Goal: Task Accomplishment & Management: Use online tool/utility

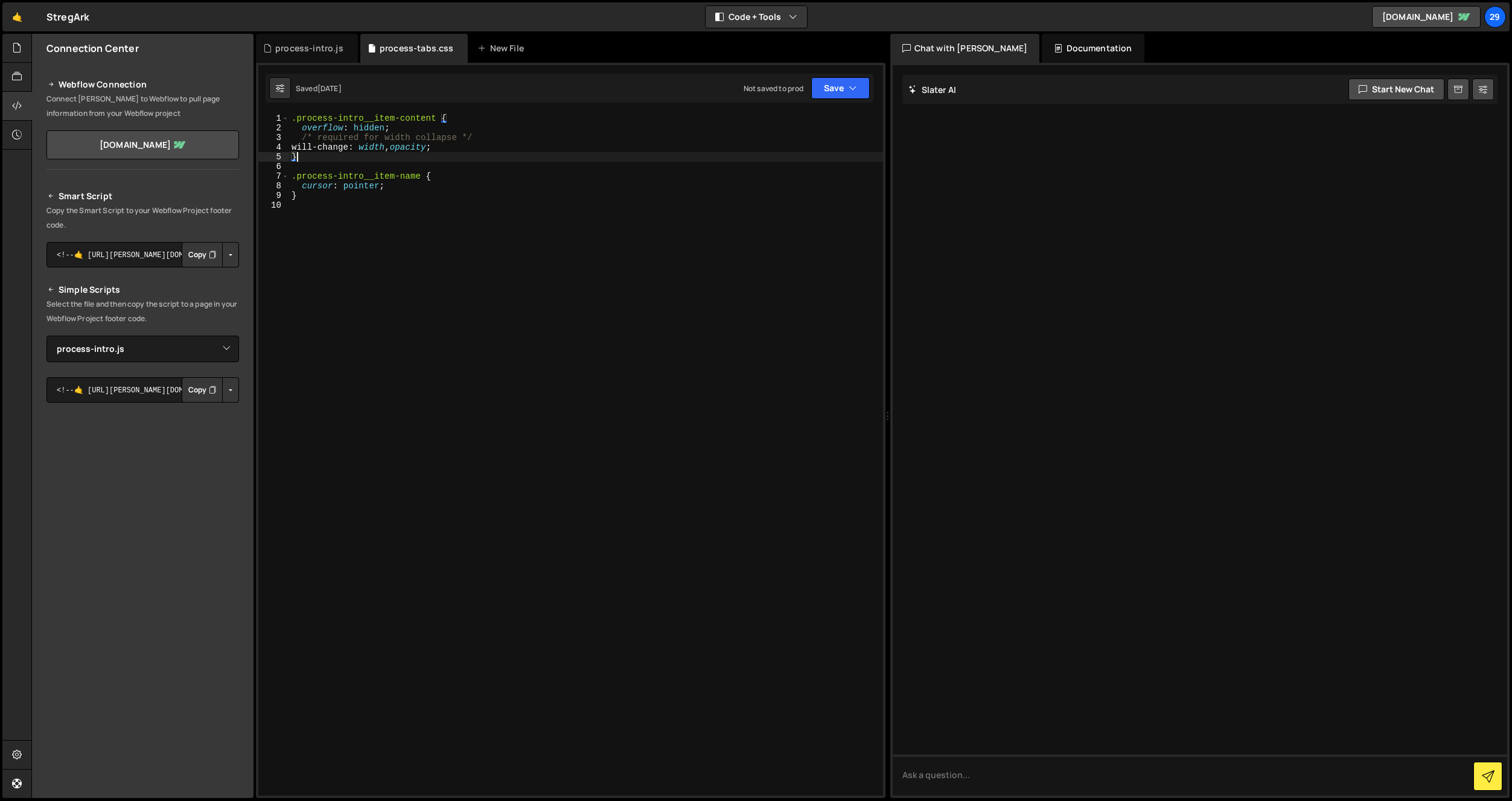
select select "47289"
drag, startPoint x: 300, startPoint y: 48, endPoint x: 349, endPoint y: 151, distance: 114.1
click at [303, 48] on div "process-intro.js" at bounding box center [309, 48] width 68 height 12
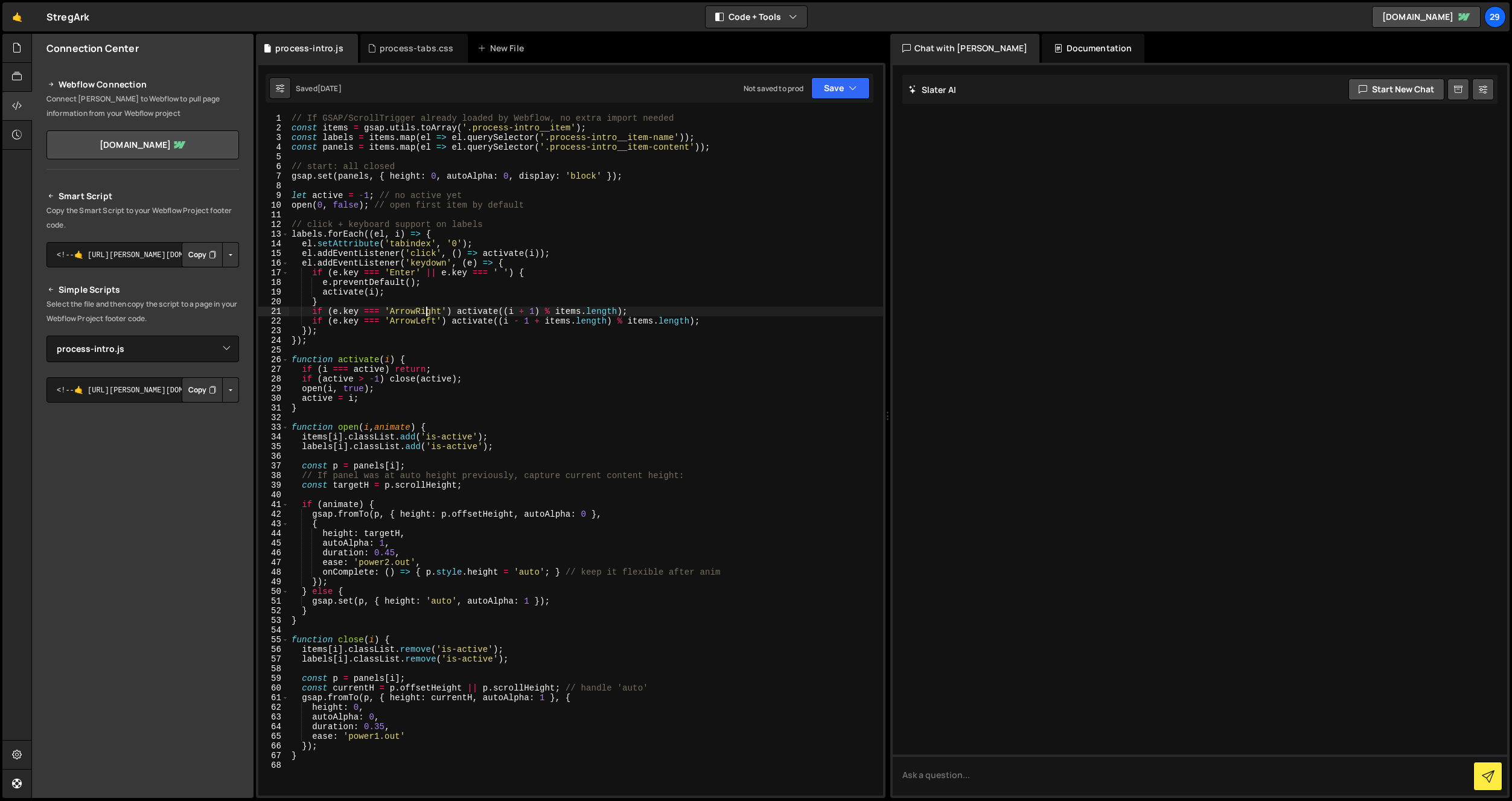
click at [424, 313] on div "// If GSAP/ScrollTrigger already loaded by Webflow, no extra import needed cons…" at bounding box center [586, 464] width 594 height 702
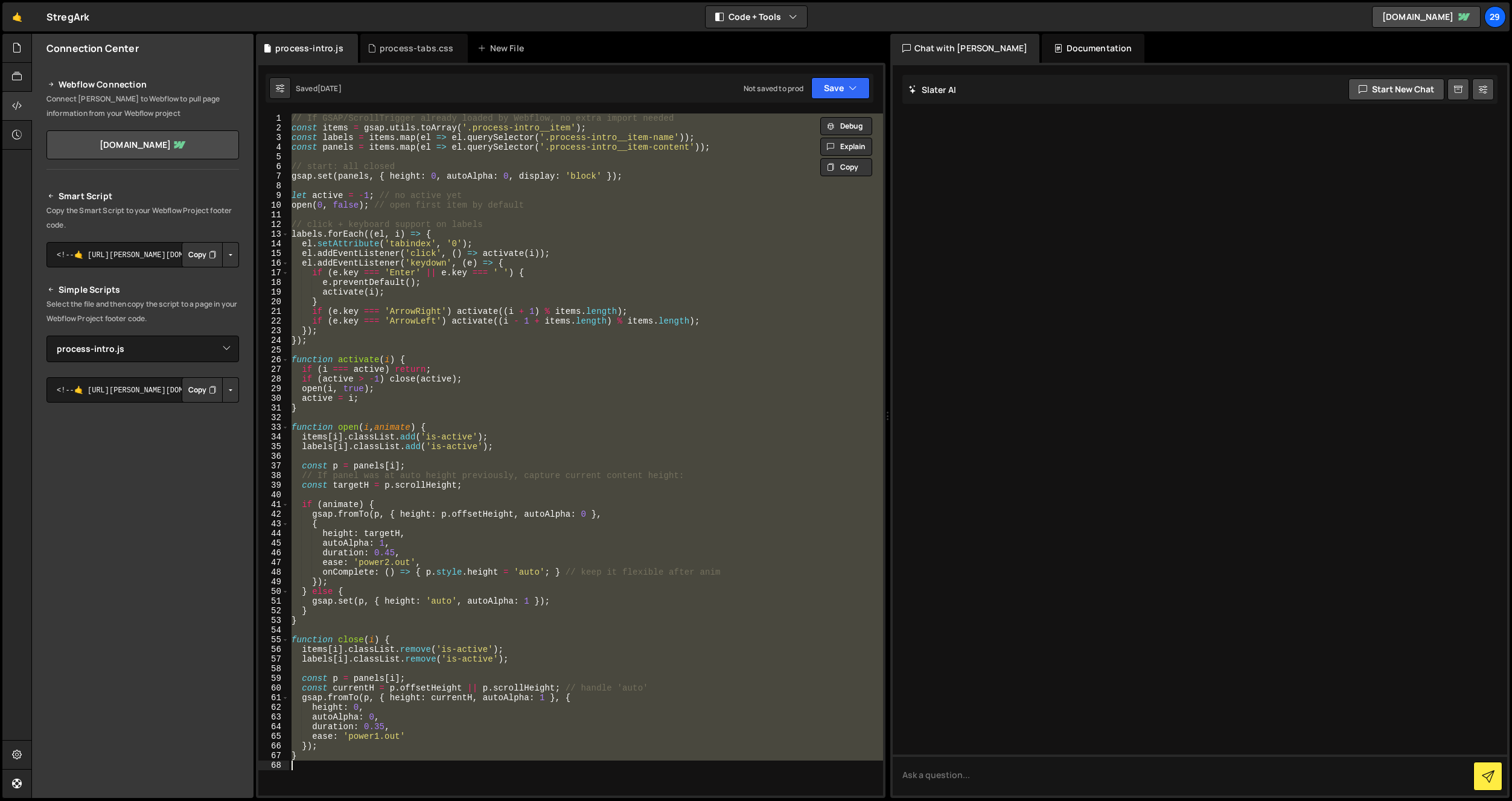
paste textarea ");"
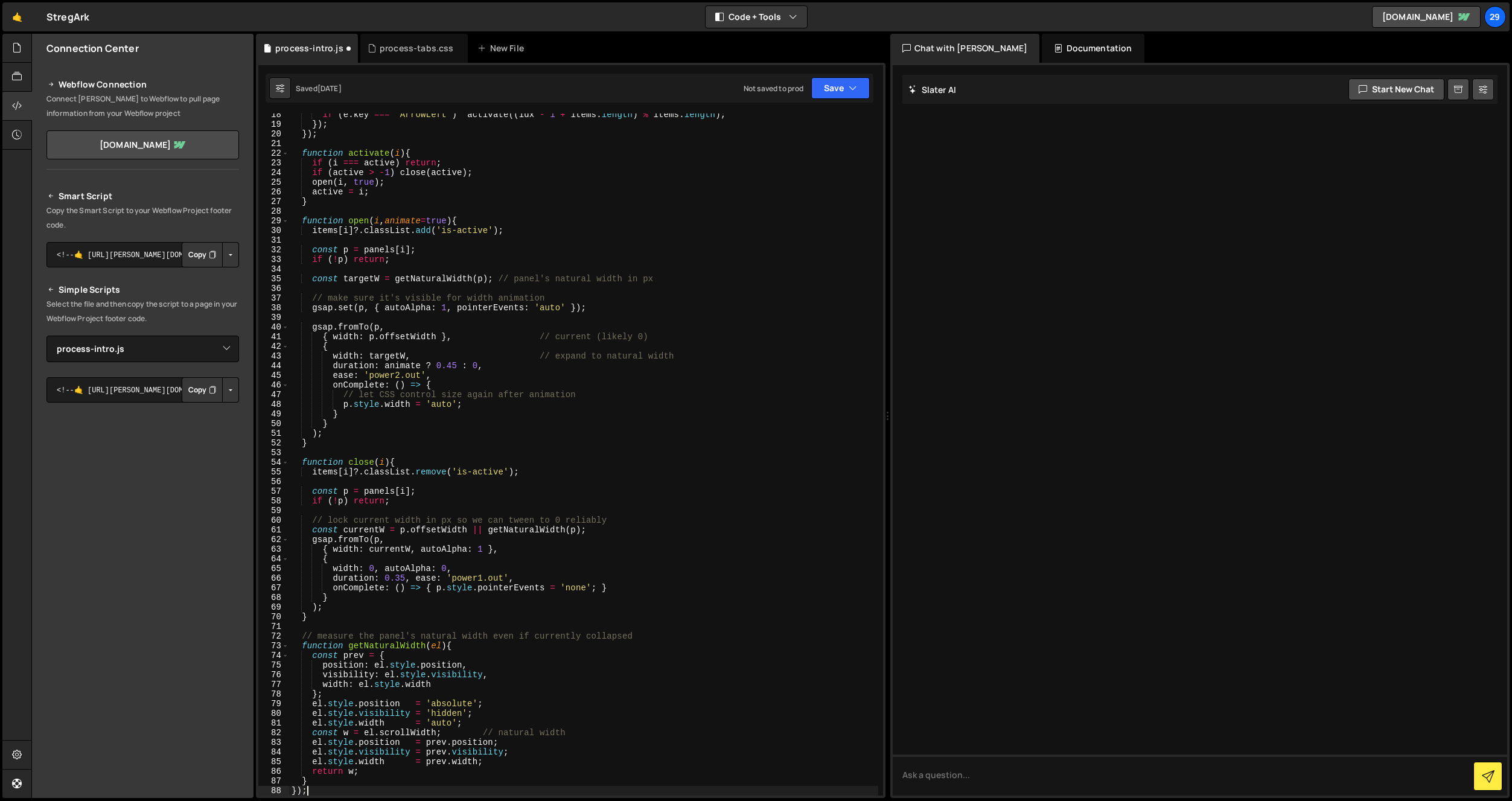
scroll to position [168, 0]
click at [829, 91] on button "Save" at bounding box center [841, 88] width 59 height 22
click at [789, 119] on div "Save to Staging S" at bounding box center [799, 118] width 125 height 12
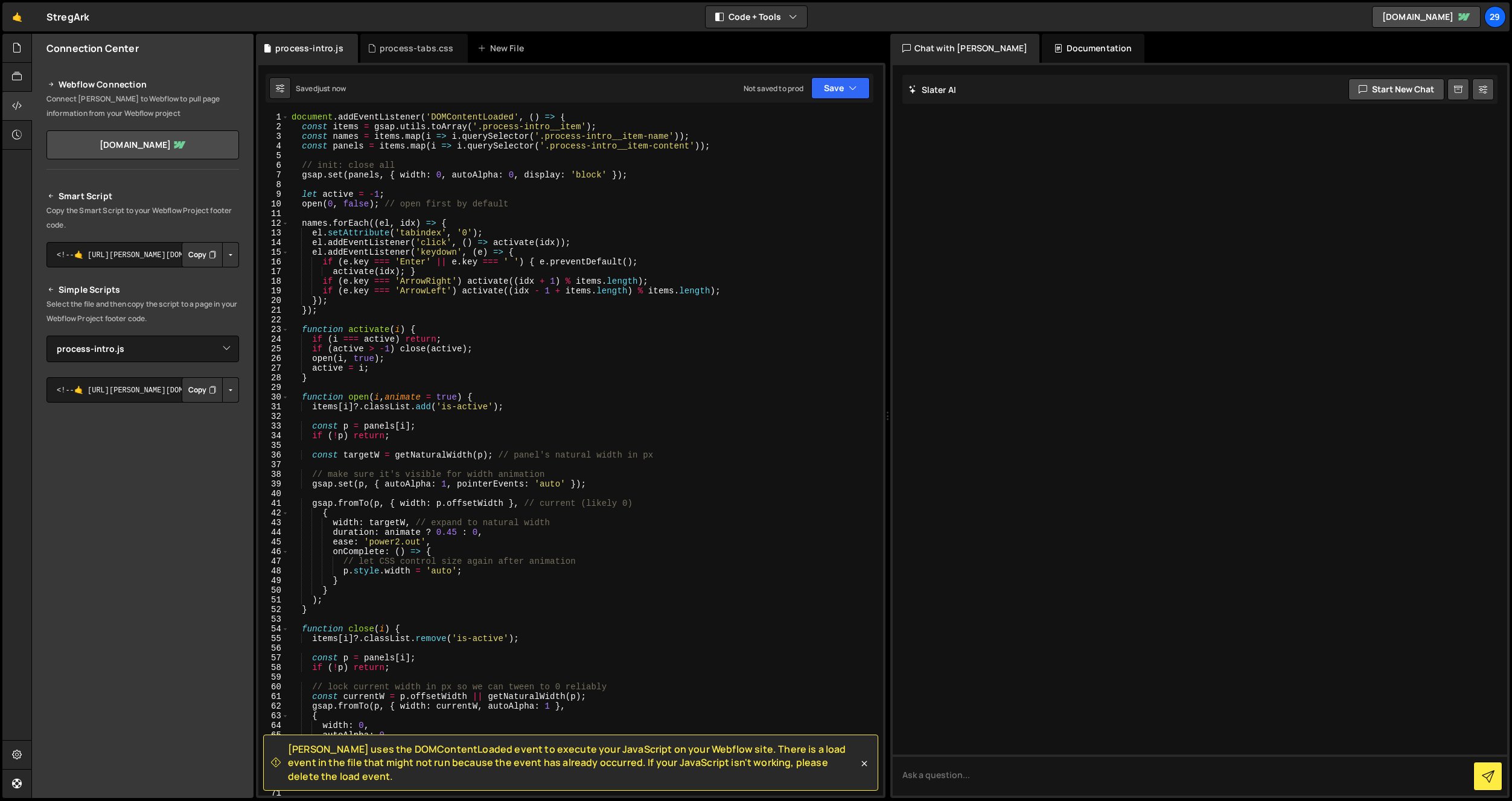
scroll to position [2, 0]
type textarea "let active = -1;"
click at [448, 192] on div "document . addEventListener ( 'DOMContentLoaded' , ( ) => { const items = gsap …" at bounding box center [584, 463] width 589 height 702
click at [415, 45] on div "process-tabs.css" at bounding box center [416, 48] width 74 height 12
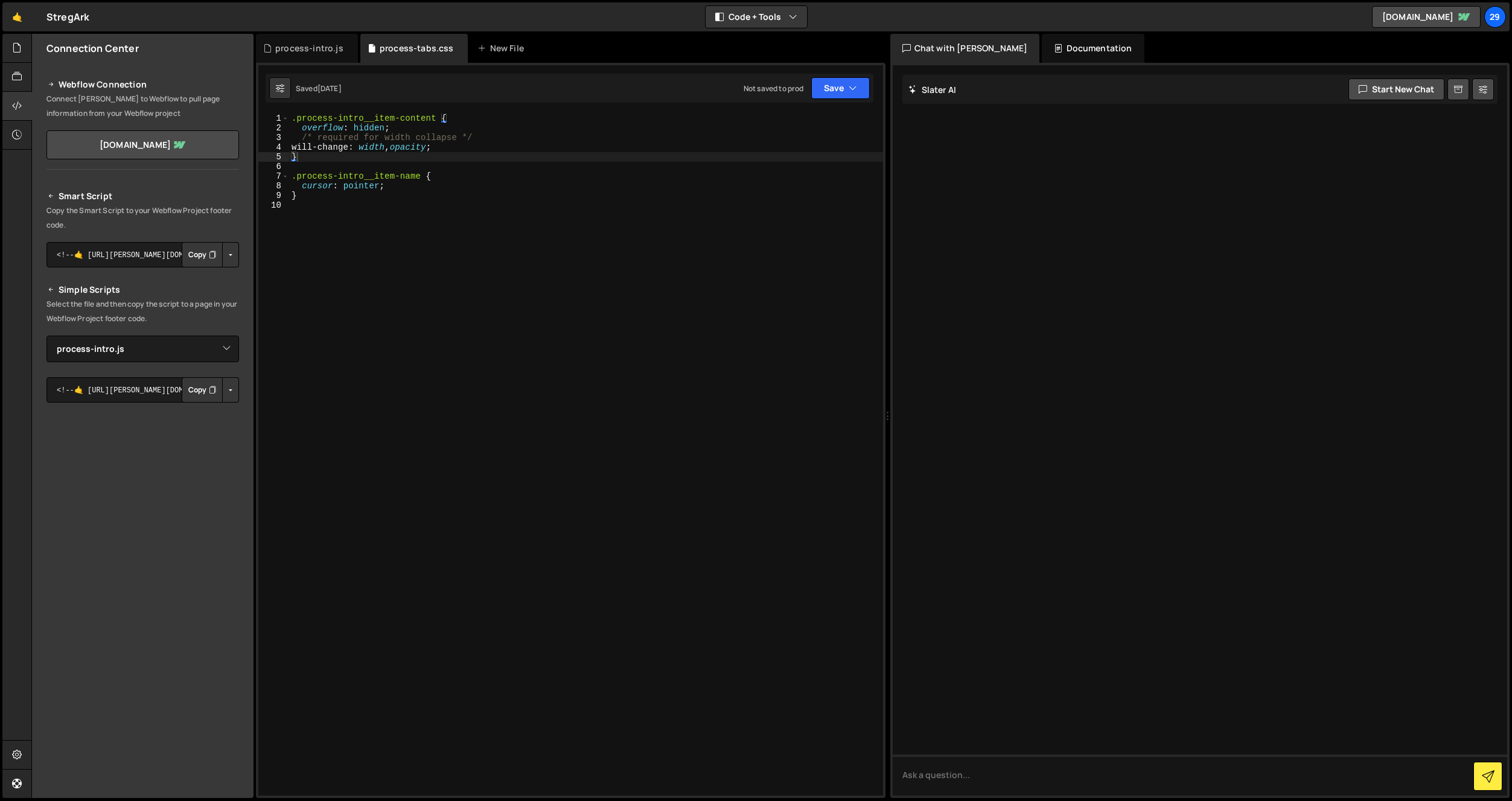
click at [436, 243] on div ".process-intro__item-content { overflow : hidden ; /* required for width collap…" at bounding box center [586, 464] width 594 height 702
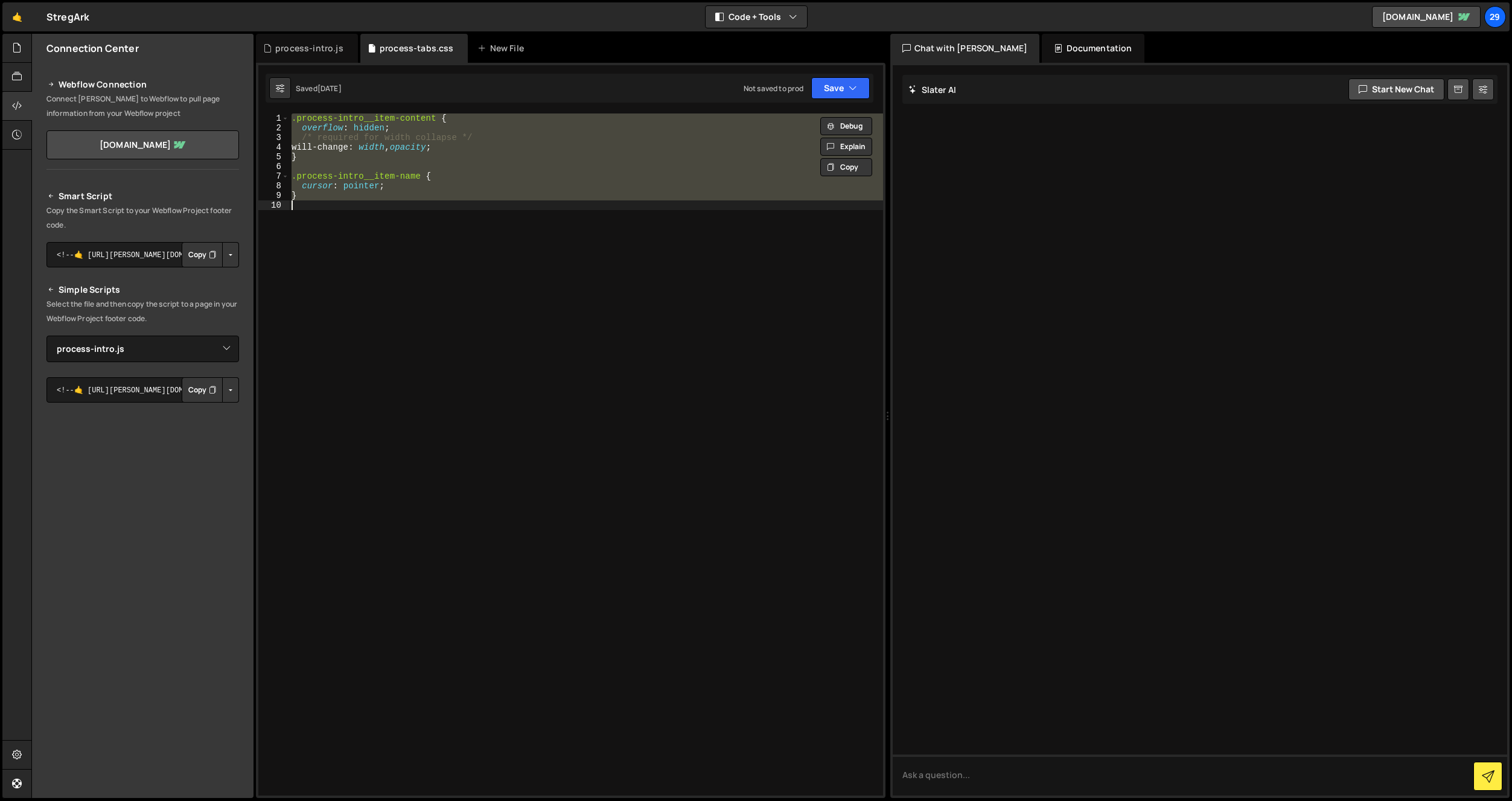
paste textarea "}"
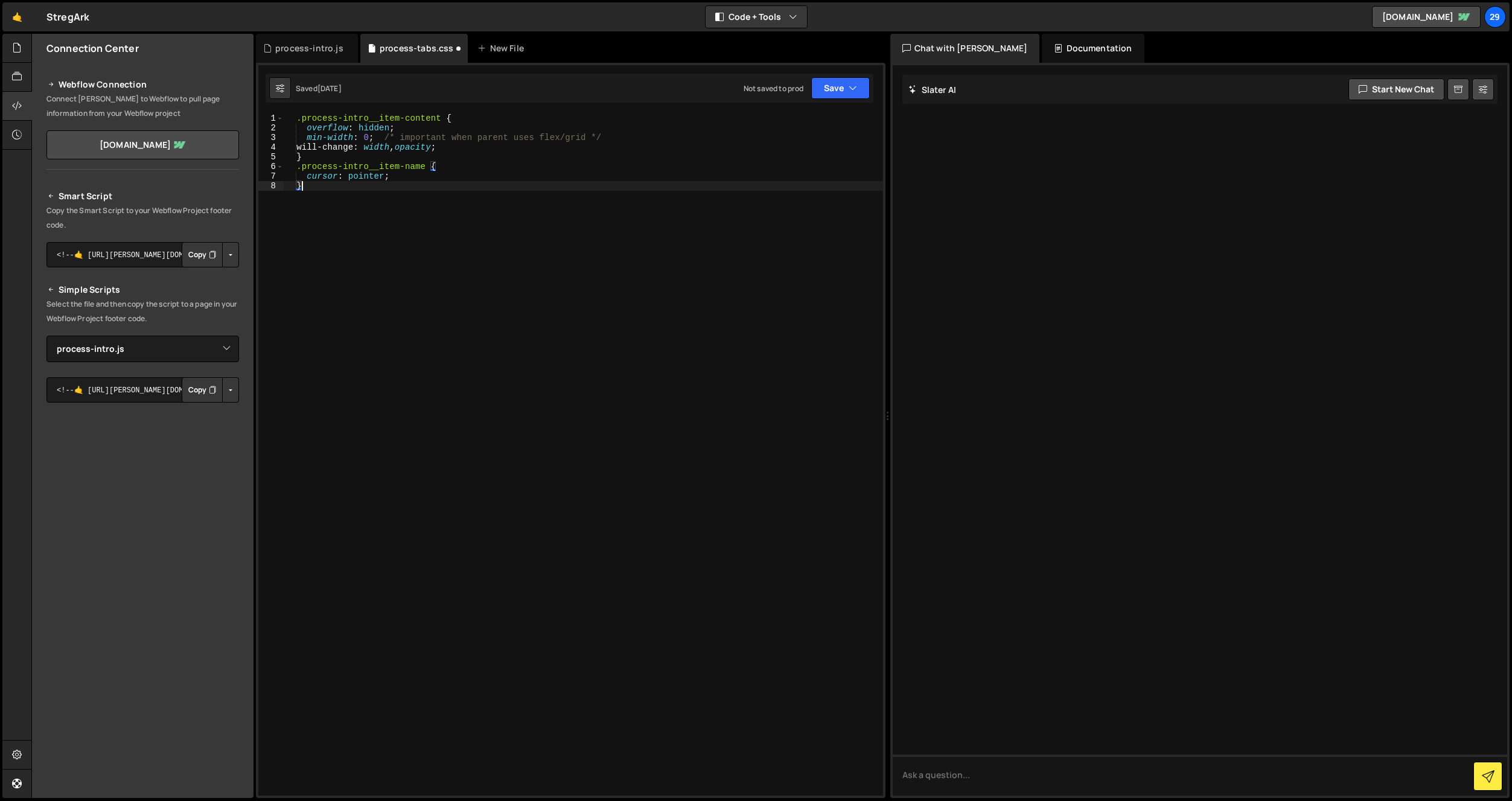
type textarea ".process-intro__item-name {"
drag, startPoint x: 833, startPoint y: 84, endPoint x: 832, endPoint y: 104, distance: 20.0
click at [833, 84] on button "Save" at bounding box center [841, 88] width 59 height 22
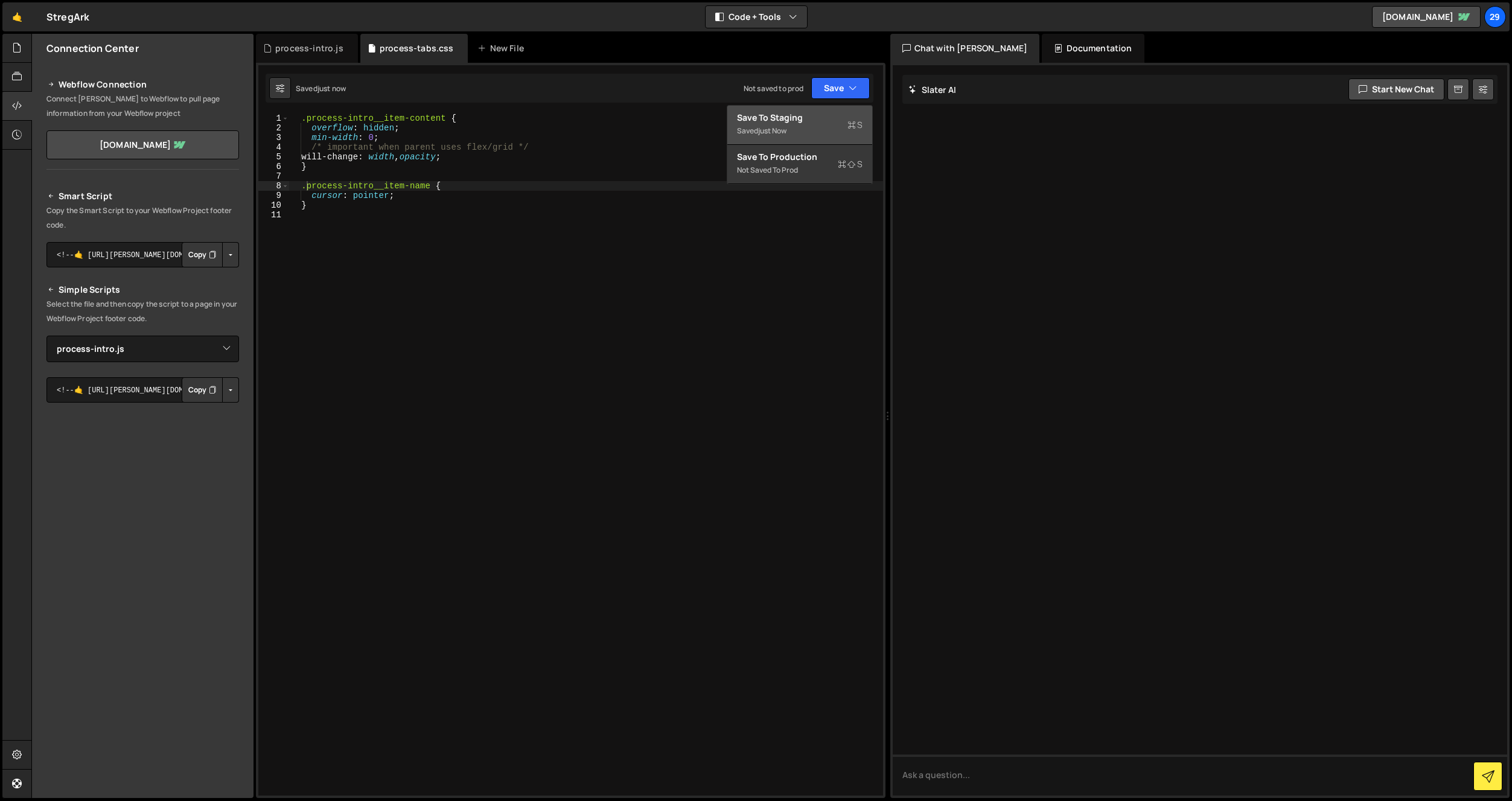
click at [789, 116] on div "Save to Staging S" at bounding box center [799, 118] width 125 height 12
drag, startPoint x: 312, startPoint y: 47, endPoint x: 370, endPoint y: 213, distance: 175.8
click at [315, 51] on div "process-intro.js" at bounding box center [309, 48] width 68 height 12
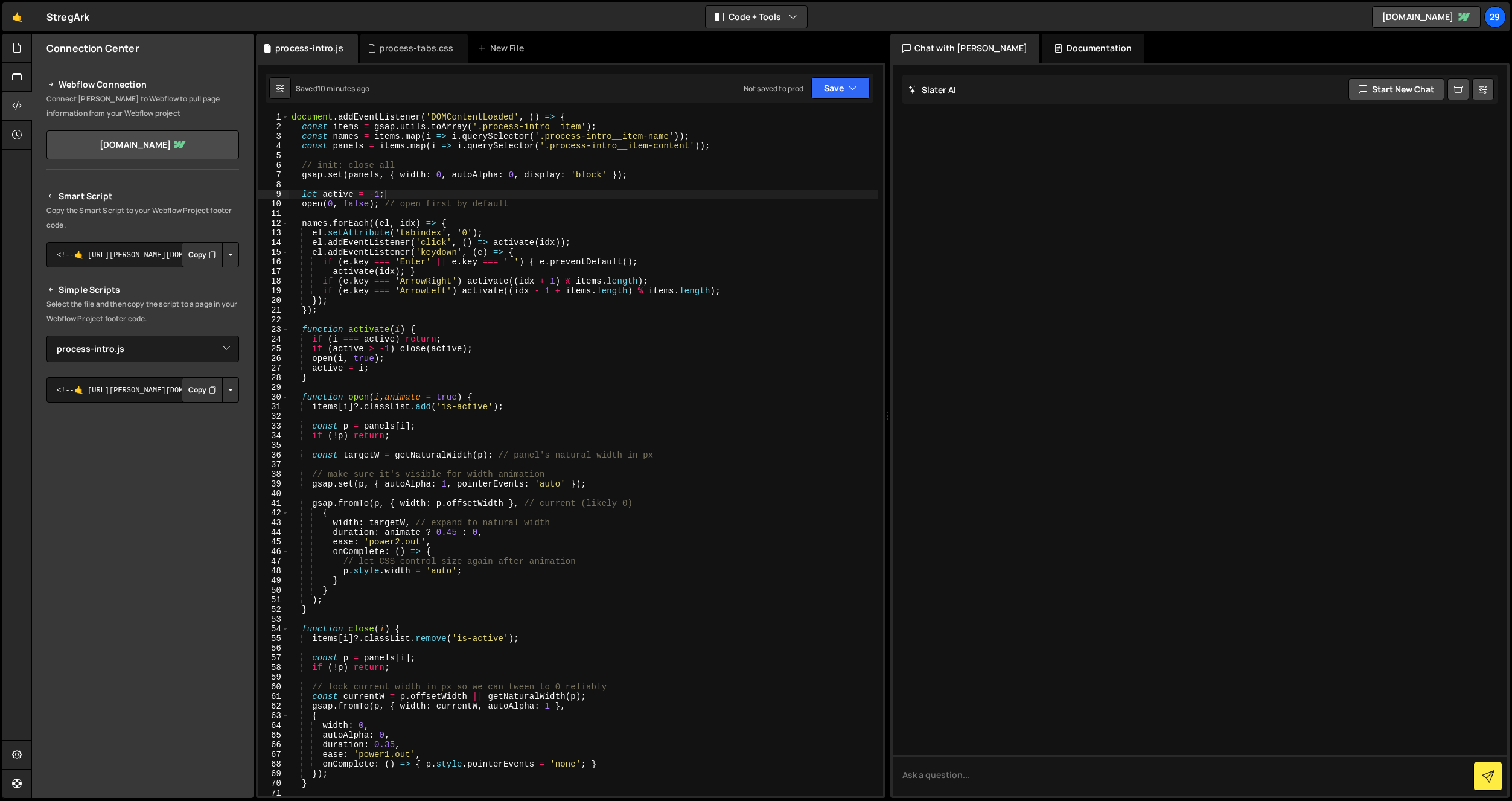
drag, startPoint x: 397, startPoint y: 246, endPoint x: 403, endPoint y: 247, distance: 6.1
click at [400, 246] on div "document . addEventListener ( 'DOMContentLoaded' , ( ) => { const items = gsap …" at bounding box center [584, 463] width 589 height 702
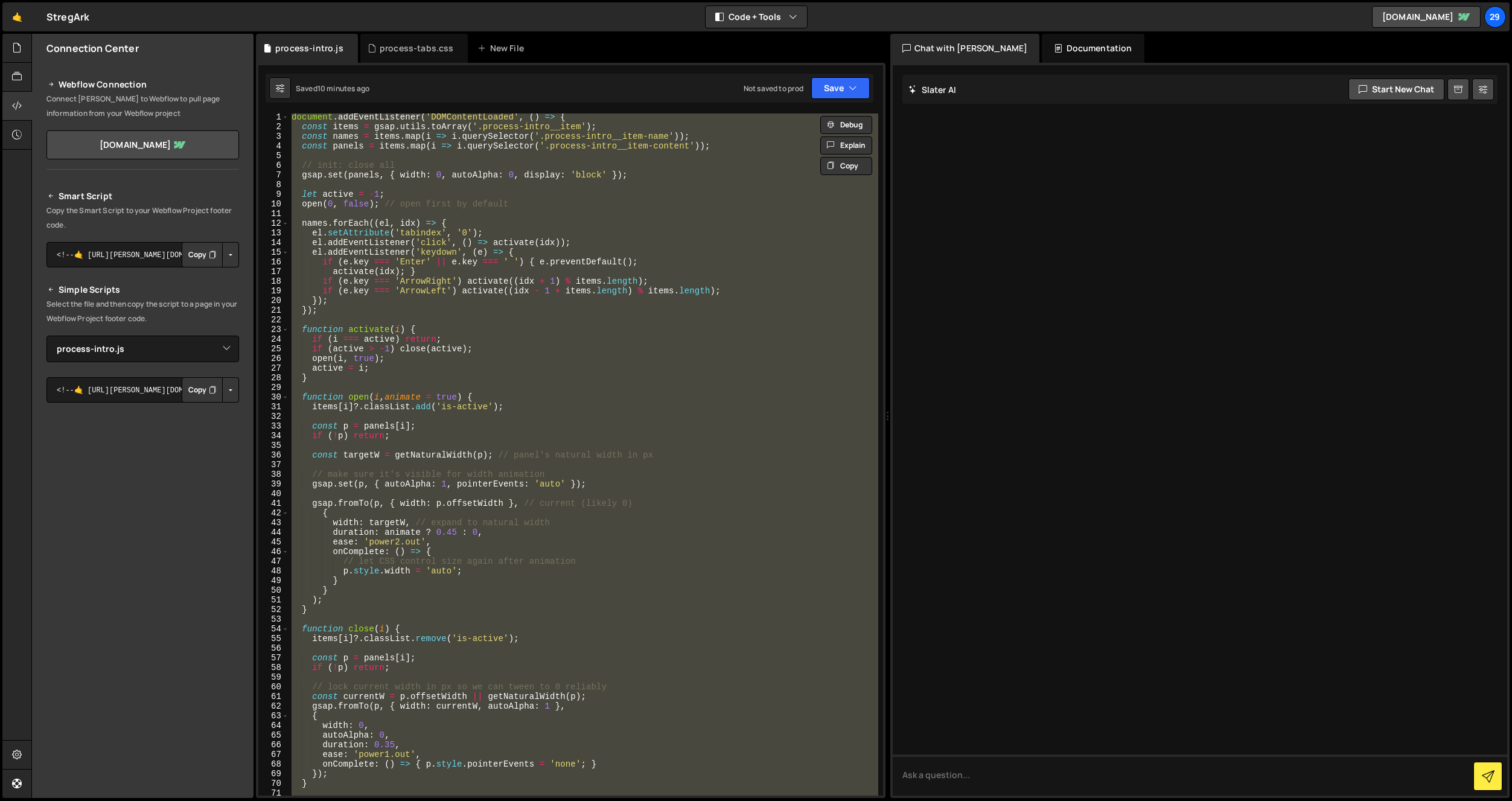
paste textarea
type textarea "});"
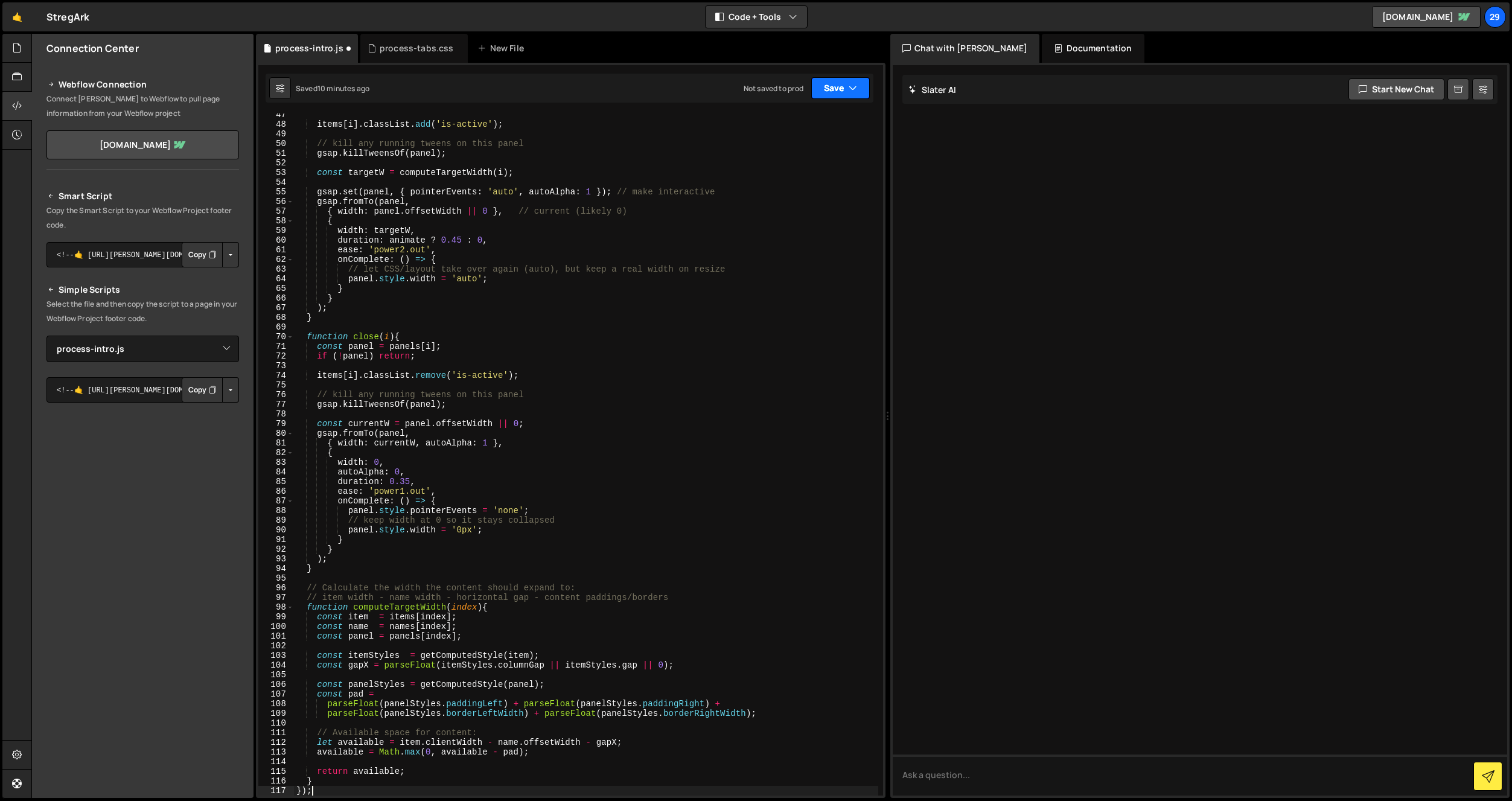
click at [837, 86] on button "Save" at bounding box center [841, 88] width 59 height 22
click at [813, 126] on div "Saved 10 minutes ago" at bounding box center [799, 131] width 125 height 14
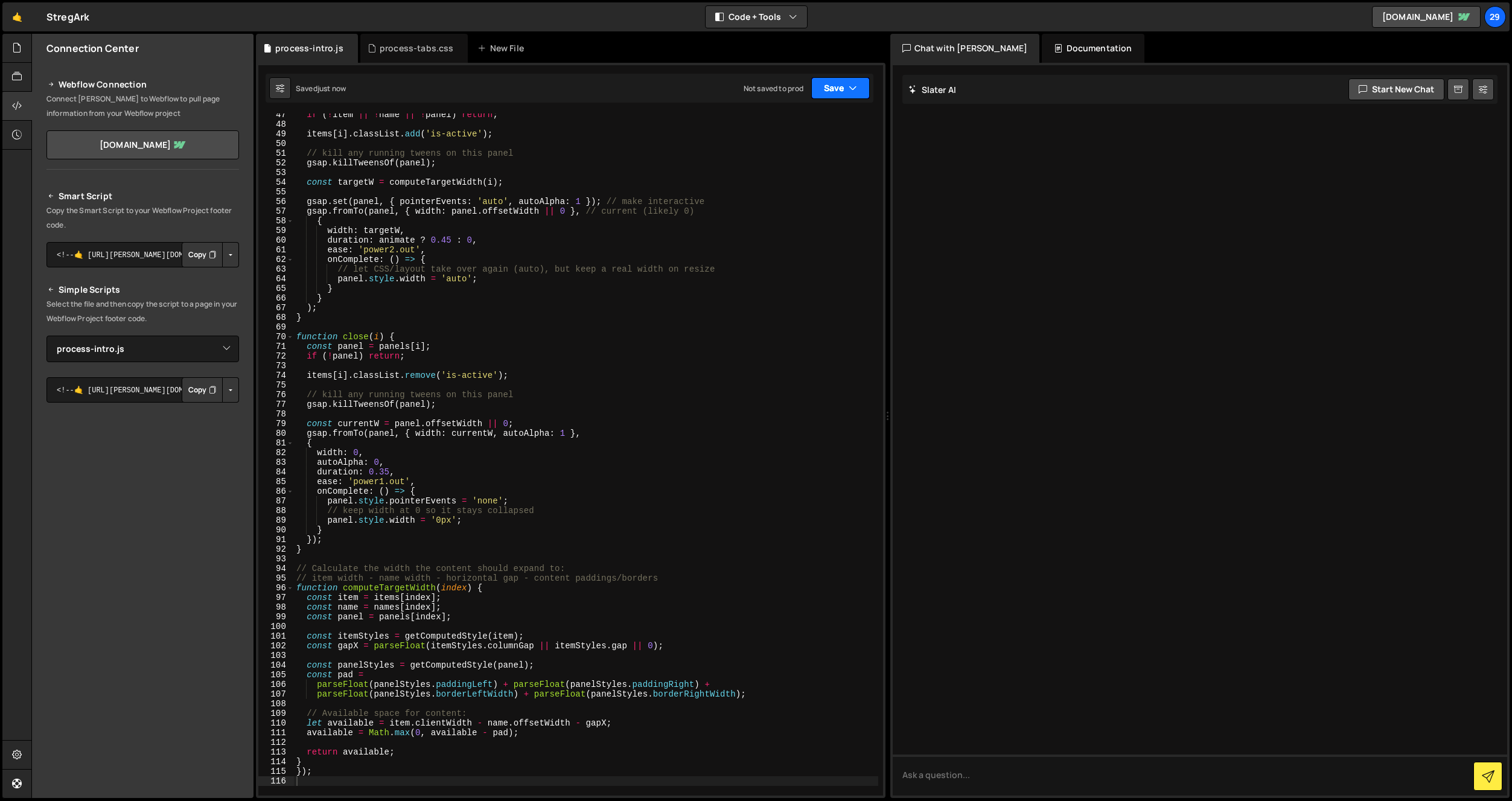
click at [835, 87] on button "Save" at bounding box center [841, 88] width 59 height 22
click at [813, 121] on div "Save to Staging S" at bounding box center [799, 118] width 125 height 12
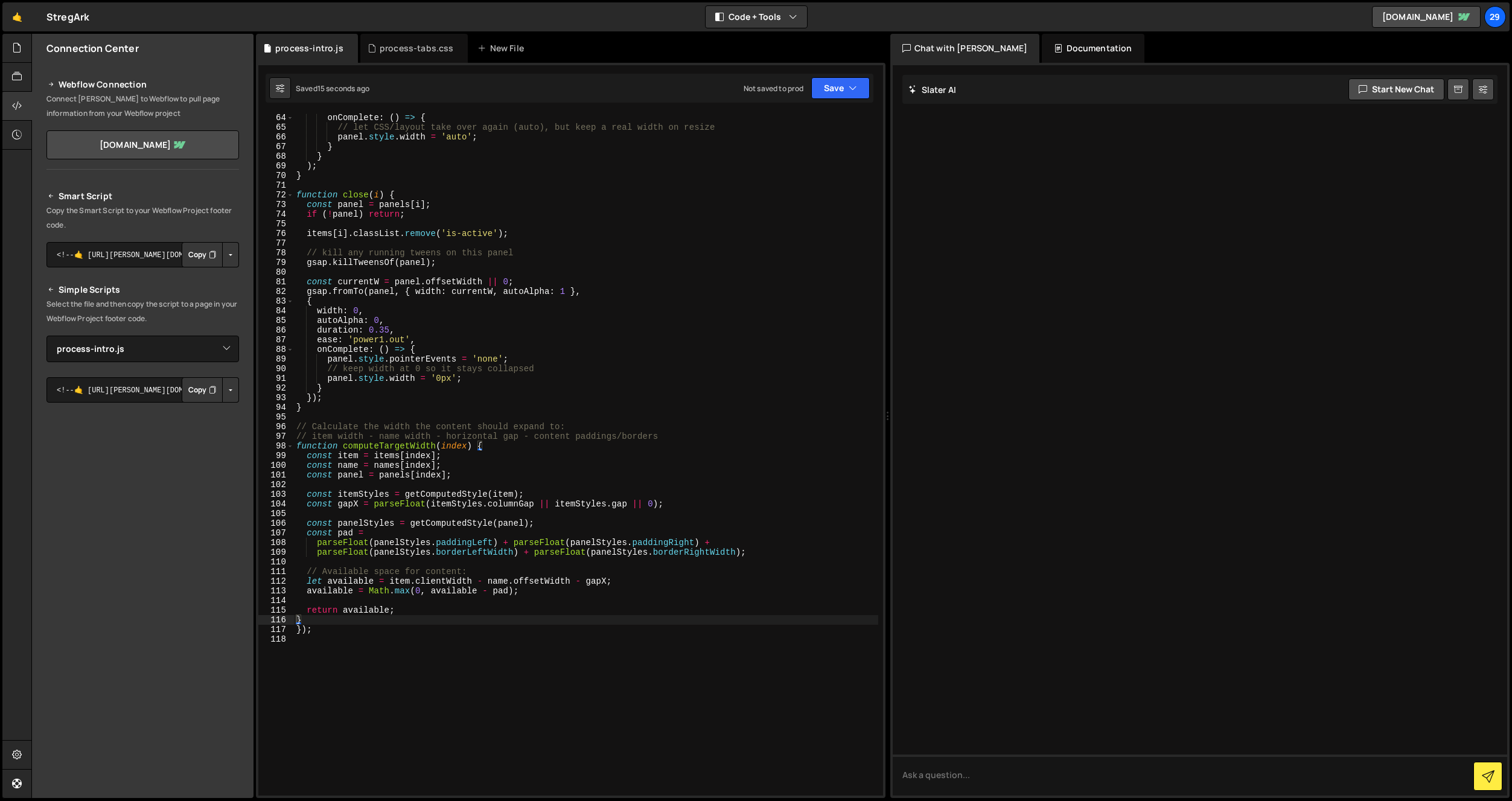
scroll to position [627, 0]
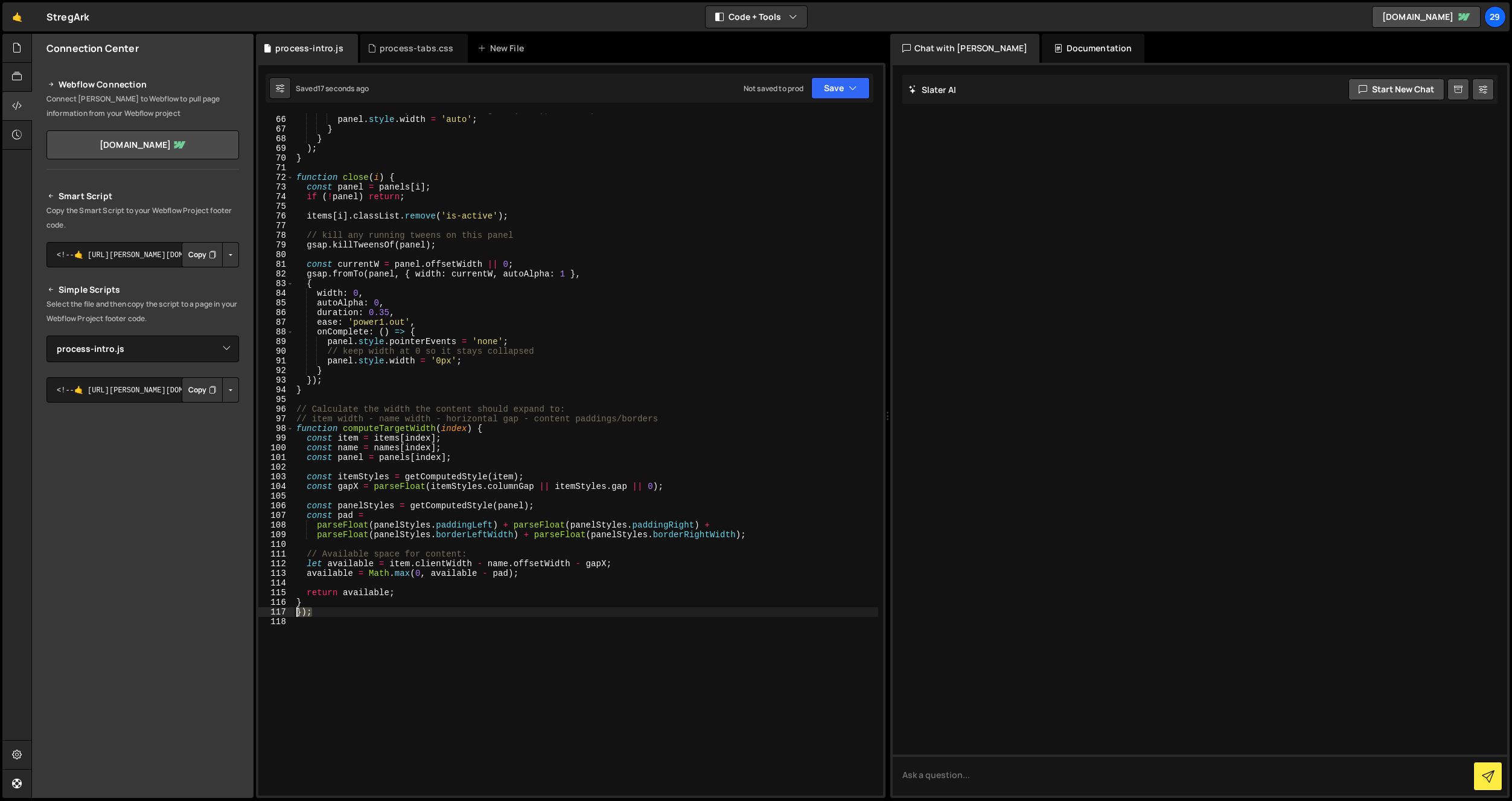
drag, startPoint x: 327, startPoint y: 613, endPoint x: 279, endPoint y: 614, distance: 48.0
click at [279, 614] on div "}); 65 66 67 68 69 70 71 72 73 74 75 76 77 78 79 80 81 82 83 84 85 86 87 88 89 …" at bounding box center [571, 455] width 625 height 682
type textarea "}"
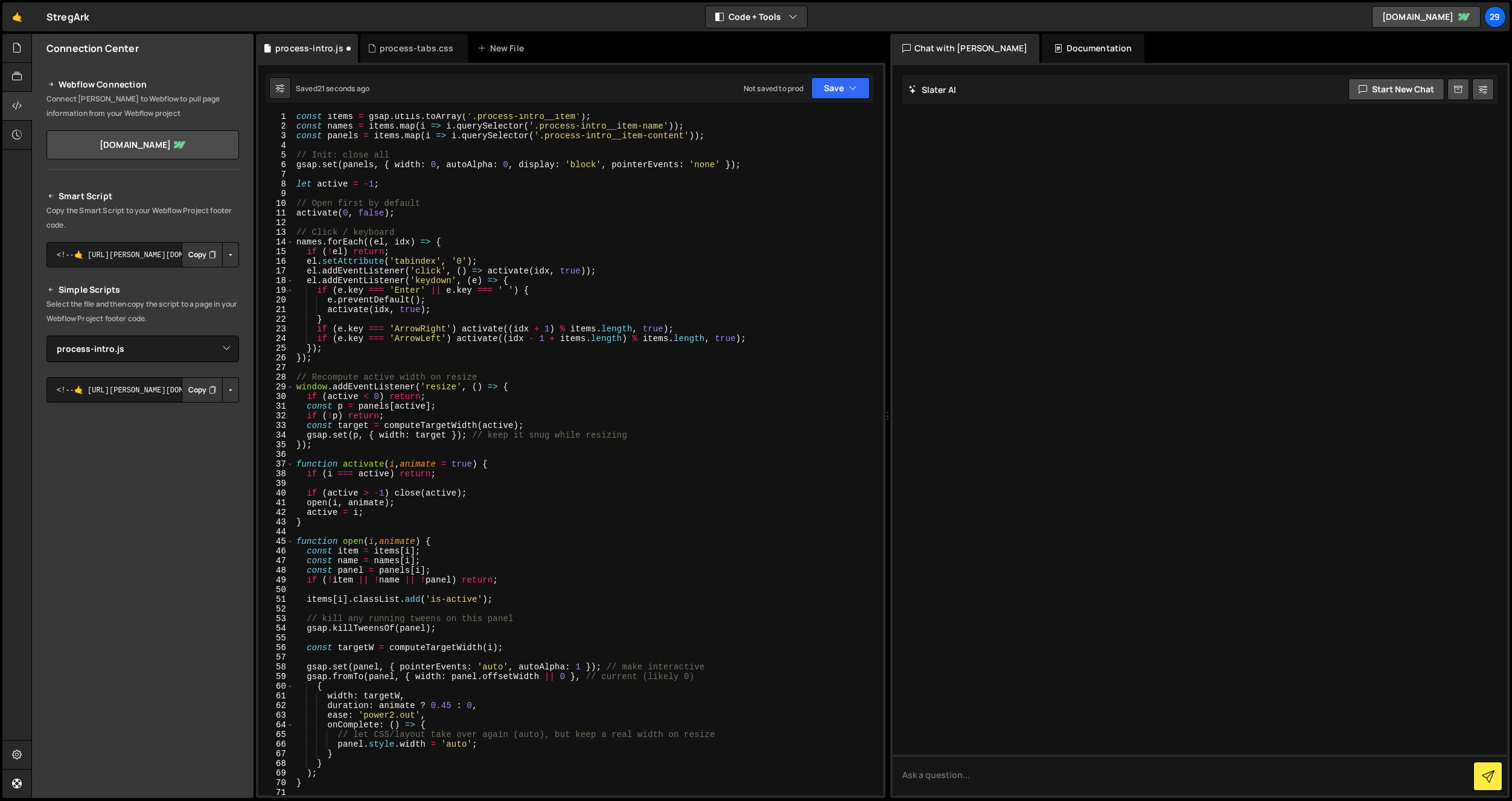
scroll to position [0, 0]
click at [834, 98] on button "Save" at bounding box center [841, 88] width 59 height 22
click at [791, 131] on div "22 seconds ago" at bounding box center [785, 131] width 54 height 11
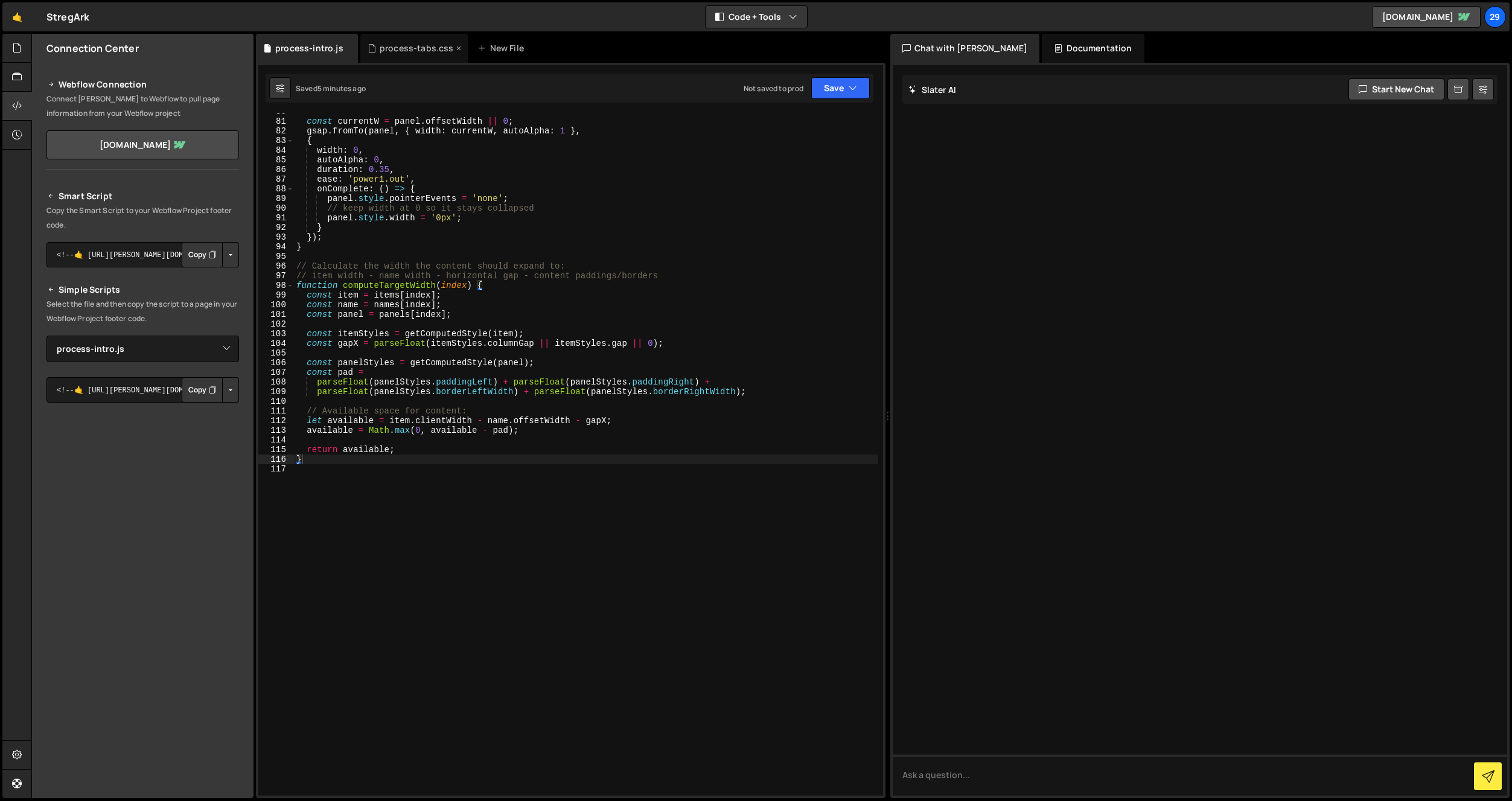
click at [400, 47] on div "process-tabs.css" at bounding box center [416, 48] width 74 height 12
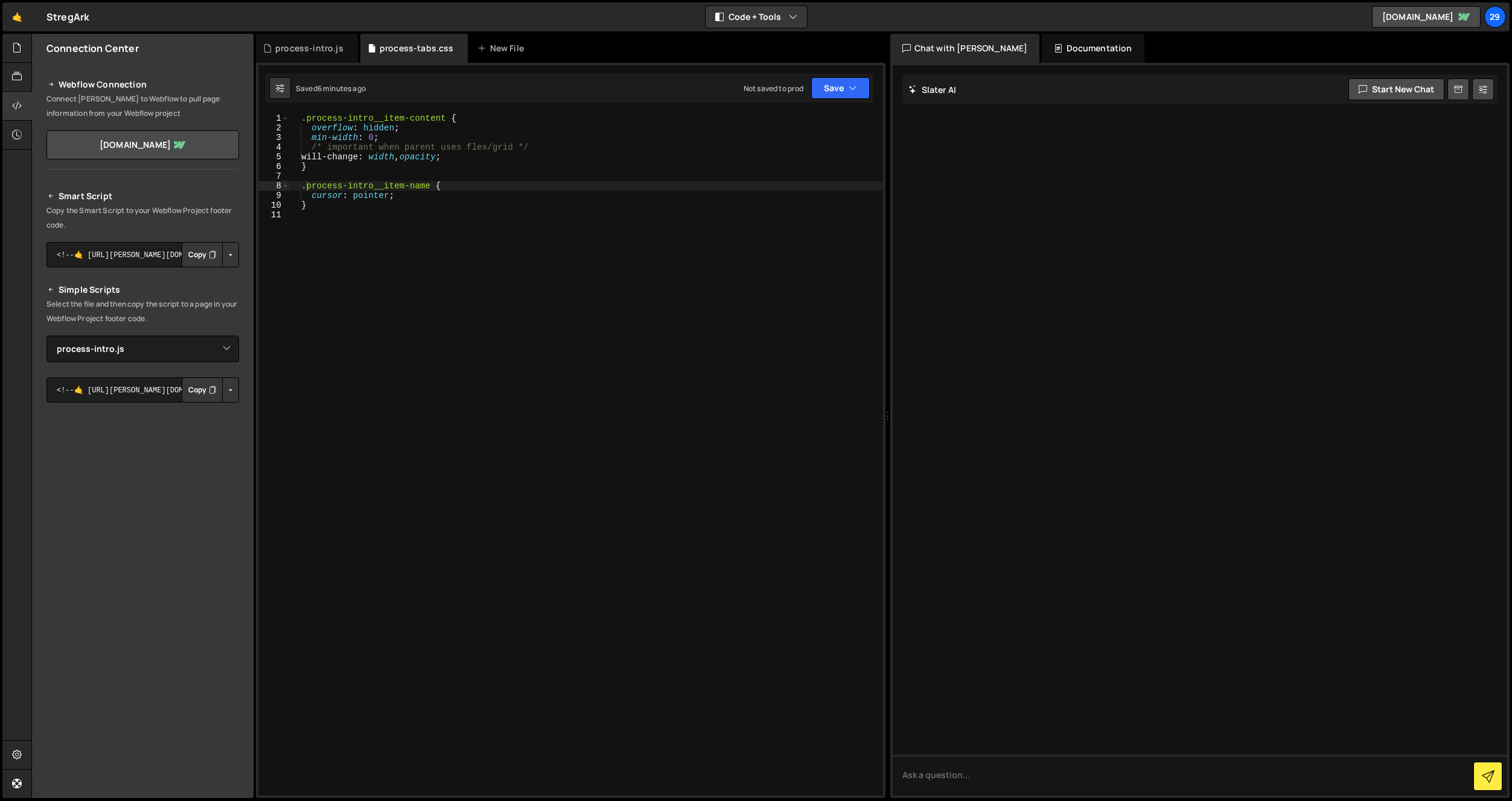
click at [414, 299] on div ".process-intro__item-content { overflow : hidden ; min-width : 0 ; /* important…" at bounding box center [586, 464] width 595 height 702
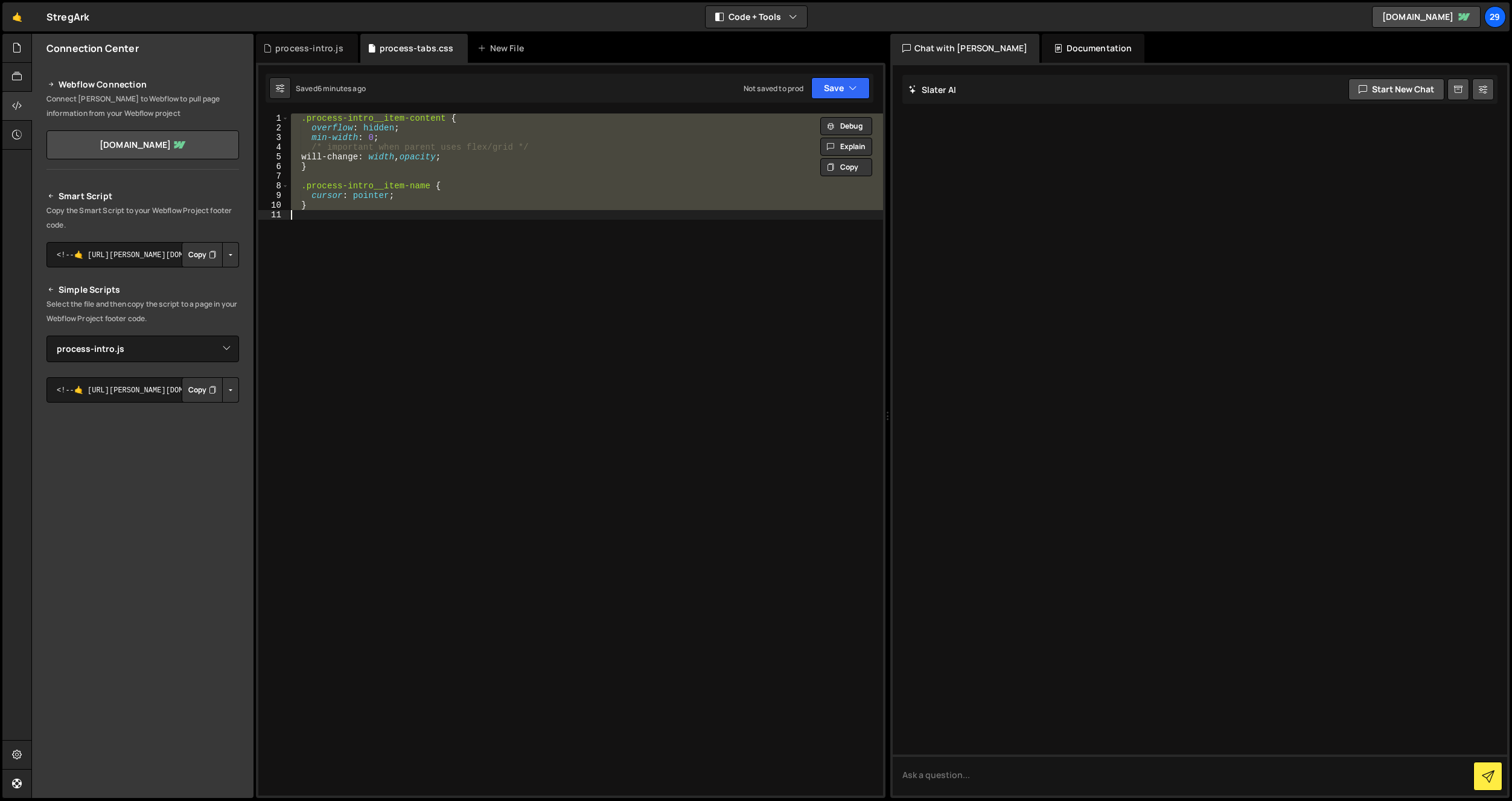
paste textarea ".process-intro__item-name{ cursor: pointer; }"
type textarea ".process-intro__item-name{ cursor: pointer; }"
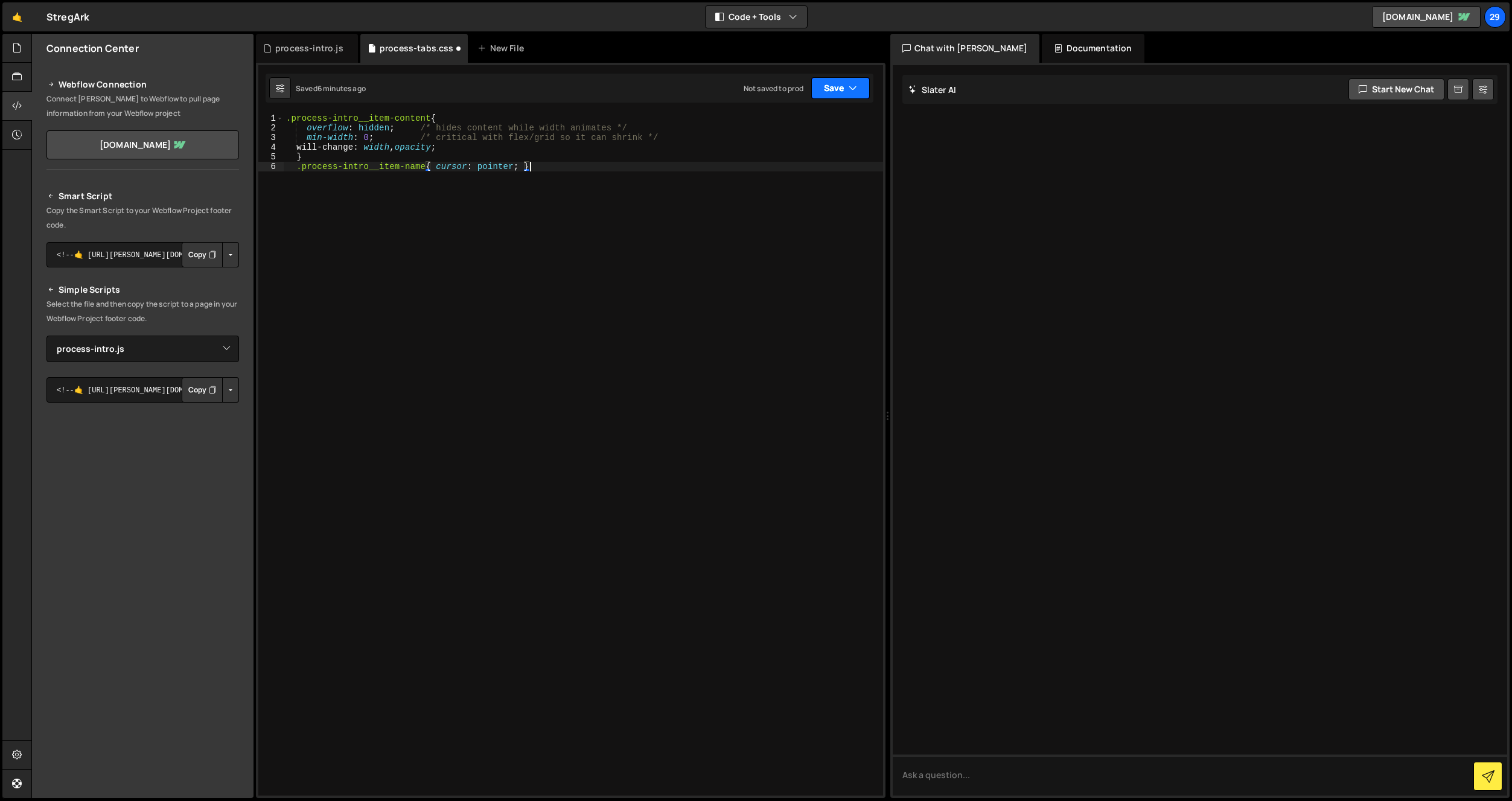
click at [834, 89] on button "Save" at bounding box center [841, 88] width 59 height 22
click at [789, 127] on div "6 minutes ago" at bounding box center [781, 131] width 47 height 11
drag, startPoint x: 305, startPoint y: 53, endPoint x: 313, endPoint y: 91, distance: 38.8
click at [305, 52] on div "process-intro.js" at bounding box center [309, 48] width 68 height 12
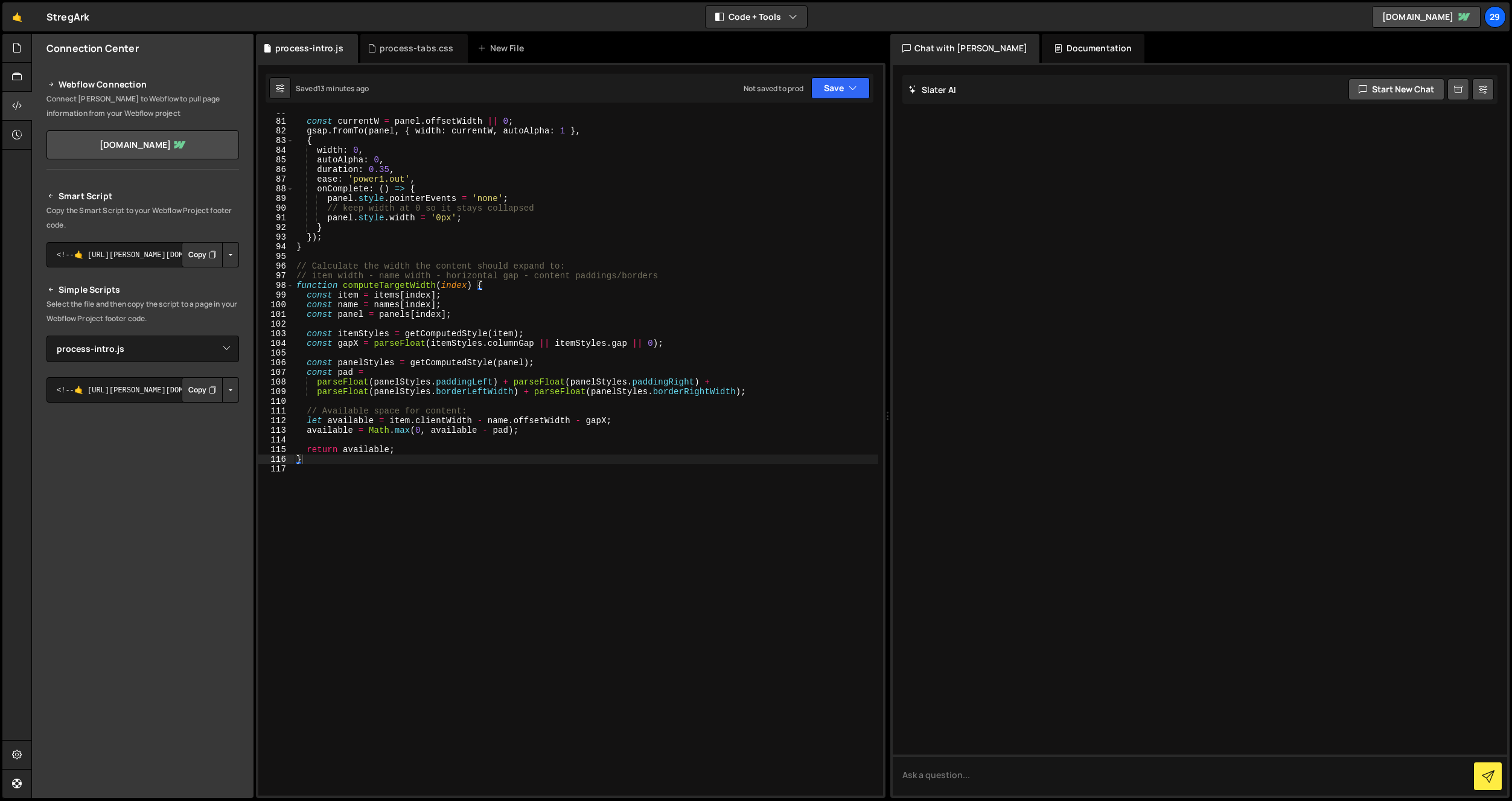
drag, startPoint x: 355, startPoint y: 238, endPoint x: 364, endPoint y: 246, distance: 12.0
click at [355, 238] on div "const currentW = panel . offsetWidth || 0 ; gsap . fromTo ( panel , { width : c…" at bounding box center [586, 458] width 584 height 702
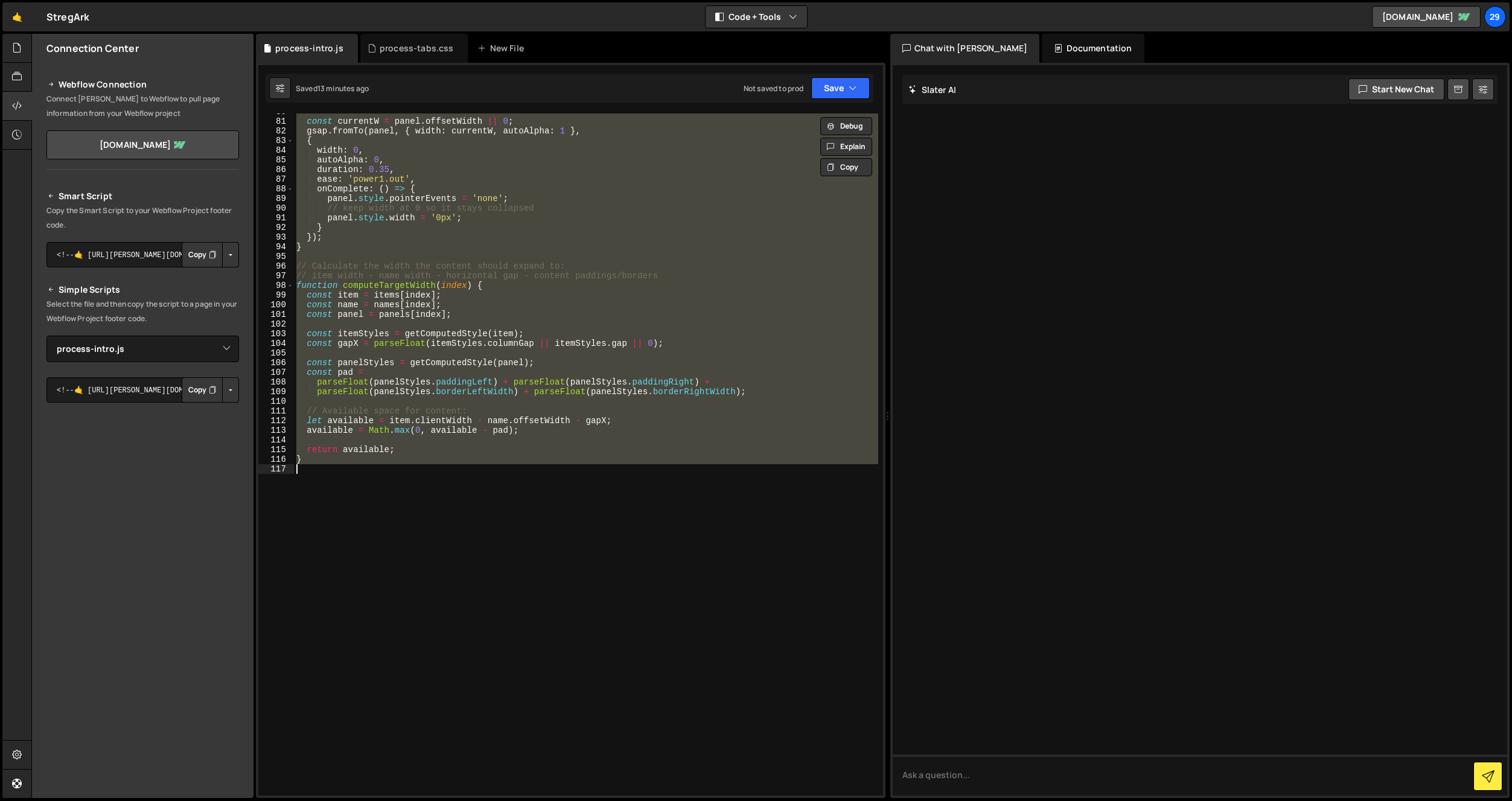
paste textarea ");"
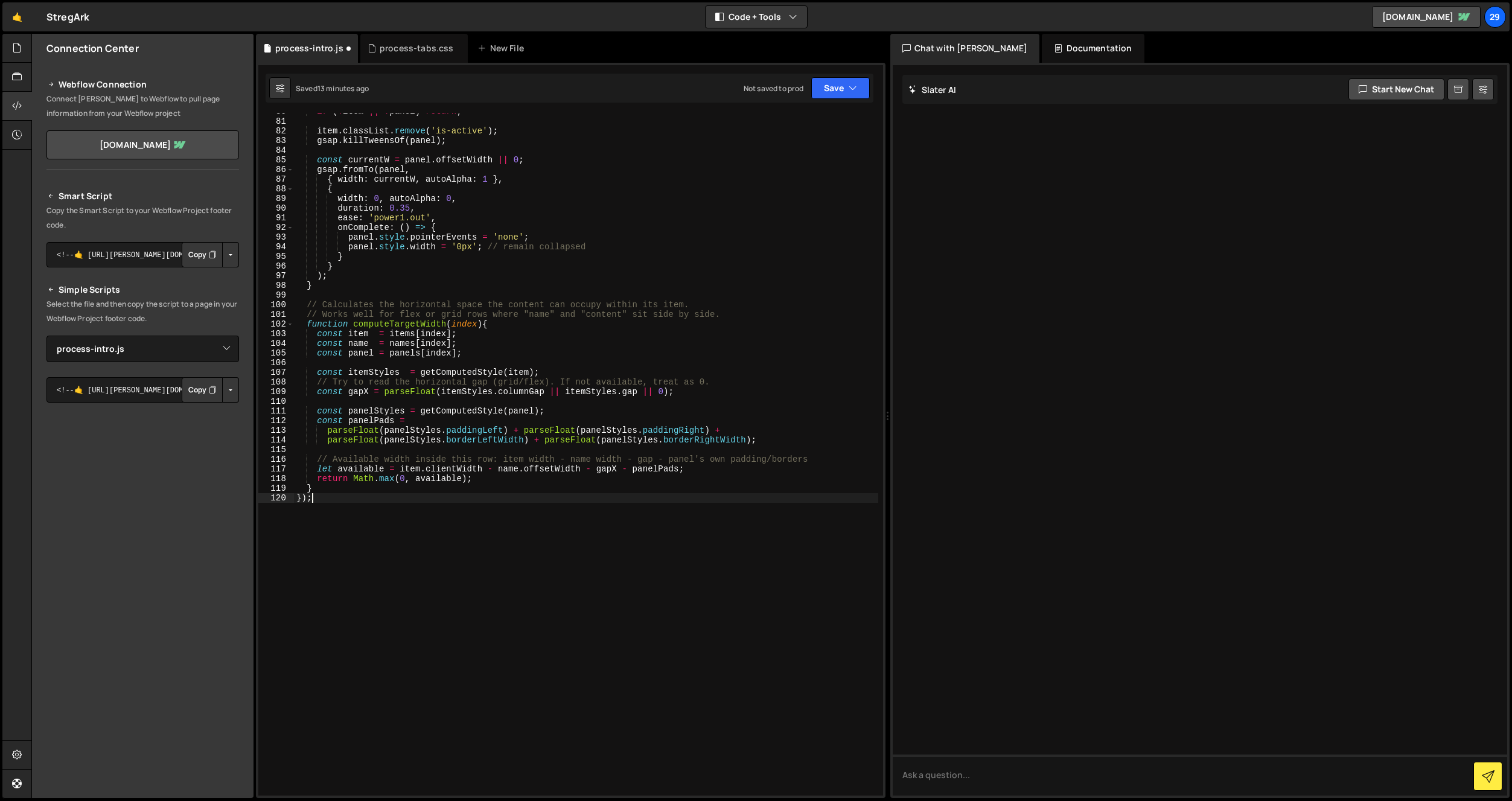
type textarea "}"
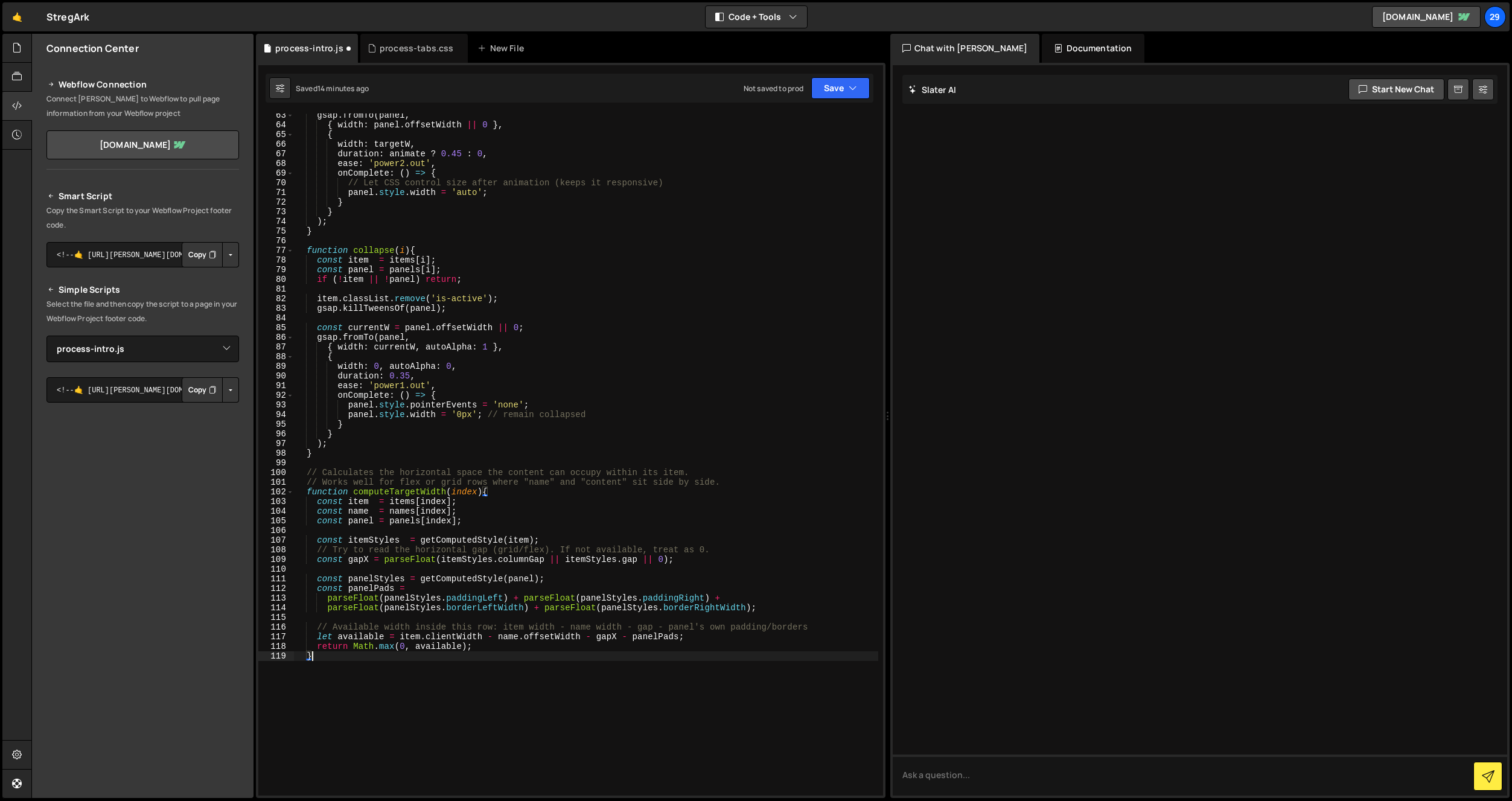
scroll to position [621, 0]
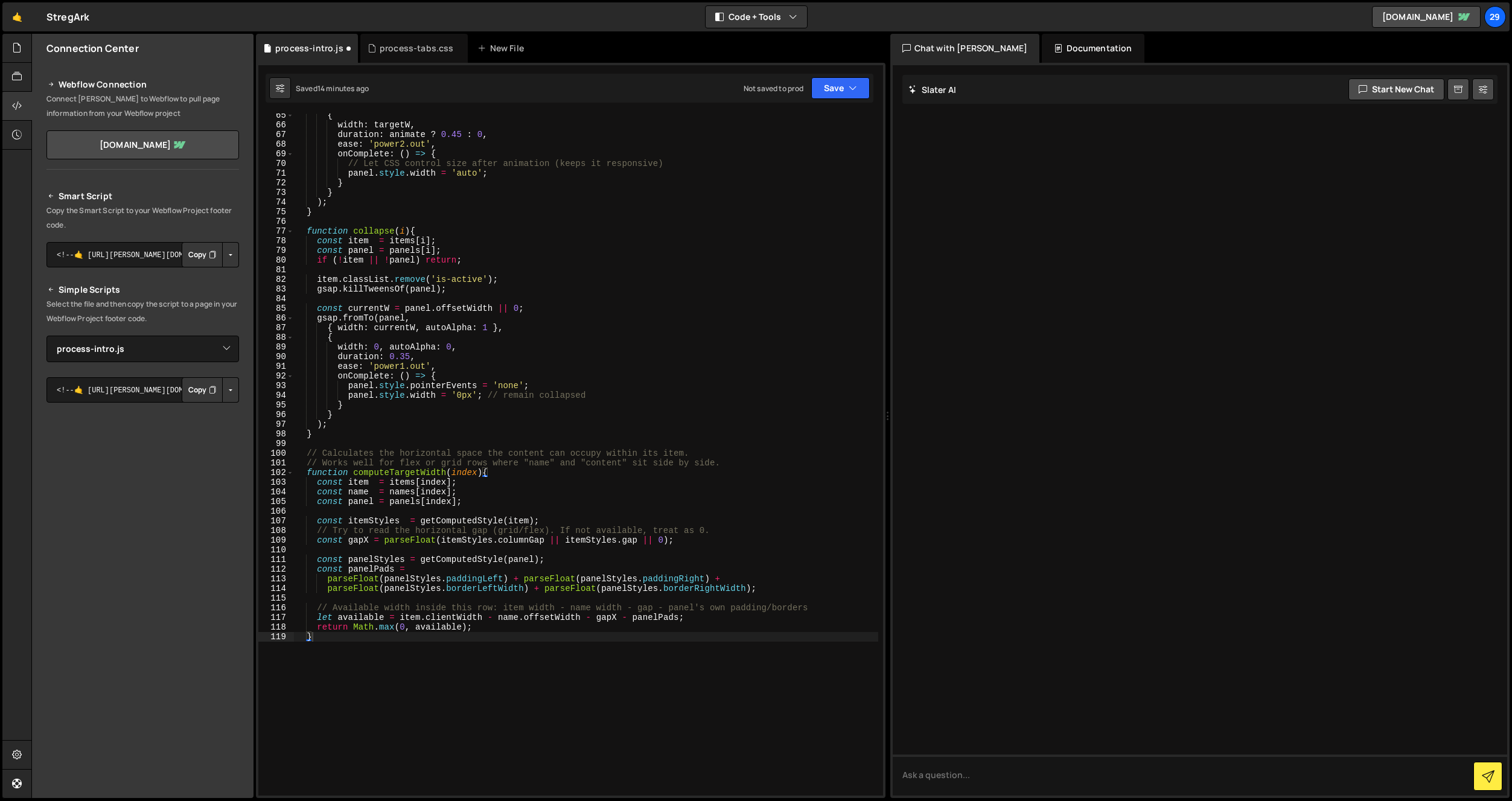
click at [505, 260] on div "{ width : targetW , duration : animate ? 0.45 : 0 , ease : 'power2.out' , onCom…" at bounding box center [586, 461] width 584 height 702
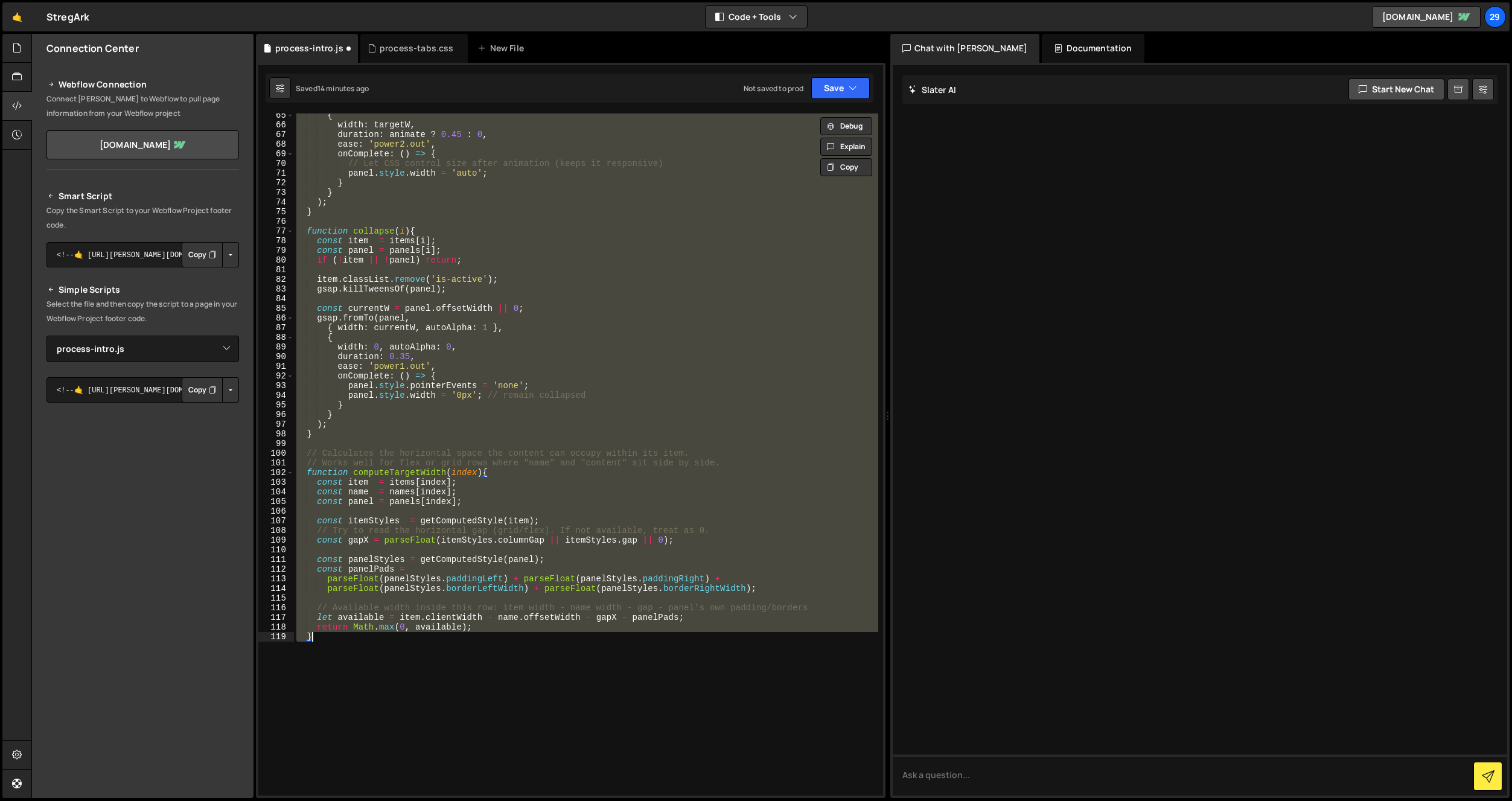
paste textarea
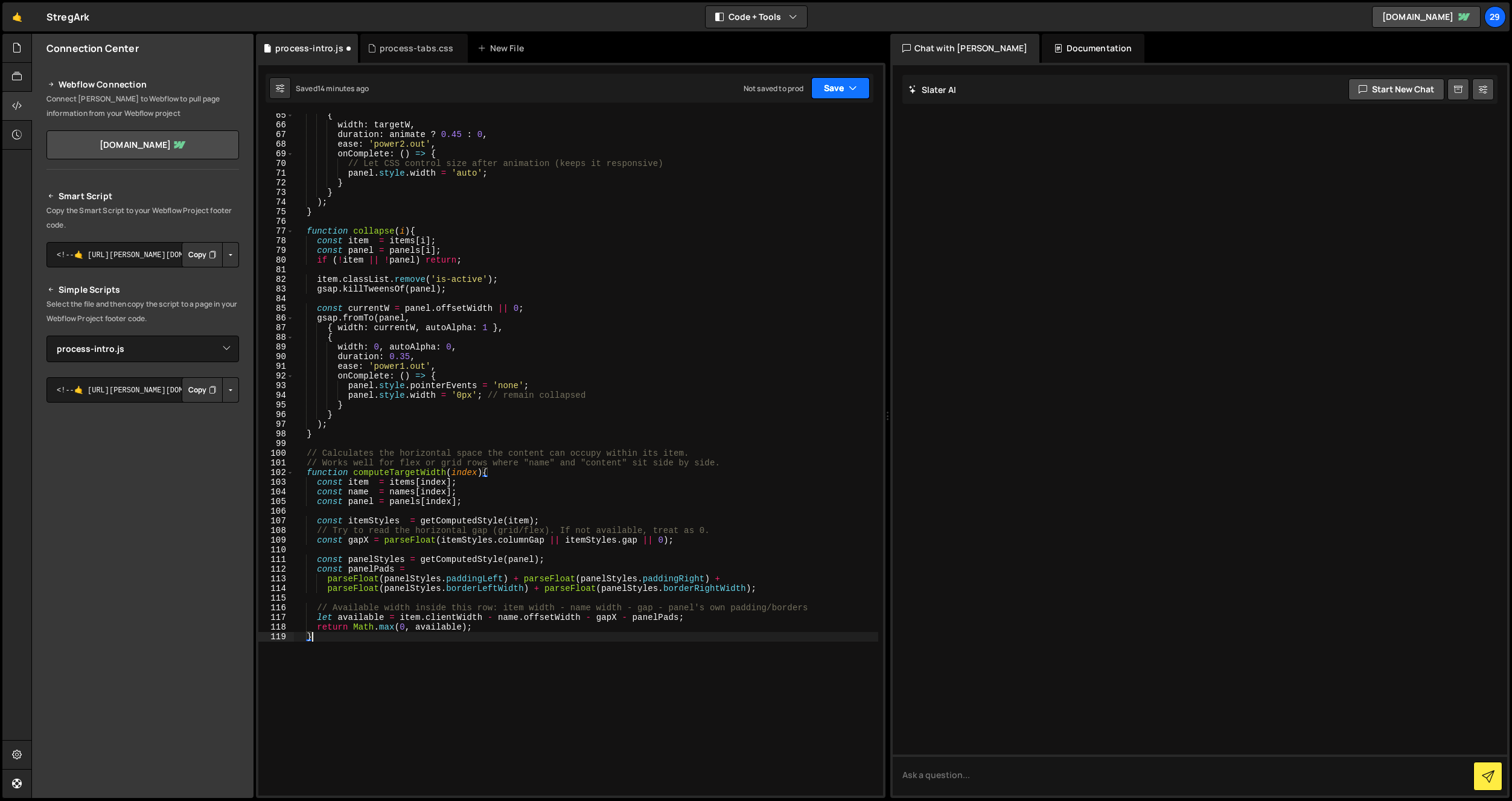
click at [840, 85] on button "Save" at bounding box center [841, 88] width 59 height 22
click at [797, 119] on div "Save to Staging S" at bounding box center [799, 118] width 125 height 12
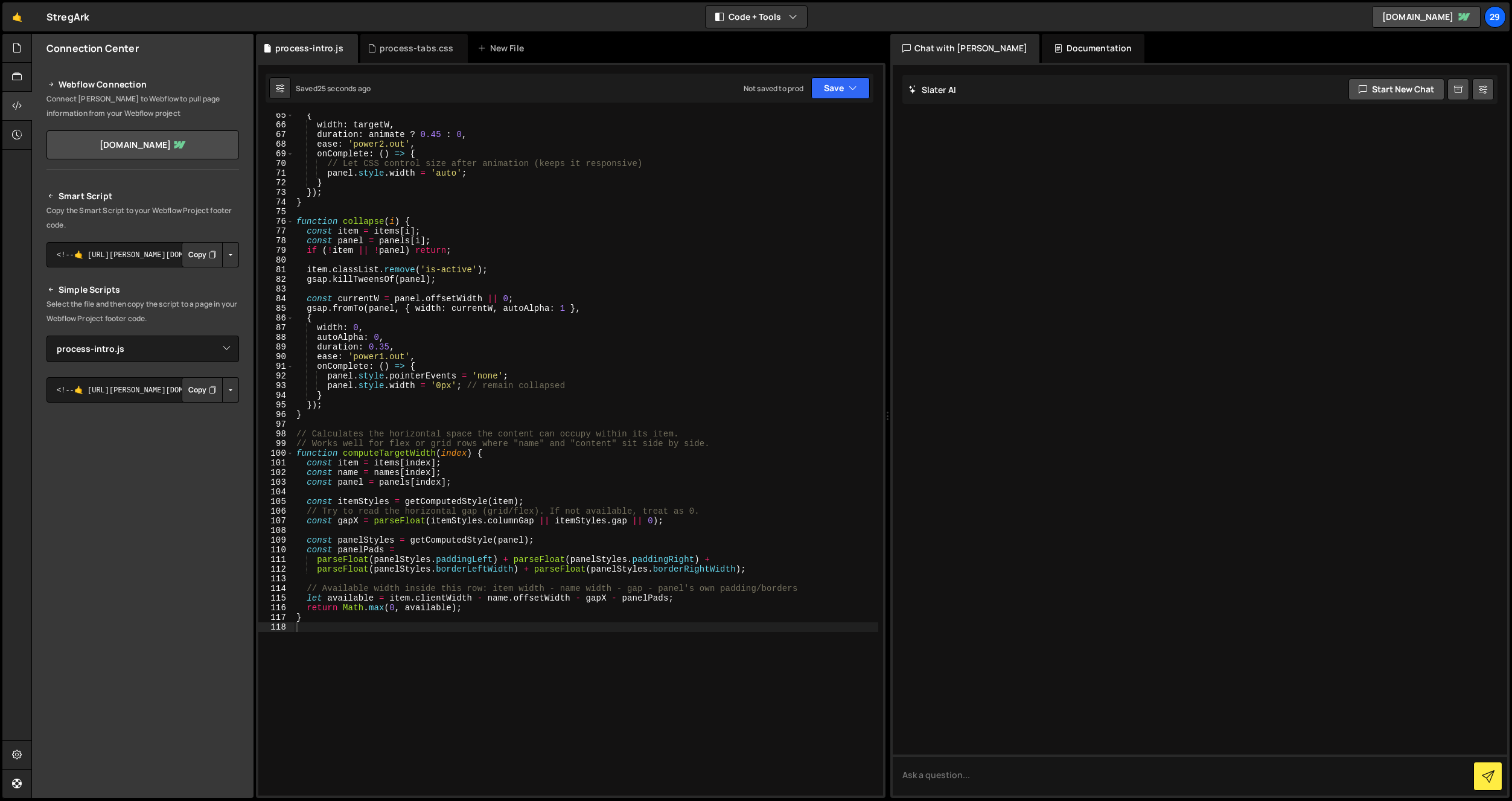
click at [399, 325] on div "{ width : targetW , duration : animate ? 0.45 : 0 , ease : 'power2.out' , onCom…" at bounding box center [586, 461] width 584 height 702
type textarea "}"
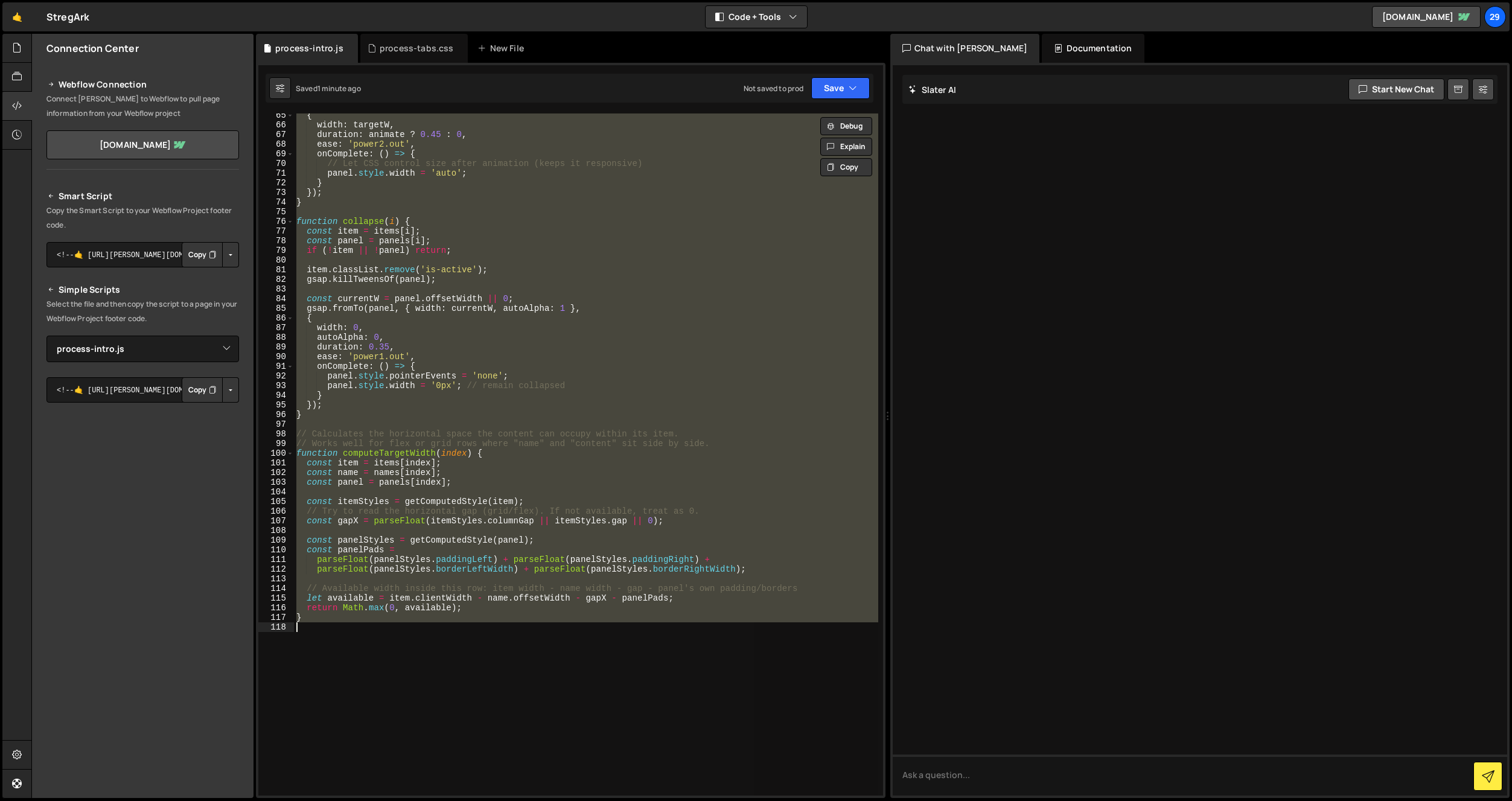
click at [678, 426] on div "{ width : targetW , duration : animate ? 0.45 : 0 , ease : 'power2.out' , onCom…" at bounding box center [586, 455] width 584 height 682
paste textarea "}"
type textarea "}"
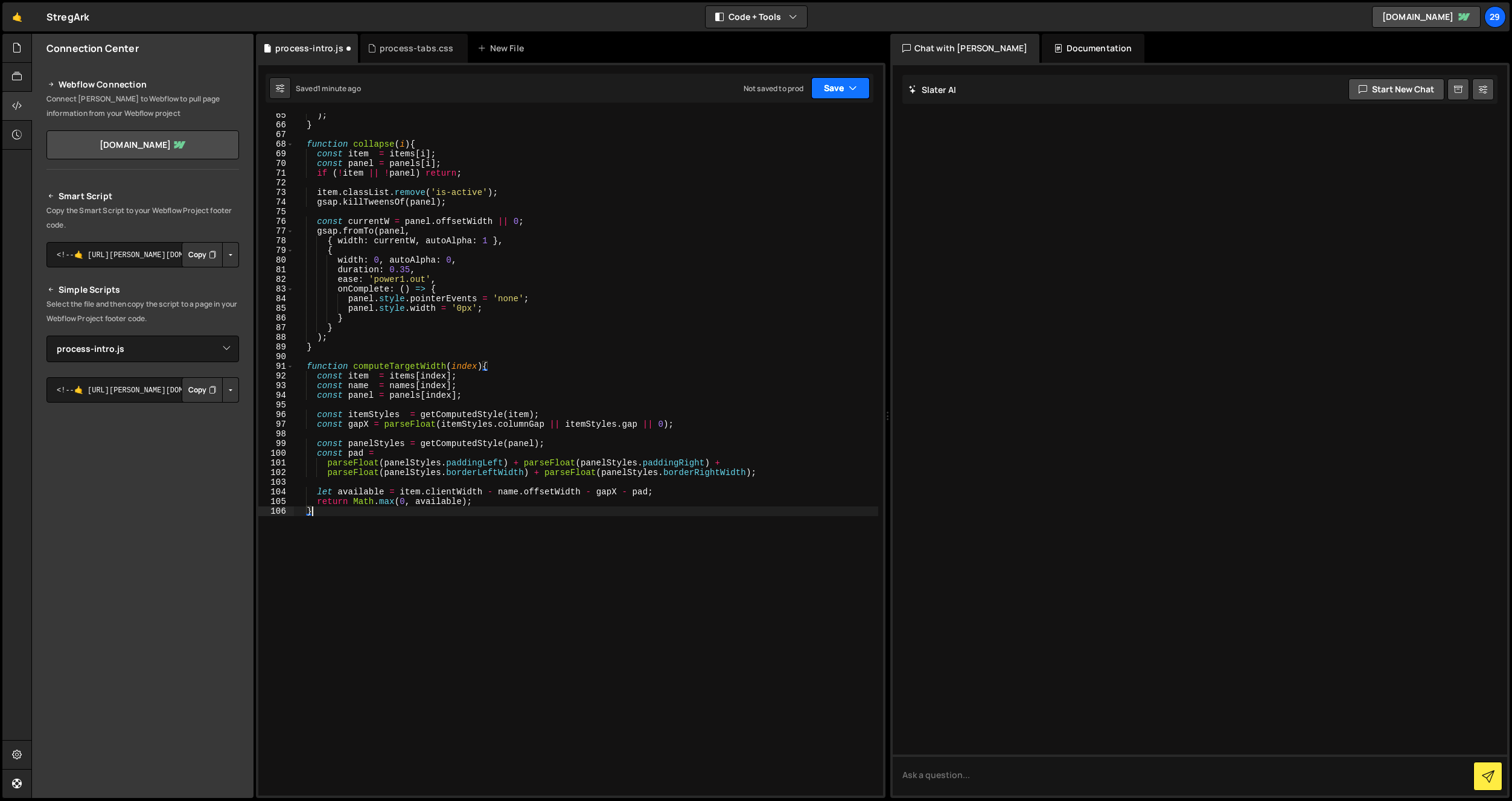
click at [828, 93] on button "Save" at bounding box center [841, 88] width 59 height 22
click at [792, 125] on div "1 minute ago" at bounding box center [779, 131] width 42 height 11
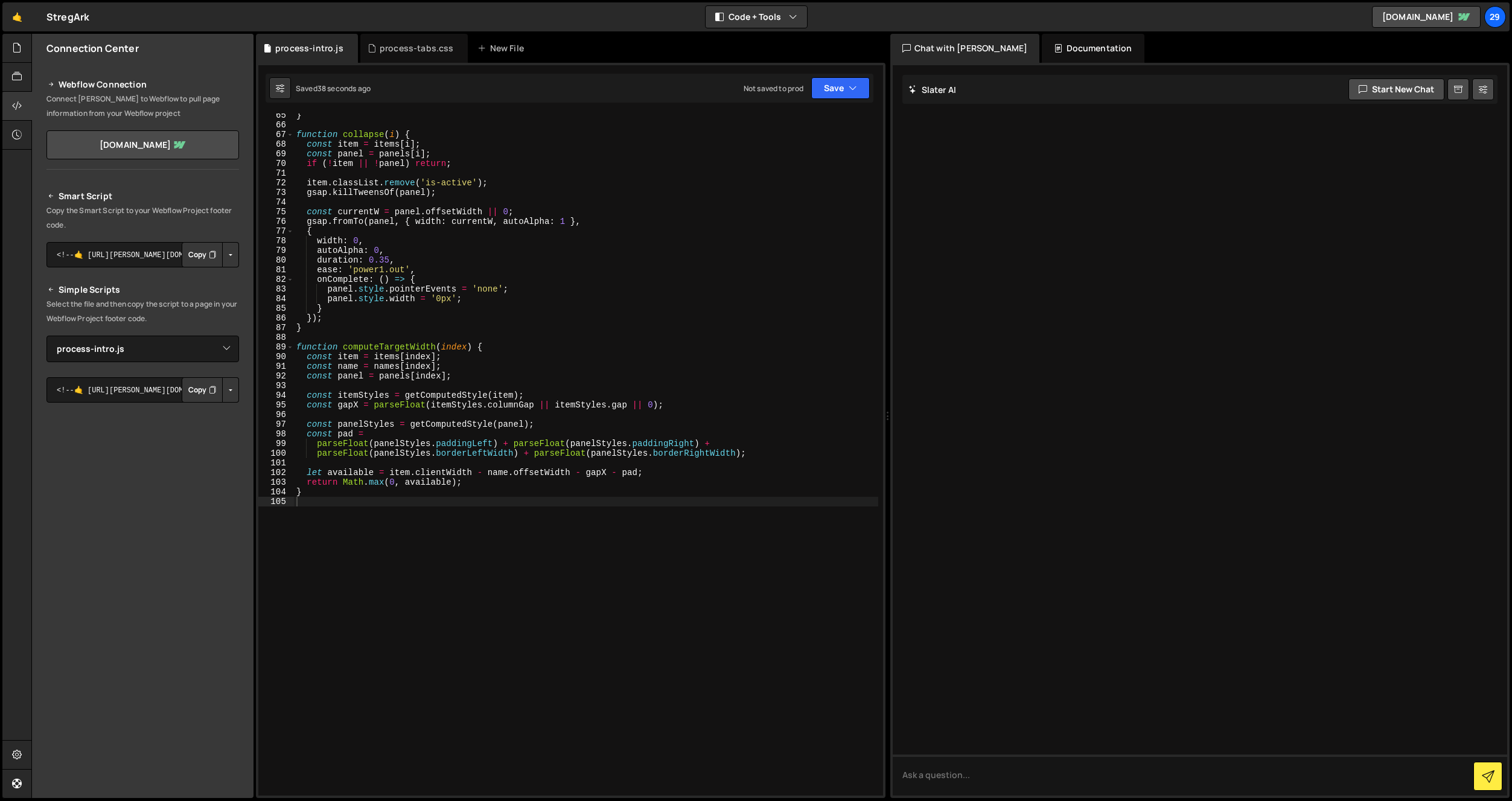
click at [589, 500] on div "} function collapse ( i ) { const item = items [ i ] ; const panel = panels [ i…" at bounding box center [586, 461] width 584 height 702
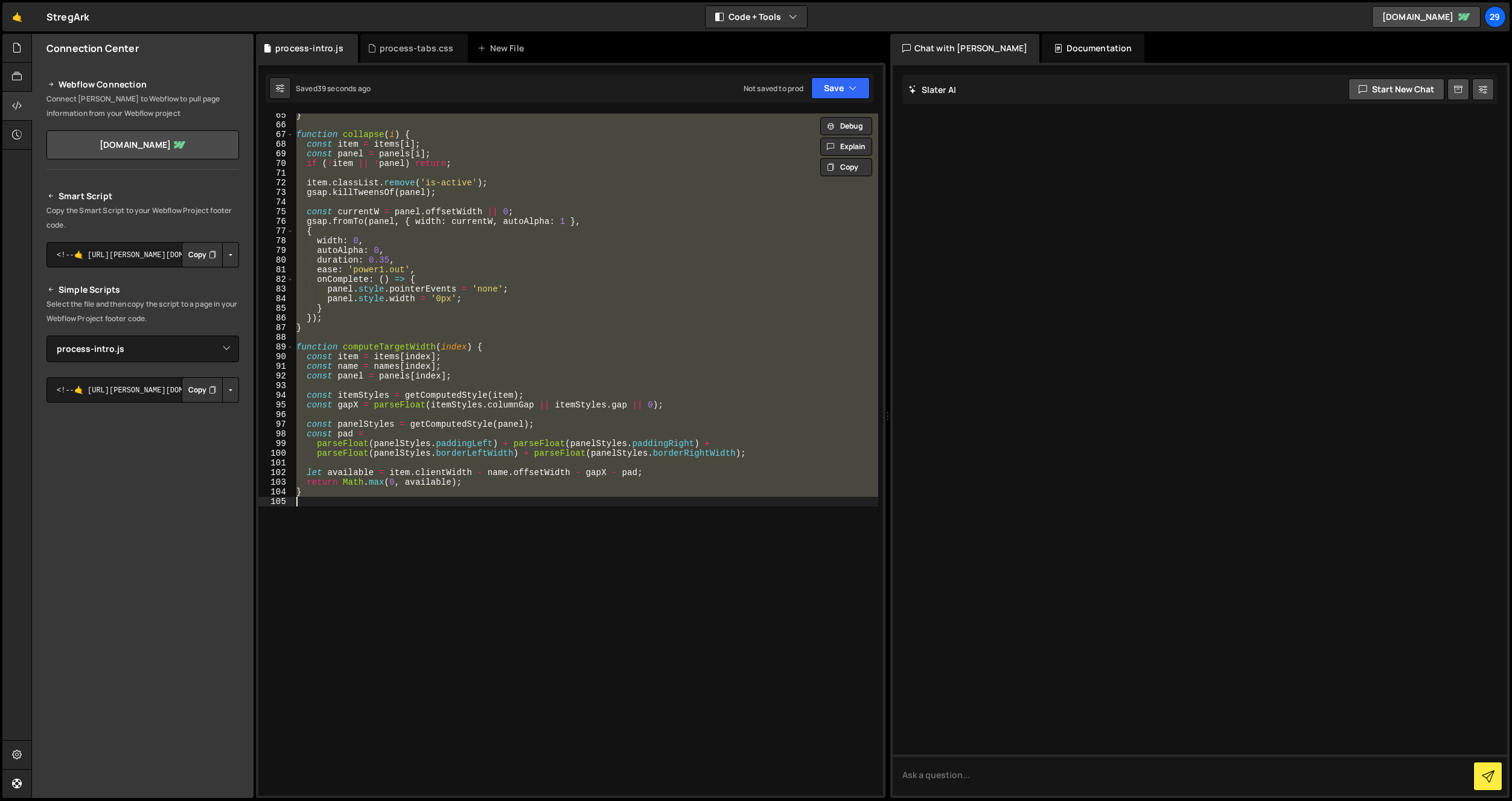
paste textarea "} // end if items.length"
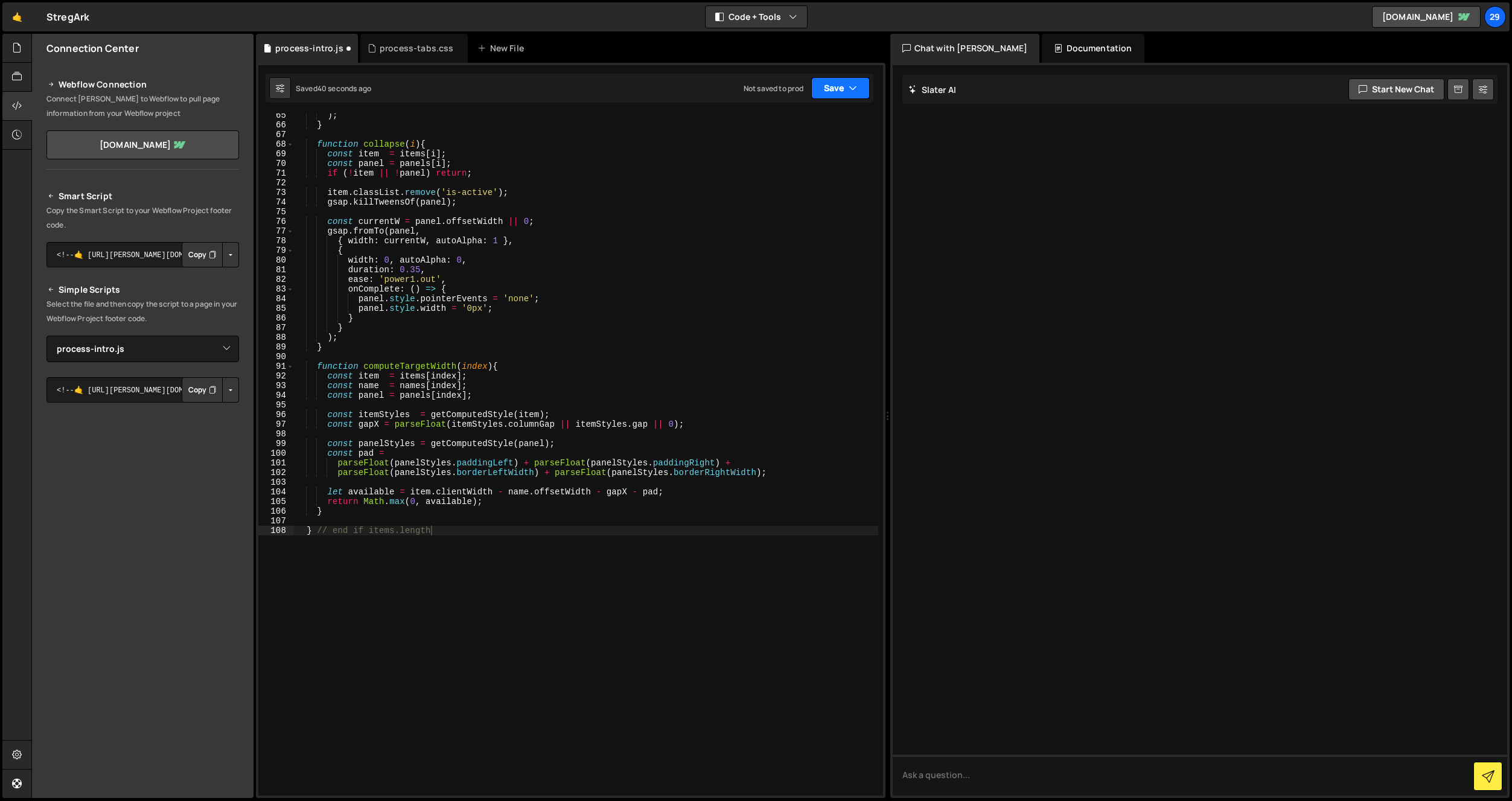
click at [853, 82] on icon "button" at bounding box center [853, 88] width 8 height 12
click at [803, 119] on div "Save to Staging S" at bounding box center [799, 118] width 125 height 12
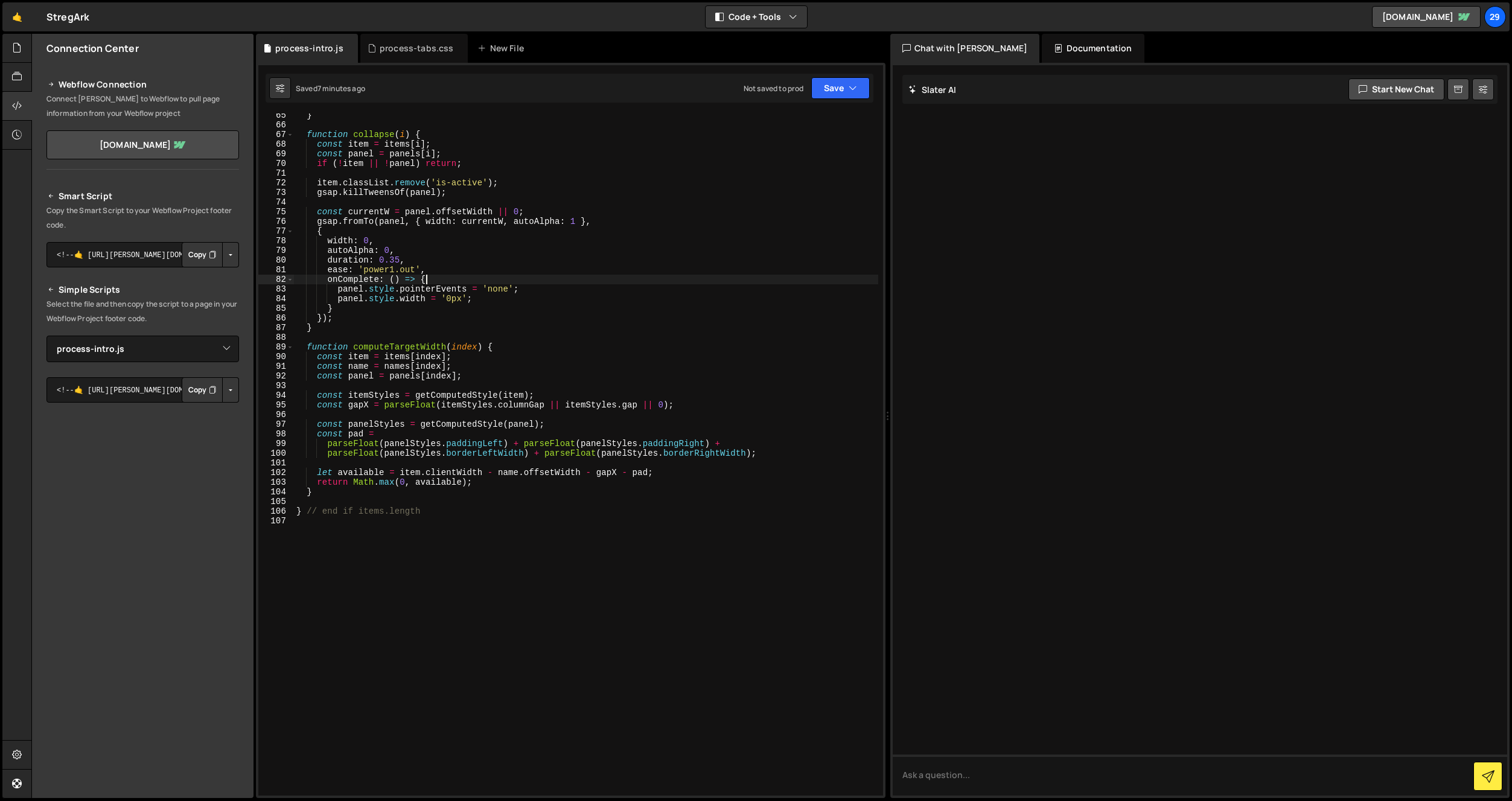
drag, startPoint x: 451, startPoint y: 282, endPoint x: 454, endPoint y: 291, distance: 9.5
click at [452, 283] on div "} function collapse ( i ) { const item = items [ i ] ; const panel = panels [ i…" at bounding box center [586, 461] width 584 height 702
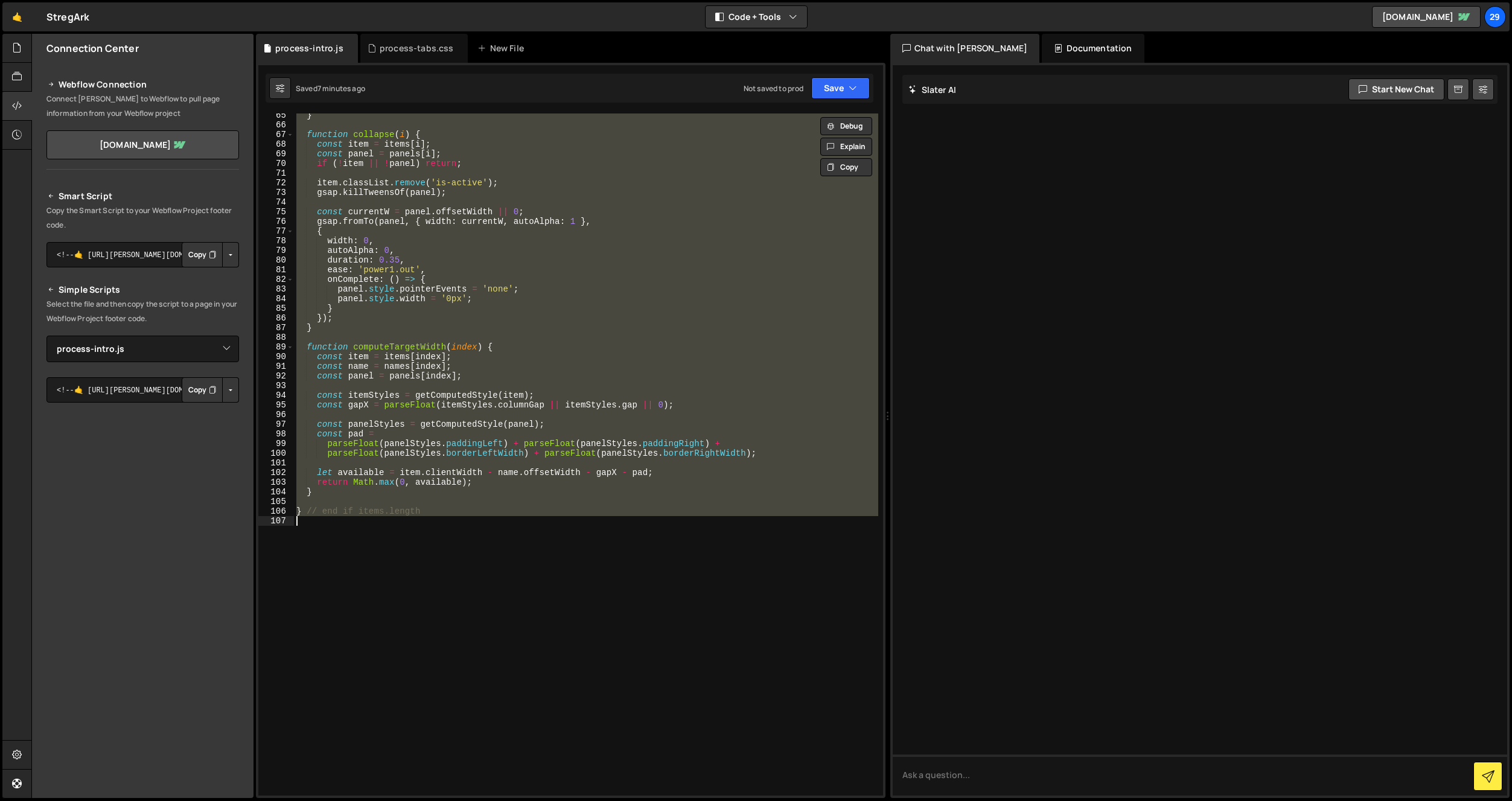
paste textarea ");"
type textarea "});"
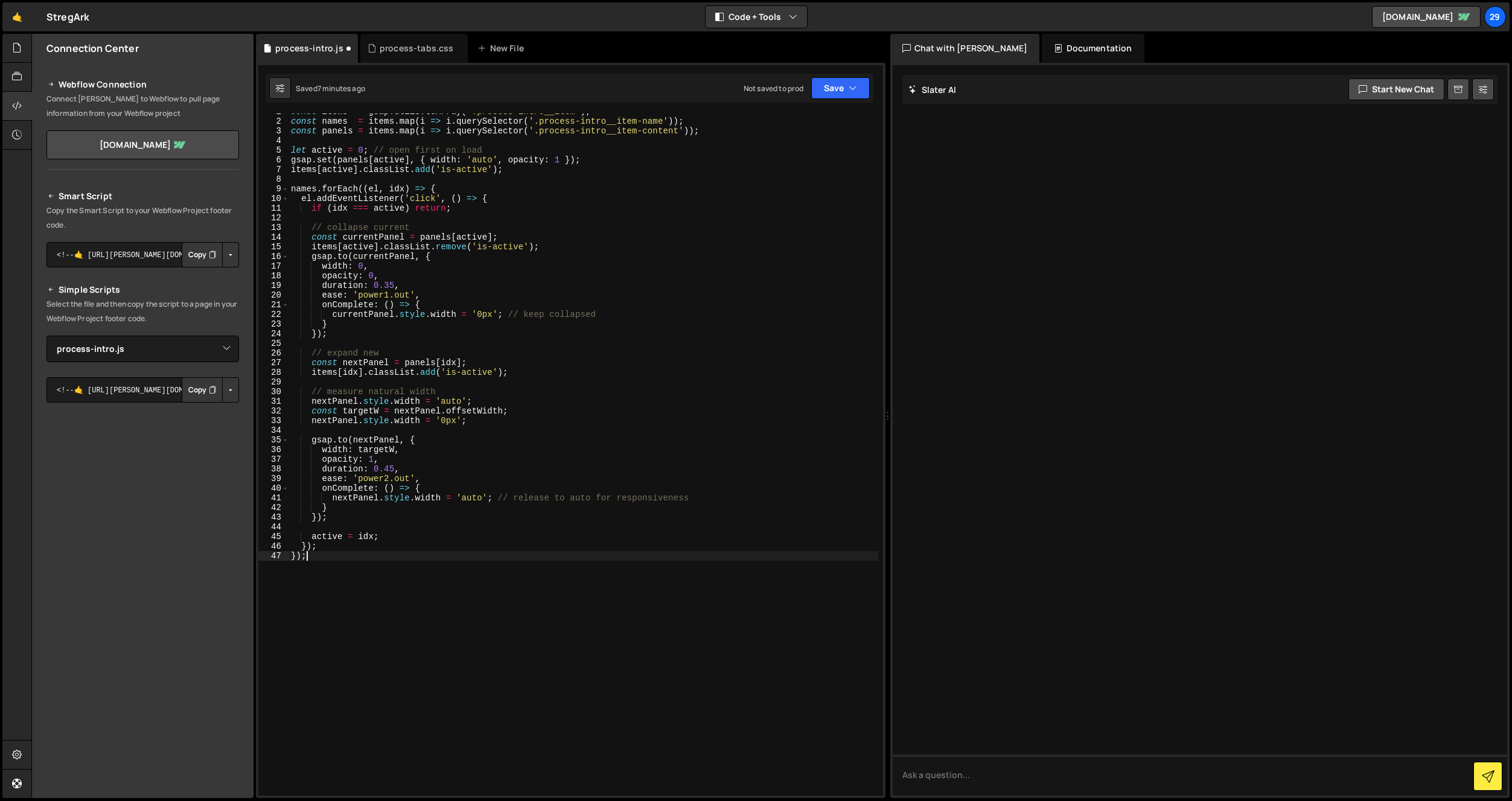
scroll to position [0, 0]
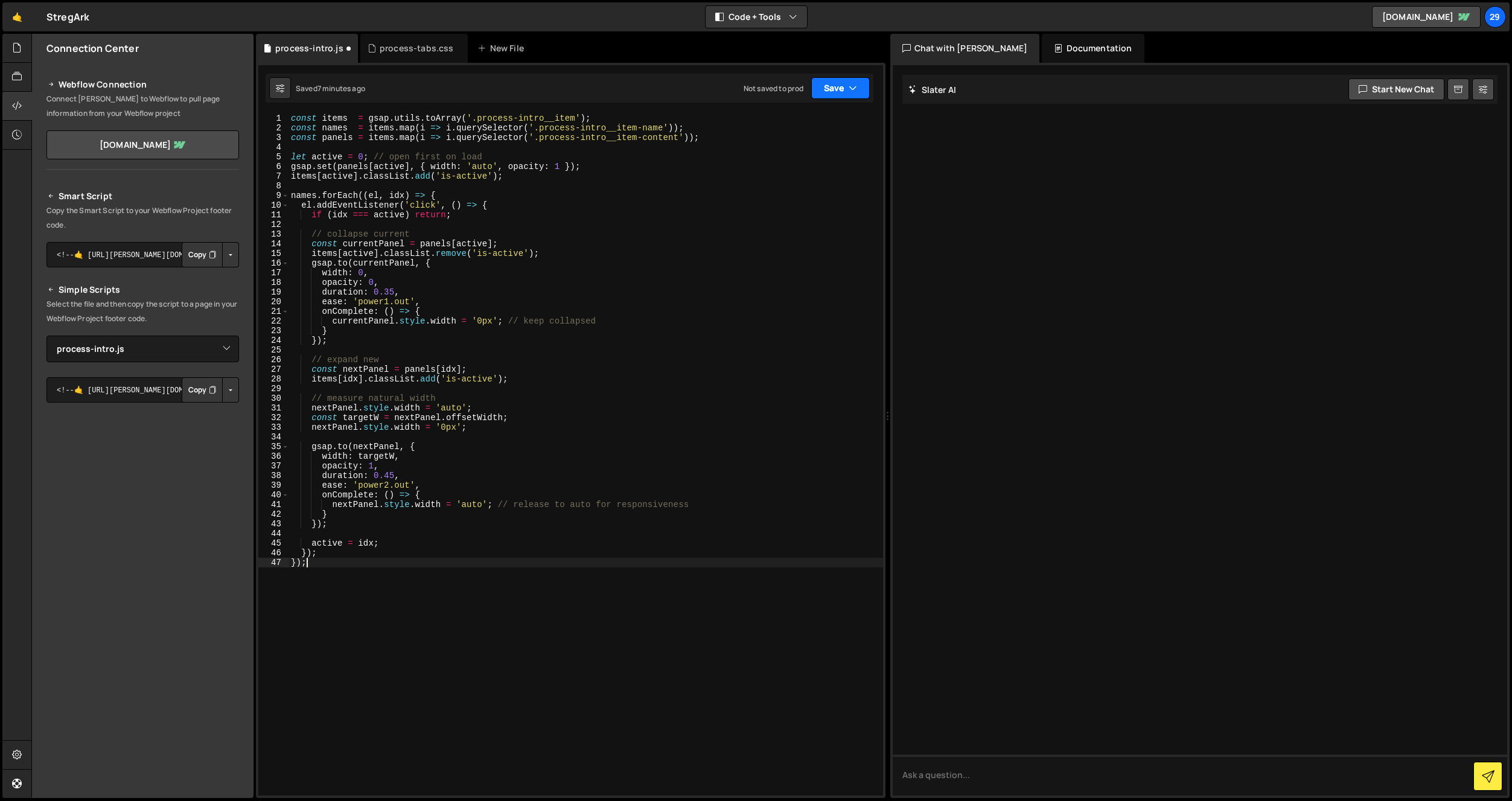
click at [847, 82] on button "Save" at bounding box center [841, 88] width 59 height 22
click at [813, 124] on div "Saved 7 minutes ago" at bounding box center [799, 131] width 125 height 14
click at [398, 44] on div "process-tabs.css" at bounding box center [416, 48] width 74 height 12
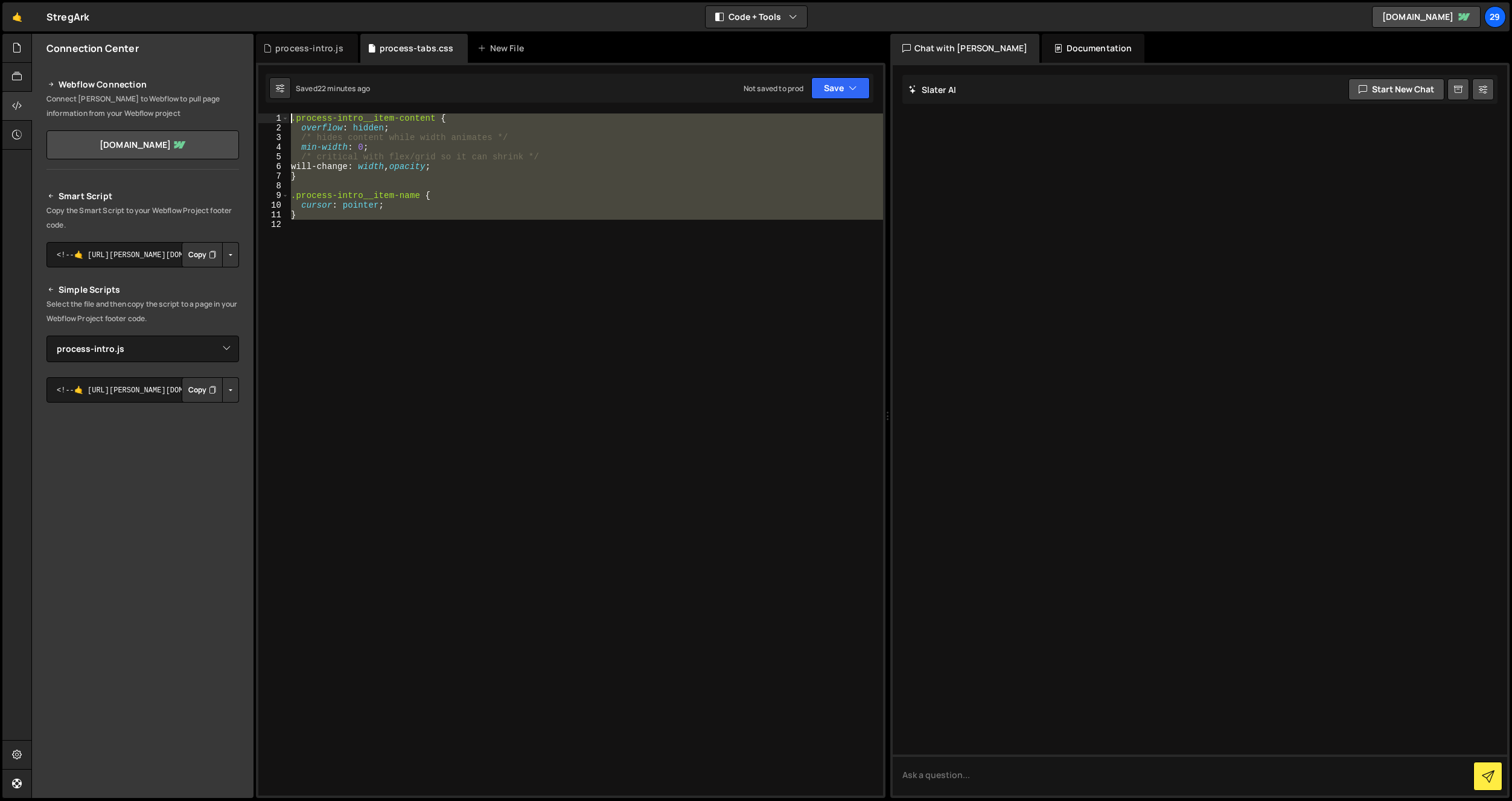
drag, startPoint x: 286, startPoint y: 183, endPoint x: 254, endPoint y: 109, distance: 80.6
click at [254, 109] on div "Files New File Javascript files 1 navbar.js 0 1 process-intro.js 0 CSS files na…" at bounding box center [771, 416] width 1480 height 765
type textarea ".process-intro__item-content { overflow: hidden;"
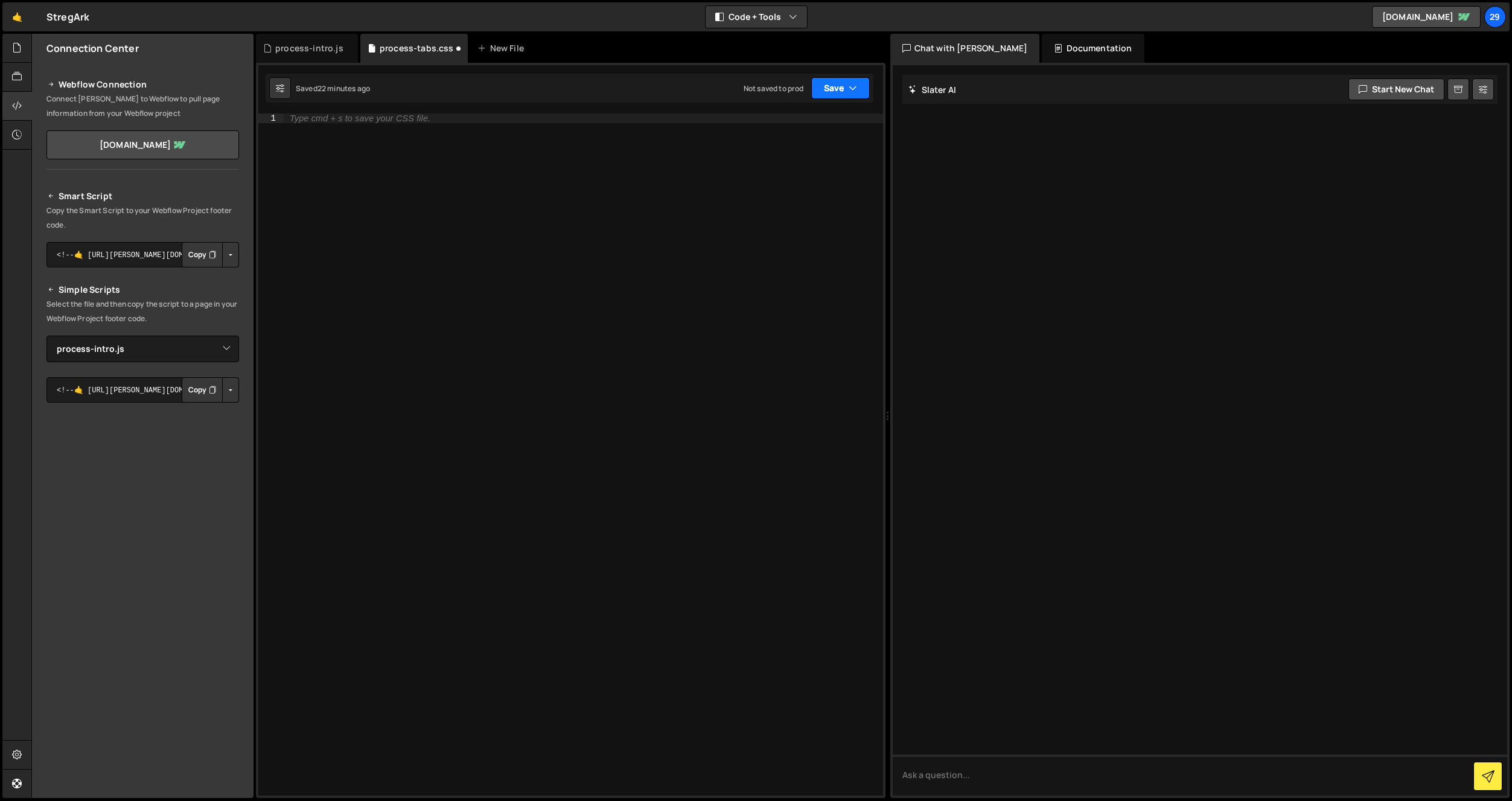
drag, startPoint x: 844, startPoint y: 83, endPoint x: 837, endPoint y: 94, distance: 13.0
click at [844, 83] on button "Save" at bounding box center [841, 88] width 59 height 22
click at [789, 116] on div "Save to Staging S" at bounding box center [799, 118] width 125 height 12
click at [315, 55] on div "process-intro.js" at bounding box center [307, 48] width 102 height 29
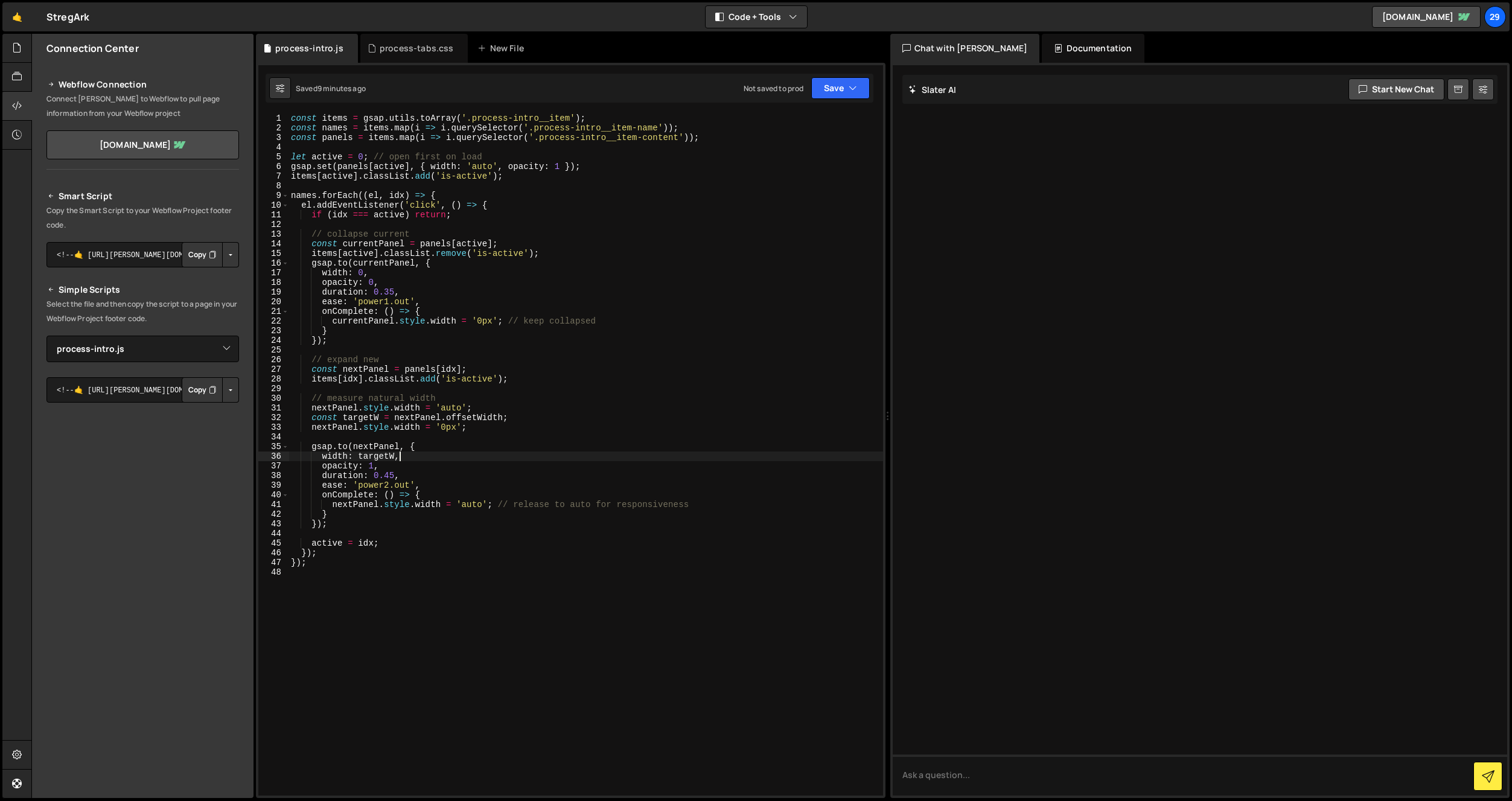
click at [472, 457] on div "const items = gsap . utils . toArray ( '.process-intro__item' ) ; const names =…" at bounding box center [586, 464] width 595 height 702
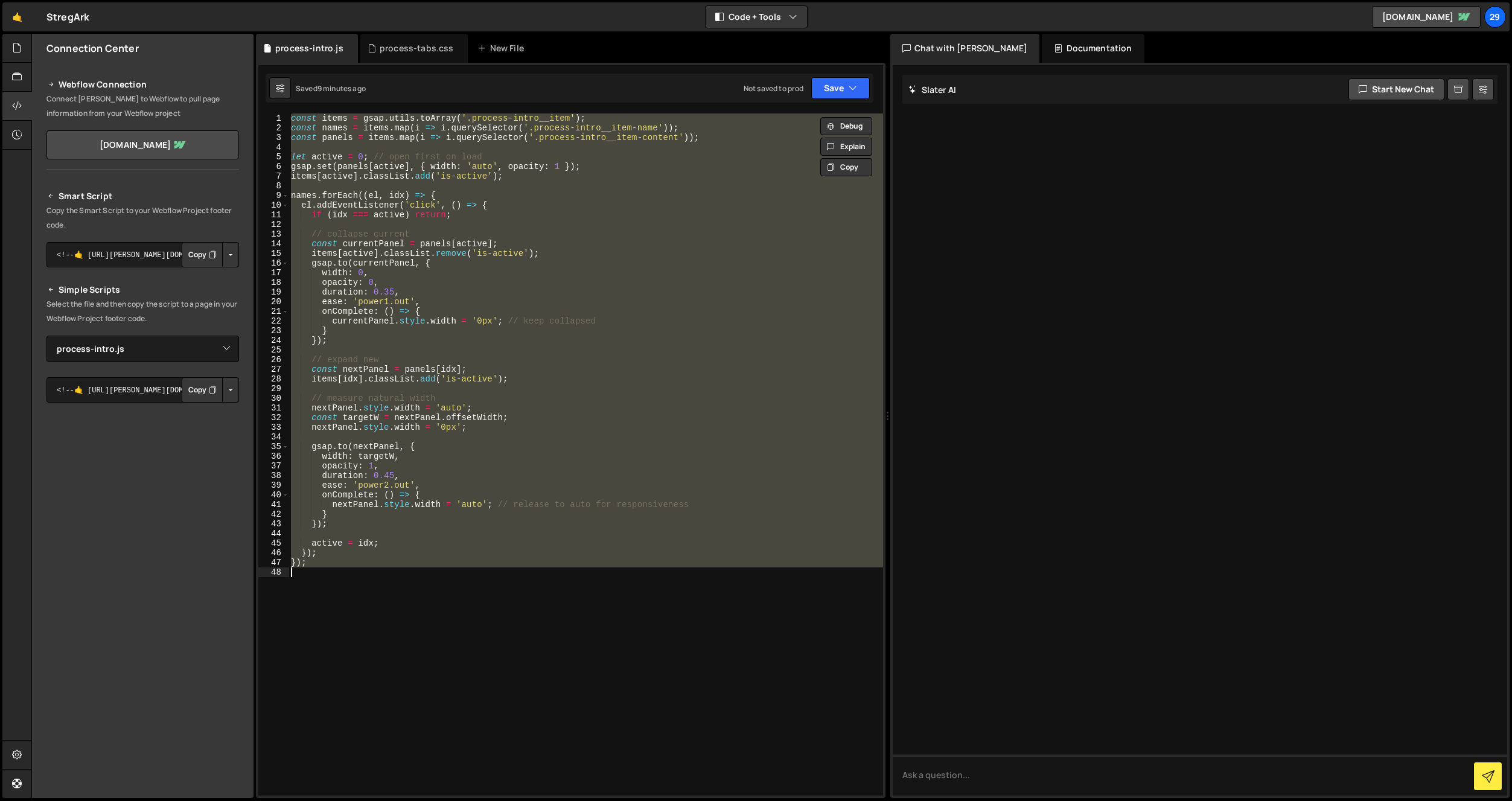
paste textarea
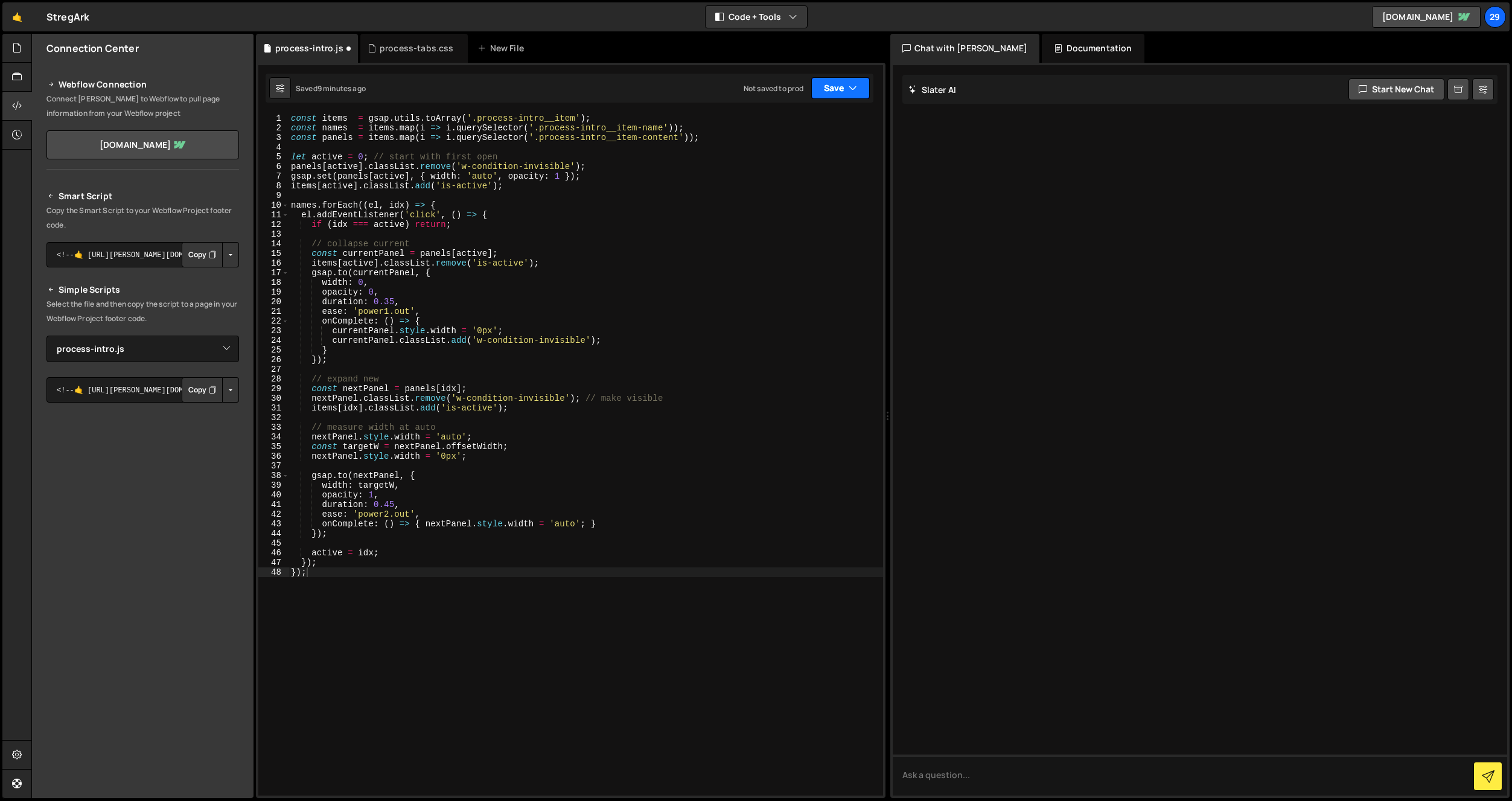
click at [850, 88] on icon "button" at bounding box center [853, 88] width 8 height 12
click at [795, 124] on div "Saved 9 minutes ago" at bounding box center [799, 131] width 125 height 14
drag, startPoint x: 555, startPoint y: 292, endPoint x: 561, endPoint y: 300, distance: 10.0
click at [555, 292] on div "const items = gsap . utils . toArray ( '.process-intro__item' ) ; const names =…" at bounding box center [583, 461] width 590 height 702
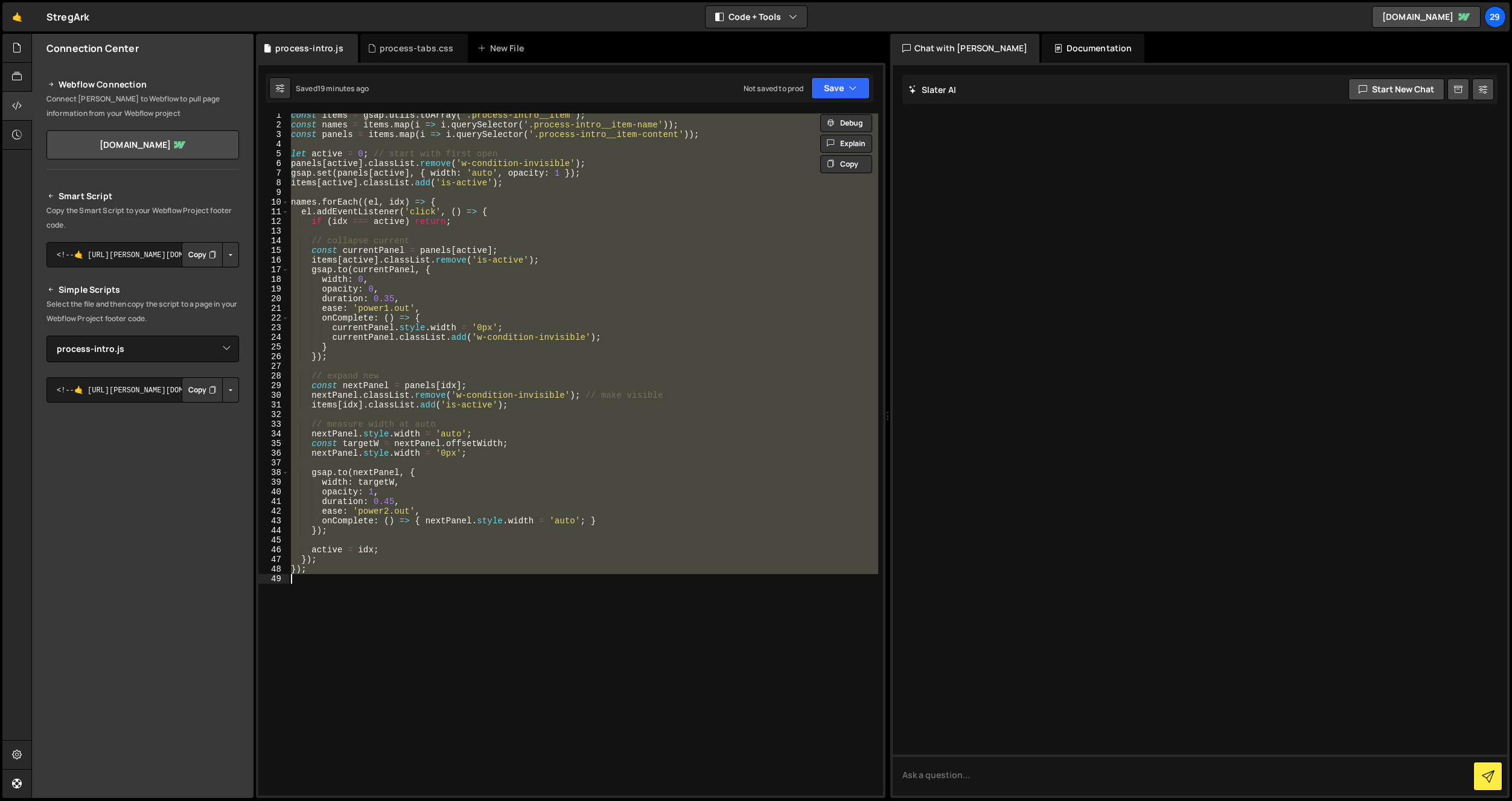
paste textarea
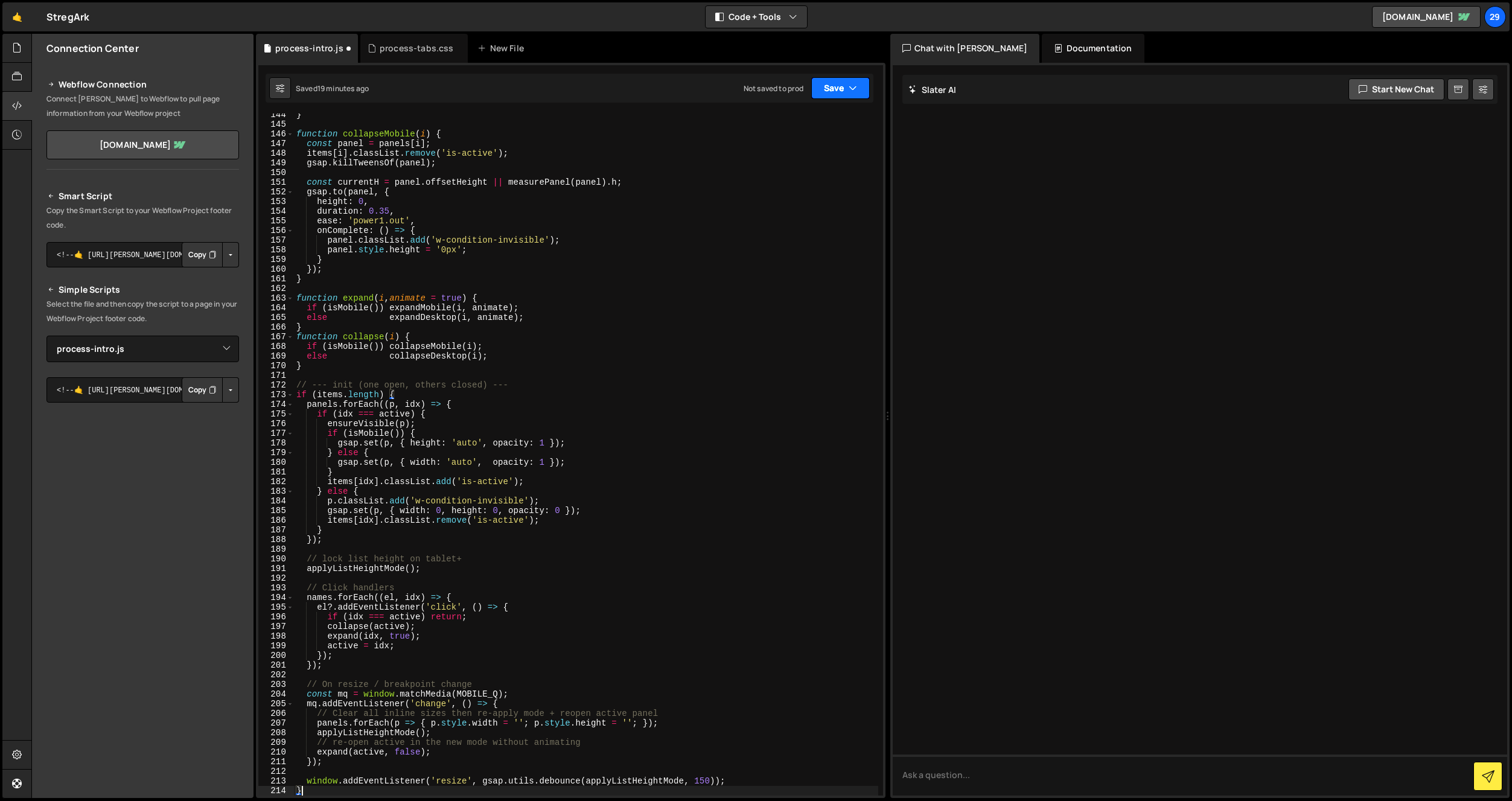
click at [853, 88] on icon "button" at bounding box center [853, 88] width 8 height 12
click at [789, 124] on div "Saved 19 minutes ago" at bounding box center [799, 131] width 125 height 14
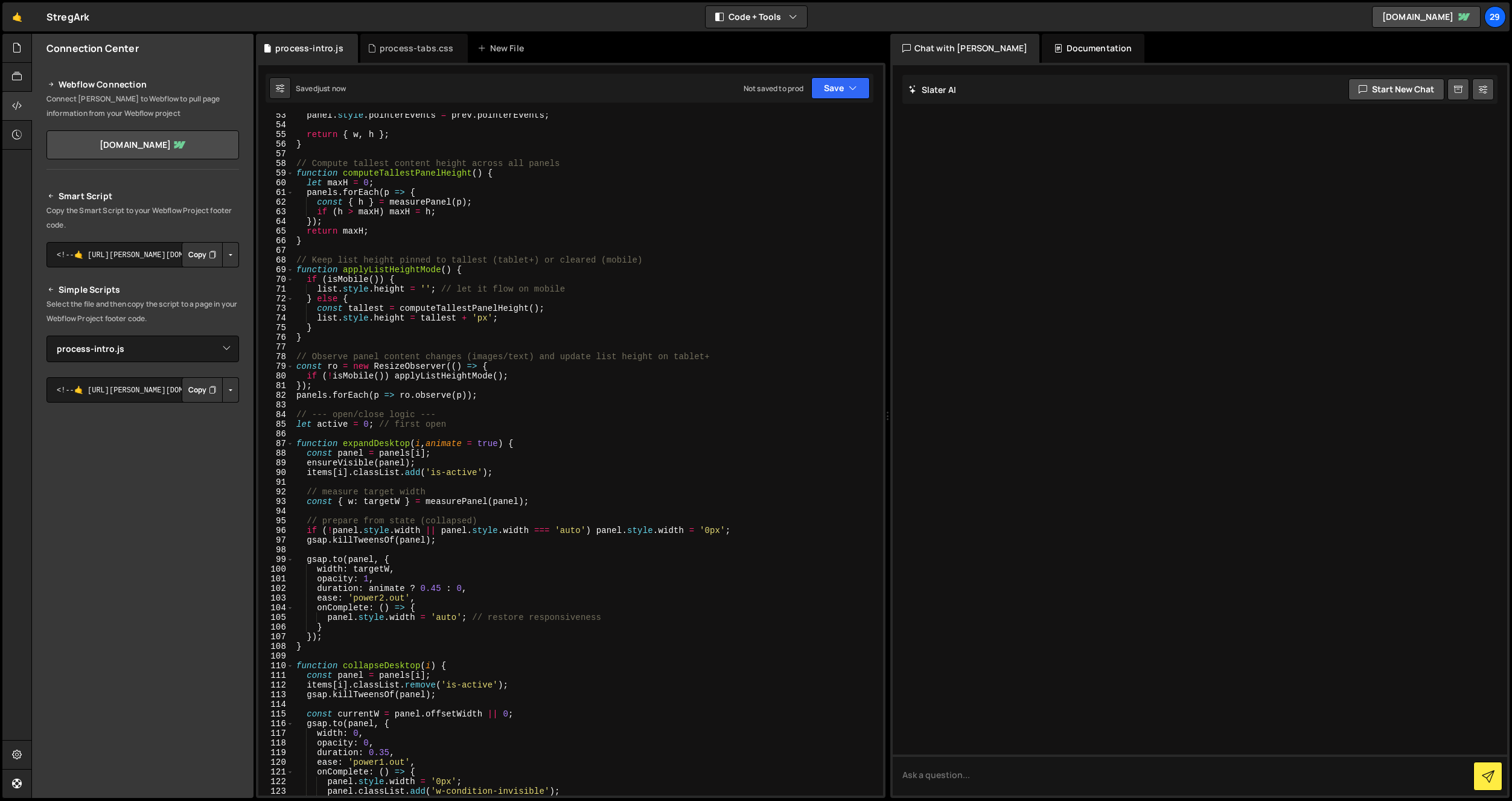
scroll to position [0, 0]
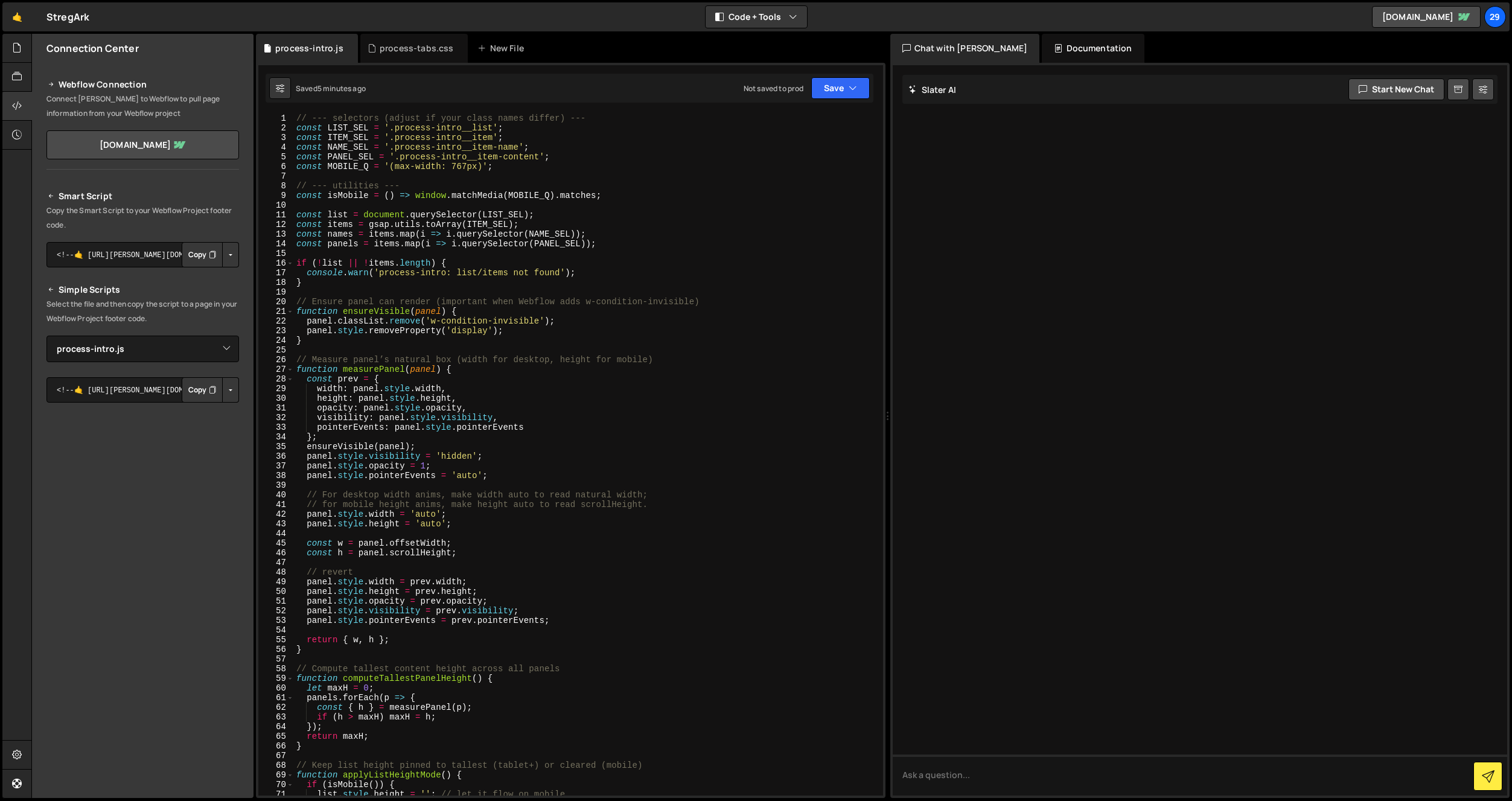
click at [557, 313] on div "// --- selectors (adjust if your class names differ) --- const LIST_SEL = '.pro…" at bounding box center [586, 464] width 584 height 702
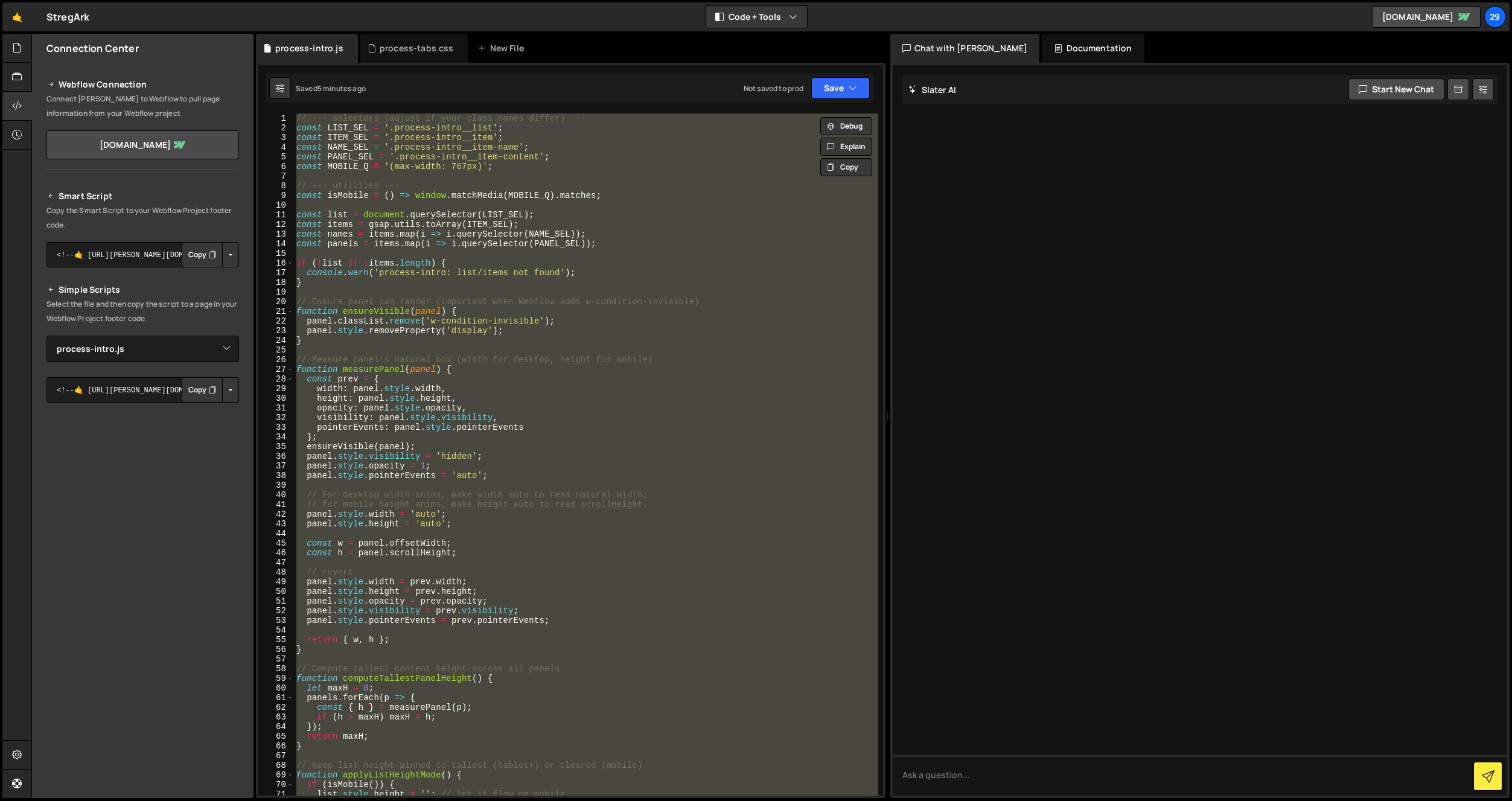
paste textarea ");"
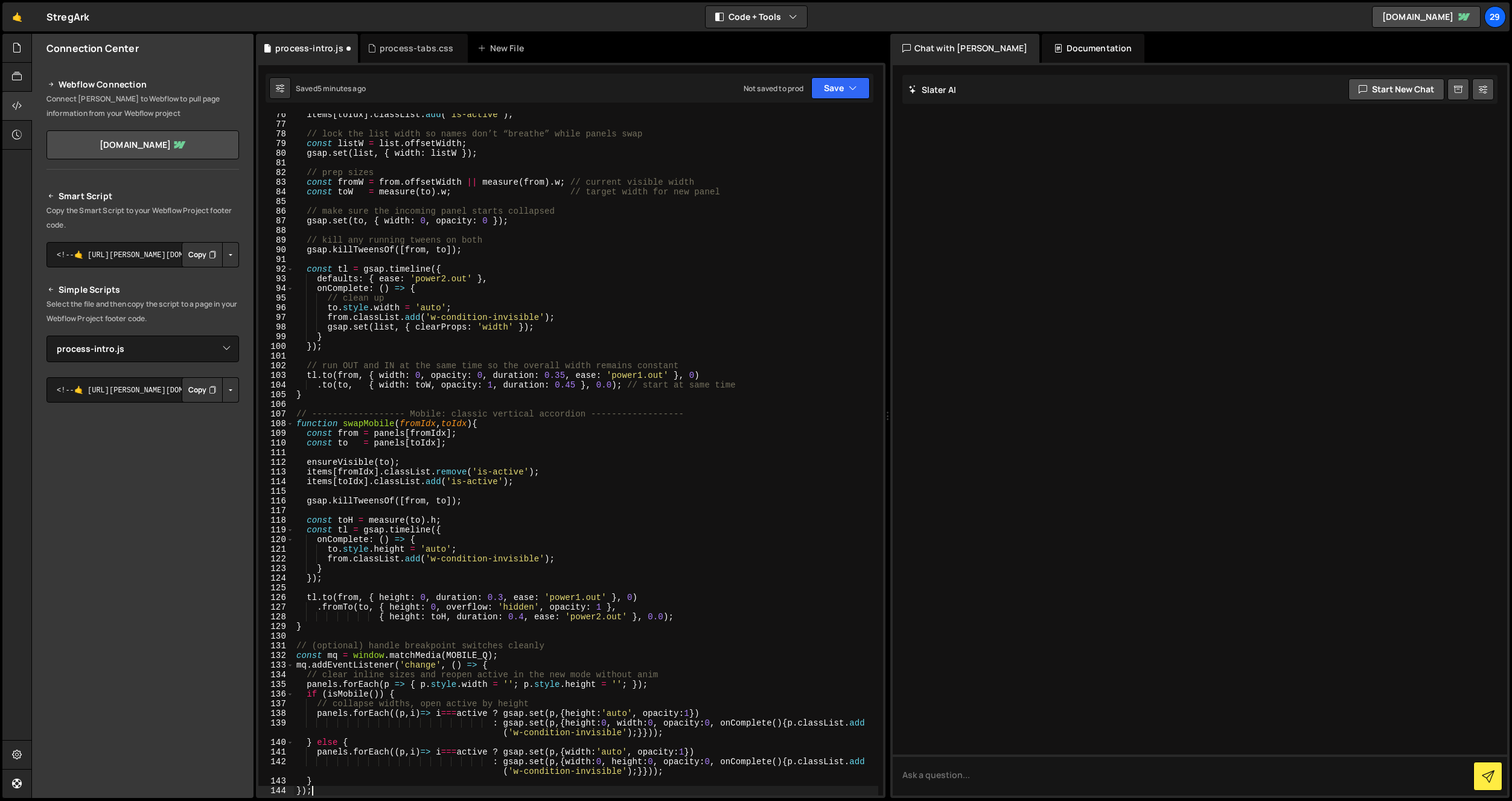
scroll to position [728, 0]
click at [853, 91] on icon "button" at bounding box center [853, 88] width 8 height 12
click at [792, 125] on div "5 minutes ago" at bounding box center [781, 131] width 47 height 11
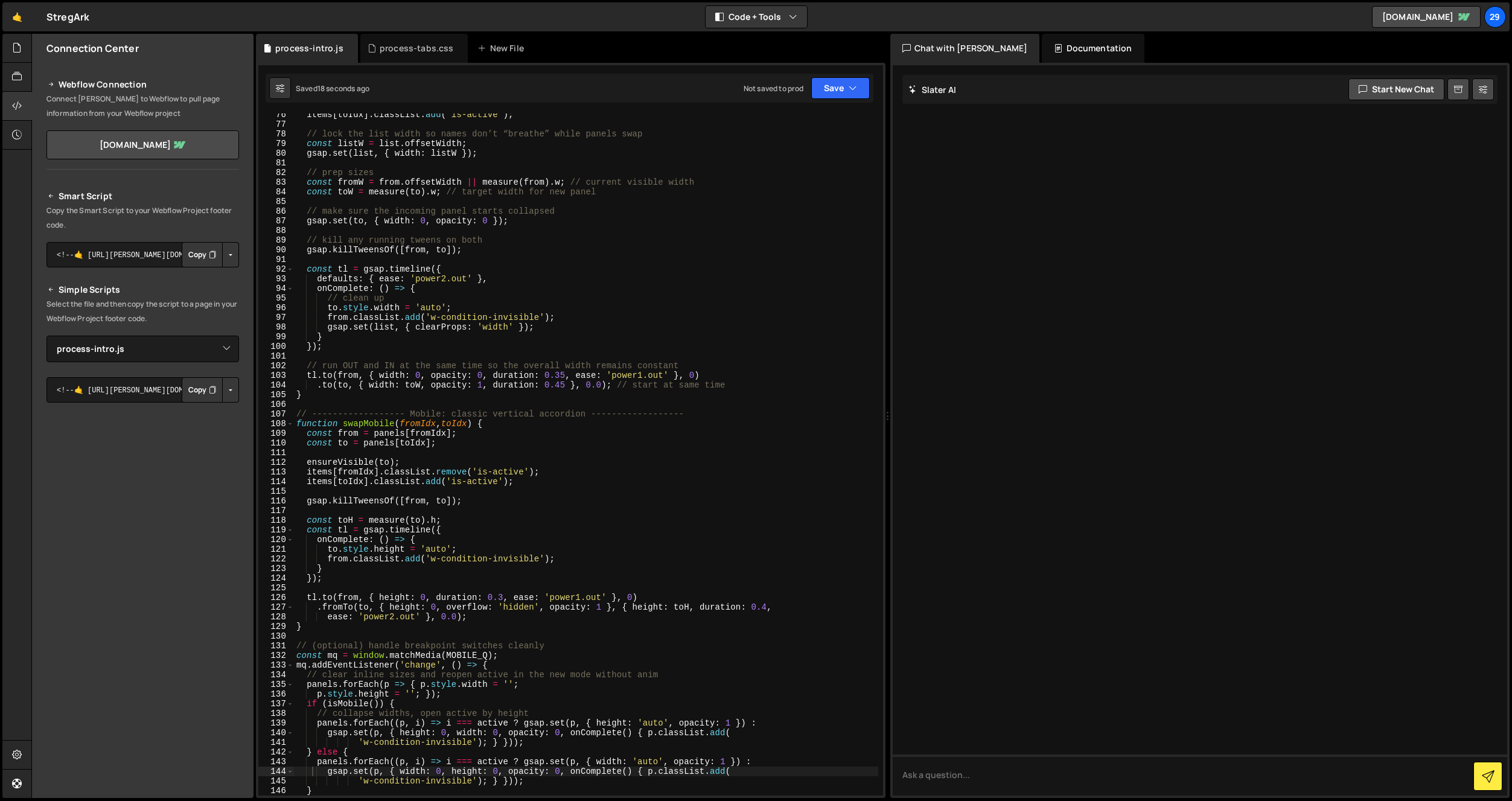
click at [650, 473] on div "items [ toIdx ] . classList . add ( 'is-active' ) ; // lock the list width so n…" at bounding box center [586, 461] width 584 height 702
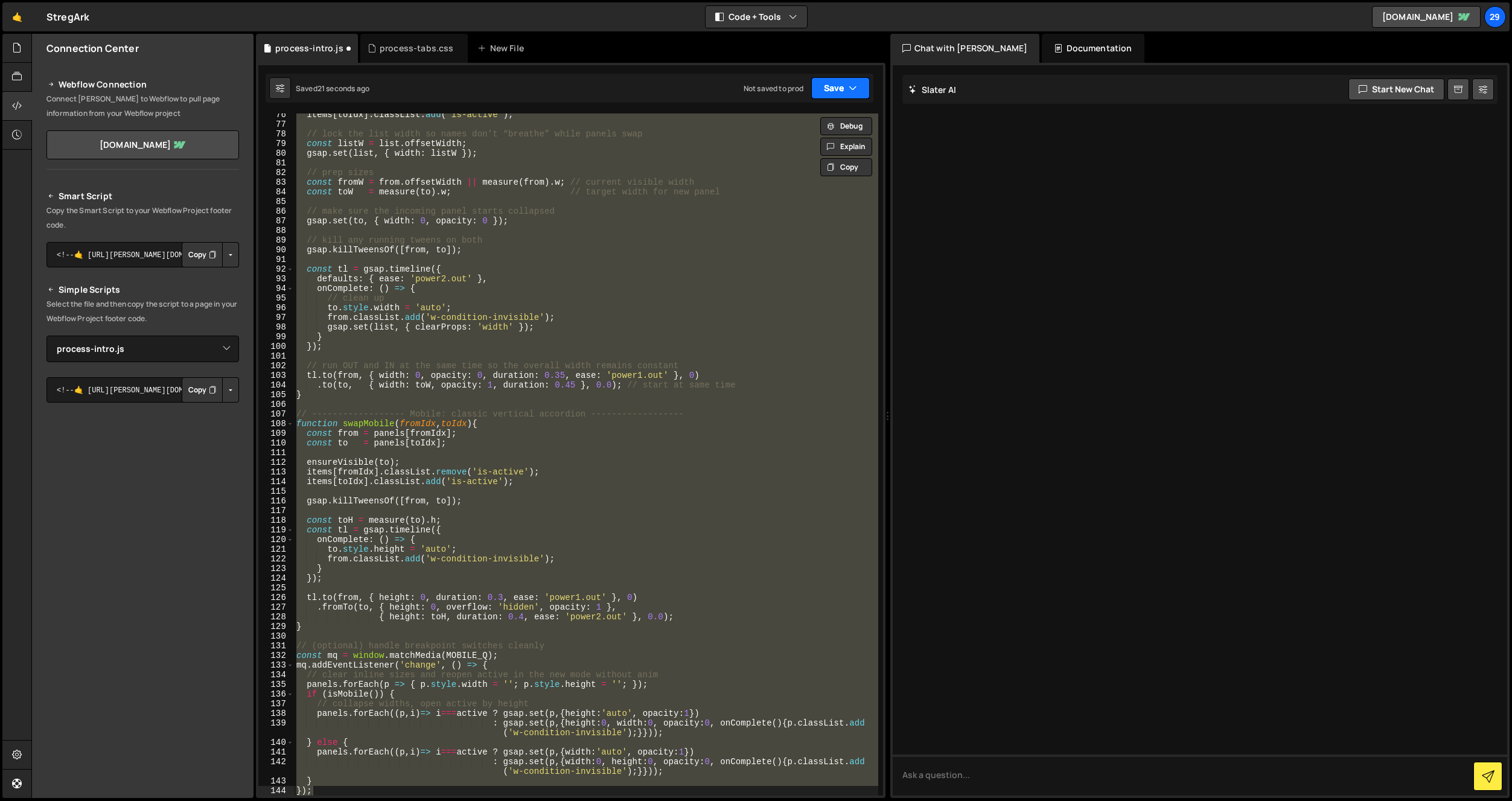
click at [834, 88] on button "Save" at bounding box center [841, 88] width 59 height 22
click at [774, 125] on div "22 seconds ago" at bounding box center [785, 131] width 54 height 11
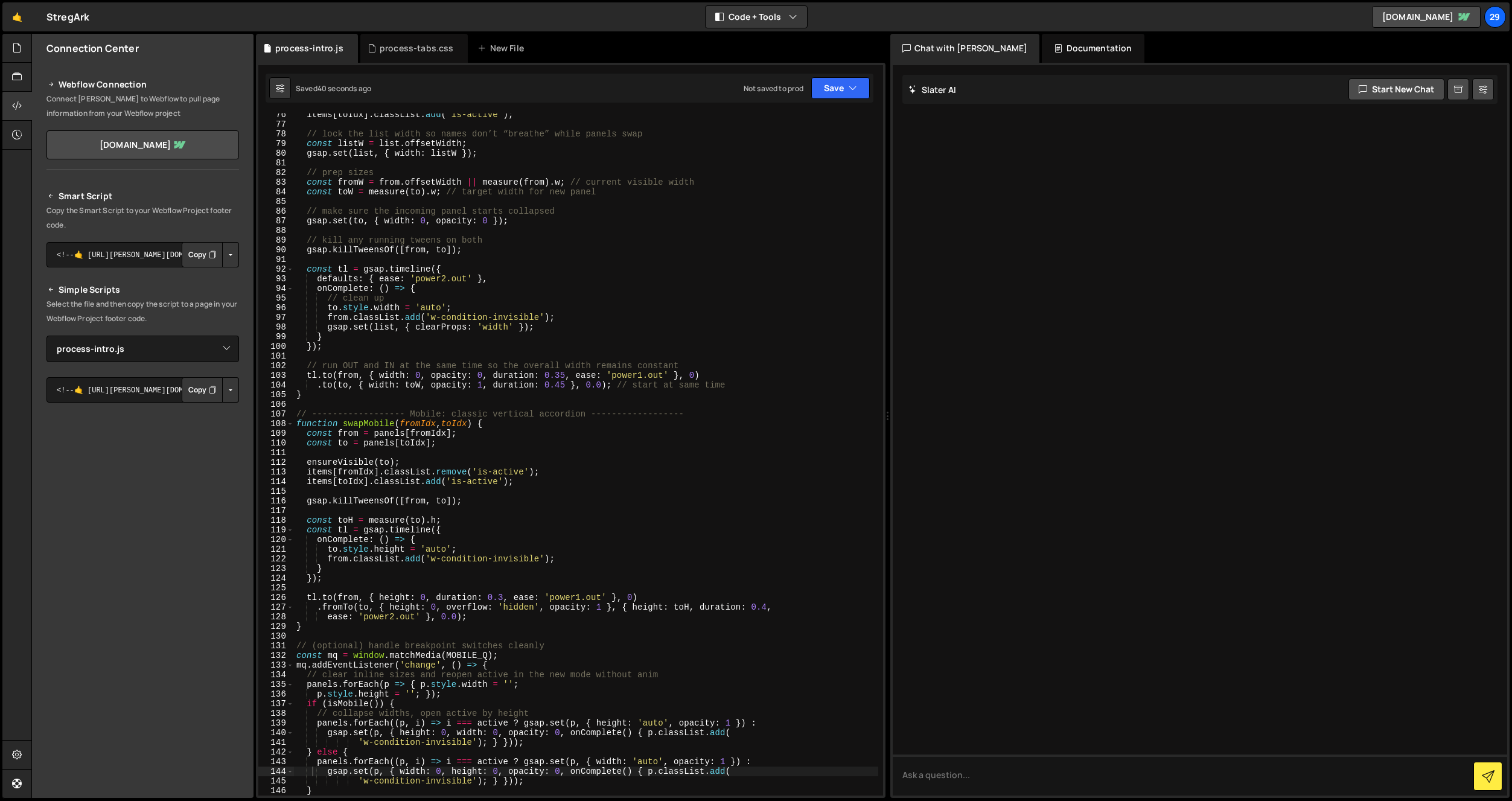
click at [761, 328] on div "items [ toIdx ] . classList . add ( 'is-active' ) ; // lock the list width so n…" at bounding box center [586, 461] width 584 height 702
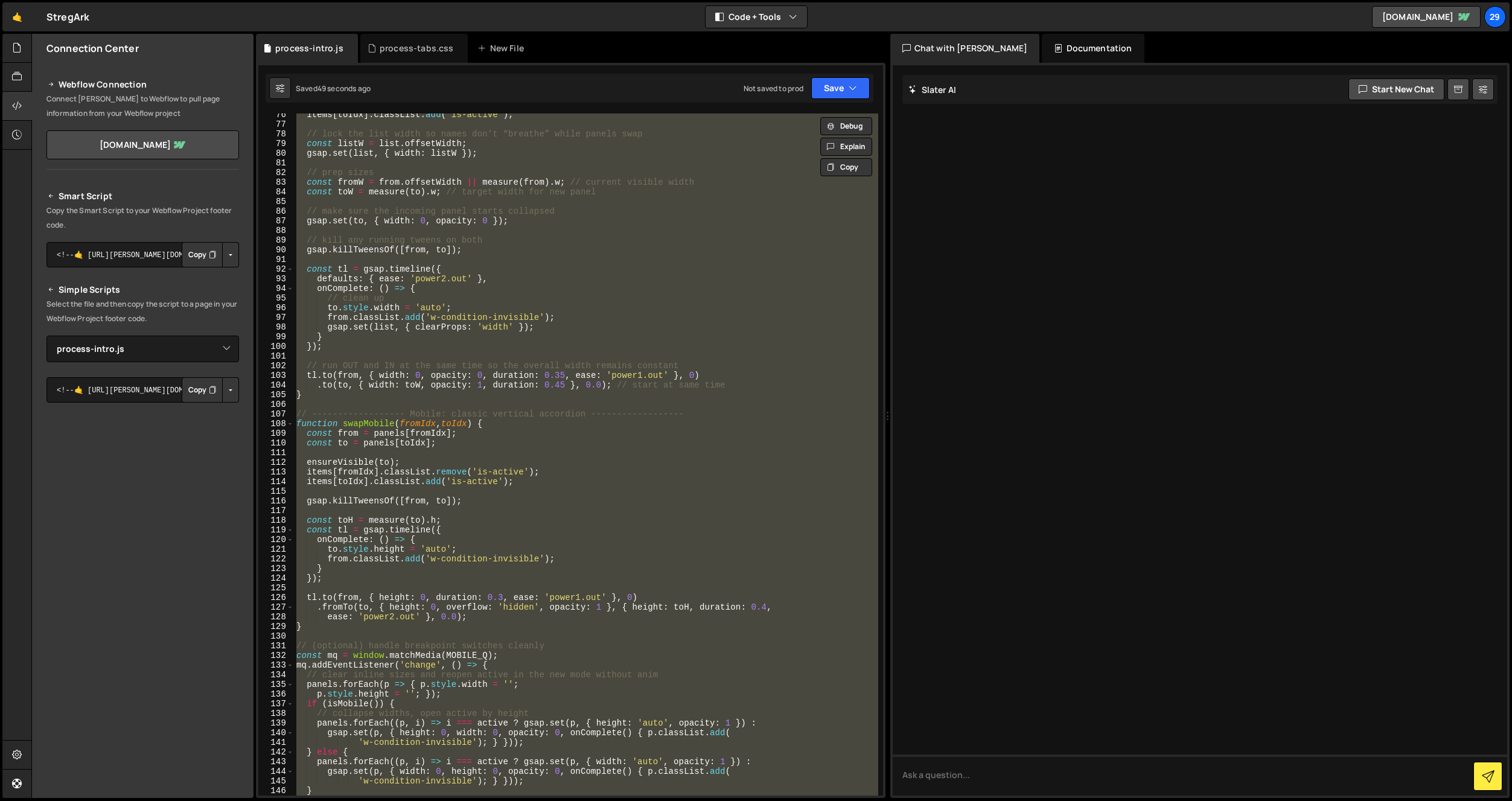
click at [375, 361] on div "items [ toIdx ] . classList . add ( 'is-active' ) ; // lock the list width so n…" at bounding box center [586, 455] width 584 height 682
paste textarea
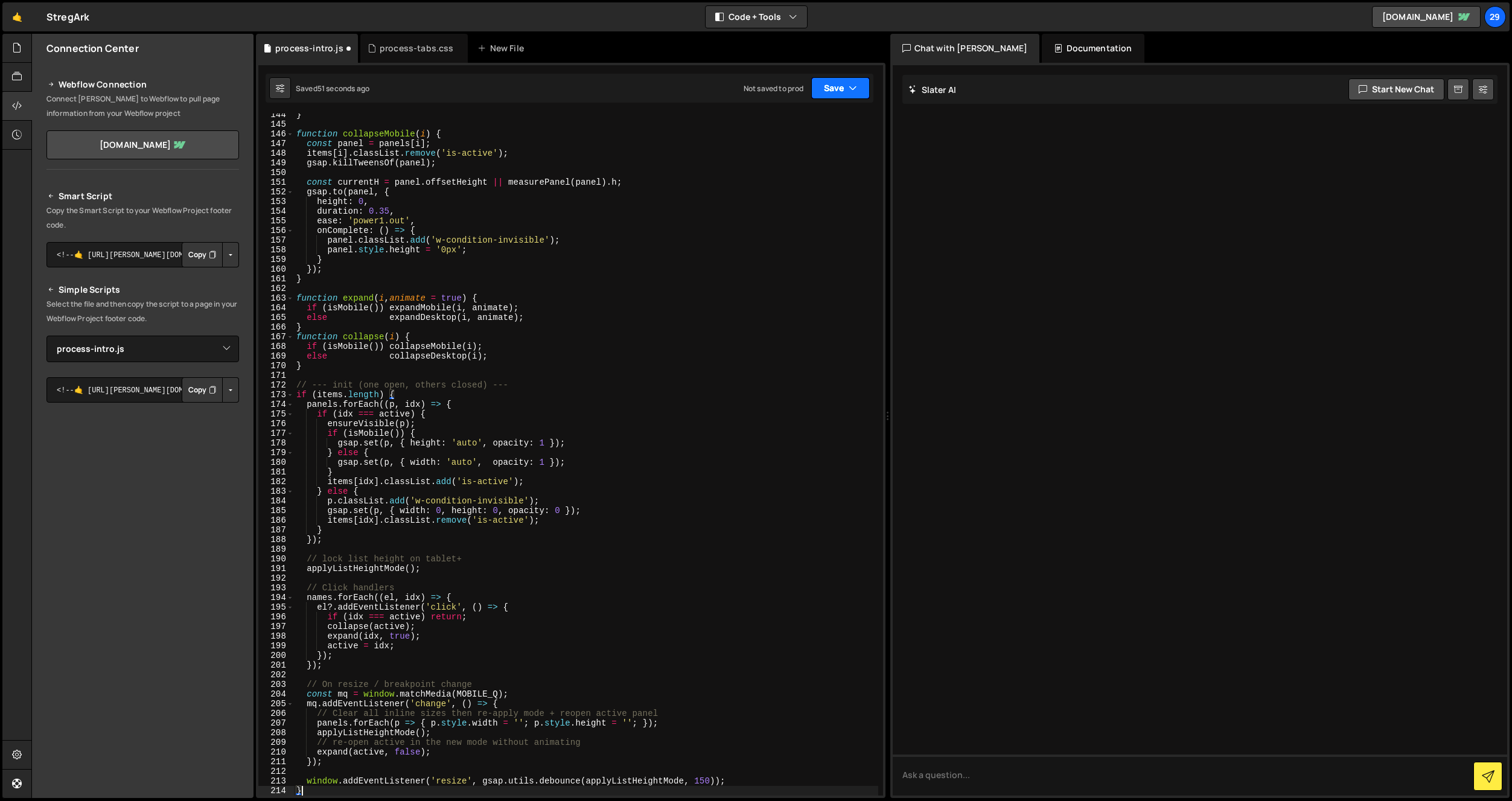
click at [849, 86] on icon "button" at bounding box center [853, 88] width 8 height 12
click at [816, 122] on div "Save to Staging S" at bounding box center [799, 118] width 125 height 12
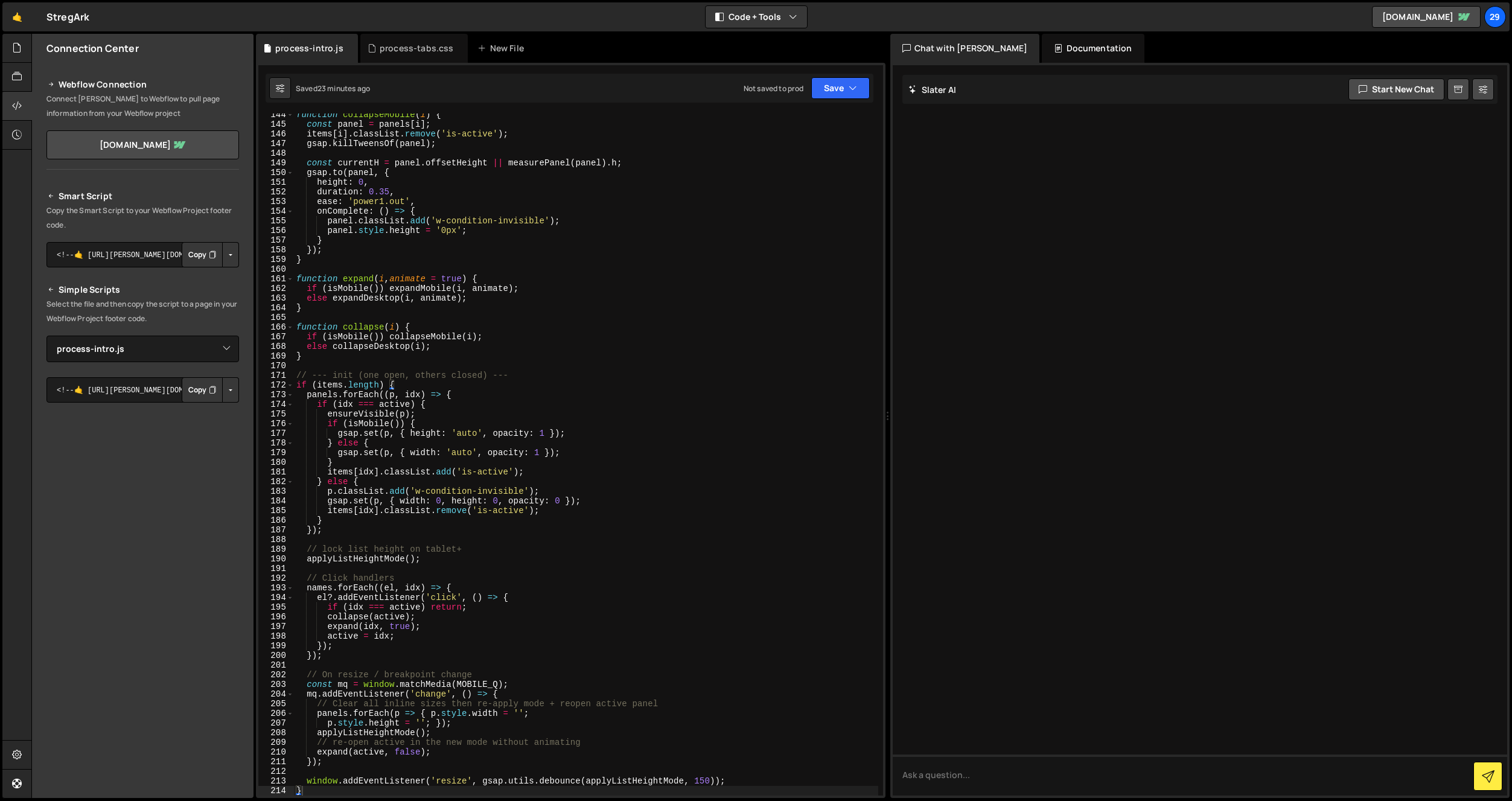
click at [499, 276] on div "function collapseMobile ( i ) { const panel = panels [ i ] ; items [ i ] . clas…" at bounding box center [586, 461] width 584 height 702
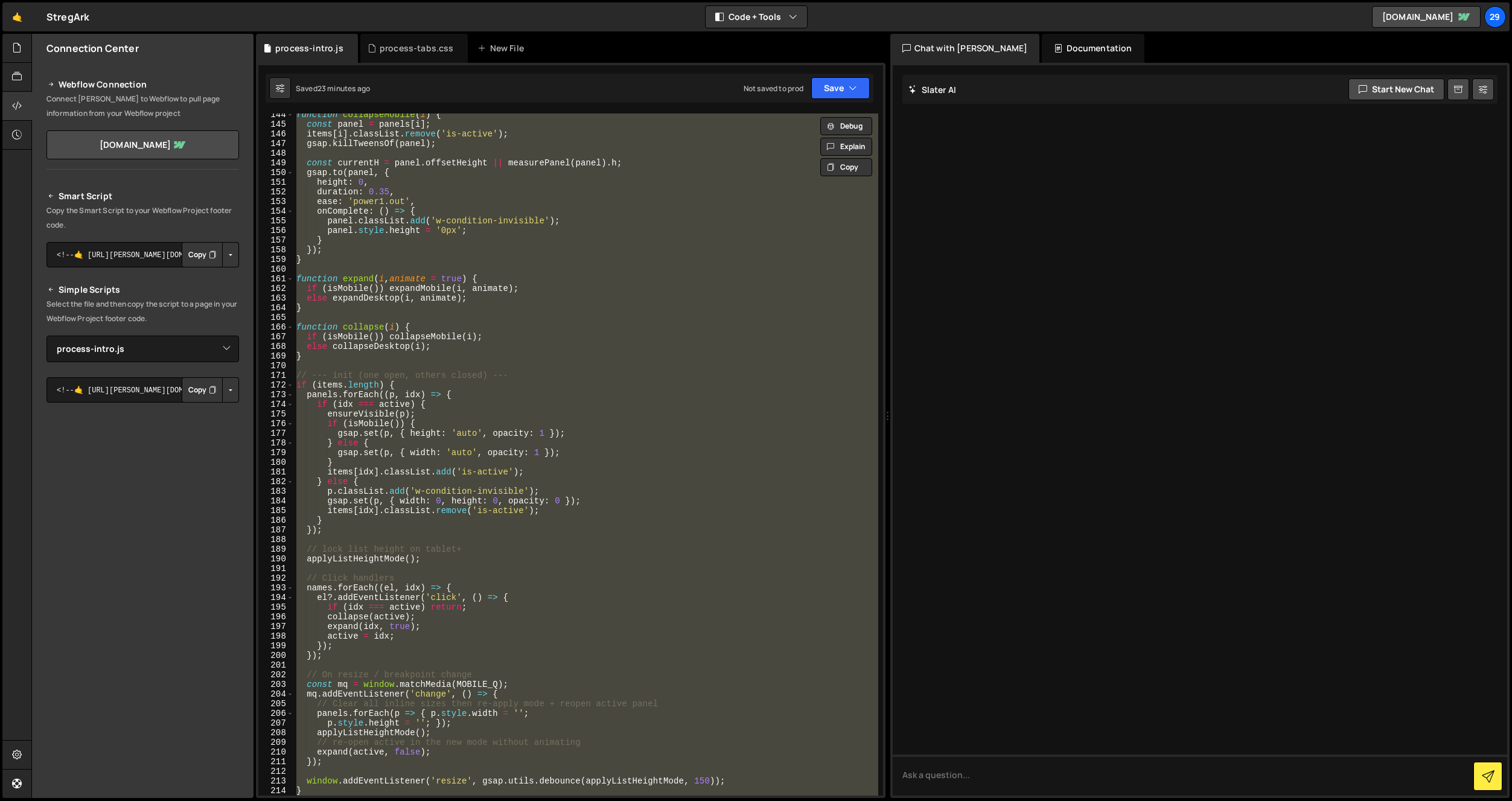
paste textarea ");"
type textarea "});"
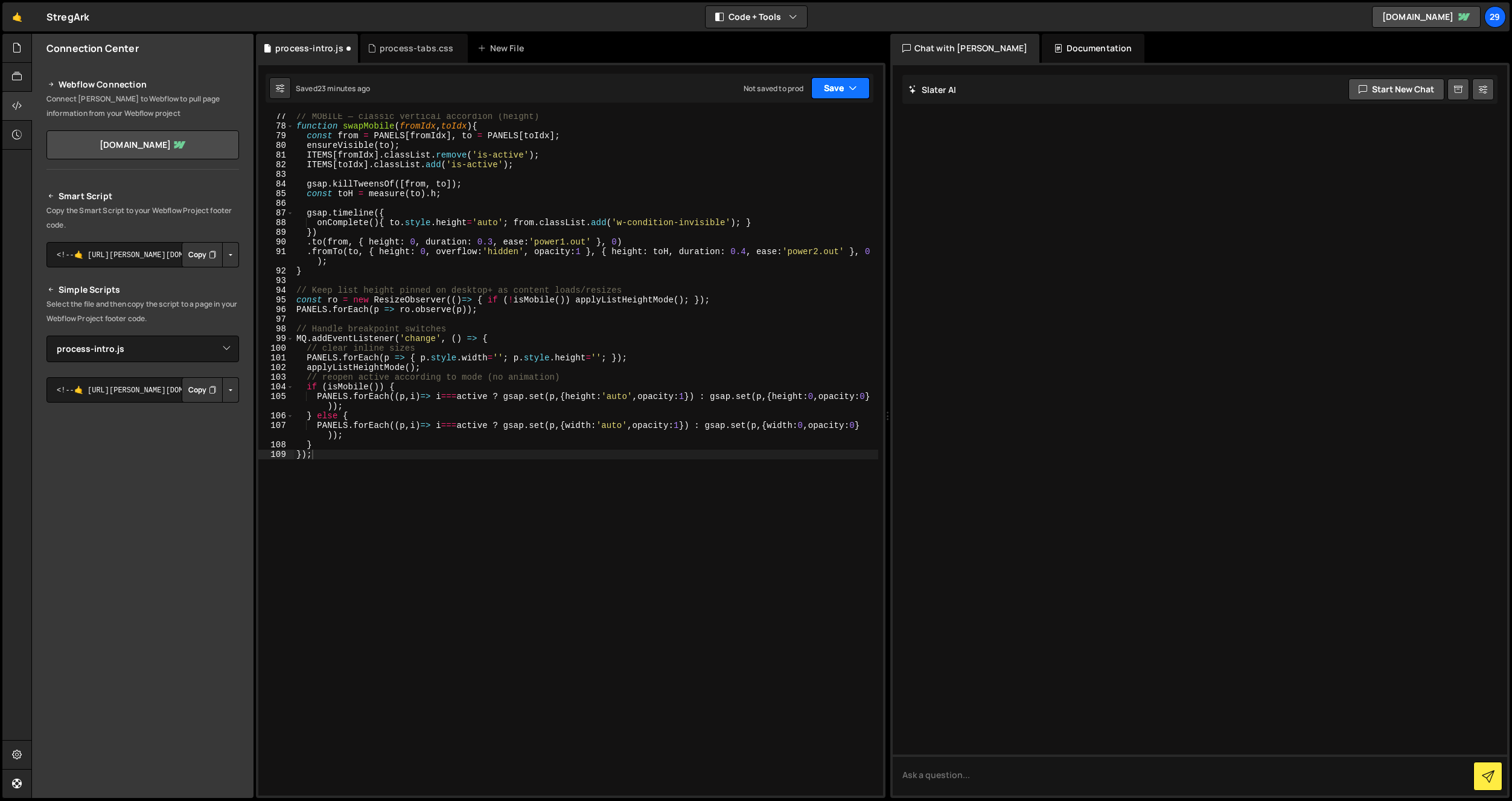
click at [841, 82] on button "Save" at bounding box center [841, 88] width 59 height 22
click at [795, 128] on div "23 minutes ago" at bounding box center [783, 131] width 51 height 11
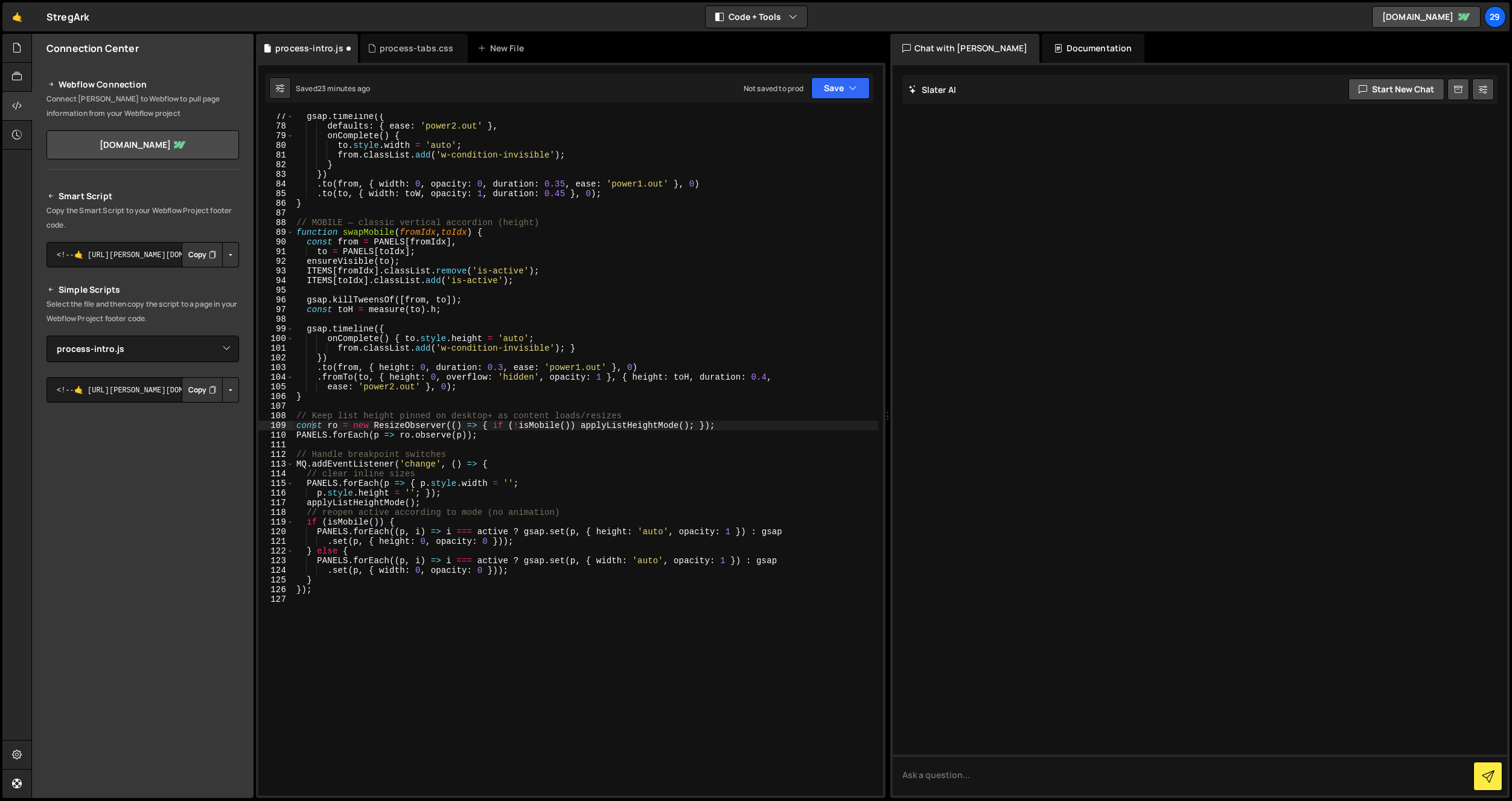
scroll to position [736, 0]
click at [412, 50] on div "process-tabs.css" at bounding box center [416, 48] width 74 height 12
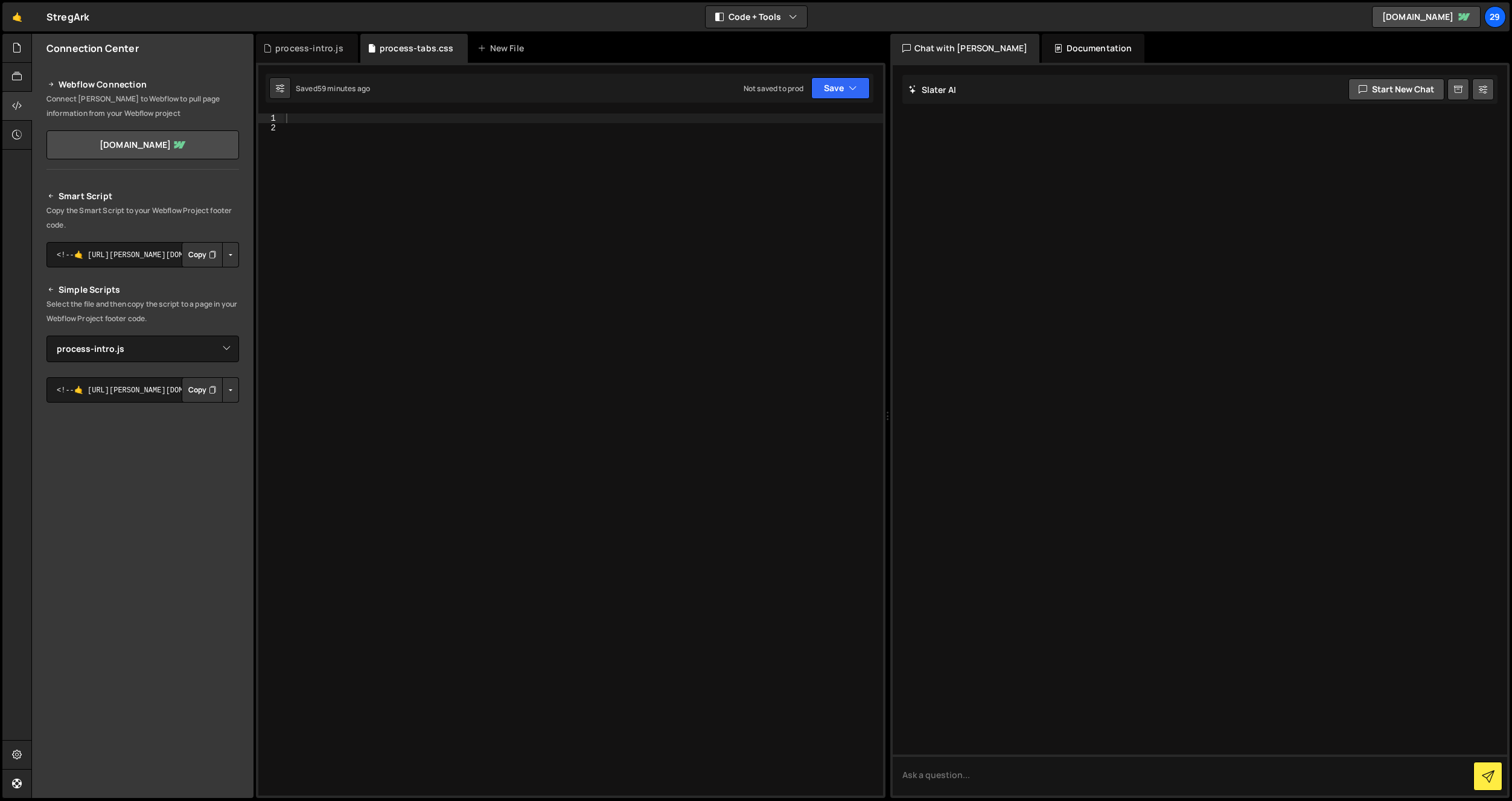
click at [397, 211] on div at bounding box center [584, 464] width 599 height 702
paste textarea "}"
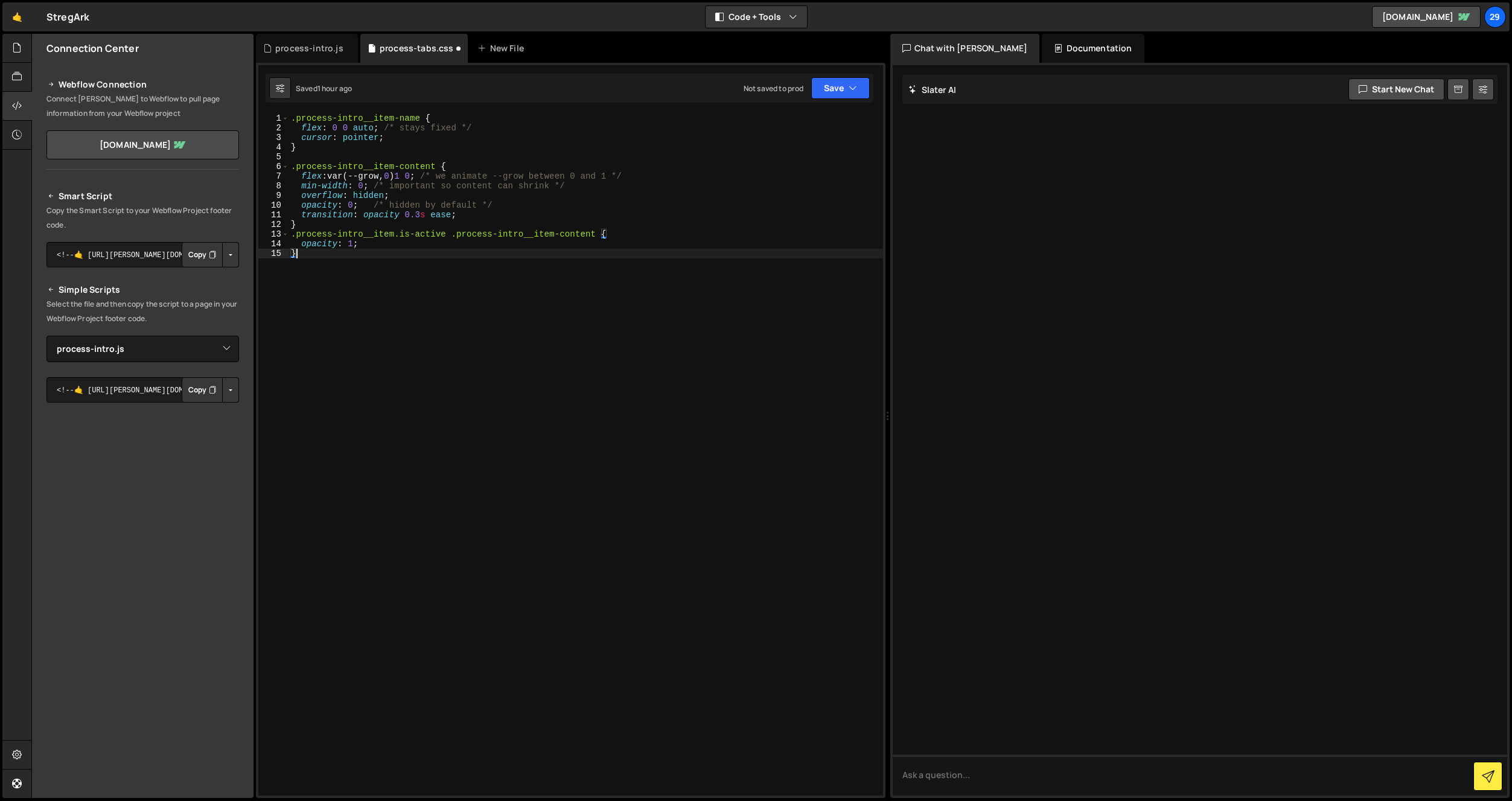
click at [488, 129] on div ".process-intro__item-name { flex : 0 0 auto ; /* stays fixed */ cursor : pointe…" at bounding box center [586, 464] width 595 height 702
type textarea "flex: 0 0 auto;"
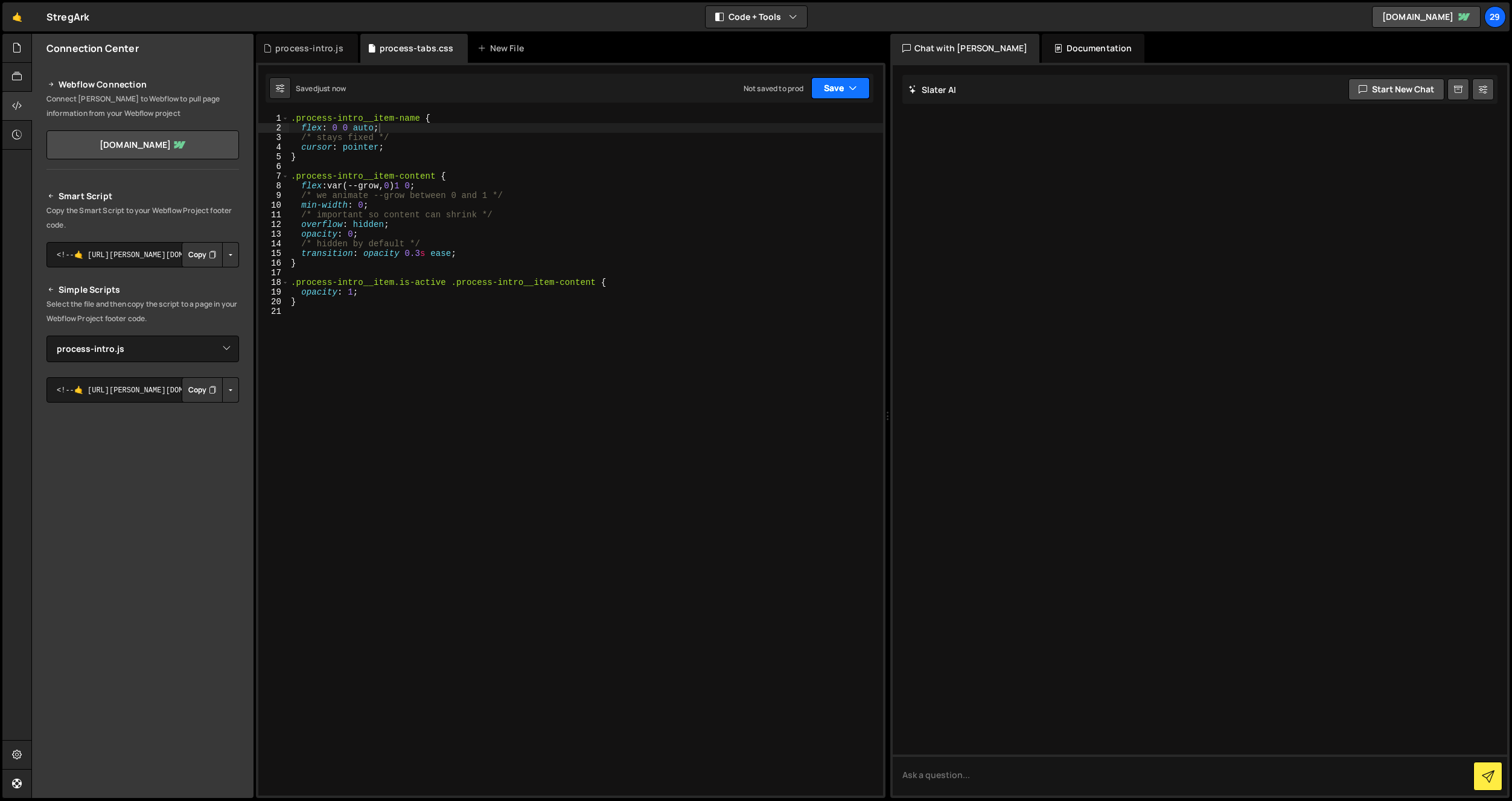
click at [837, 86] on button "Save" at bounding box center [841, 88] width 59 height 22
click at [815, 118] on div "Save to Staging S" at bounding box center [799, 118] width 125 height 12
click at [310, 45] on div "process-intro.js" at bounding box center [309, 48] width 68 height 12
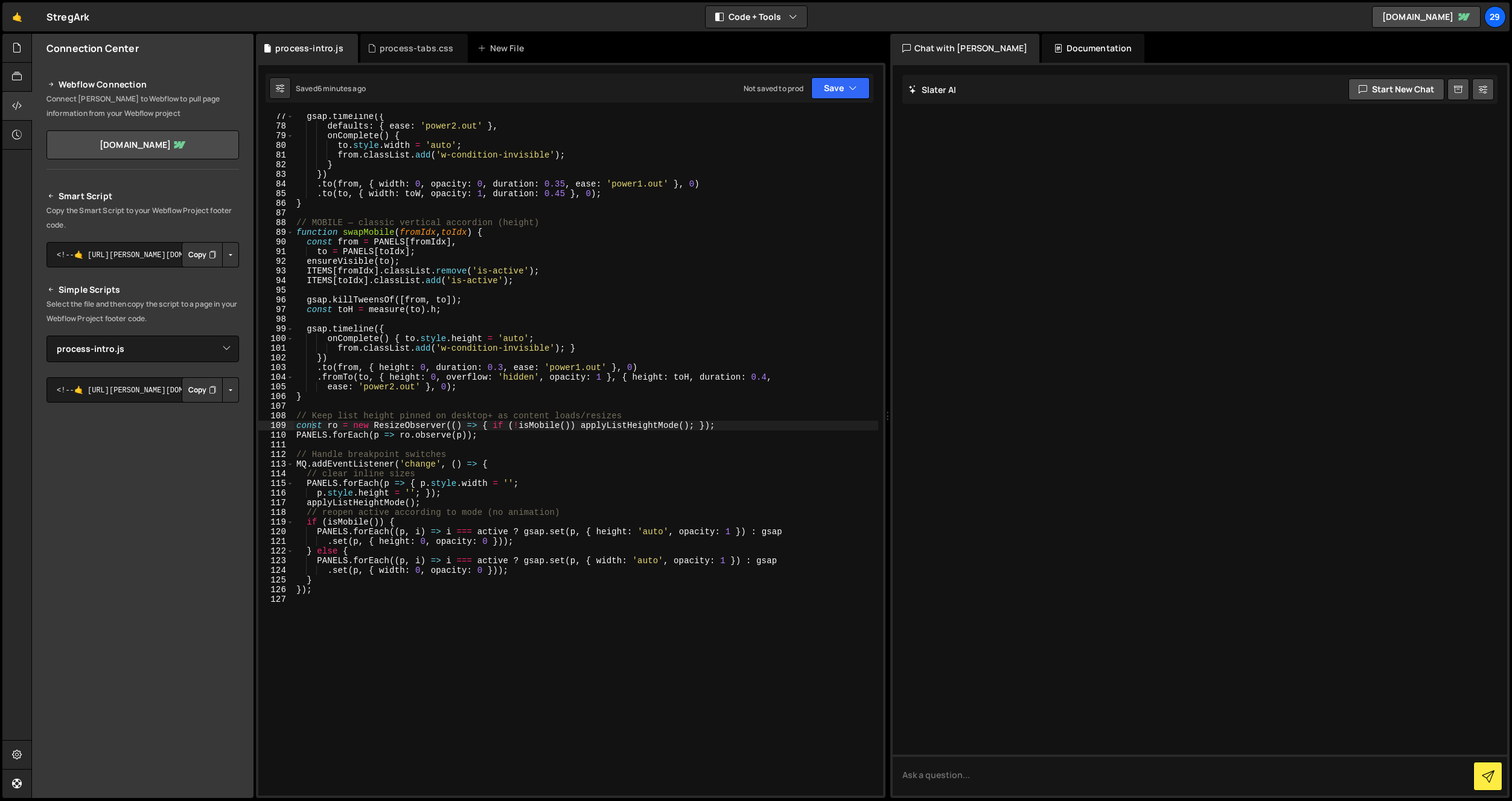
click at [387, 326] on div "gsap . timeline ({ defaults : { ease : 'power2.out' } , onComplete ( ) { to . s…" at bounding box center [586, 463] width 584 height 702
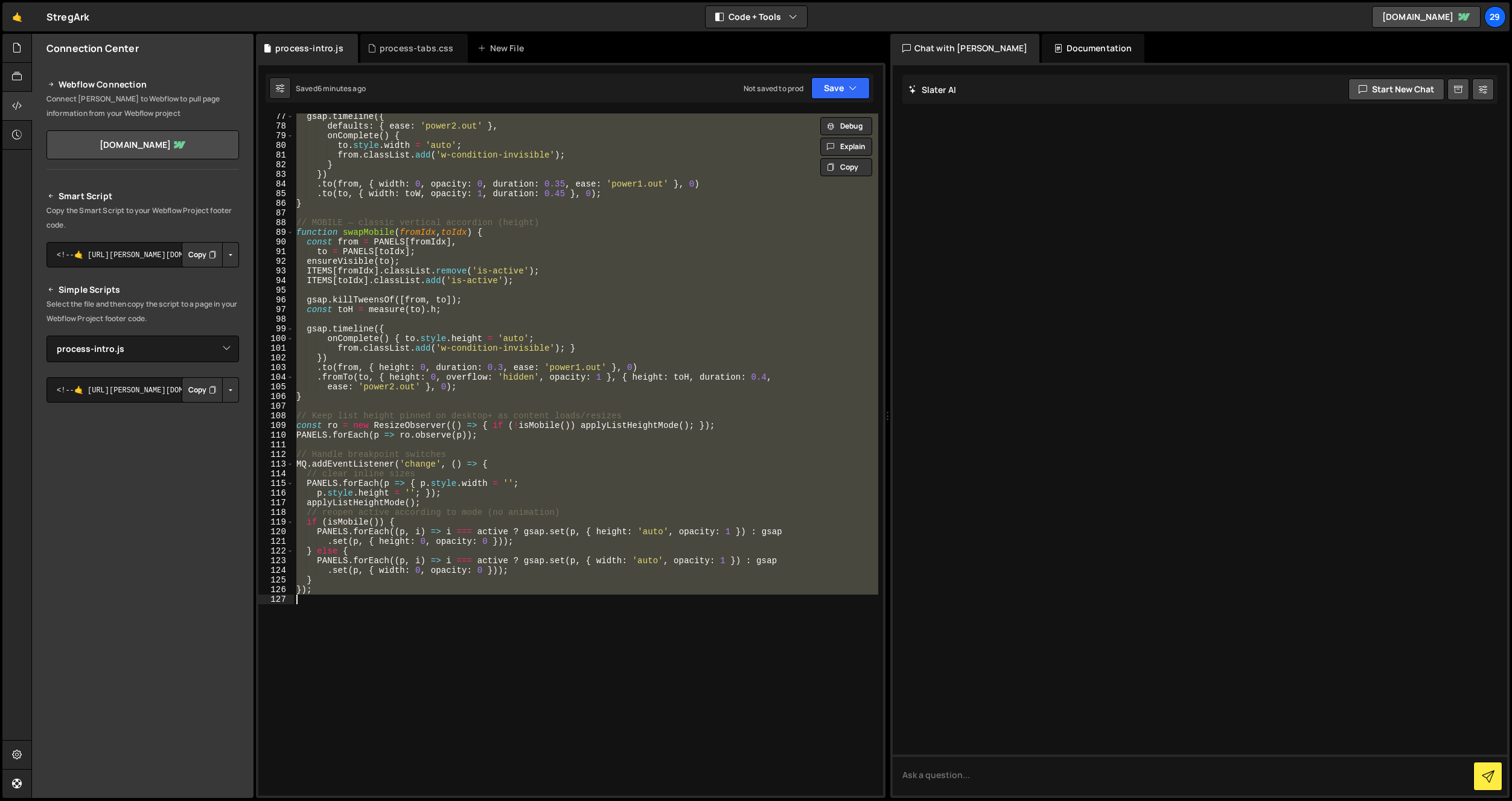
paste textarea
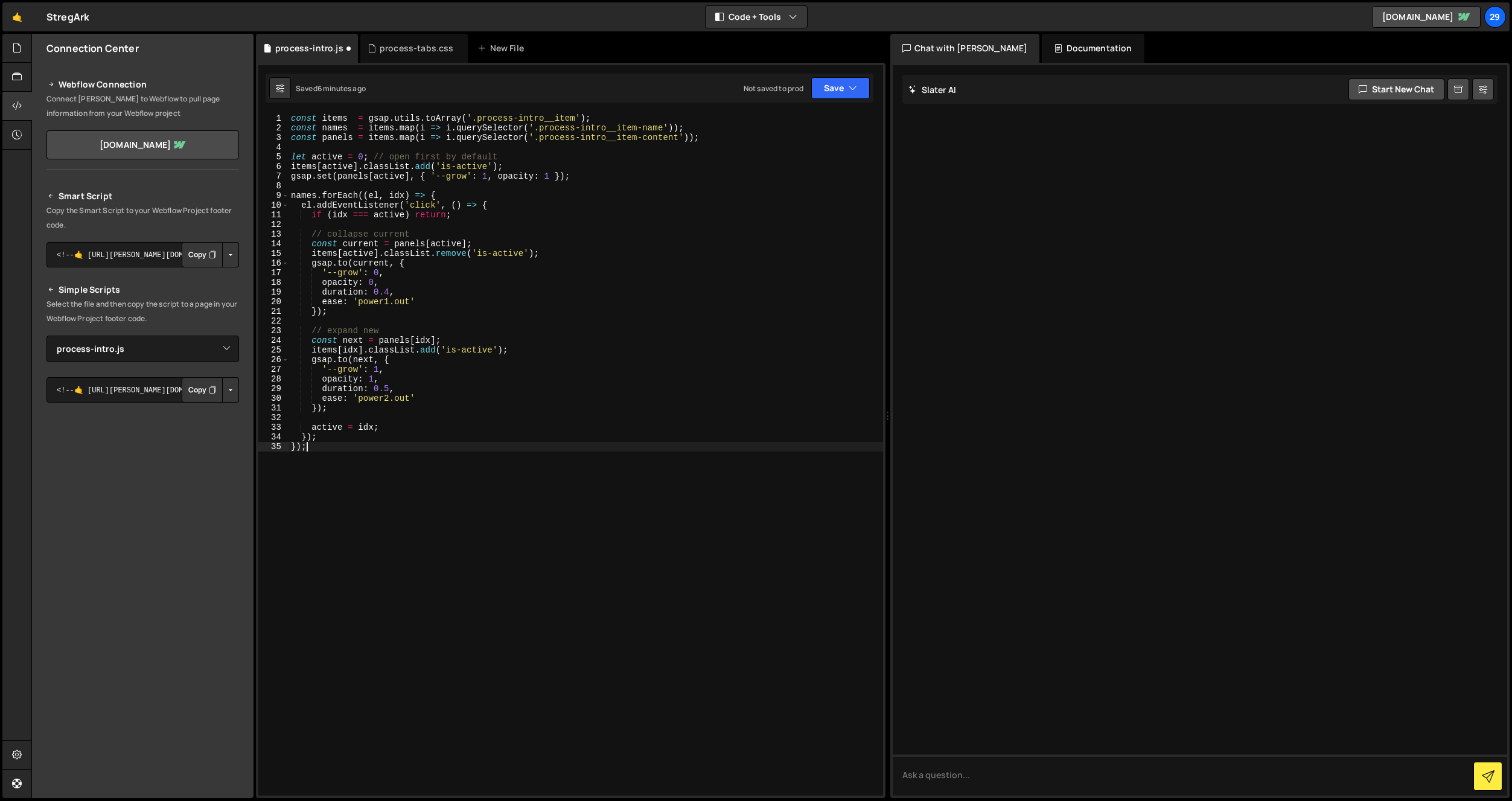
click at [420, 303] on div "const items = gsap . utils . toArray ( '.process-intro__item' ) ; const names =…" at bounding box center [586, 464] width 595 height 702
type textarea "ease: 'power1.out'"
click at [837, 89] on button "Save" at bounding box center [841, 88] width 59 height 22
click at [804, 121] on div "Save to Staging S" at bounding box center [799, 118] width 125 height 12
drag, startPoint x: 417, startPoint y: 49, endPoint x: 419, endPoint y: 60, distance: 11.2
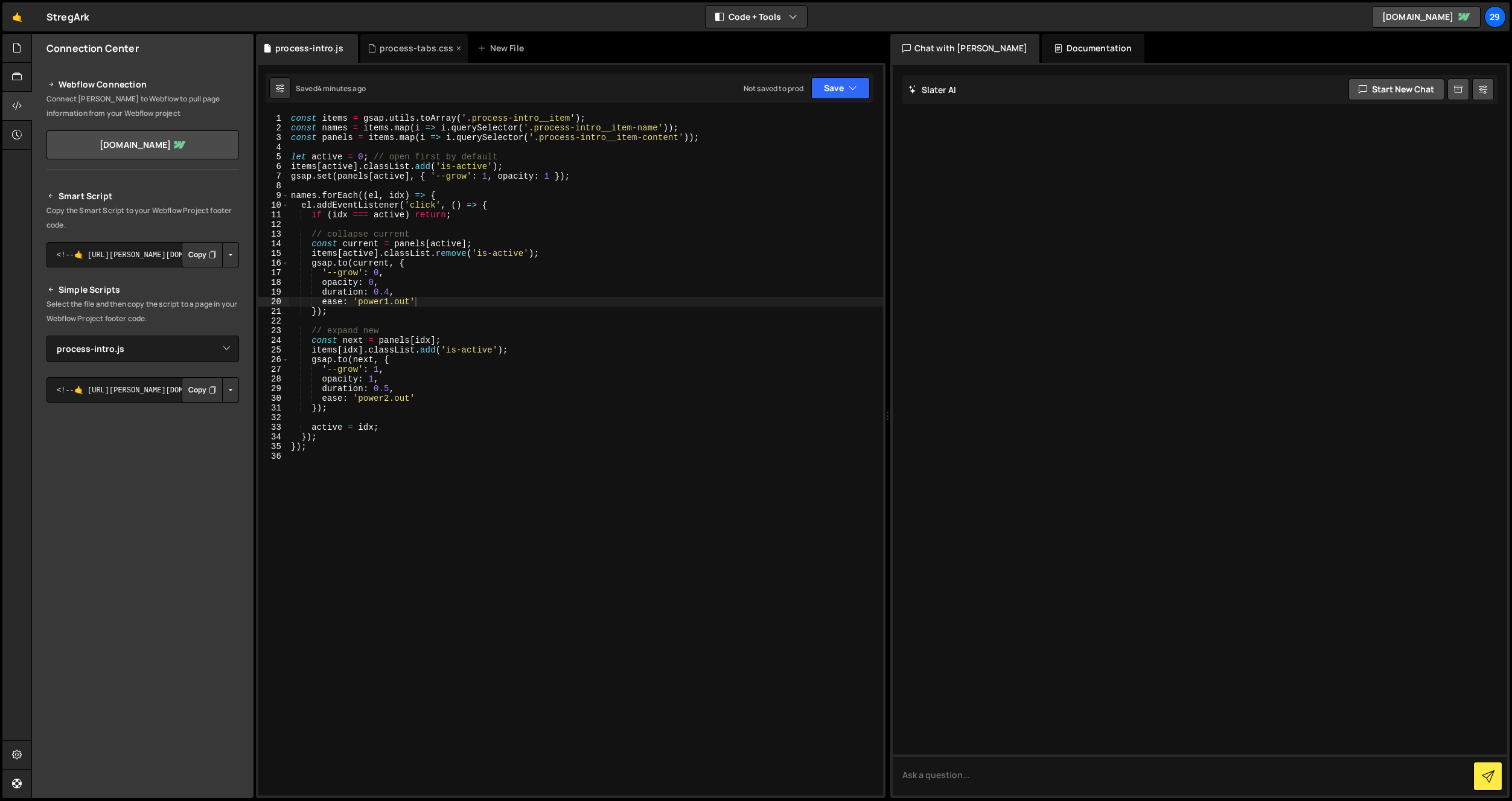
click at [417, 50] on div "process-tabs.css" at bounding box center [416, 48] width 74 height 12
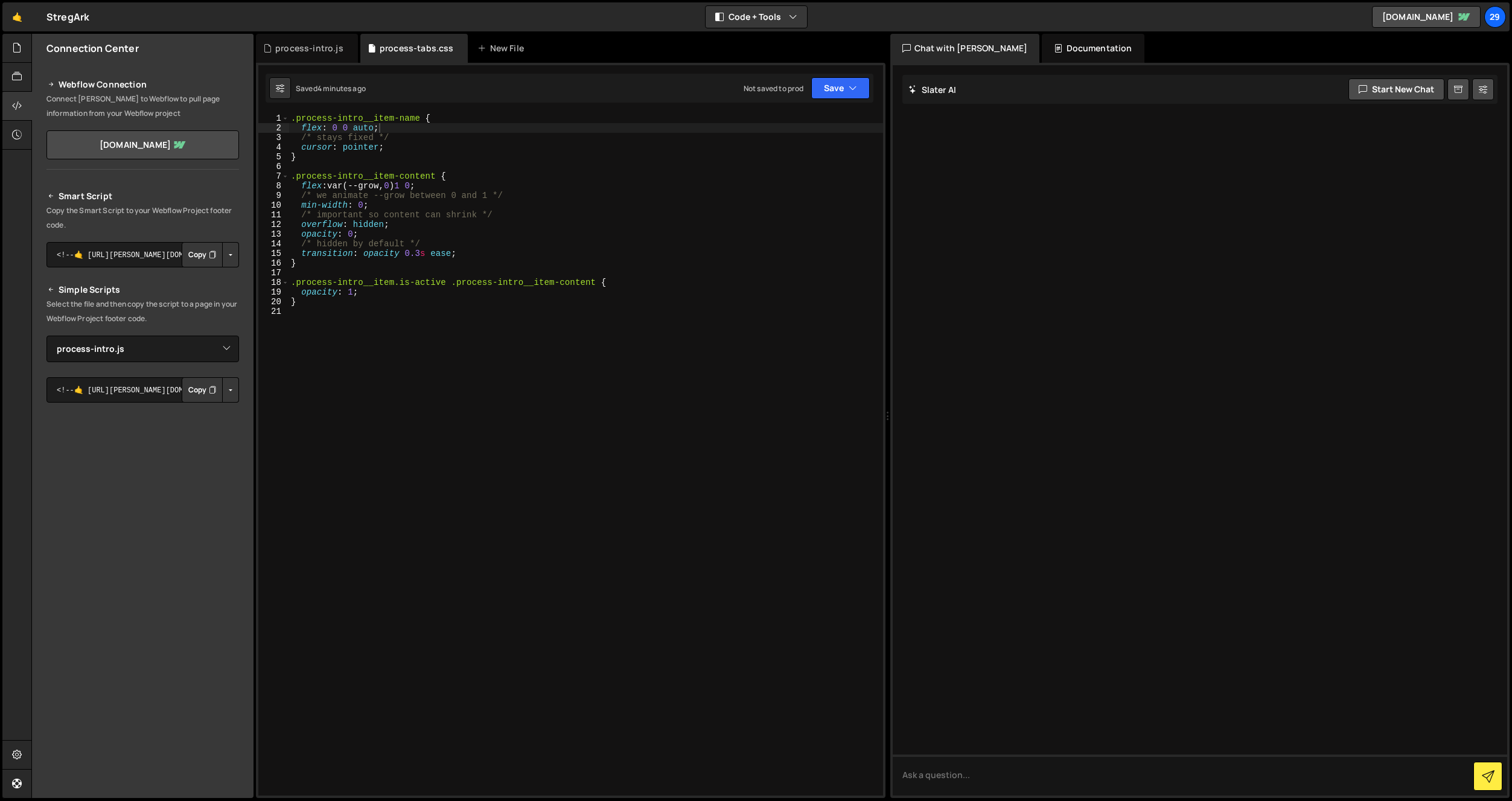
click at [392, 251] on div ".process-intro__item-name { flex : 0 0 auto ; /* stays fixed */ cursor : pointe…" at bounding box center [586, 464] width 595 height 702
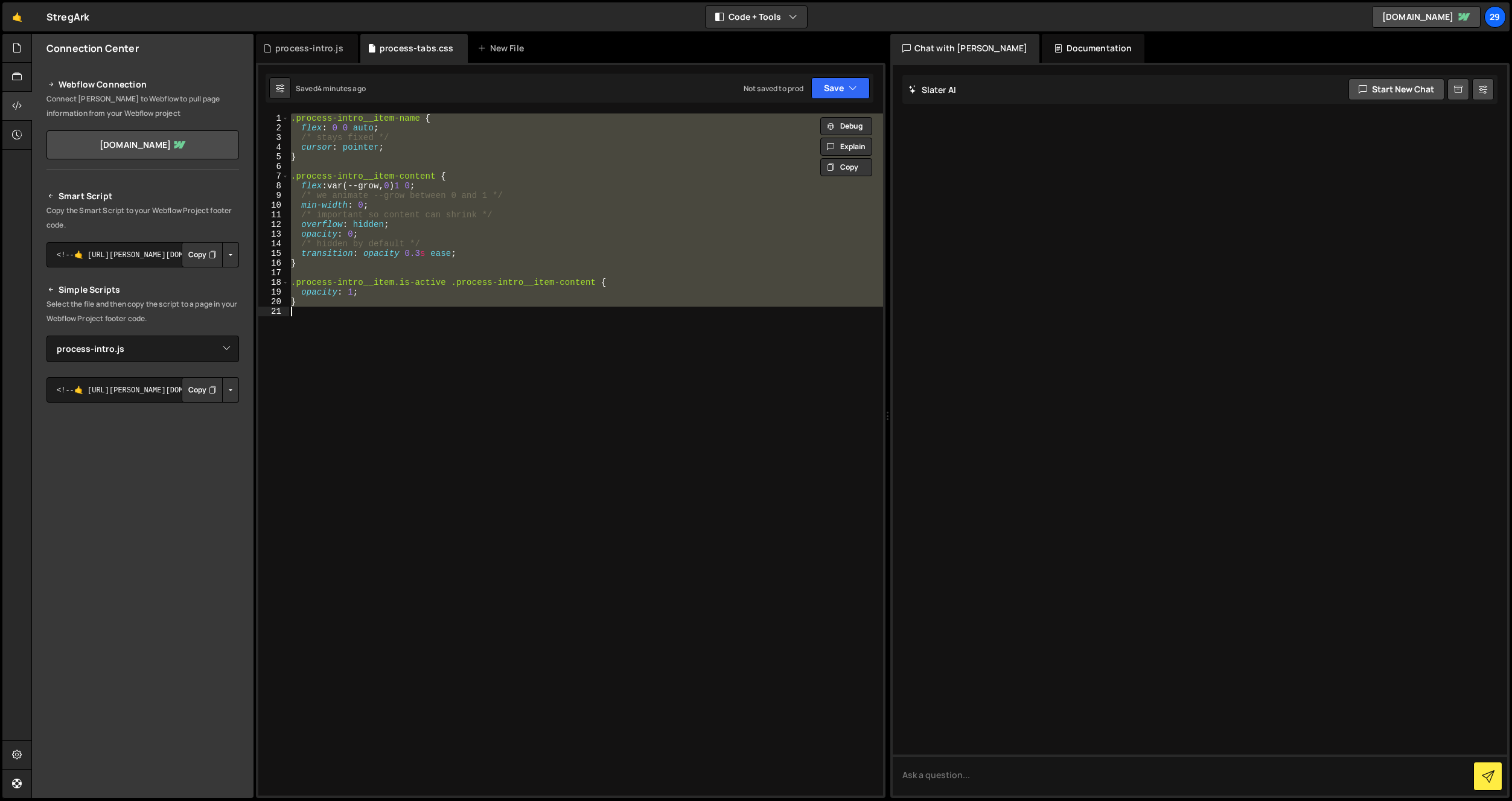
paste textarea
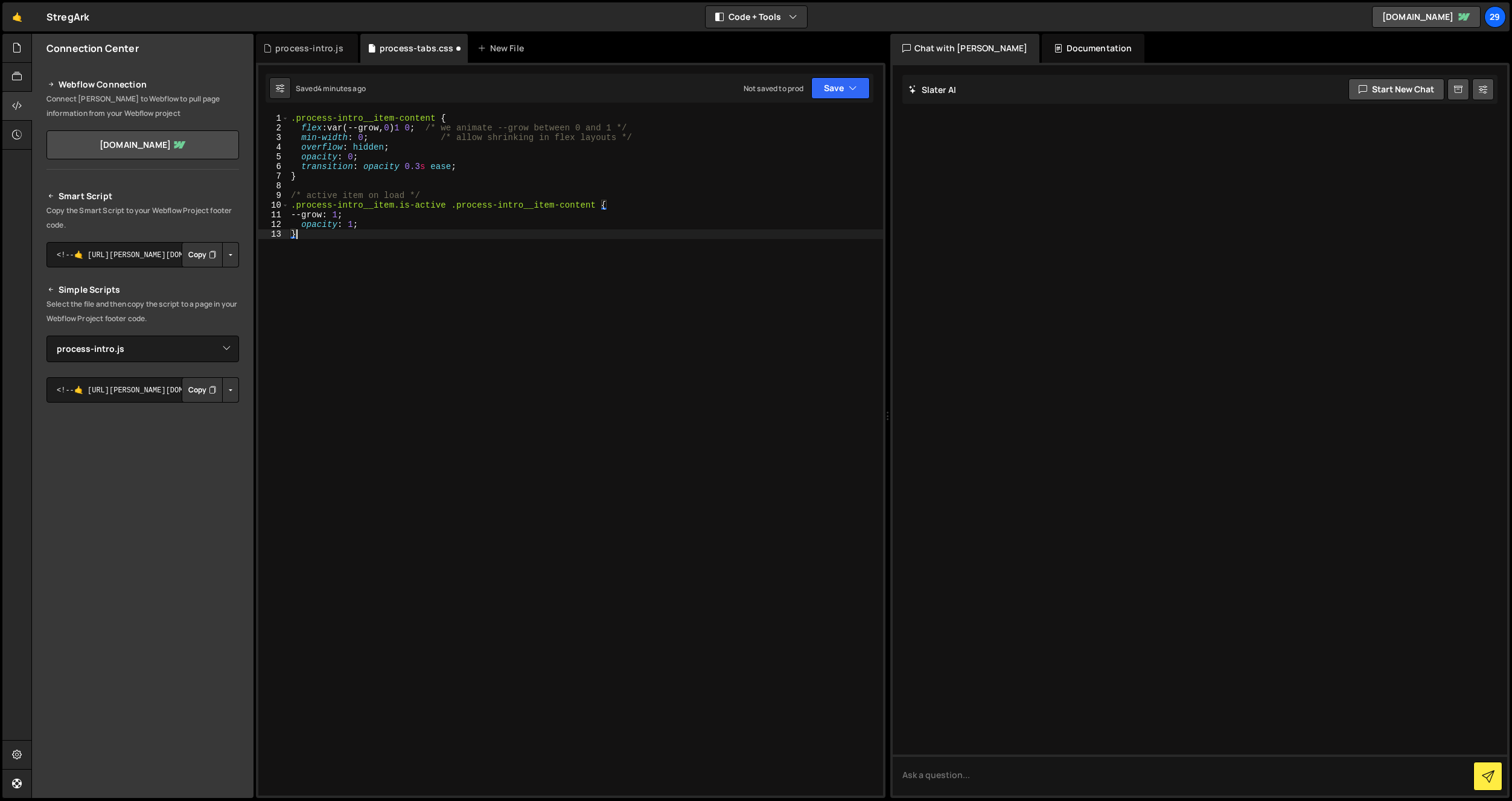
type textarea "--grow: 1;"
click at [831, 92] on button "Save" at bounding box center [841, 88] width 59 height 22
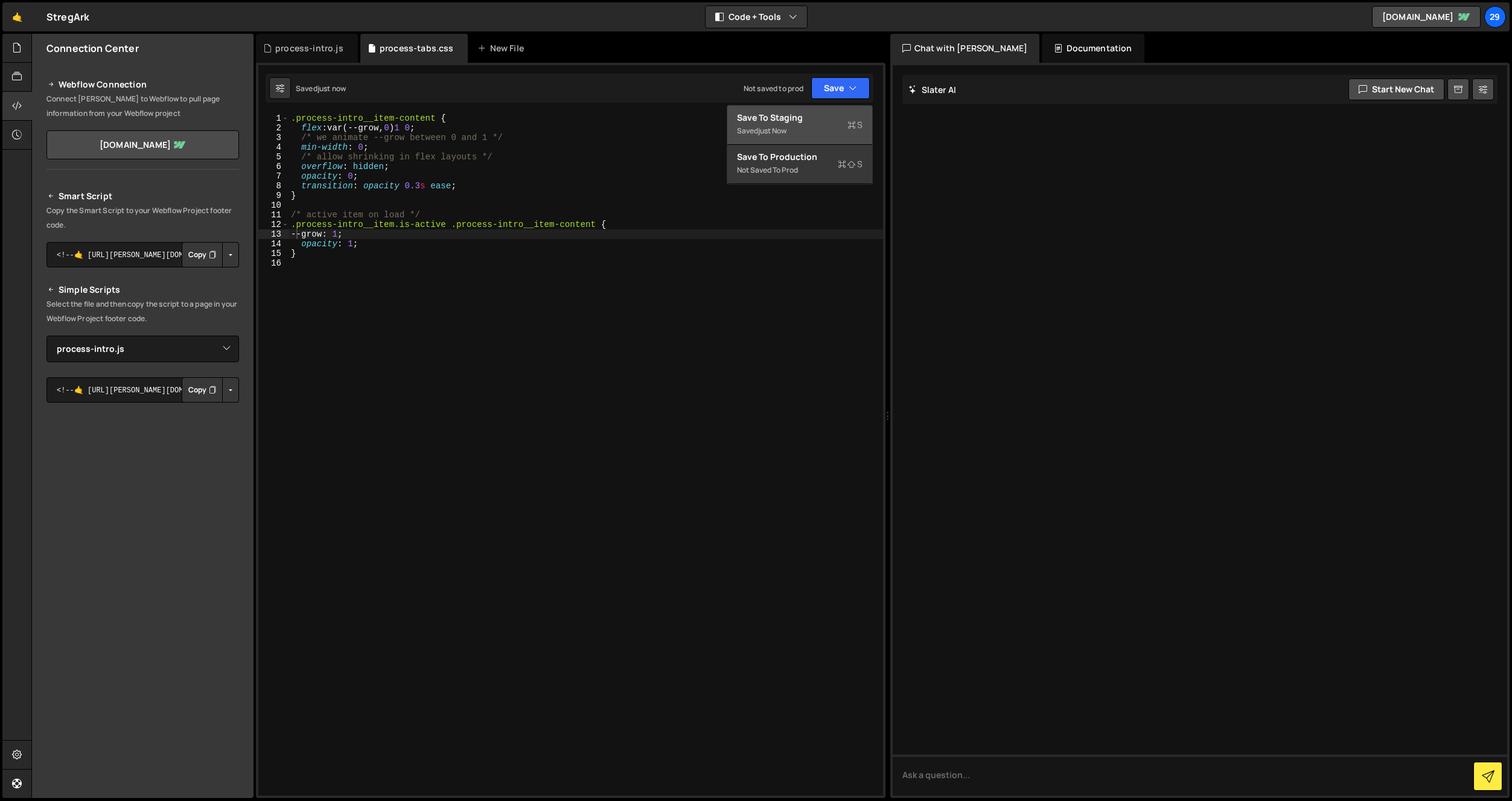
click at [756, 117] on div "Save to Staging S" at bounding box center [799, 118] width 125 height 12
click at [312, 44] on div "process-intro.js" at bounding box center [309, 48] width 68 height 12
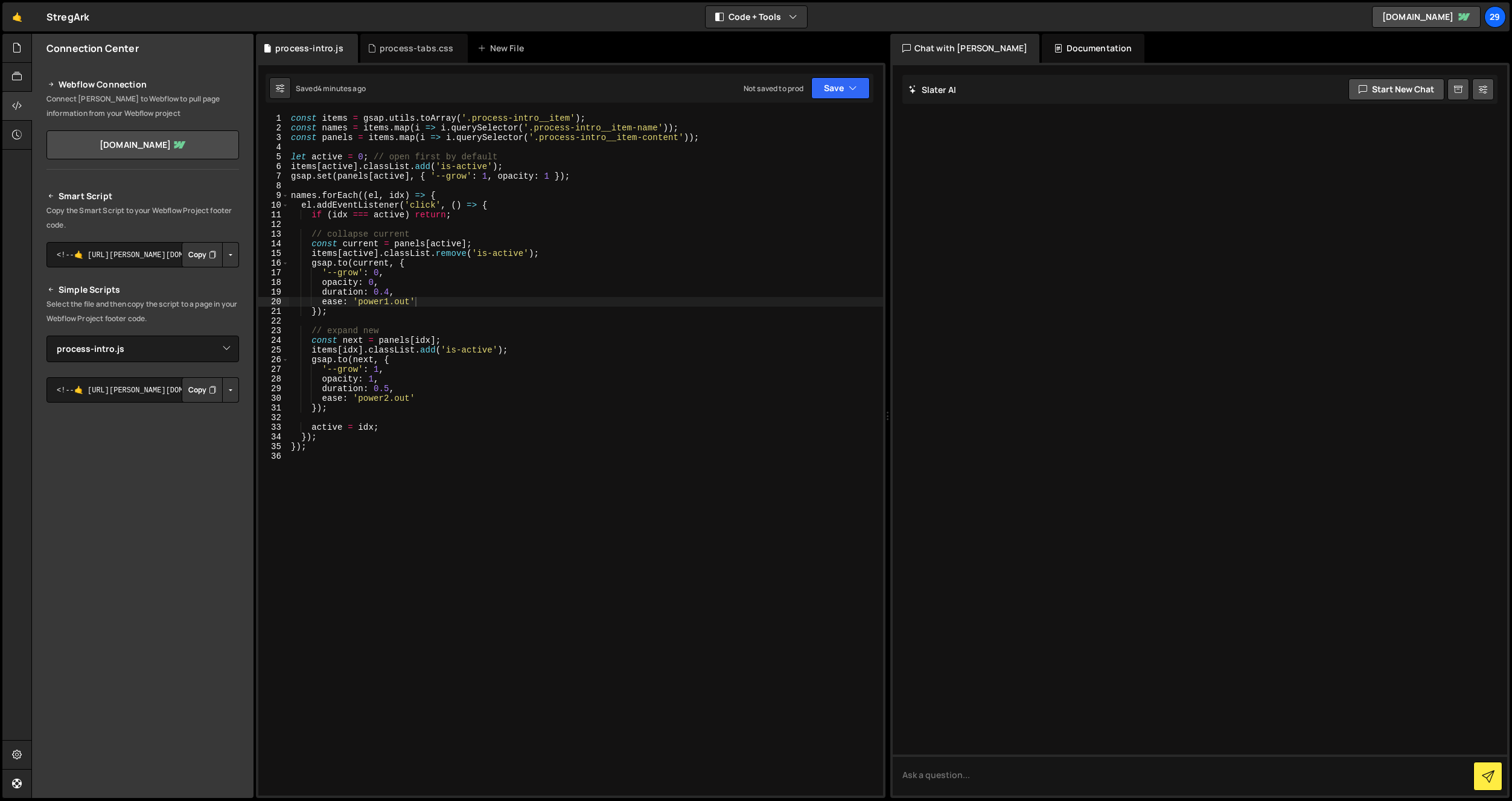
click at [370, 241] on div "const items = gsap . utils . toArray ( '.process-intro__item' ) ; const names =…" at bounding box center [586, 464] width 595 height 702
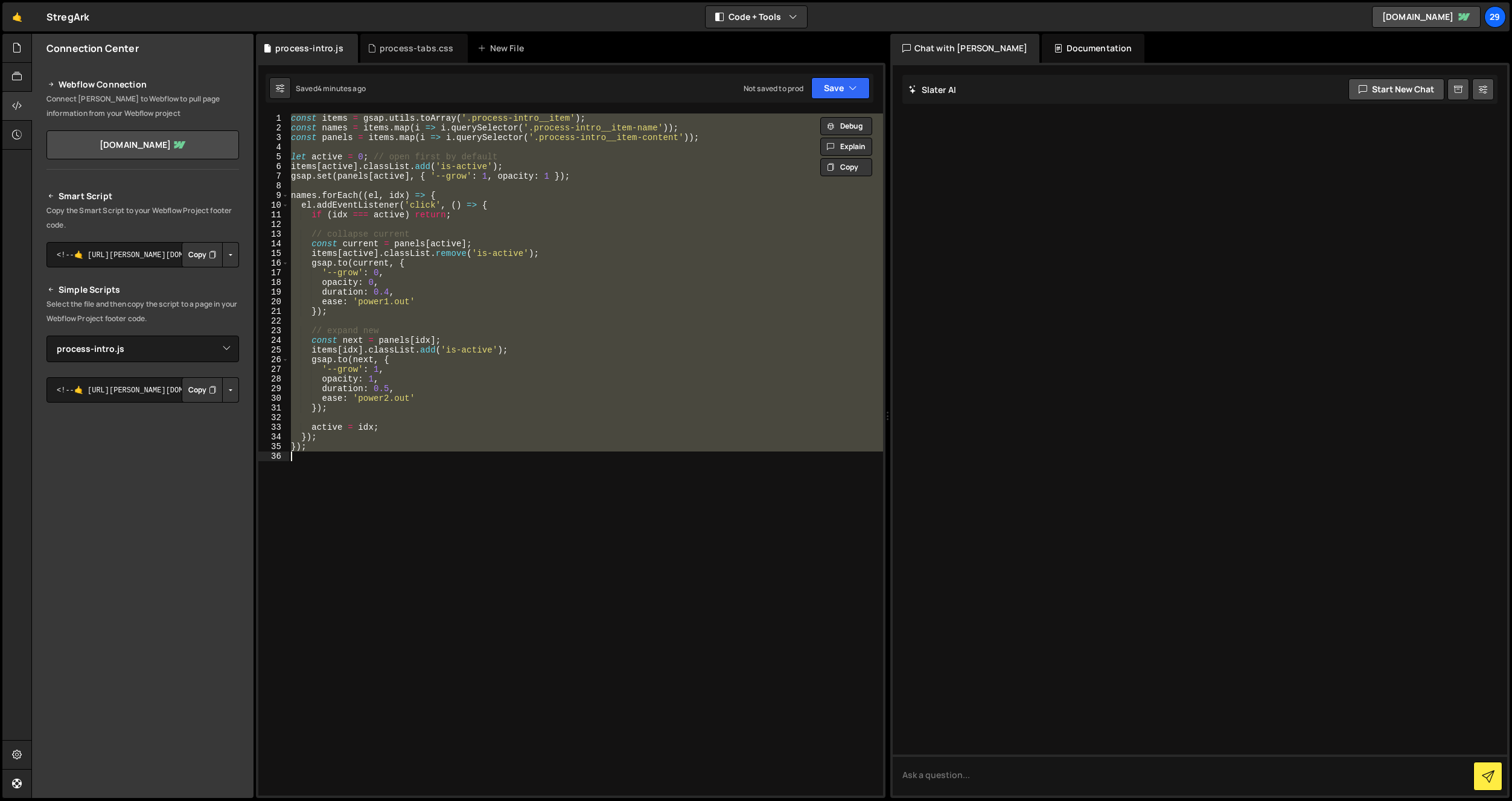
paste textarea
type textarea "});"
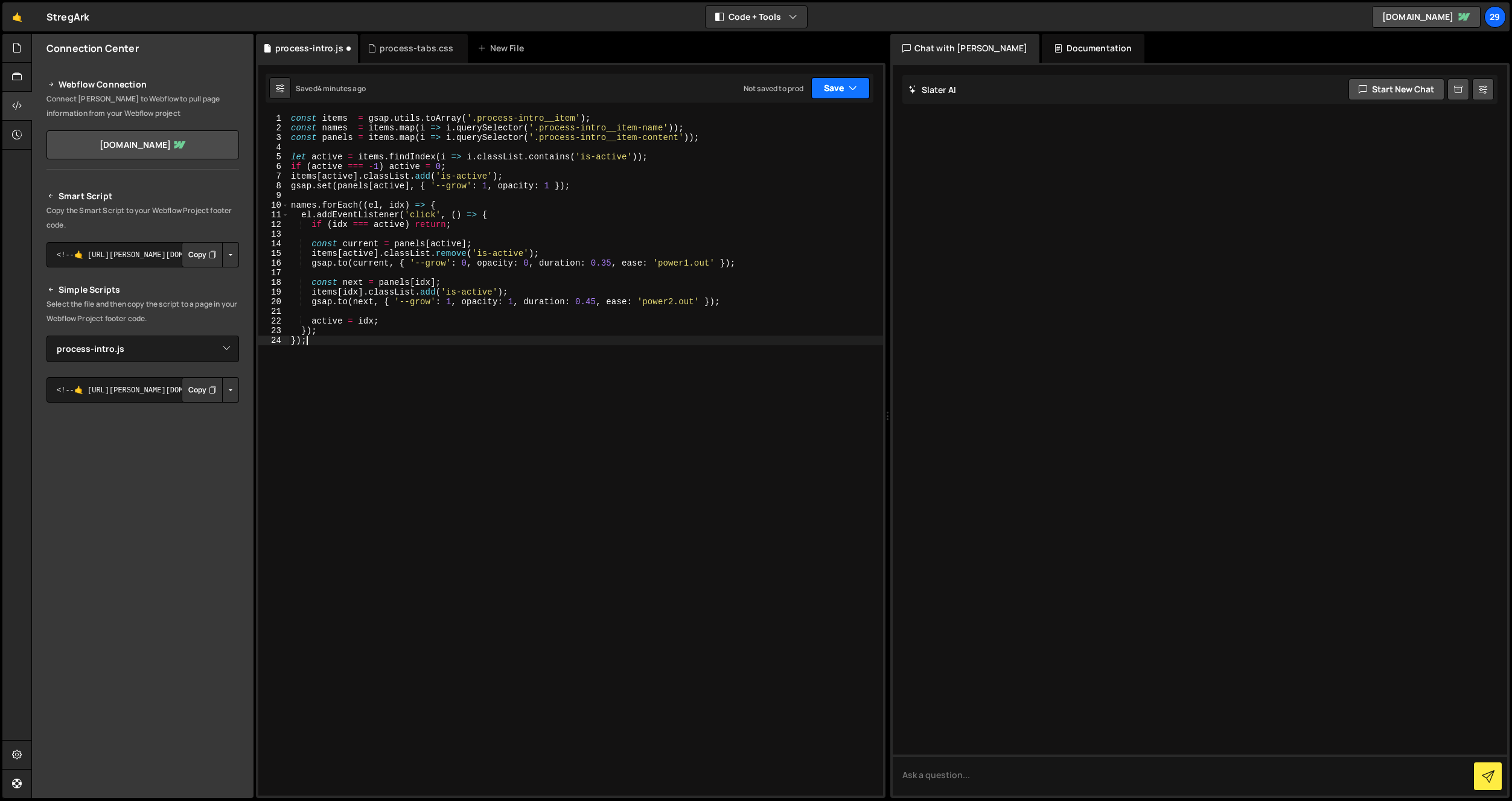
click at [827, 94] on button "Save" at bounding box center [841, 88] width 59 height 22
click at [797, 122] on div "Save to Staging S" at bounding box center [799, 118] width 125 height 12
click at [403, 42] on div "process-tabs.css" at bounding box center [416, 48] width 74 height 12
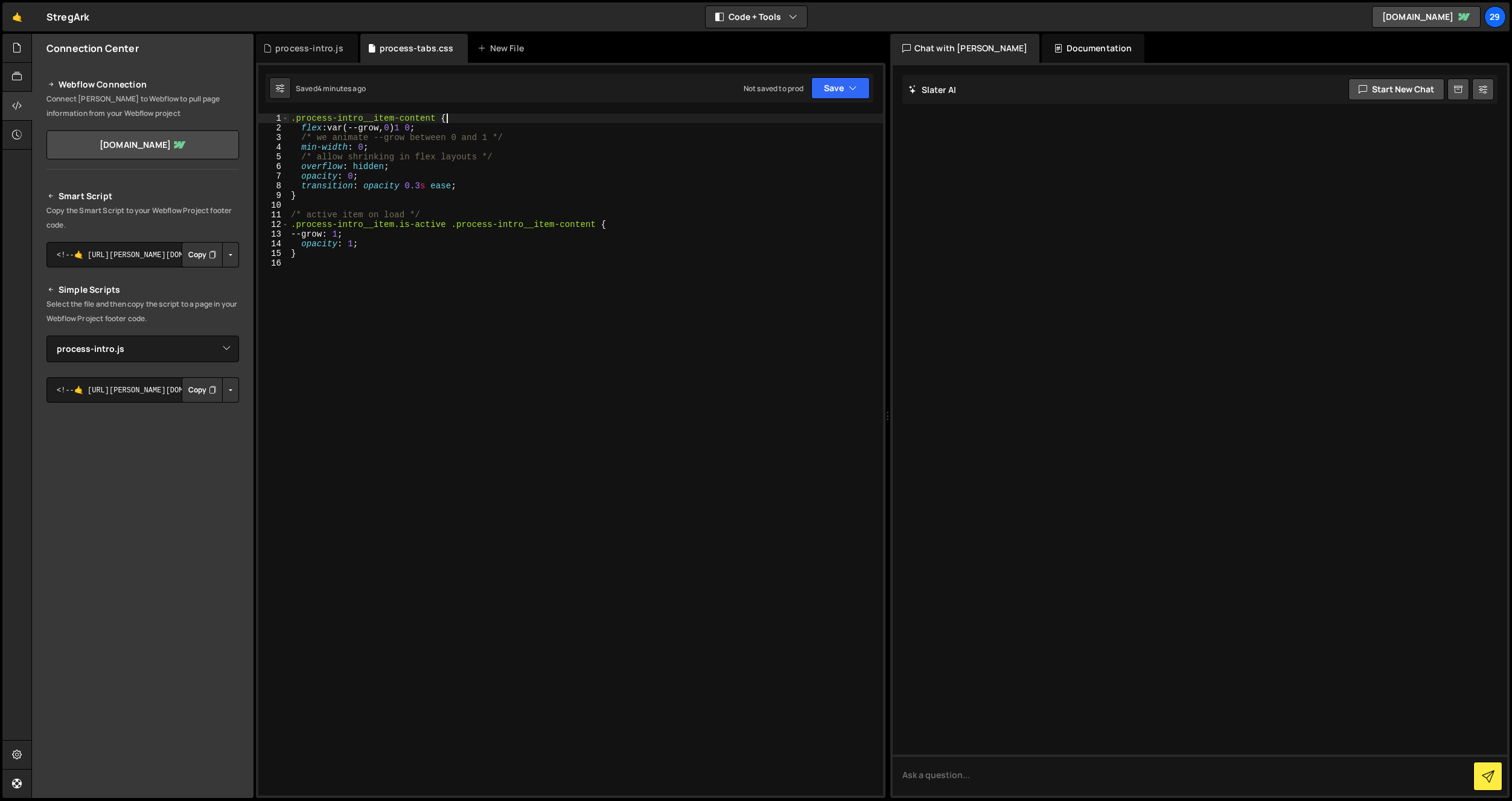
click at [464, 119] on div ".process-intro__item-content { flex : var(--grow, 0 ) 1 0 ; /* we animate --gro…" at bounding box center [586, 464] width 595 height 702
type textarea ".process-intro__item-content {"
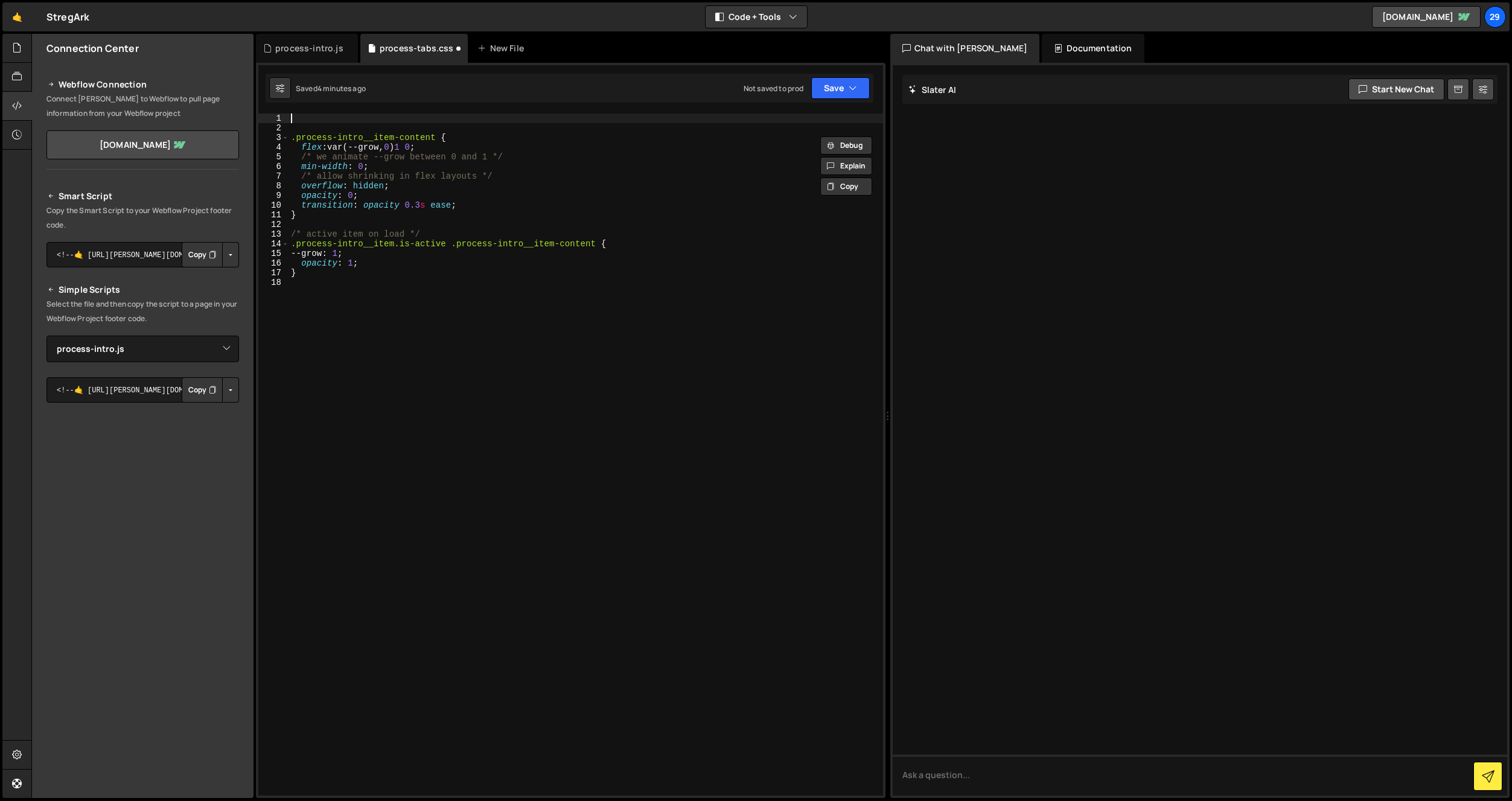
paste textarea ".process-intro__item-content {"
type textarea ".process-intro__item-name {}"
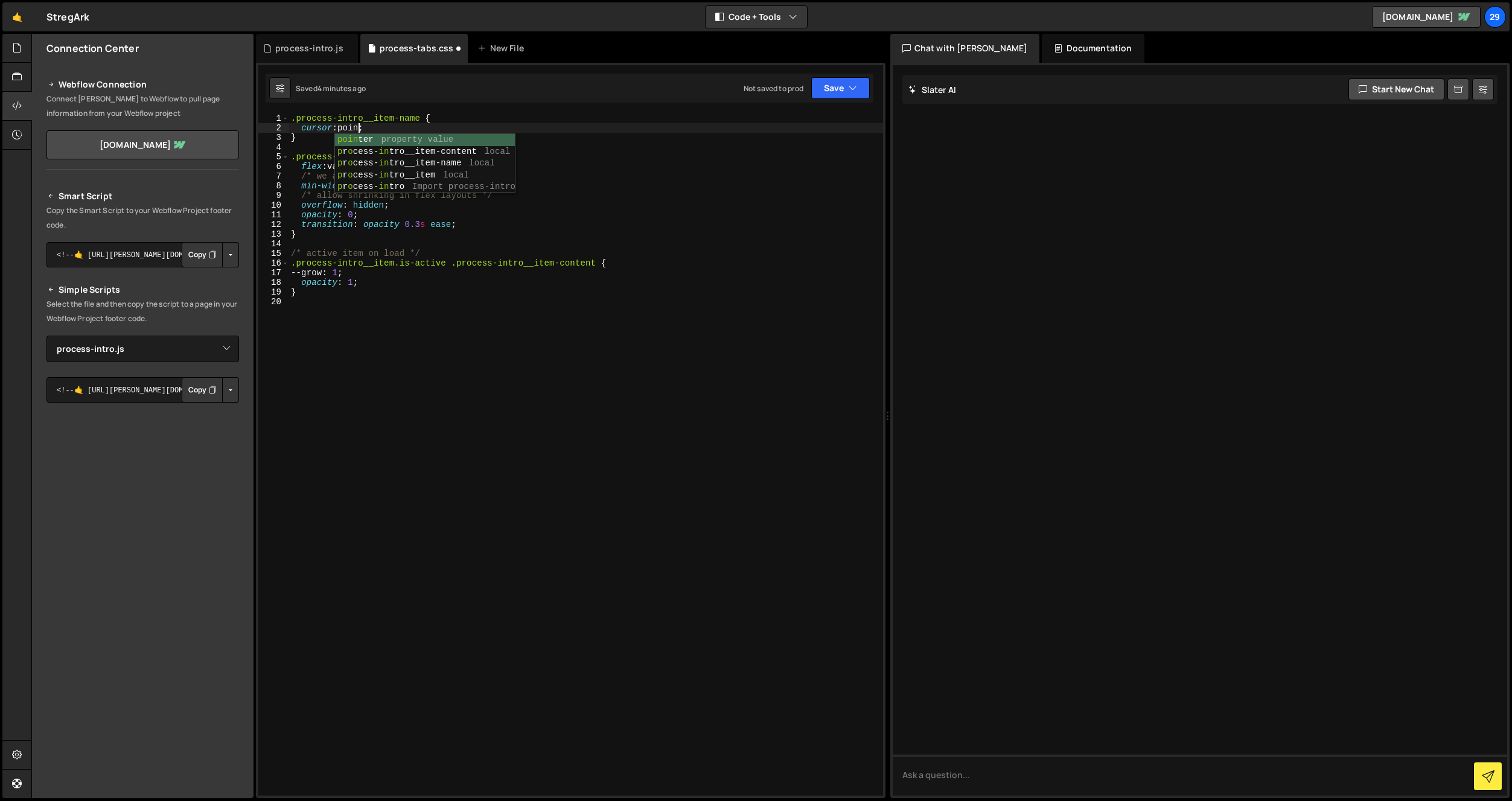
scroll to position [0, 5]
drag, startPoint x: 423, startPoint y: 117, endPoint x: 453, endPoint y: 101, distance: 34.0
click at [423, 117] on div ".process-intro__item-name { cursor : pointer ; } .process-intro__item-content {…" at bounding box center [586, 464] width 595 height 702
click at [841, 91] on button "Save" at bounding box center [841, 88] width 59 height 22
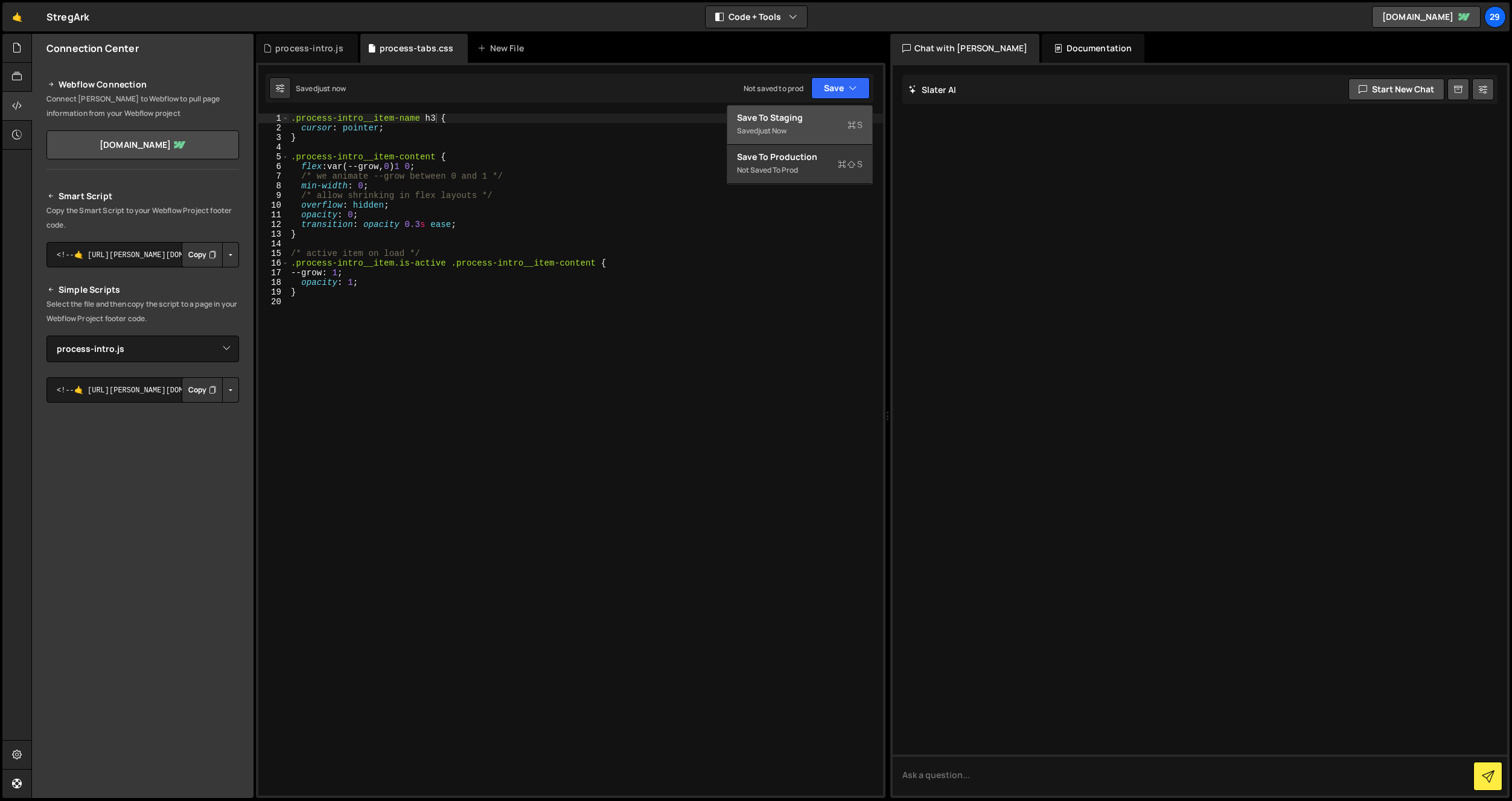
click at [822, 122] on div "Save to Staging S" at bounding box center [799, 118] width 125 height 12
type textarea "}"
click at [306, 237] on div ".process-intro__item-name h3 { cursor : pointer ; } .process-intro__item-conten…" at bounding box center [586, 464] width 595 height 702
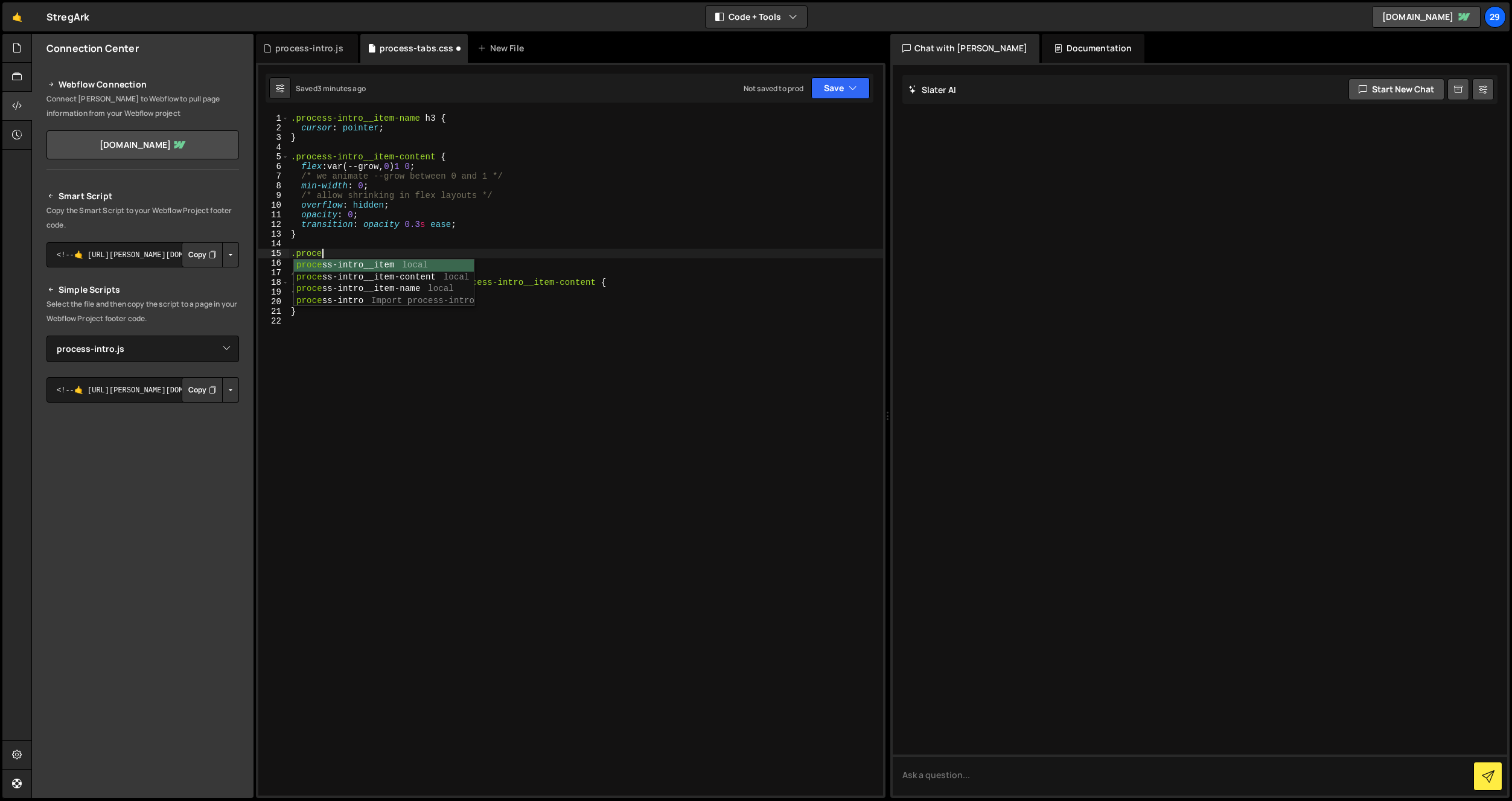
scroll to position [0, 2]
type textarea ".process-intro__item-content-wrapper {}"
paste textarea "will-change: transform, opacity;"
type textarea "will-change: transform, opacity;"
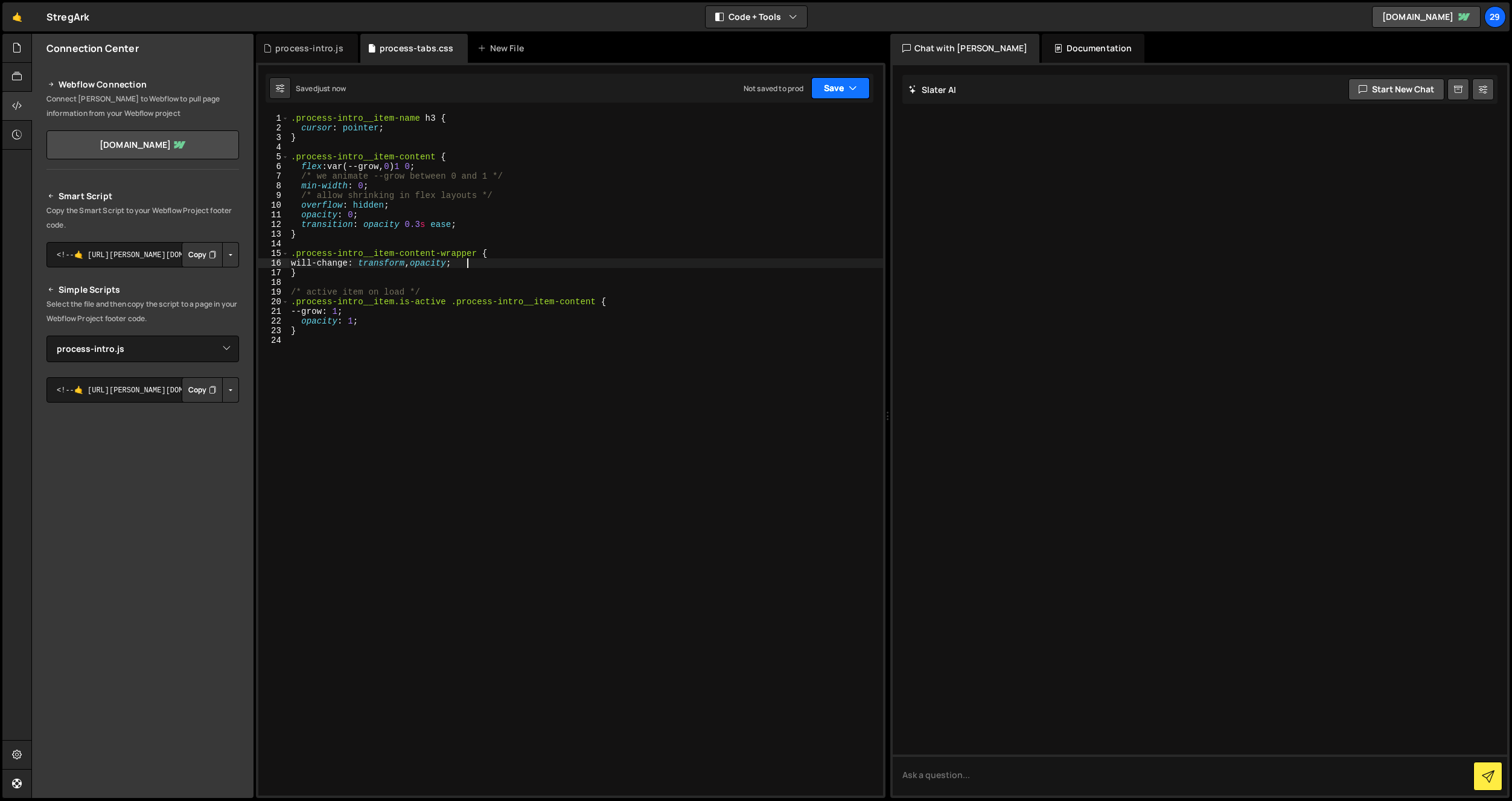
click at [834, 93] on button "Save" at bounding box center [841, 88] width 59 height 22
click at [795, 119] on div "Save to Staging S" at bounding box center [799, 118] width 125 height 12
click at [313, 51] on div "process-intro.js" at bounding box center [309, 48] width 68 height 12
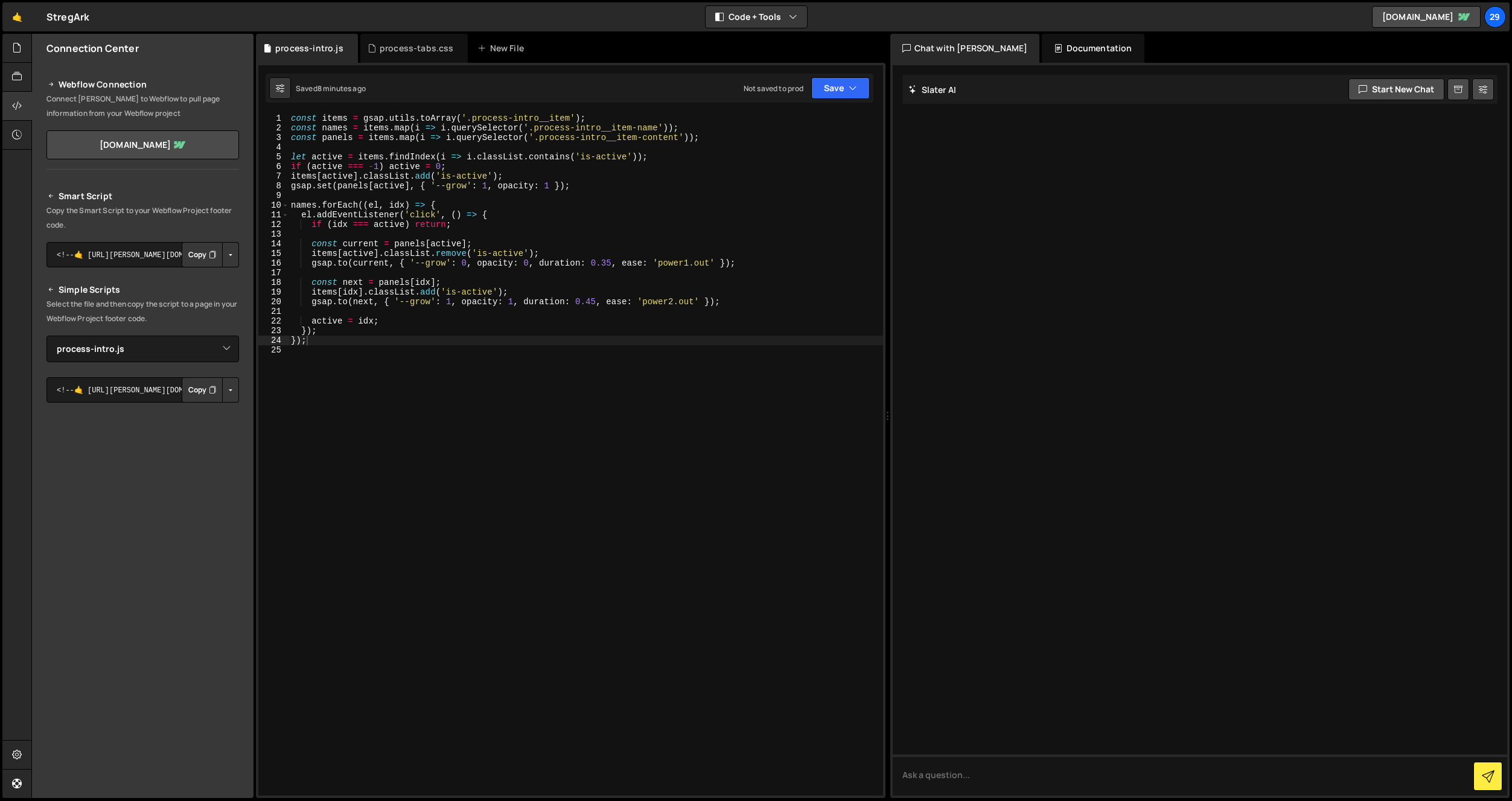
click at [358, 212] on div "const items = gsap . utils . toArray ( '.process-intro__item' ) ; const names =…" at bounding box center [586, 464] width 595 height 702
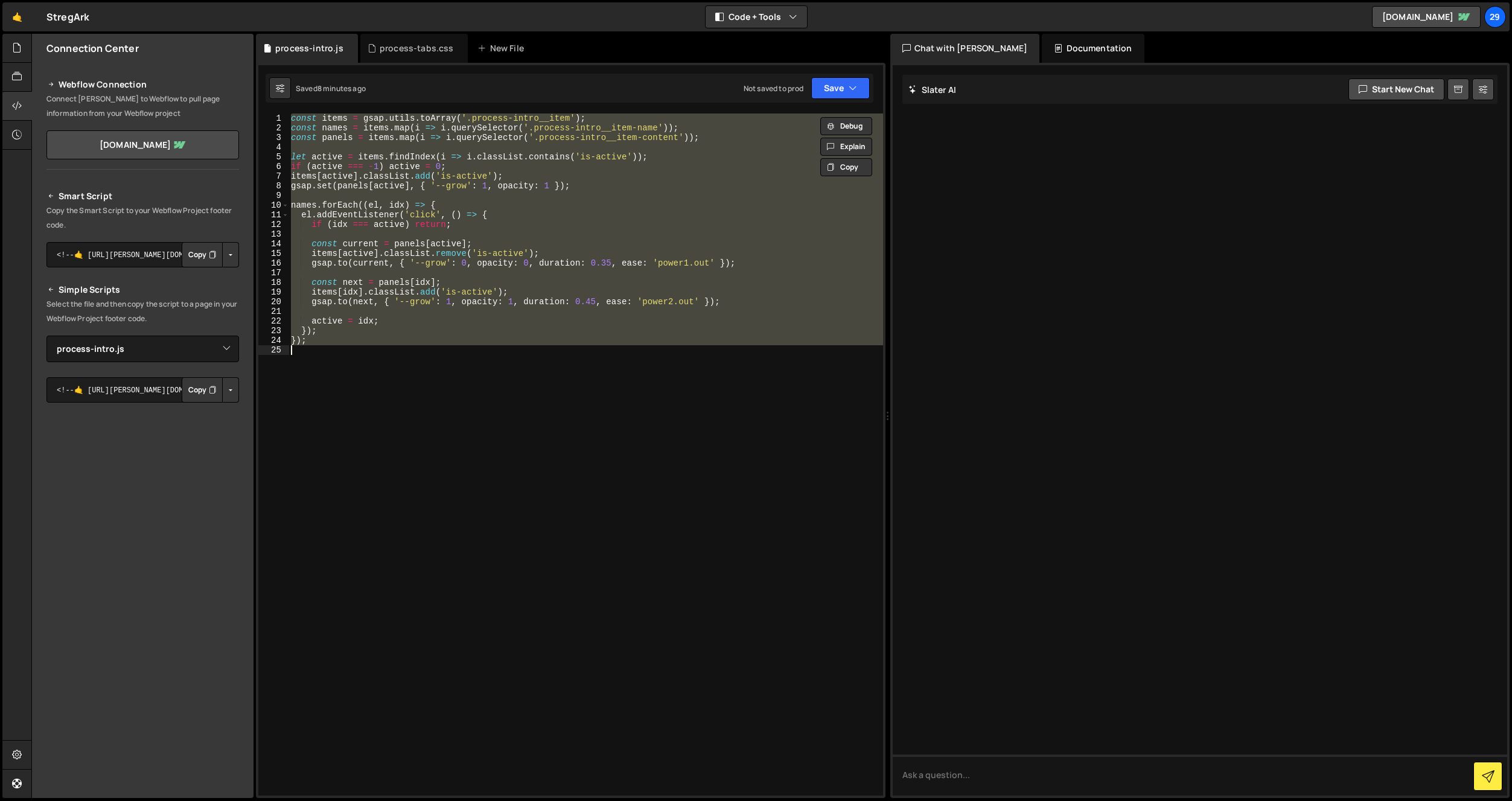
paste textarea
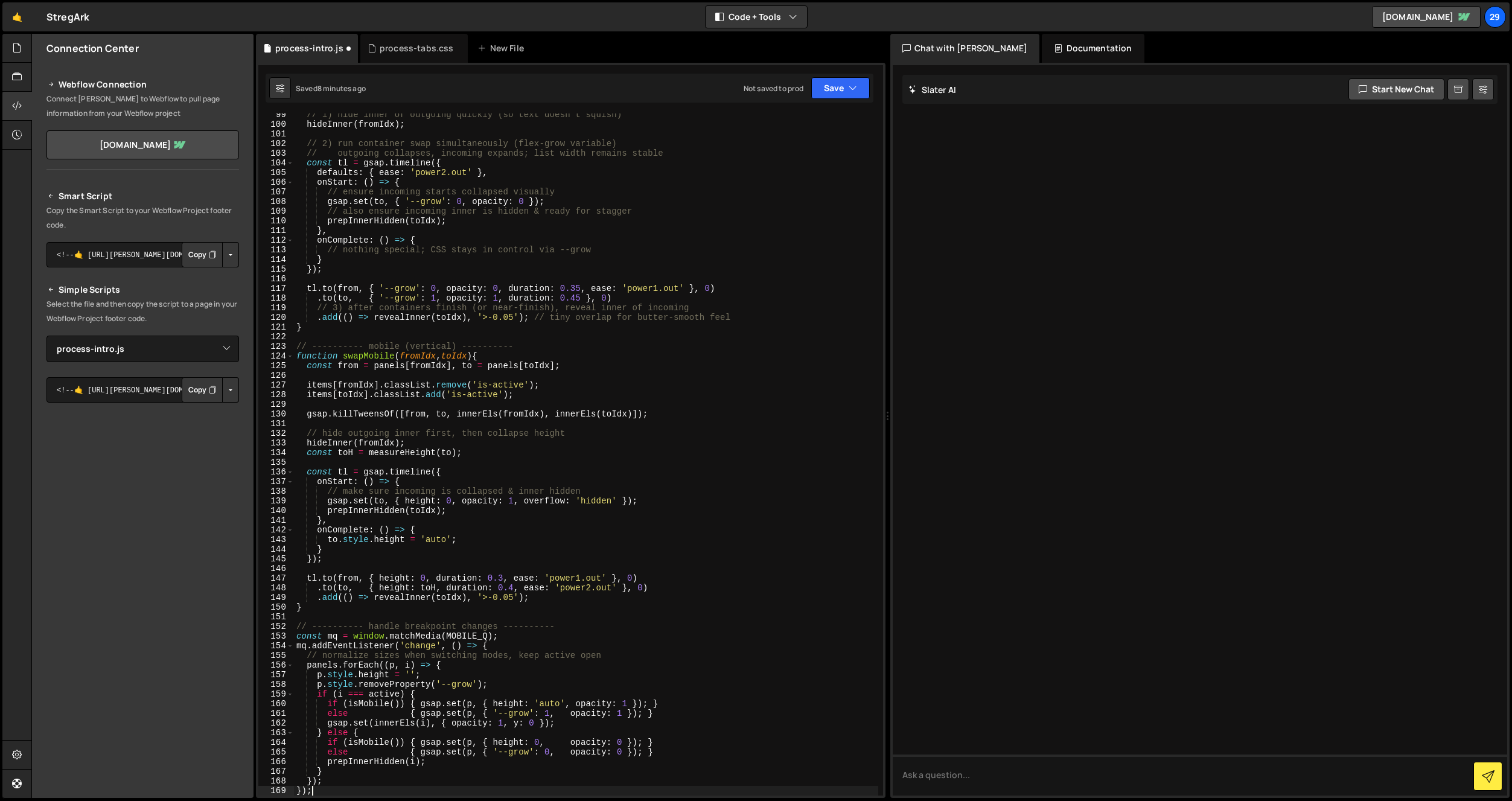
type textarea "if (isMobile()) { gsap.set(p, { height: 'auto', opacity: 1 }); }"
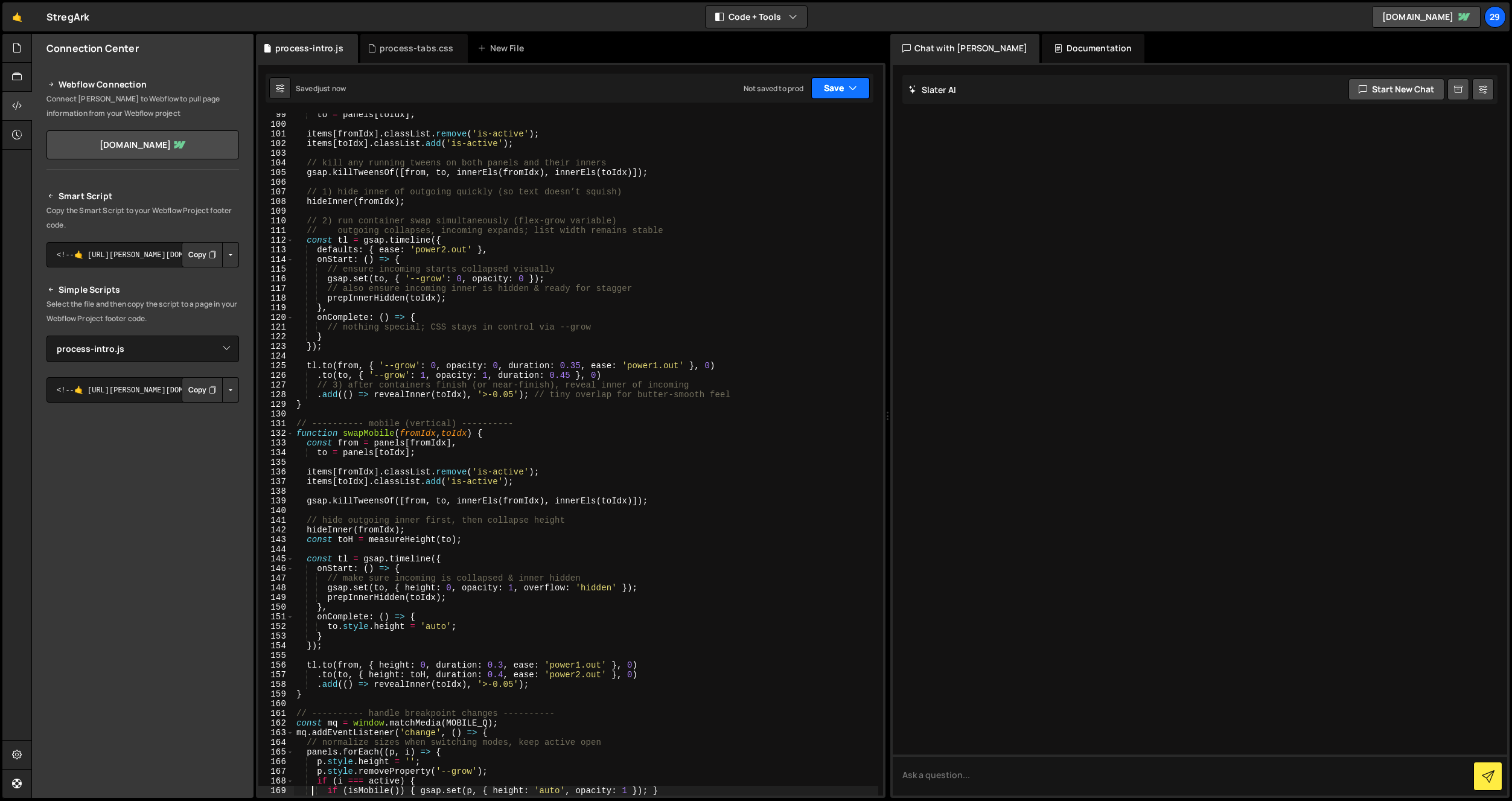
click at [828, 85] on button "Save" at bounding box center [841, 88] width 59 height 22
click at [776, 122] on div "Save to Staging S" at bounding box center [799, 118] width 125 height 12
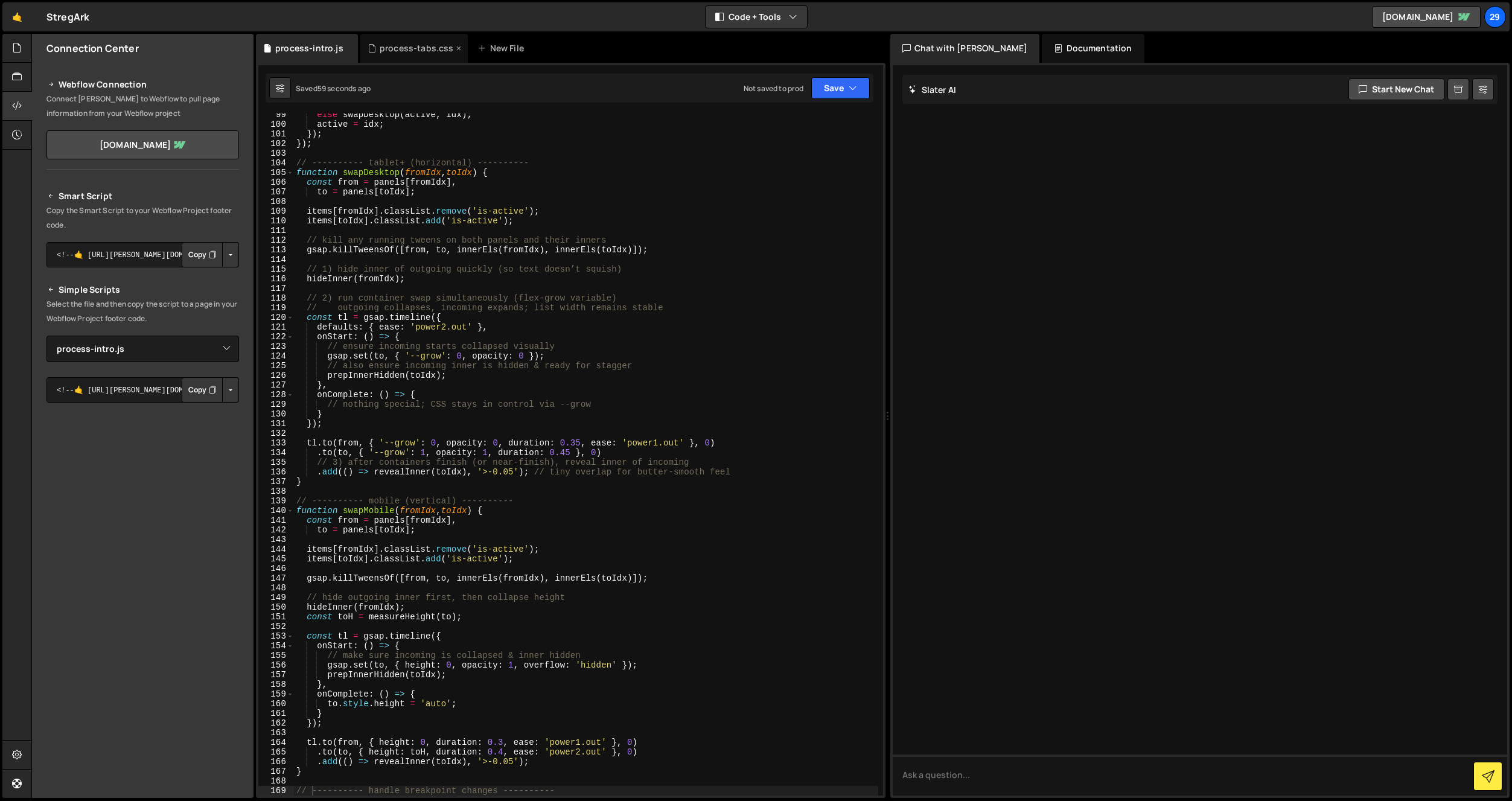
click at [406, 46] on div "process-tabs.css" at bounding box center [416, 48] width 74 height 12
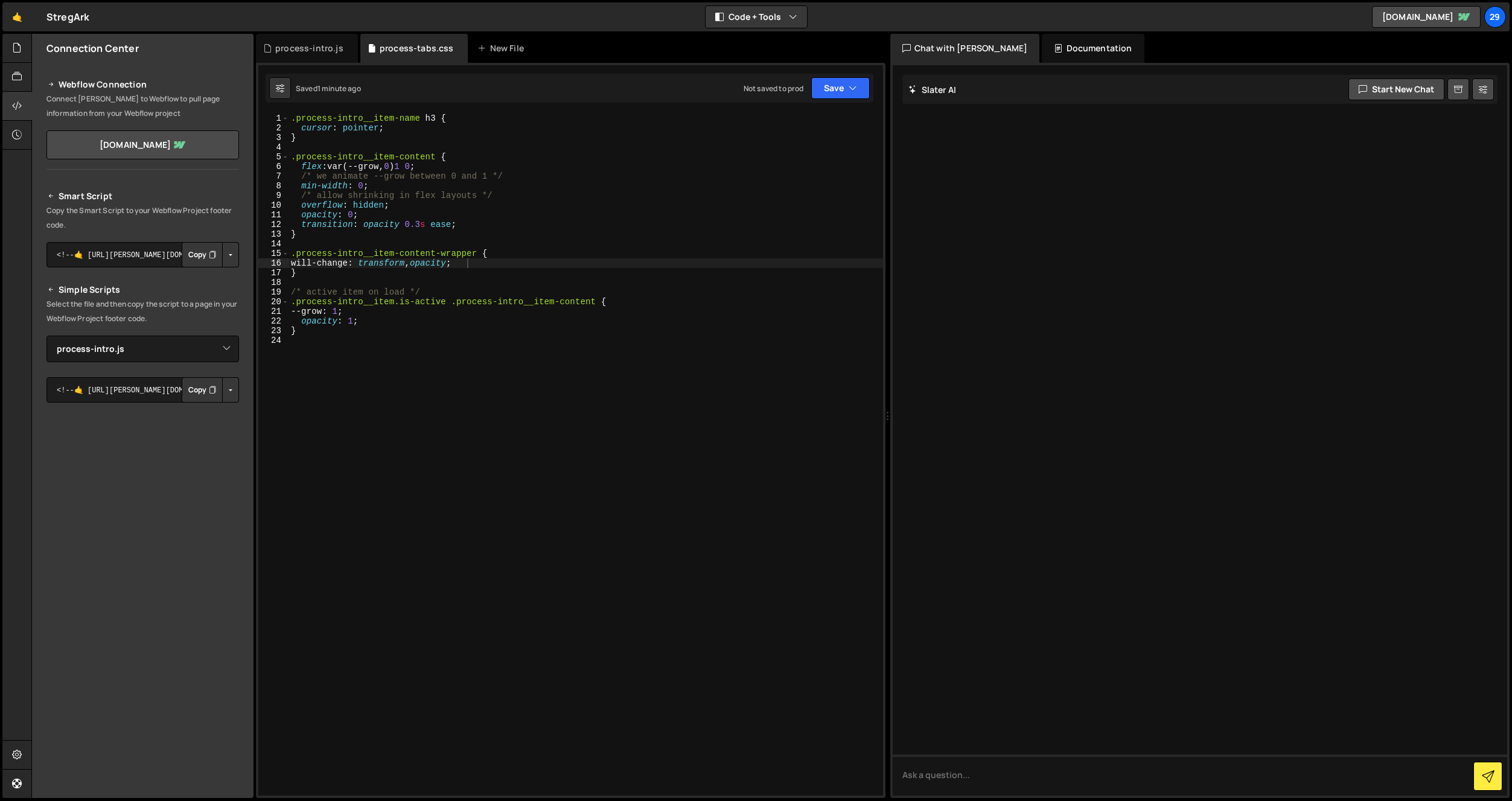
type textarea ".process-intro__item-content-wrapper {"
drag, startPoint x: 479, startPoint y: 254, endPoint x: 340, endPoint y: 264, distance: 139.4
click at [270, 252] on div ".process-intro__item-content-wrapper { 1 2 3 4 5 6 7 8 9 10 11 12 13 14 15 16 1…" at bounding box center [571, 455] width 625 height 682
click at [297, 48] on div "process-intro.js" at bounding box center [309, 48] width 68 height 12
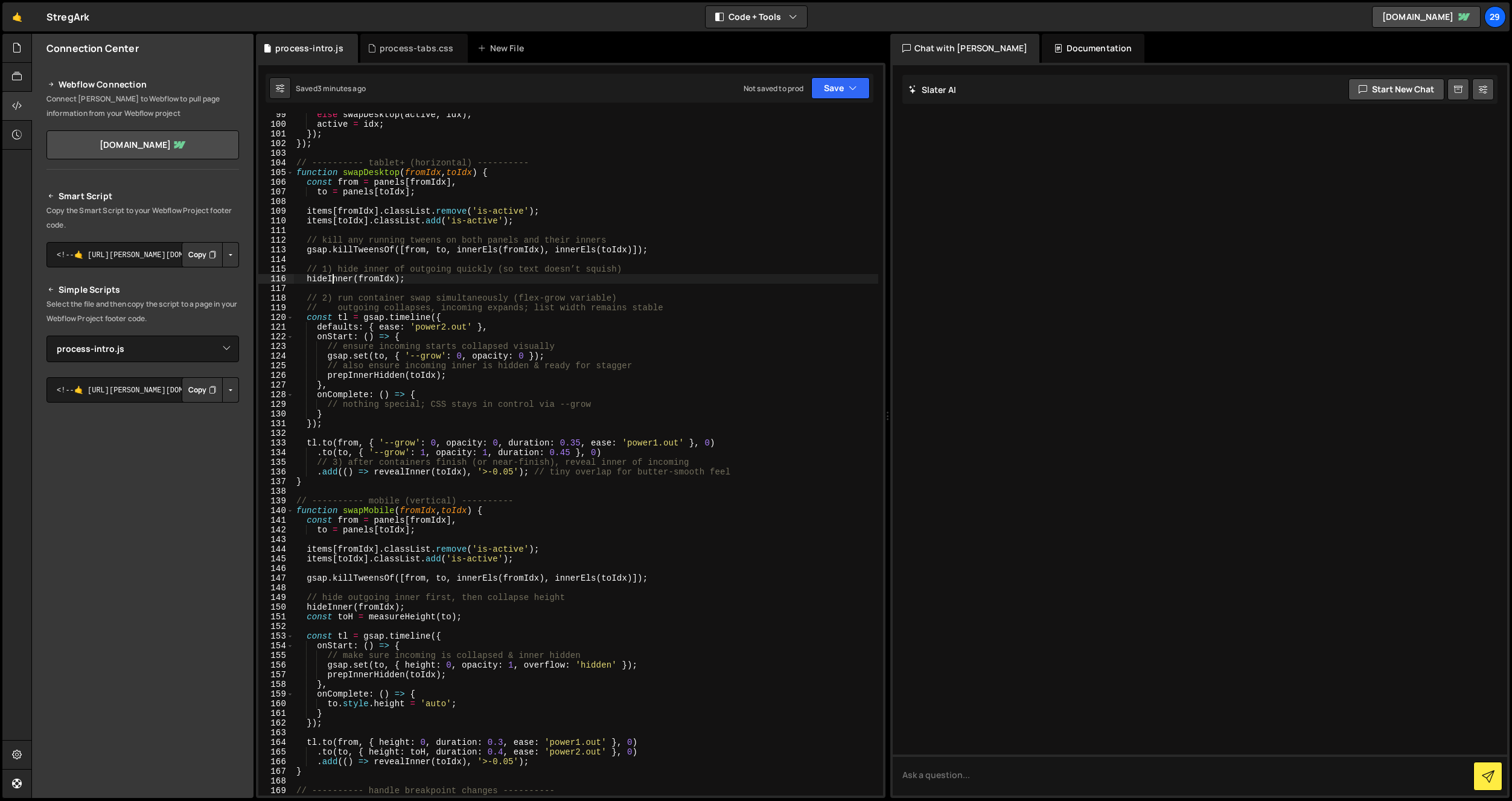
click at [330, 279] on div "else swapDesktop ( active , idx ) ; active = idx ; }) ; }) ; // ---------- tabl…" at bounding box center [586, 461] width 584 height 702
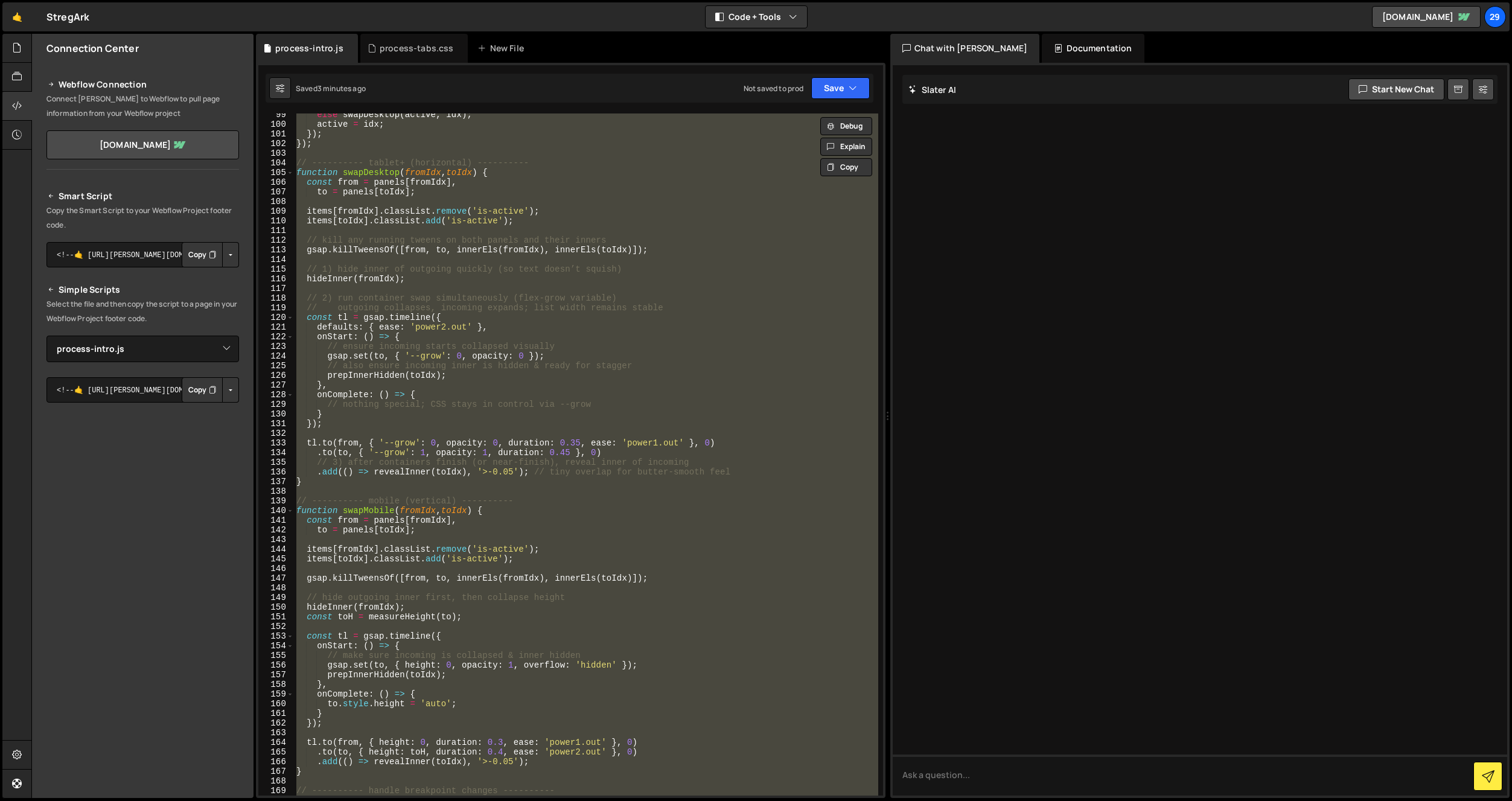
paste textarea
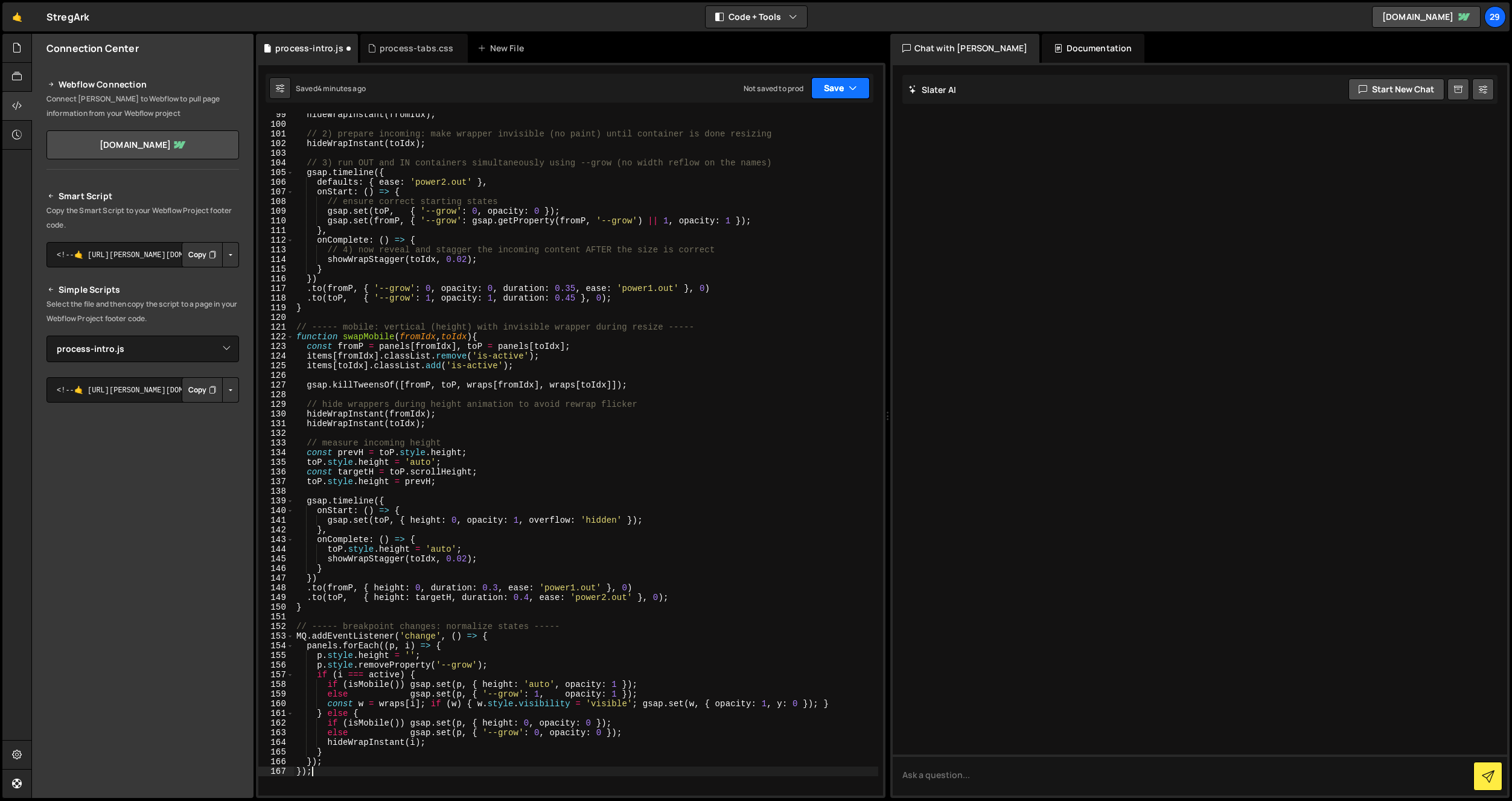
click at [850, 98] on div "Saved 4 minutes ago Not saved to prod Upgrade to Edit Save Save to Staging S Sa…" at bounding box center [569, 88] width 608 height 29
click at [856, 83] on icon "button" at bounding box center [853, 88] width 8 height 12
click at [798, 128] on div "4 minutes ago" at bounding box center [781, 131] width 47 height 11
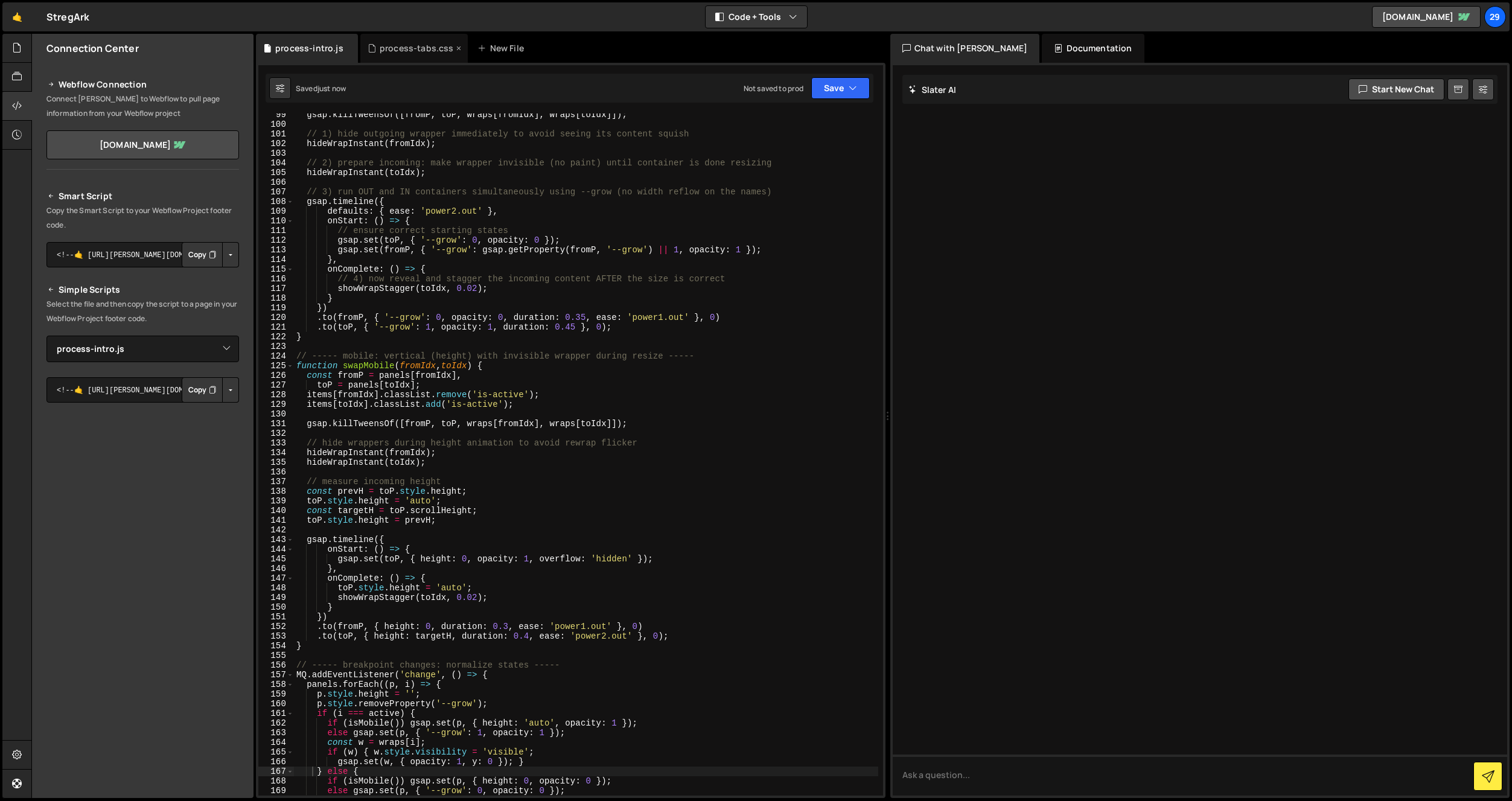
click at [397, 50] on div "process-tabs.css" at bounding box center [416, 48] width 74 height 12
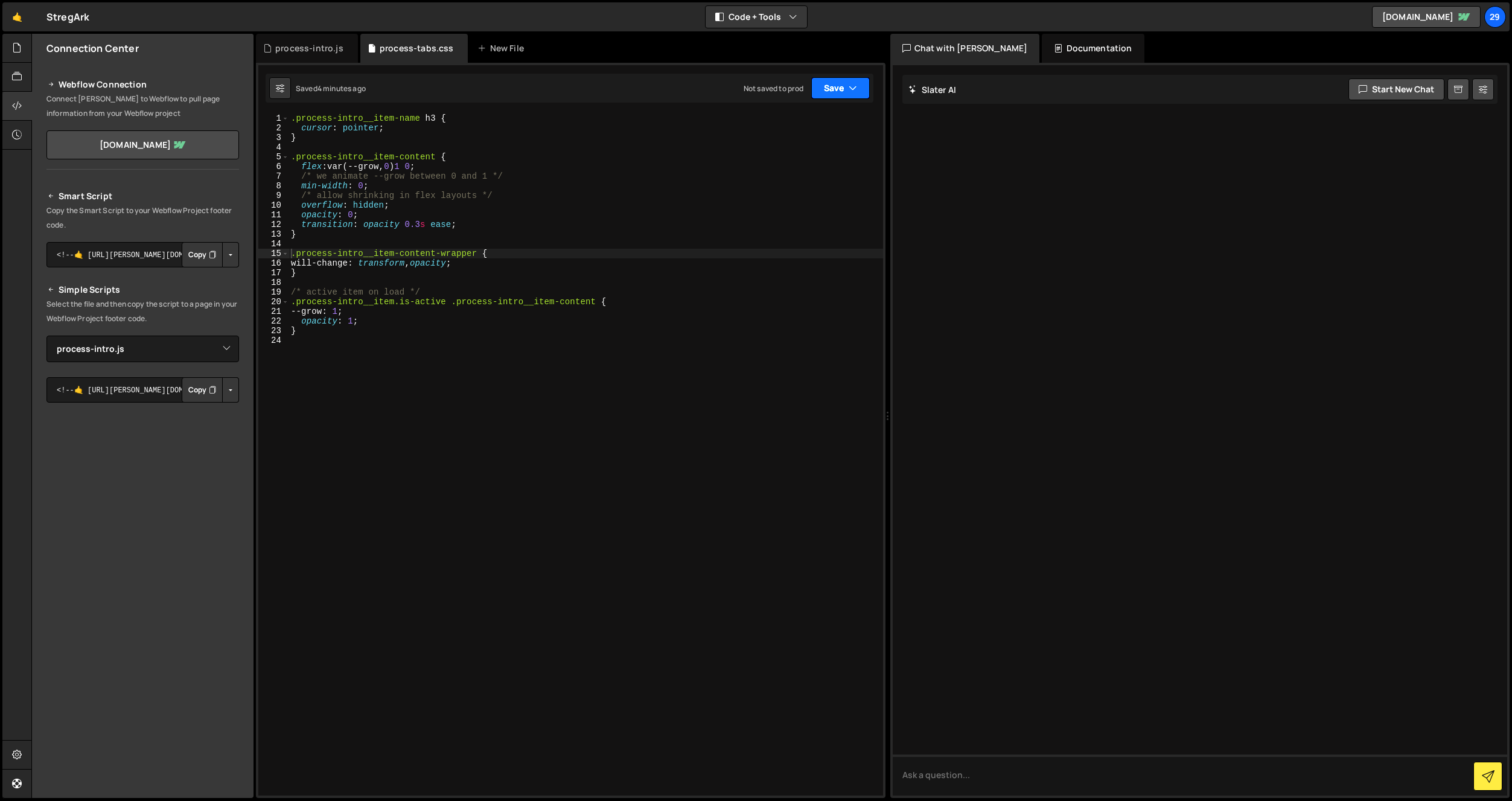
click at [847, 86] on button "Save" at bounding box center [841, 88] width 59 height 22
click at [817, 119] on div "Save to Staging S" at bounding box center [799, 118] width 125 height 12
click at [305, 52] on div "process-intro.js" at bounding box center [309, 48] width 68 height 12
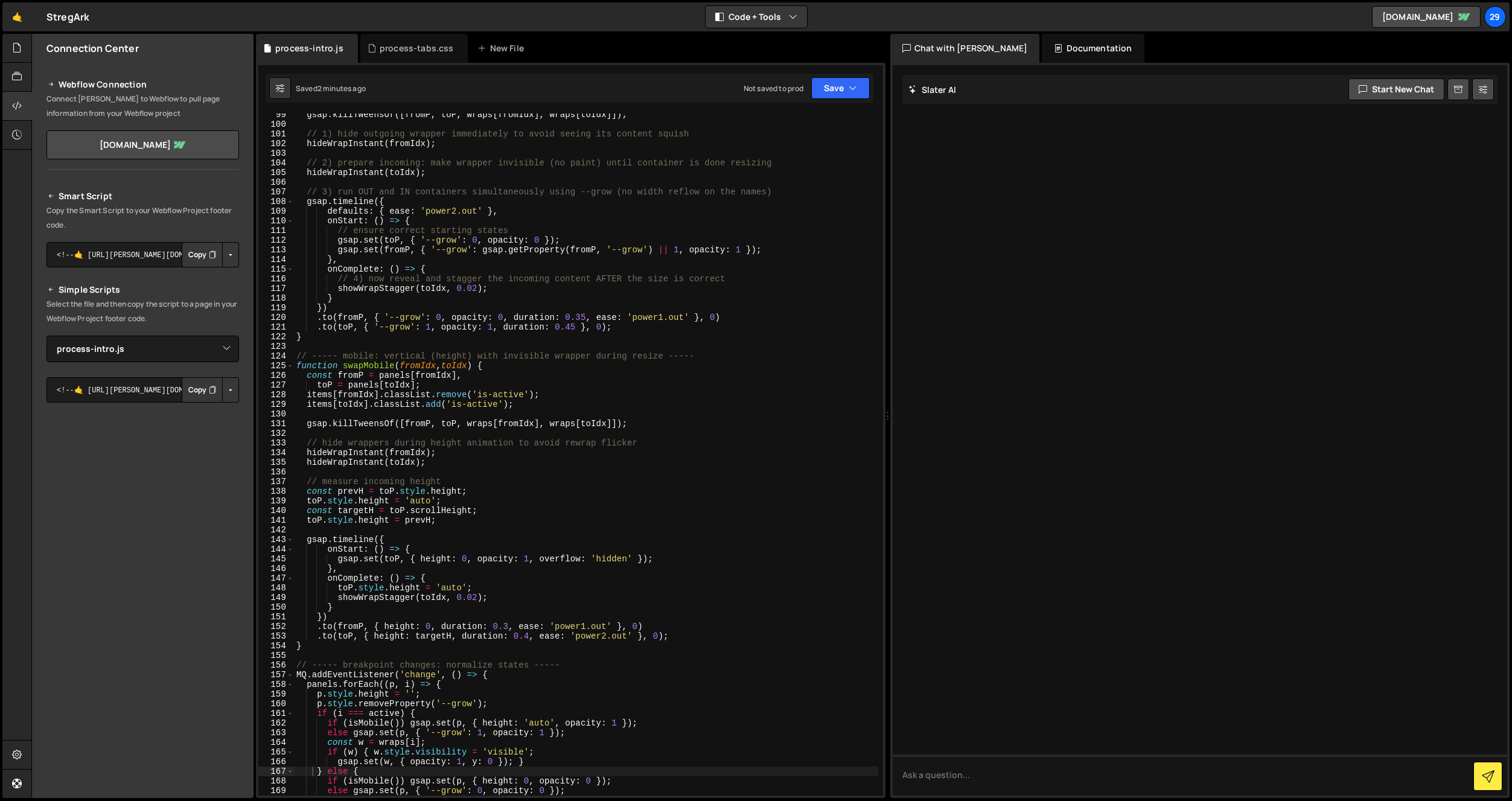
drag, startPoint x: 499, startPoint y: 252, endPoint x: 509, endPoint y: 257, distance: 11.2
click at [501, 252] on div "gsap . killTweensOf ([ fromP , toP , wraps [ fromIdx ] , wraps [ toIdx ]]) ; //…" at bounding box center [586, 461] width 584 height 702
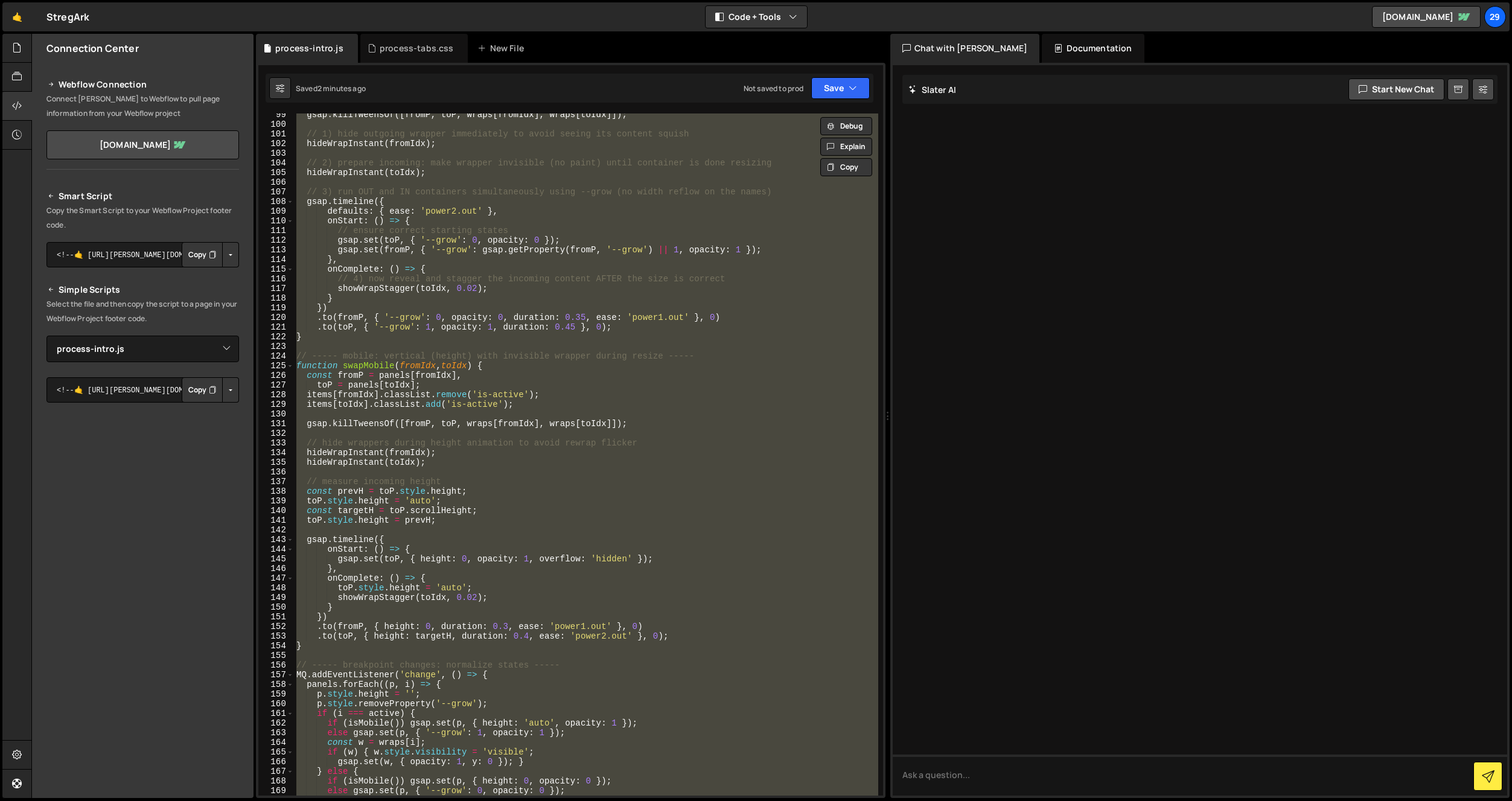
paste textarea
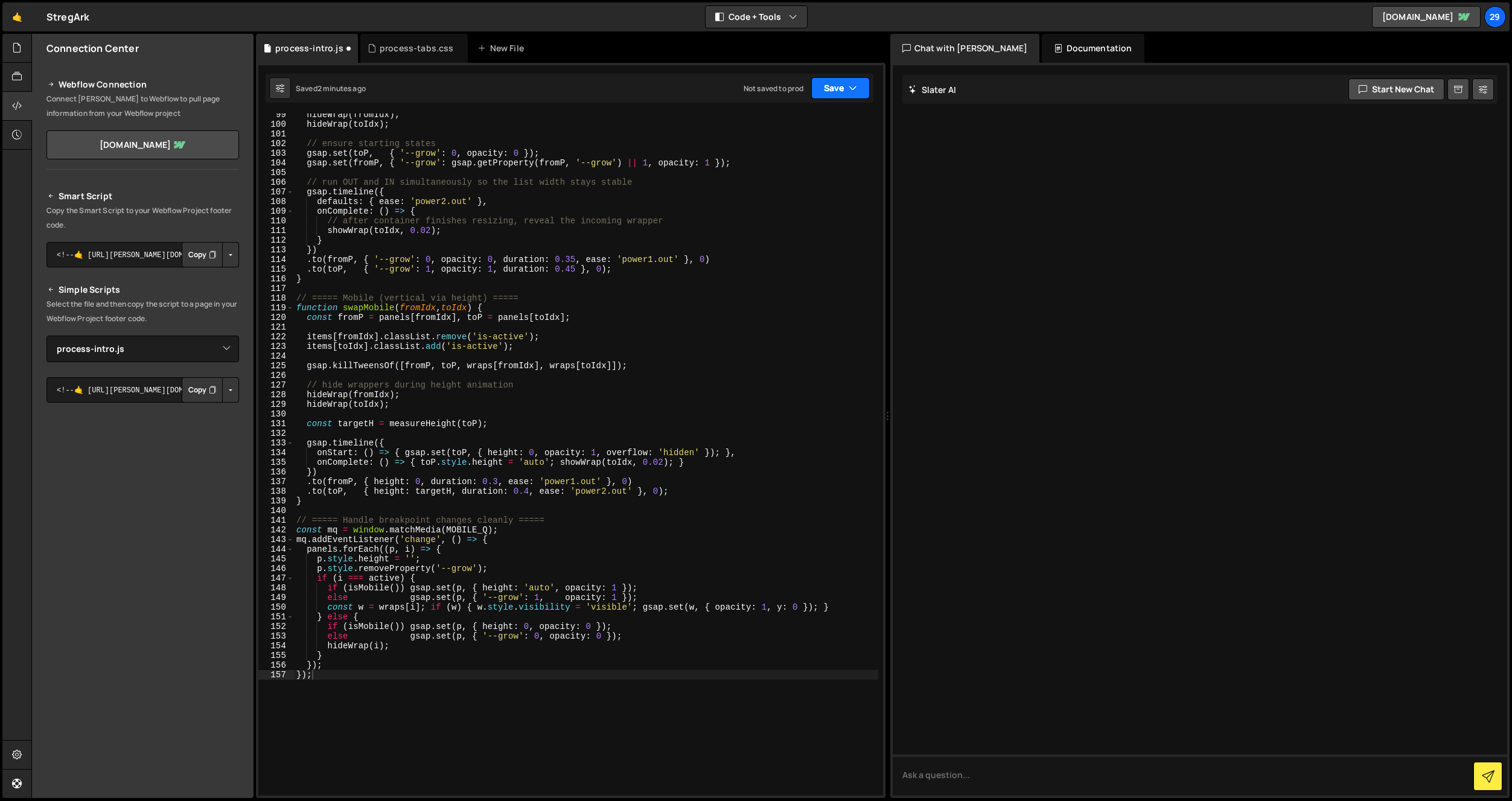
click at [847, 96] on button "Save" at bounding box center [841, 88] width 59 height 22
click at [790, 140] on button "Save to Staging S Saved 2 minutes ago" at bounding box center [799, 125] width 145 height 39
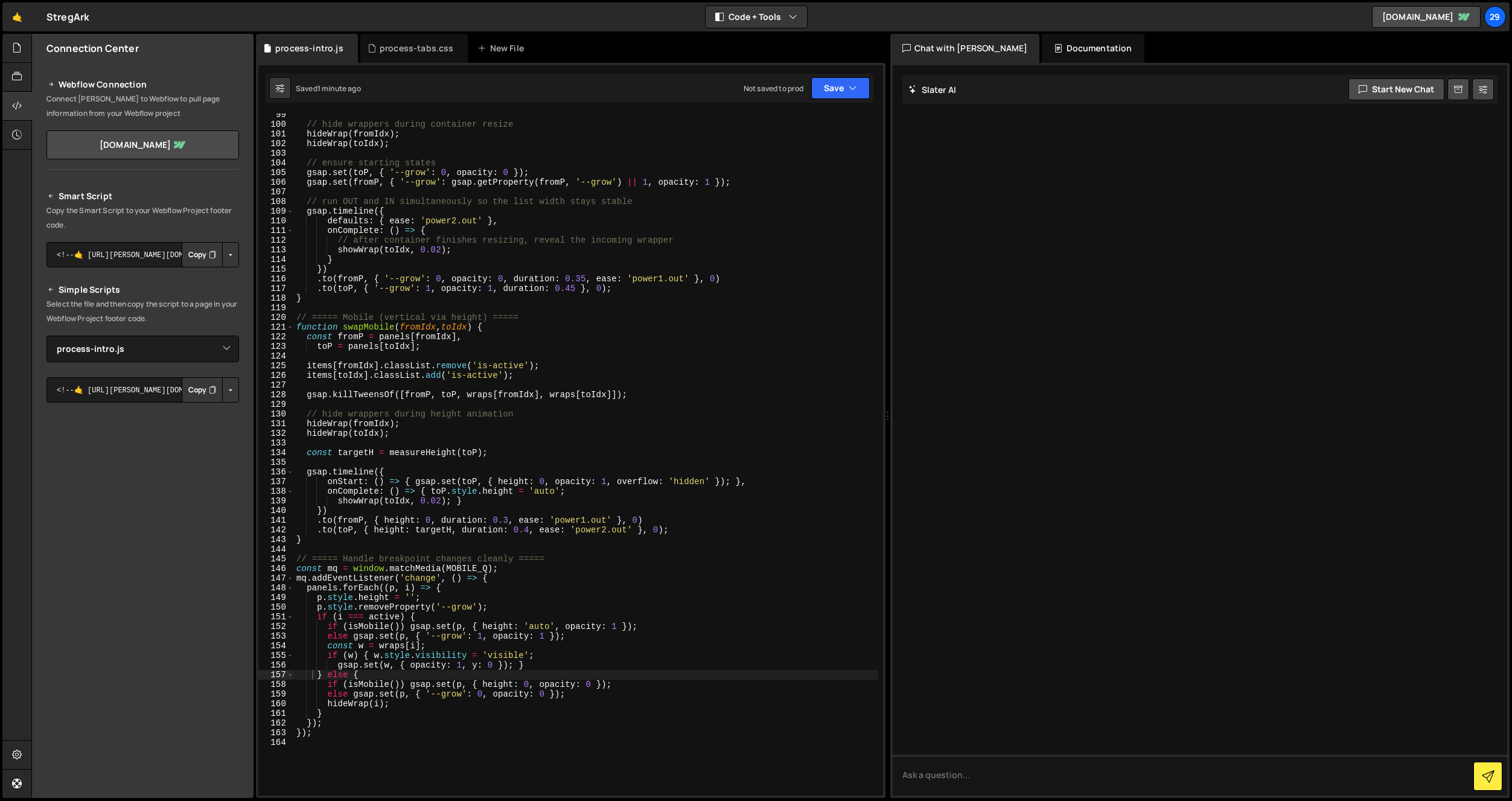
click at [477, 177] on div "// hide wrappers during container resize hideWrap ( fromIdx ) ; hideWrap ( toId…" at bounding box center [586, 461] width 584 height 702
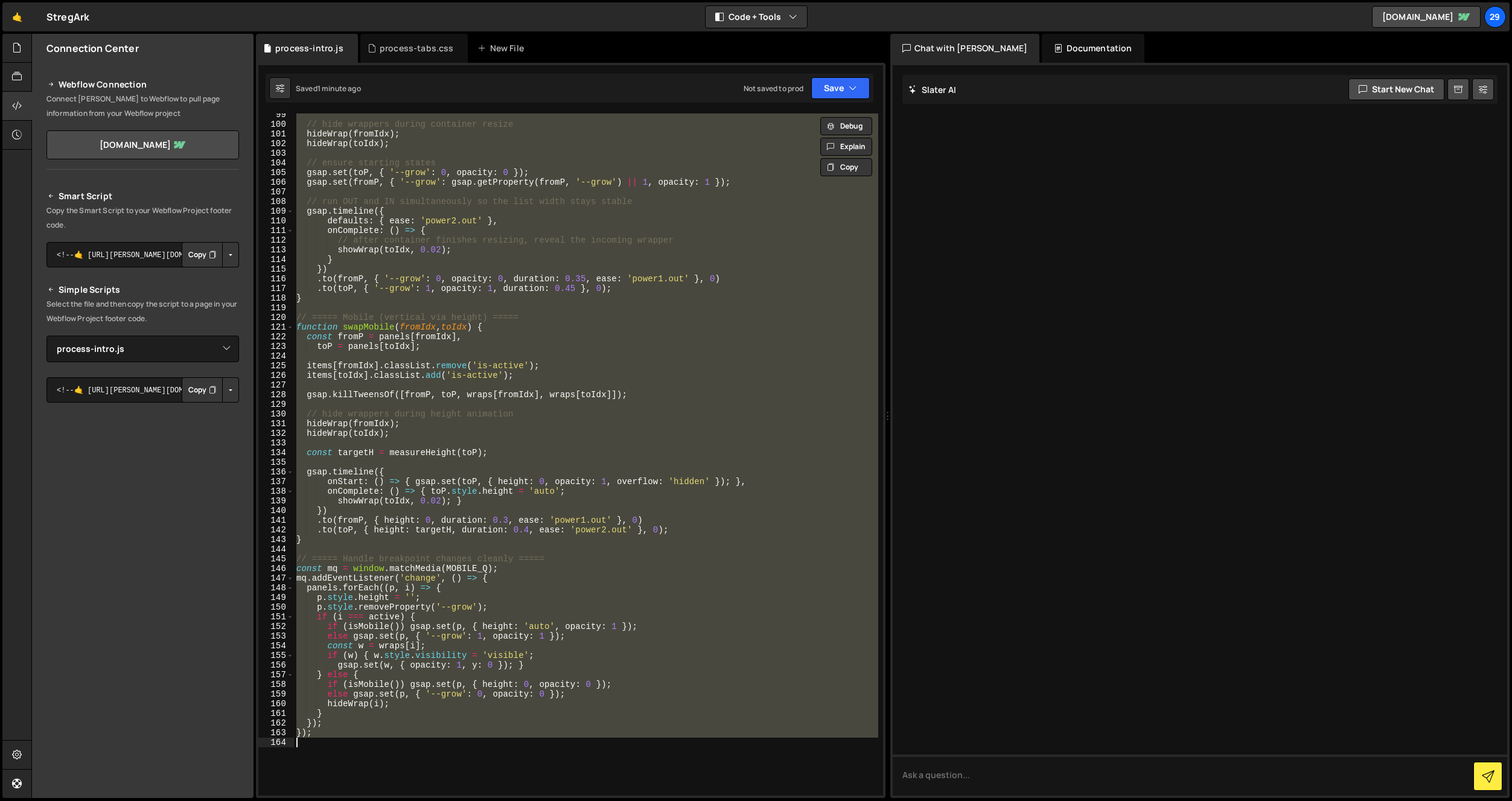
paste textarea
type textarea "}"
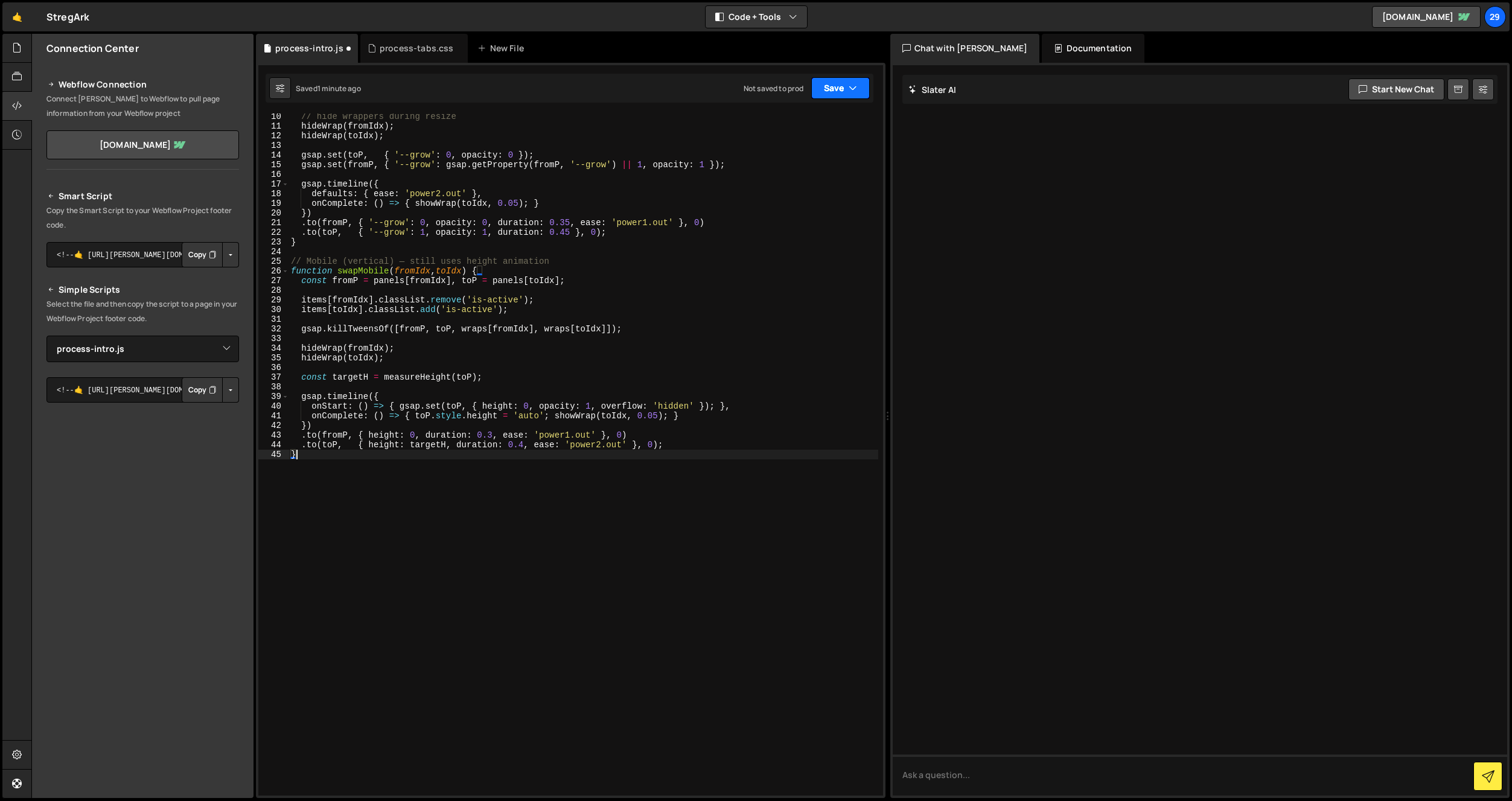
click at [832, 85] on button "Save" at bounding box center [841, 88] width 59 height 22
click at [780, 124] on div "Saved 1 minute ago" at bounding box center [799, 131] width 125 height 14
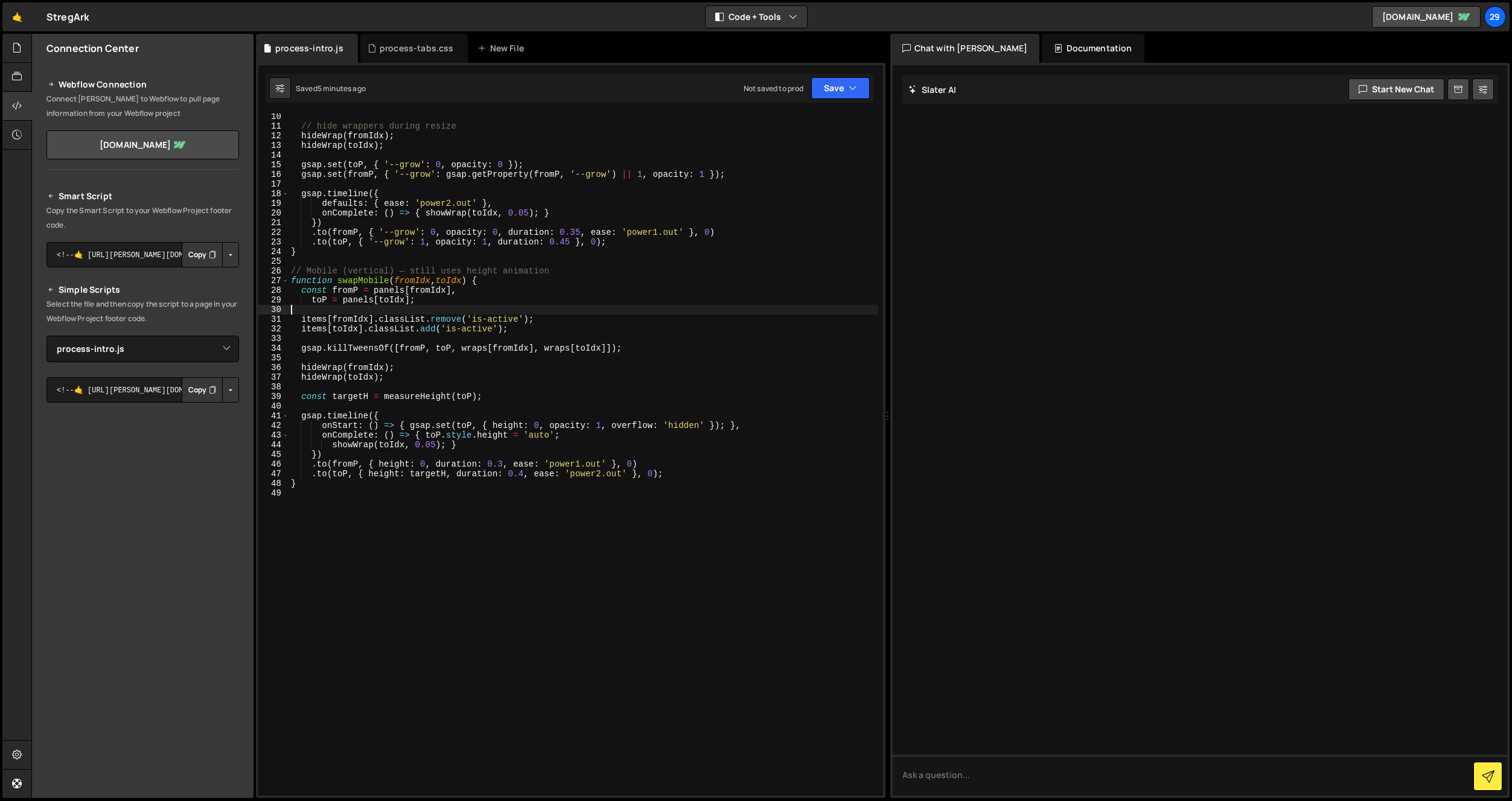
drag, startPoint x: 524, startPoint y: 312, endPoint x: 530, endPoint y: 320, distance: 10.0
click at [524, 312] on div "// hide wrappers during resize hideWrap ( fromIdx ) ; hideWrap ( toIdx ) ; gsap…" at bounding box center [583, 463] width 590 height 702
type textarea ".to(toP, { height: targetH, duration: 0.4, ease: 'power2.out' }, 0); }"
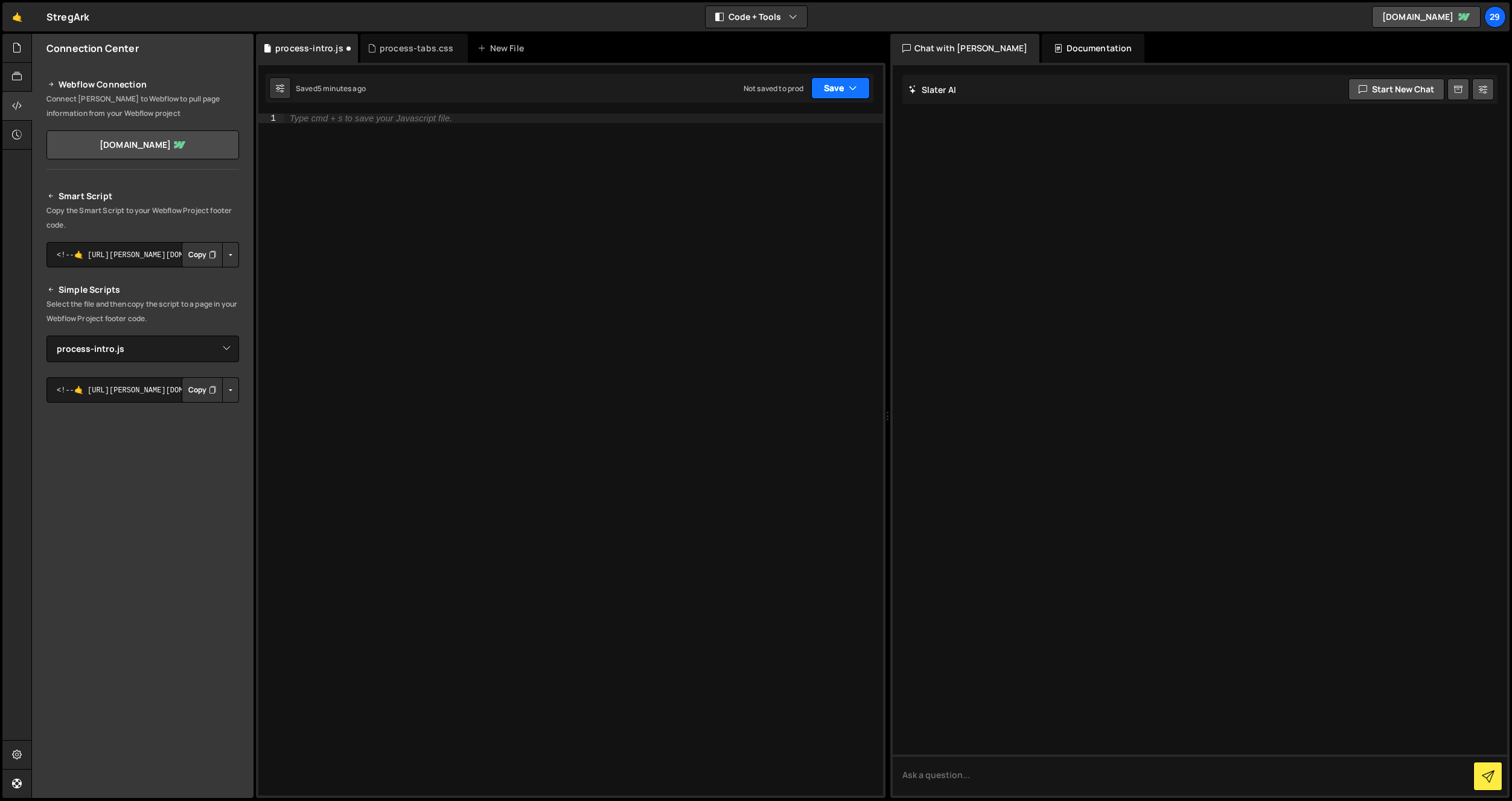
click at [842, 81] on button "Save" at bounding box center [841, 88] width 59 height 22
click at [792, 124] on div "Saved 5 minutes ago" at bounding box center [799, 131] width 125 height 14
click at [629, 283] on div at bounding box center [584, 464] width 599 height 702
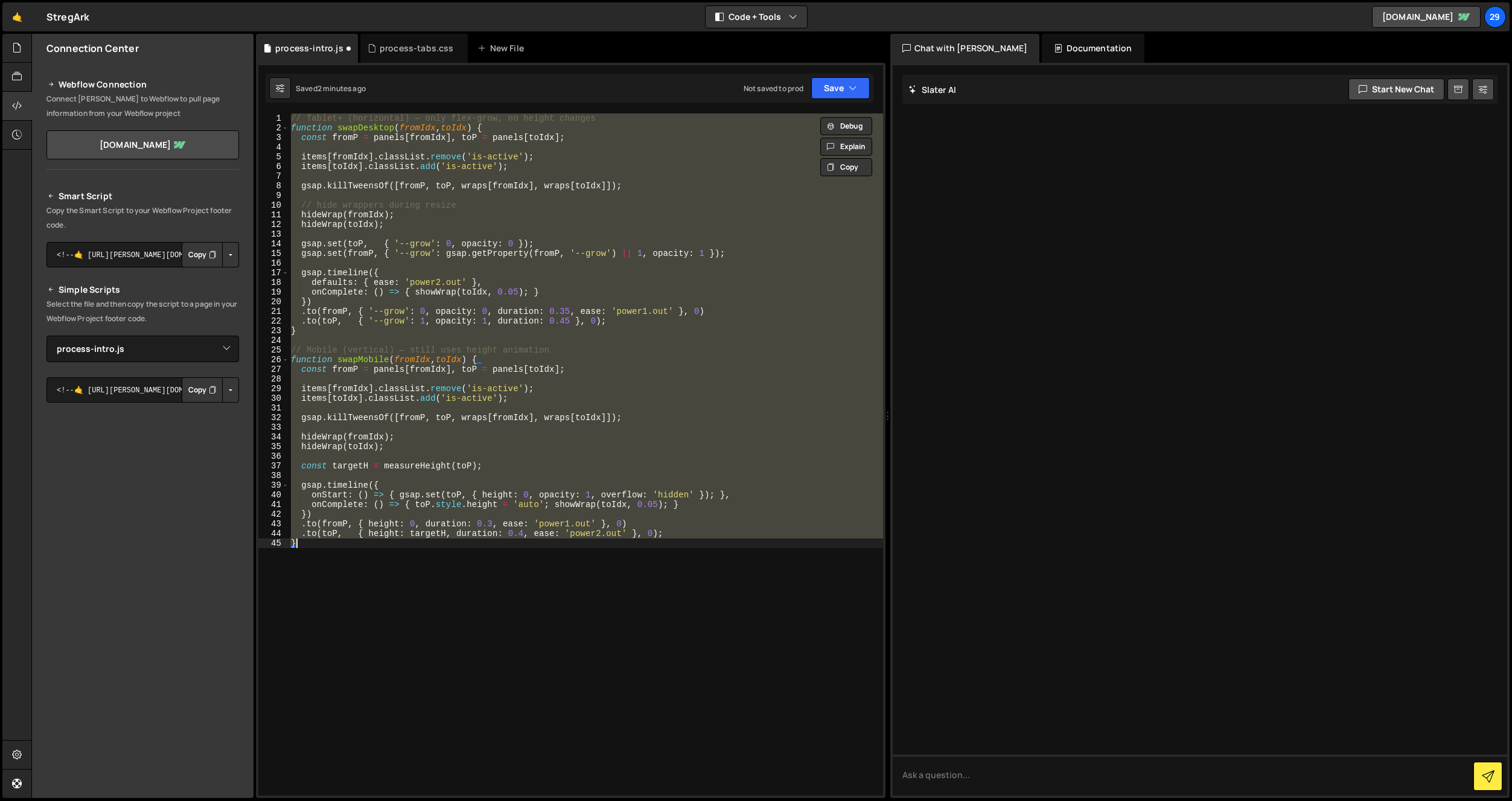
click at [546, 419] on div "// Tablet+ (horizontal) — only flex-grow, no height changes function swapDeskto…" at bounding box center [585, 455] width 594 height 682
paste textarea "});"
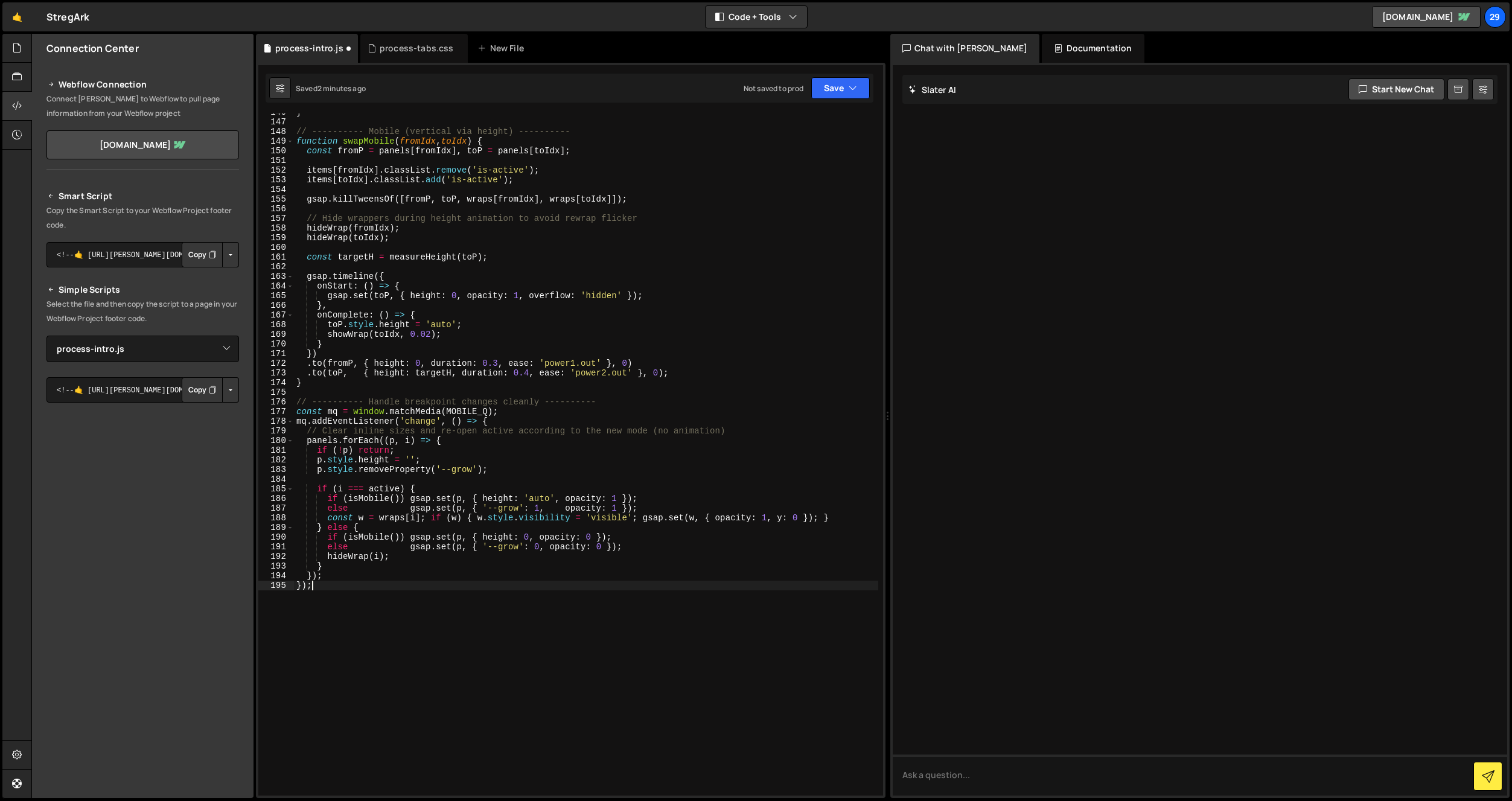
scroll to position [1398, 0]
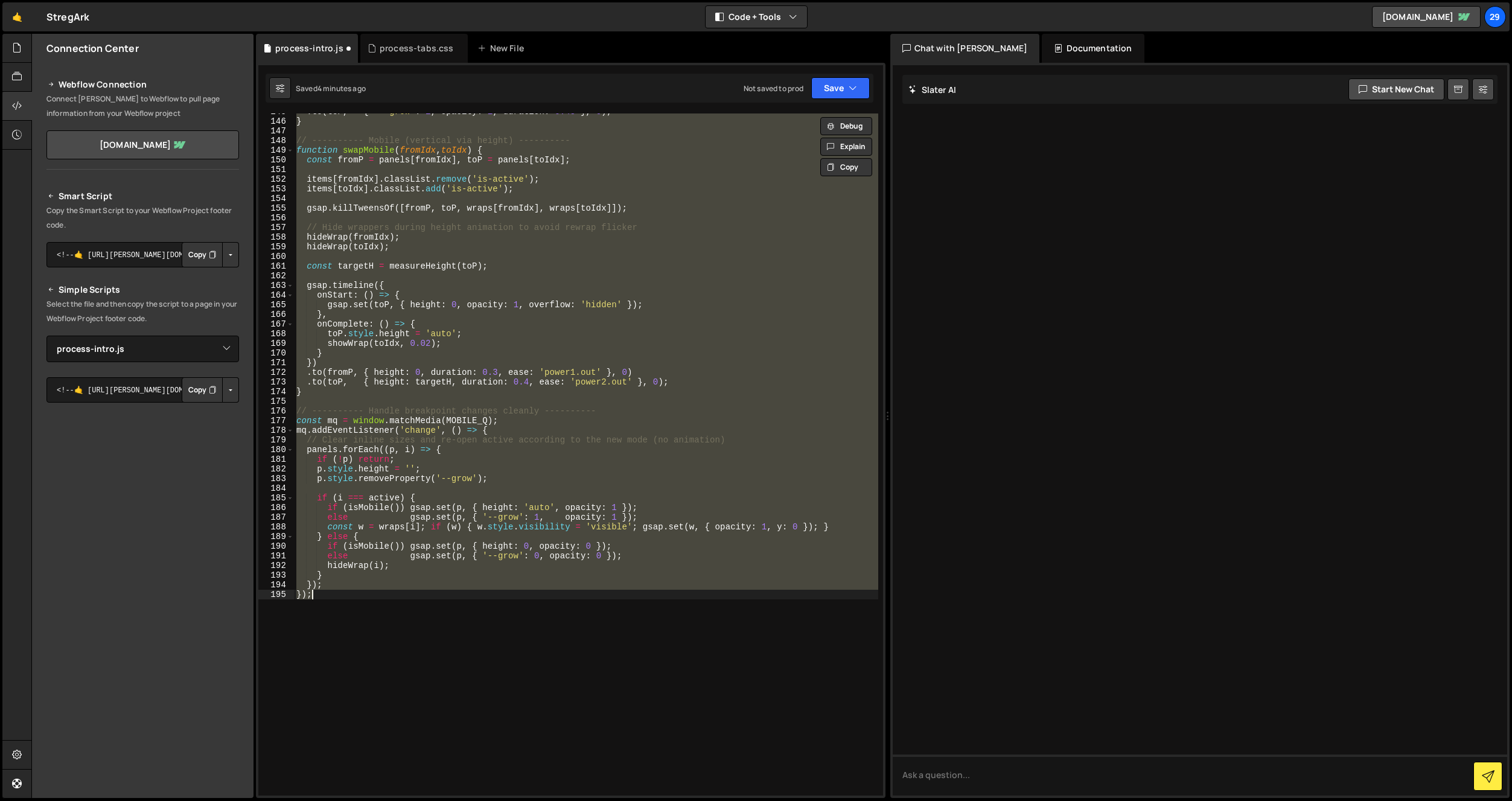
paste textarea
type textarea "});"
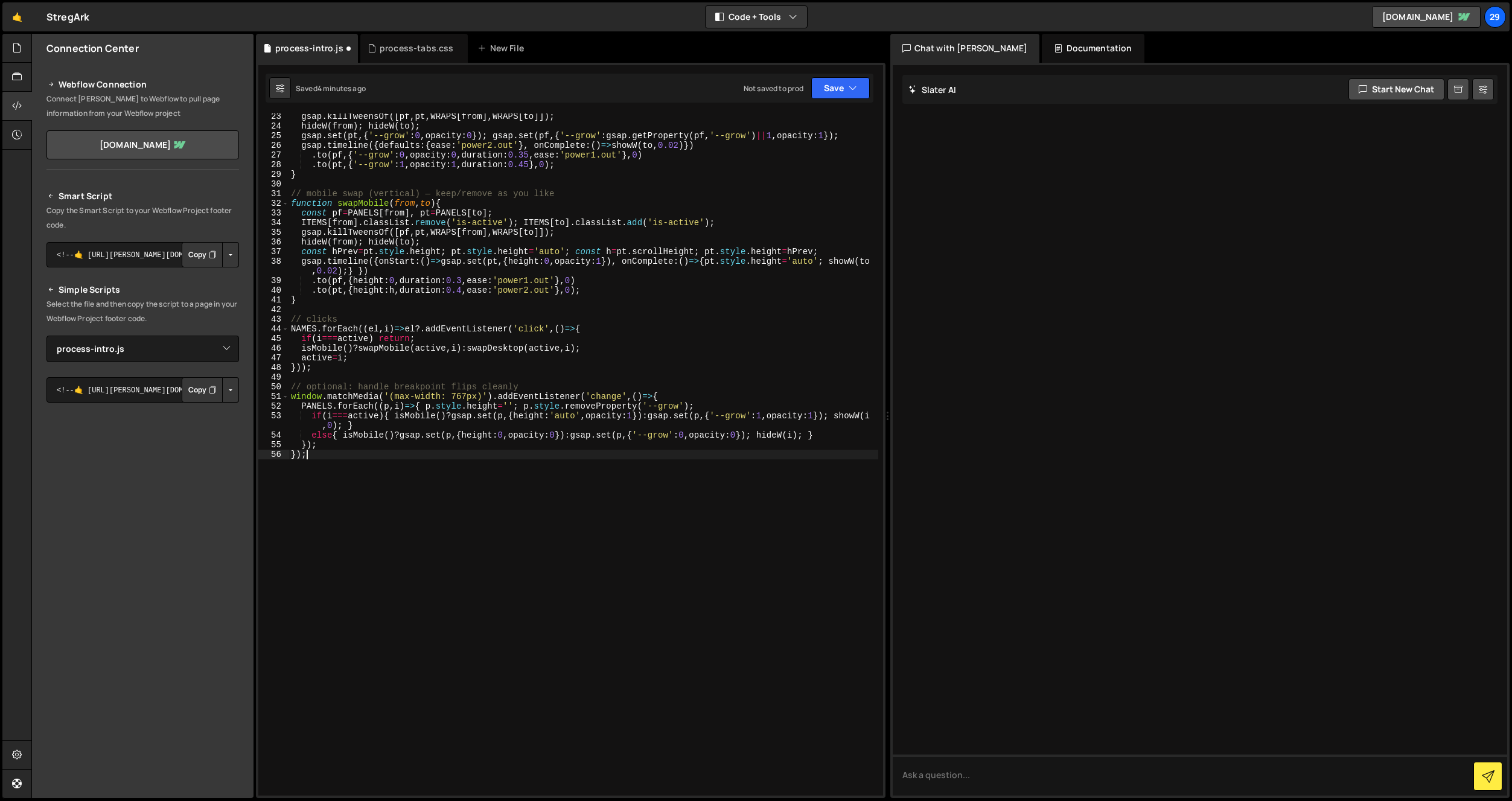
scroll to position [253, 0]
click at [833, 89] on button "Save" at bounding box center [841, 88] width 59 height 22
click at [776, 124] on div "Saved 4 minutes ago" at bounding box center [799, 131] width 125 height 14
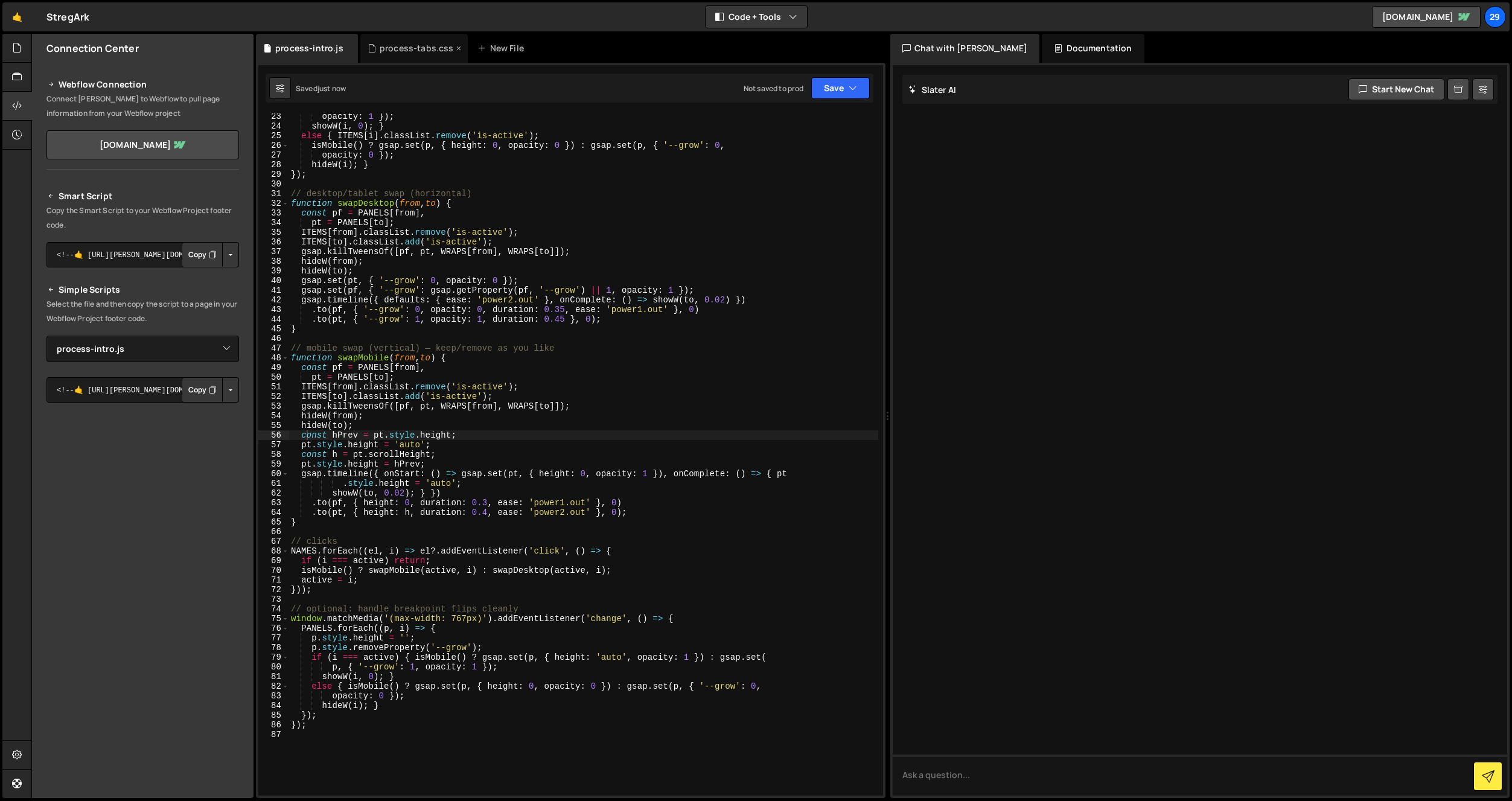
click at [410, 50] on div "process-tabs.css" at bounding box center [416, 48] width 74 height 12
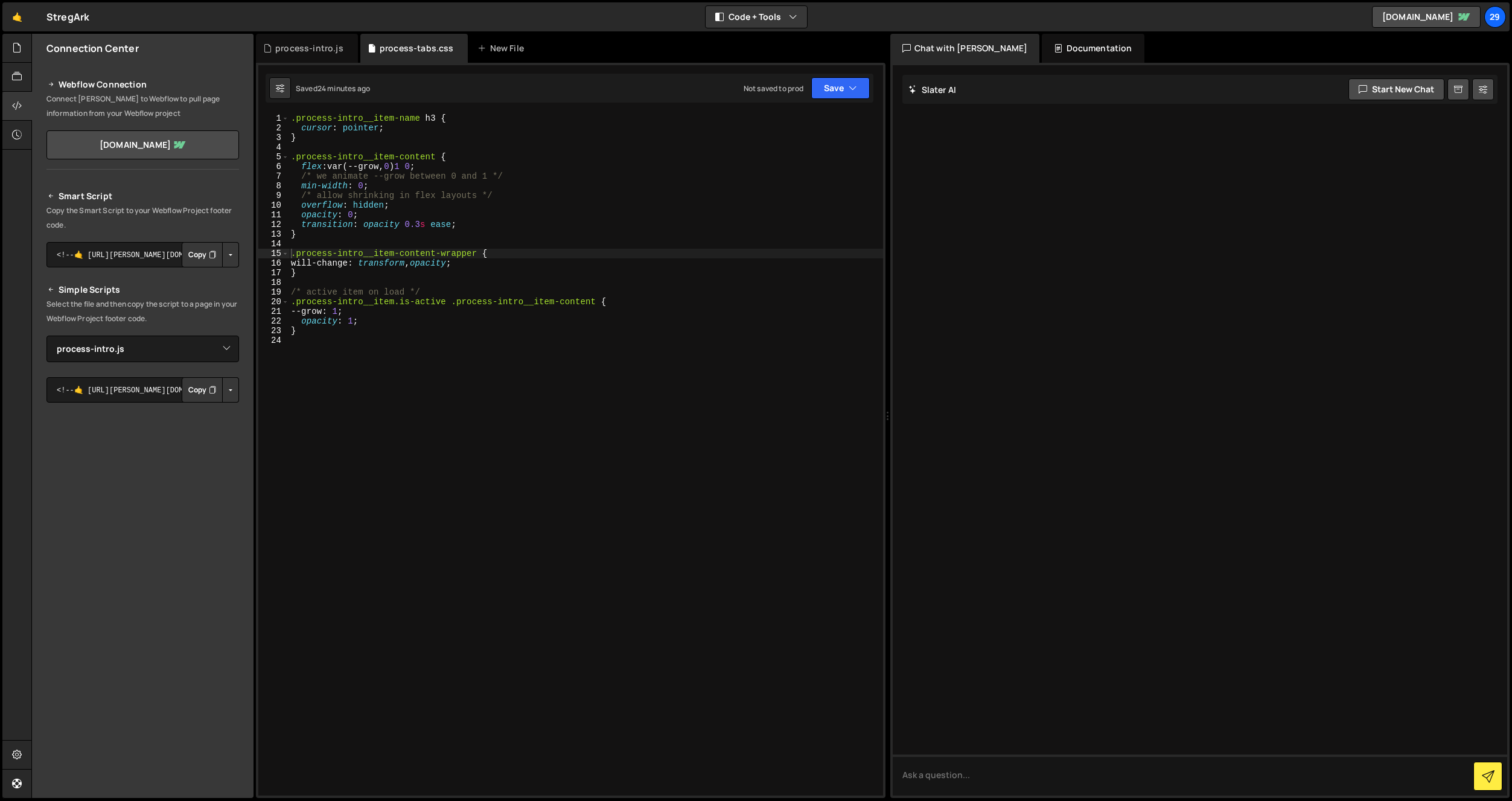
drag, startPoint x: 448, startPoint y: 297, endPoint x: 459, endPoint y: 319, distance: 24.6
click at [448, 297] on div ".process-intro__item-name h3 { cursor : pointer ; } .process-intro__item-conten…" at bounding box center [586, 464] width 595 height 702
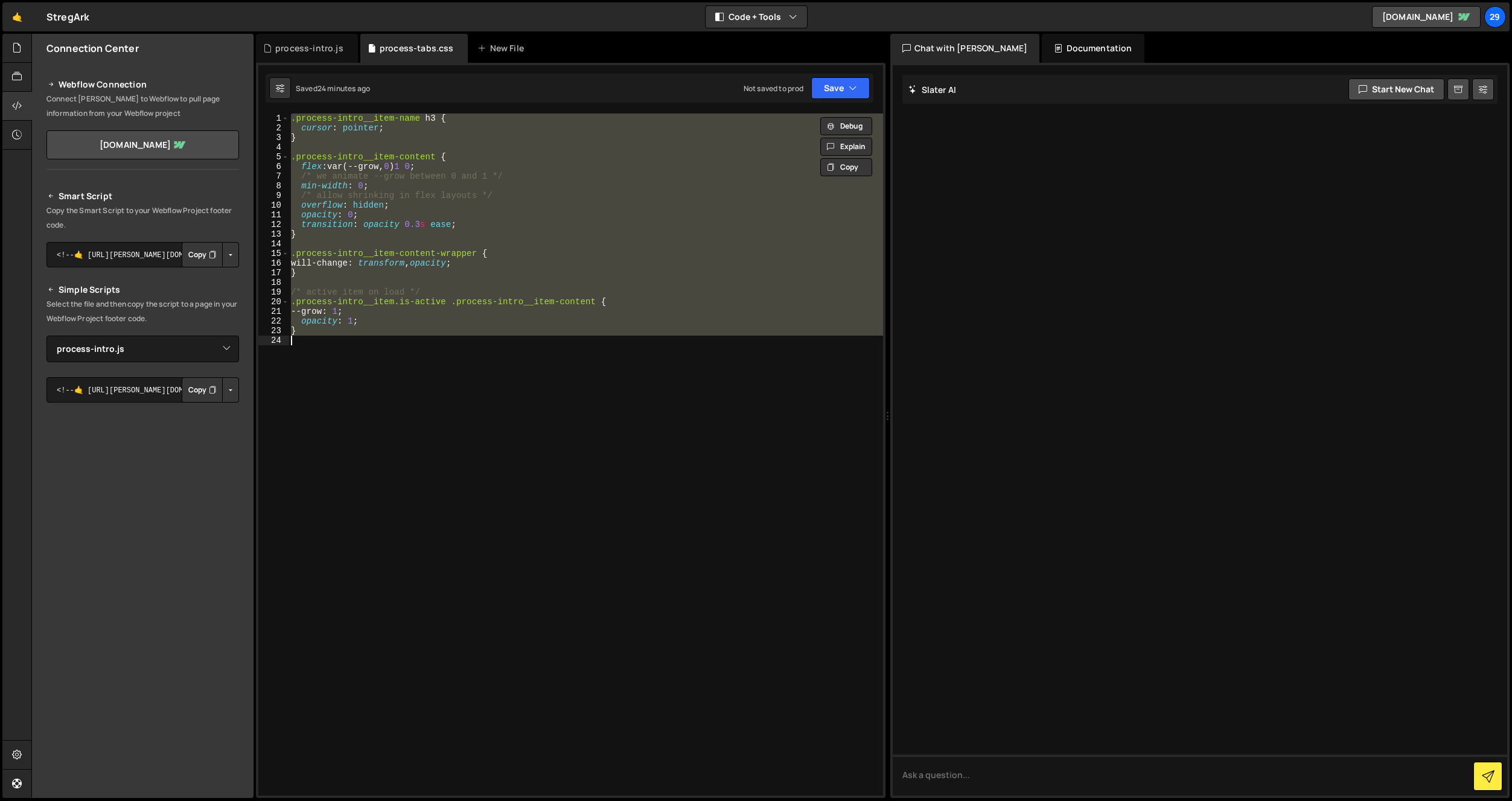
paste textarea
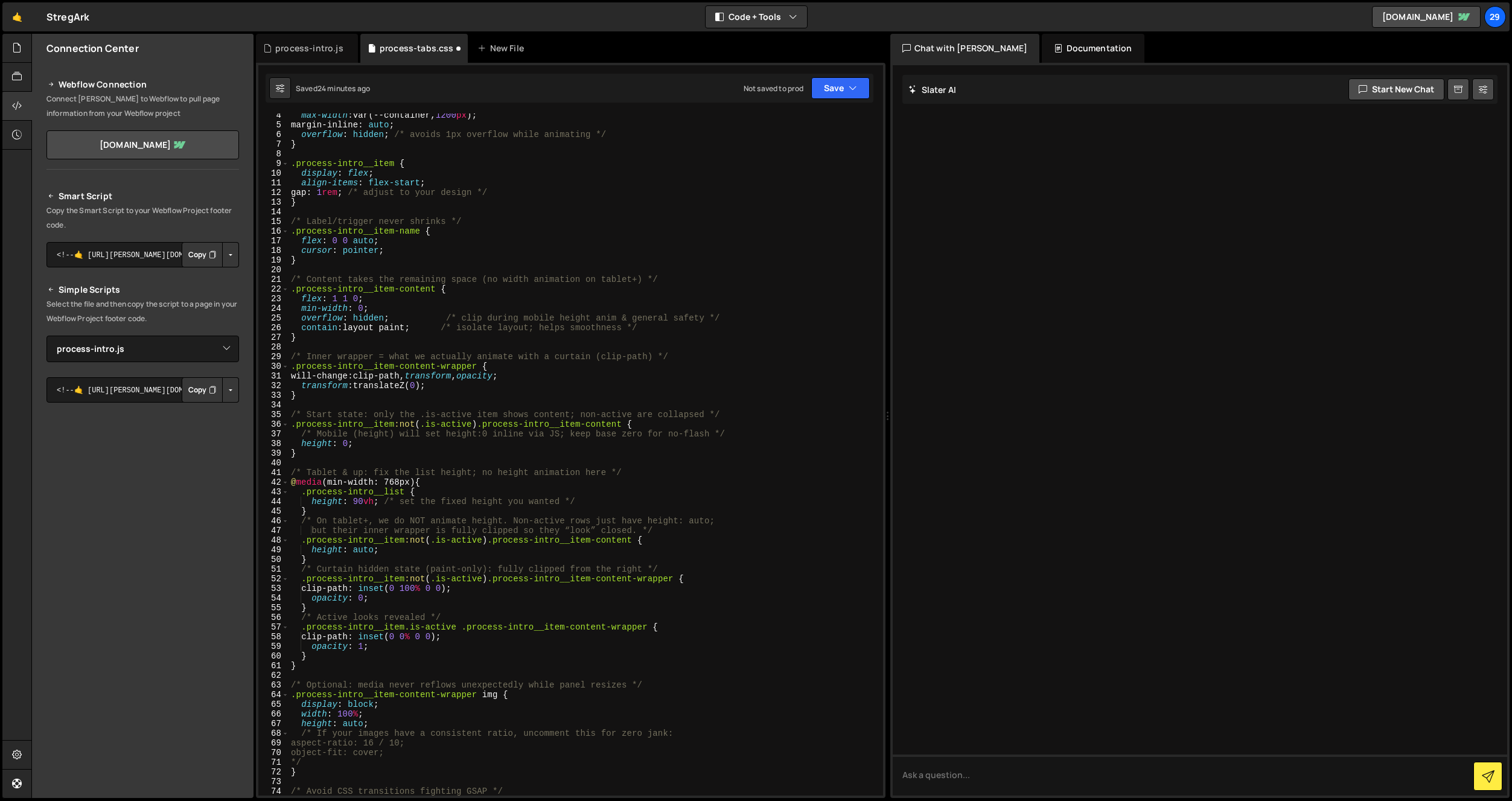
scroll to position [0, 0]
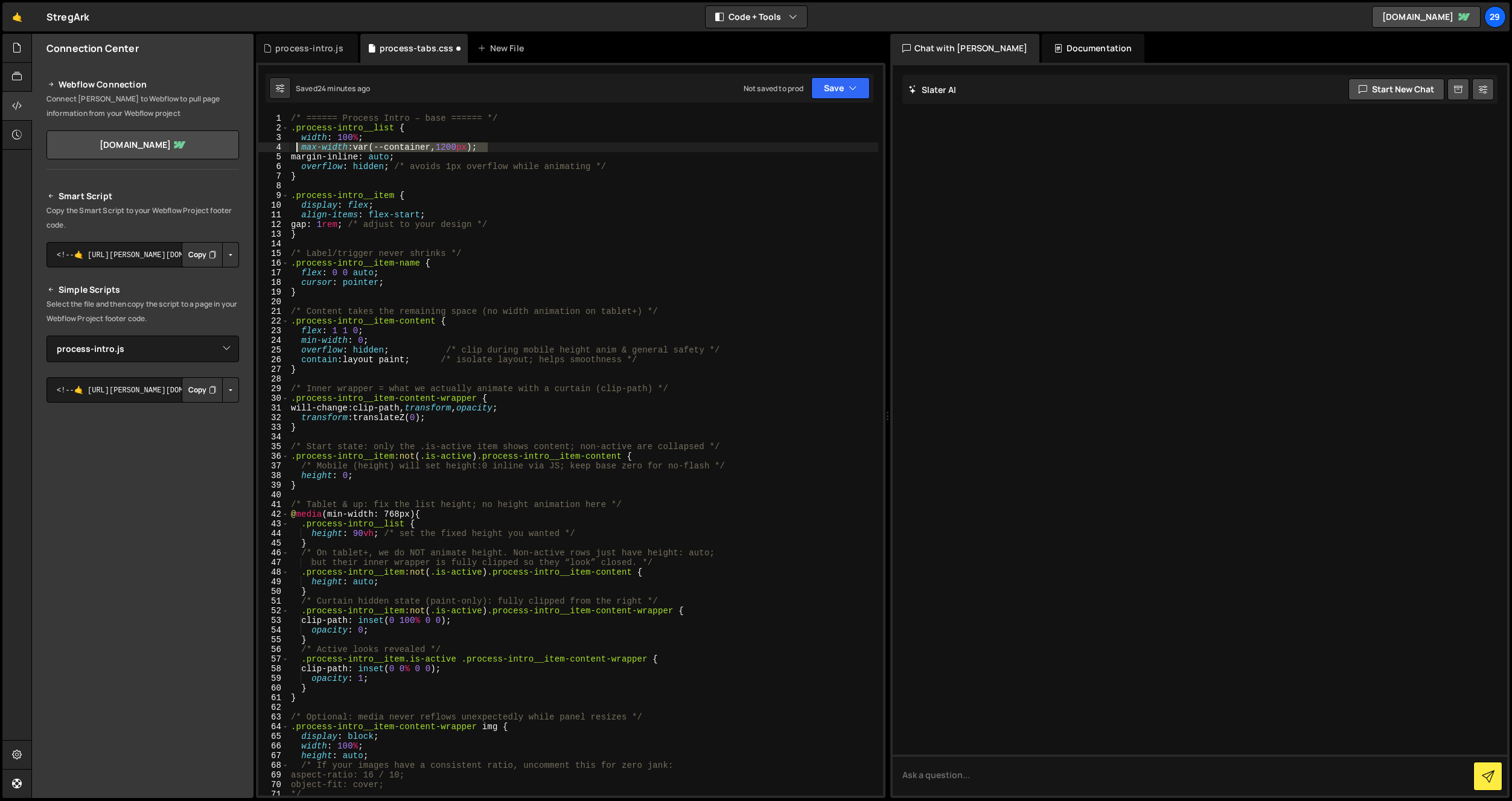
drag, startPoint x: 501, startPoint y: 146, endPoint x: 296, endPoint y: 150, distance: 205.0
click at [296, 150] on div "/* ====== Process Intro – base ====== */ .process-intro__list { width : 100 % ;…" at bounding box center [583, 464] width 590 height 702
type textarea "max-width: var(--container, 1200px);"
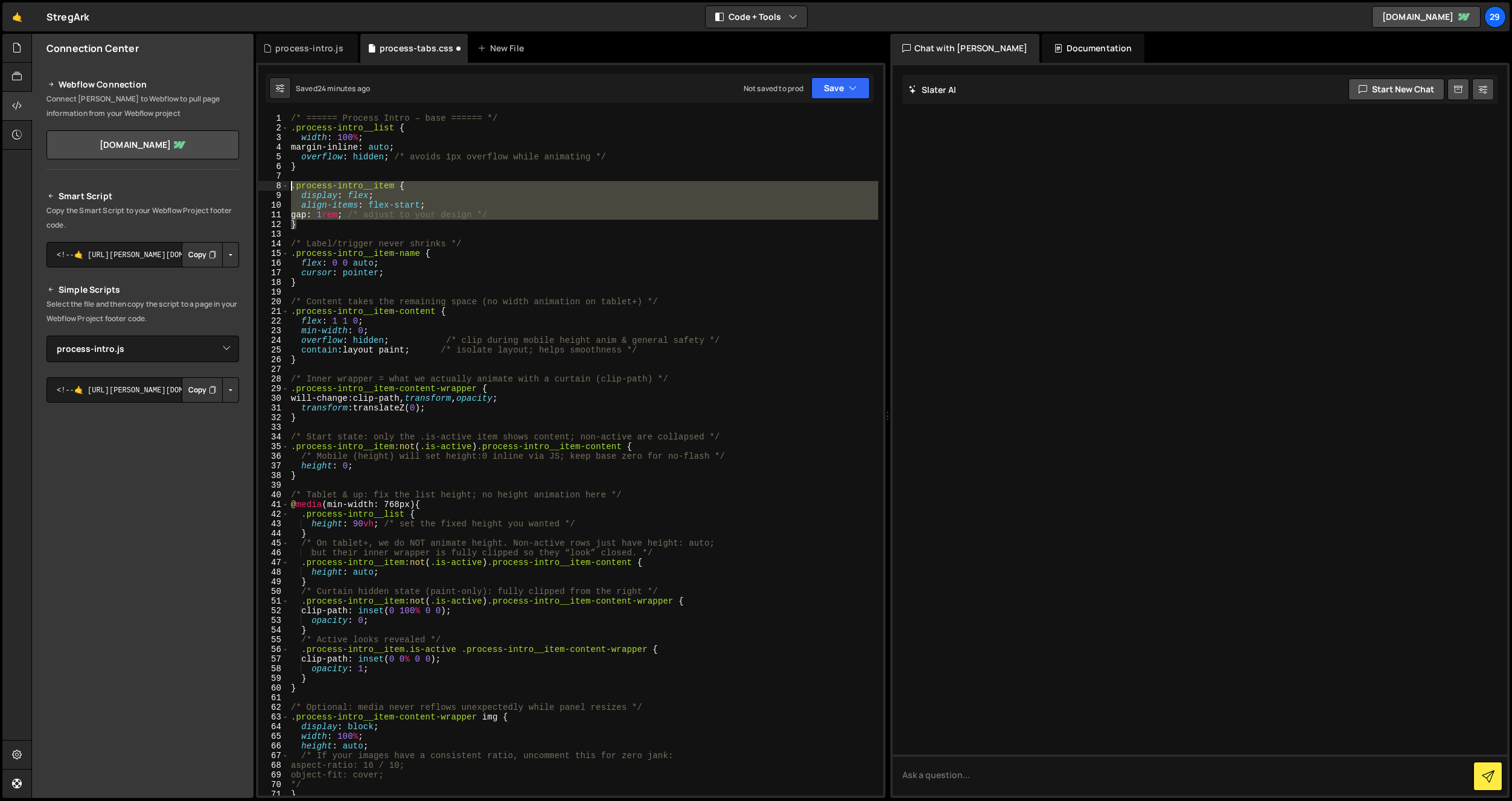
drag, startPoint x: 279, startPoint y: 210, endPoint x: 254, endPoint y: 183, distance: 36.8
click at [254, 183] on div "Files New File Javascript files 1 navbar.js 0 1 process-intro.js 0 CSS files na…" at bounding box center [771, 416] width 1480 height 765
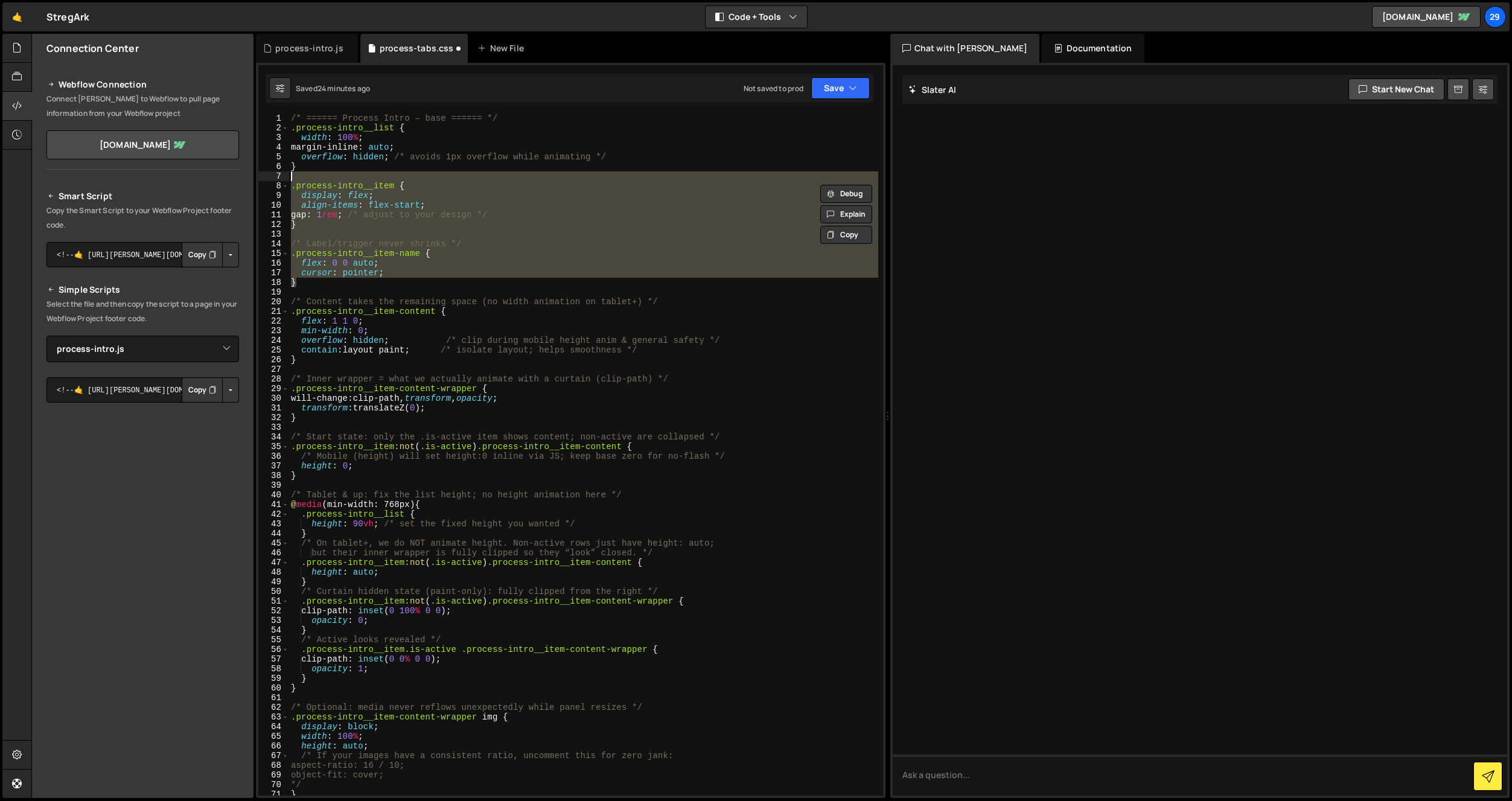
drag, startPoint x: 309, startPoint y: 282, endPoint x: 263, endPoint y: 180, distance: 111.9
click at [263, 180] on div ".process-intro__item { display: flex; 1 2 3 4 5 6 7 8 9 10 11 12 13 14 15 16 17…" at bounding box center [571, 455] width 625 height 682
type textarea ".process-intro__item {"
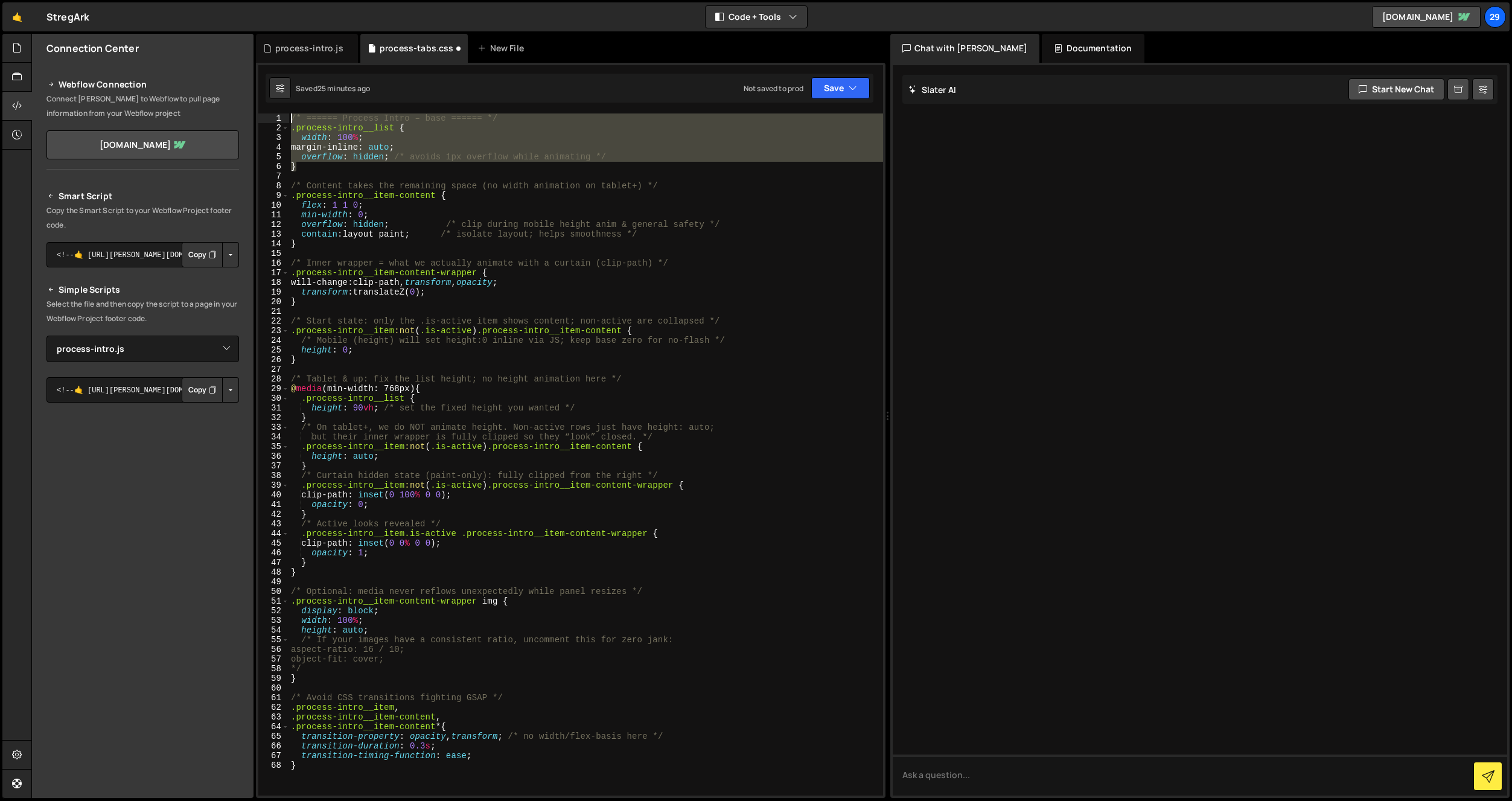
drag, startPoint x: 315, startPoint y: 171, endPoint x: 210, endPoint y: 104, distance: 124.6
click at [210, 104] on div "Files New File Javascript files 1 navbar.js 0 1 process-intro.js 0 CSS files na…" at bounding box center [771, 416] width 1480 height 765
type textarea "/* ====== Process Intro – base ====== */ .process-intro__list {"
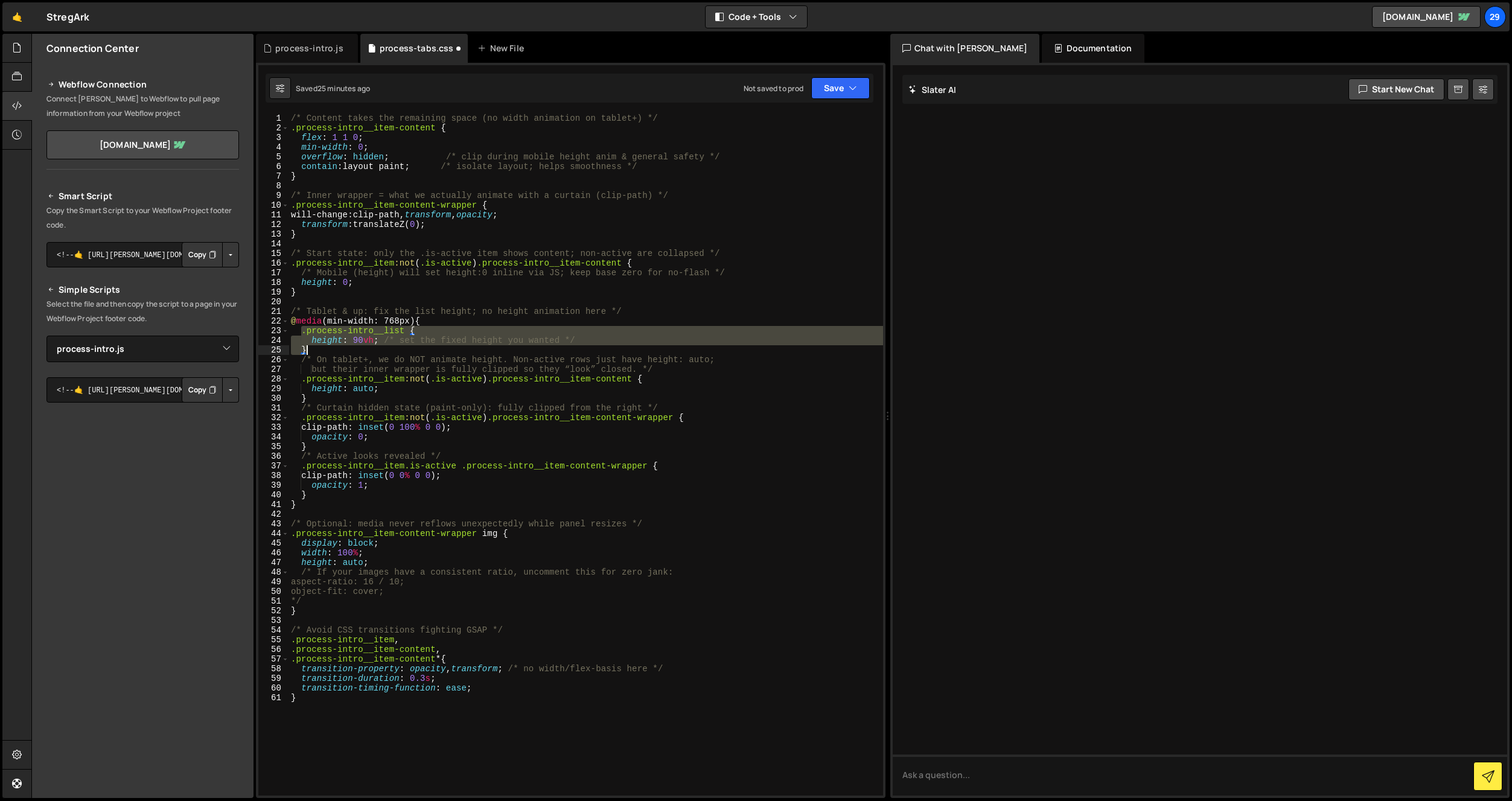
drag, startPoint x: 300, startPoint y: 331, endPoint x: 406, endPoint y: 352, distance: 108.1
click at [406, 352] on div "/* Content takes the remaining space (no width animation on tablet+) */ .proces…" at bounding box center [586, 464] width 595 height 702
type textarea "height: 90vh; /* set the fixed height you wanted */ }"
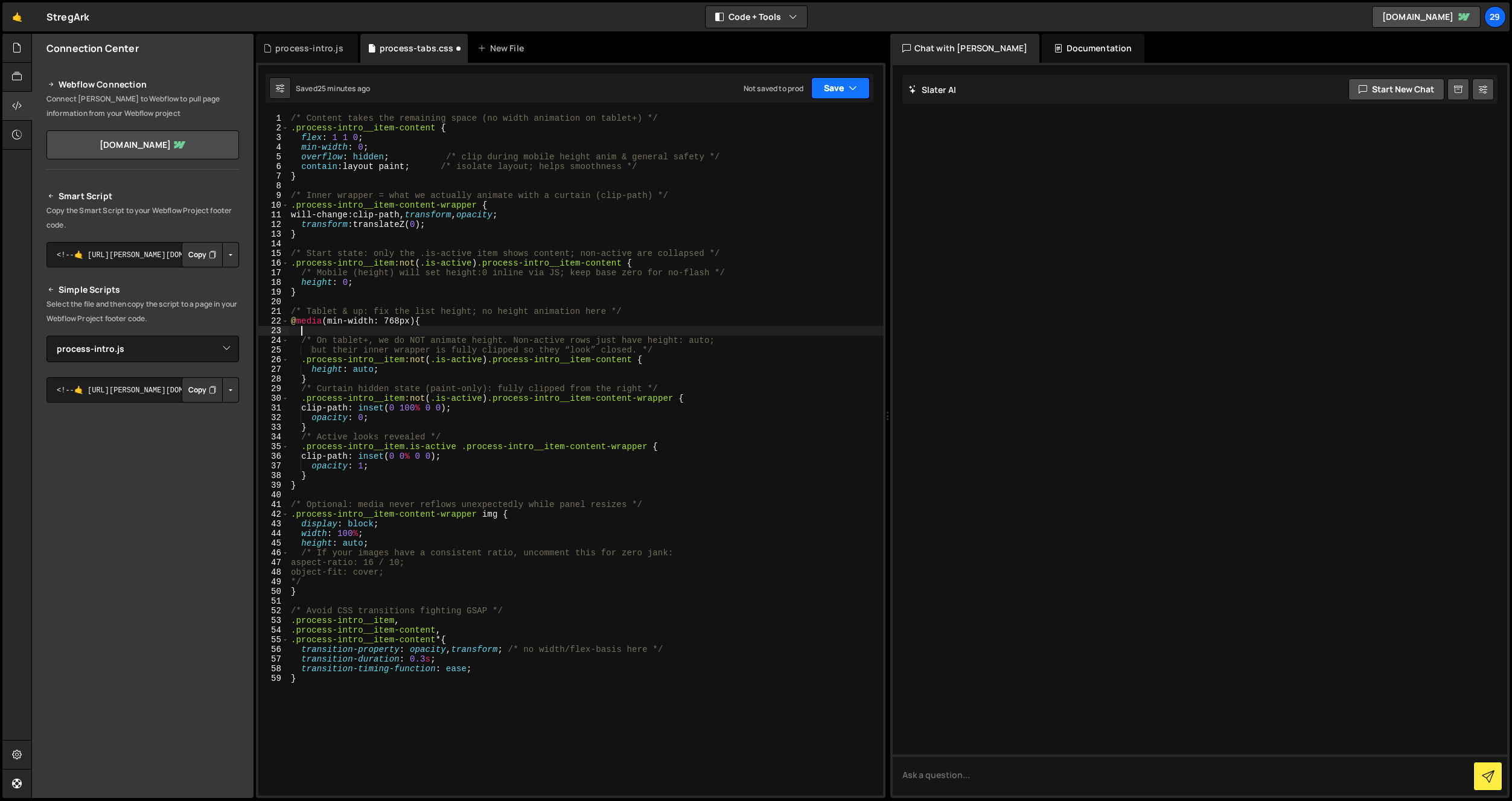
click at [828, 89] on button "Save" at bounding box center [841, 88] width 59 height 22
click at [789, 128] on div "25 minutes ago" at bounding box center [783, 131] width 51 height 11
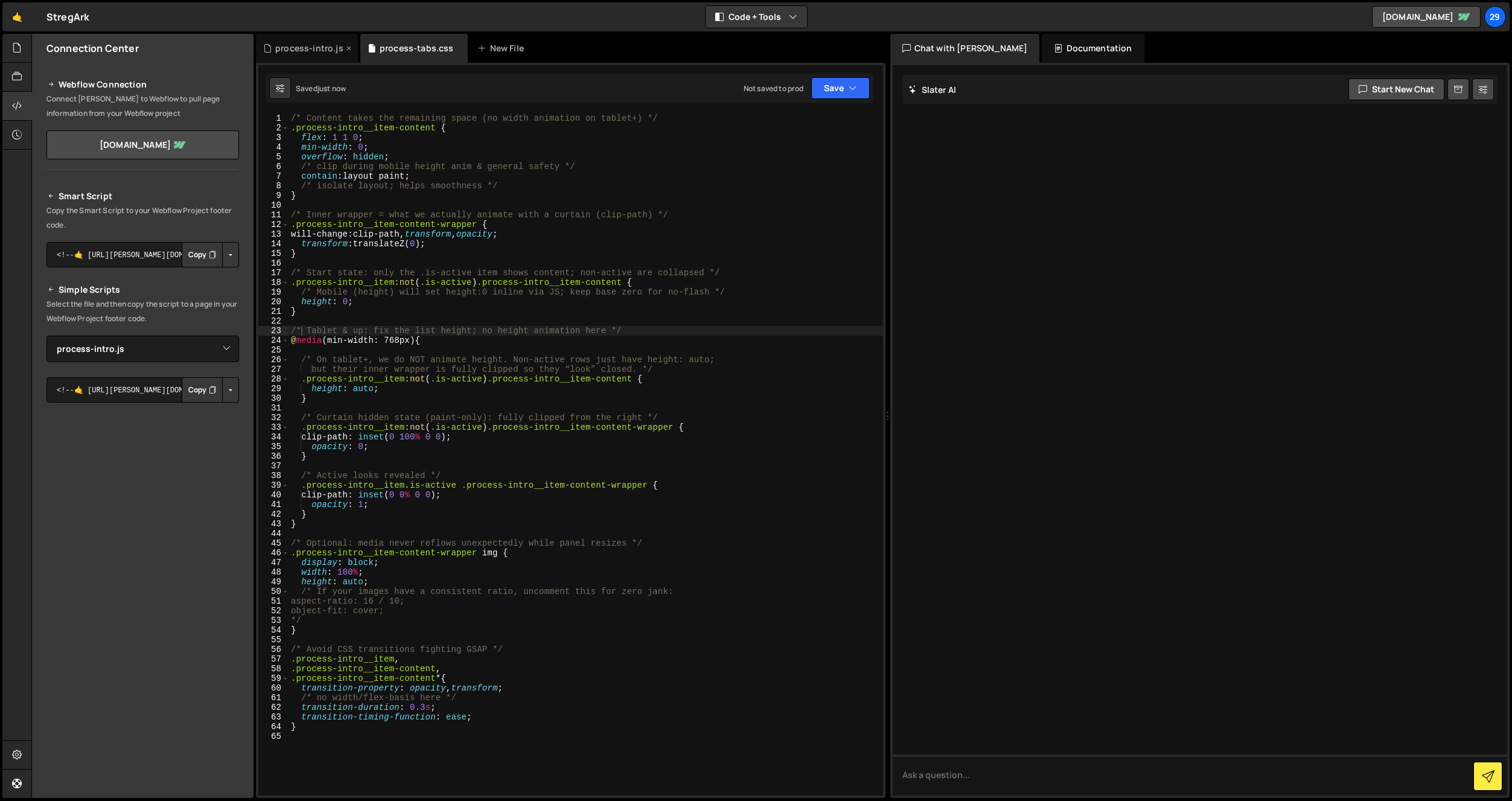
click at [310, 38] on div "process-intro.js" at bounding box center [307, 48] width 102 height 29
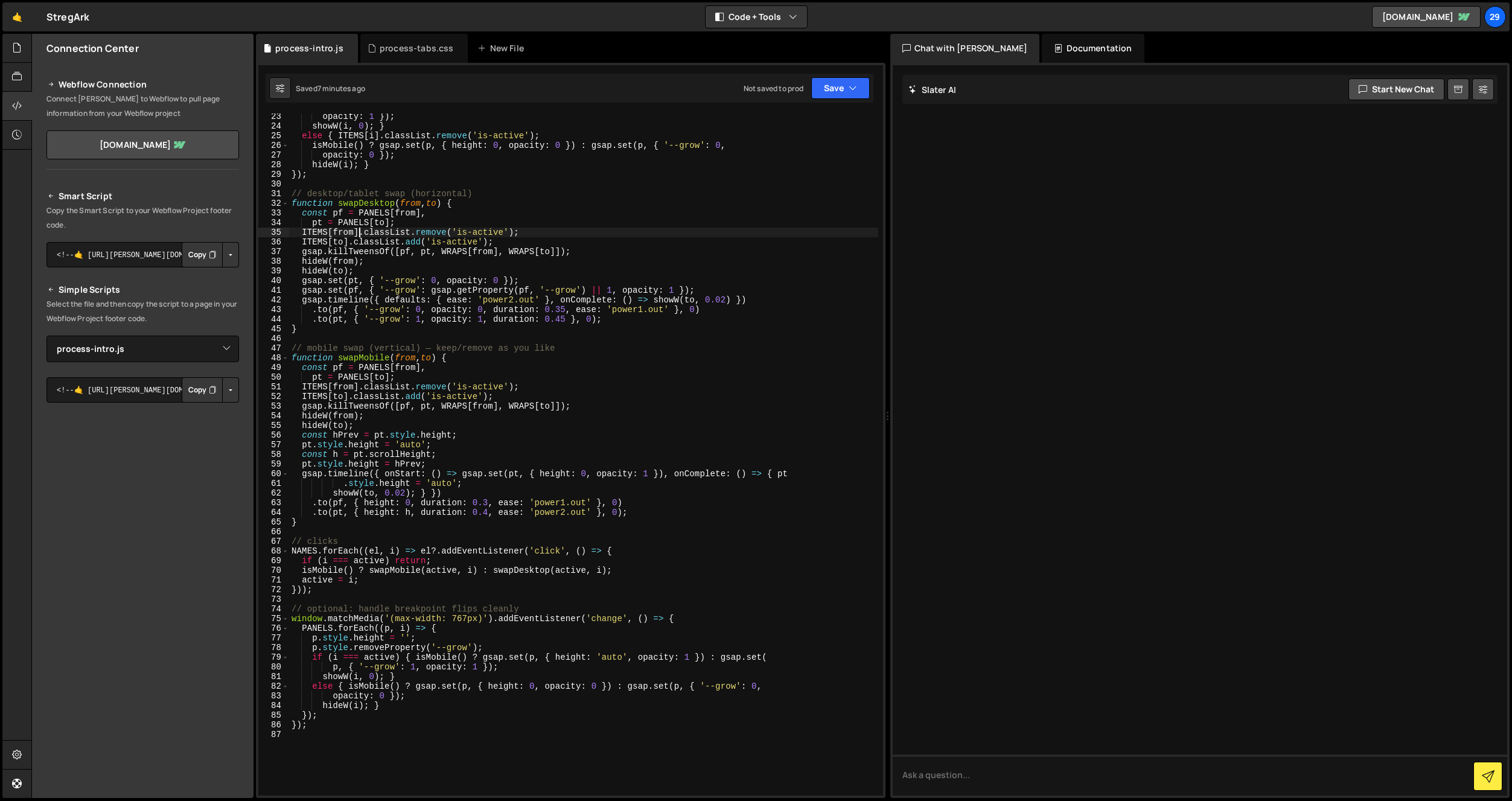
drag, startPoint x: 357, startPoint y: 234, endPoint x: 364, endPoint y: 238, distance: 8.1
click at [358, 234] on div "opacity : 1 }) ; showW ( i , 0 ) ; } else { ITEMS [ i ] . classList . remove ( …" at bounding box center [584, 463] width 589 height 702
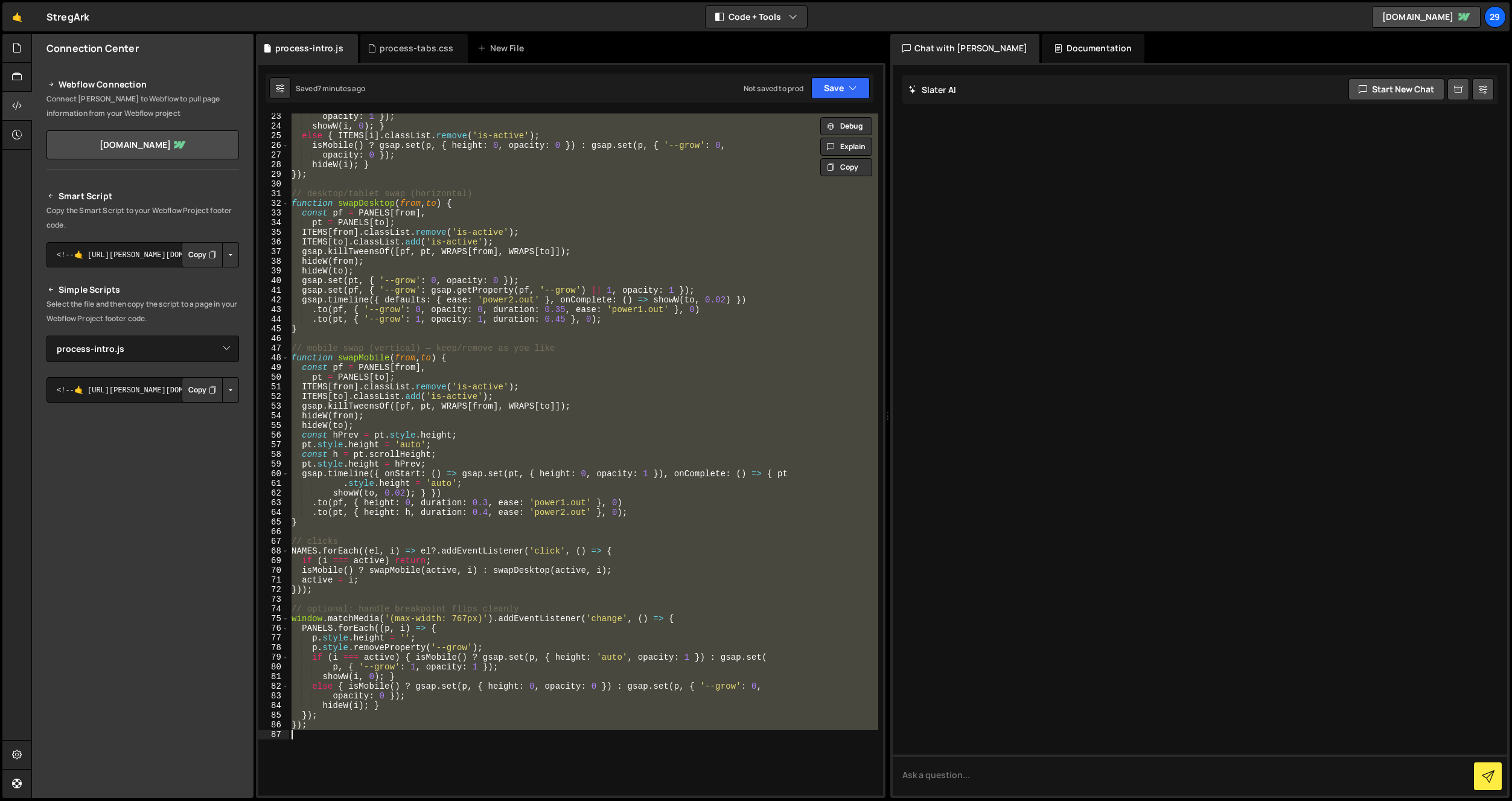
paste textarea
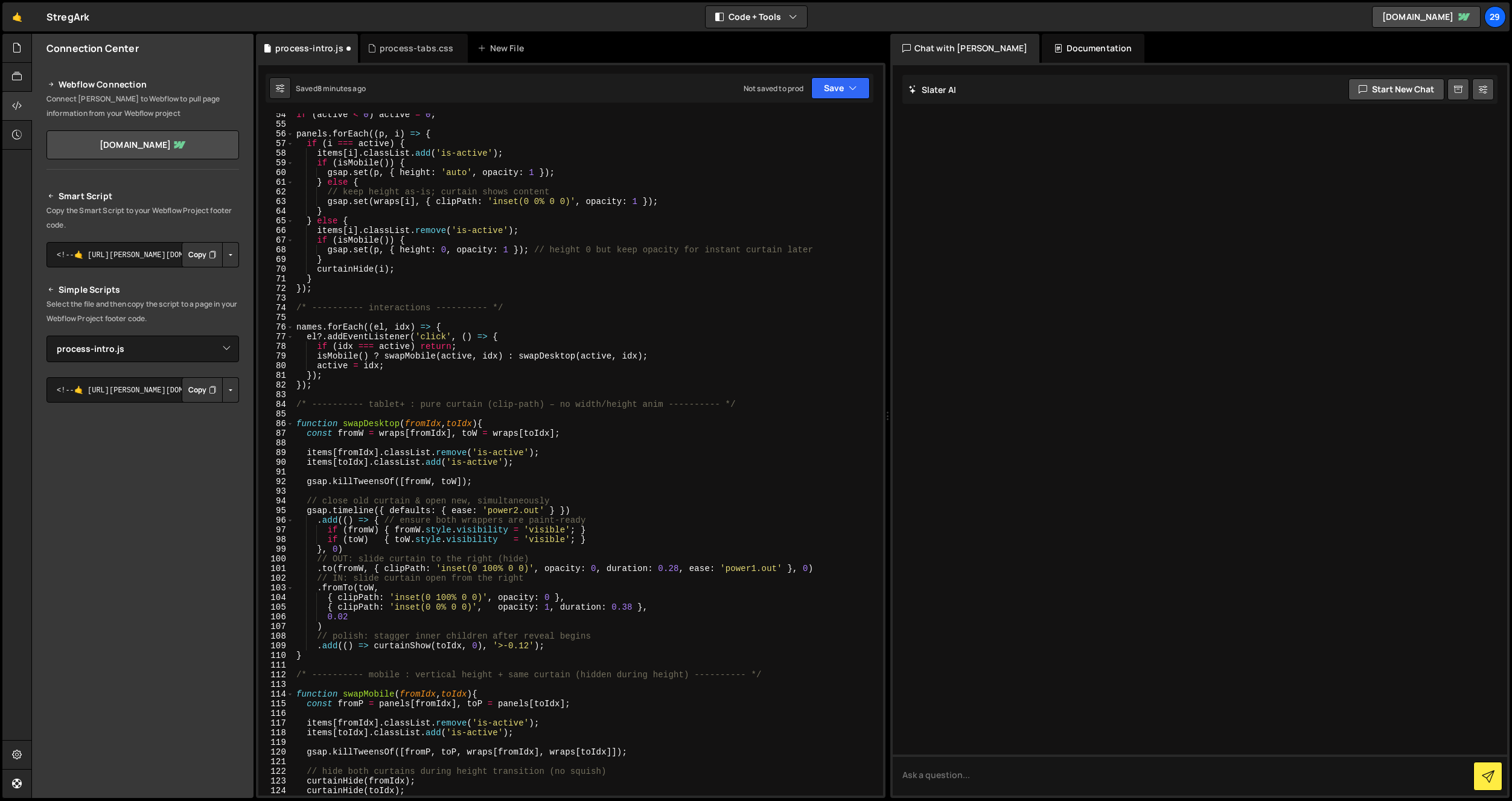
scroll to position [540, 0]
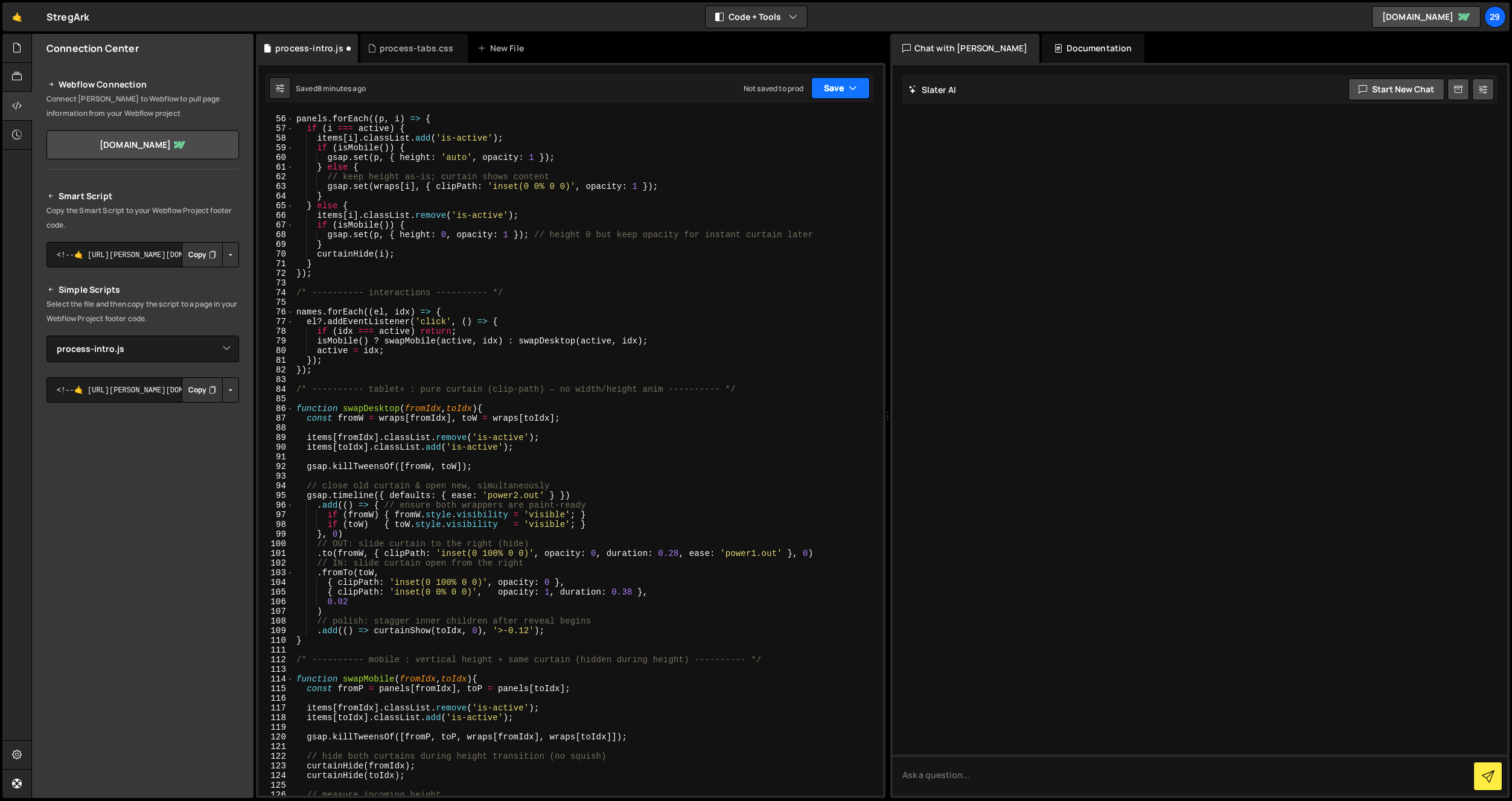
click at [843, 91] on button "Save" at bounding box center [841, 88] width 59 height 22
click at [781, 119] on div "Save to Staging S" at bounding box center [799, 118] width 125 height 12
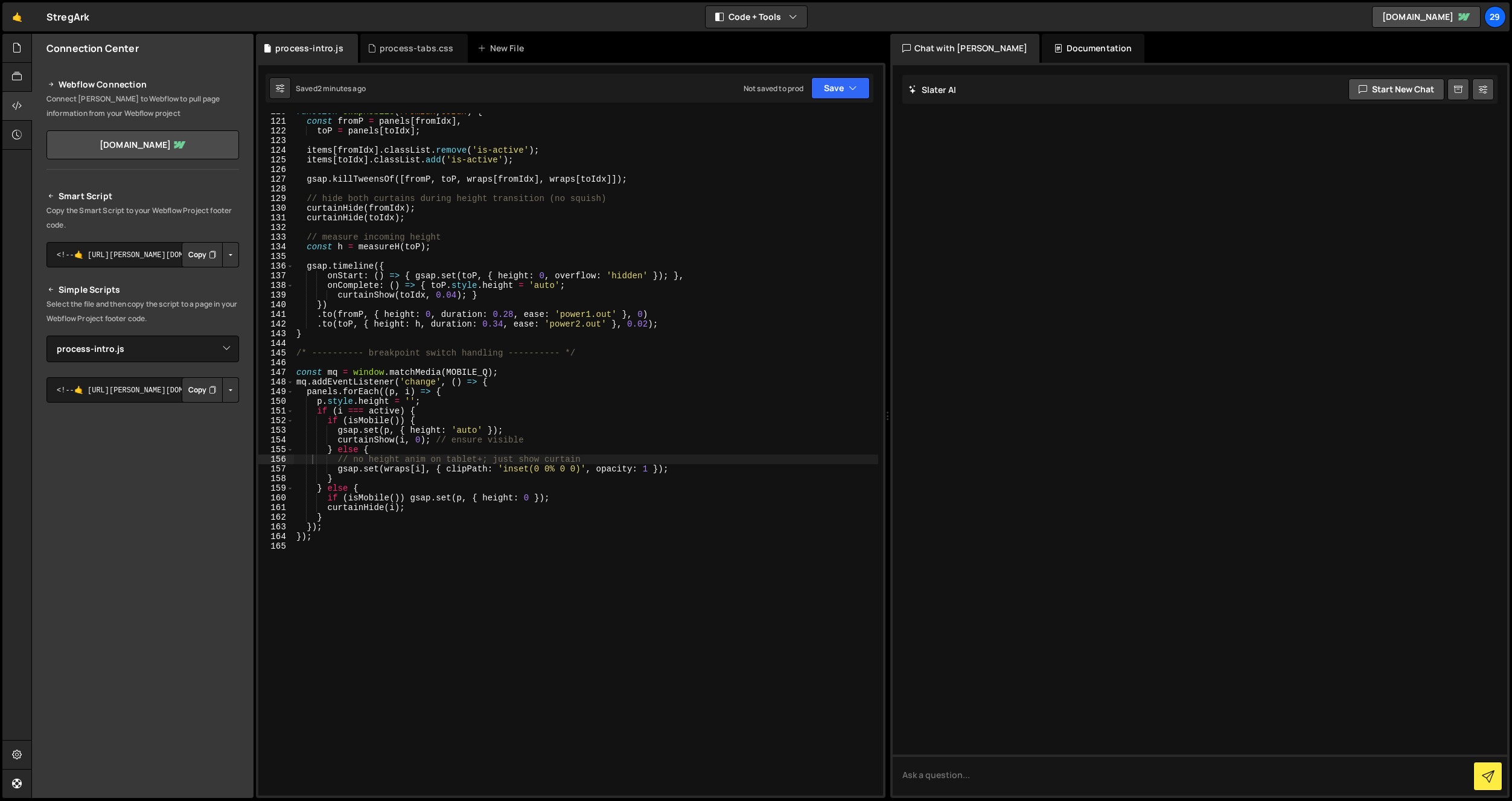
click at [395, 331] on div "function swapMobile ( fromIdx , toIdx ) { const fromP = panels [ fromIdx ] , to…" at bounding box center [586, 458] width 584 height 702
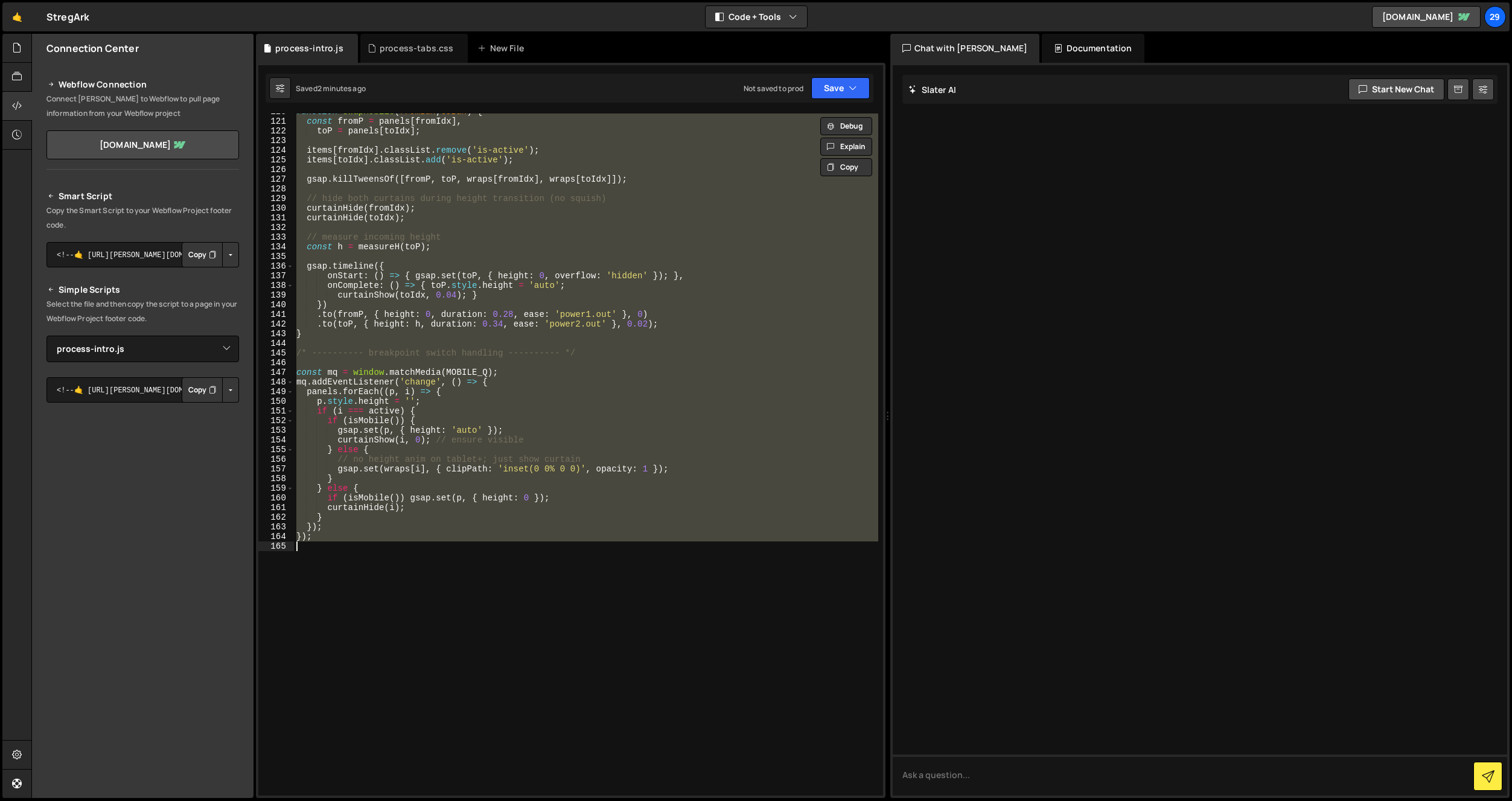
paste textarea
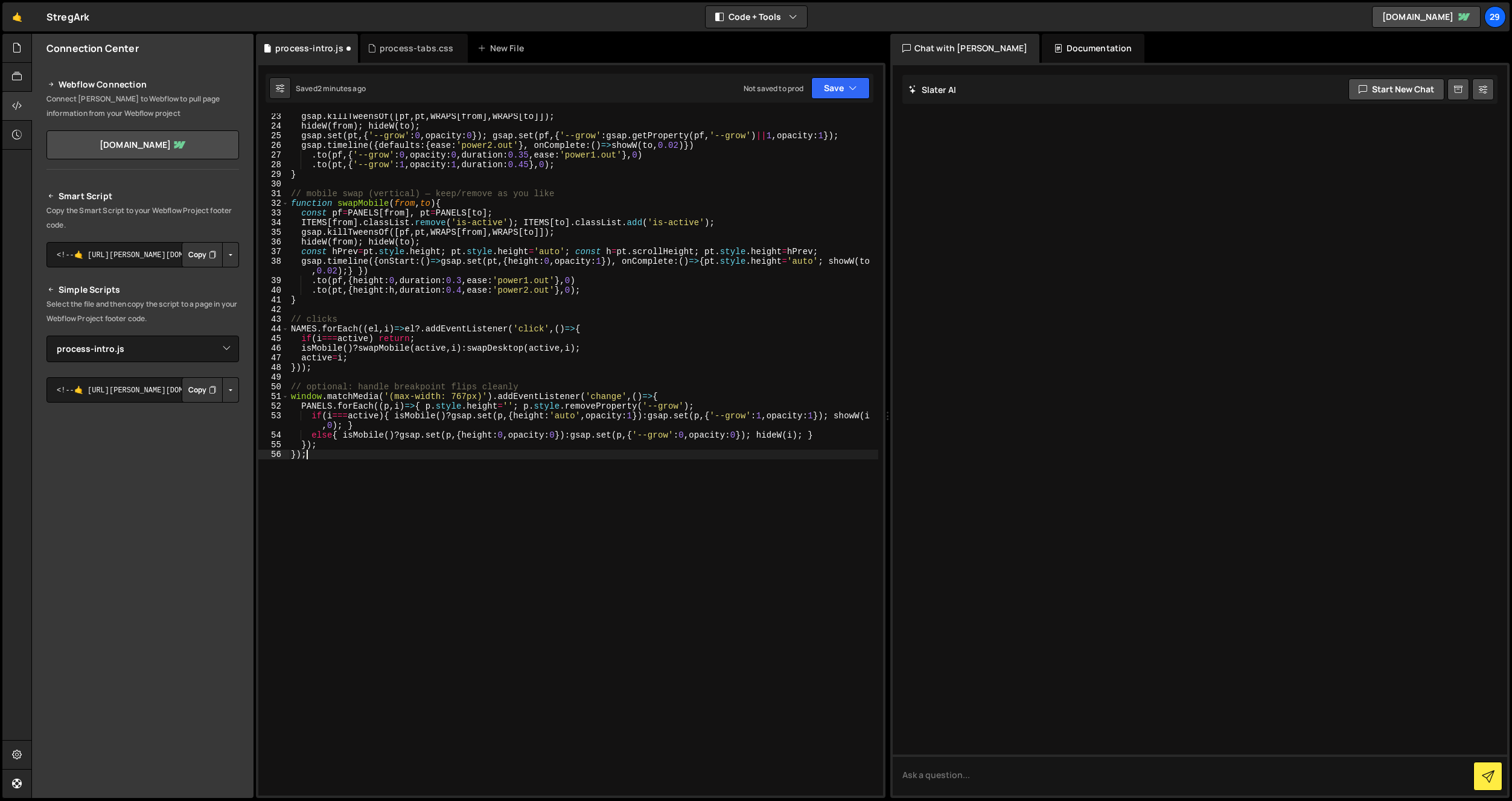
type textarea "const hPrev = pt.style.height;"
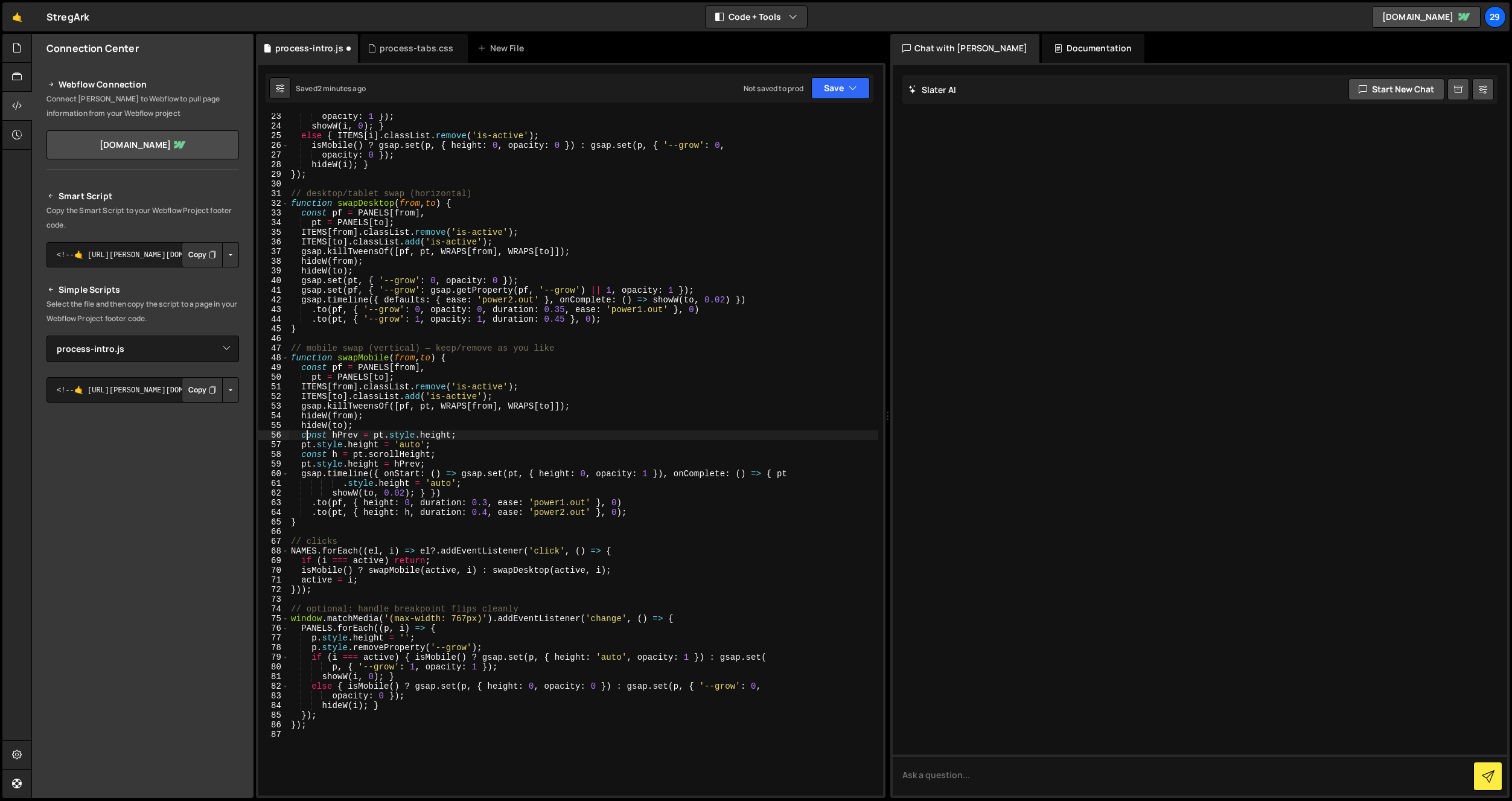
scroll to position [214, 0]
click at [846, 94] on button "Save" at bounding box center [841, 88] width 59 height 22
click at [791, 128] on div "Saved just now" at bounding box center [799, 131] width 125 height 14
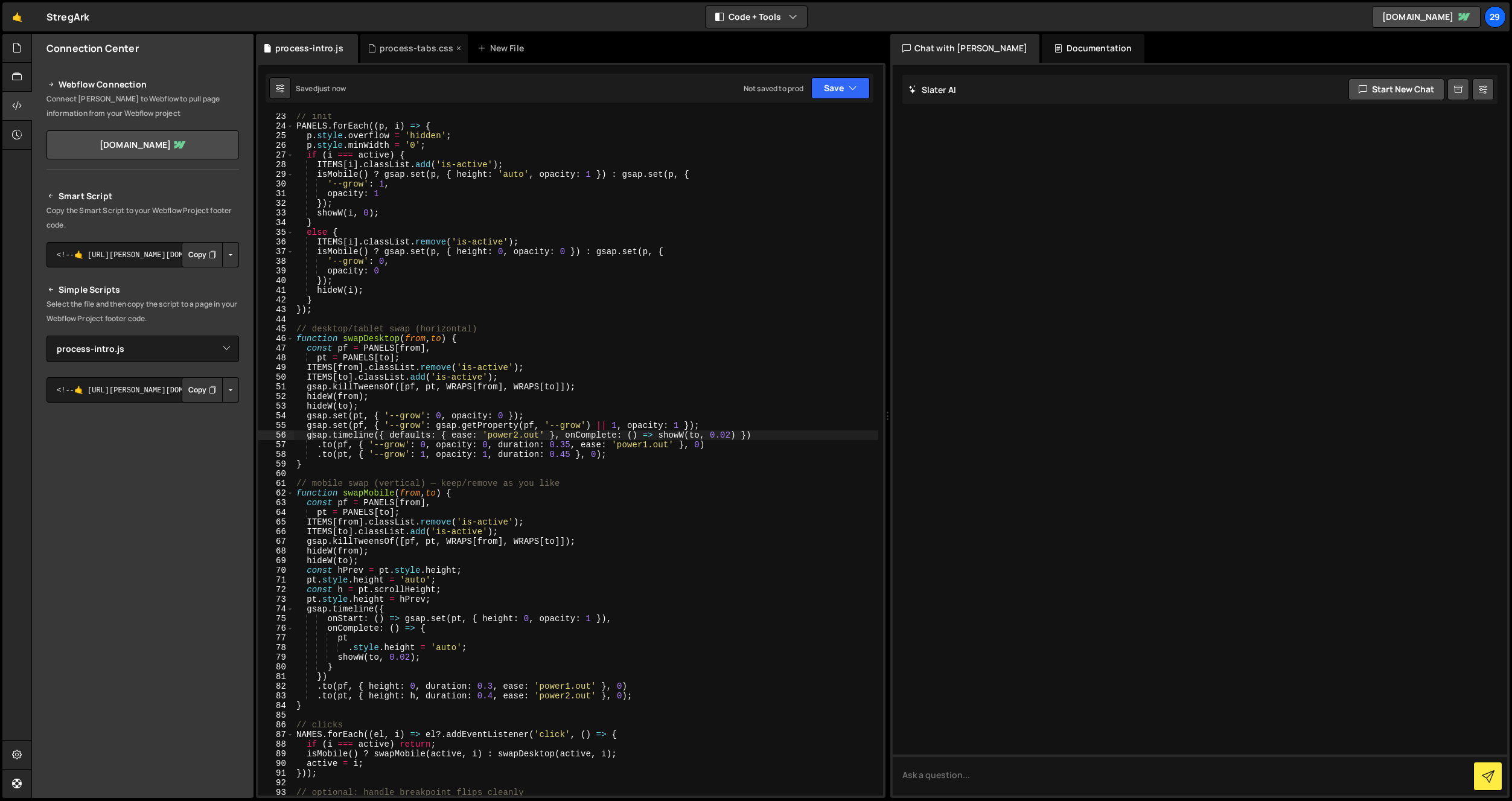
click at [394, 46] on div "process-tabs.css" at bounding box center [416, 48] width 74 height 12
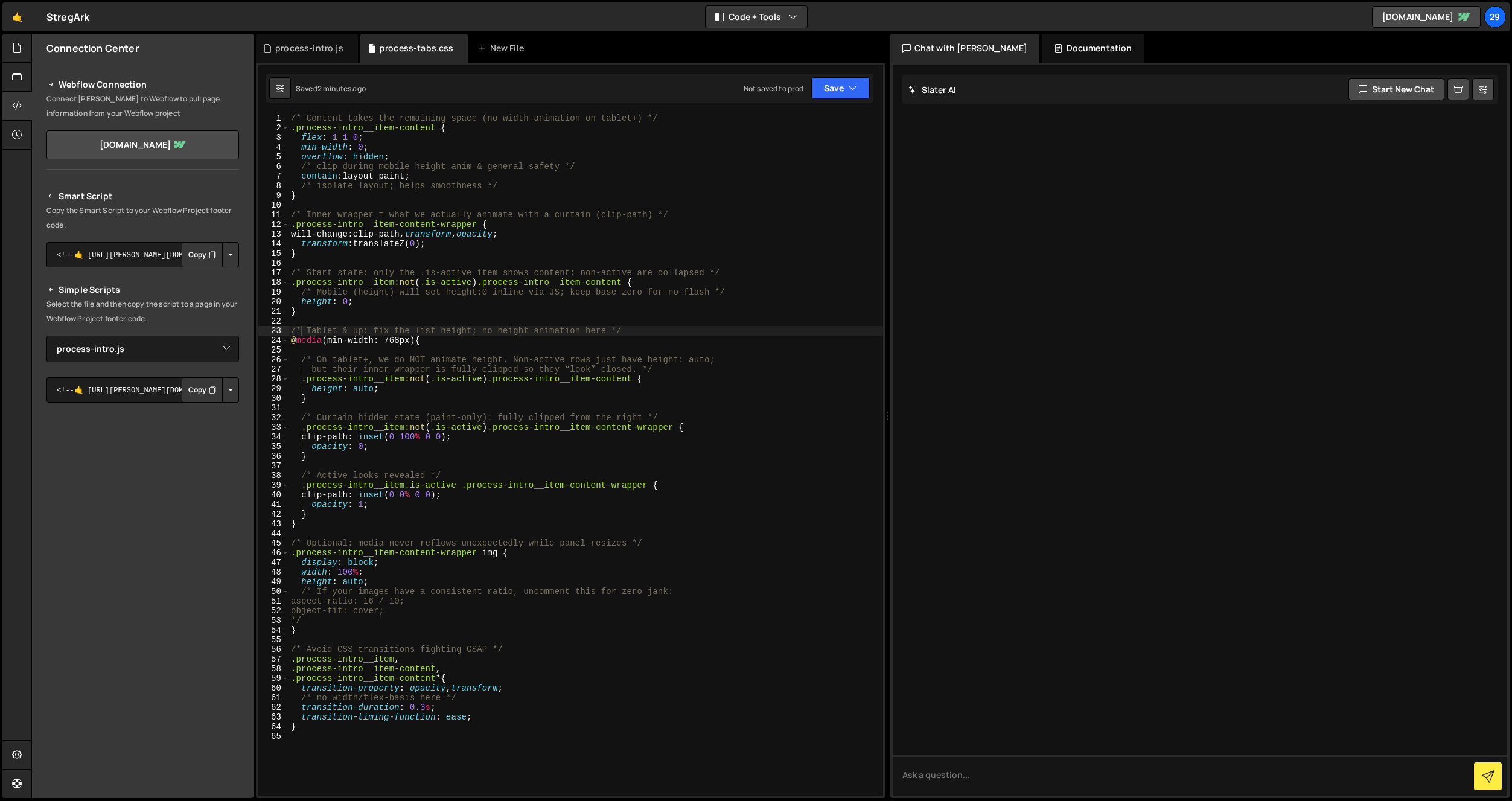
click at [453, 247] on div "/* Content takes the remaining space (no width animation on tablet+) */ .proces…" at bounding box center [586, 464] width 595 height 702
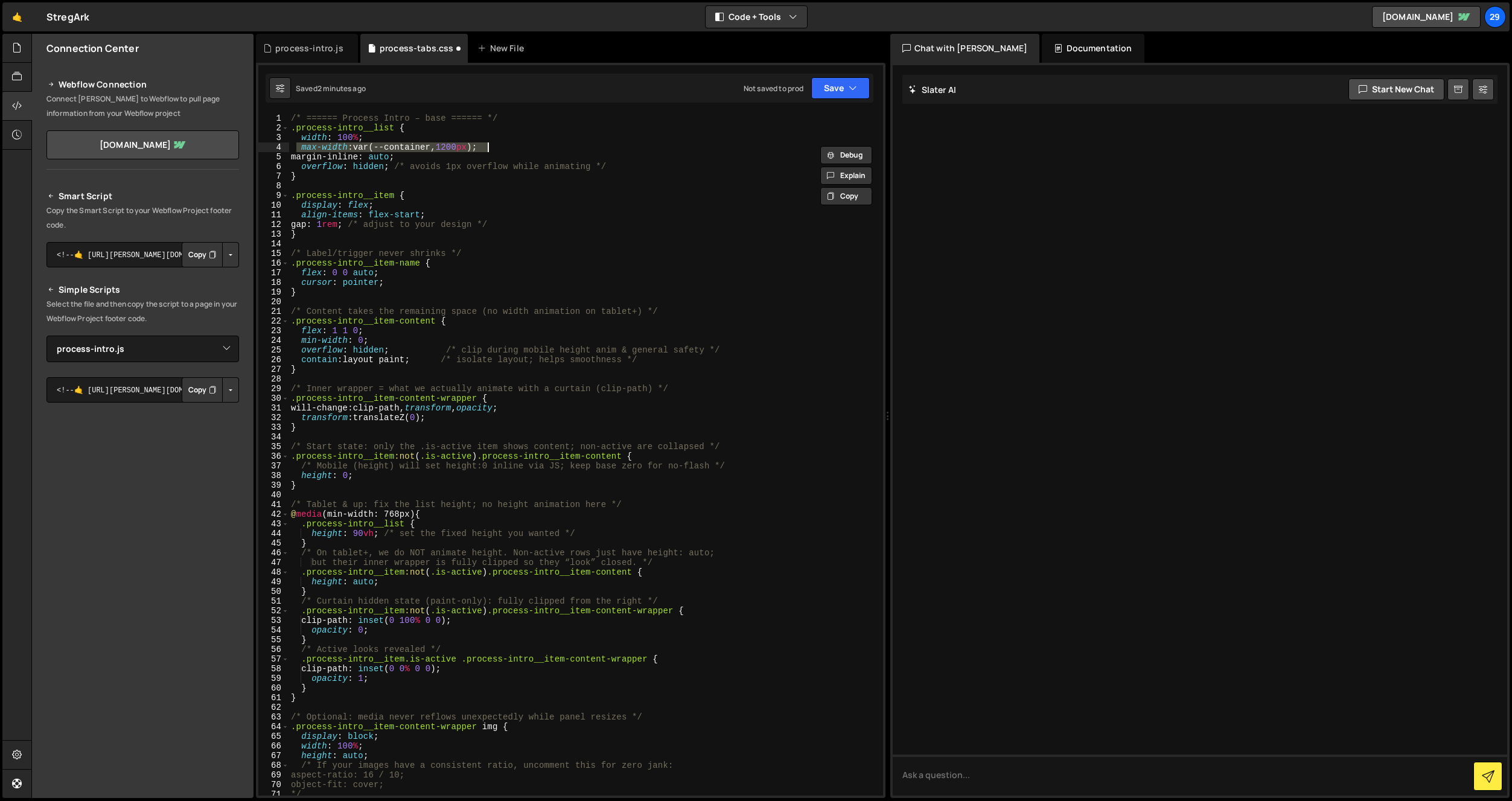
type textarea "}"
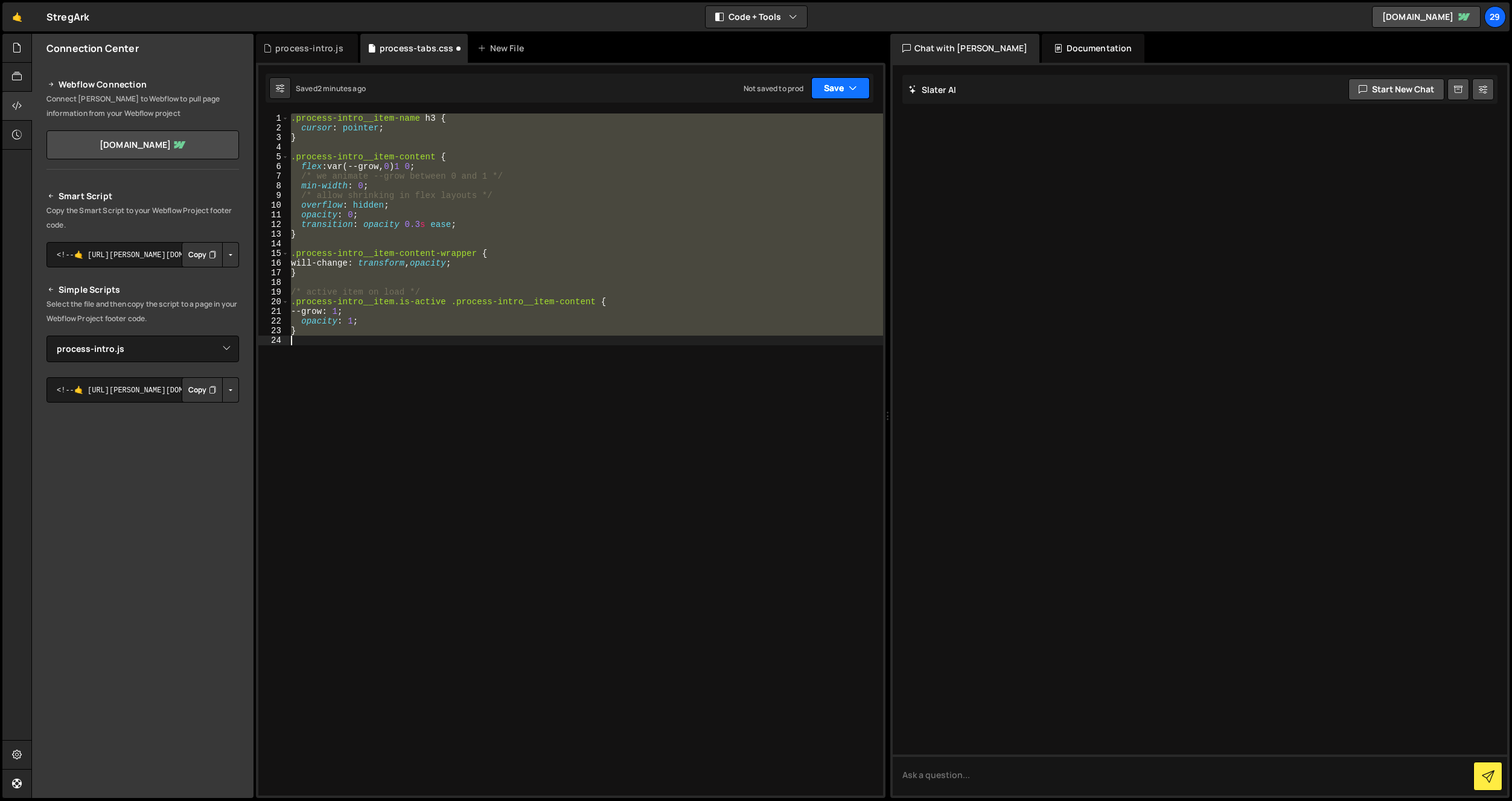
click at [845, 86] on button "Save" at bounding box center [841, 88] width 59 height 22
click at [780, 125] on div "2 minutes ago" at bounding box center [781, 131] width 47 height 11
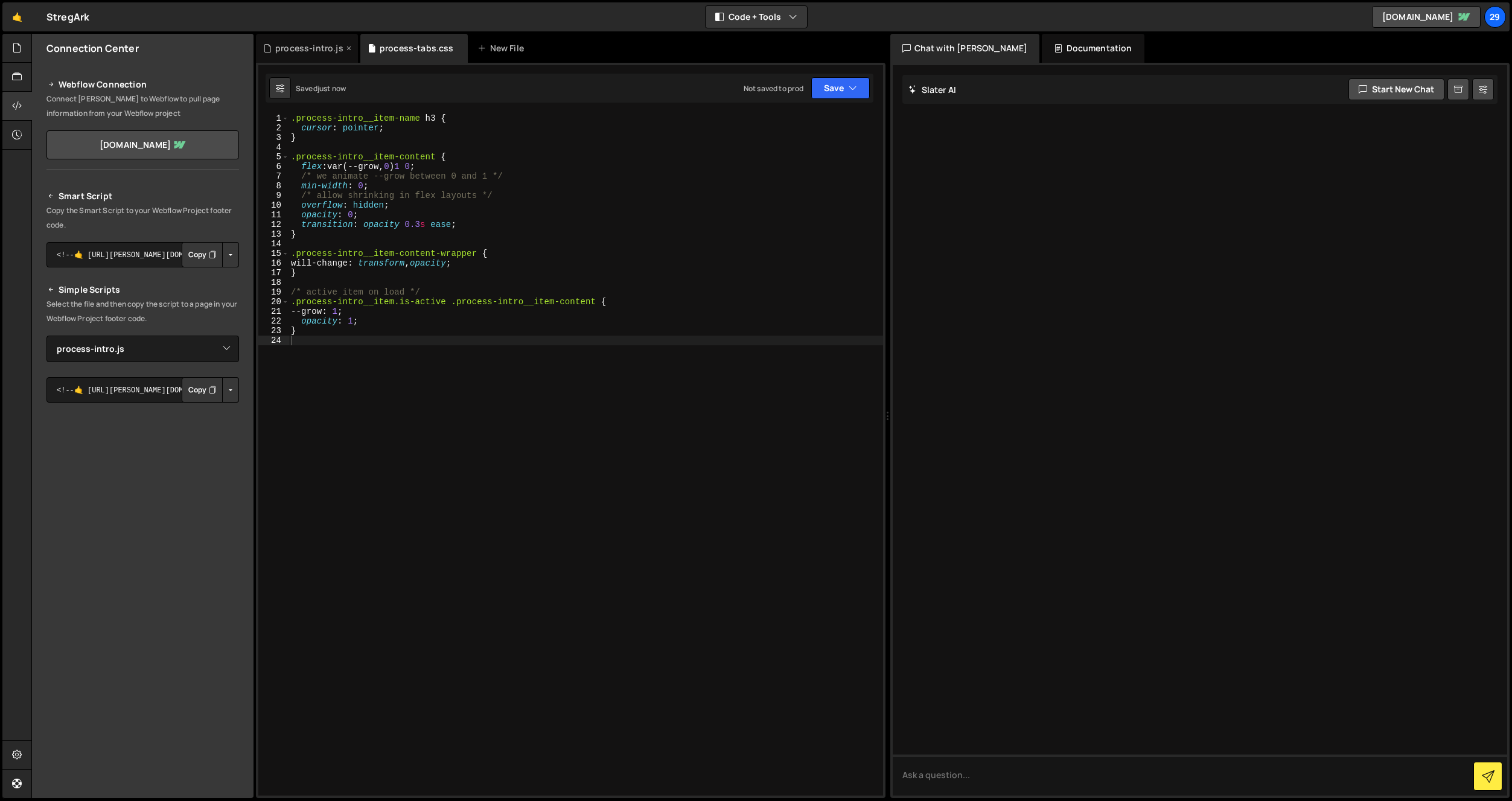
click at [300, 45] on div "process-intro.js" at bounding box center [309, 48] width 68 height 12
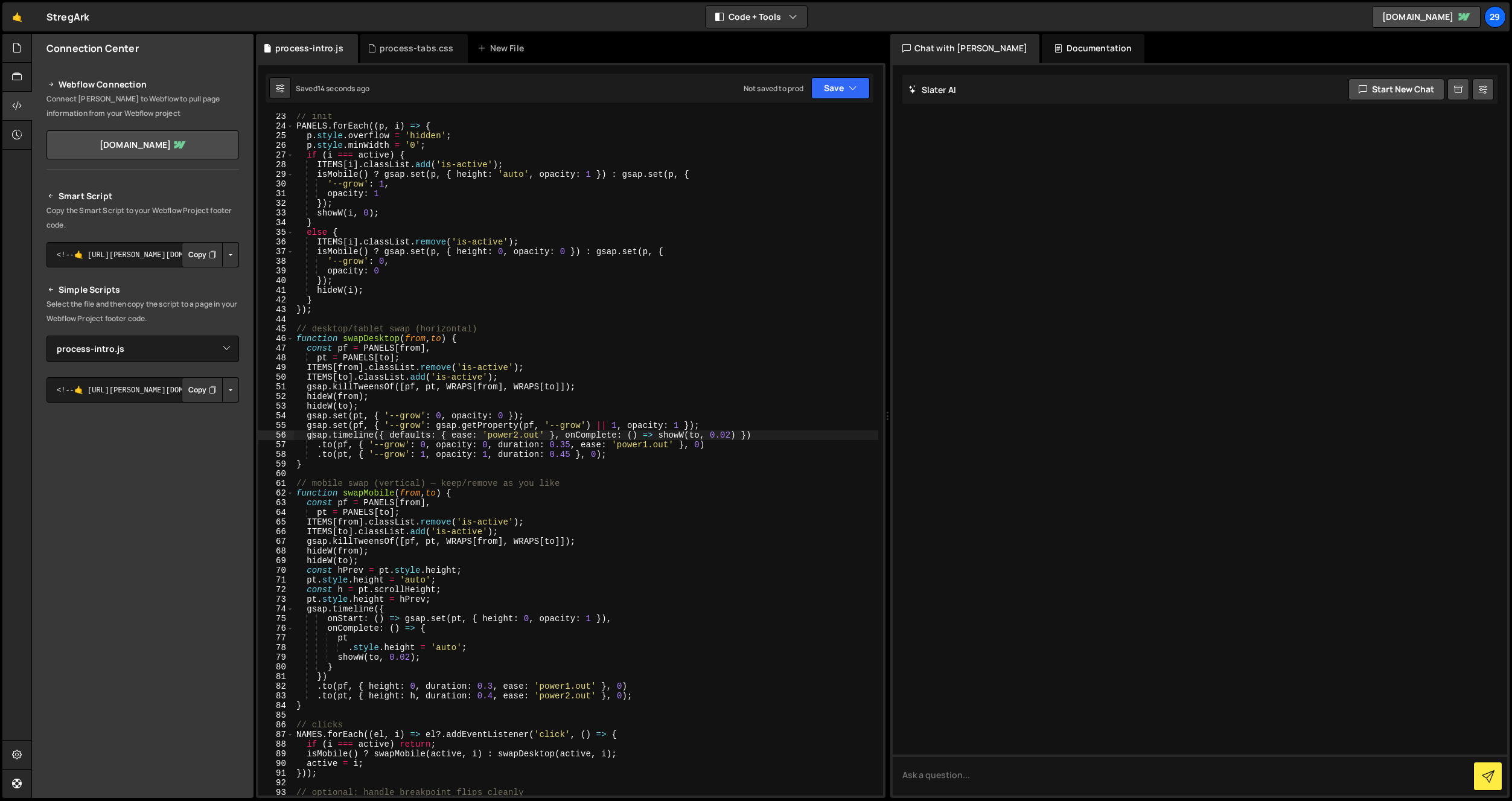
click at [403, 271] on div "// init PANELS . forEach (( p , i ) => { p . style . overflow = 'hidden' ; p . …" at bounding box center [586, 463] width 584 height 702
type textarea "});"
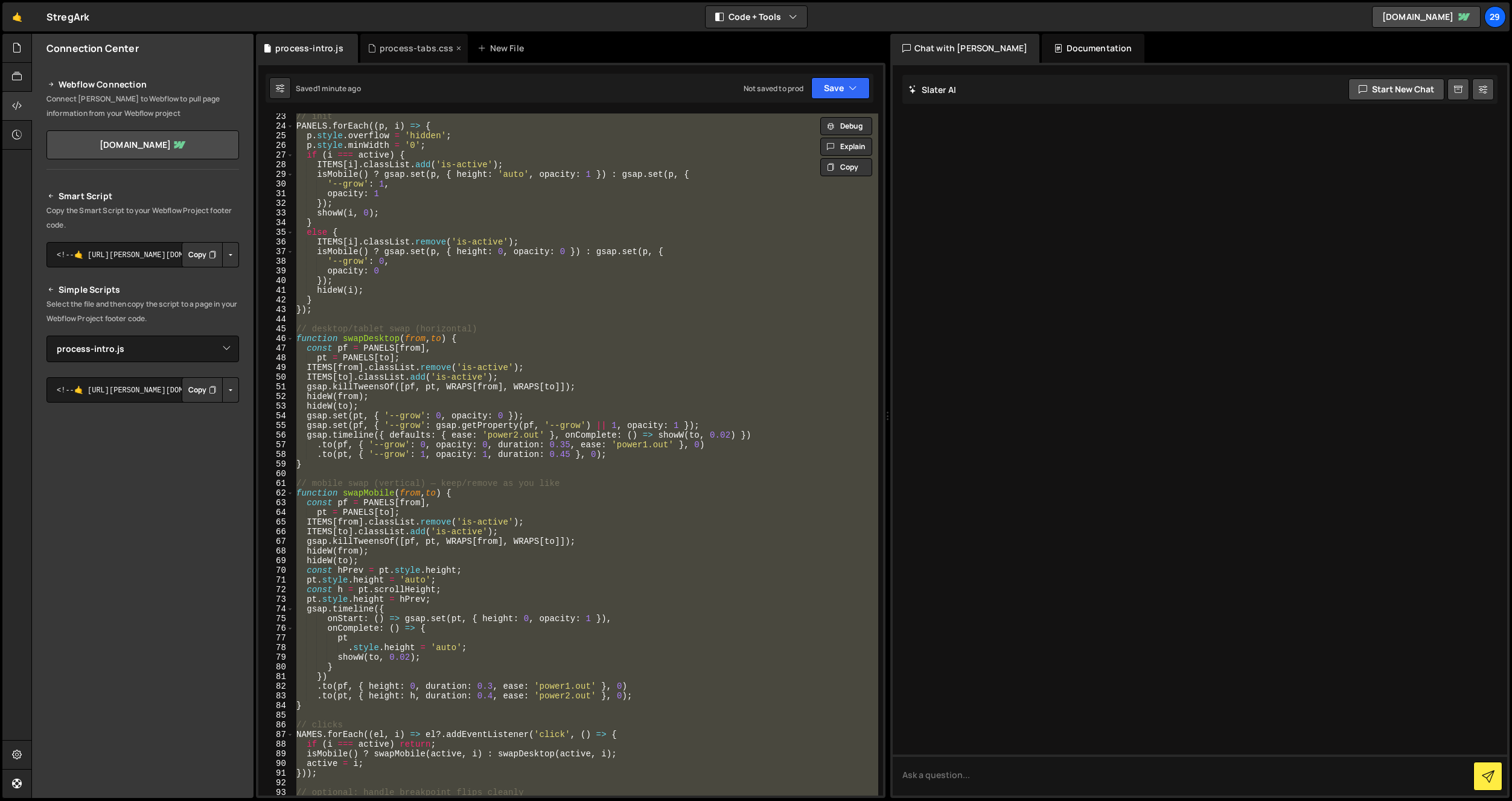
click at [416, 48] on div "process-tabs.css" at bounding box center [416, 48] width 74 height 12
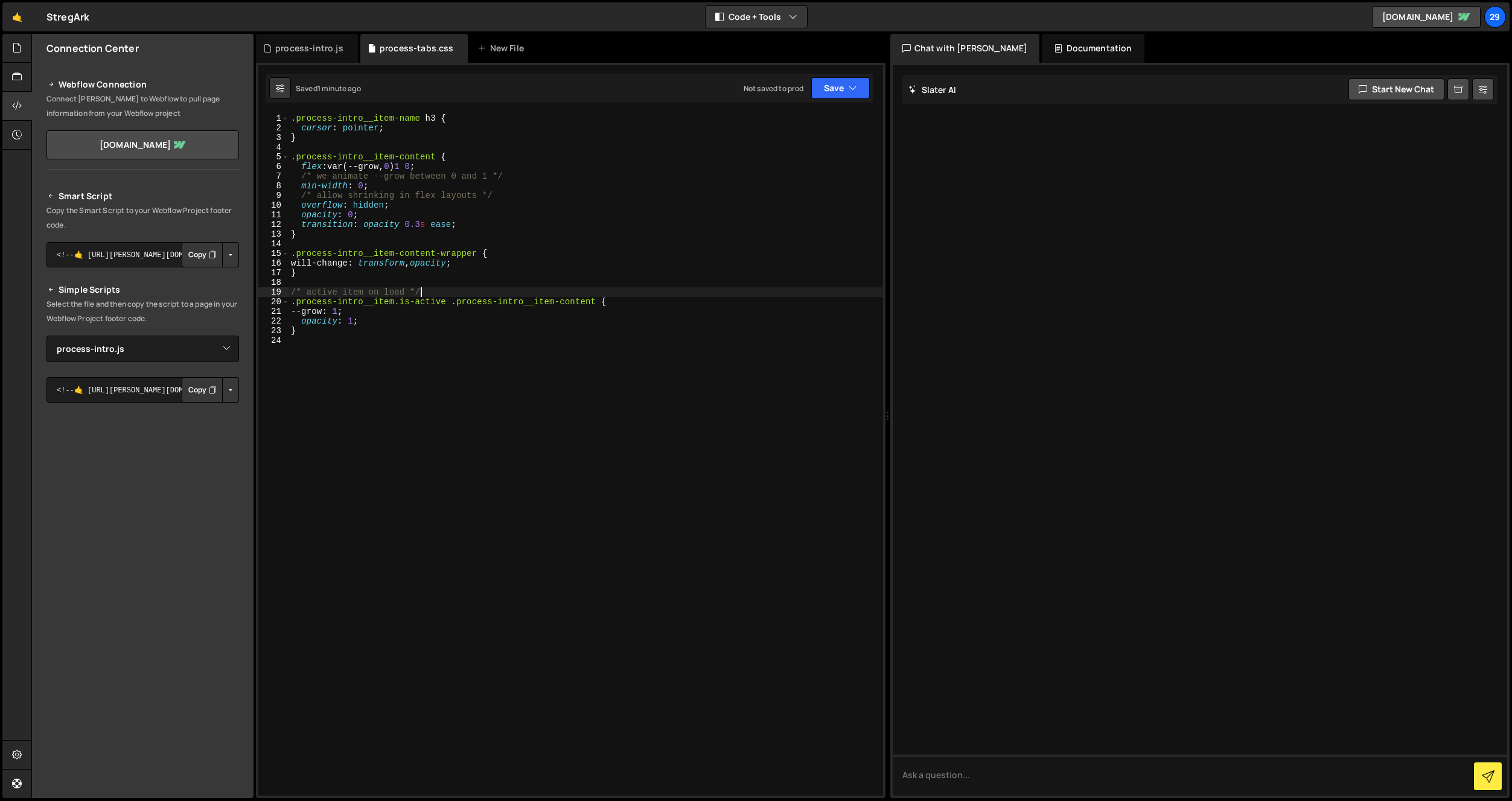
click at [427, 288] on div ".process-intro__item-name h3 { cursor : pointer ; } .process-intro__item-conten…" at bounding box center [586, 464] width 595 height 702
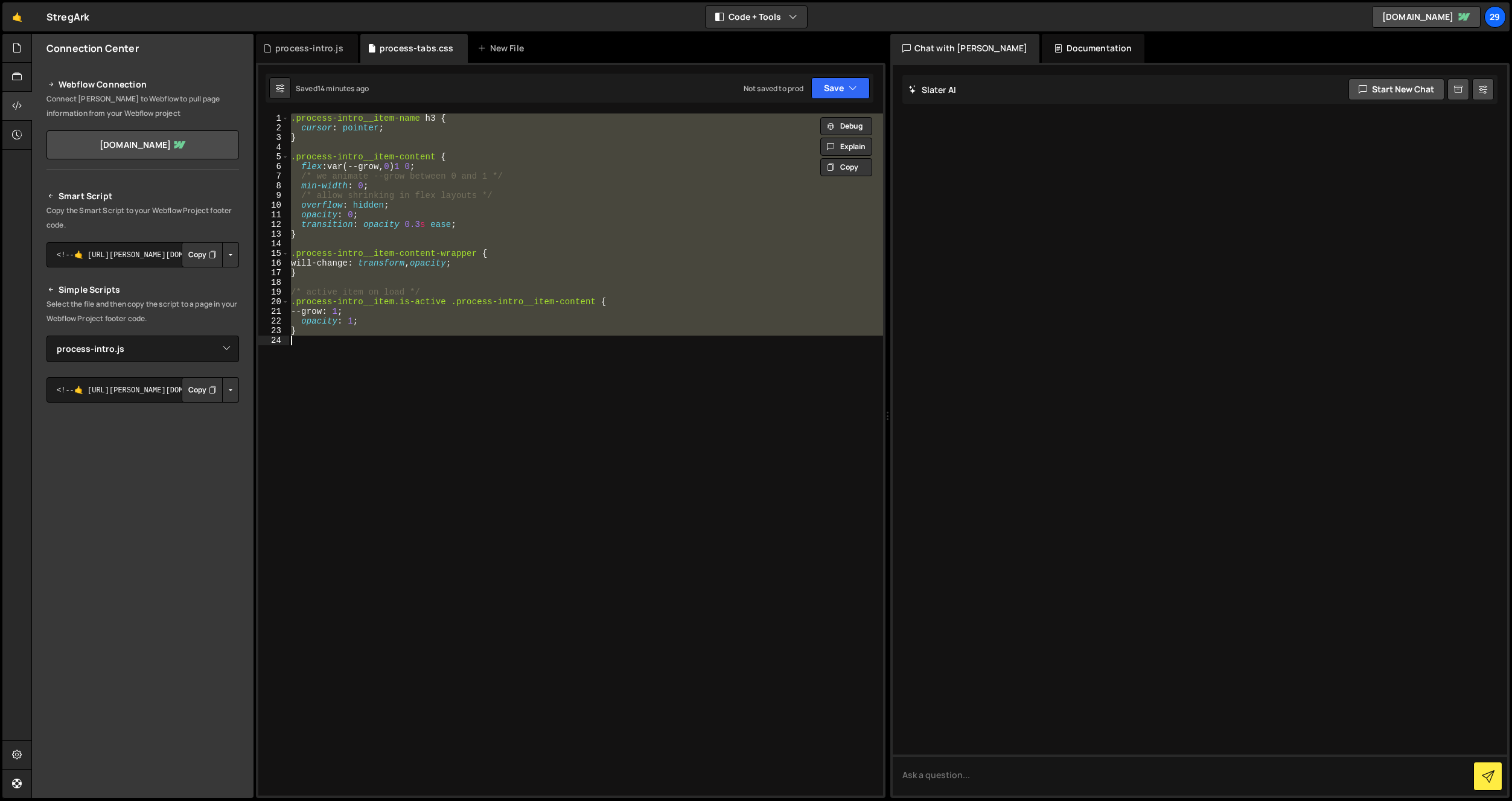
click at [484, 204] on div ".process-intro__item-name h3 { cursor : pointer ; } .process-intro__item-conten…" at bounding box center [585, 455] width 594 height 682
paste textarea
type textarea "}"
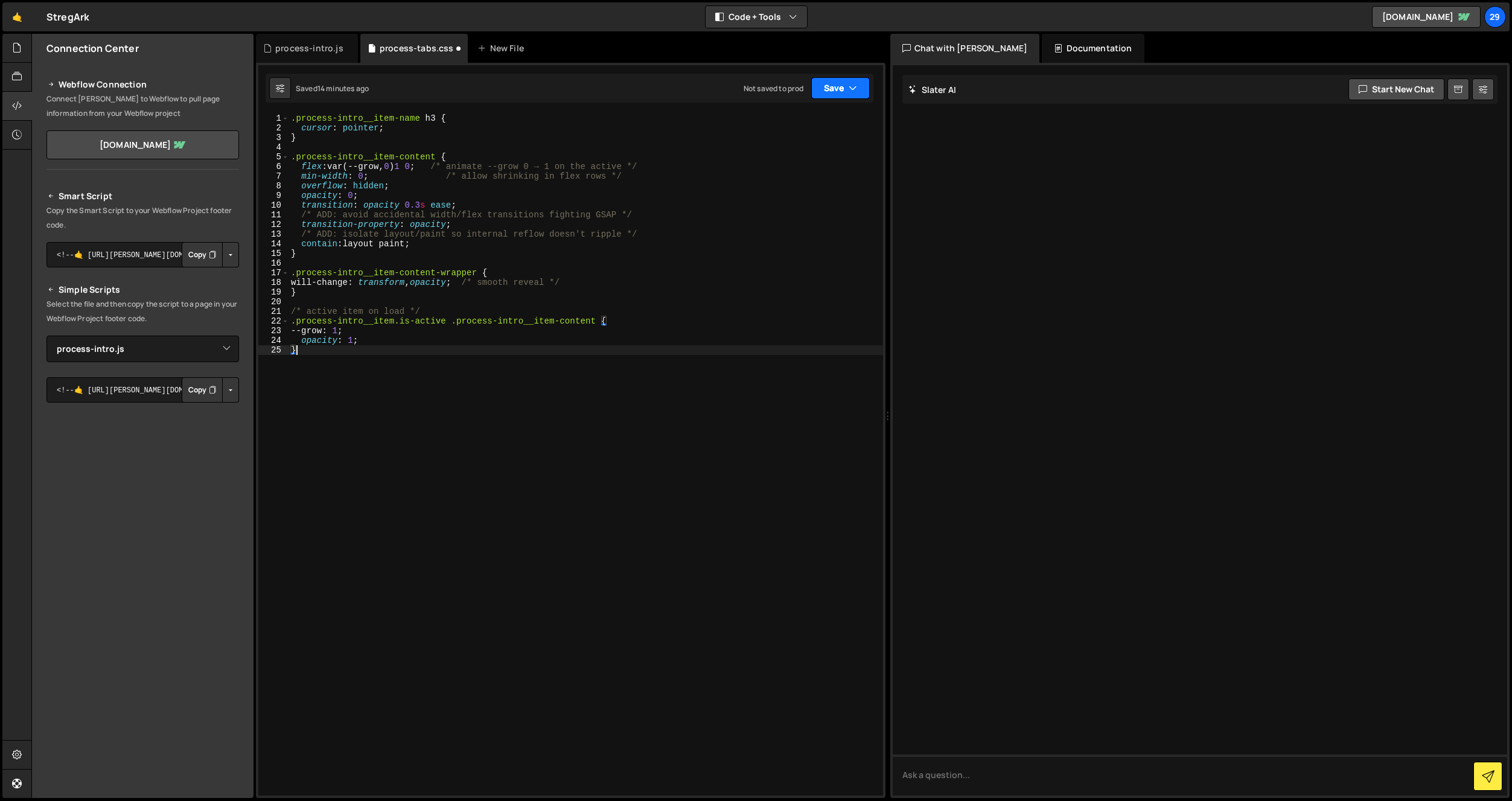
click at [838, 94] on button "Save" at bounding box center [841, 88] width 59 height 22
click at [777, 119] on div "Save to Staging S" at bounding box center [799, 118] width 125 height 12
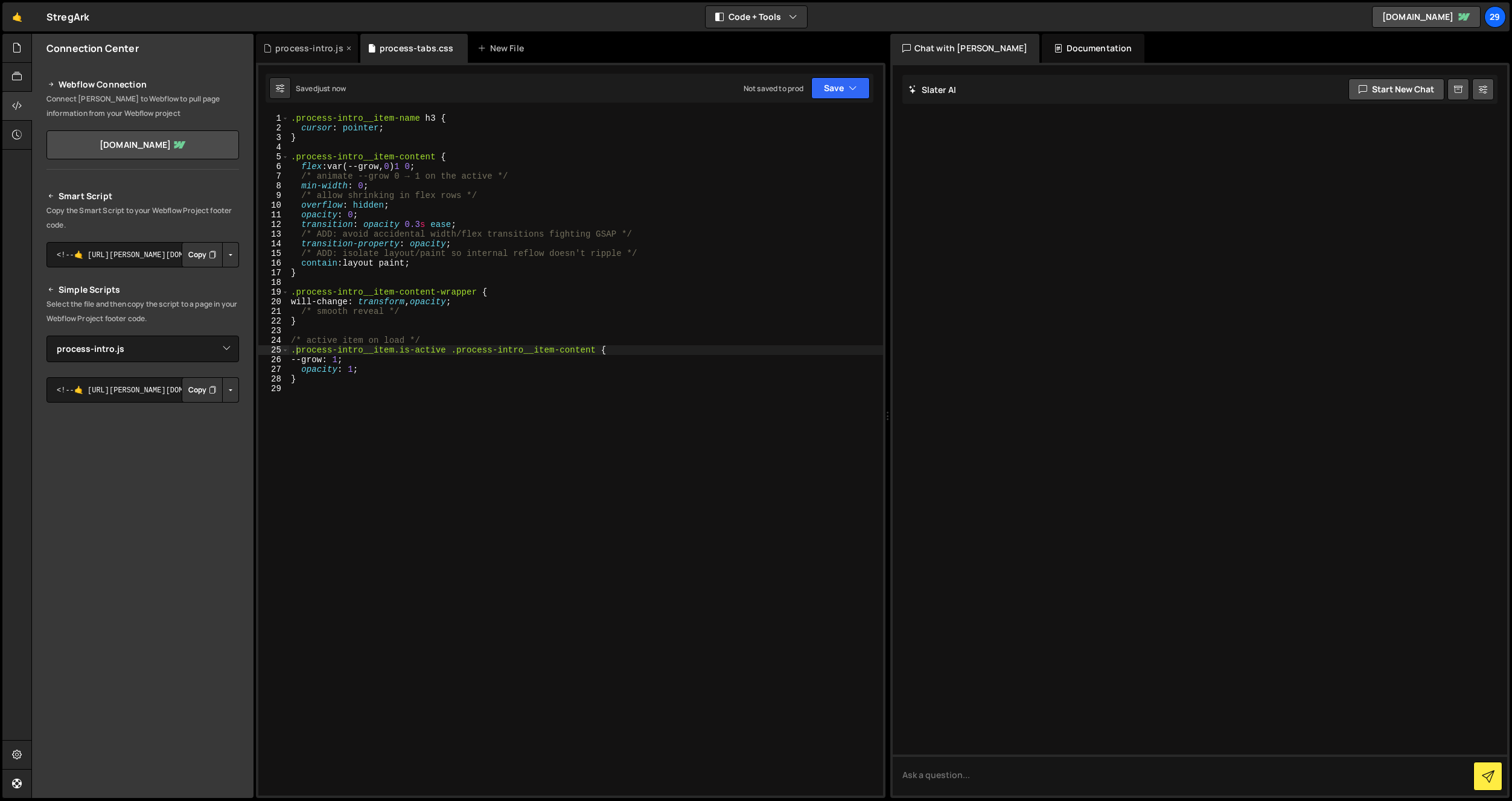
click at [306, 49] on div "process-intro.js" at bounding box center [309, 48] width 68 height 12
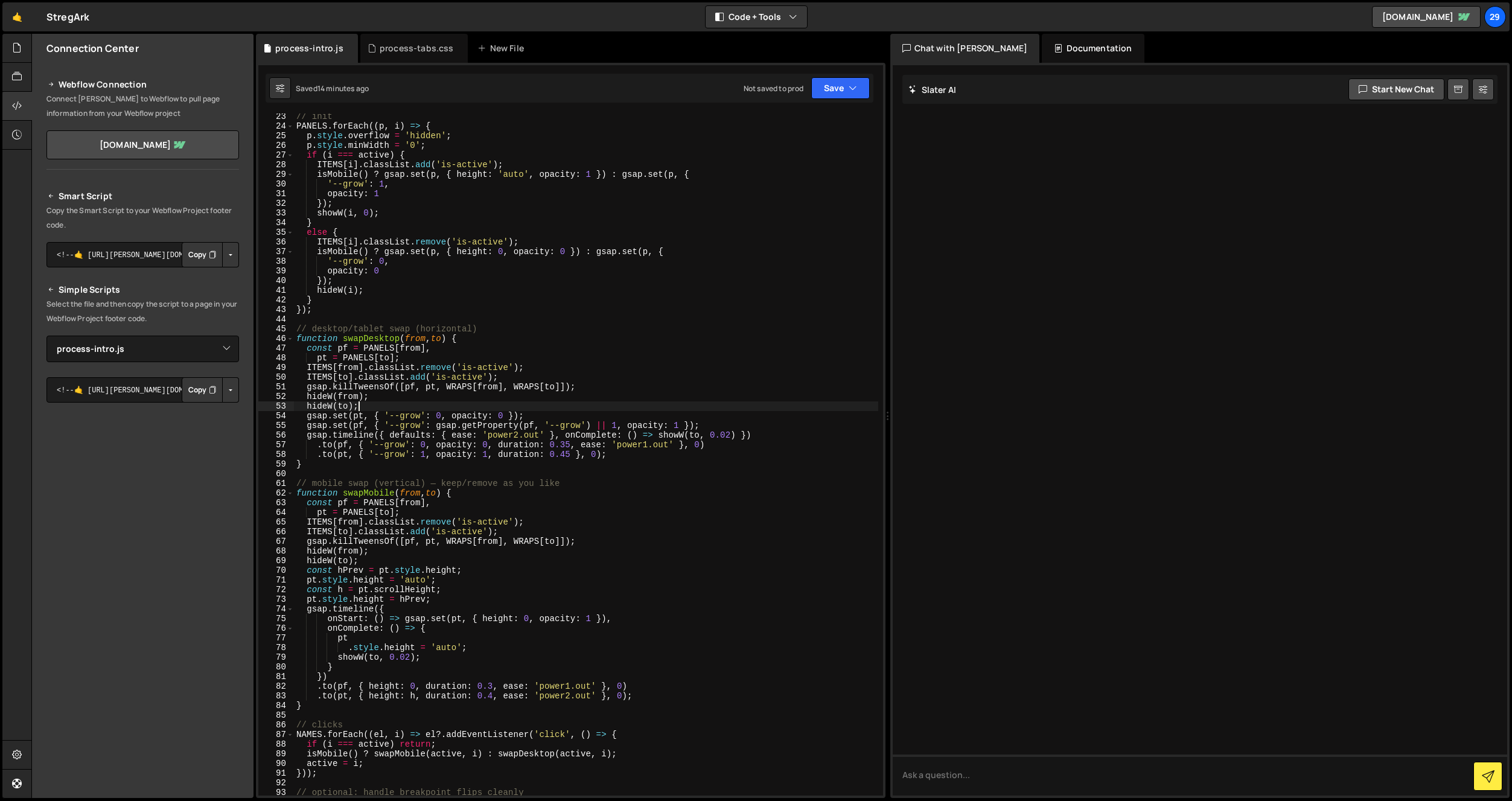
click at [415, 404] on div "// init PANELS . forEach (( p , i ) => { p . style . overflow = 'hidden' ; p . …" at bounding box center [586, 463] width 584 height 702
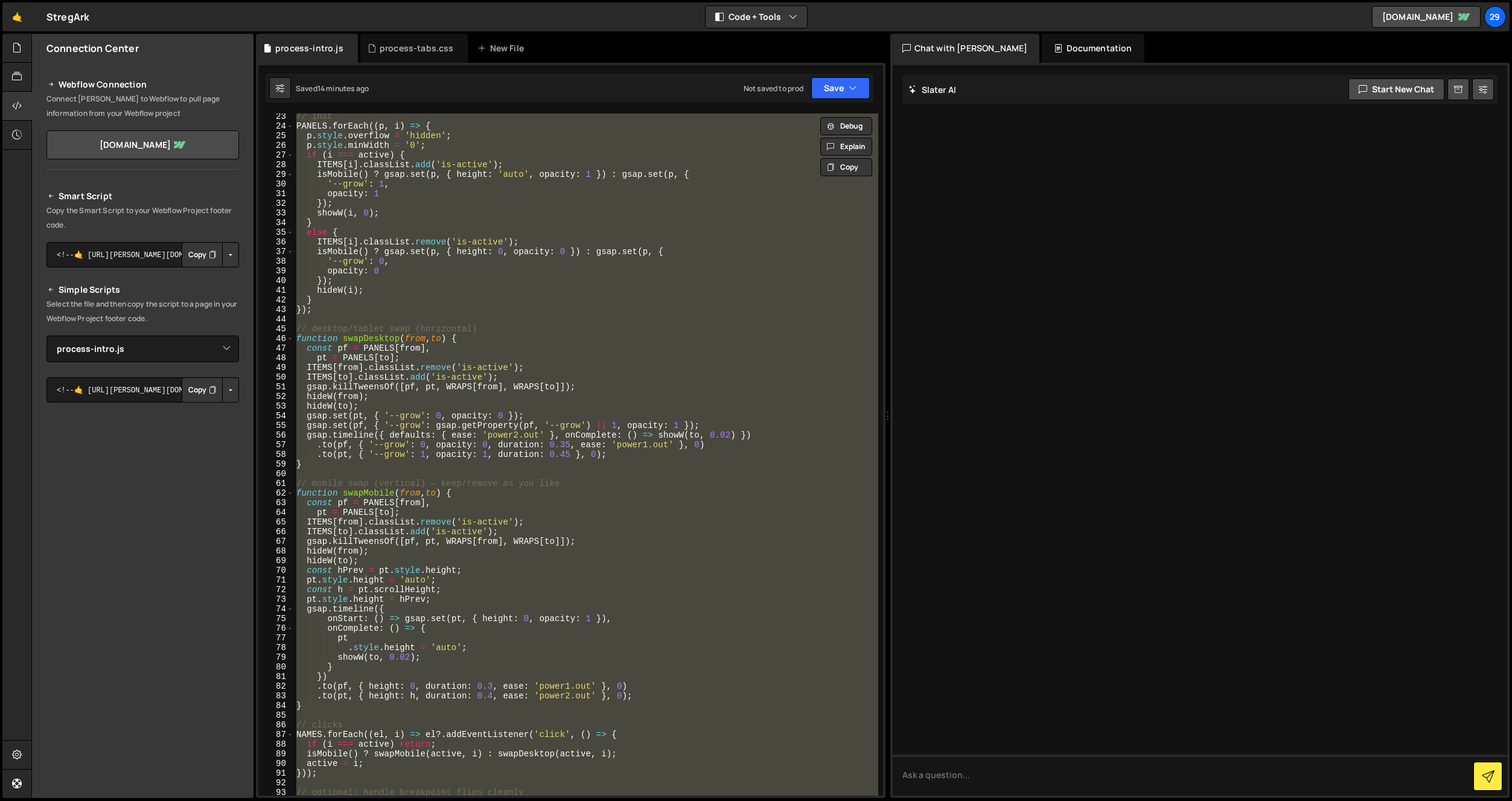
paste textarea
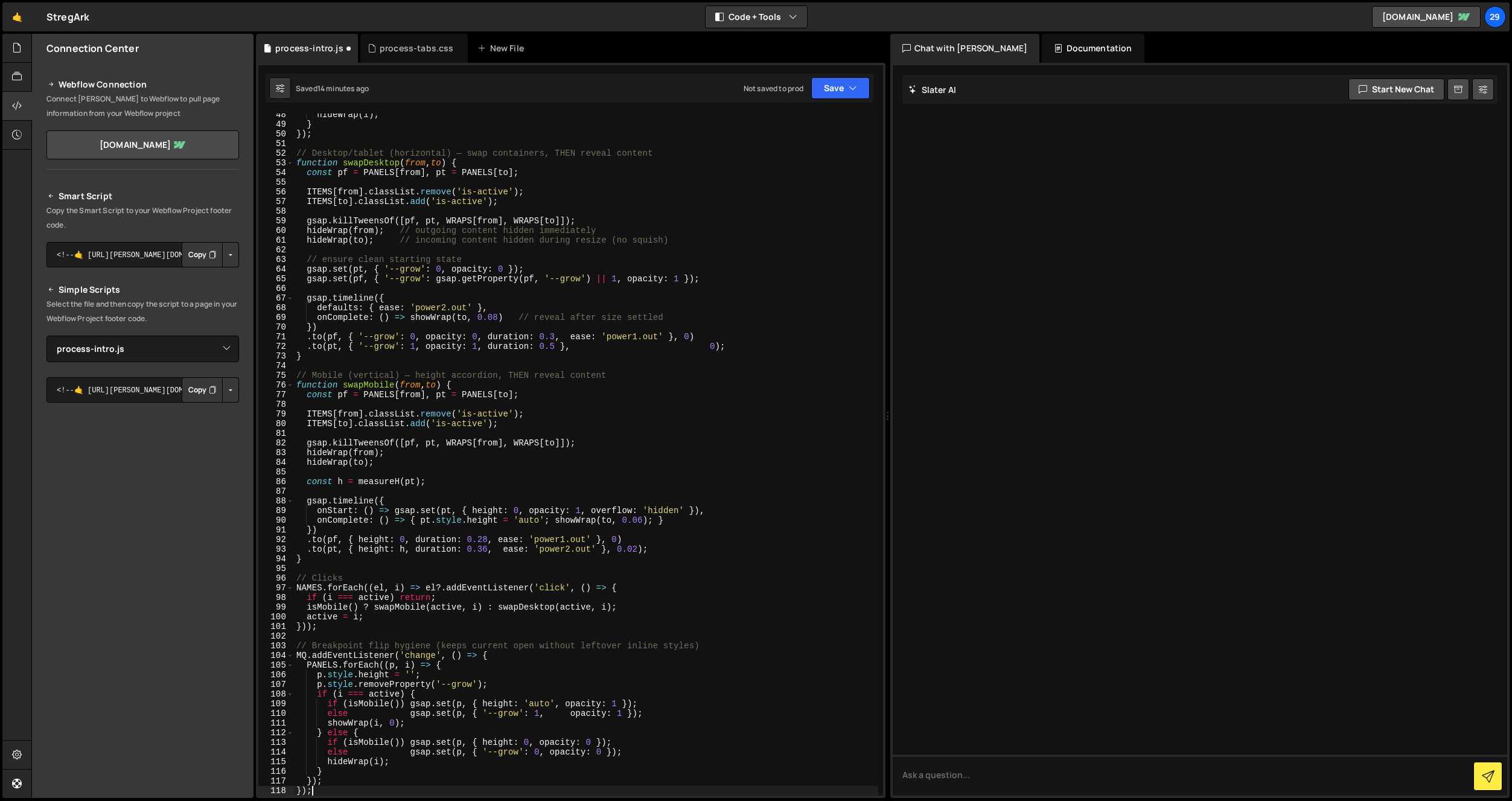
scroll to position [458, 0]
click at [831, 93] on button "Save" at bounding box center [841, 88] width 59 height 22
click at [786, 127] on div "14 minutes ago" at bounding box center [783, 131] width 50 height 11
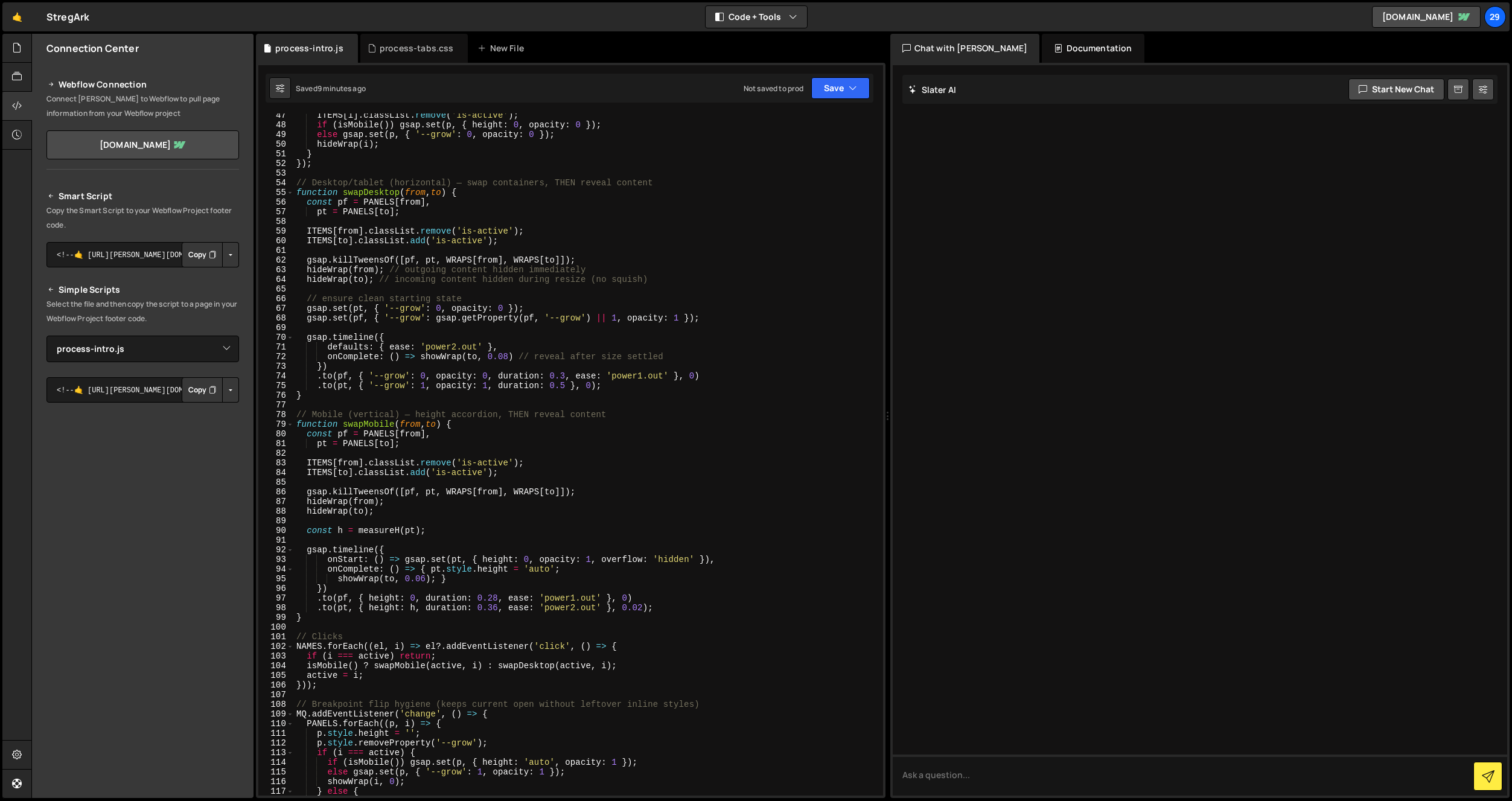
scroll to position [438, 0]
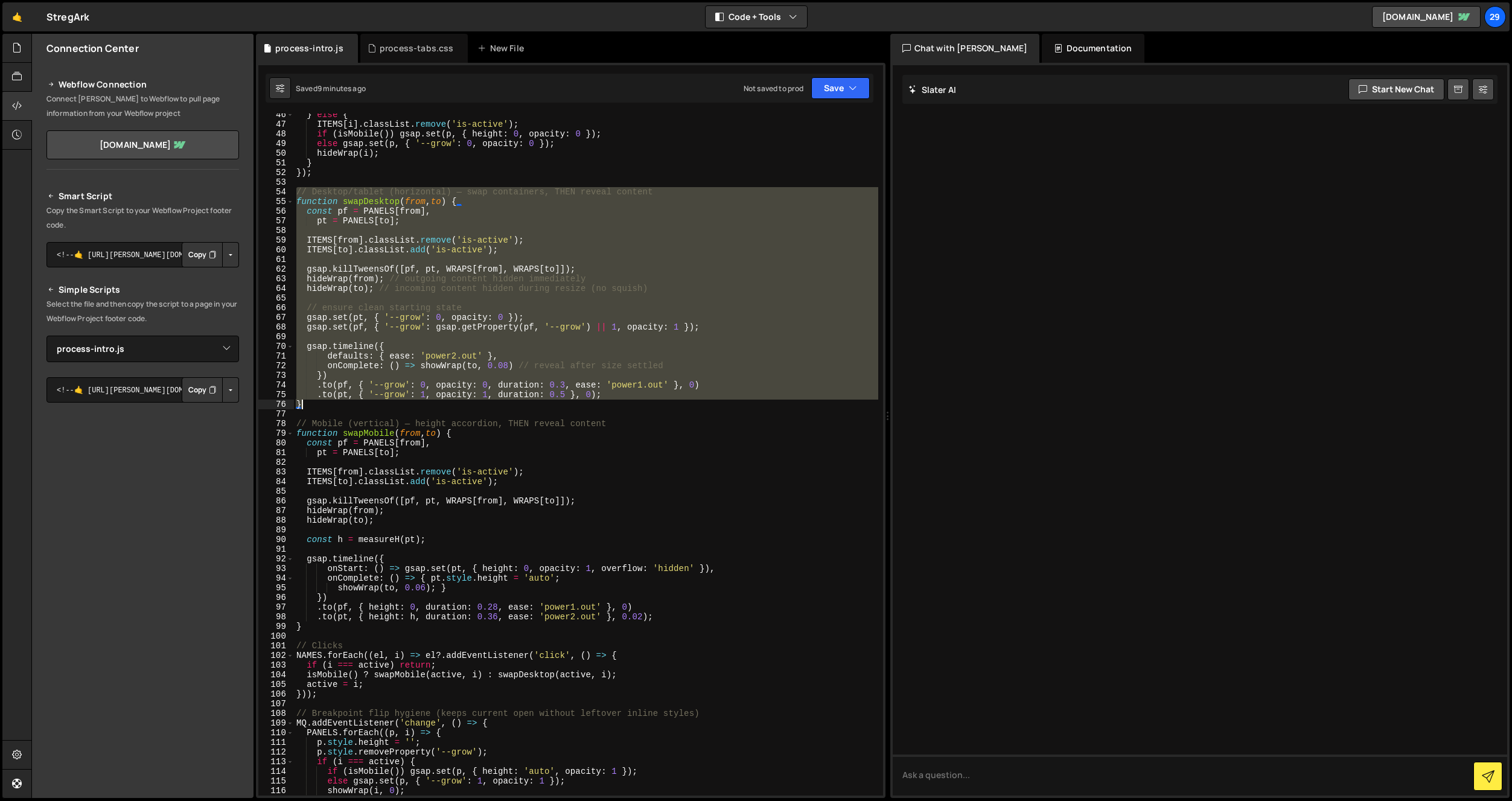
drag, startPoint x: 297, startPoint y: 192, endPoint x: 386, endPoint y: 409, distance: 234.5
click at [386, 409] on div "} else { ITEMS [ i ] . classList . remove ( 'is-active' ) ; if ( isMobile ( )) …" at bounding box center [586, 461] width 584 height 702
paste textarea
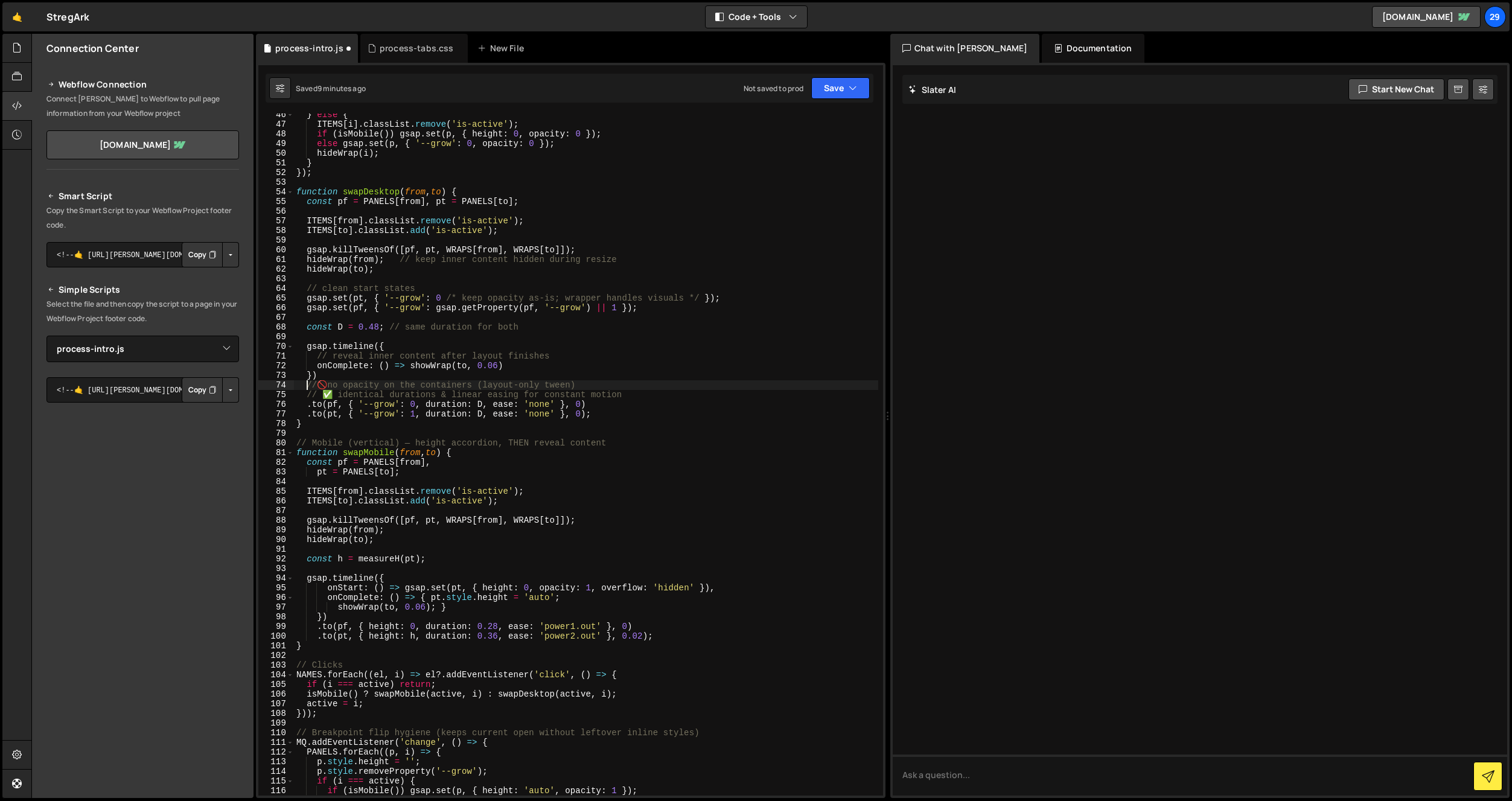
click at [306, 385] on div "} else { ITEMS [ i ] . classList . remove ( 'is-active' ) ; if ( isMobile ( )) …" at bounding box center [586, 461] width 584 height 702
click at [337, 385] on div "} else { ITEMS [ i ] . classList . remove ( 'is-active' ) ; if ( isMobile ( )) …" at bounding box center [586, 461] width 584 height 702
click at [335, 393] on div "} else { ITEMS [ i ] . classList . remove ( 'is-active' ) ; if ( isMobile ( )) …" at bounding box center [586, 461] width 584 height 702
click at [836, 92] on button "Save" at bounding box center [841, 88] width 59 height 22
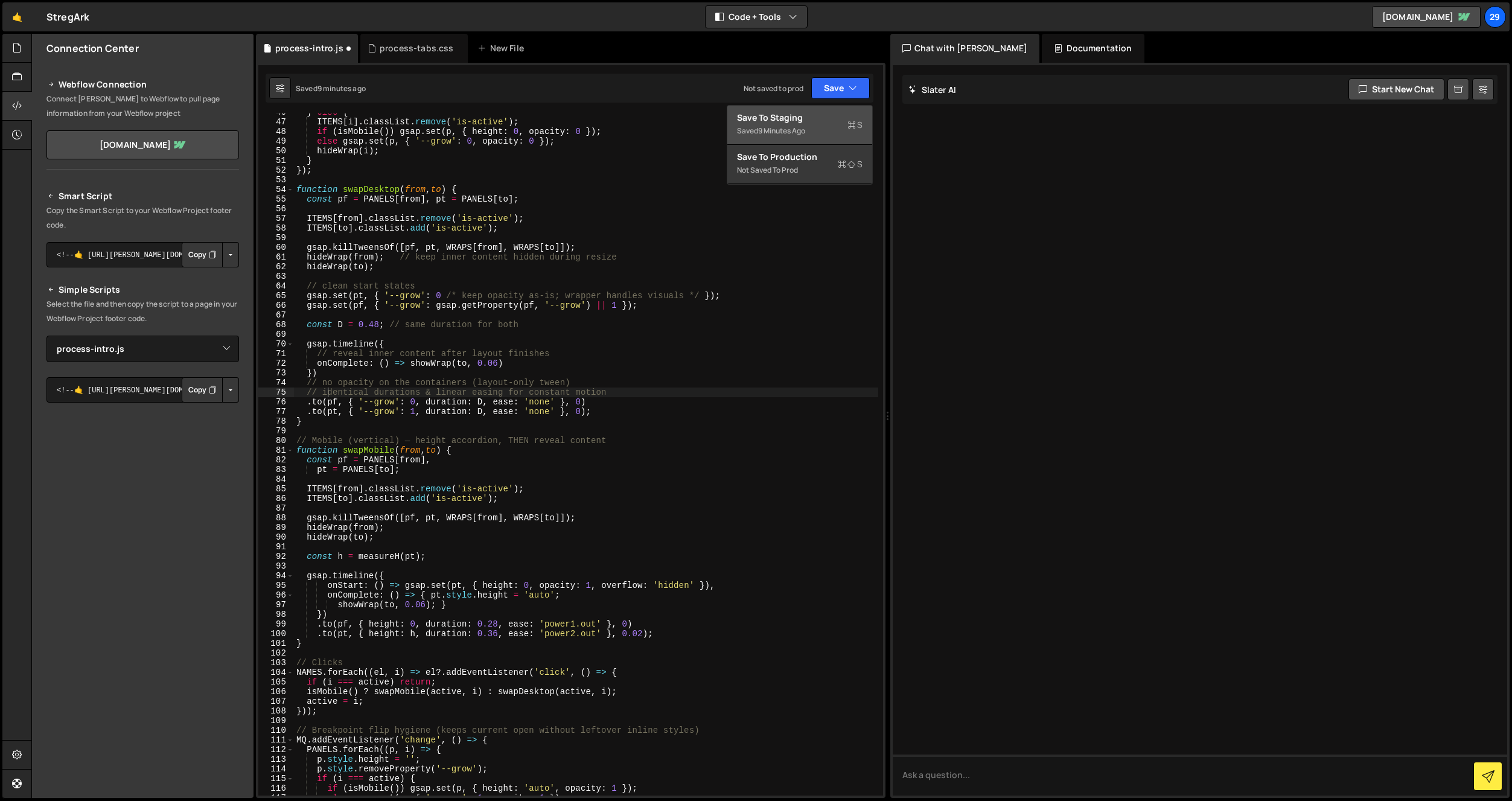
click at [785, 122] on div "Save to Staging S" at bounding box center [799, 118] width 125 height 12
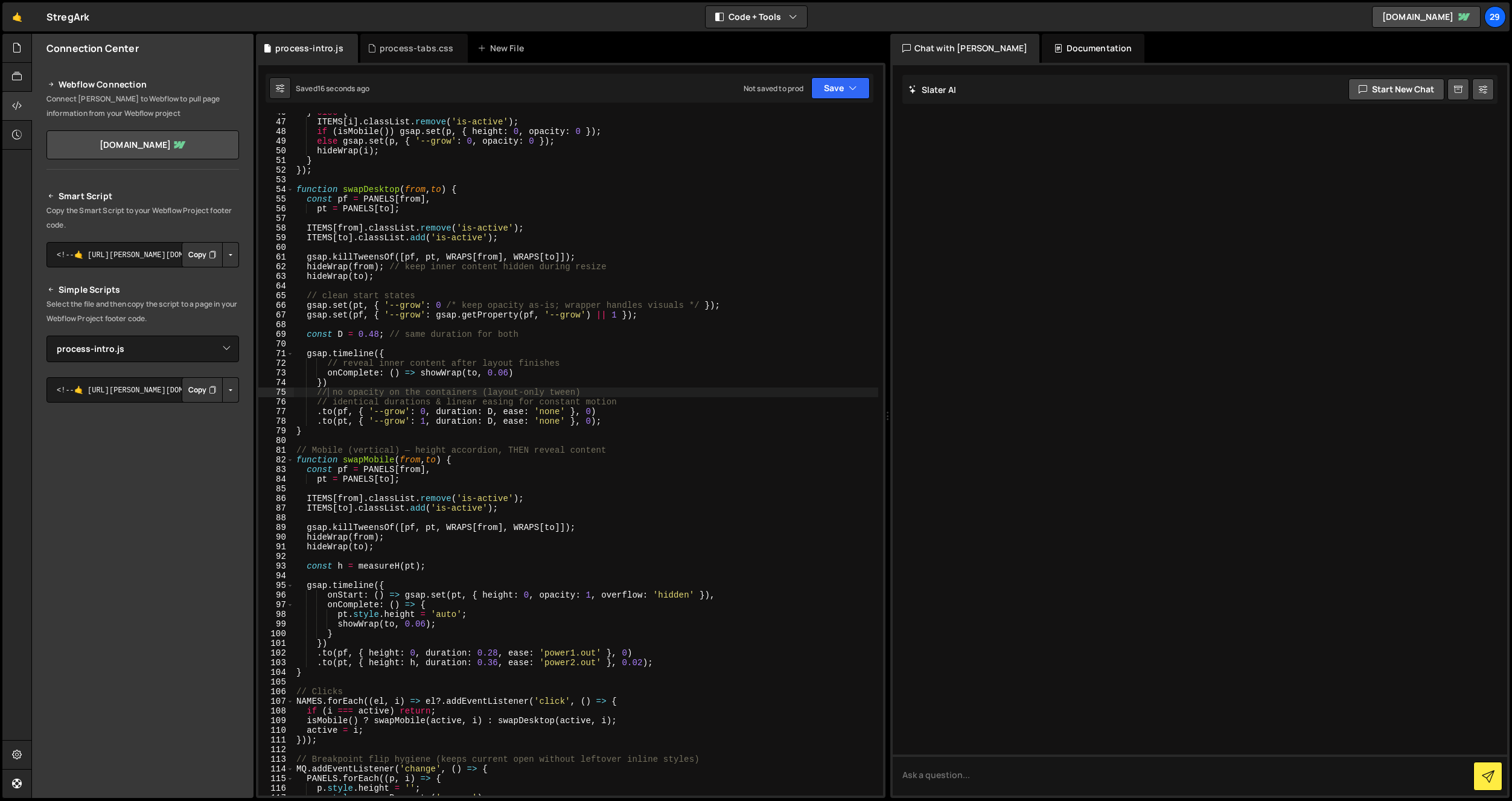
type textarea ".to(pf, { '--grow': 0, duration: D, ease: 'none' }, 0)"
click at [457, 413] on div "} else { ITEMS [ i ] . classList . remove ( 'is-active' ) ; if ( isMobile ( )) …" at bounding box center [586, 458] width 584 height 702
click at [426, 53] on div "process-tabs.css" at bounding box center [416, 48] width 74 height 12
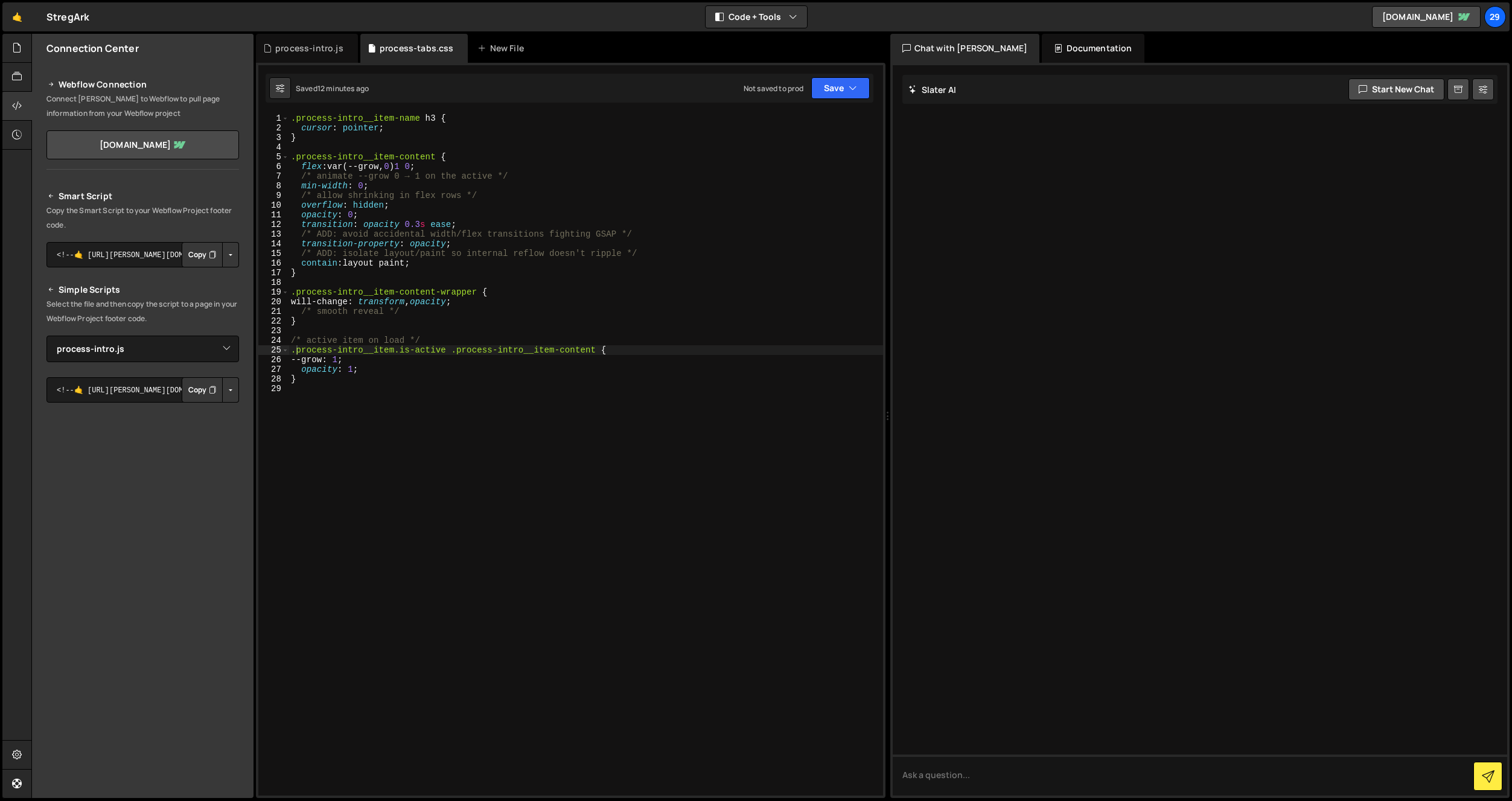
drag, startPoint x: 384, startPoint y: 228, endPoint x: 392, endPoint y: 238, distance: 12.8
click at [388, 232] on div ".process-intro__item-name h3 { cursor : pointer ; } .process-intro__item-conten…" at bounding box center [586, 464] width 595 height 702
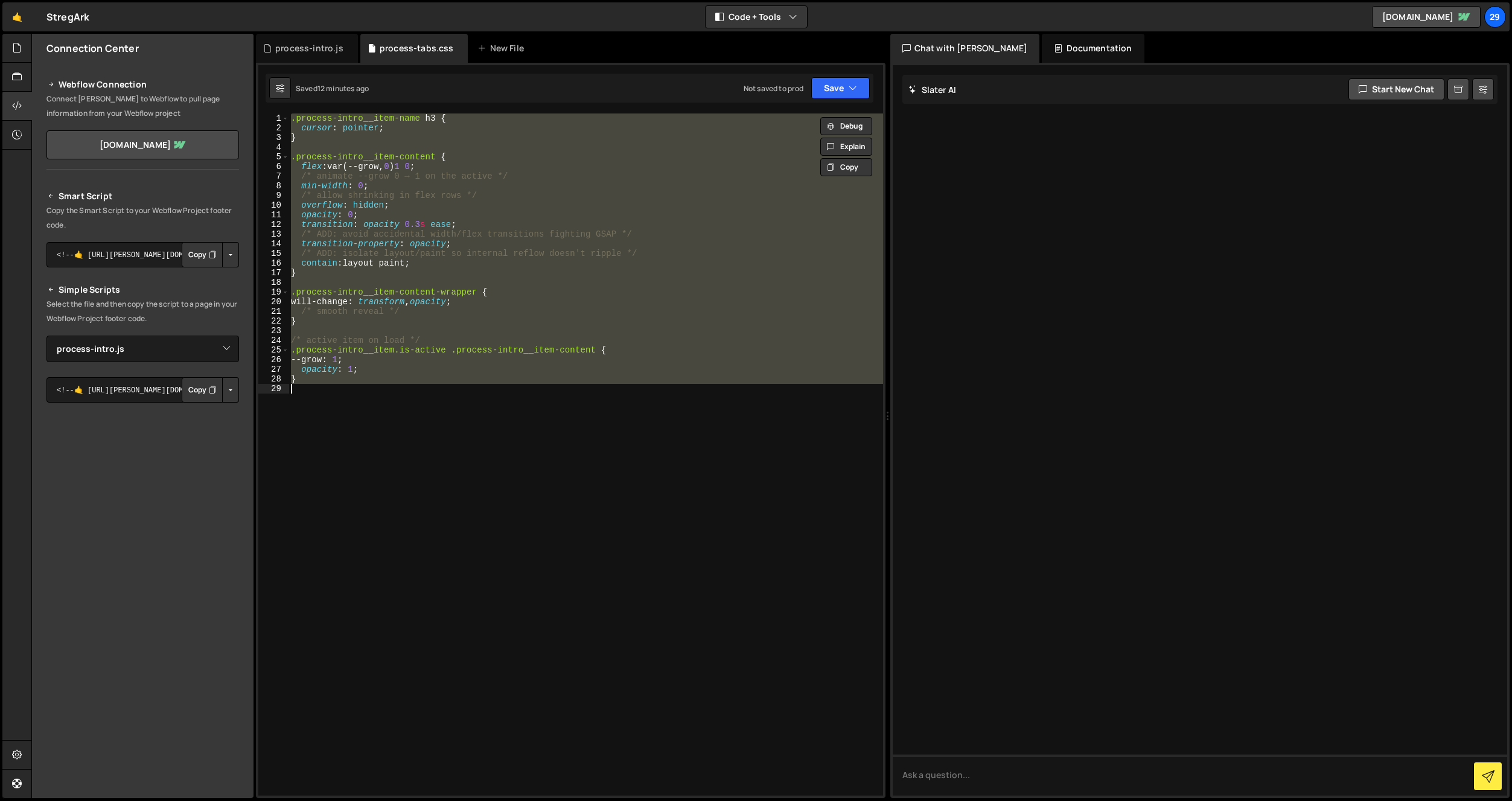
paste textarea
type textarea "}"
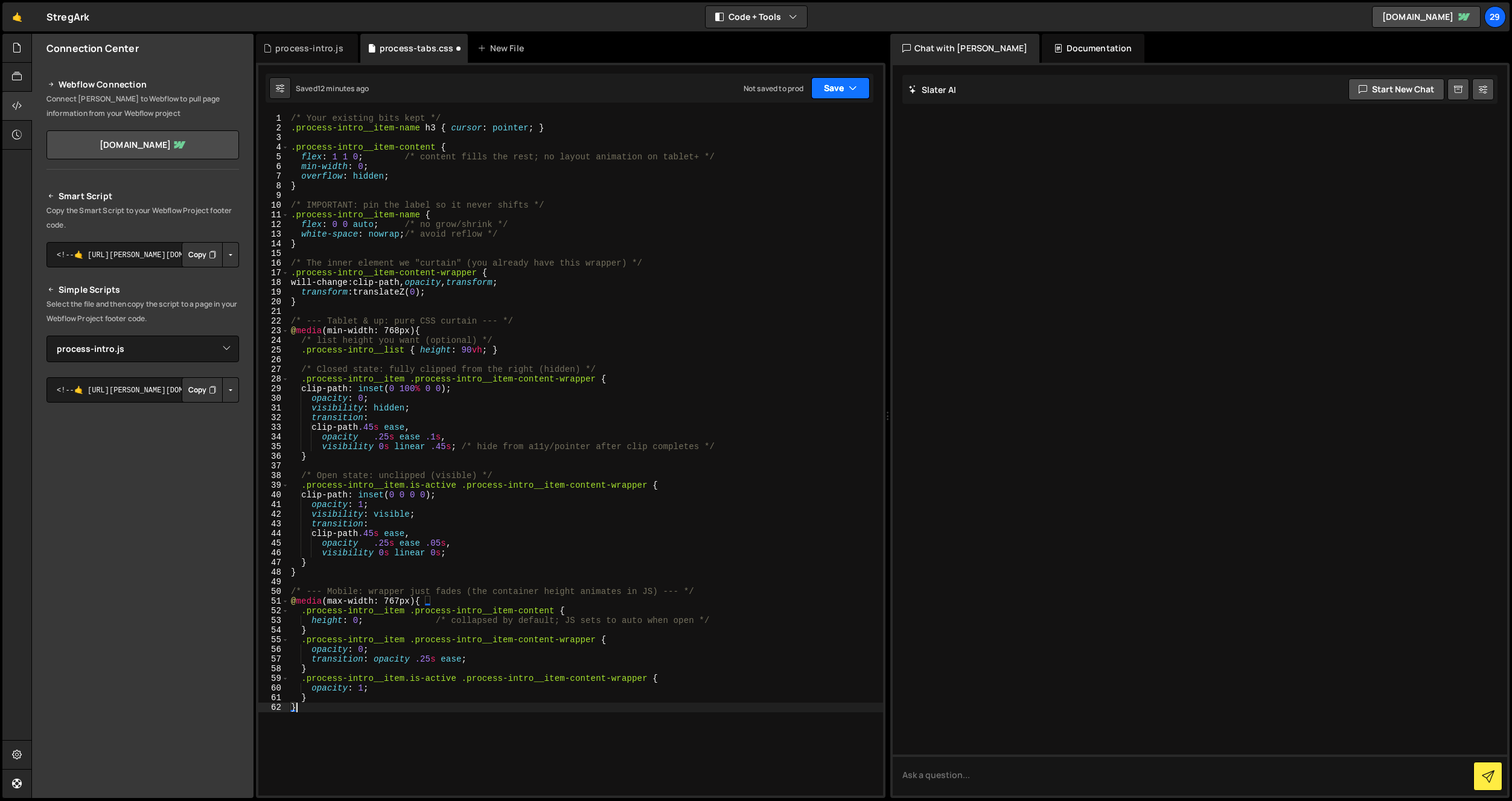
click at [837, 86] on button "Save" at bounding box center [841, 88] width 59 height 22
click at [315, 43] on div "process-intro.js" at bounding box center [309, 48] width 68 height 12
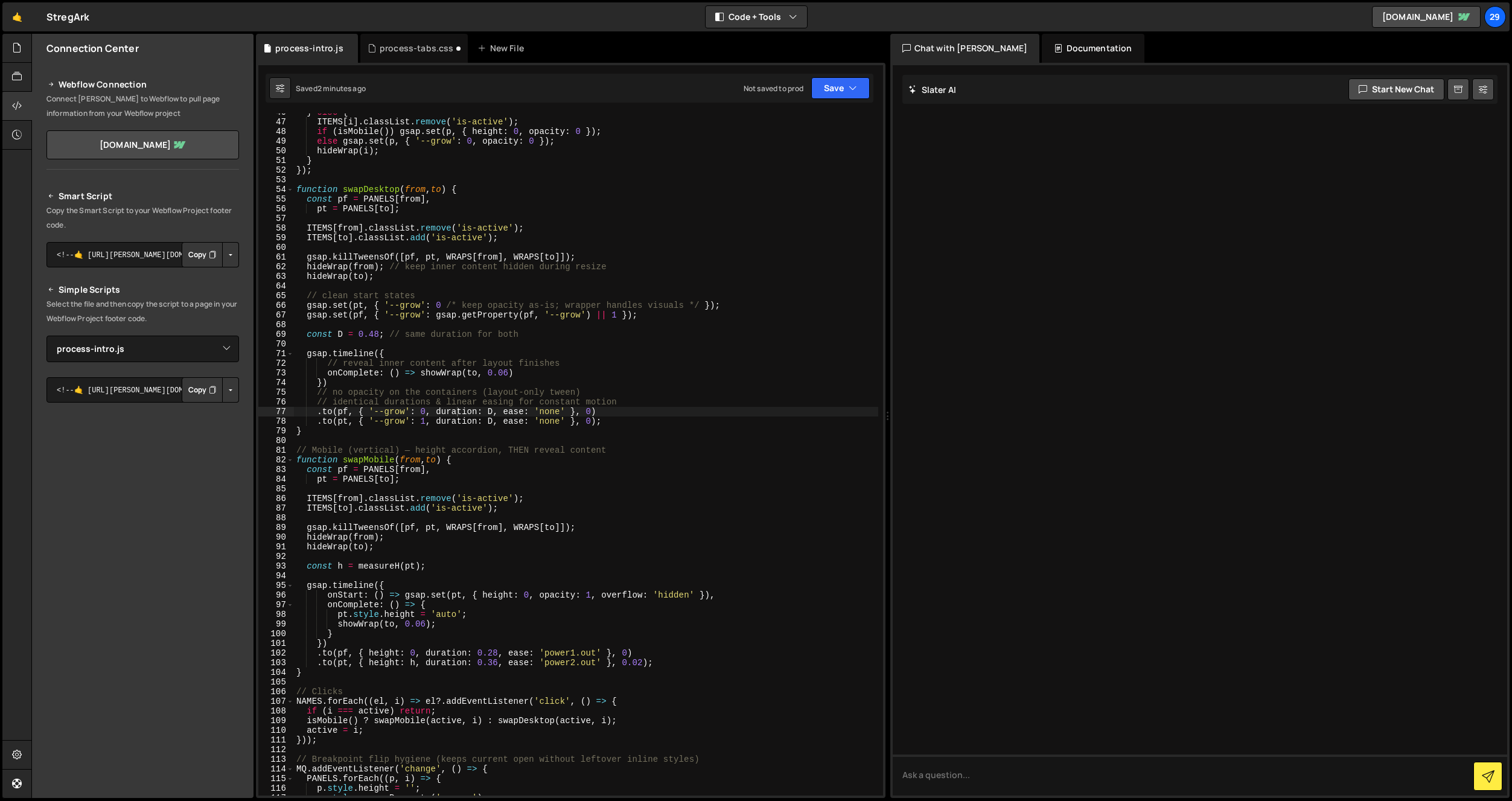
drag, startPoint x: 370, startPoint y: 201, endPoint x: 386, endPoint y: 210, distance: 18.4
click at [373, 203] on div "} else { ITEMS [ i ] . classList . remove ( 'is-active' ) ; if ( isMobile ( )) …" at bounding box center [586, 458] width 584 height 702
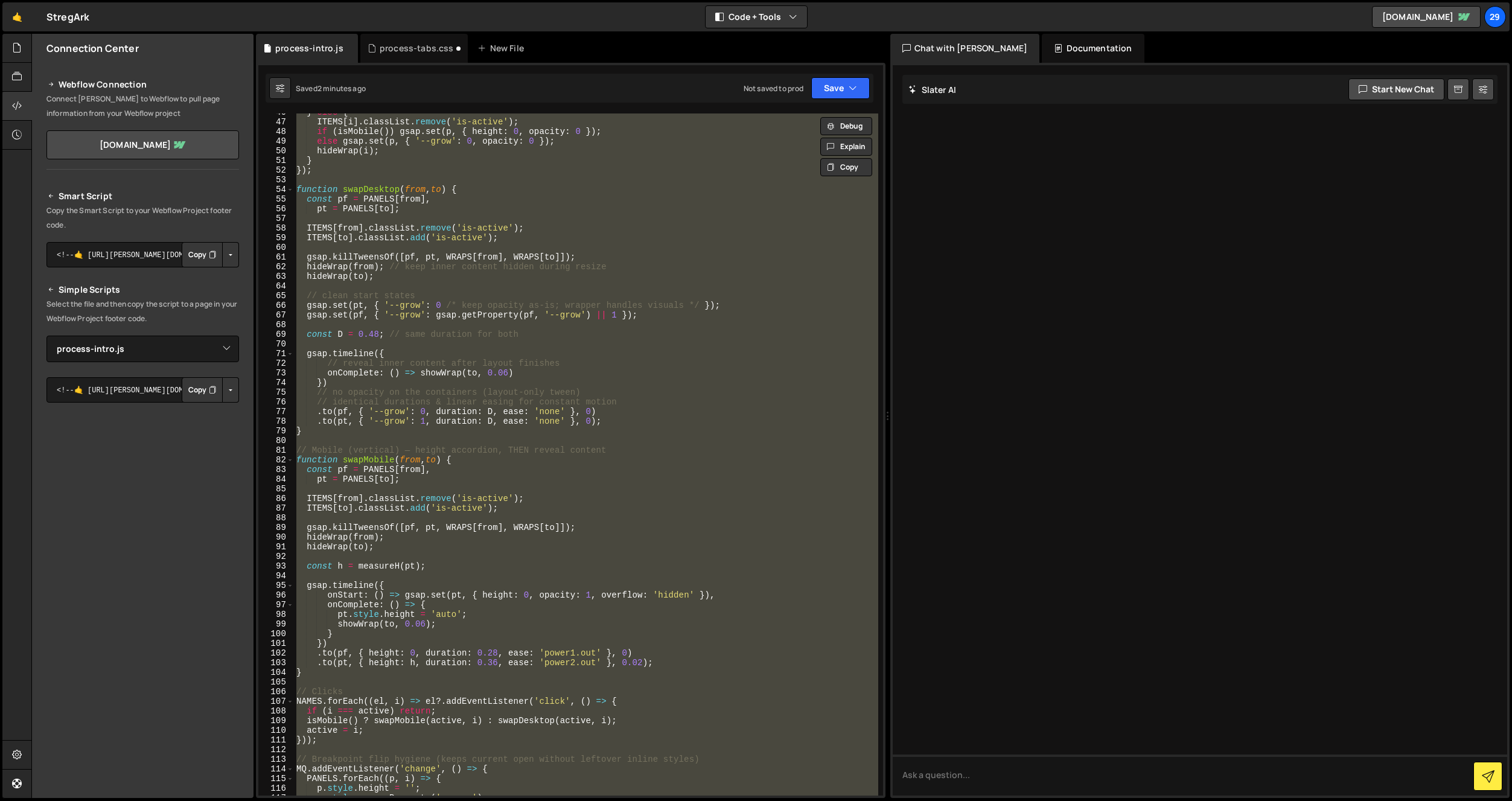
scroll to position [0, 1]
paste textarea
type textarea "});"
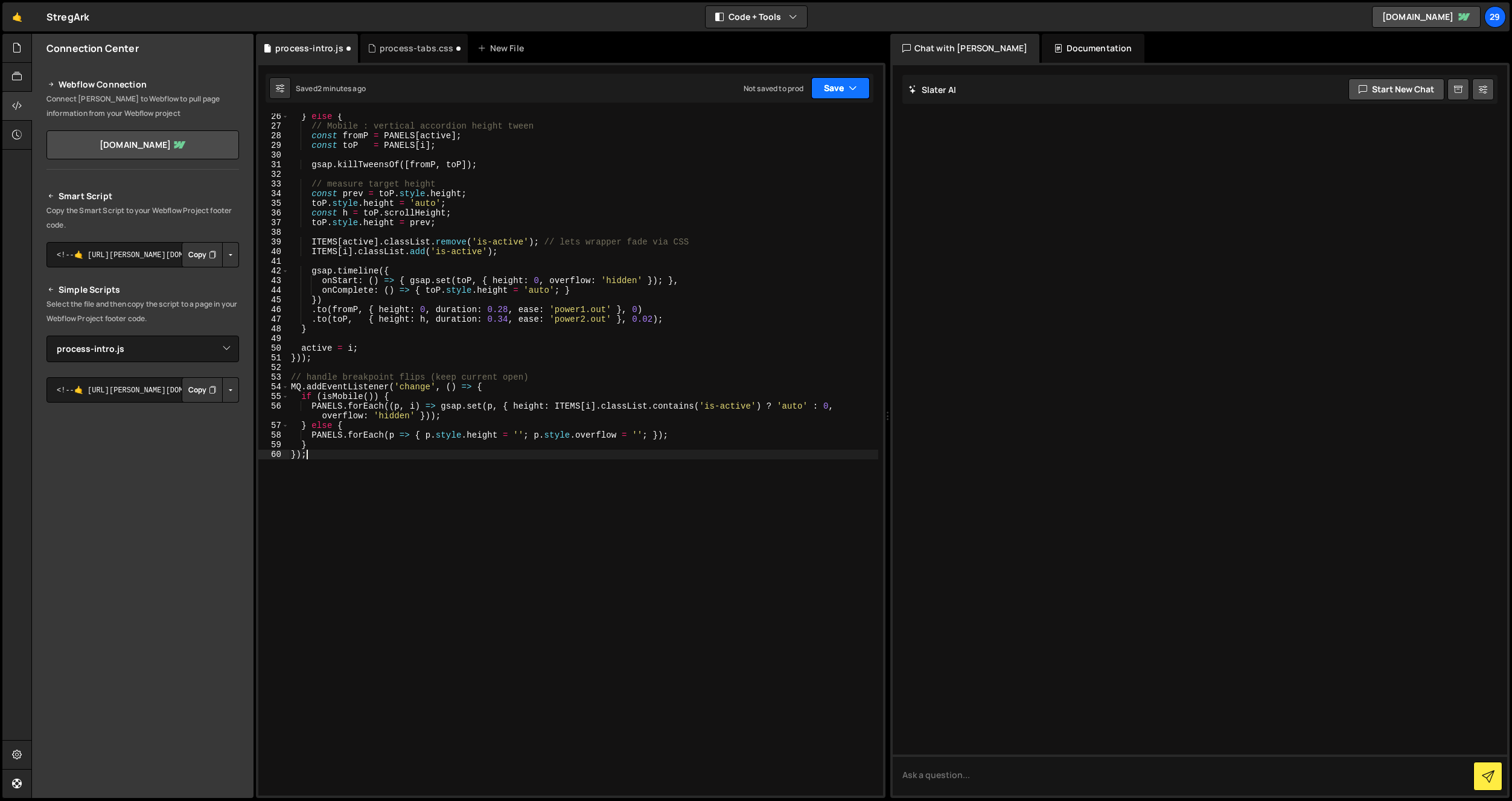
click at [833, 90] on button "Save" at bounding box center [841, 88] width 59 height 22
click at [777, 125] on div "2 minutes ago" at bounding box center [781, 131] width 47 height 11
click at [415, 51] on div "process-tabs.css" at bounding box center [416, 48] width 74 height 12
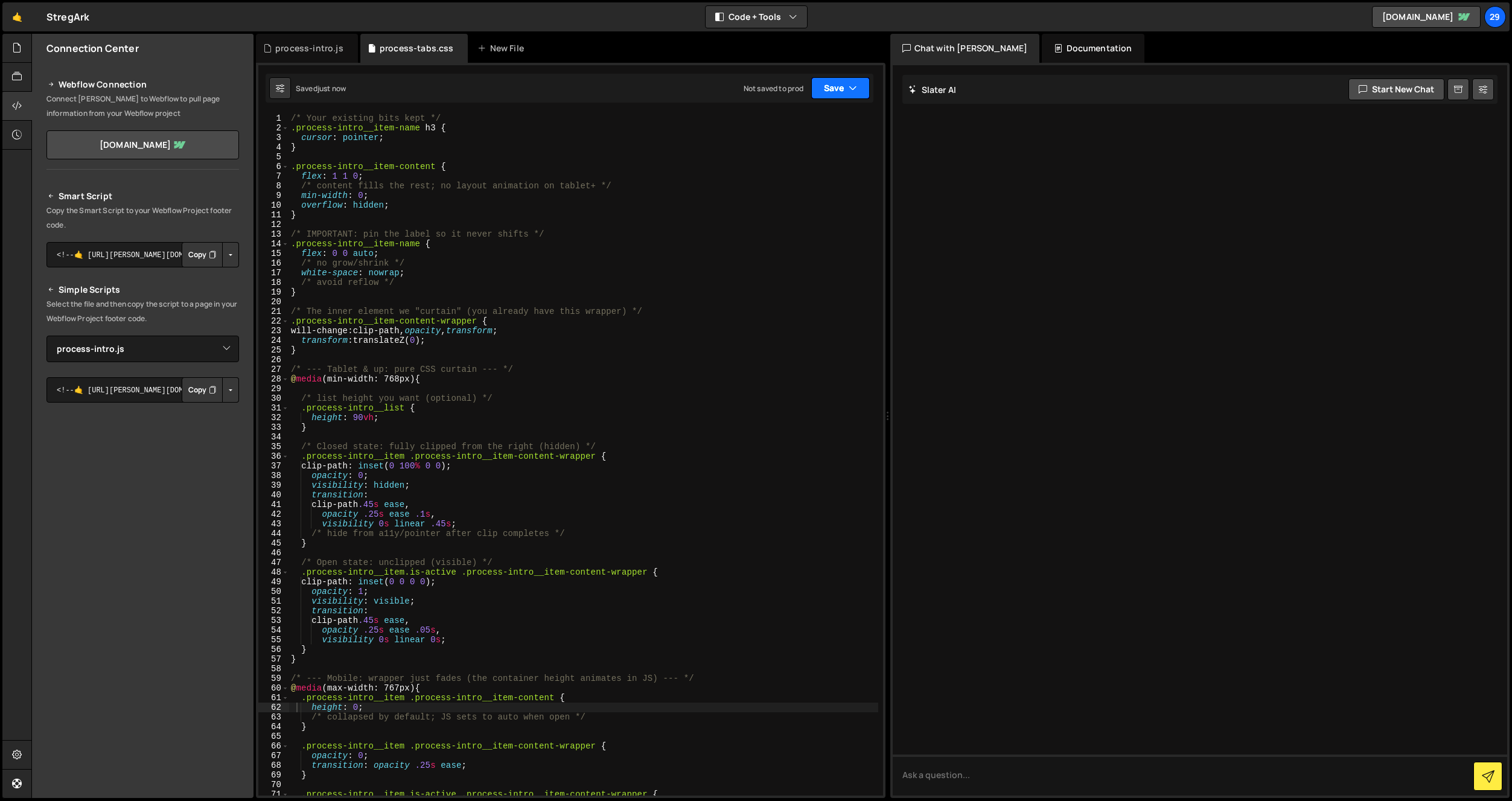
click at [856, 85] on button "Save" at bounding box center [841, 88] width 59 height 22
click at [795, 124] on div "Saved just now" at bounding box center [799, 131] width 125 height 14
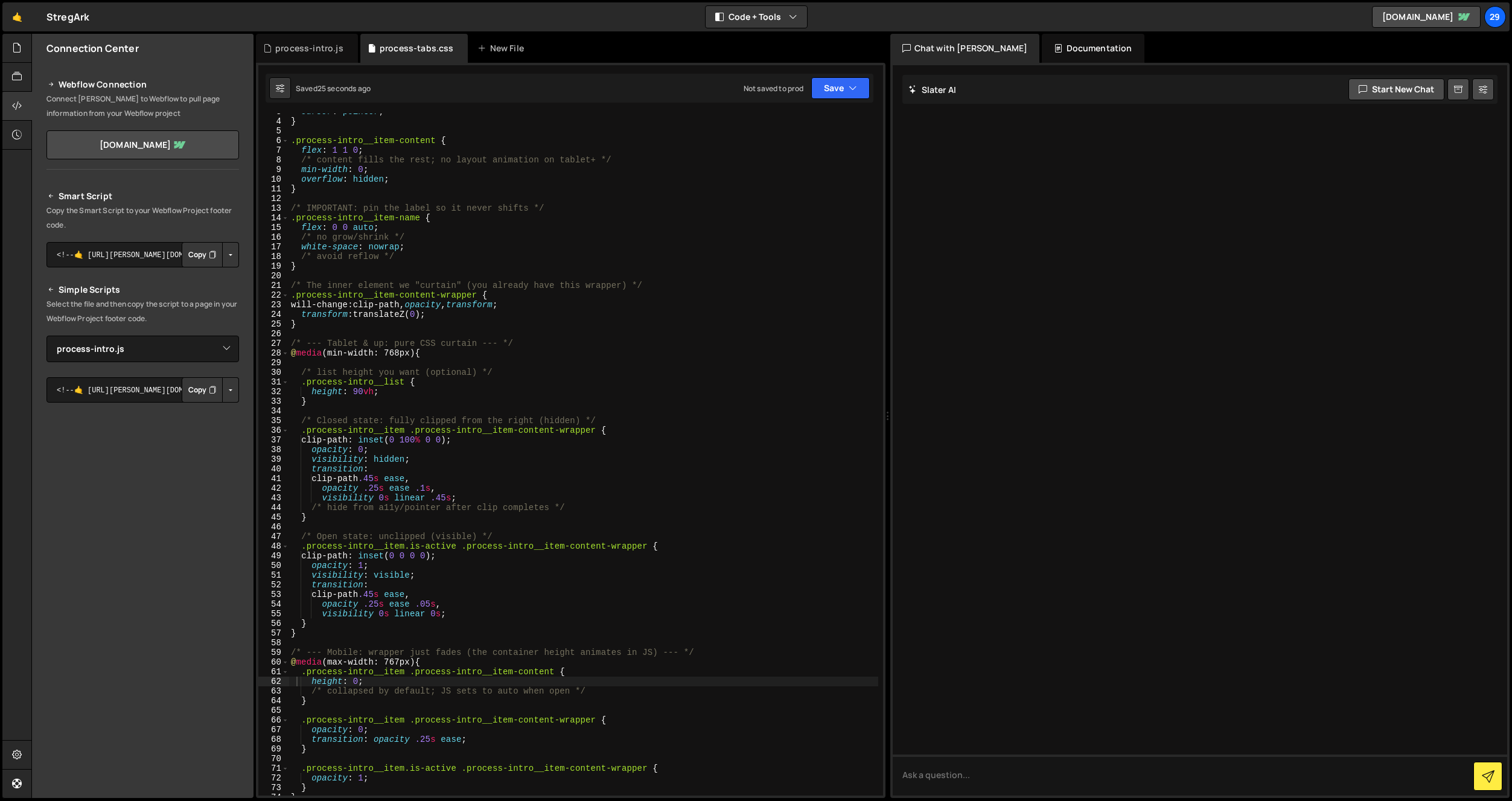
scroll to position [24, 0]
click at [554, 394] on div "cursor : pointer ; } .process-intro__item-content { flex : 1 1 0 ; /* content f…" at bounding box center [583, 460] width 590 height 702
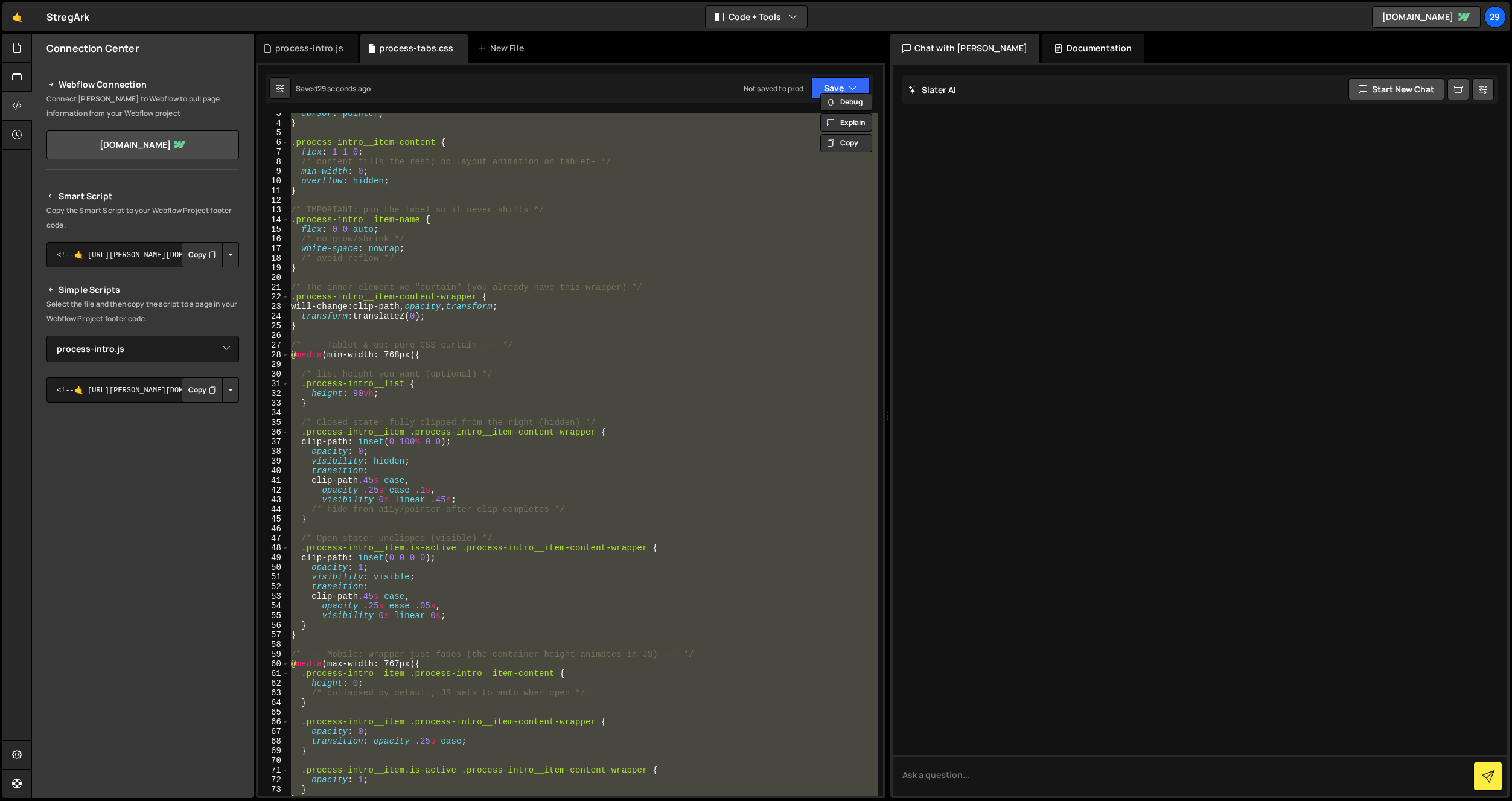
paste textarea
type textarea "}"
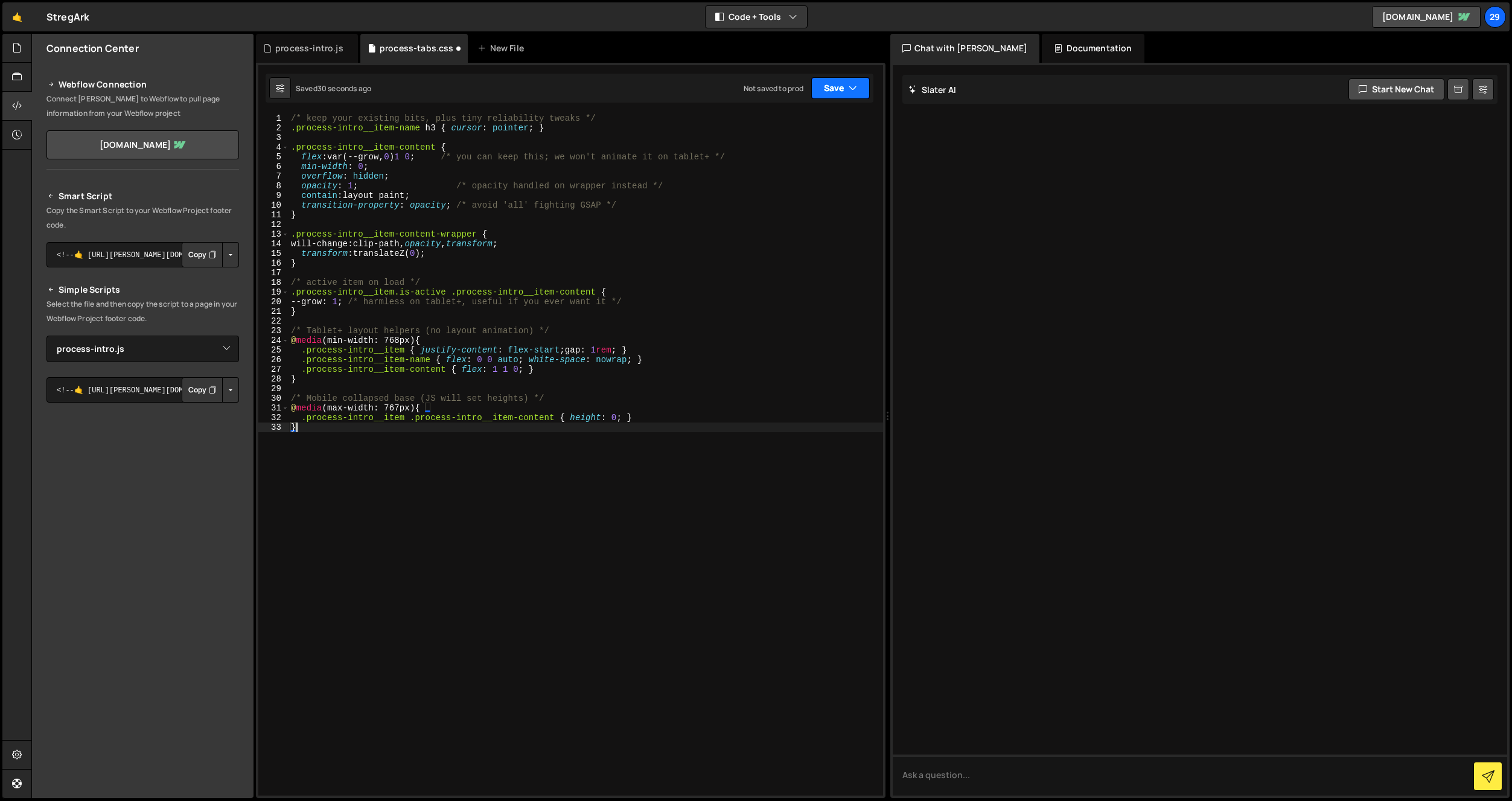
click at [834, 88] on button "Save" at bounding box center [841, 88] width 59 height 22
click at [783, 122] on div "Save to Staging S" at bounding box center [799, 118] width 125 height 12
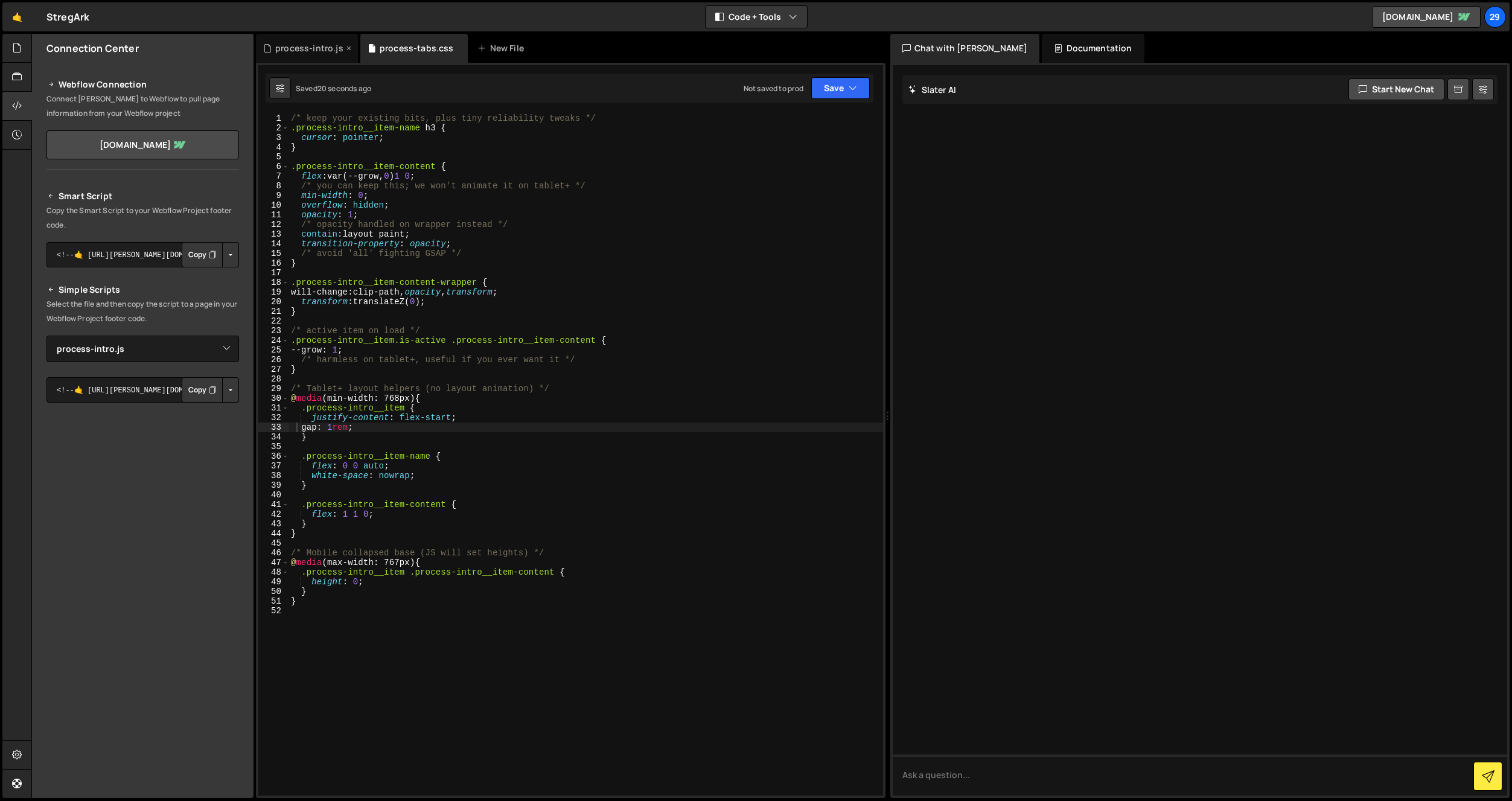
click at [309, 50] on div "process-intro.js" at bounding box center [309, 48] width 68 height 12
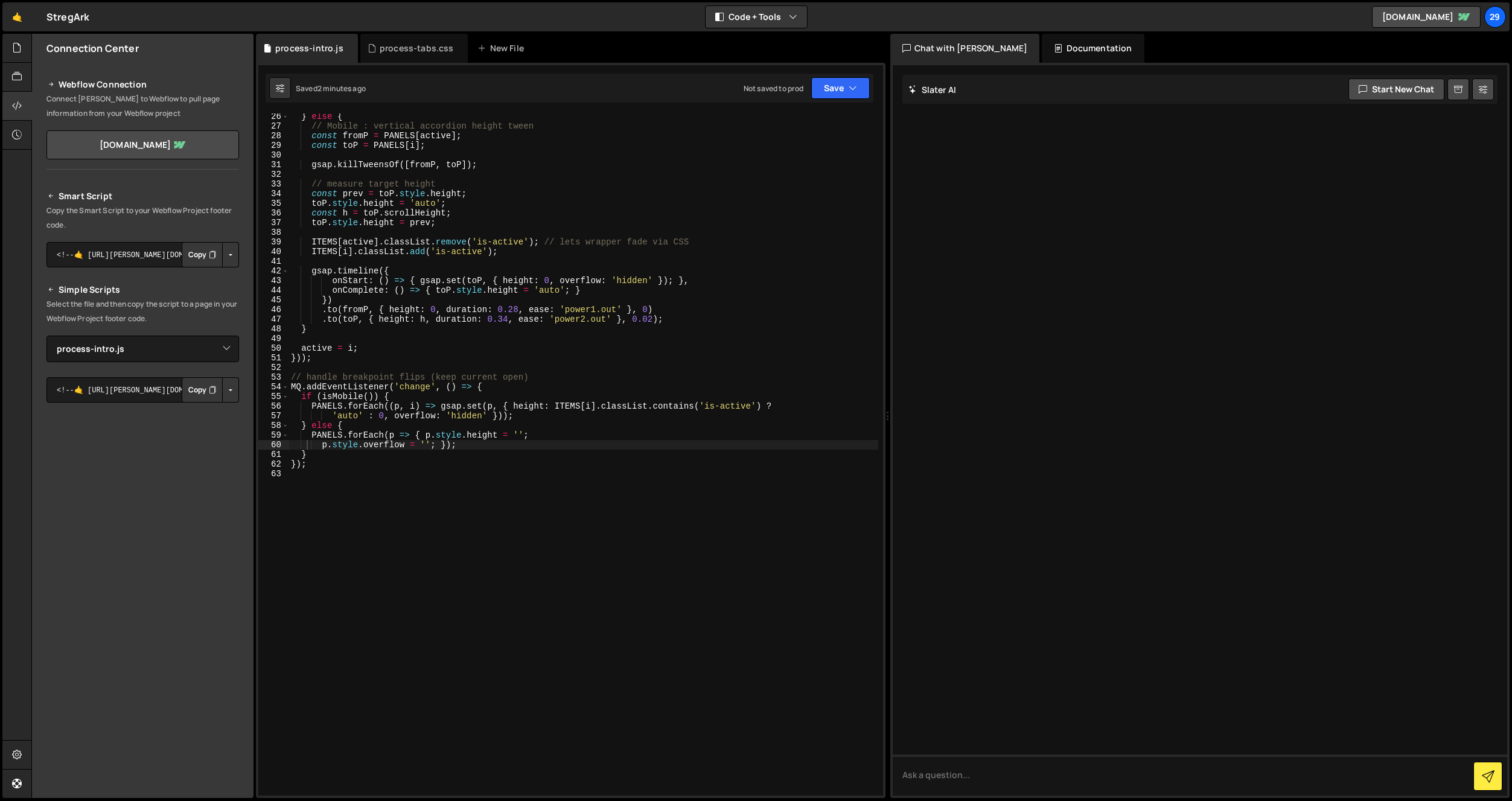
drag, startPoint x: 369, startPoint y: 260, endPoint x: 394, endPoint y: 272, distance: 27.7
click at [370, 260] on div "} else { // Mobile : vertical accordion height tween const fromP = PANELS [ act…" at bounding box center [583, 463] width 590 height 702
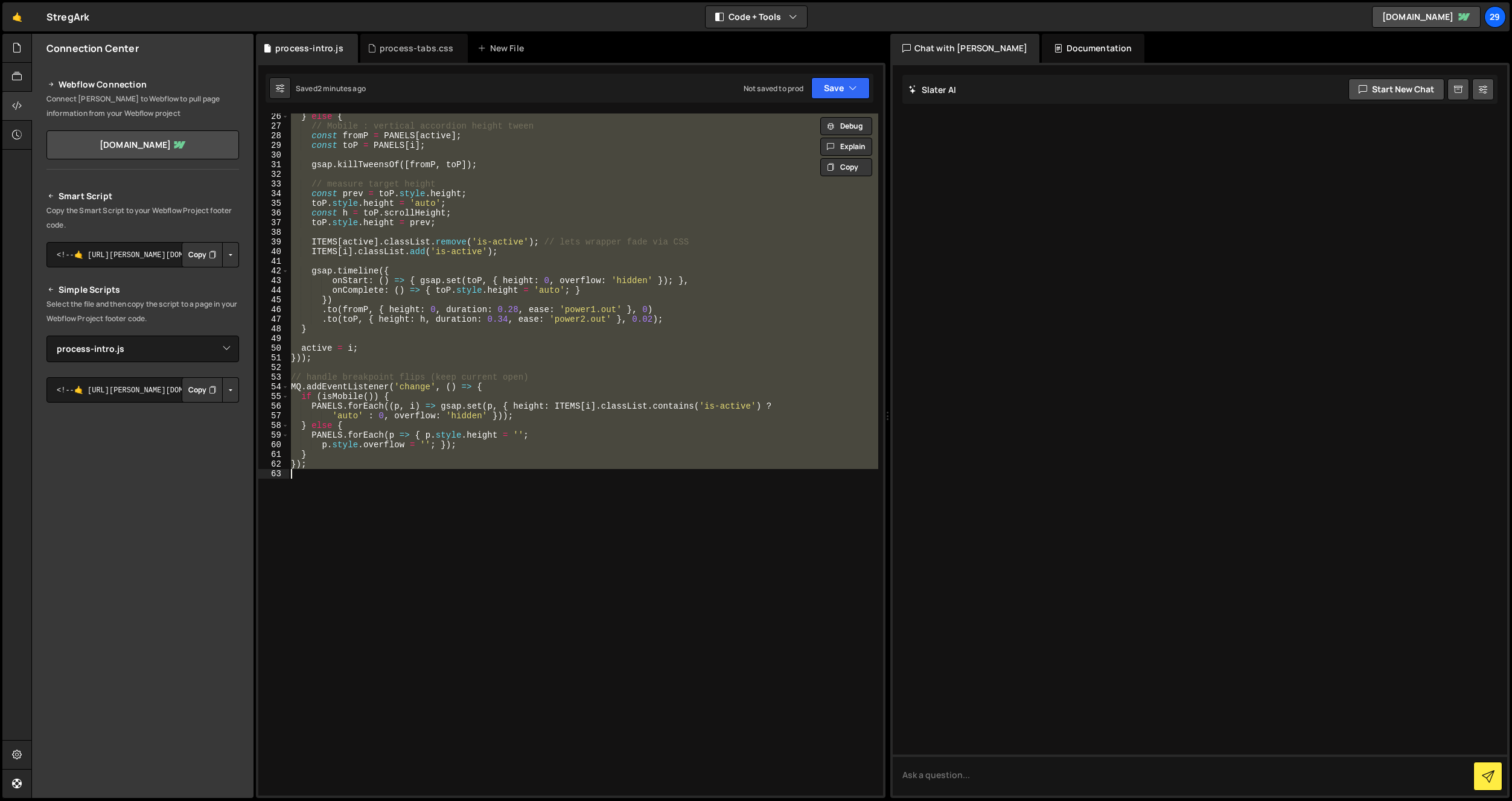
paste textarea
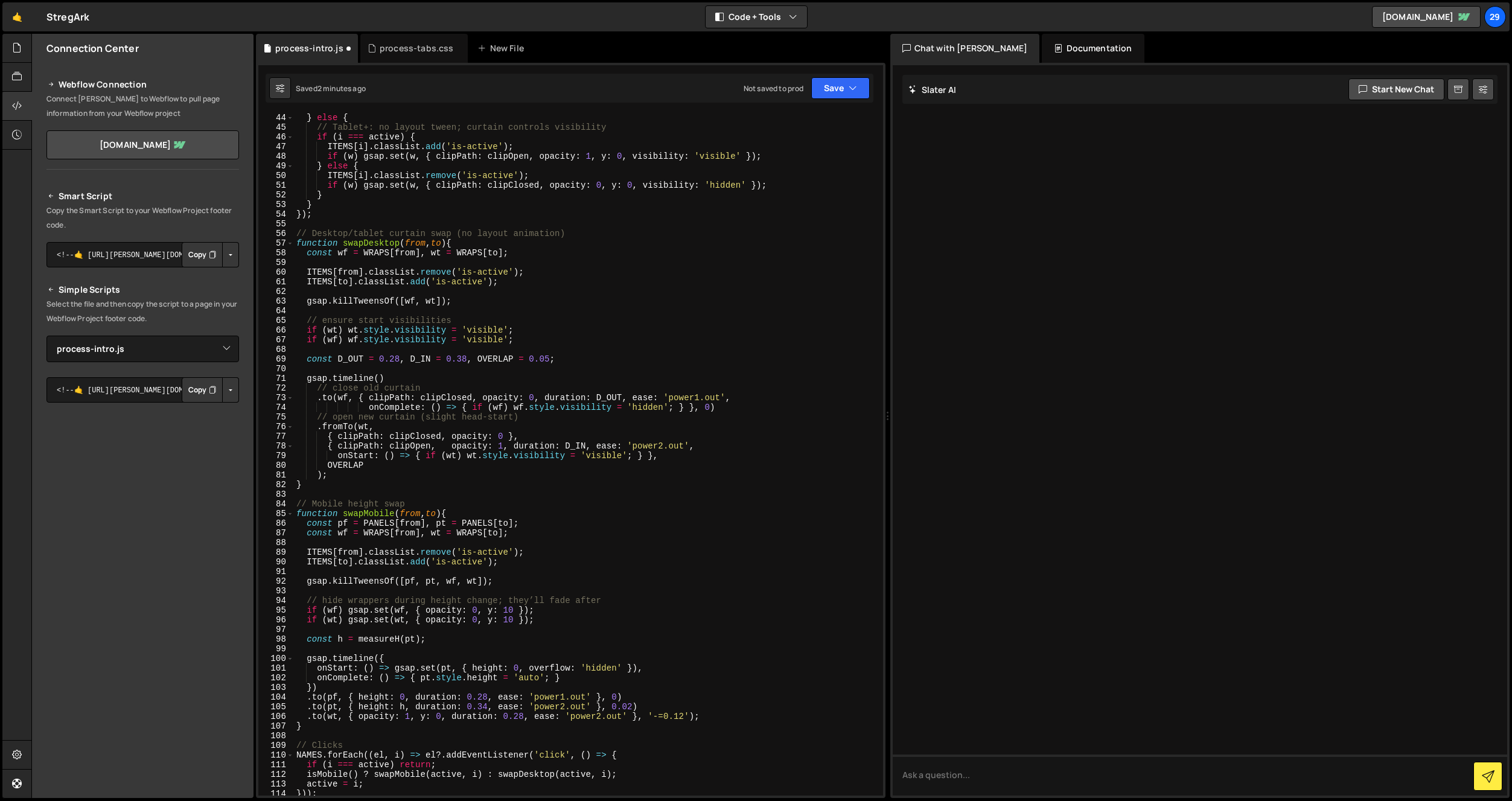
scroll to position [411, 0]
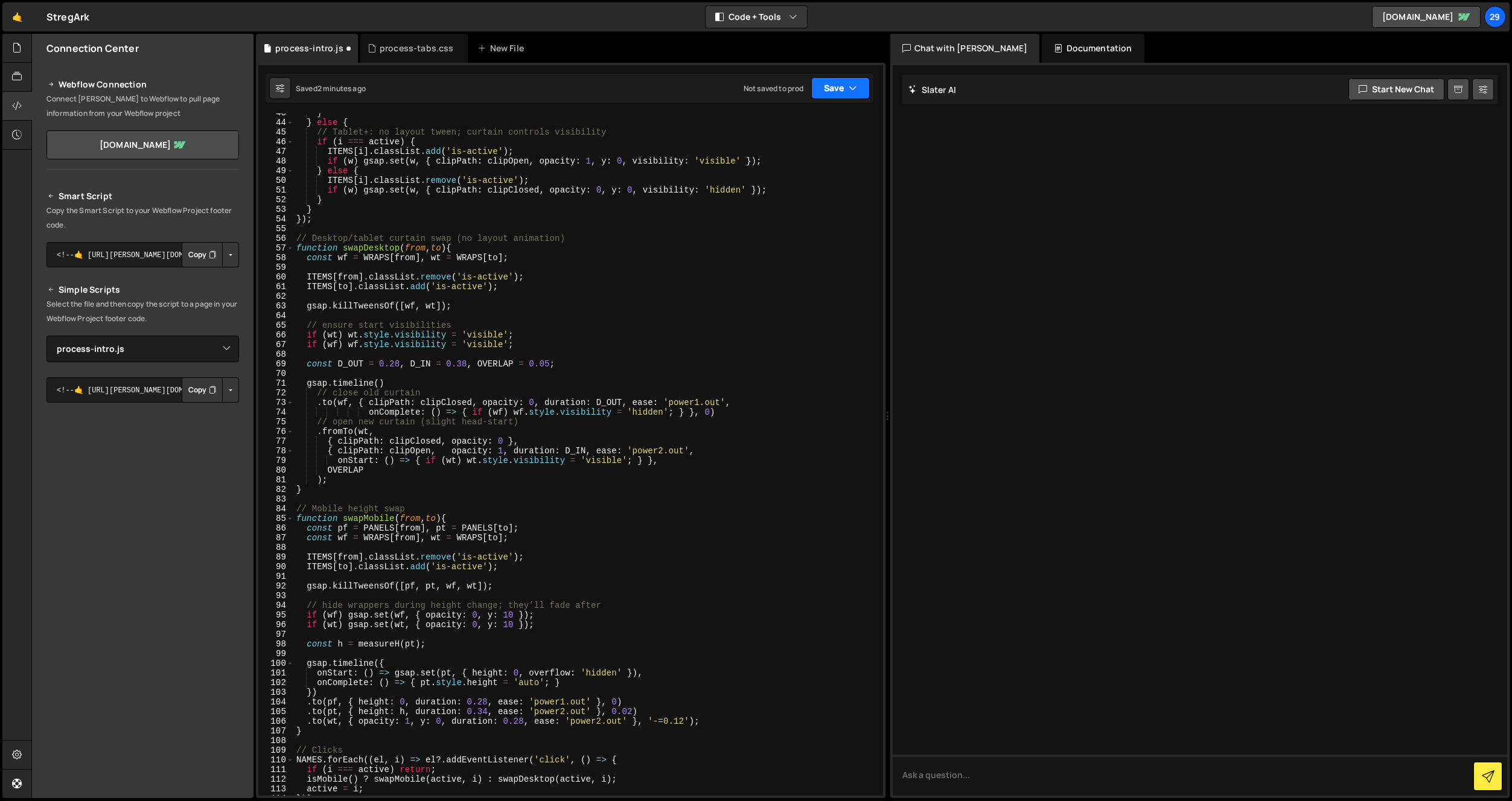
click at [840, 85] on button "Save" at bounding box center [841, 88] width 59 height 22
click at [777, 122] on div "Save to Staging S" at bounding box center [799, 118] width 125 height 12
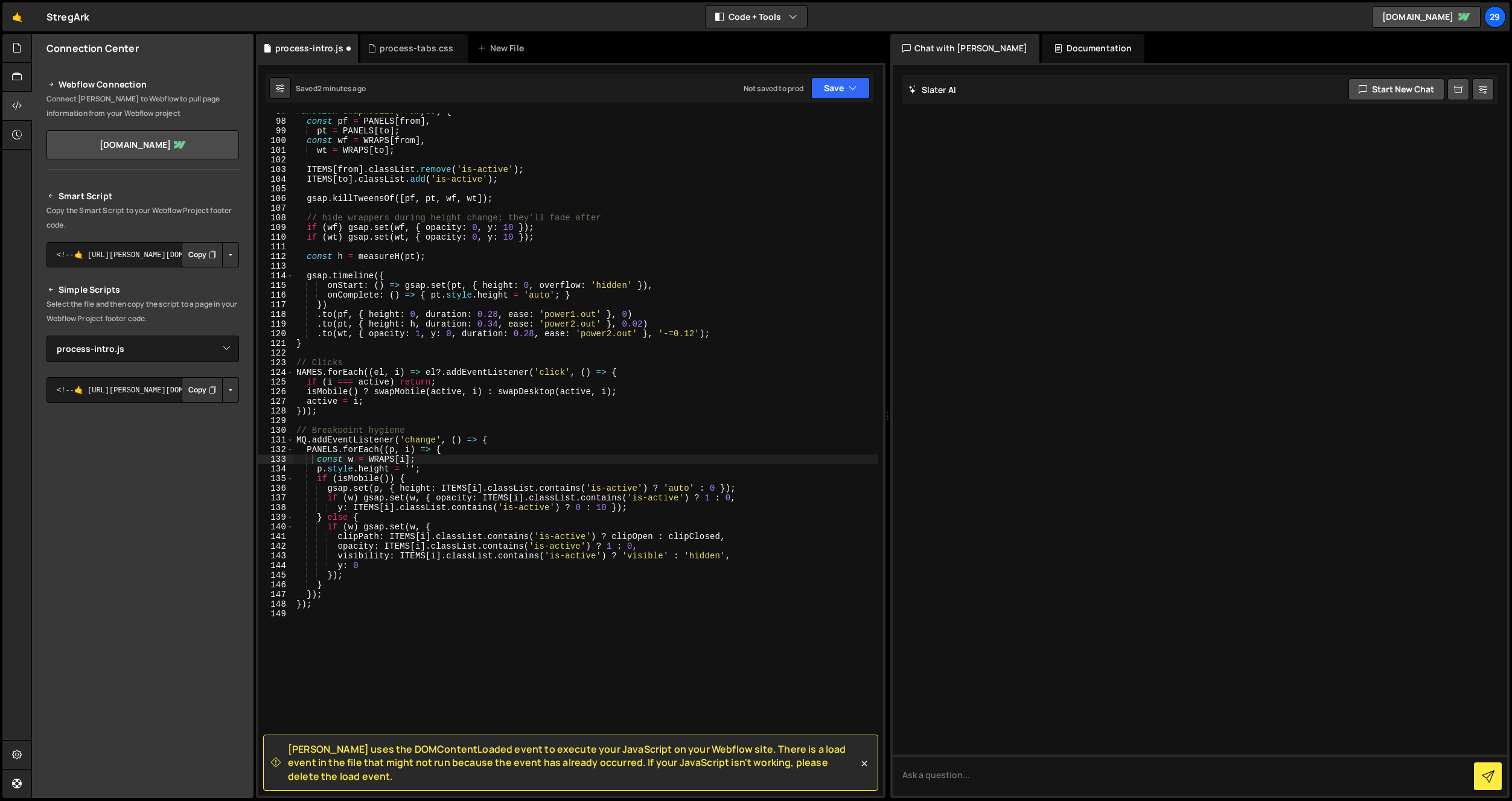
scroll to position [934, 0]
click at [640, 414] on div "function swapMobile ( from , to ) { const pf = PANELS [ from ] , pt = PANELS [ …" at bounding box center [586, 458] width 584 height 702
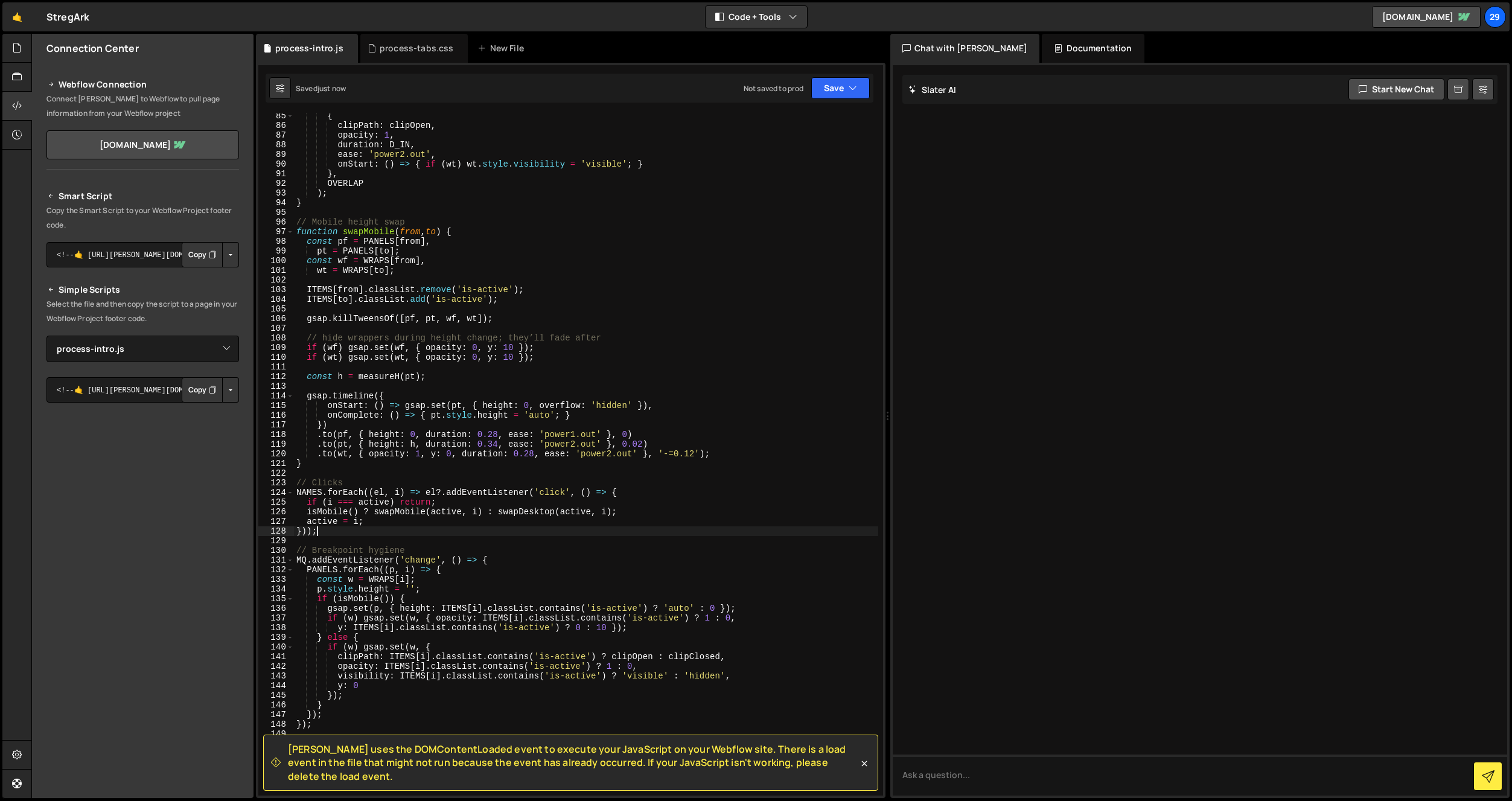
scroll to position [793, 0]
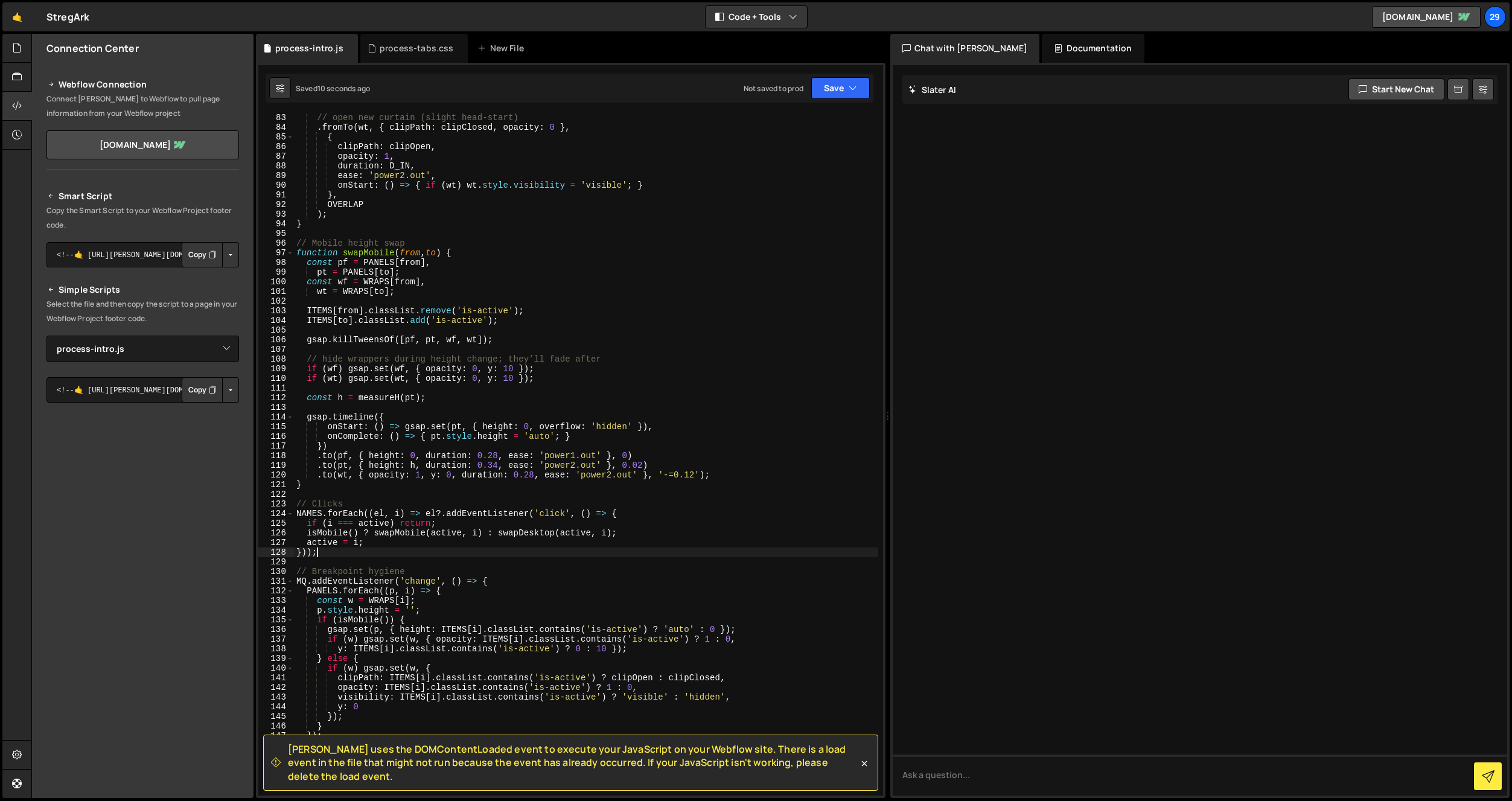
click at [605, 340] on div "// open new curtain (slight head-start) . fromTo ( wt , { clipPath : clipClosed…" at bounding box center [586, 464] width 584 height 702
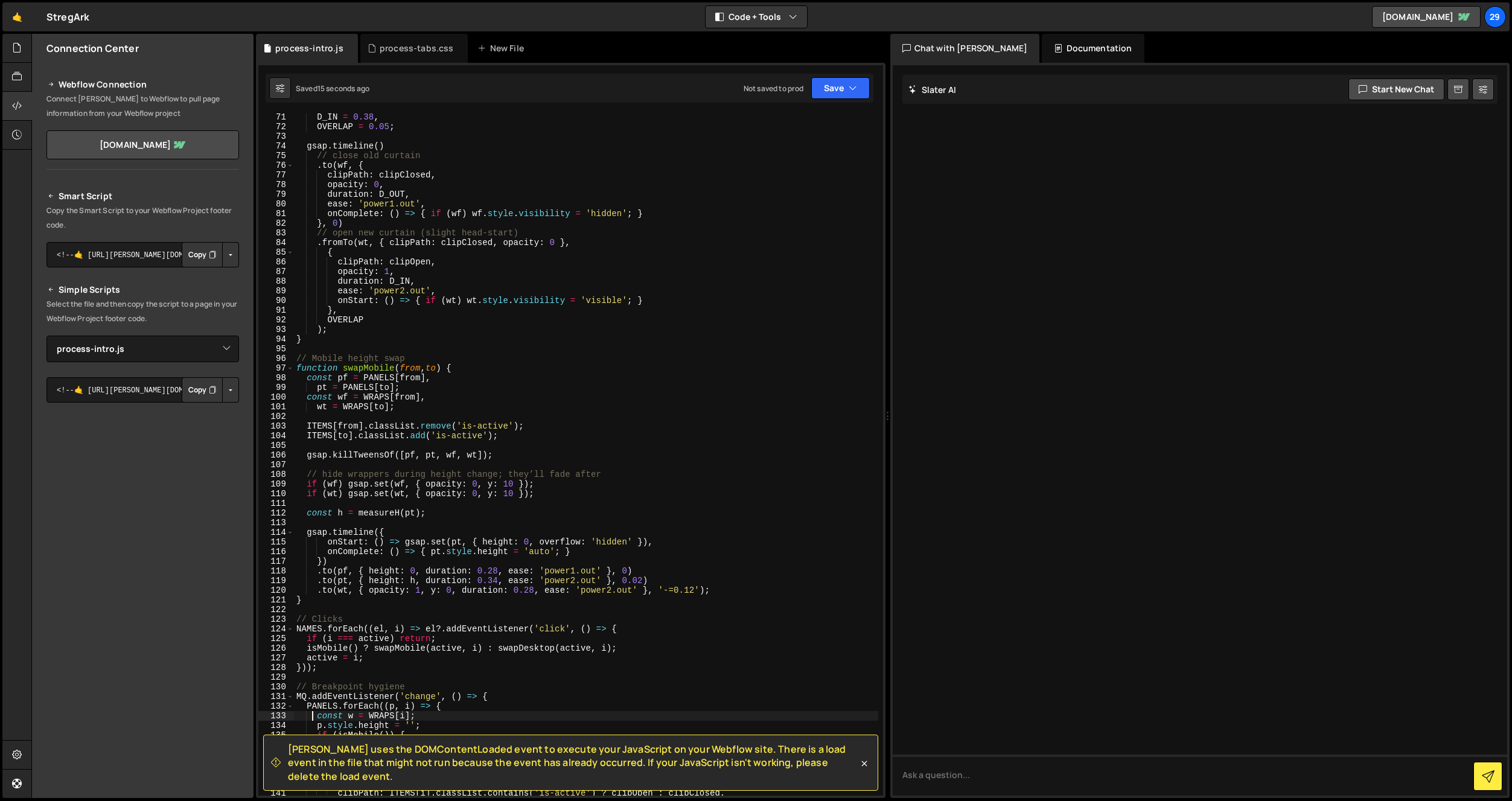
scroll to position [660, 0]
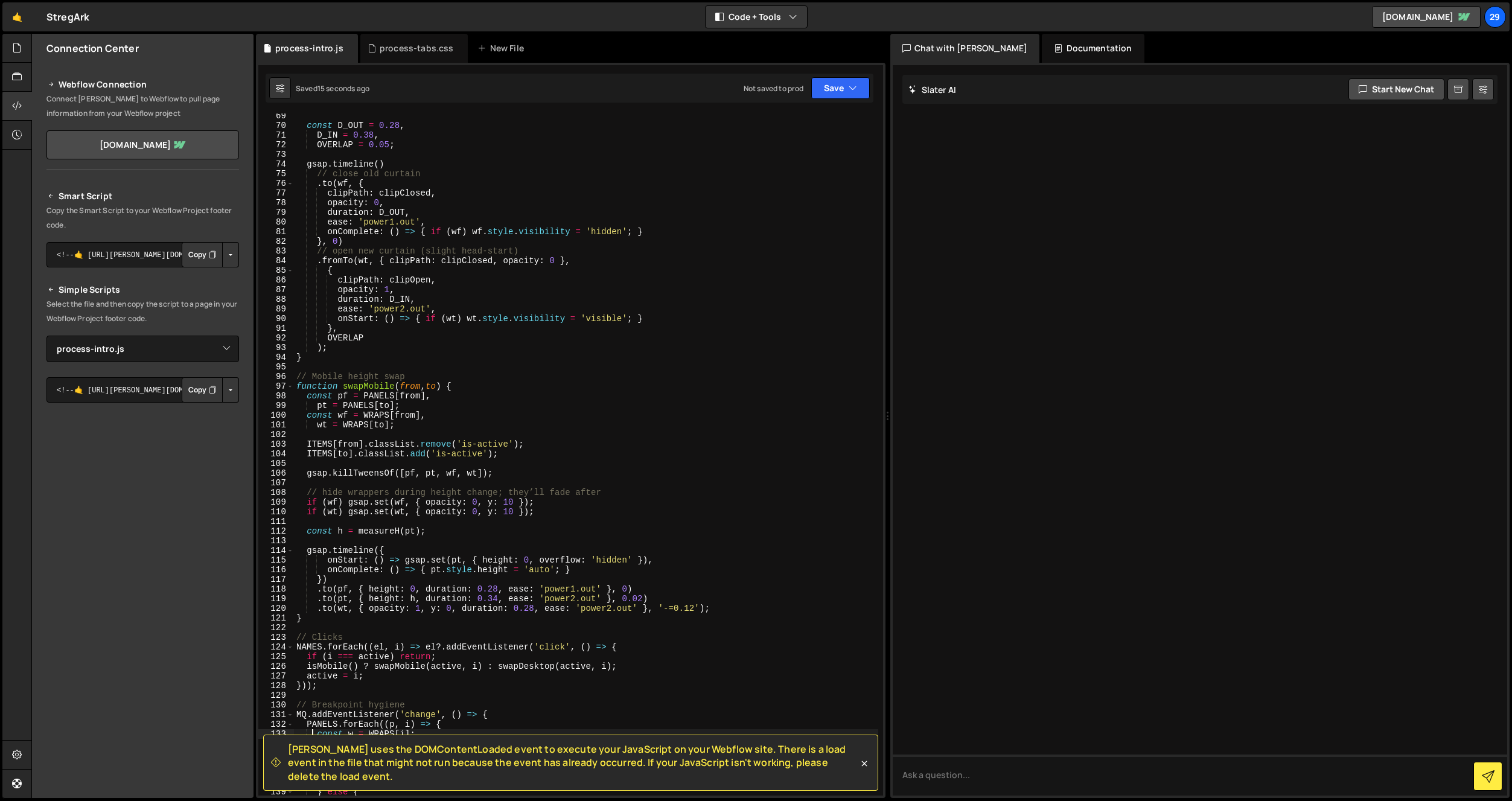
click at [569, 331] on div "const D_OUT = 0.28 , D_IN = 0.38 , OVERLAP = 0.05 ; gsap . timeline ( ) // clos…" at bounding box center [586, 462] width 584 height 702
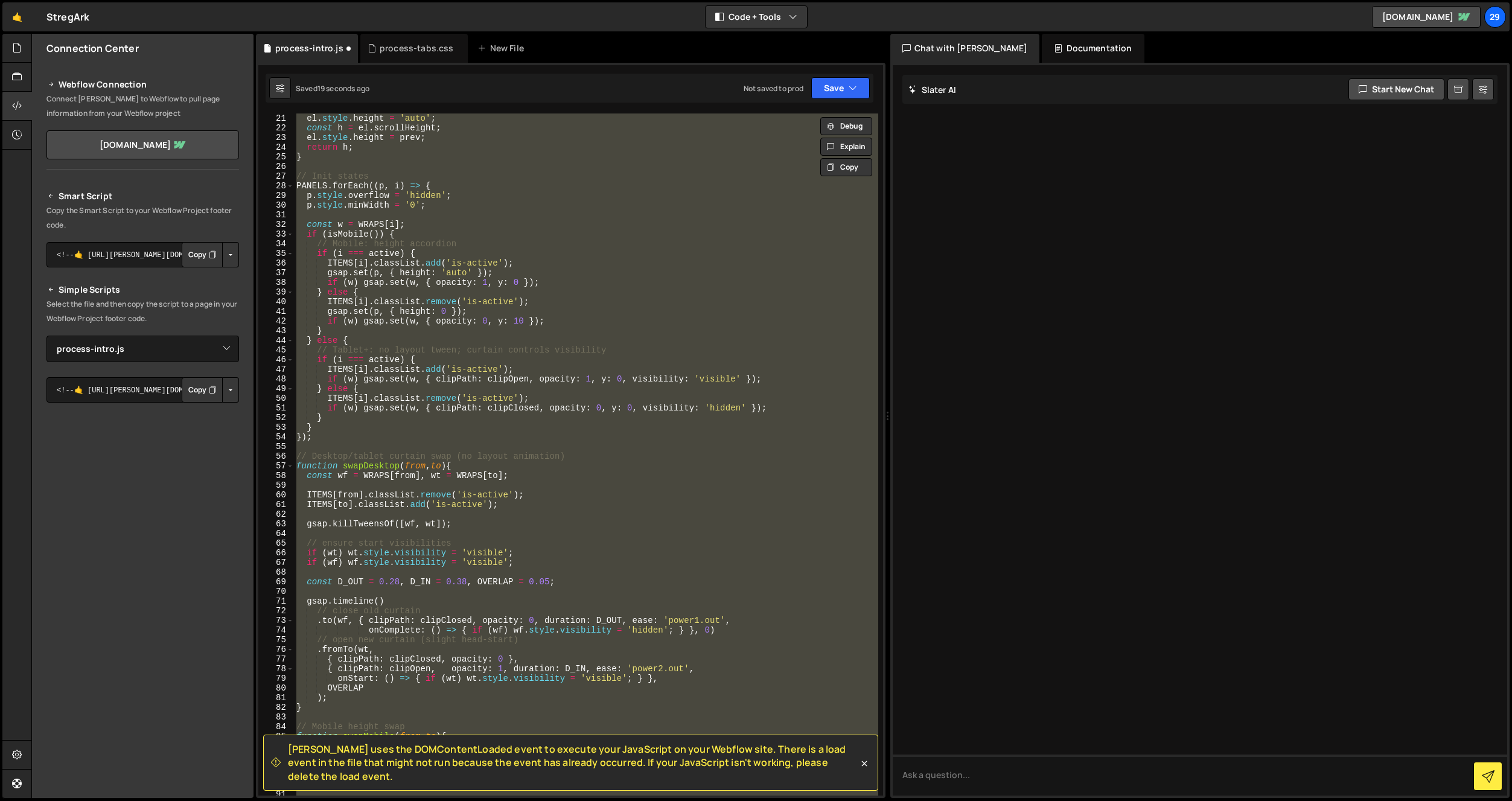
scroll to position [0, 0]
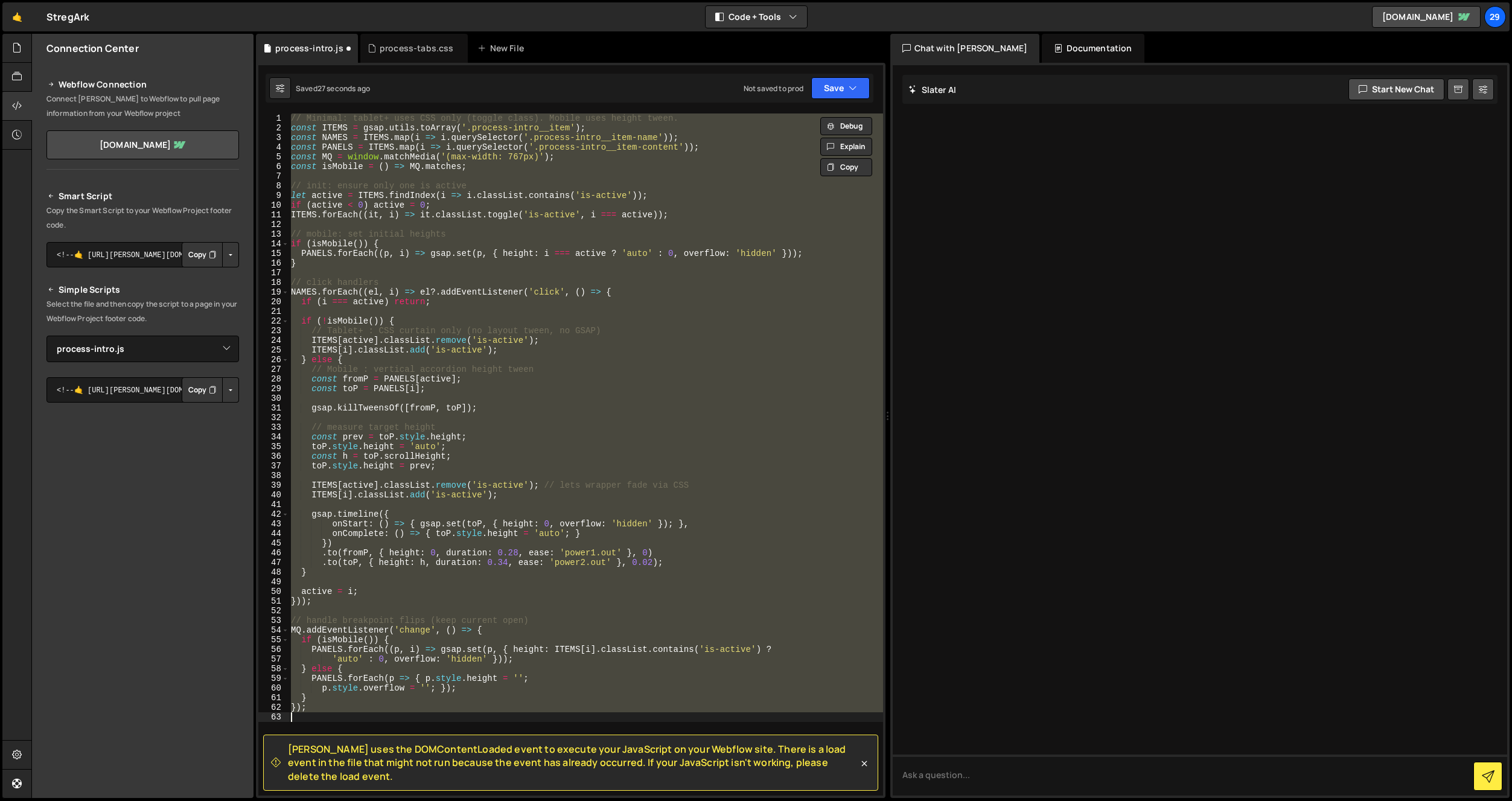
click at [595, 321] on div "// Minimal: tablet+ uses CSS only (toggle class). Mobile uses height tween. con…" at bounding box center [586, 464] width 595 height 702
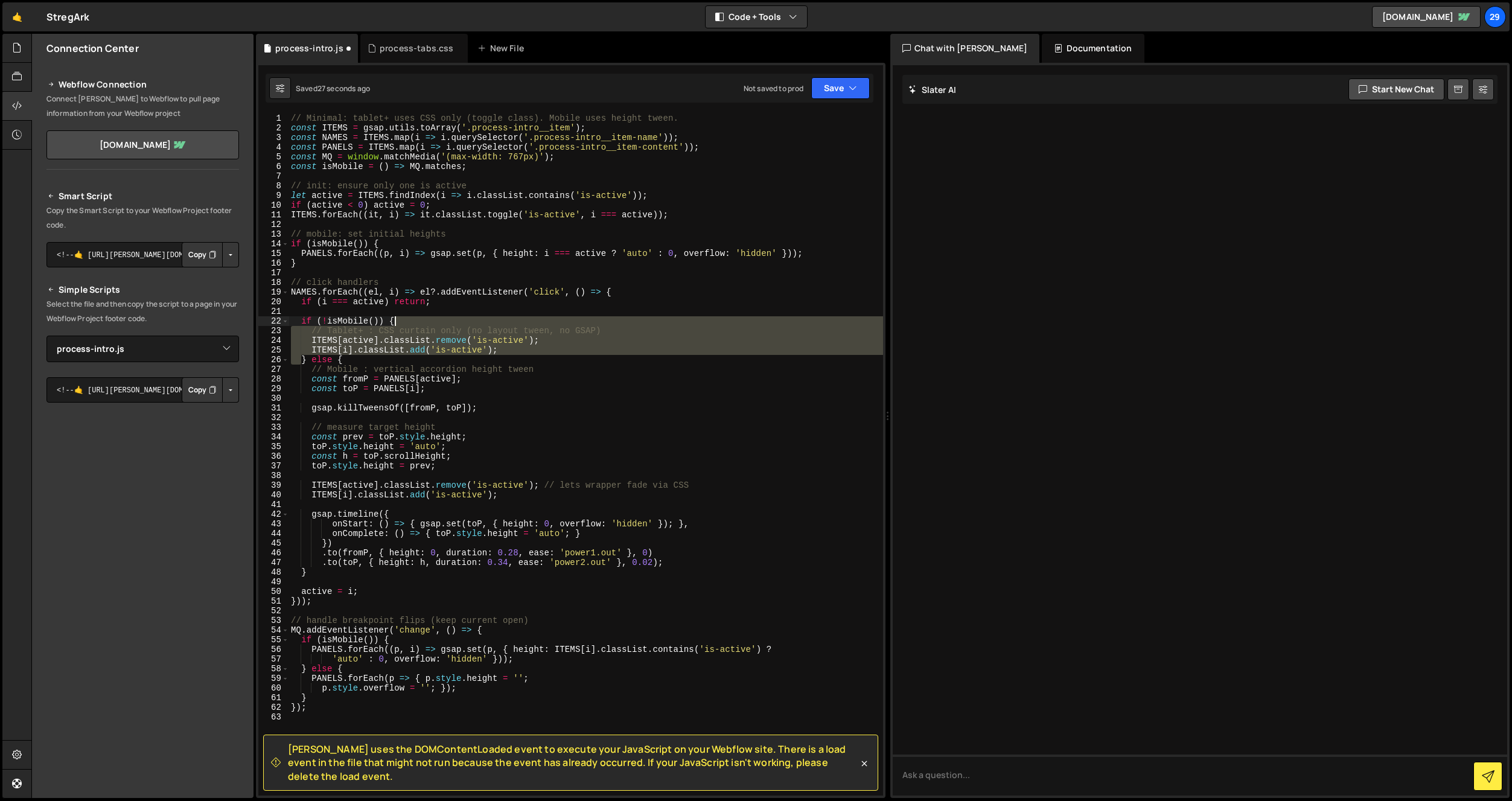
click at [595, 321] on div "// Minimal: tablet+ uses CSS only (toggle class). Mobile uses height tween. con…" at bounding box center [586, 464] width 595 height 702
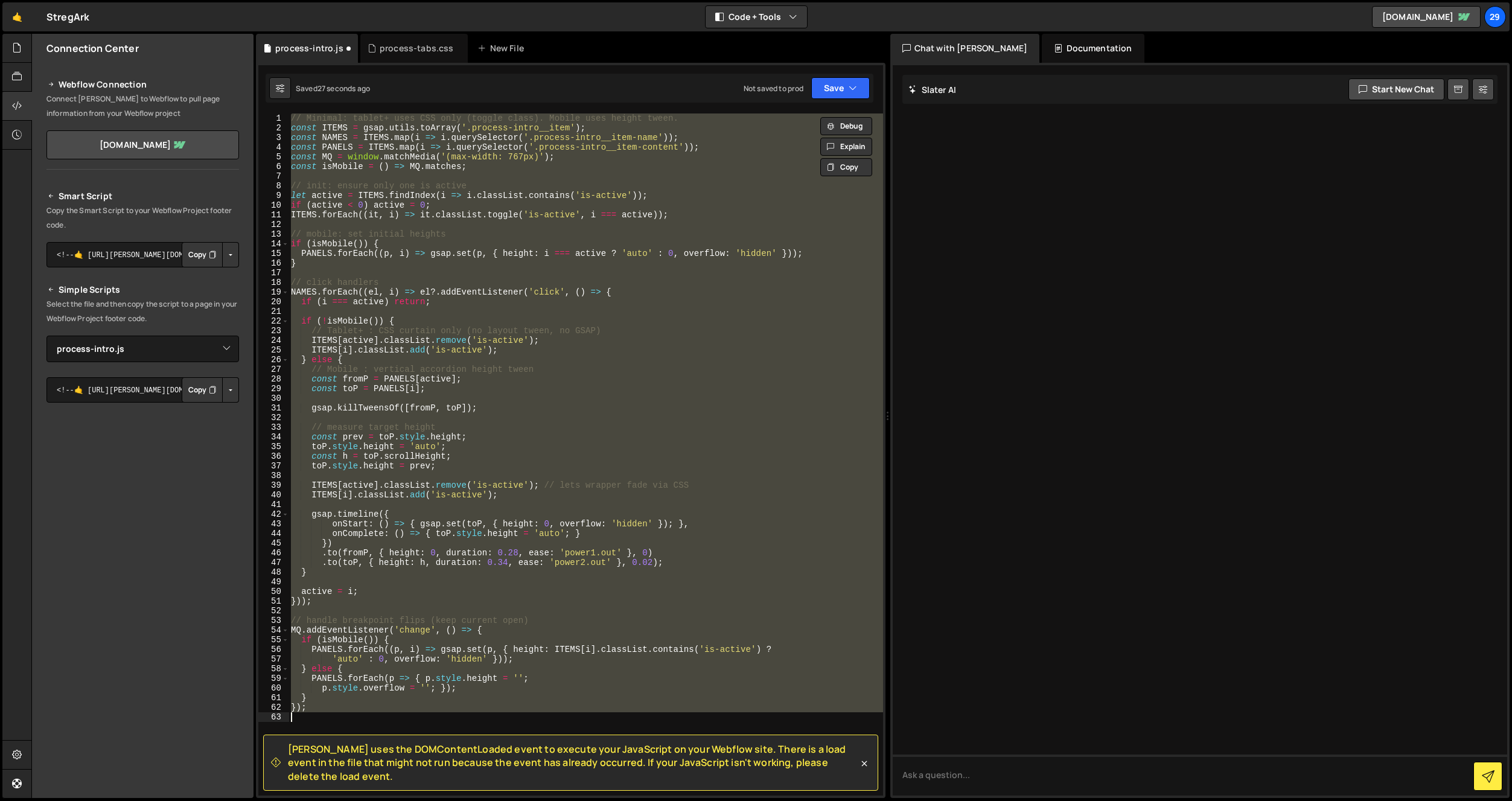
paste textarea
type textarea "});"
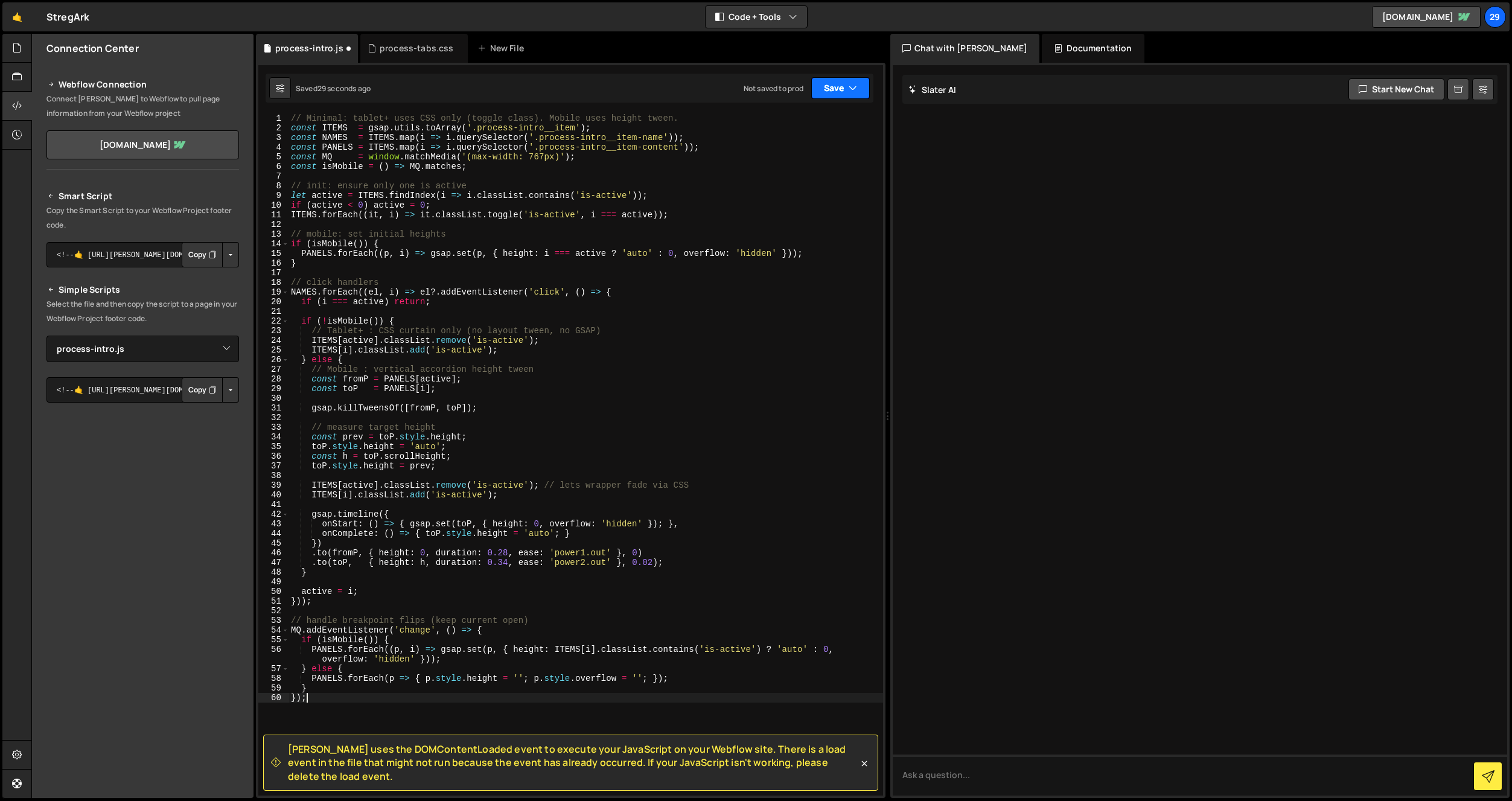
click at [840, 86] on button "Save" at bounding box center [841, 88] width 59 height 22
click at [775, 122] on div "Save to Staging S" at bounding box center [799, 118] width 125 height 12
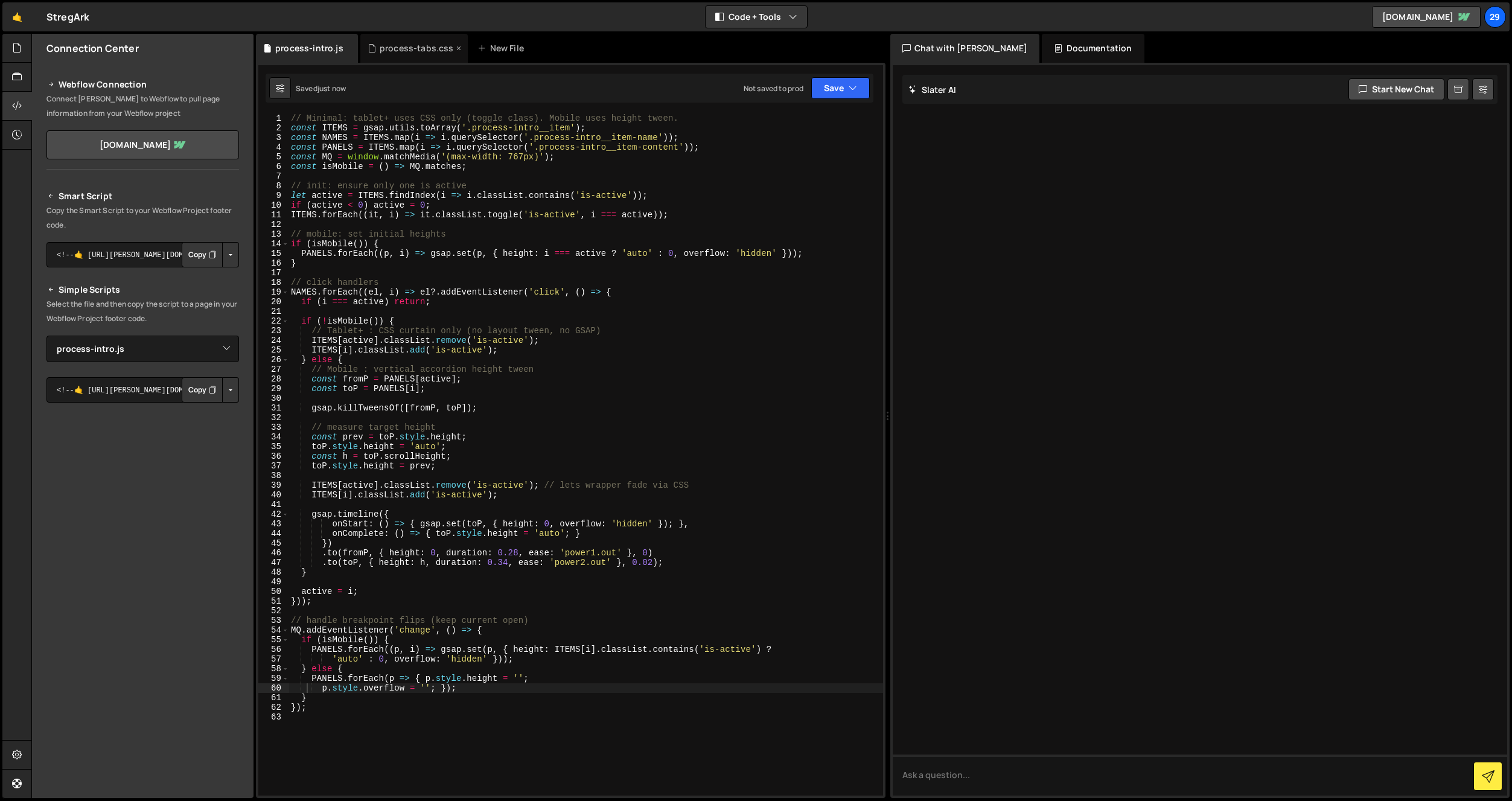
click at [407, 47] on div "process-tabs.css" at bounding box center [416, 48] width 74 height 12
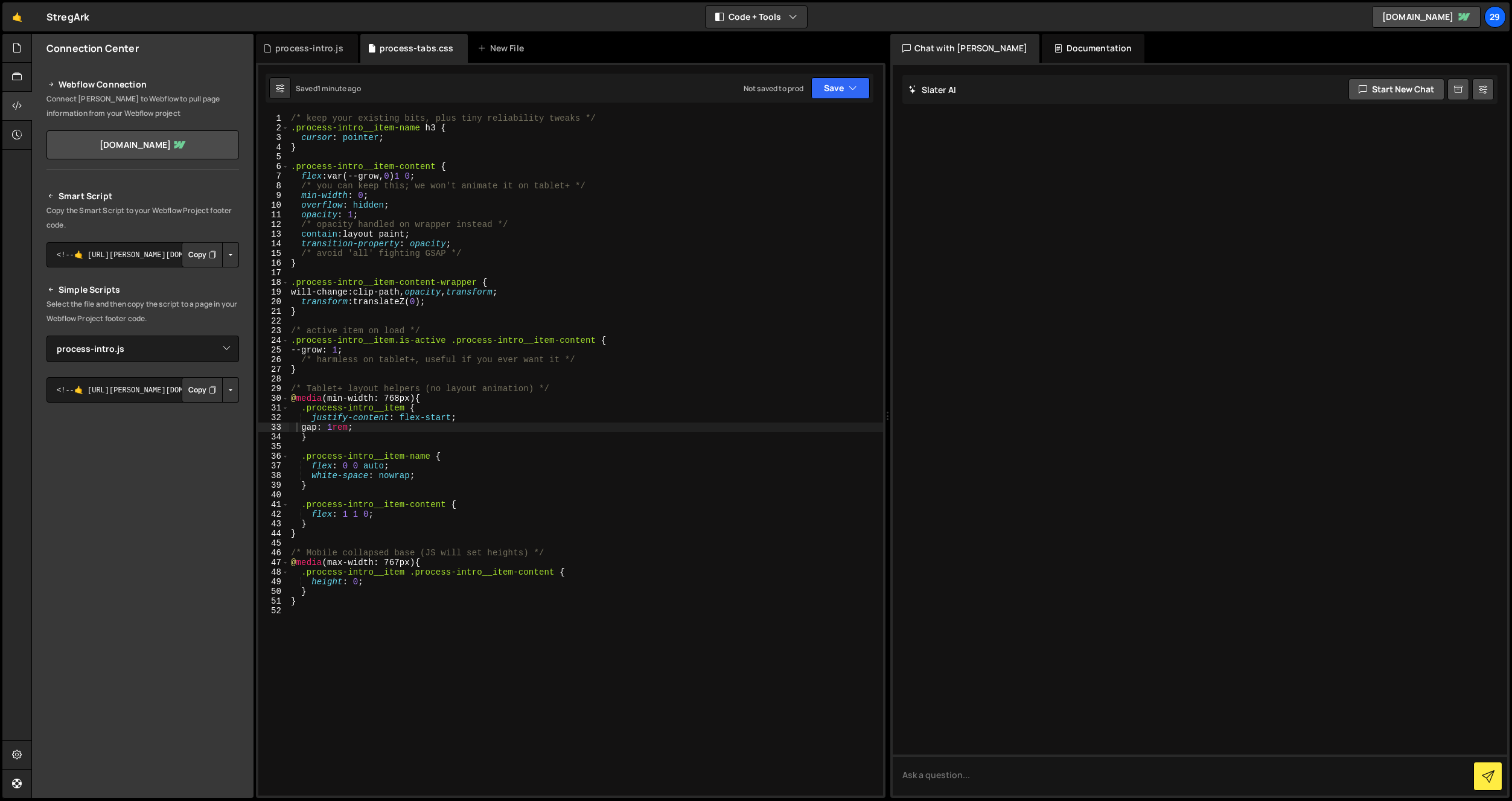
click at [433, 395] on div "/* keep your existing bits, plus tiny reliability tweaks */ .process-intro__ite…" at bounding box center [586, 464] width 595 height 702
type textarea "}"
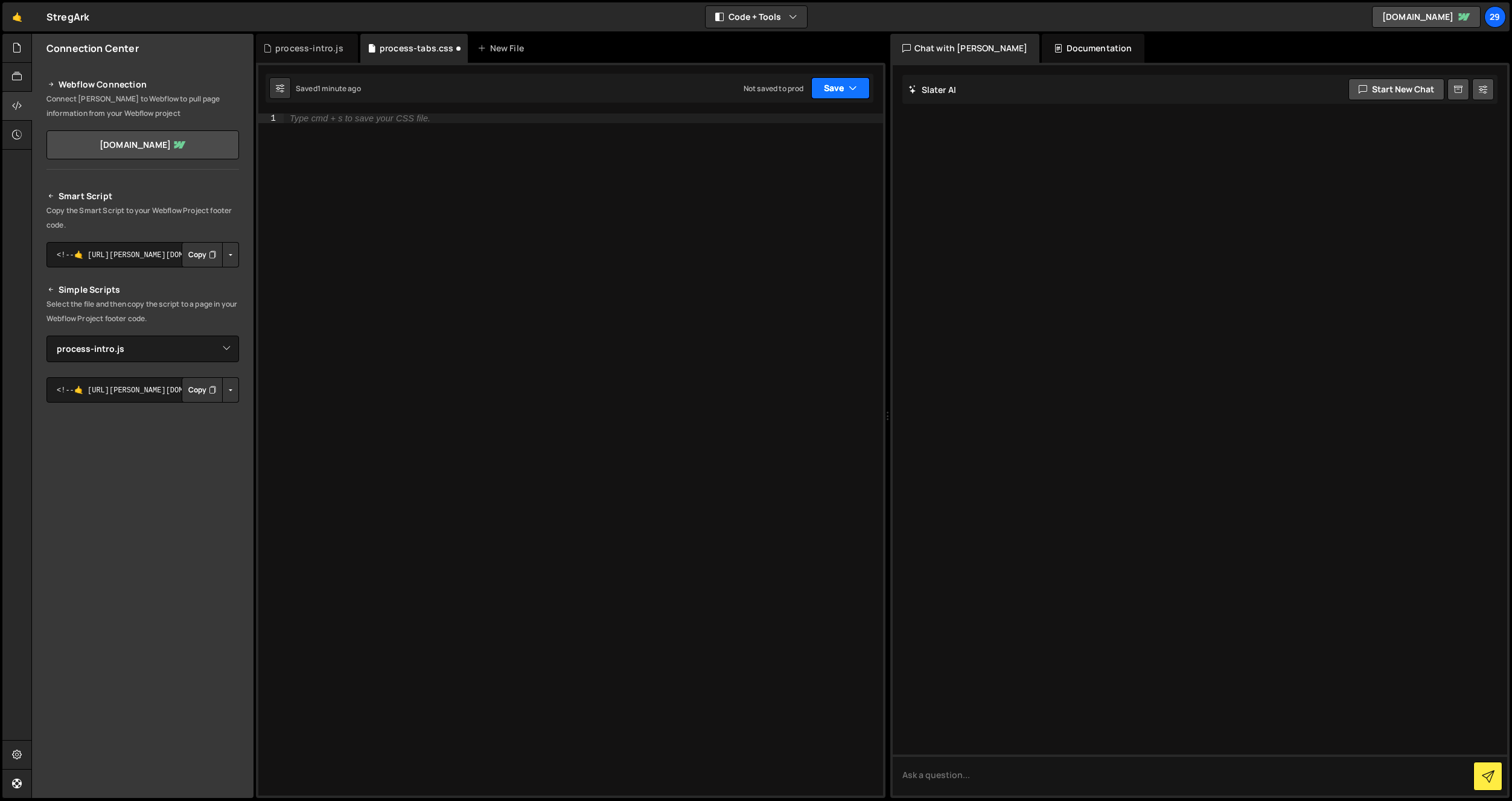
click at [831, 92] on button "Save" at bounding box center [841, 88] width 59 height 22
click at [770, 124] on div "Saved 1 minute ago" at bounding box center [799, 131] width 125 height 14
click at [312, 47] on div "process-intro.js" at bounding box center [309, 48] width 68 height 12
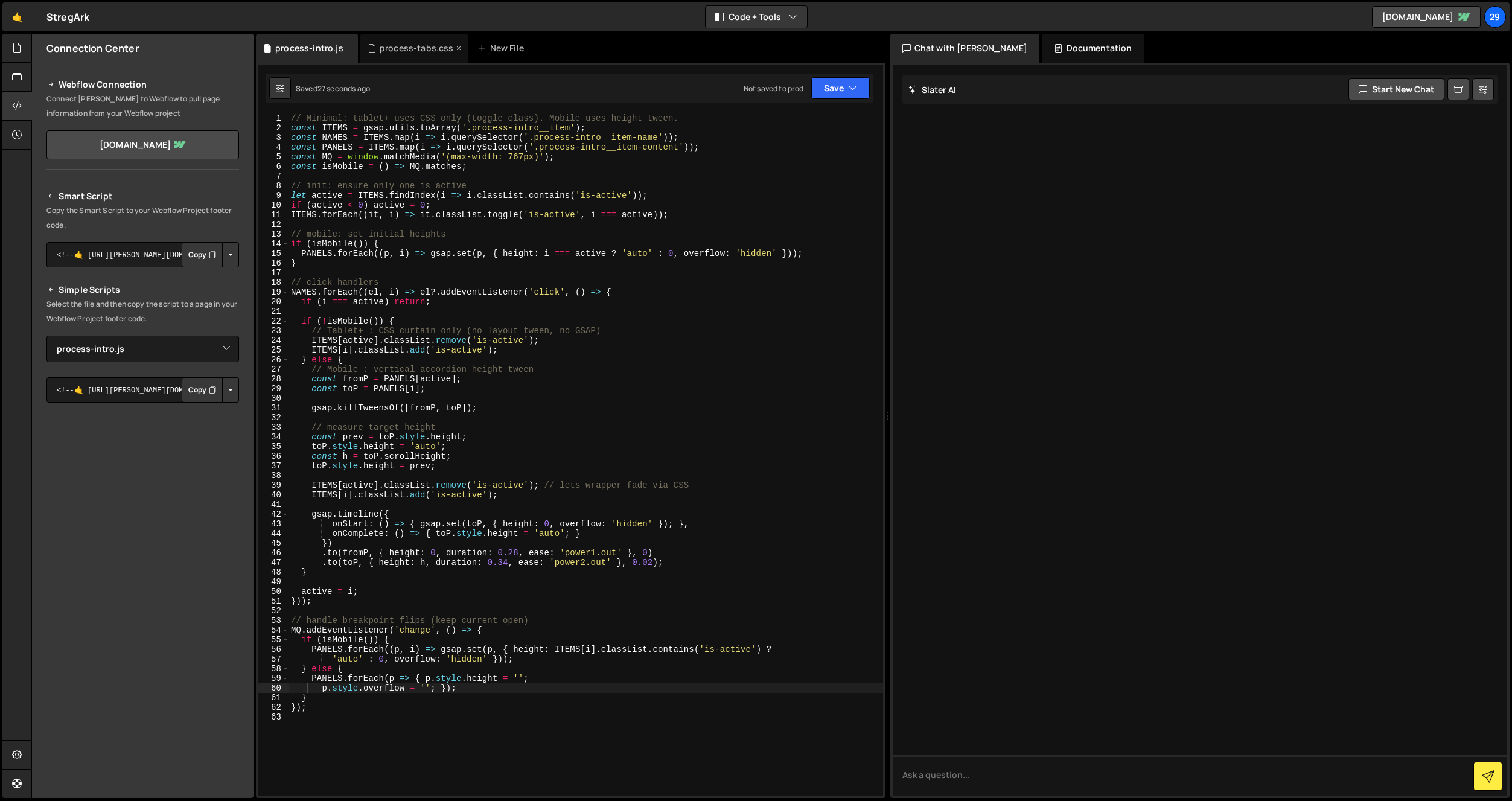
click at [410, 45] on div "process-tabs.css" at bounding box center [416, 48] width 74 height 12
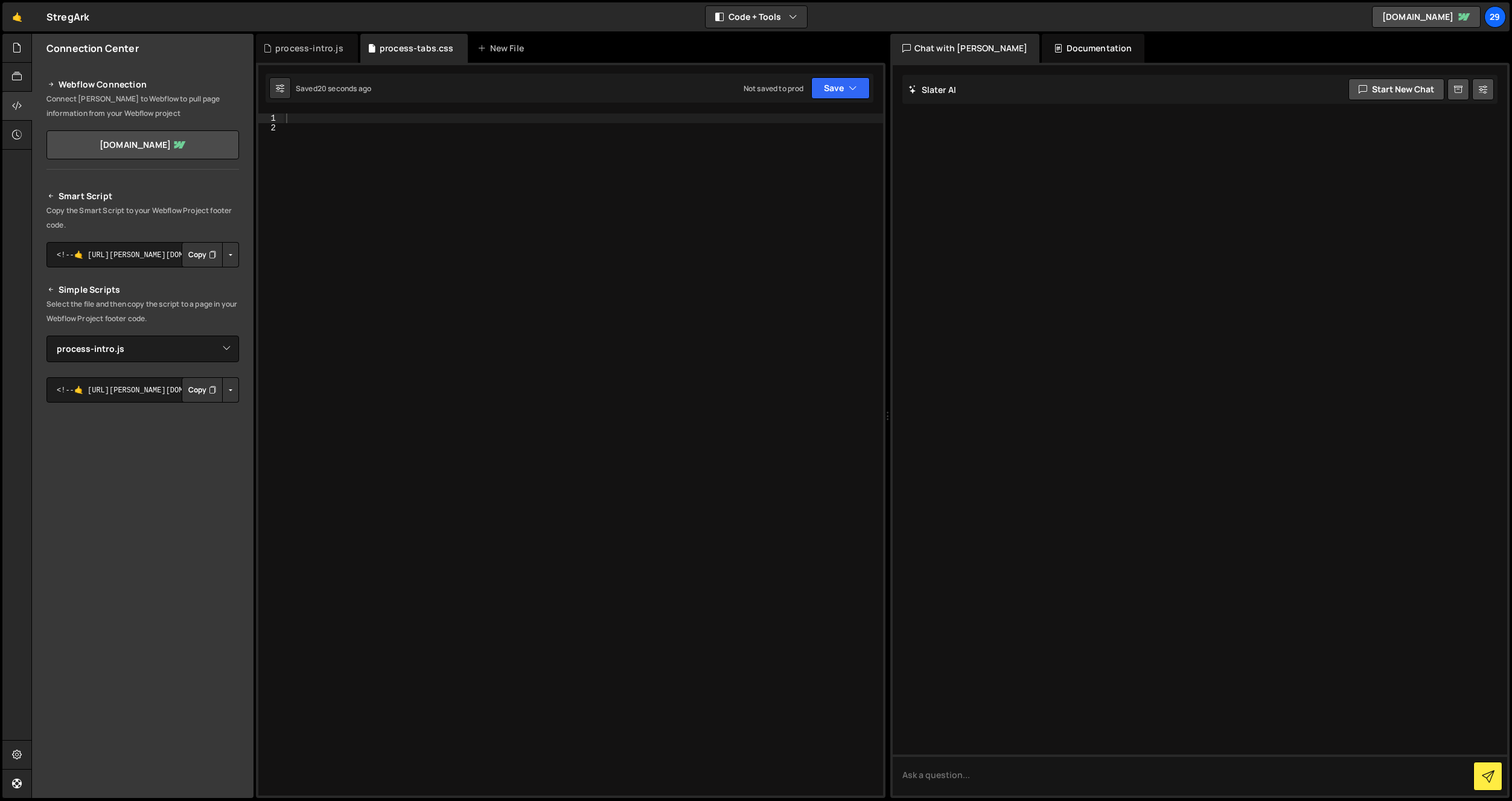
click at [417, 223] on div at bounding box center [584, 464] width 599 height 702
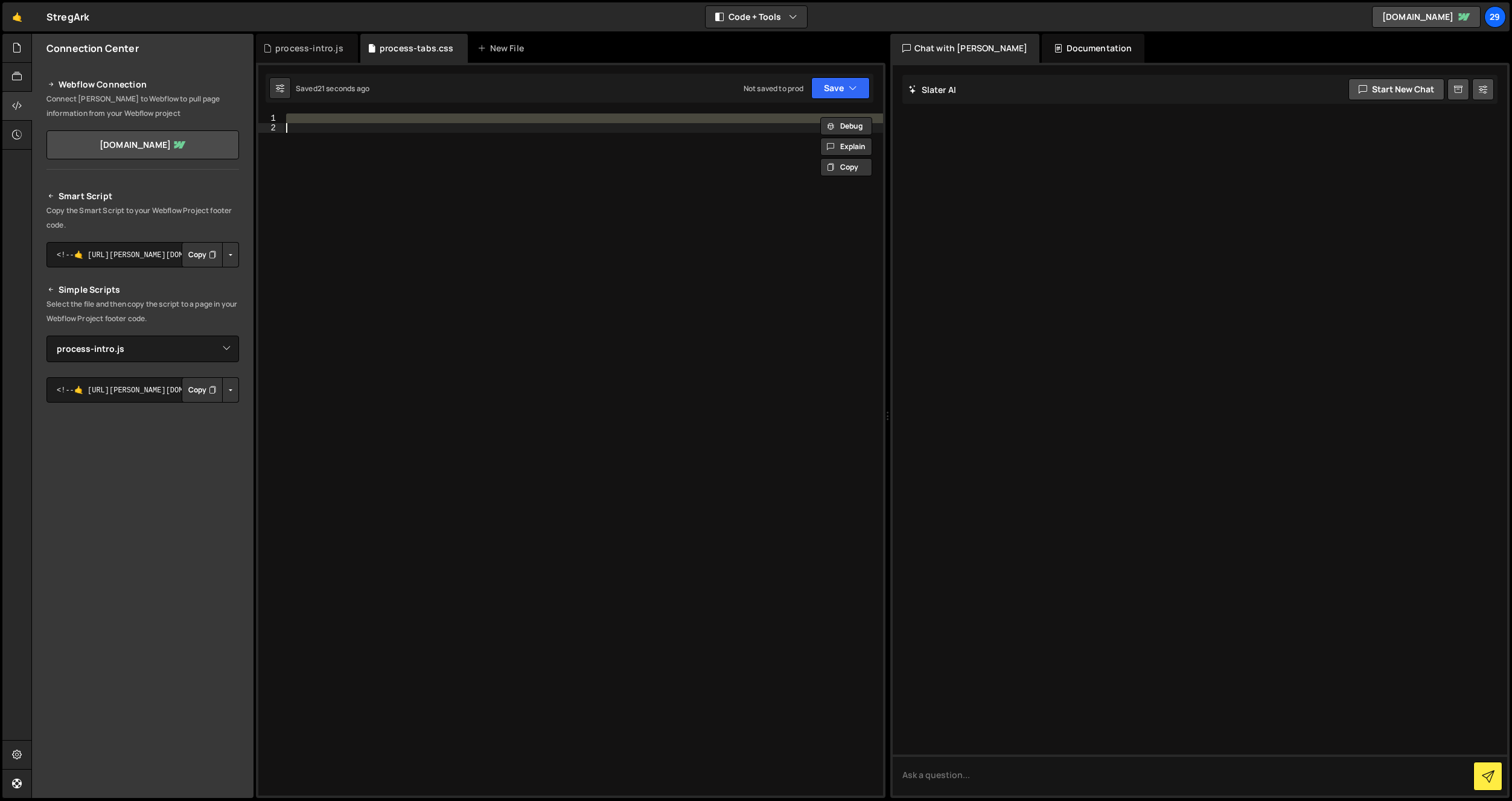
paste textarea "}"
type textarea "}"
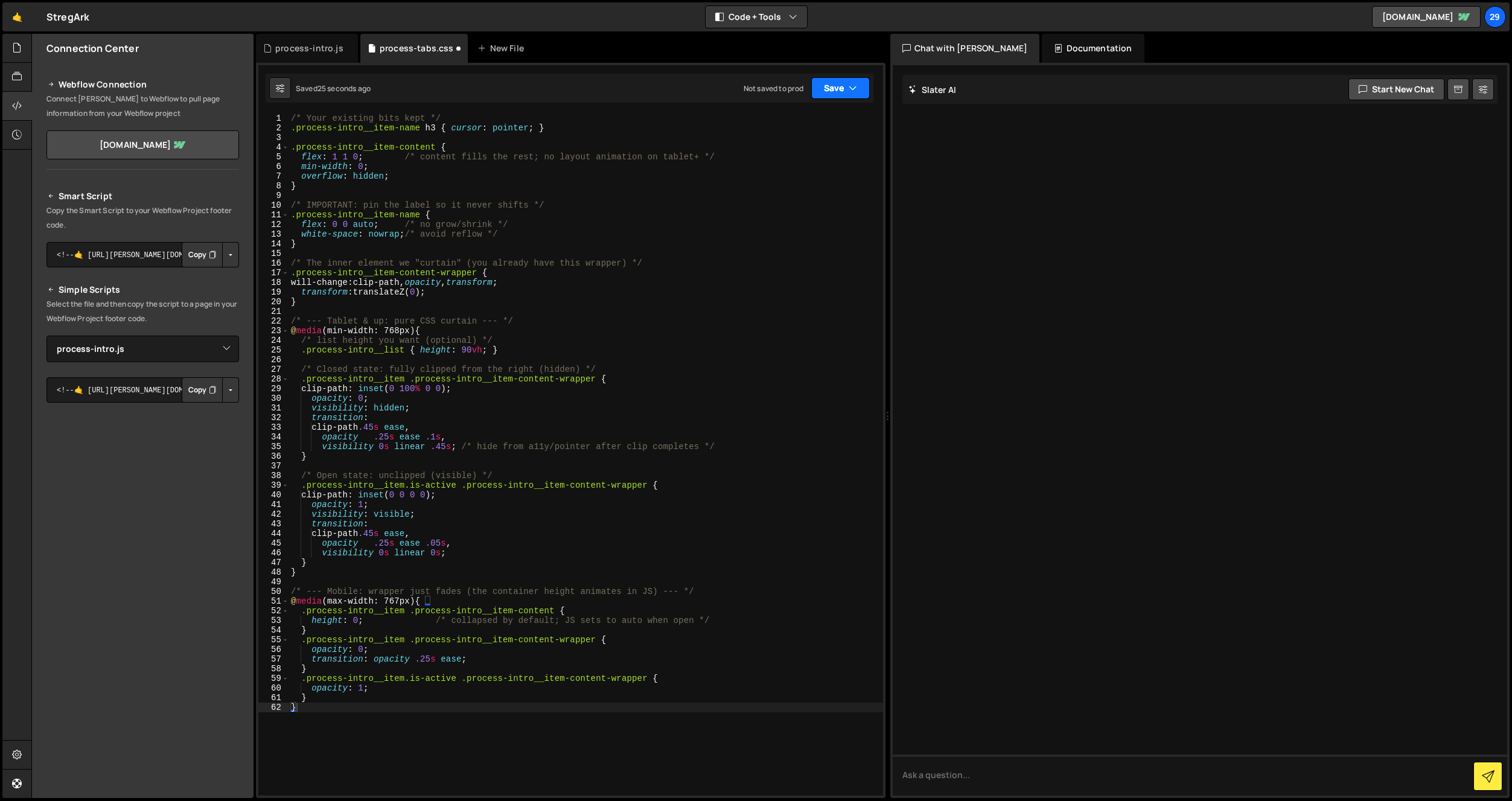
click at [829, 91] on button "Save" at bounding box center [841, 88] width 59 height 22
click at [794, 117] on div "Save to Staging S" at bounding box center [799, 118] width 125 height 12
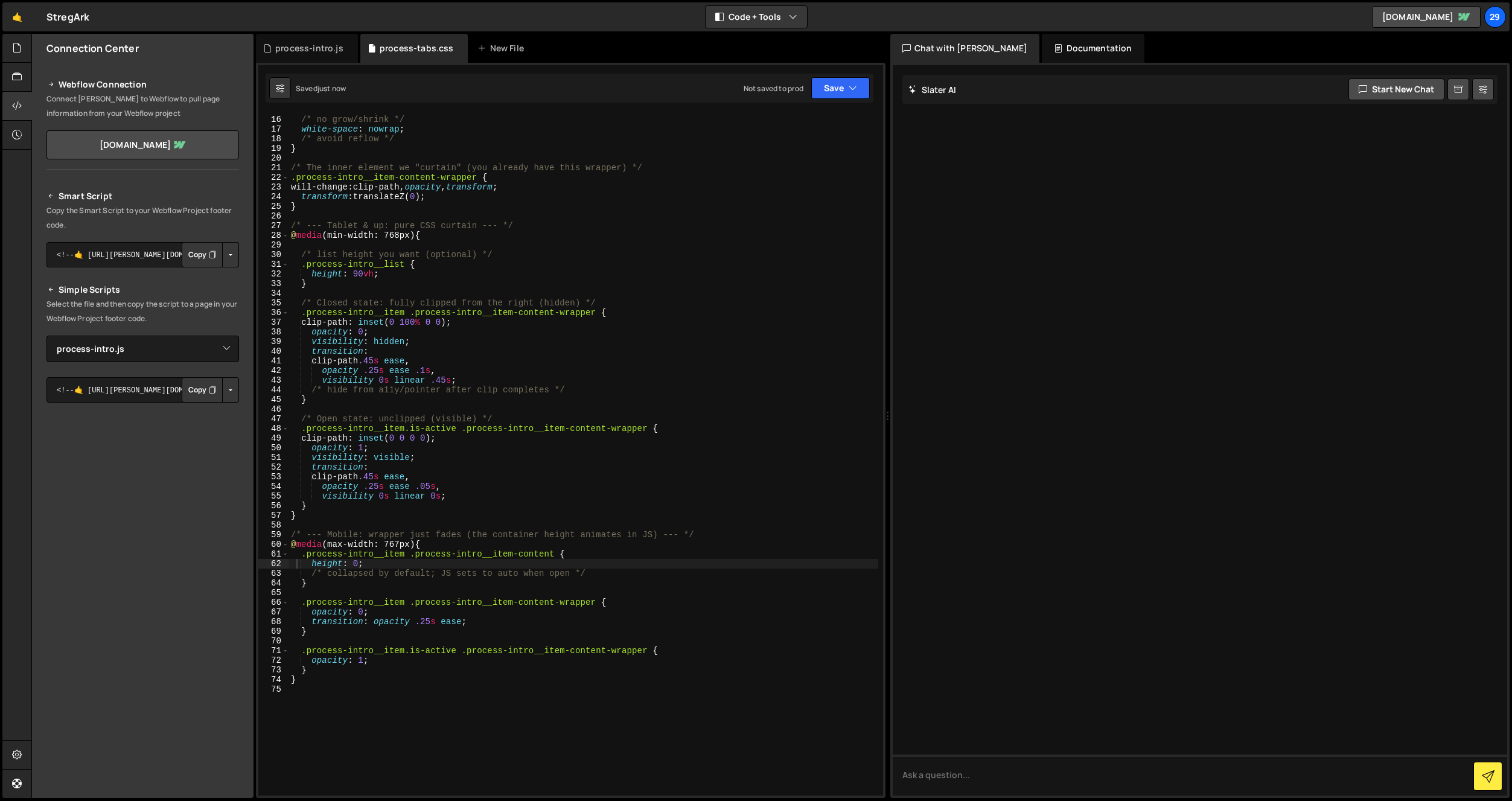
scroll to position [144, 0]
click at [636, 154] on div "flex : 0 0 auto ; /* no grow/shrink */ white-space : nowrap ; /* avoid reflow *…" at bounding box center [583, 455] width 590 height 702
drag, startPoint x: 518, startPoint y: 173, endPoint x: 530, endPoint y: 182, distance: 15.0
click at [518, 173] on div "flex : 0 0 auto ; /* no grow/shrink */ white-space : nowrap ; /* avoid reflow *…" at bounding box center [583, 455] width 590 height 702
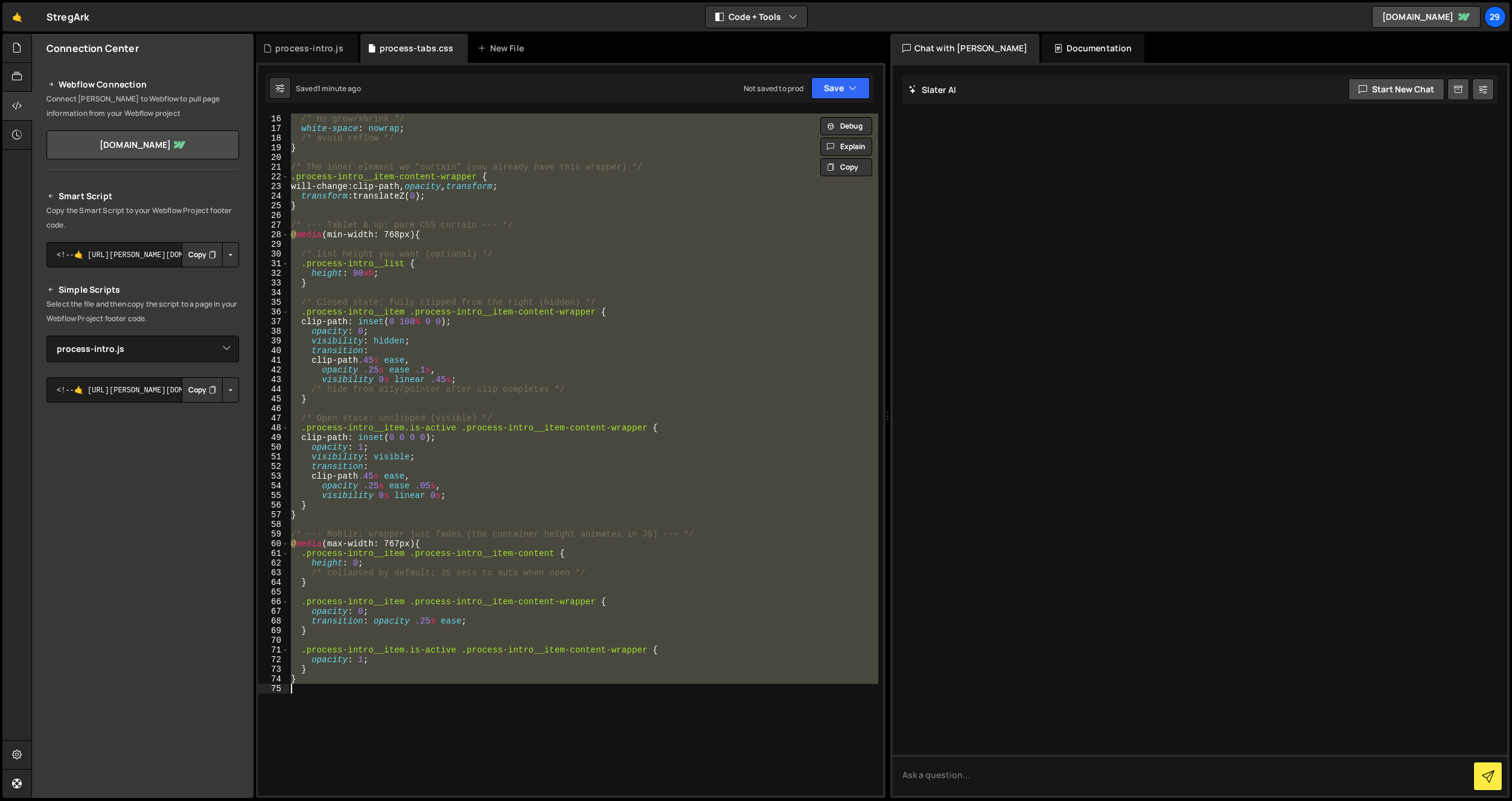
click at [358, 319] on div "flex : 0 0 auto ; /* no grow/shrink */ white-space : nowrap ; /* avoid reflow *…" at bounding box center [583, 455] width 589 height 682
type textarea "clip-path: inset(0 100% 0 0);"
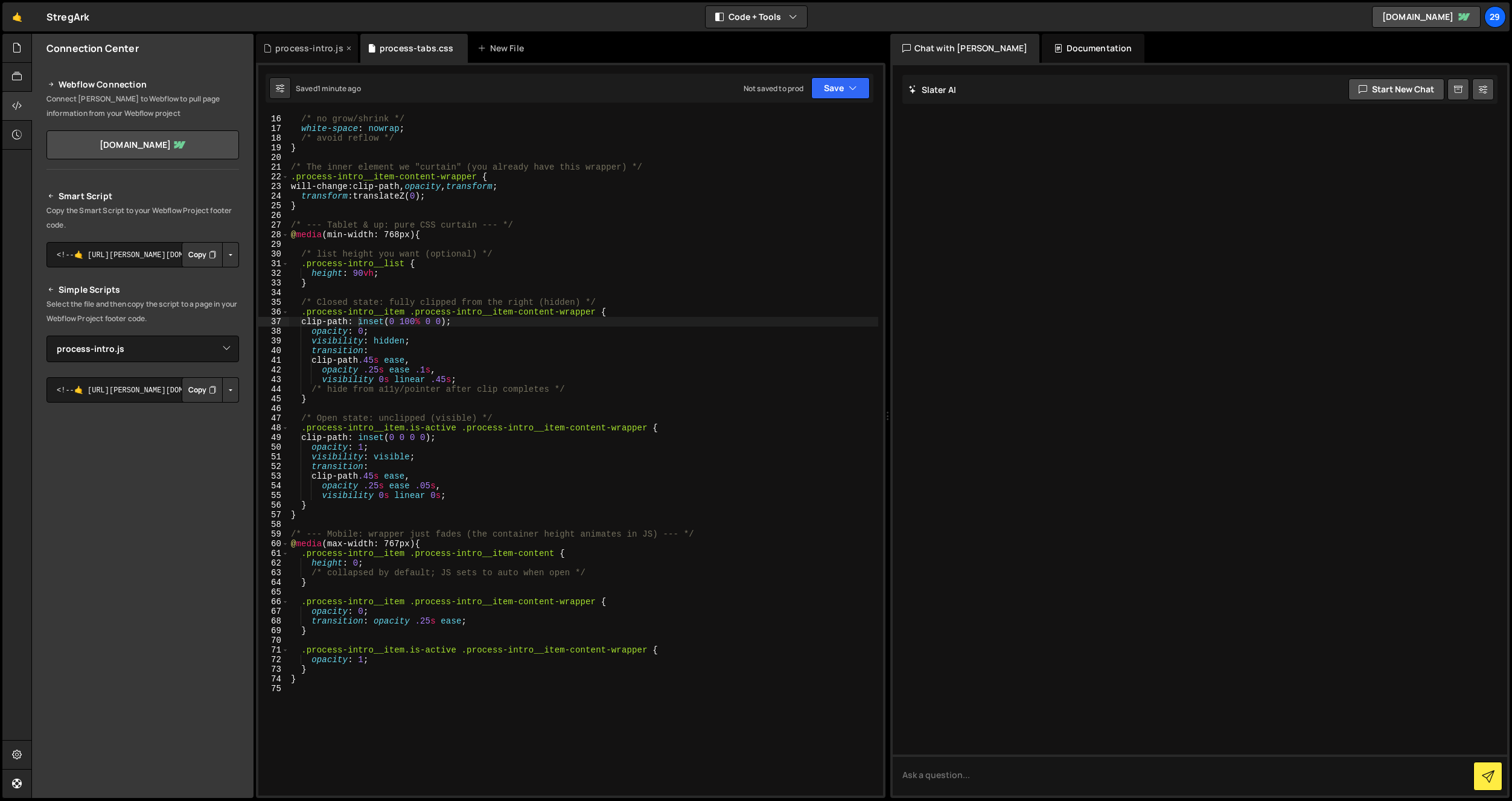
click at [315, 48] on div "process-intro.js" at bounding box center [309, 48] width 68 height 12
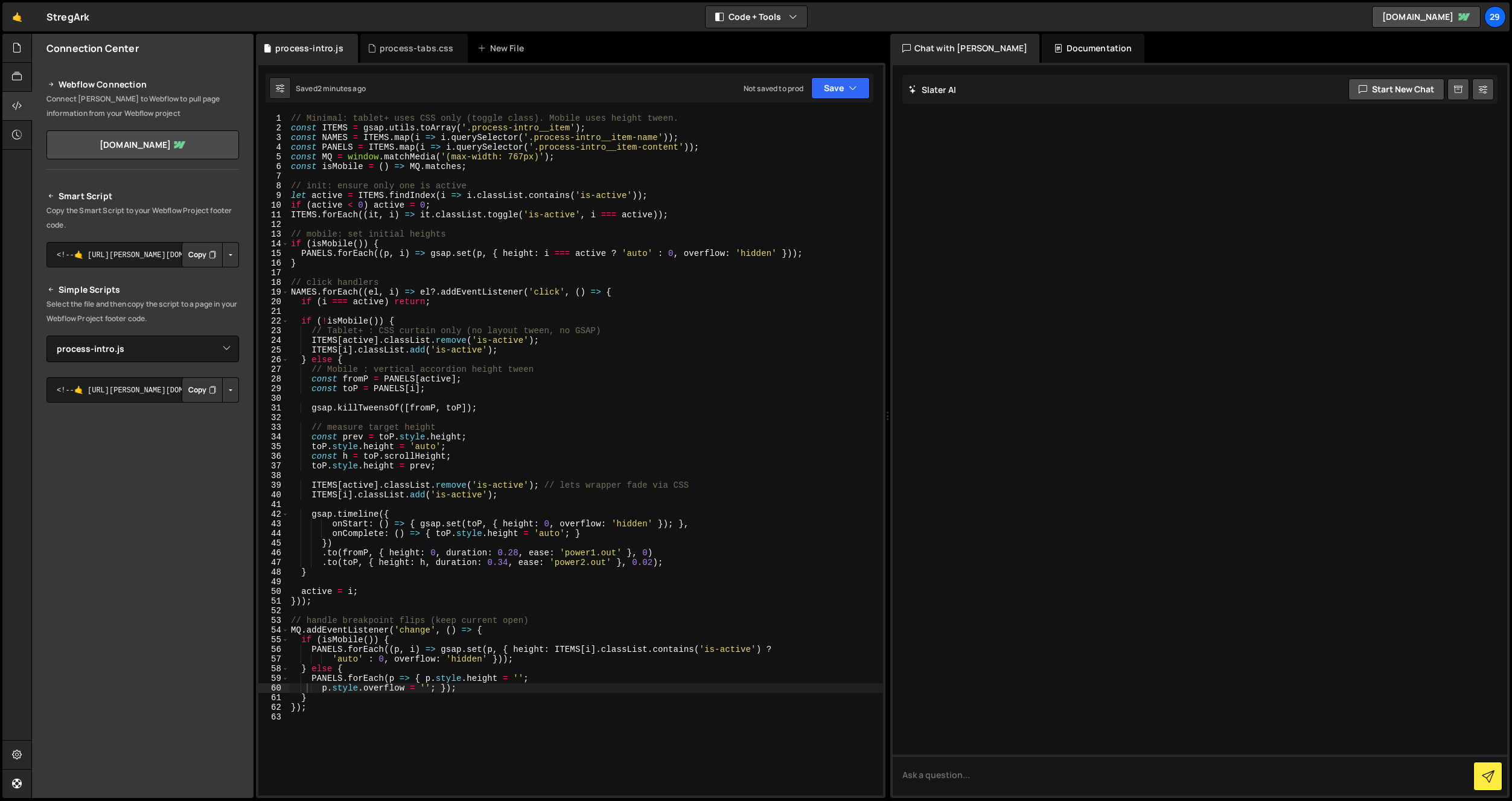
click at [361, 228] on div "// Minimal: tablet+ uses CSS only (toggle class). Mobile uses height tween. con…" at bounding box center [586, 464] width 595 height 702
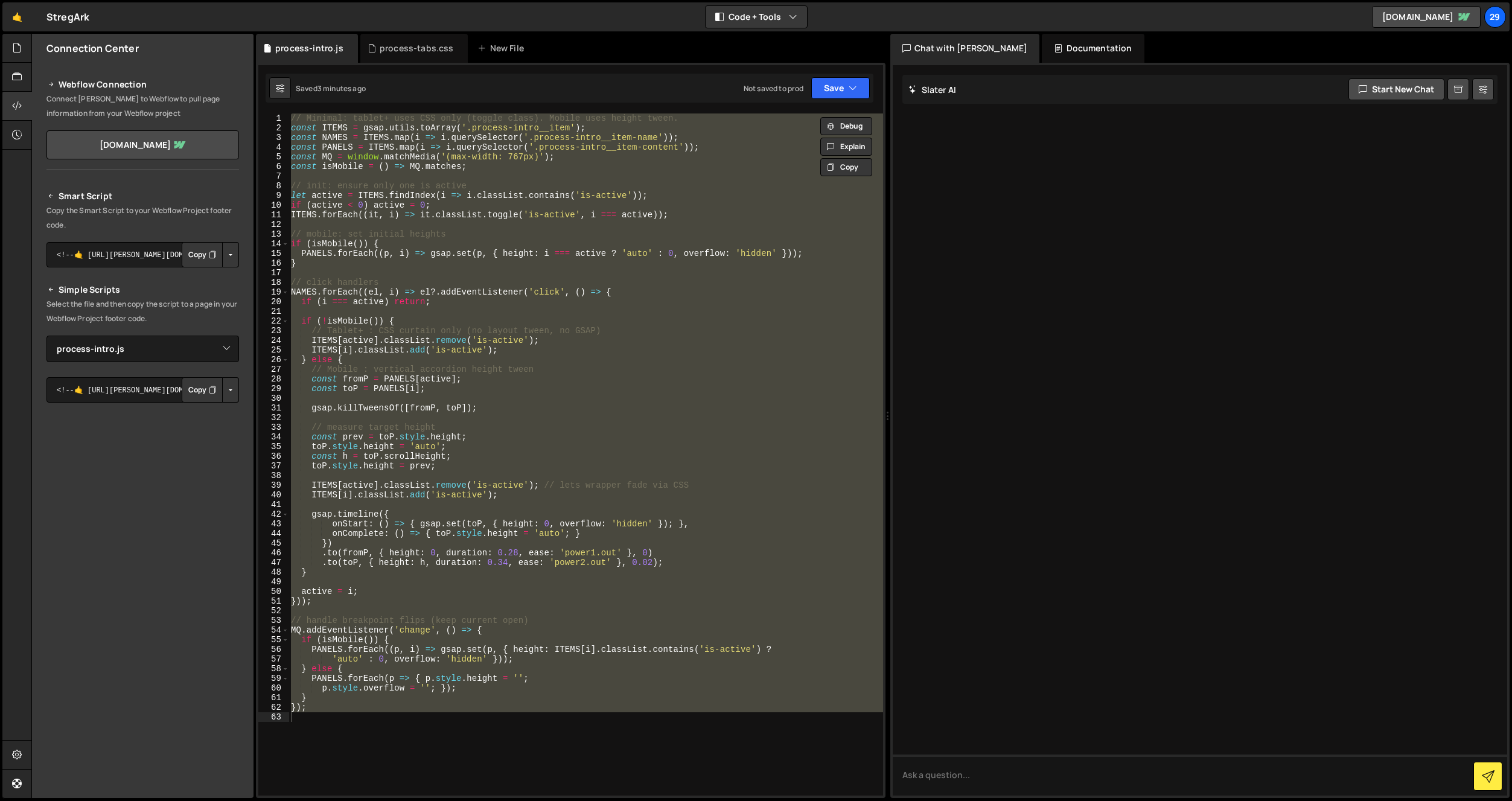
click at [537, 404] on div "// Minimal: tablet+ uses CSS only (toggle class). Mobile uses height tween. con…" at bounding box center [586, 464] width 595 height 702
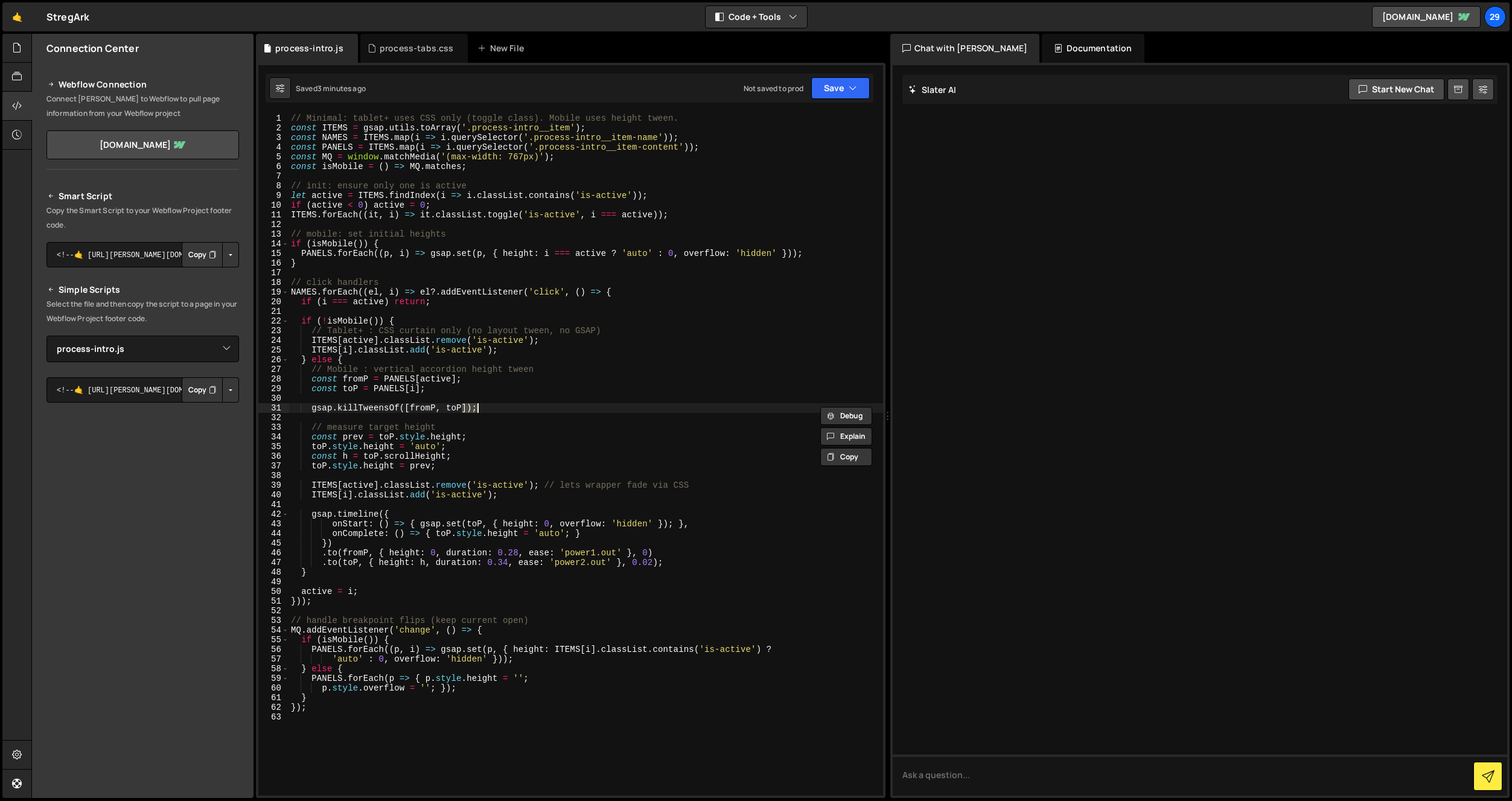
click at [537, 404] on div "// Minimal: tablet+ uses CSS only (toggle class). Mobile uses height tween. con…" at bounding box center [586, 464] width 595 height 702
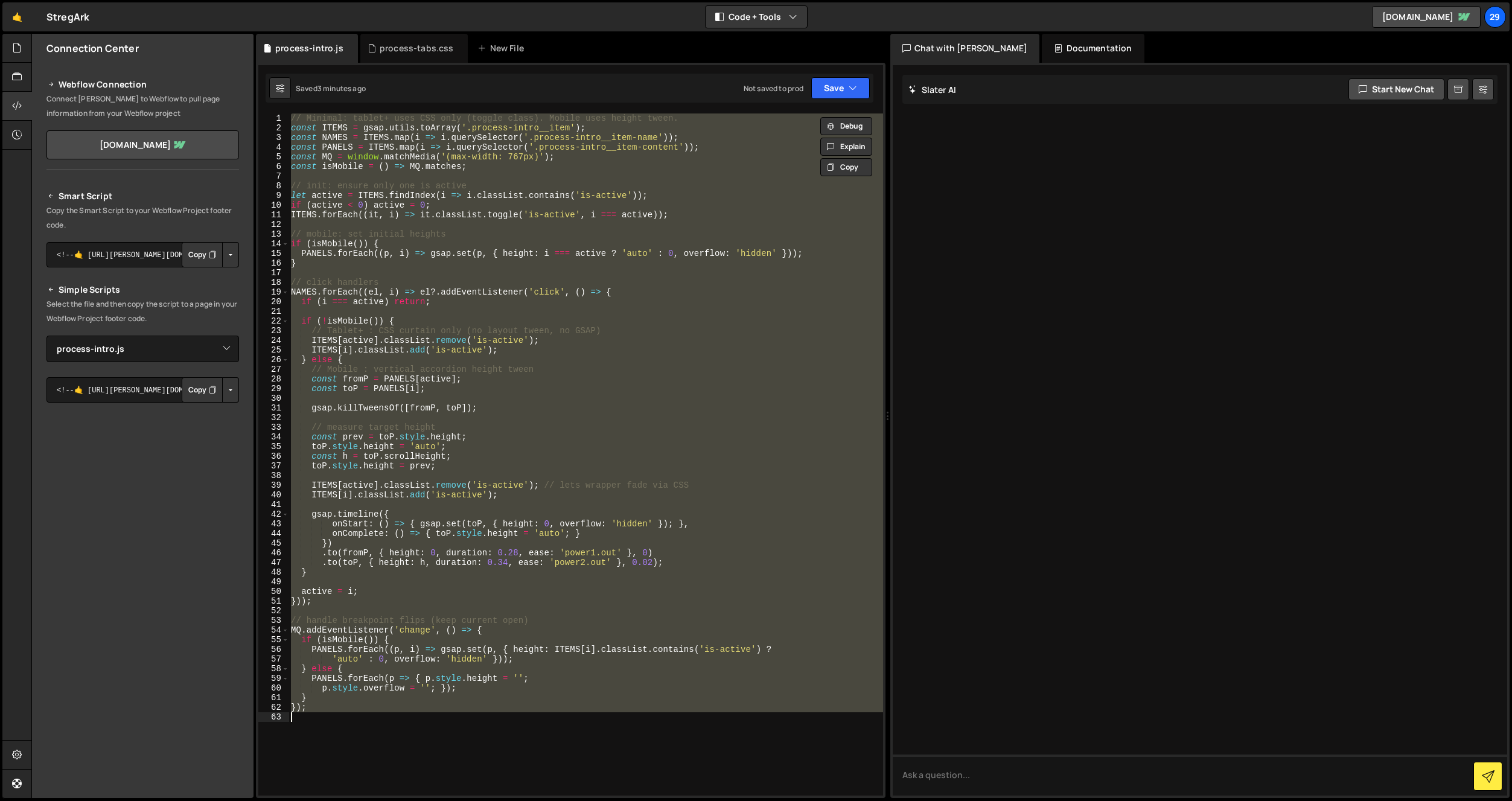
paste textarea
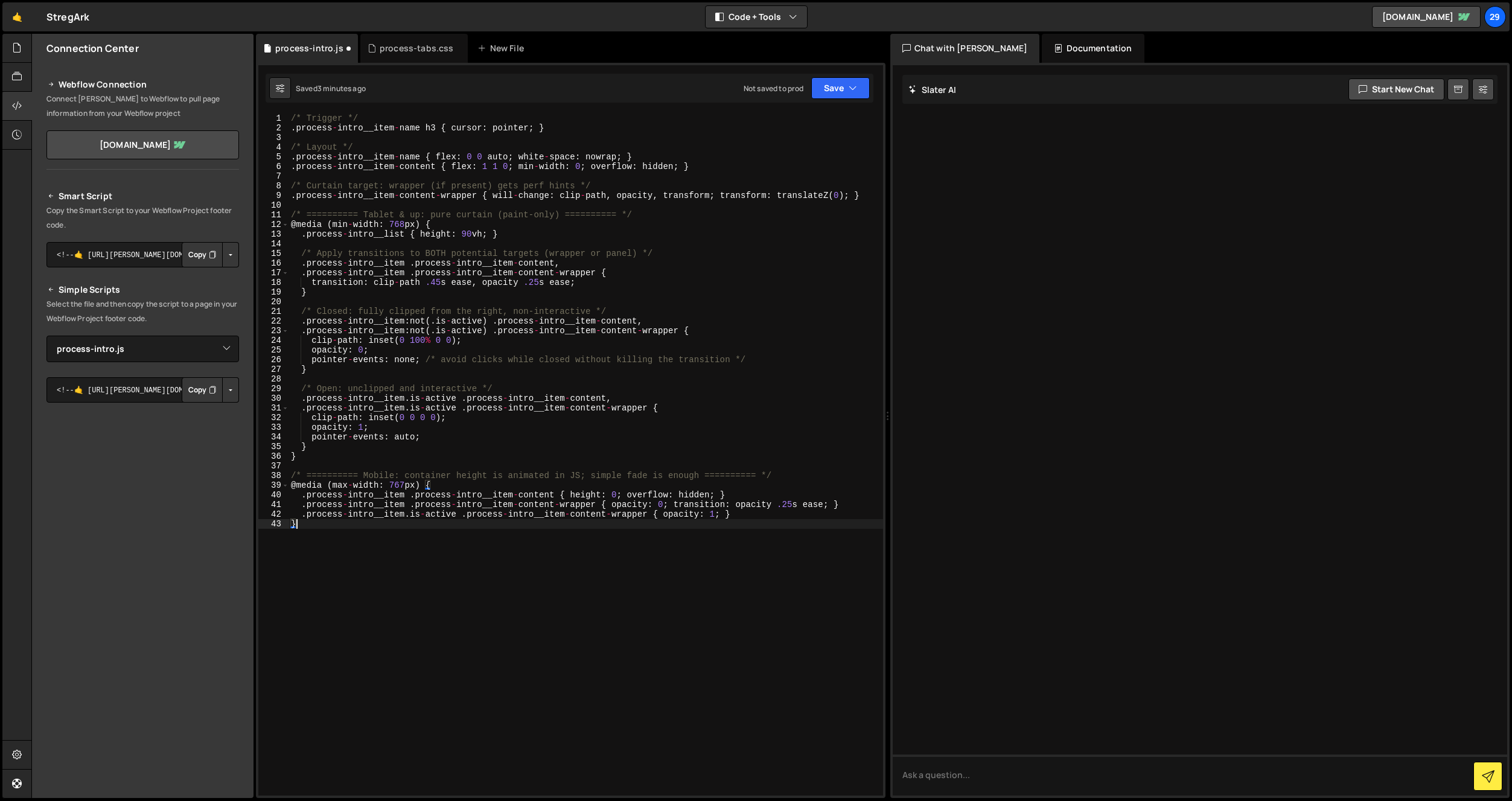
type textarea "});"
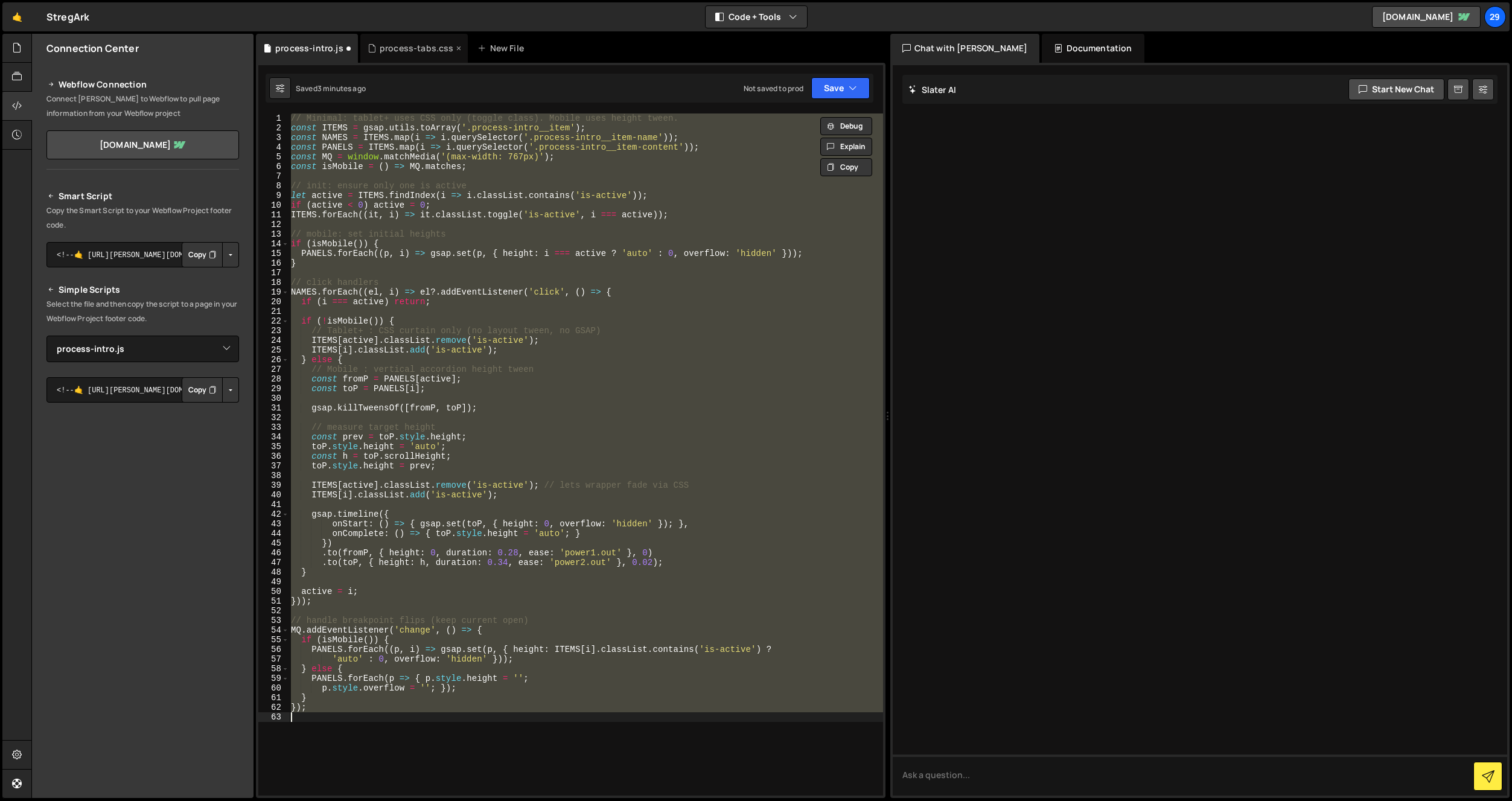
click at [417, 45] on div "process-tabs.css" at bounding box center [416, 48] width 74 height 12
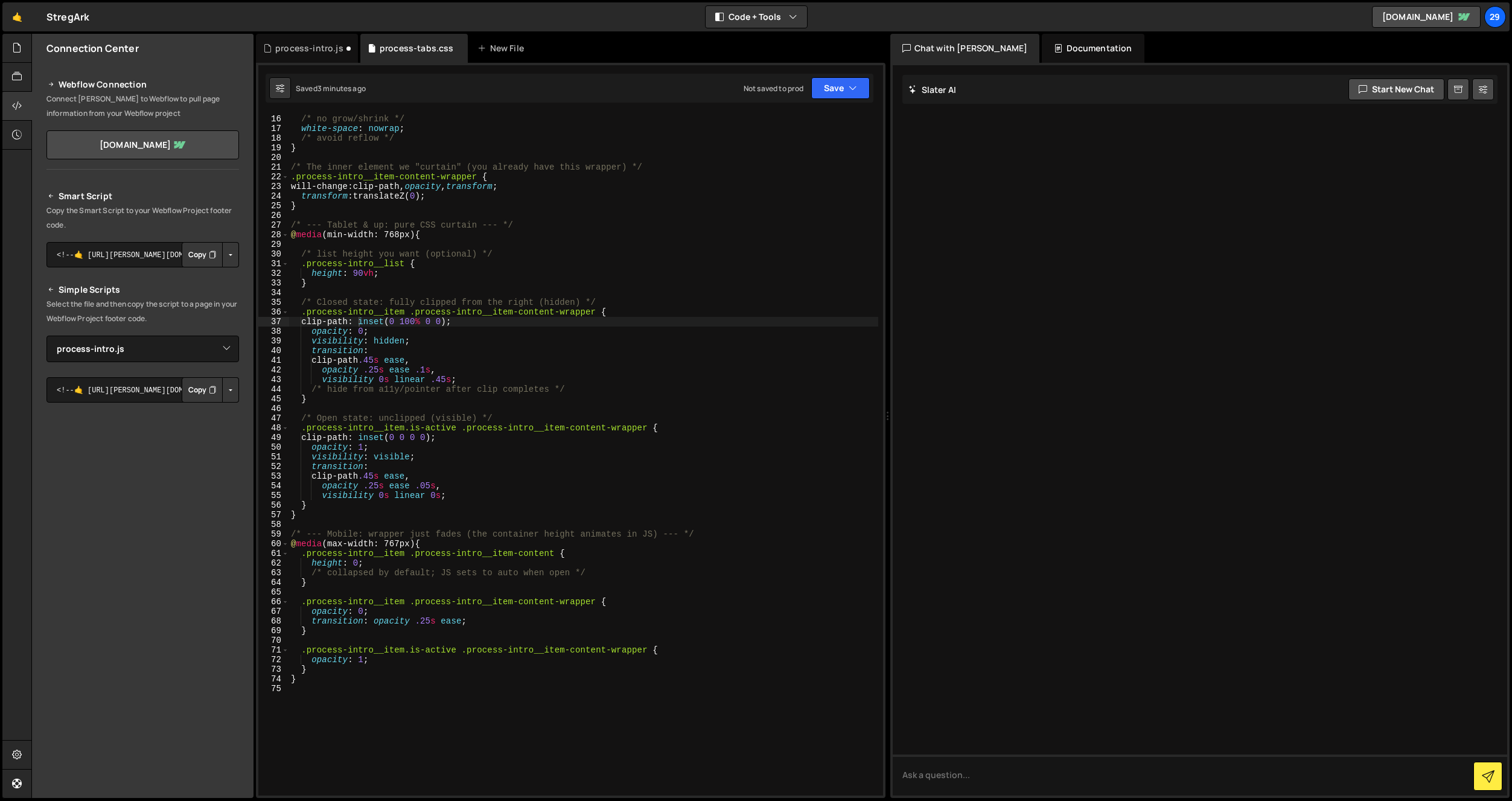
click at [400, 213] on div "flex : 0 0 auto ; /* no grow/shrink */ white-space : nowrap ; /* avoid reflow *…" at bounding box center [583, 455] width 590 height 702
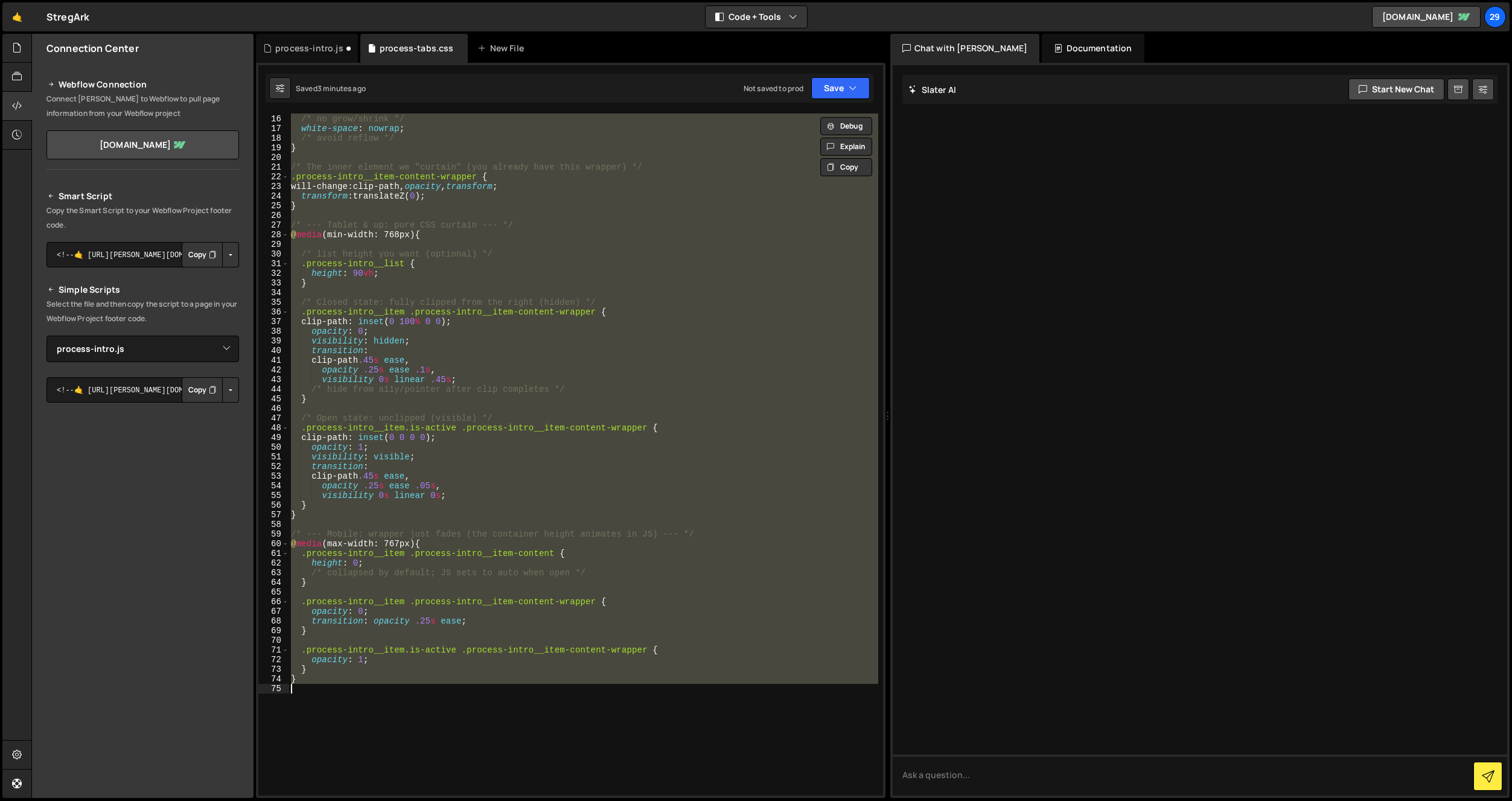
paste textarea
type textarea "}"
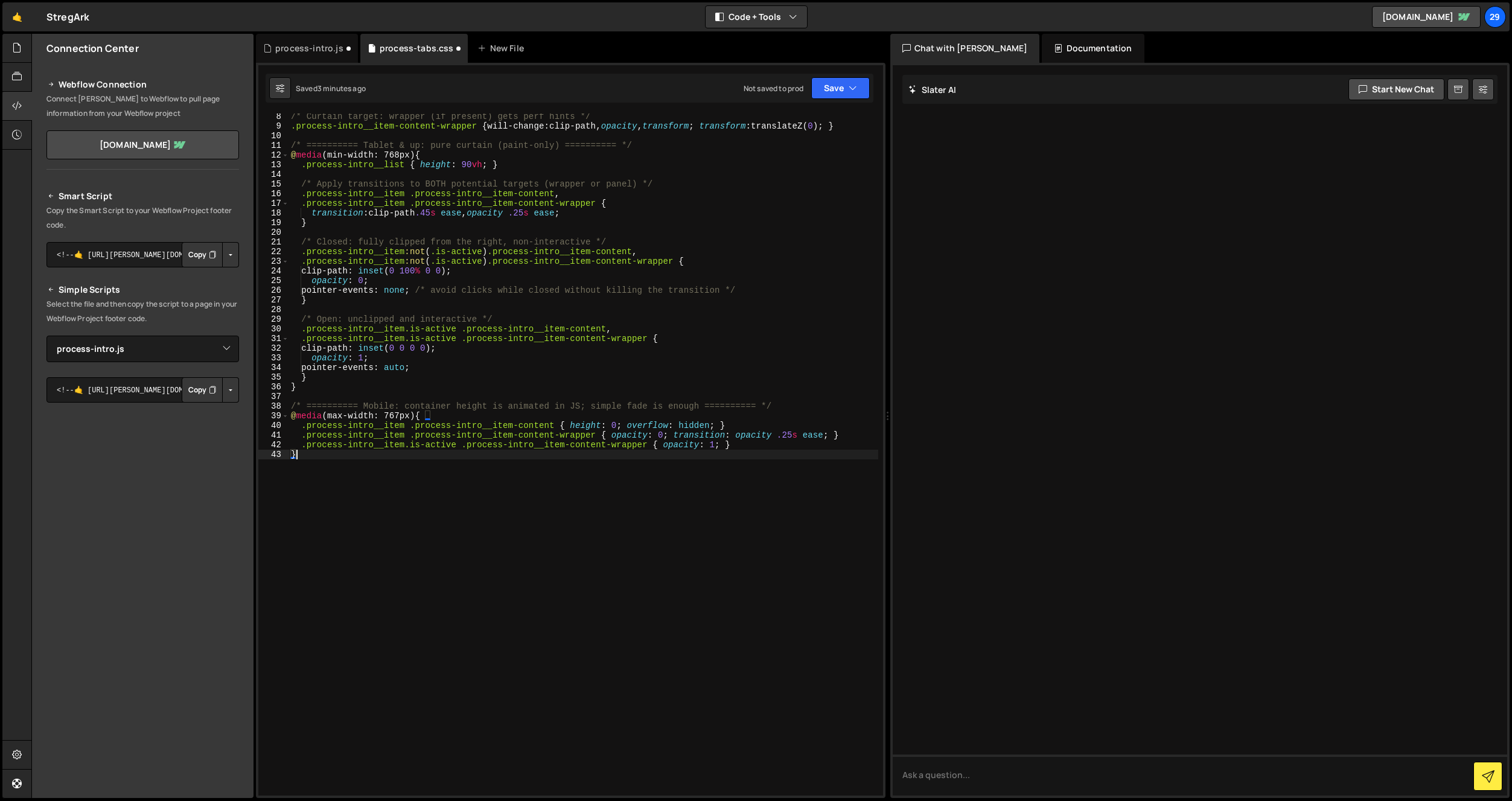
scroll to position [0, 0]
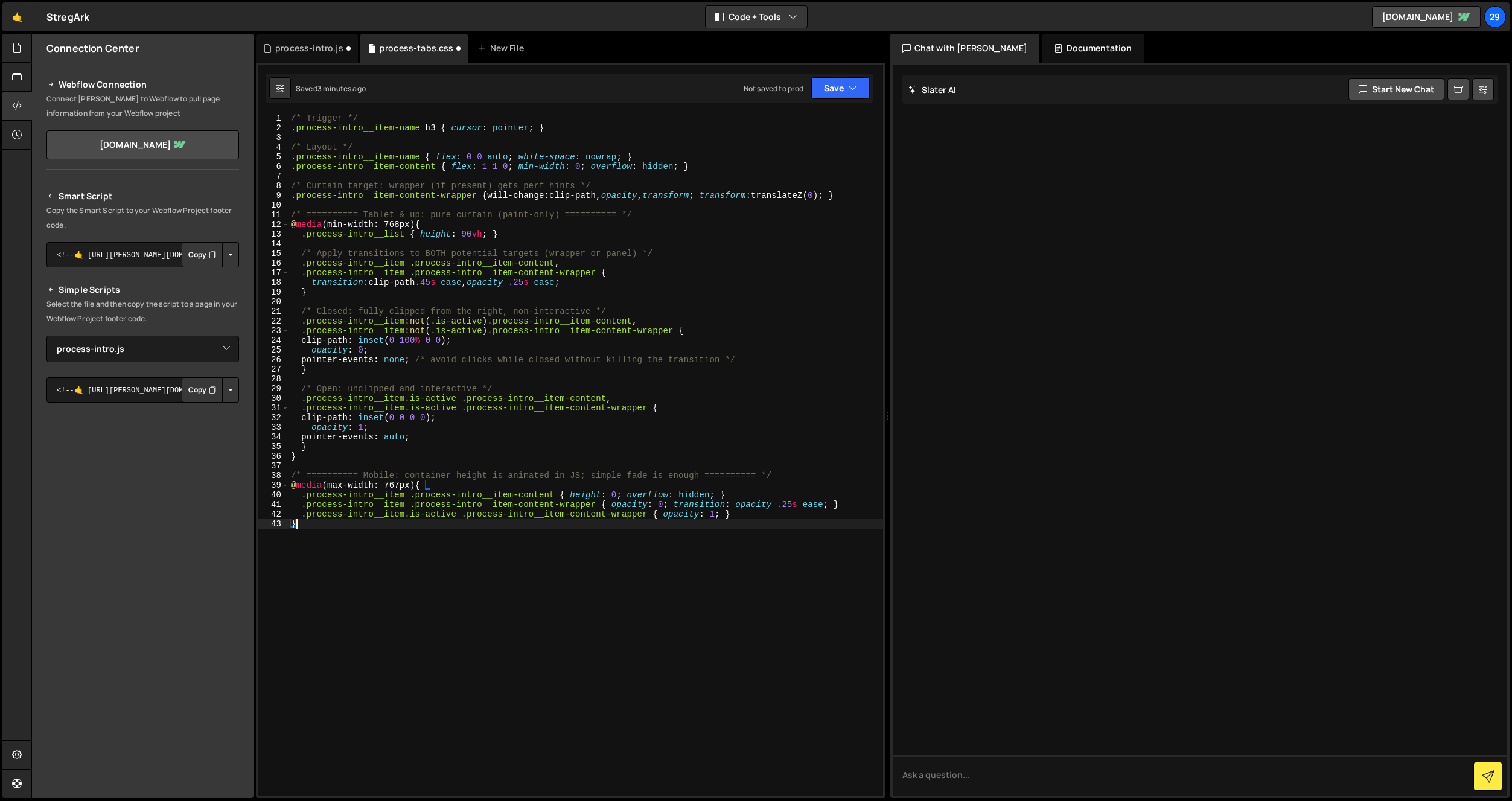
click at [508, 239] on div "/* Trigger */ .process-intro__item-name h3 { cursor : pointer ; } /* Layout */ …" at bounding box center [586, 464] width 595 height 702
type textarea ".process-intro__list { height: 90vh; }"
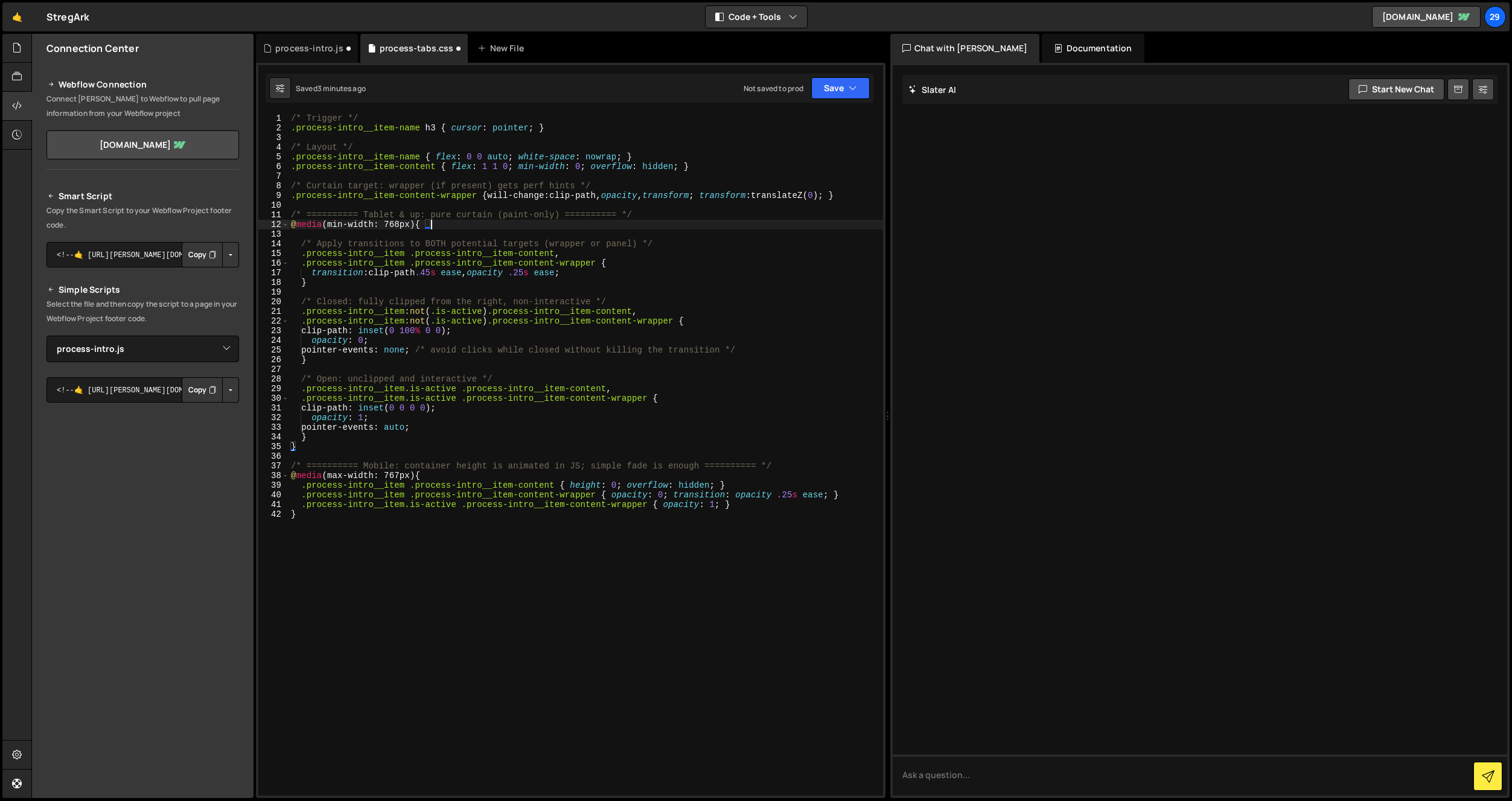
type textarea ".process-intro__item-content {"
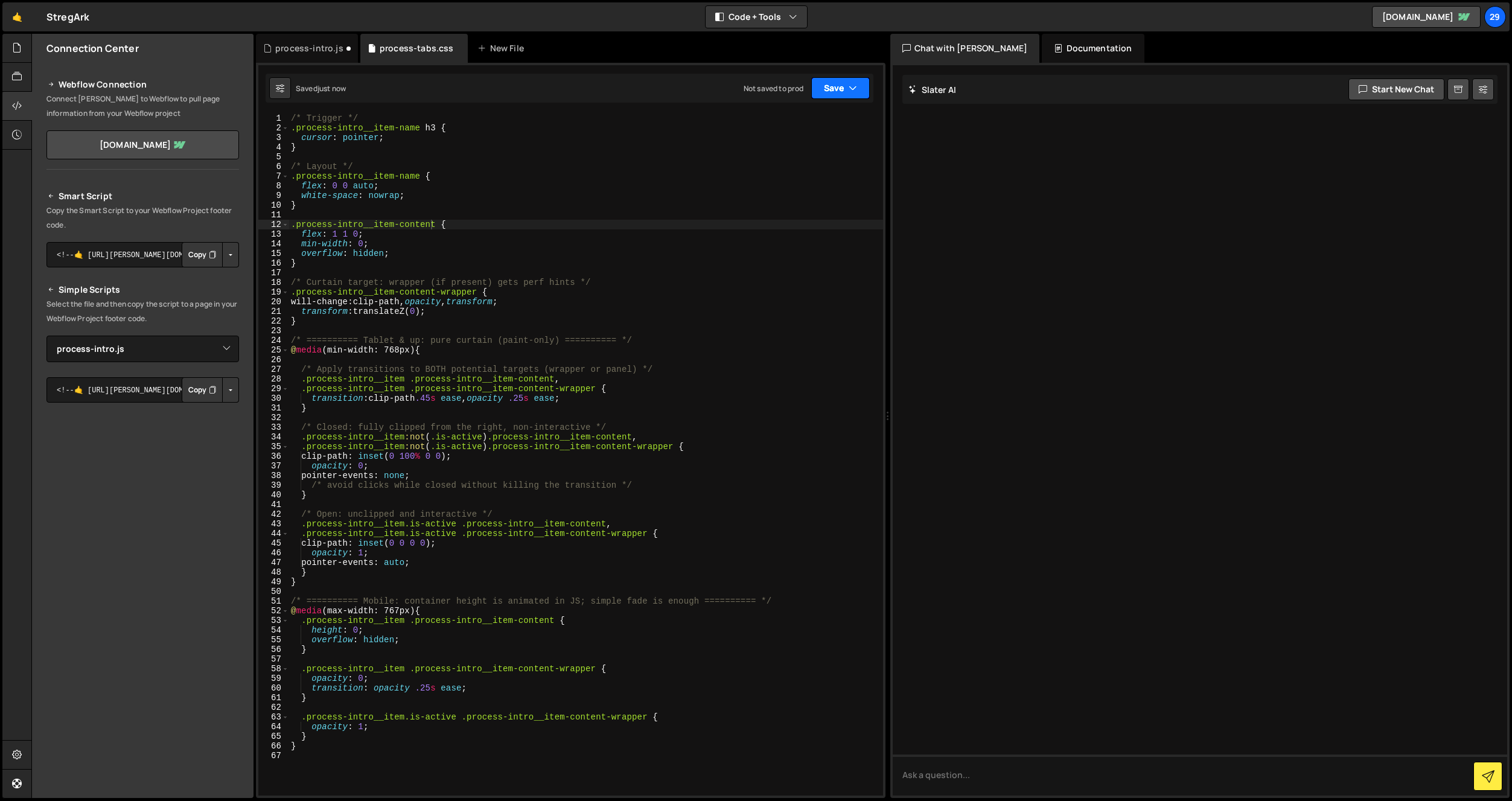
click at [844, 92] on button "Save" at bounding box center [841, 88] width 59 height 22
click at [794, 120] on div "Save to Staging S" at bounding box center [799, 118] width 125 height 12
click at [309, 51] on div "process-intro.js" at bounding box center [309, 48] width 68 height 12
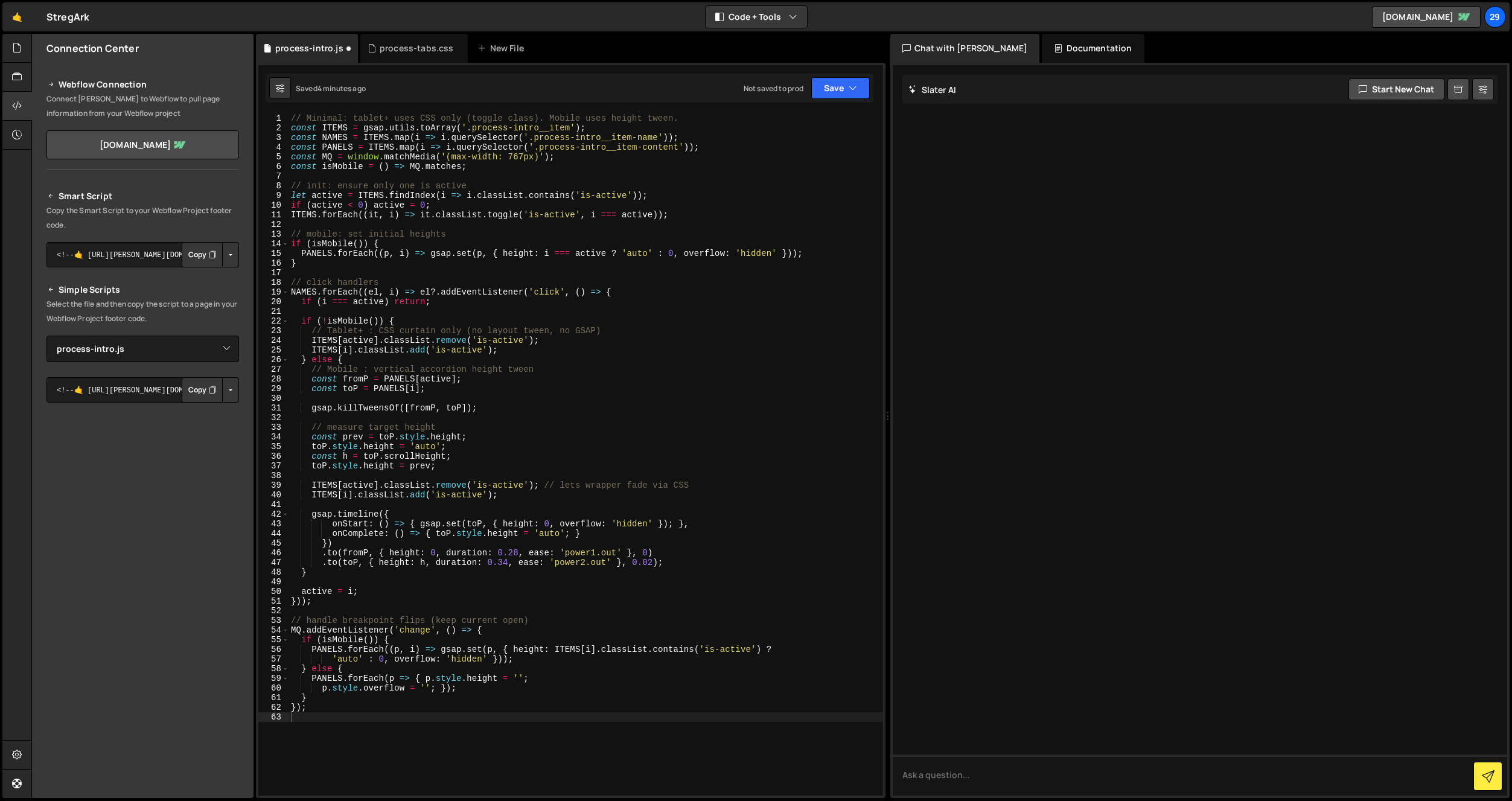
click at [388, 244] on div "// Minimal: tablet+ uses CSS only (toggle class). Mobile uses height tween. con…" at bounding box center [586, 464] width 595 height 702
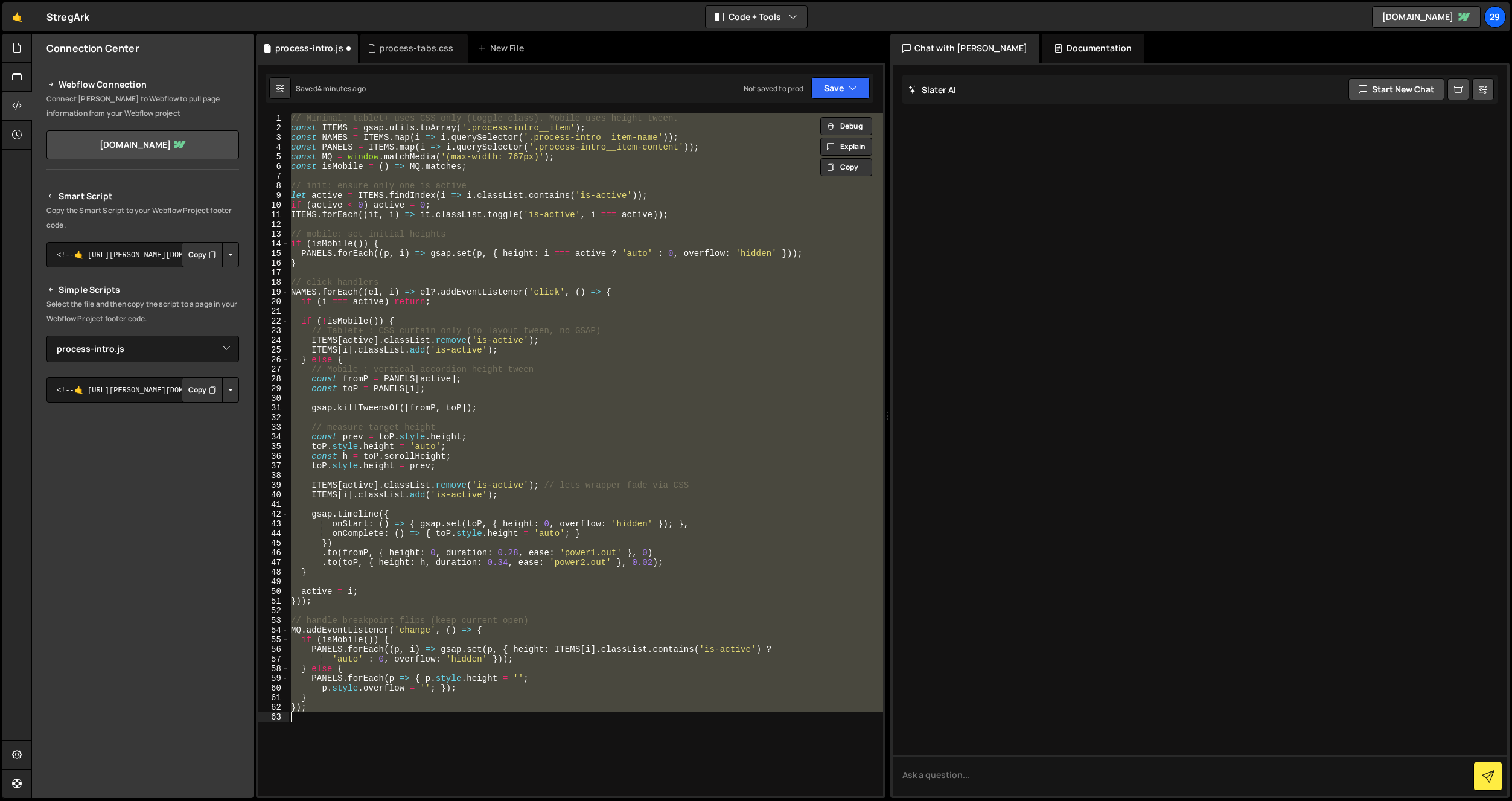
paste textarea
type textarea "});"
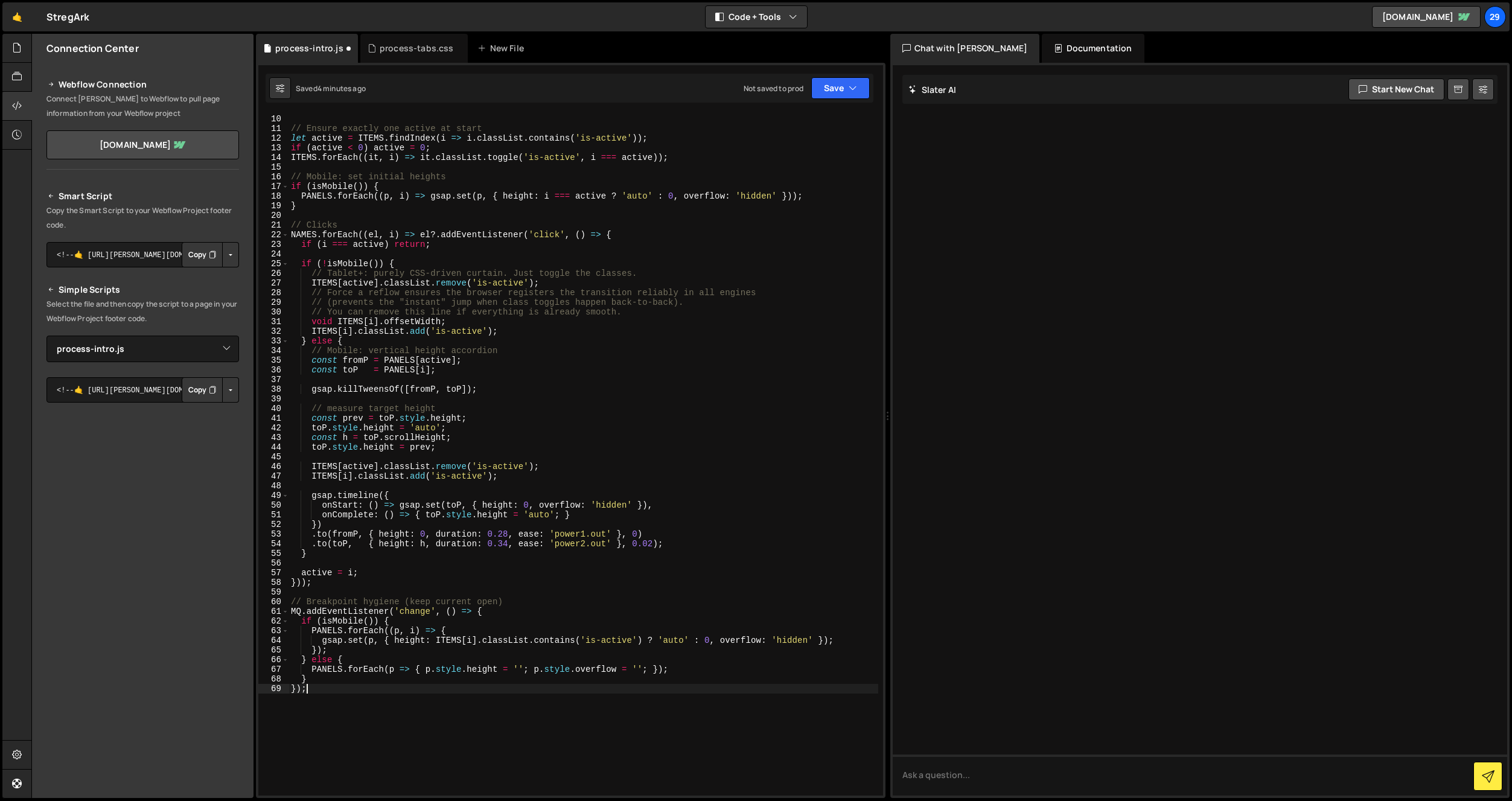
scroll to position [80, 0]
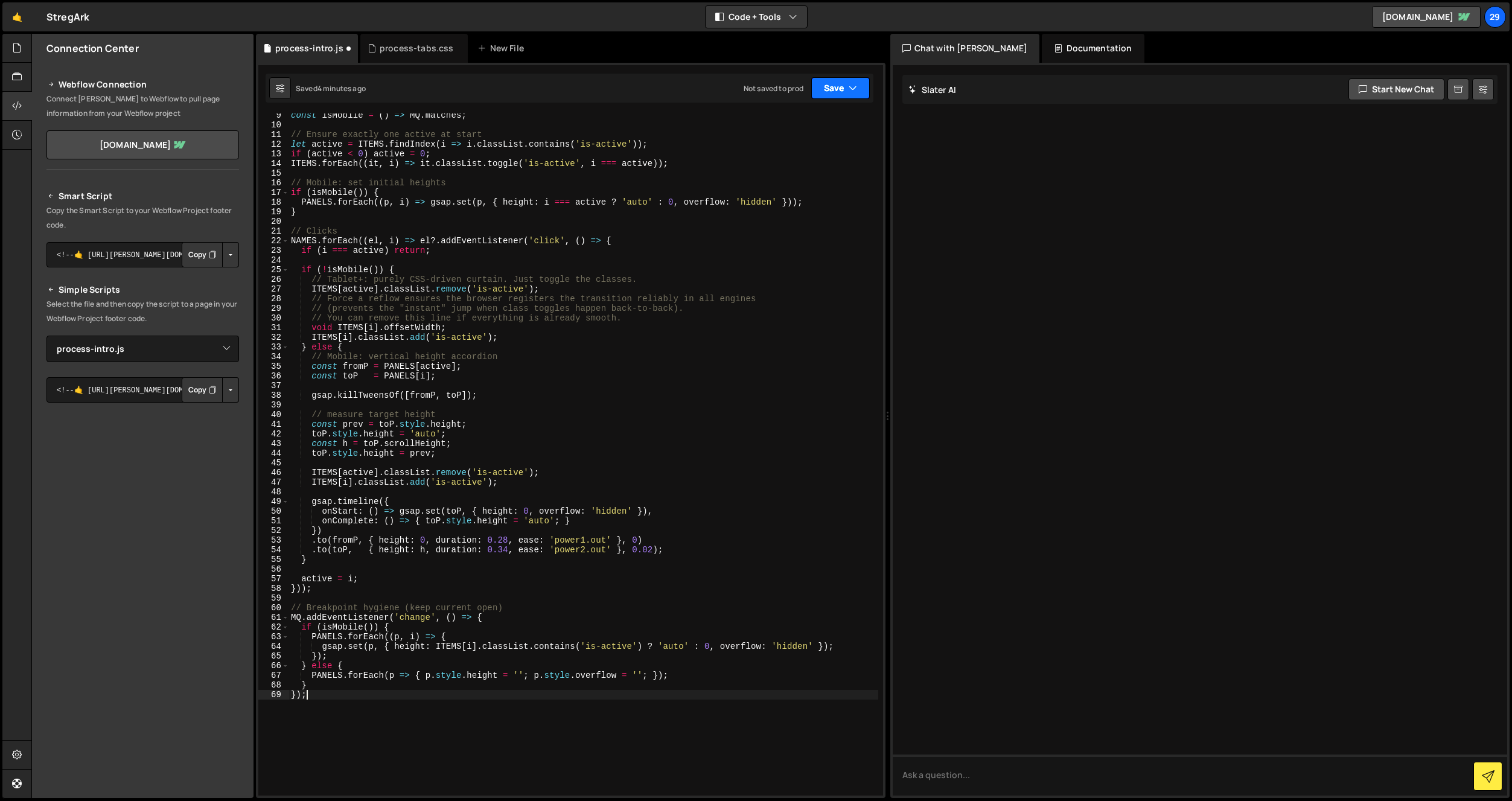
click at [840, 86] on button "Save" at bounding box center [841, 88] width 59 height 22
click at [793, 128] on div "4 minutes ago" at bounding box center [781, 131] width 47 height 11
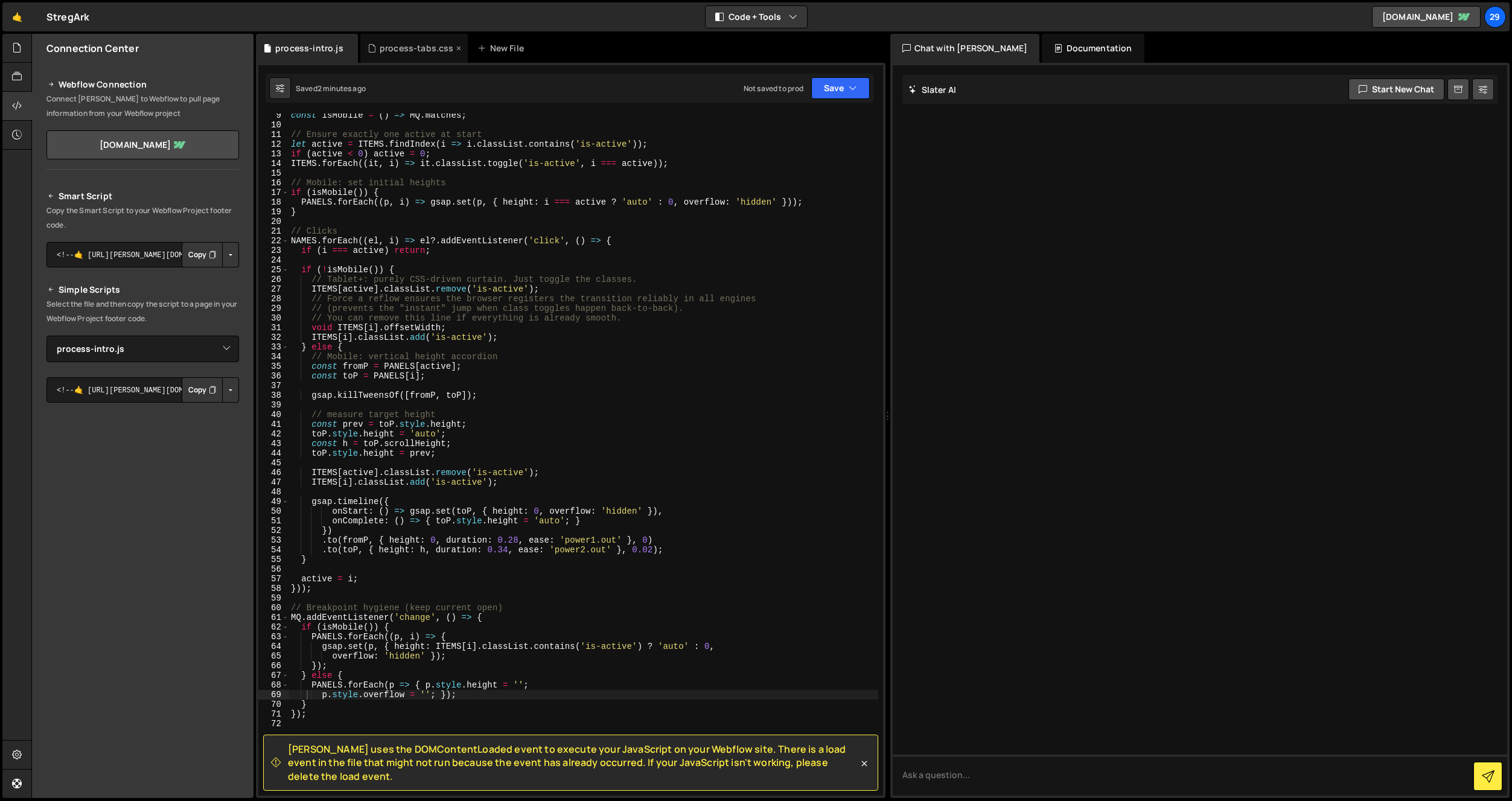
click at [412, 54] on div "process-tabs.css" at bounding box center [416, 48] width 74 height 12
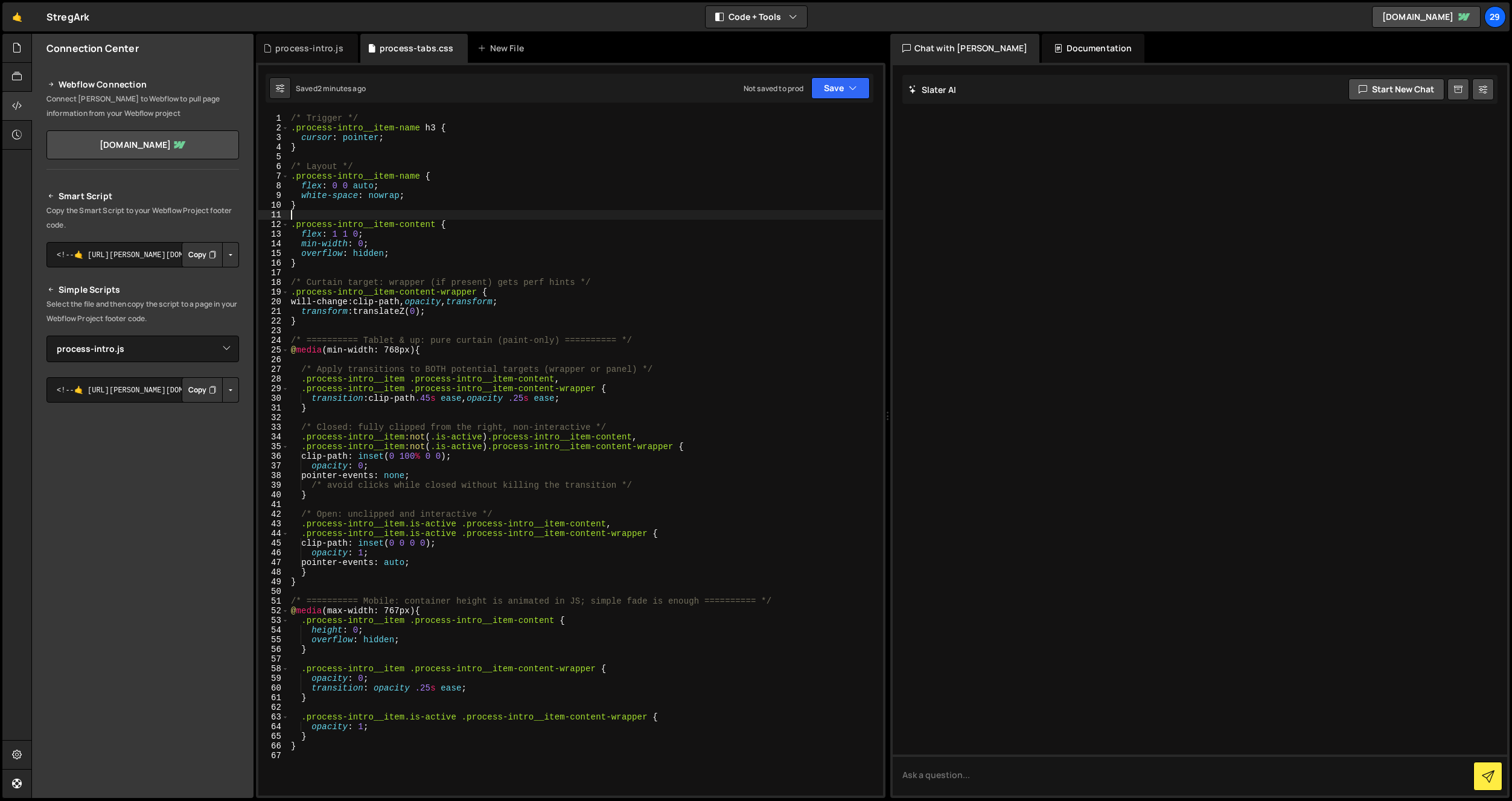
click at [418, 210] on div "/* Trigger */ .process-intro__item-name h3 { cursor : pointer ; } /* Layout */ …" at bounding box center [586, 464] width 595 height 702
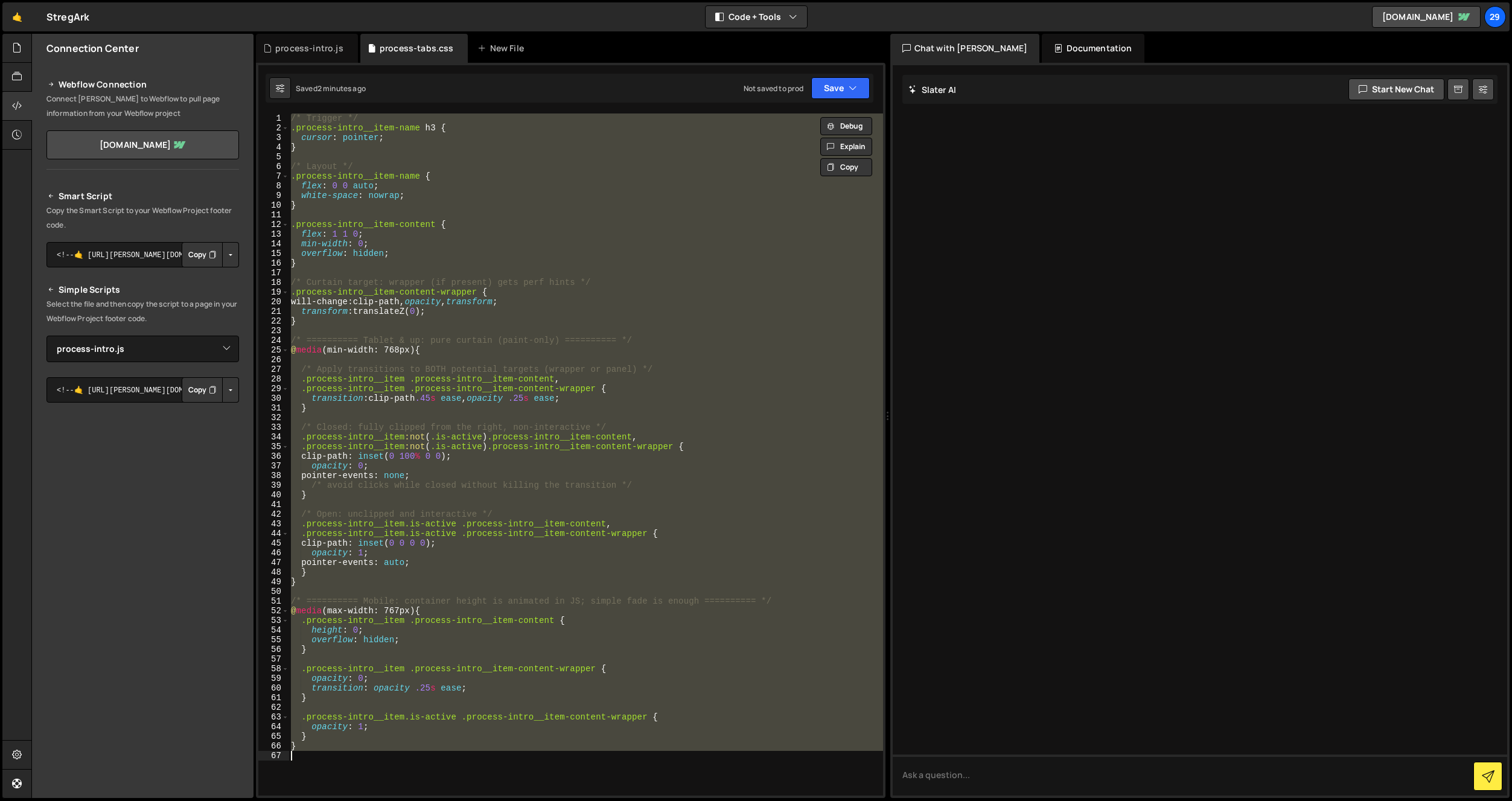
paste textarea
type textarea "}"
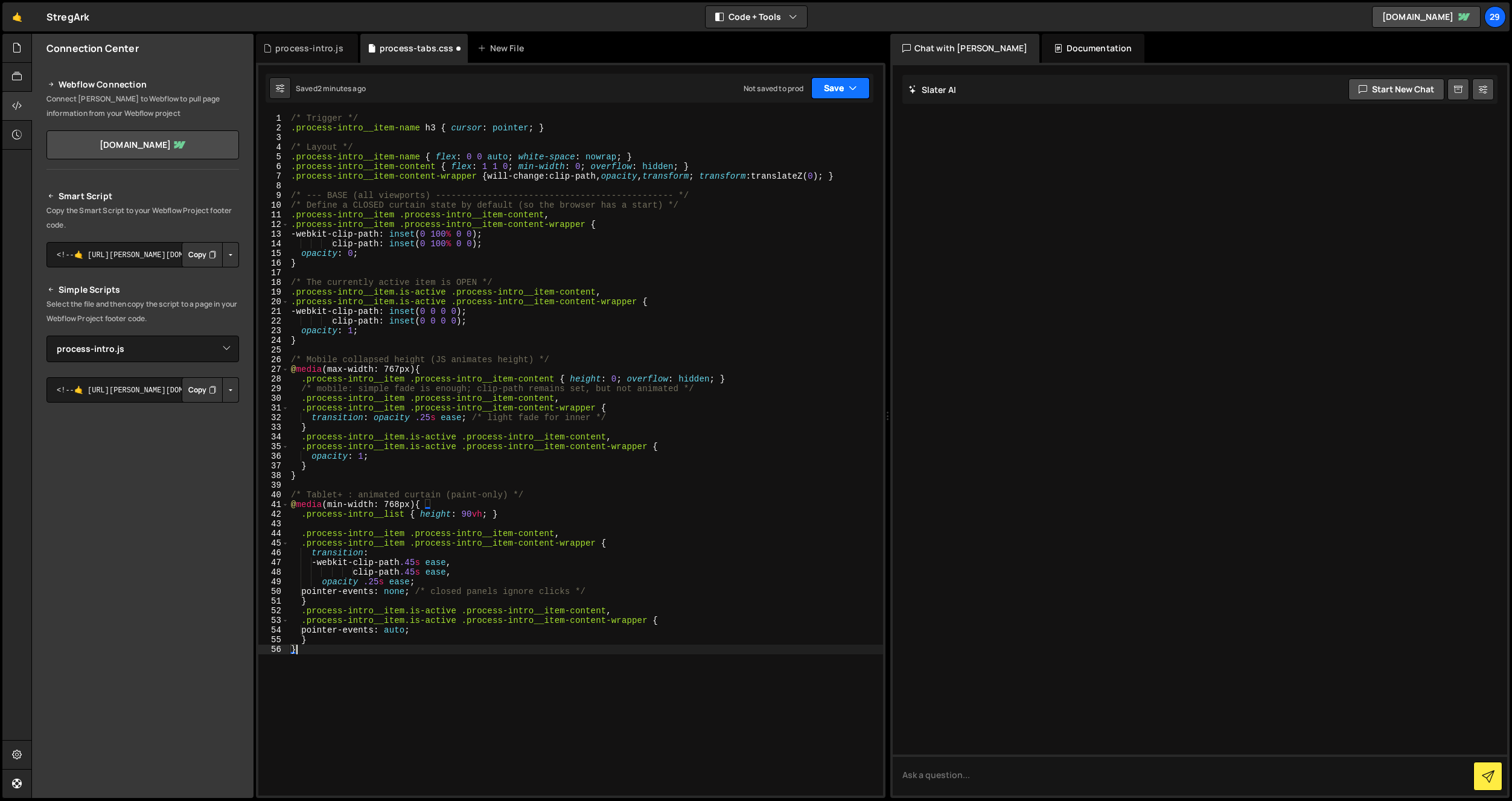
click at [837, 91] on button "Save" at bounding box center [841, 88] width 59 height 22
click at [786, 124] on div "Saved 2 minutes ago" at bounding box center [799, 131] width 125 height 14
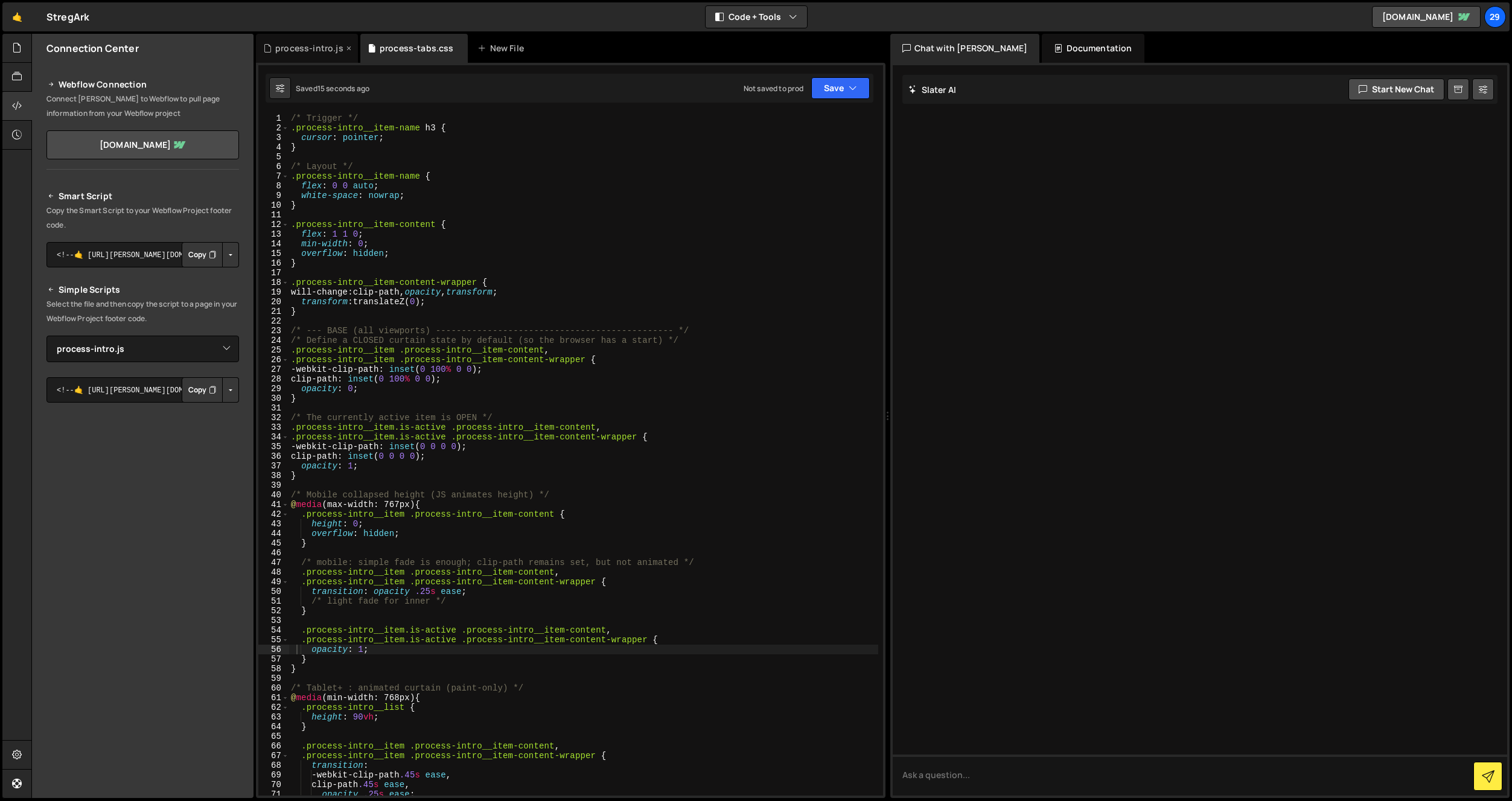
click at [309, 52] on div "process-intro.js" at bounding box center [309, 48] width 68 height 12
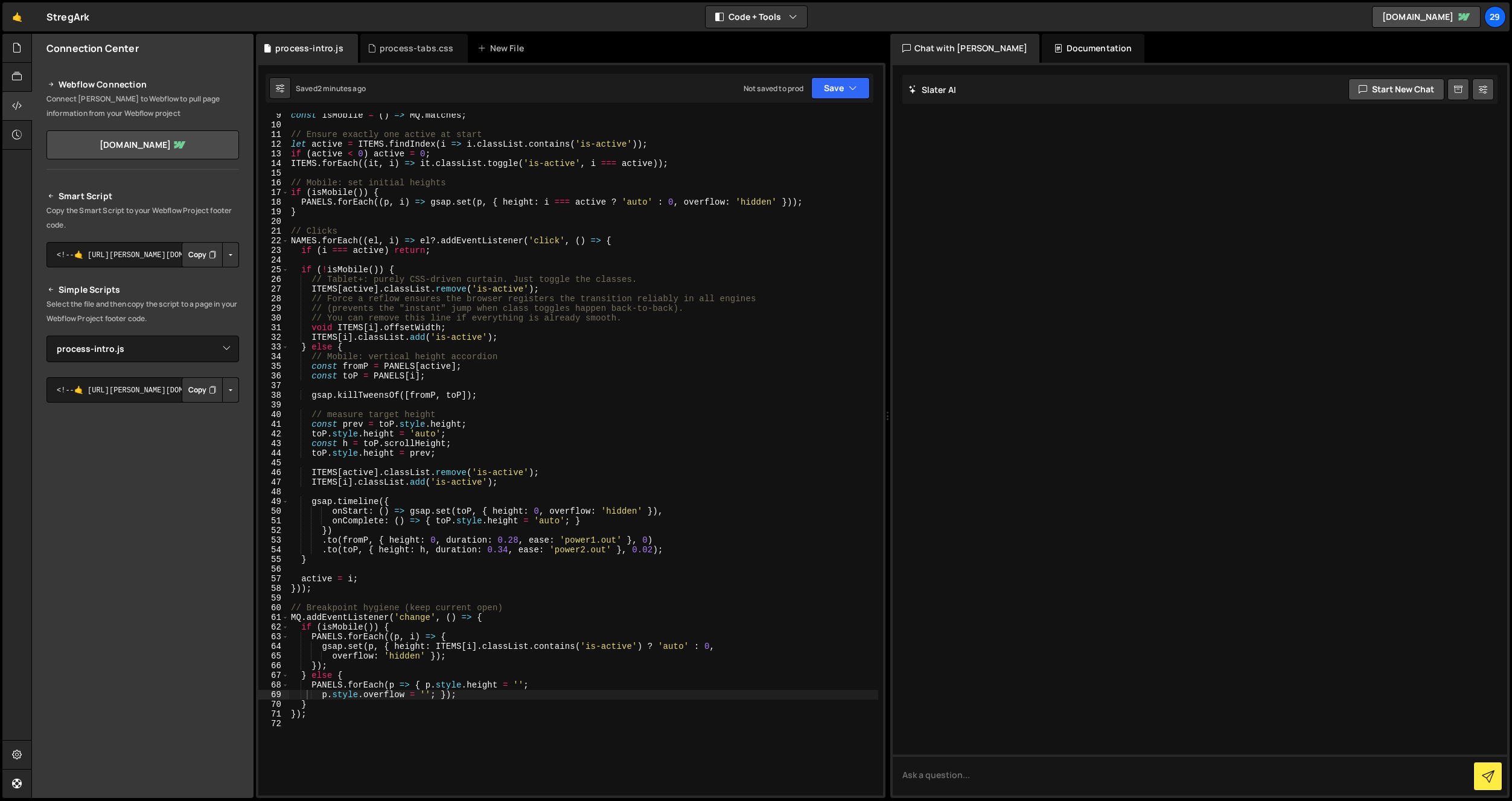
drag, startPoint x: 369, startPoint y: 211, endPoint x: 383, endPoint y: 235, distance: 27.8
click at [370, 211] on div "const isMobile = ( ) => MQ . matches ; // Ensure exactly one active at start le…" at bounding box center [583, 461] width 590 height 702
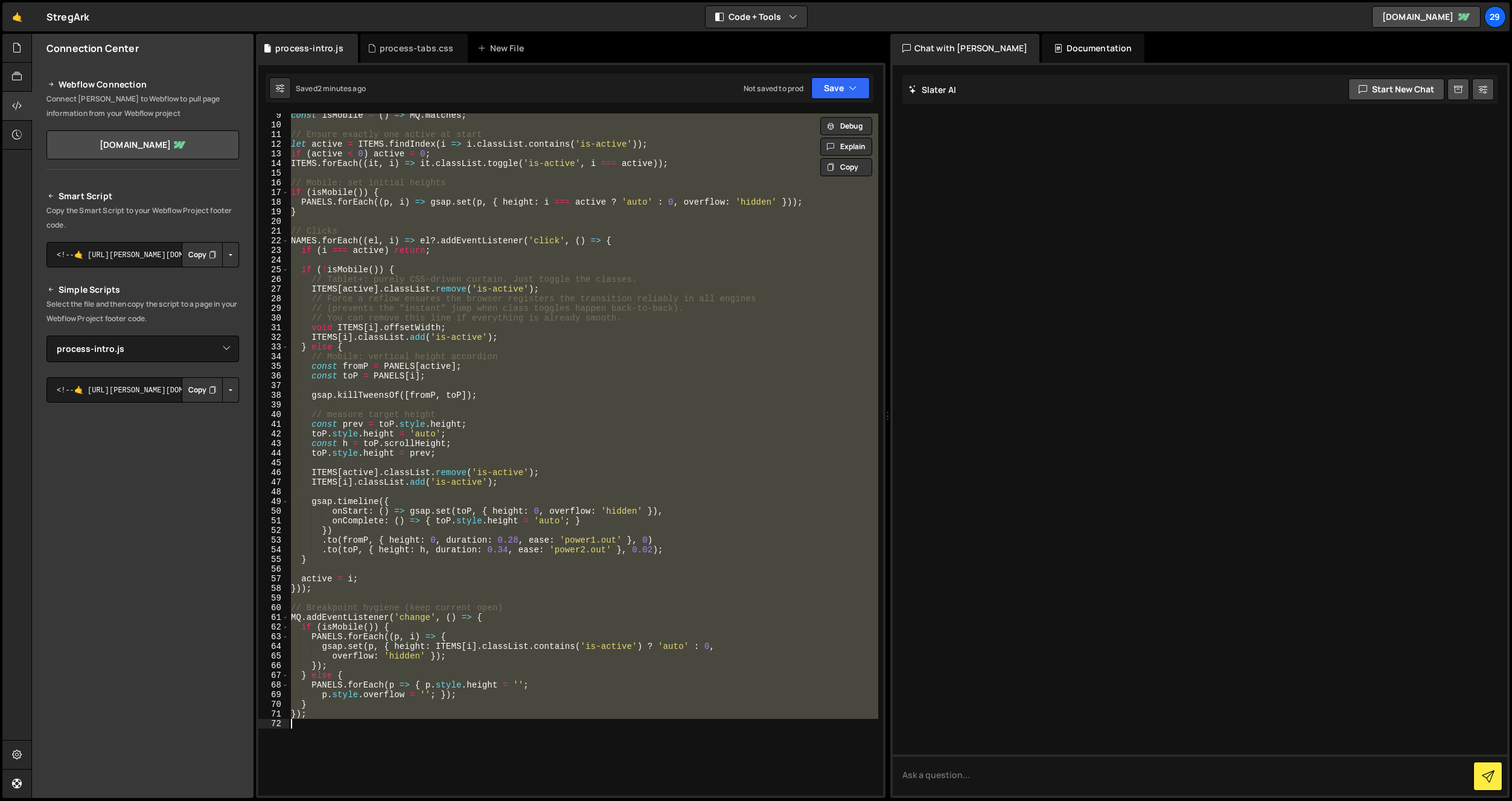
paste textarea
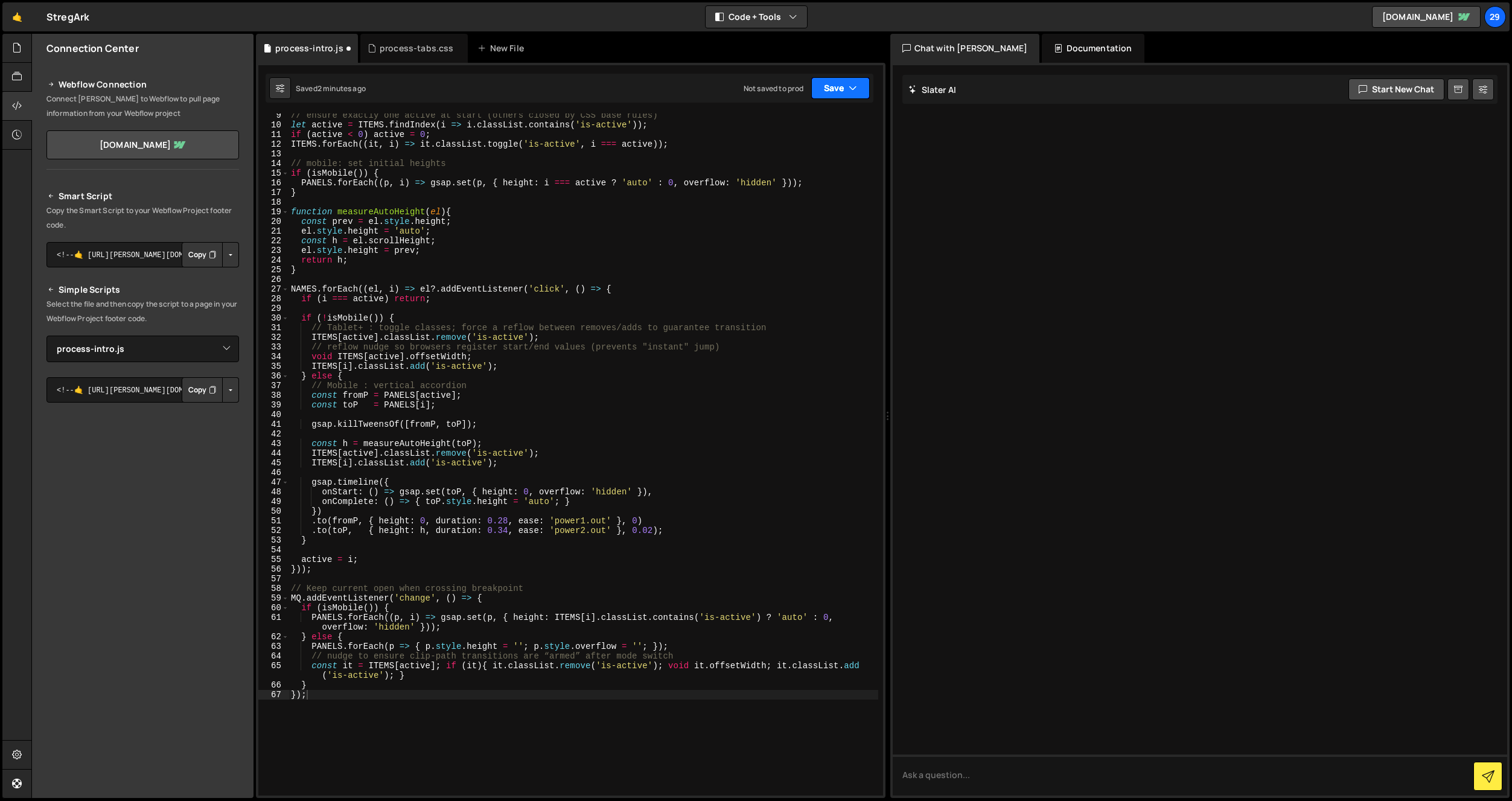
click at [834, 87] on button "Save" at bounding box center [841, 88] width 59 height 22
click at [795, 128] on div "2 minutes ago" at bounding box center [781, 131] width 47 height 11
click at [527, 323] on div "// ensure exactly one active at start (others closed by CSS base rules) let act…" at bounding box center [583, 461] width 590 height 702
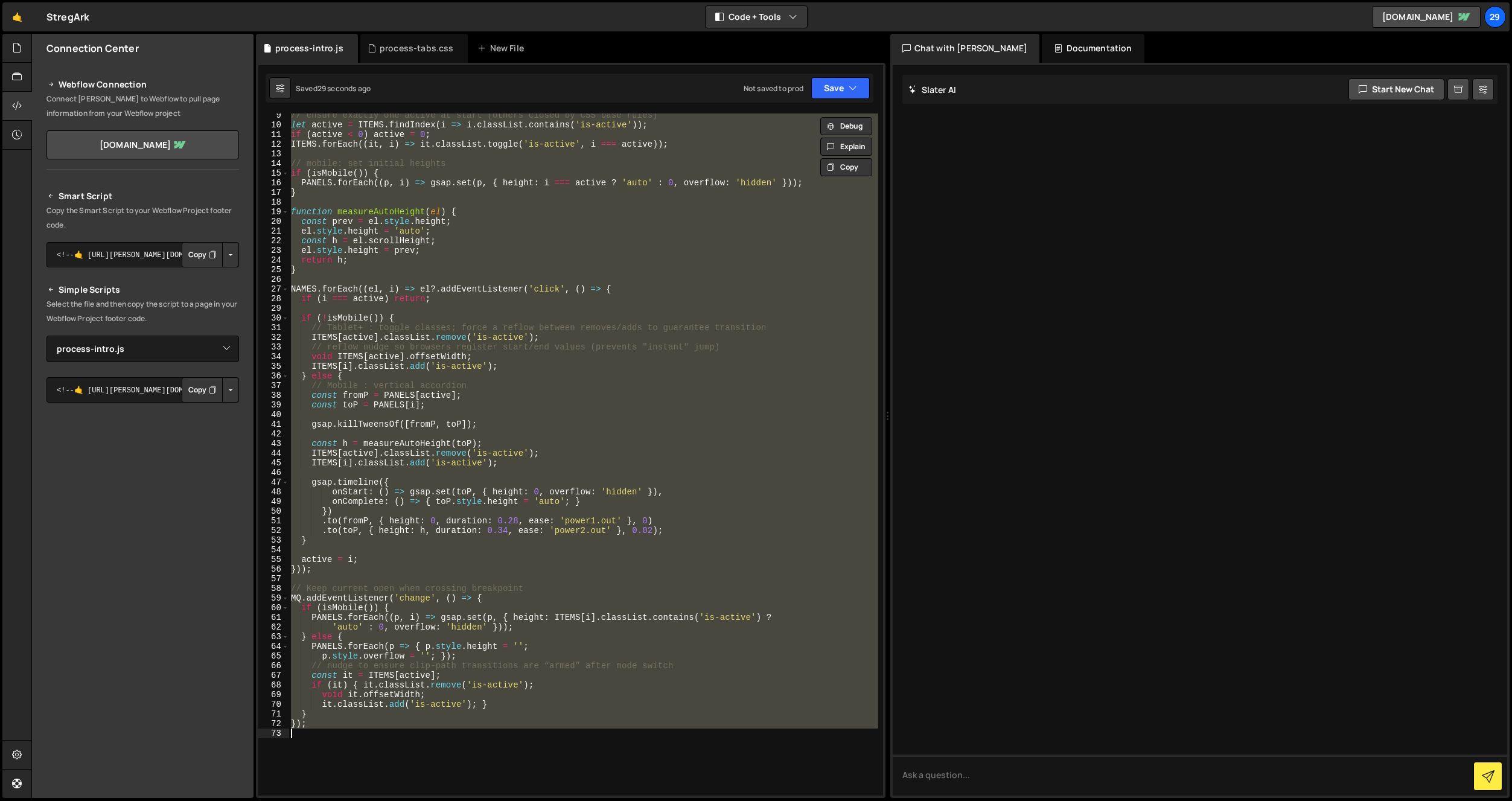
paste textarea
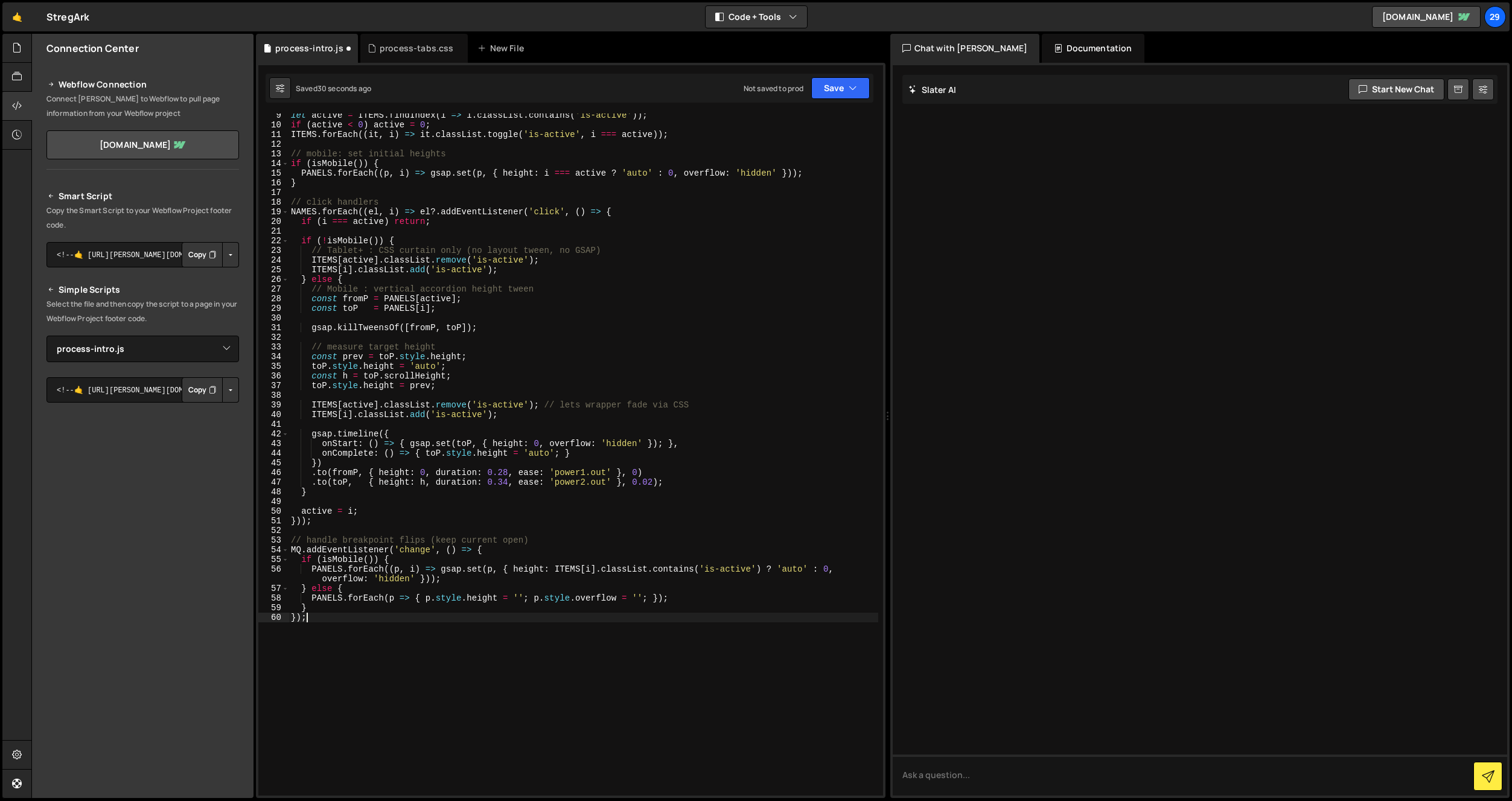
type textarea "p.style.overflow = ''; });"
click at [415, 50] on div "process-tabs.css" at bounding box center [416, 48] width 74 height 12
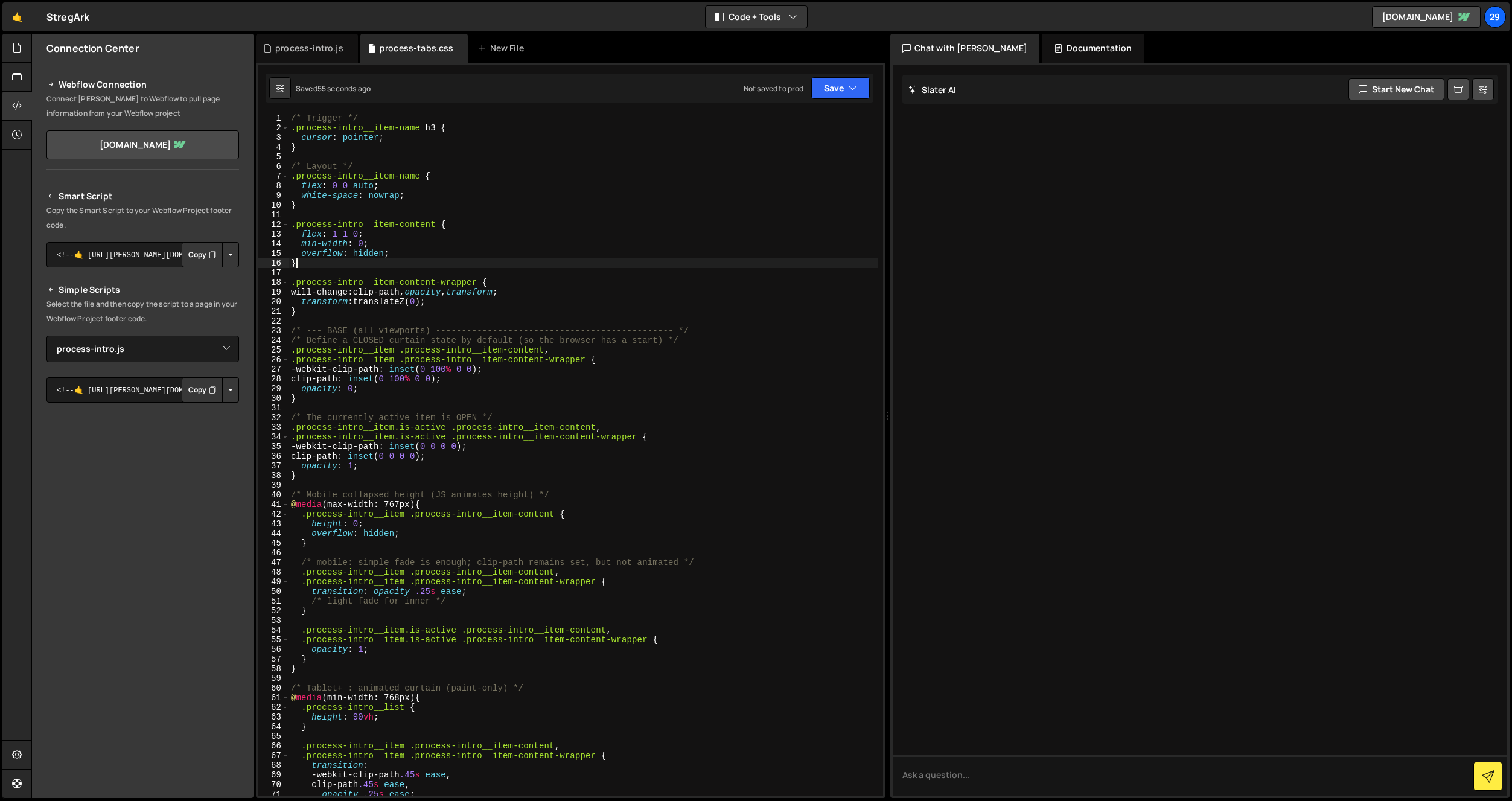
drag, startPoint x: 420, startPoint y: 268, endPoint x: 430, endPoint y: 286, distance: 20.6
click at [421, 269] on div "/* Trigger */ .process-intro__item-name h3 { cursor : pointer ; } /* Layout */ …" at bounding box center [583, 464] width 590 height 702
type textarea "}"
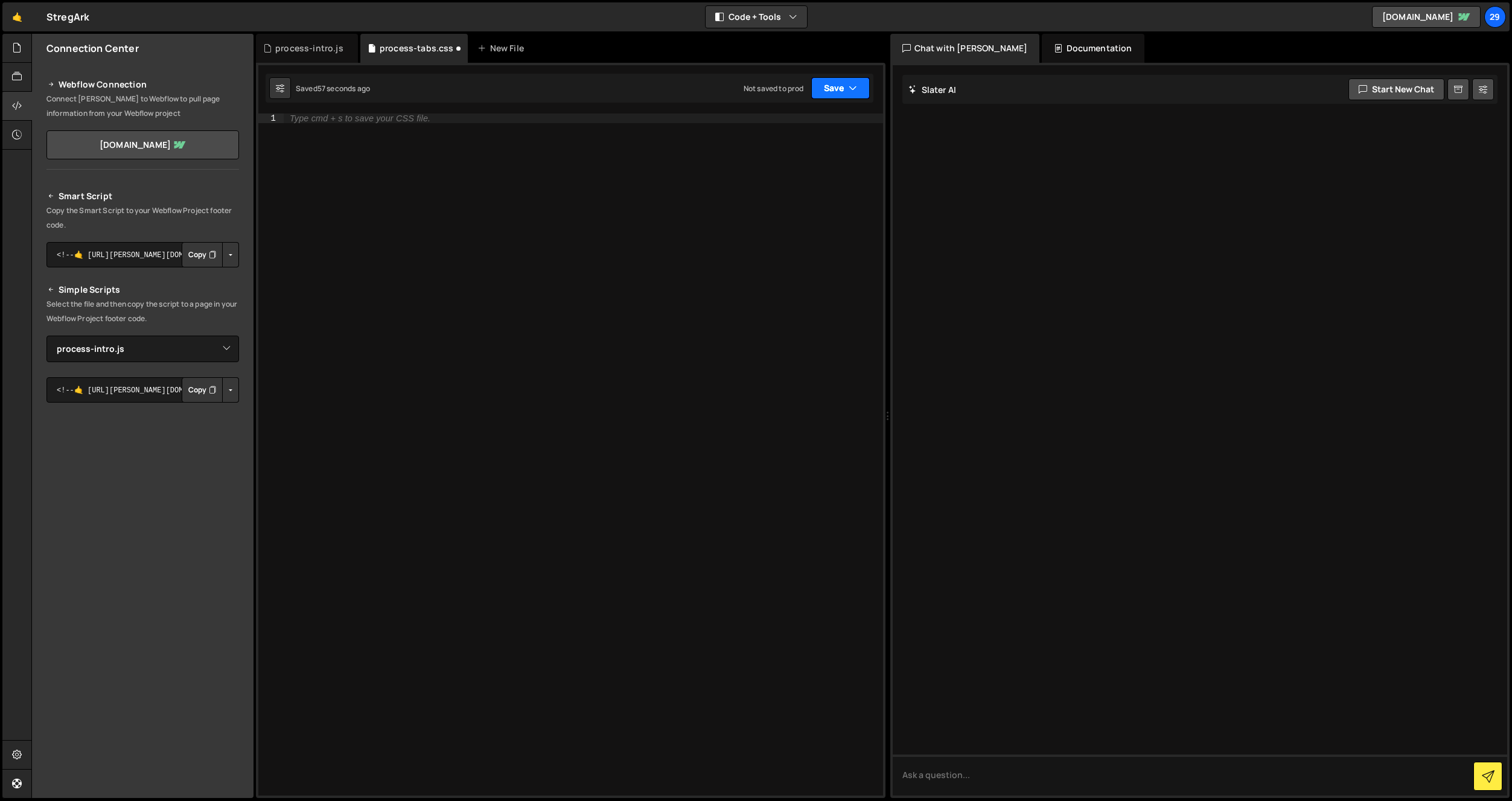
click at [834, 88] on button "Save" at bounding box center [841, 88] width 59 height 22
click at [810, 116] on div "Save to Staging S" at bounding box center [799, 118] width 125 height 12
click at [300, 47] on div "process-intro.js" at bounding box center [309, 48] width 68 height 12
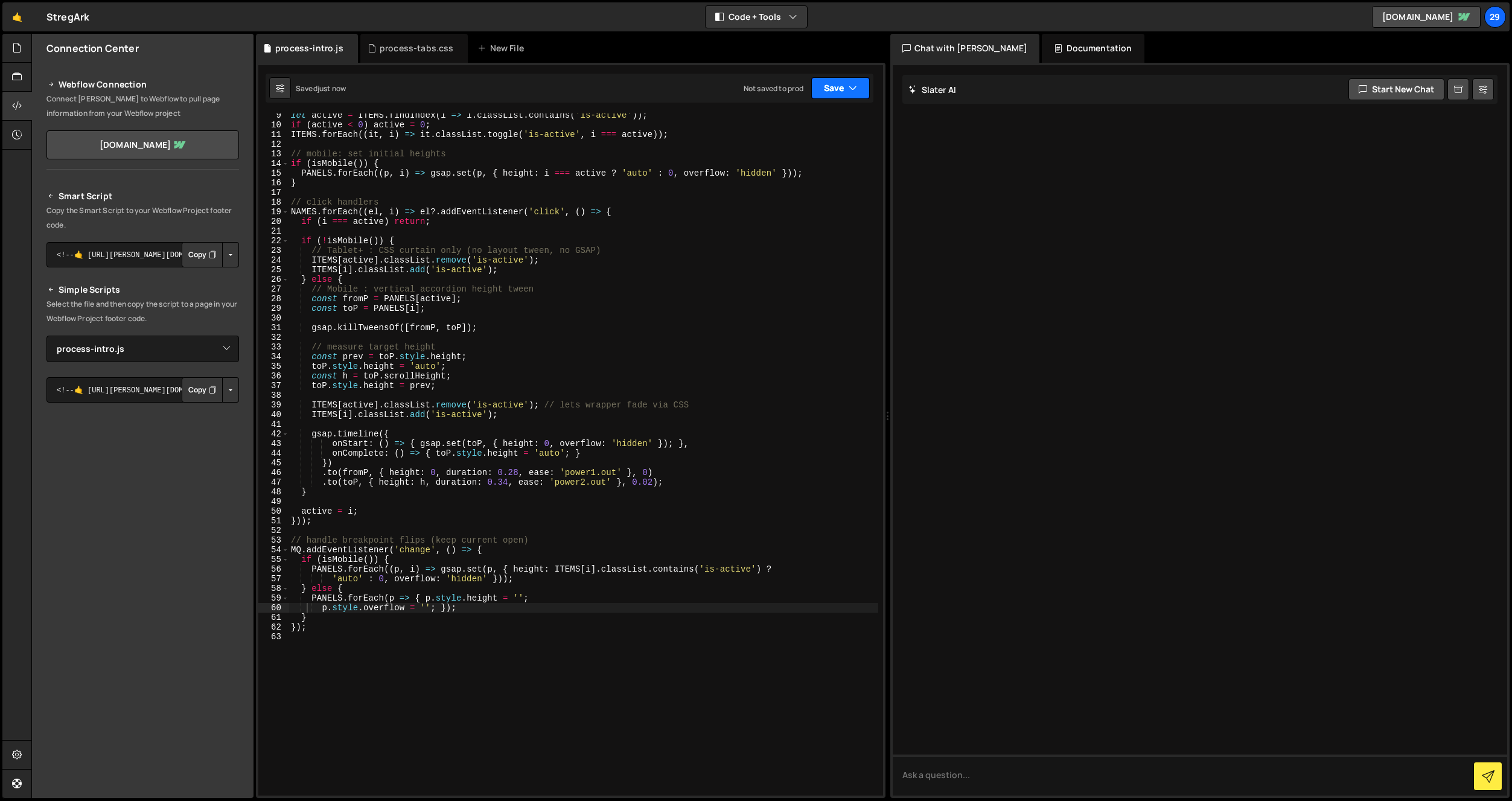
click at [831, 89] on button "Save" at bounding box center [841, 88] width 59 height 22
click at [783, 121] on div "Save to Staging S" at bounding box center [799, 118] width 125 height 12
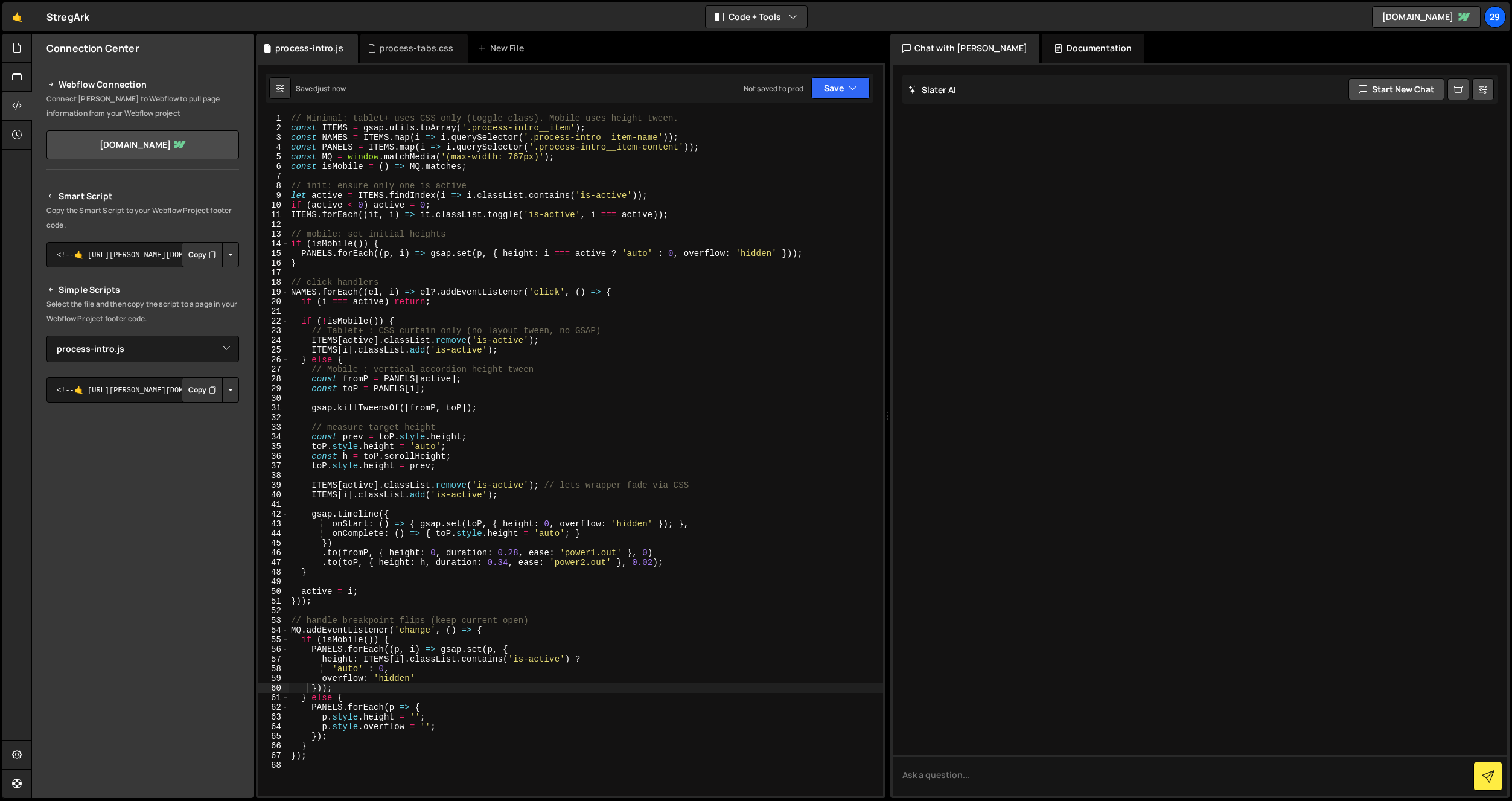
scroll to position [0, 0]
drag, startPoint x: 417, startPoint y: 41, endPoint x: 418, endPoint y: 55, distance: 14.0
click at [418, 44] on div "process-tabs.css" at bounding box center [415, 48] width 108 height 29
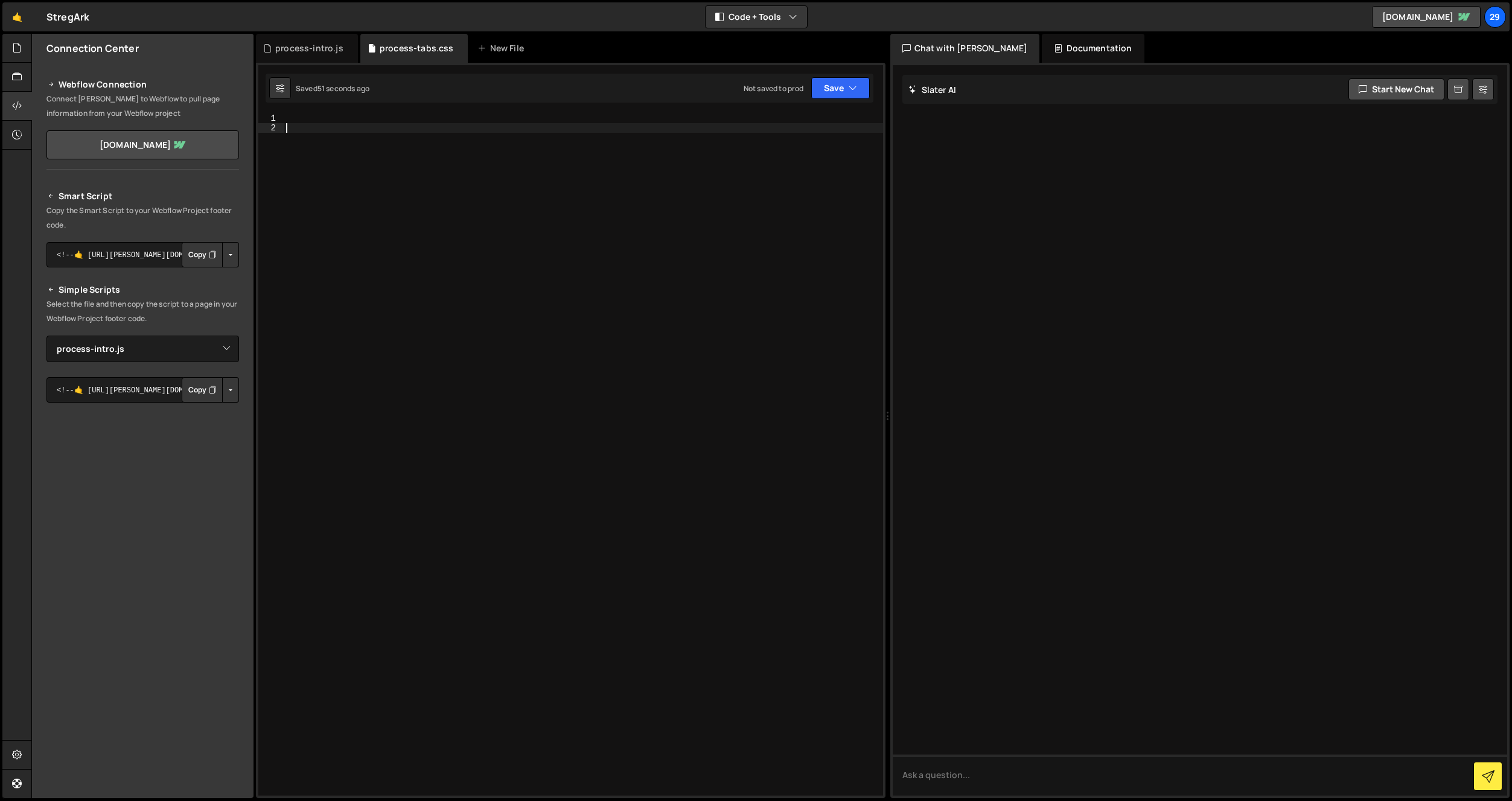
drag, startPoint x: 412, startPoint y: 237, endPoint x: 425, endPoint y: 238, distance: 13.0
click at [413, 237] on div at bounding box center [584, 464] width 599 height 702
paste textarea "}"
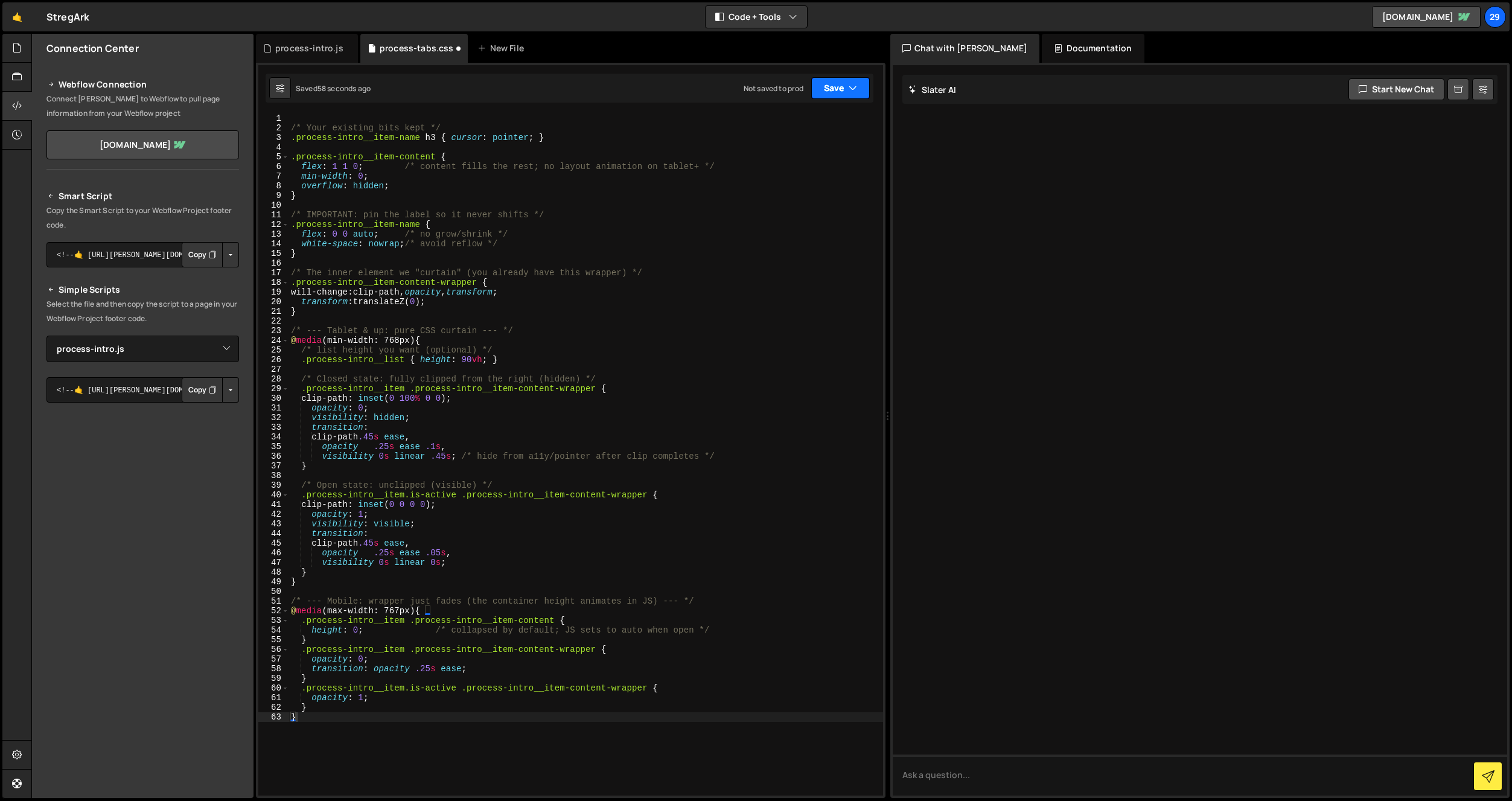
click at [840, 88] on button "Save" at bounding box center [841, 88] width 59 height 22
click at [801, 129] on div "58 seconds ago" at bounding box center [785, 131] width 54 height 11
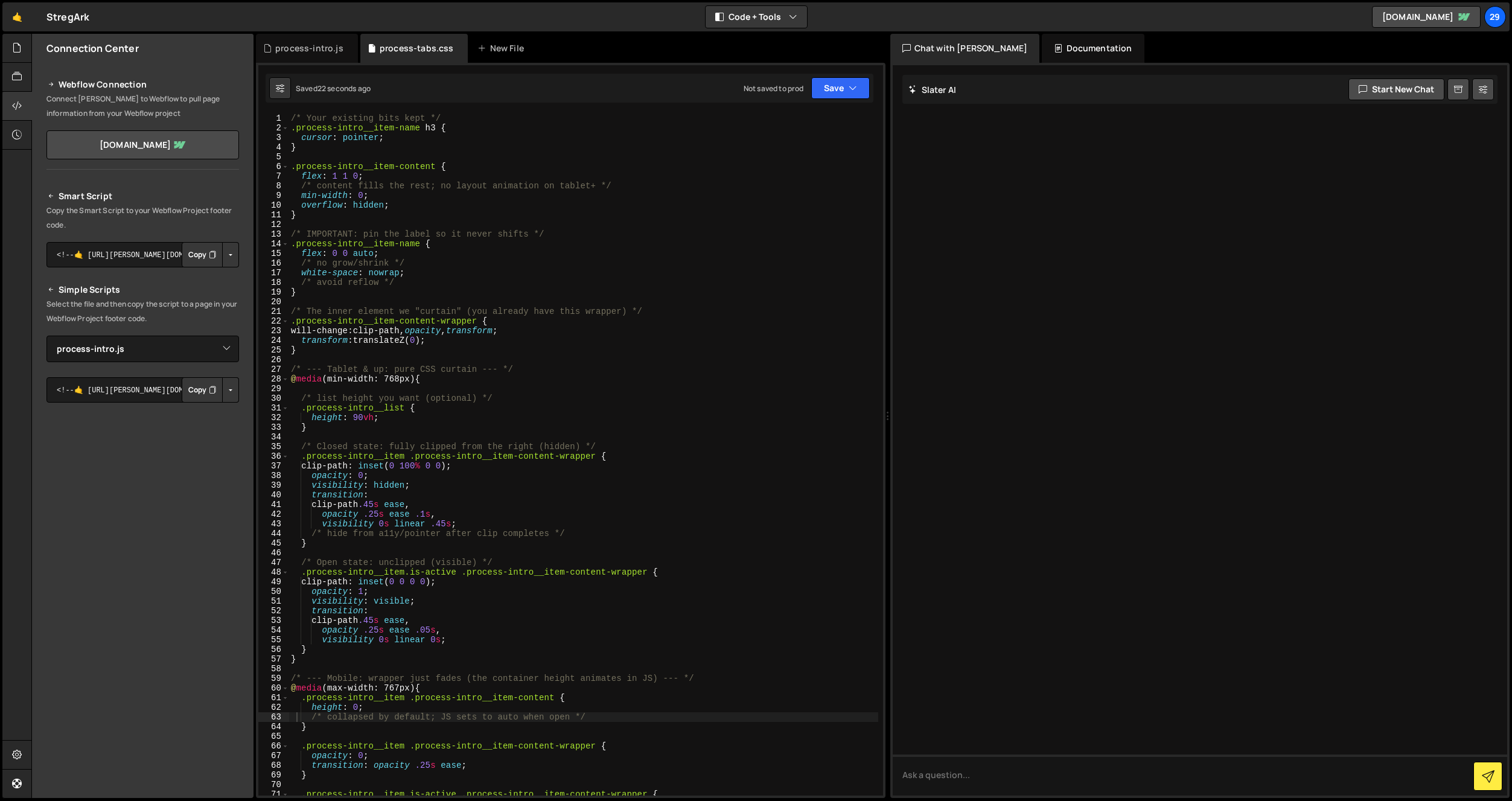
click at [557, 337] on div "/* Your existing bits kept */ .process-intro__item-name h3 { cursor : pointer ;…" at bounding box center [583, 464] width 590 height 702
click at [571, 329] on div "/* Your existing bits kept */ .process-intro__item-name h3 { cursor : pointer ;…" at bounding box center [583, 464] width 590 height 702
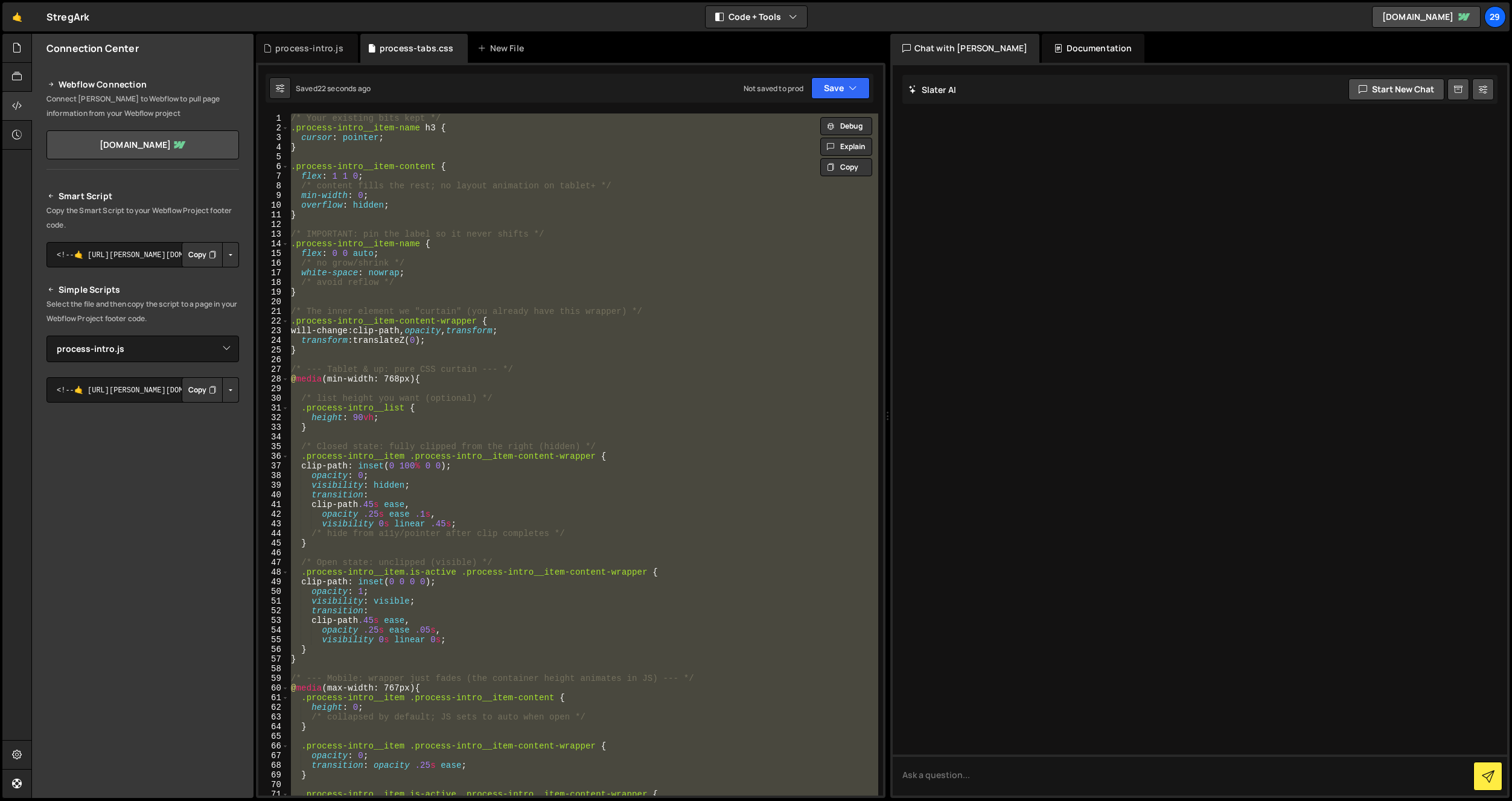
paste textarea
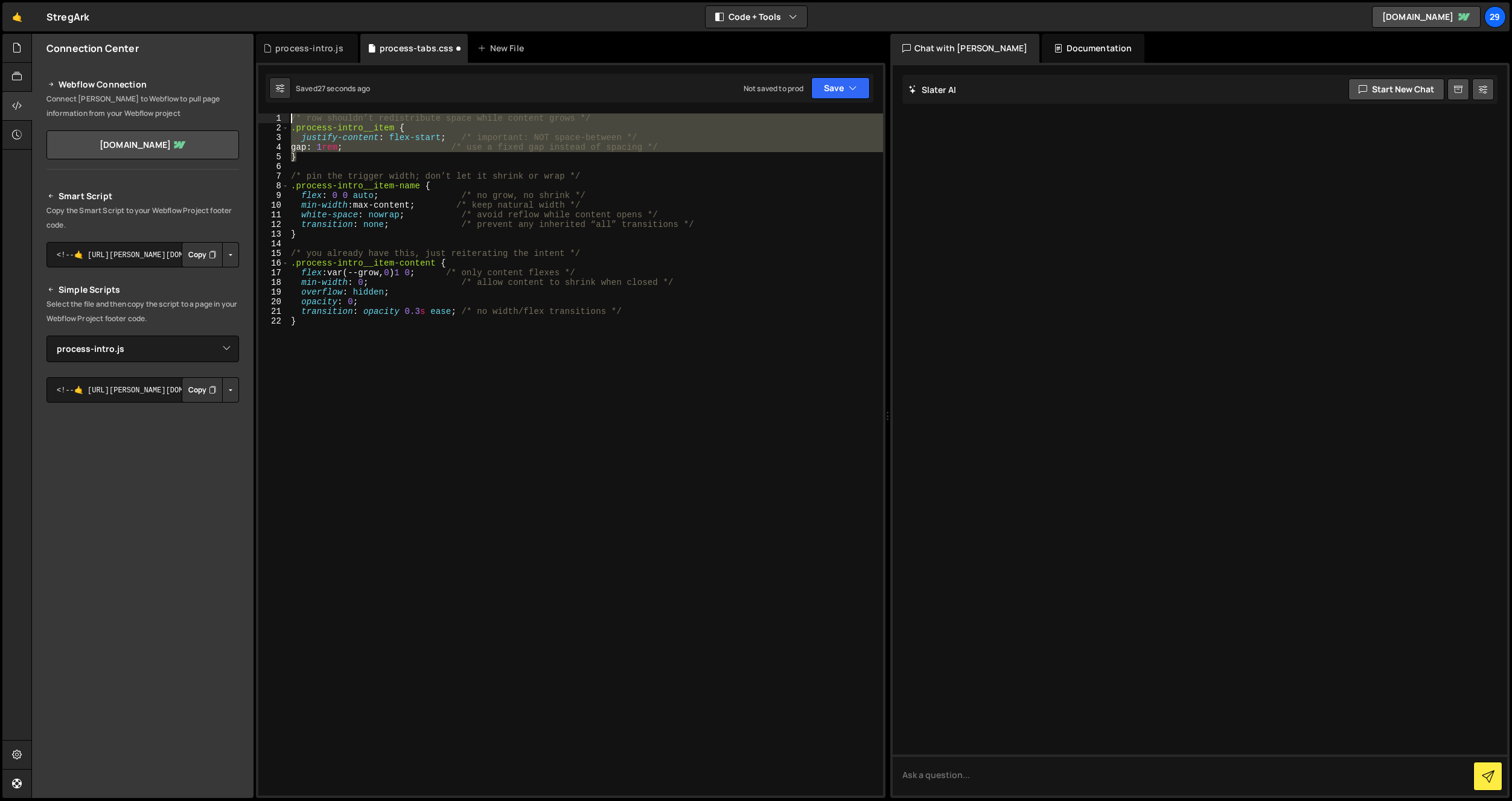
drag, startPoint x: 321, startPoint y: 161, endPoint x: 260, endPoint y: 115, distance: 76.4
click at [260, 115] on div "} 1 2 3 4 5 6 7 8 9 10 11 12 13 14 15 16 17 18 19 20 21 22 /* row shouldn’t red…" at bounding box center [571, 455] width 625 height 682
type textarea "/* row shouldn’t redistribute space while content grows */ .process-intro__item…"
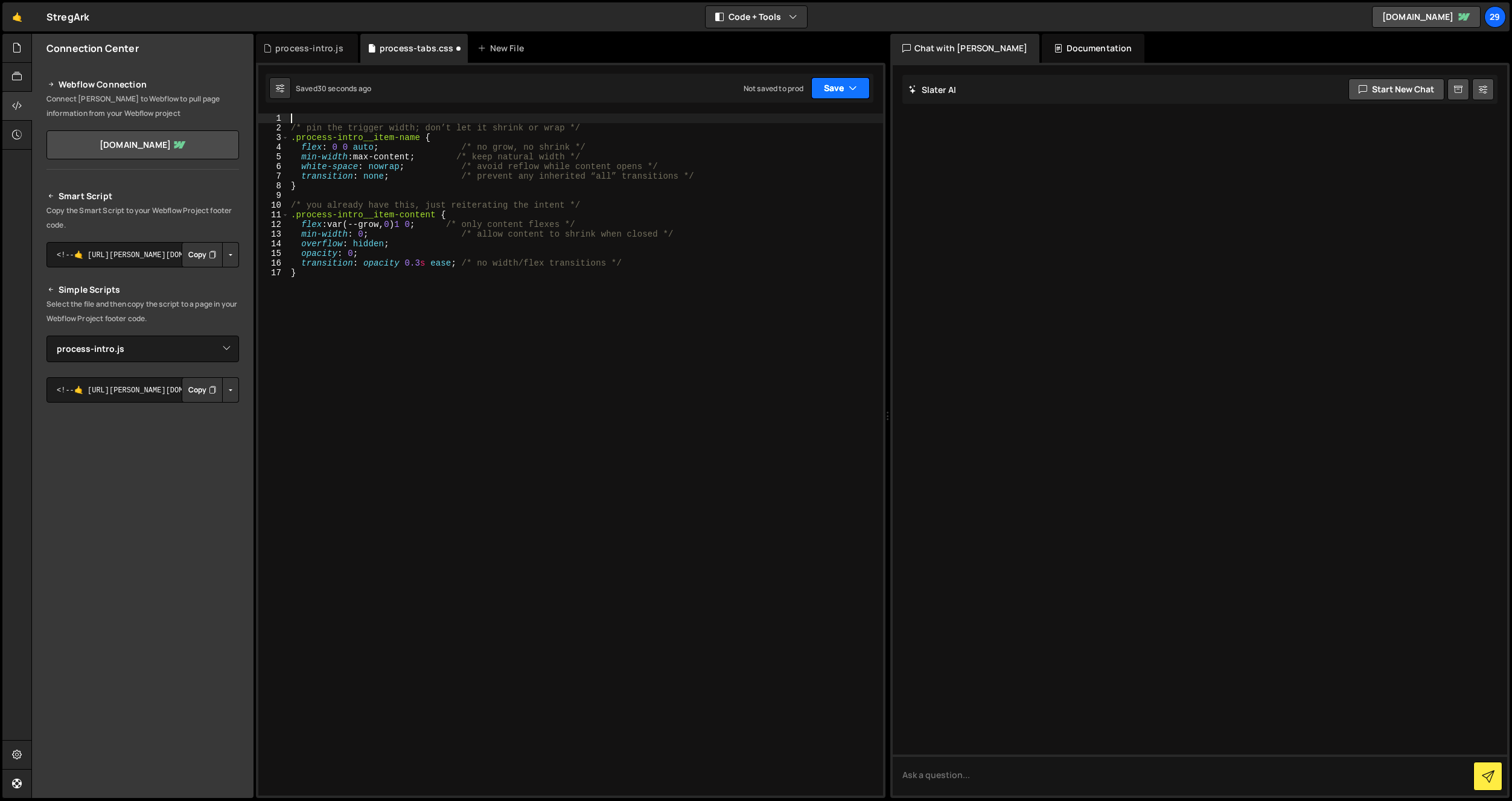
click at [838, 86] on button "Save" at bounding box center [841, 88] width 59 height 22
click at [782, 125] on div "Saved 33 seconds ago" at bounding box center [799, 131] width 125 height 14
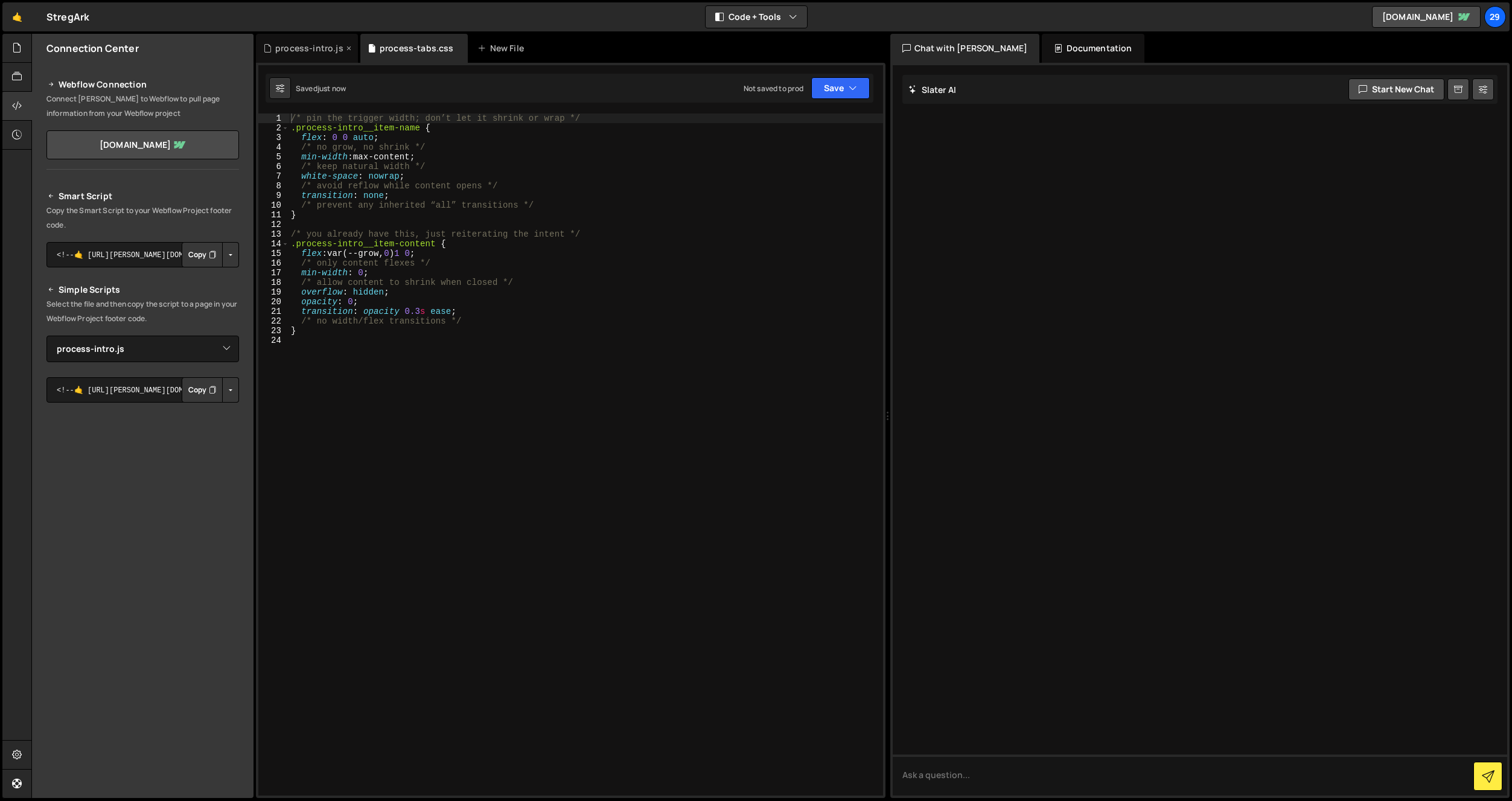
click at [318, 41] on div "process-intro.js" at bounding box center [307, 48] width 102 height 29
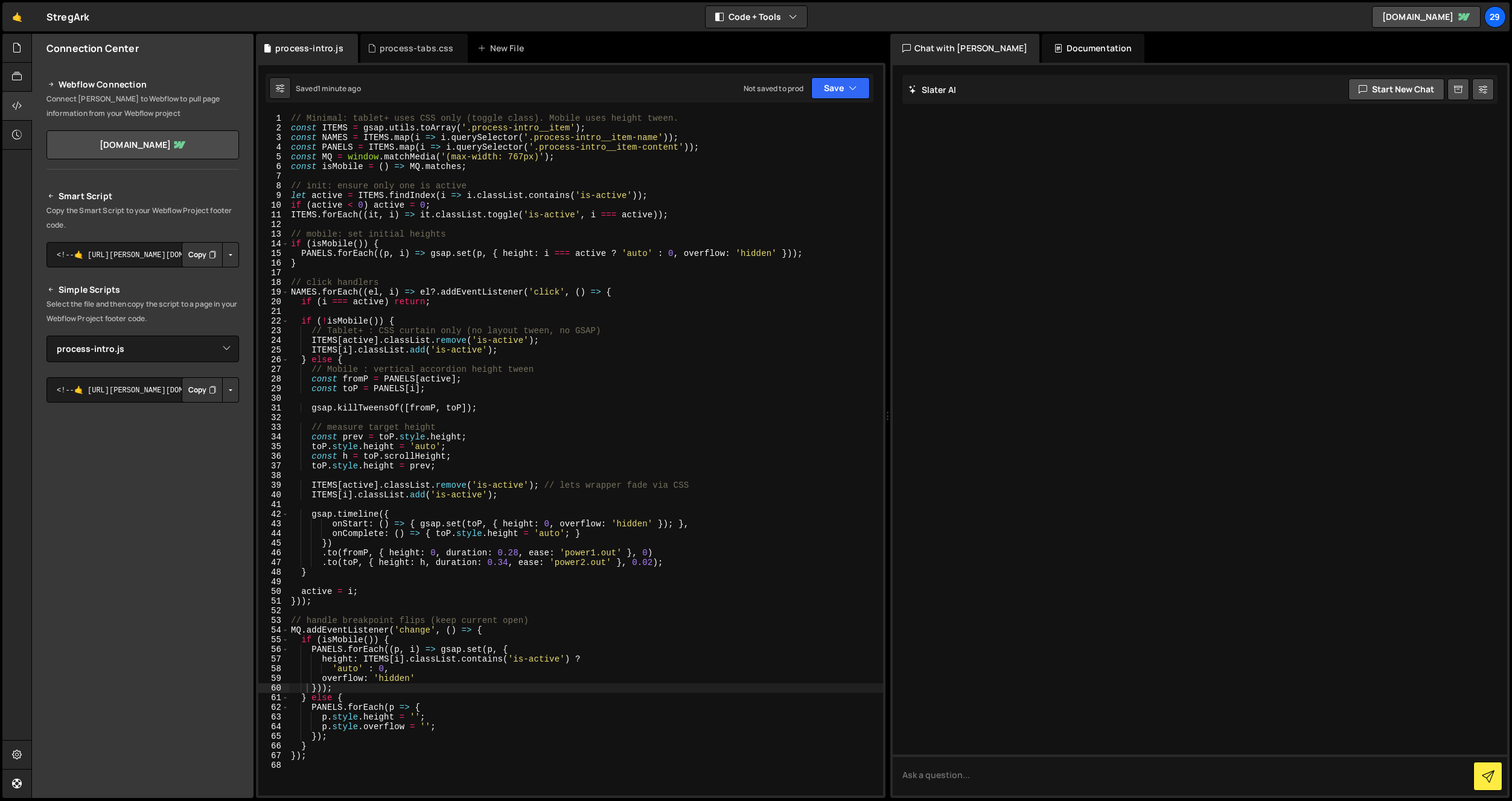
click at [399, 247] on div "// Minimal: tablet+ uses CSS only (toggle class). Mobile uses height tween. con…" at bounding box center [586, 464] width 595 height 702
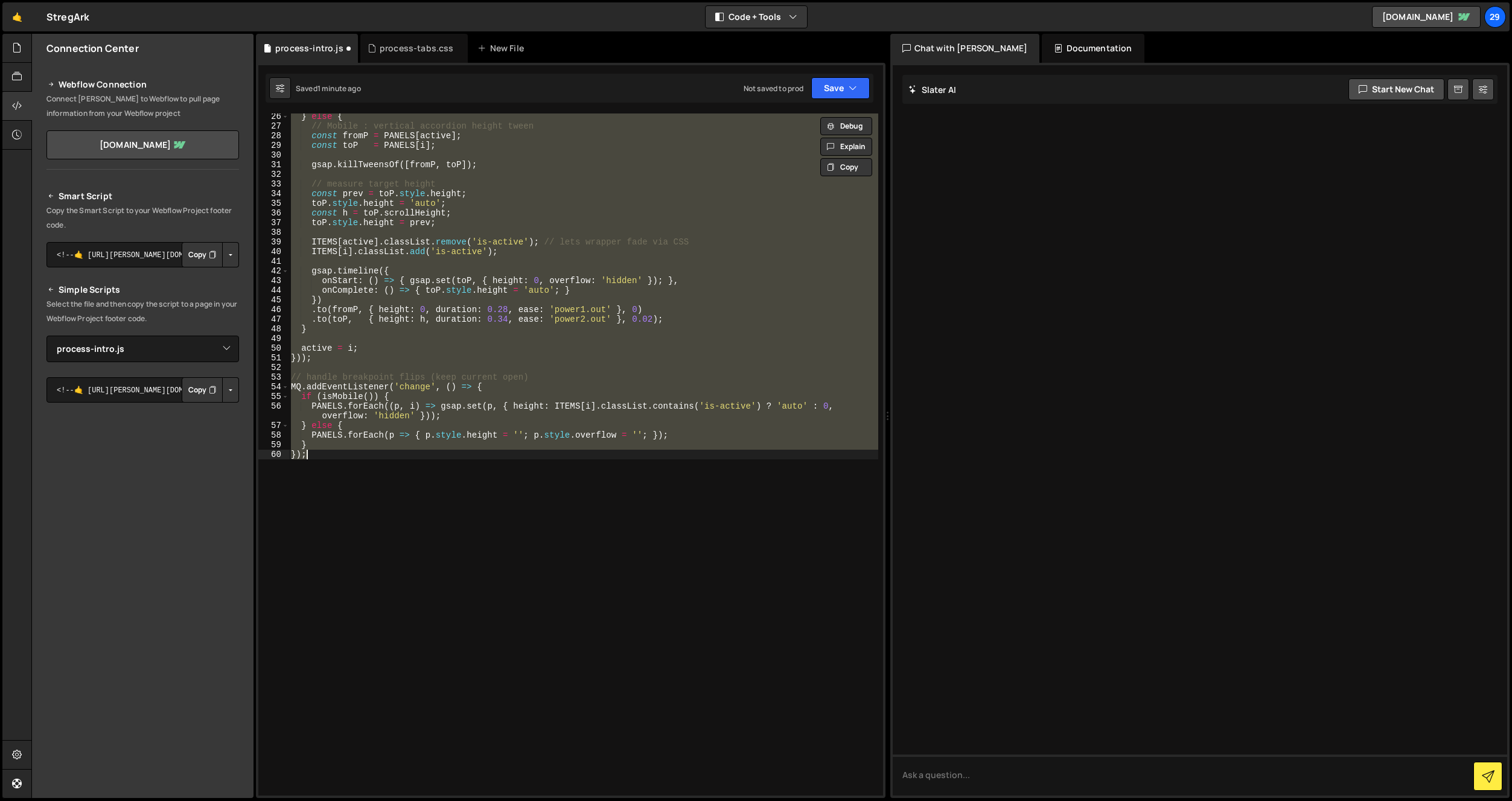
scroll to position [900, 0]
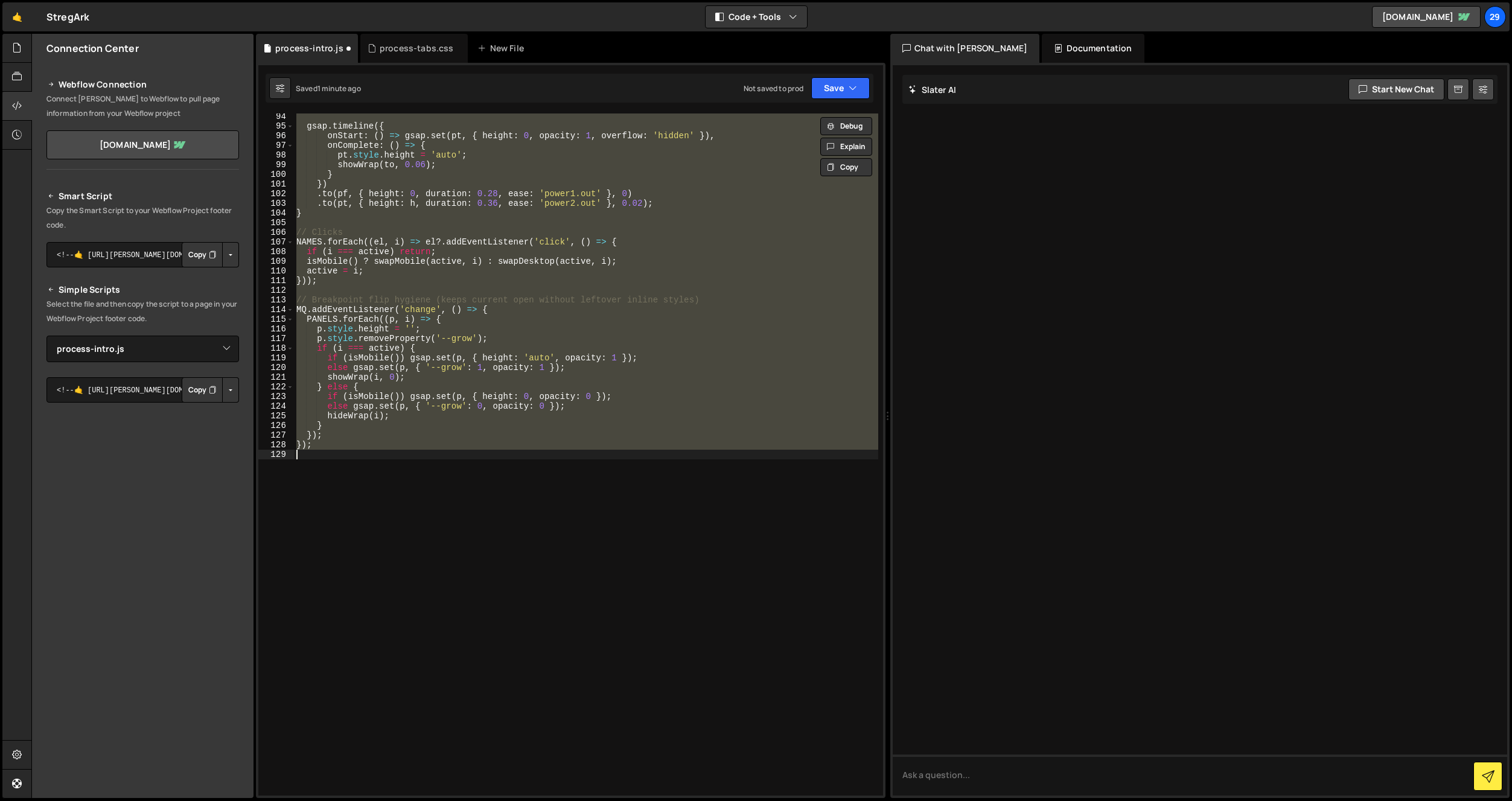
type textarea "} });"
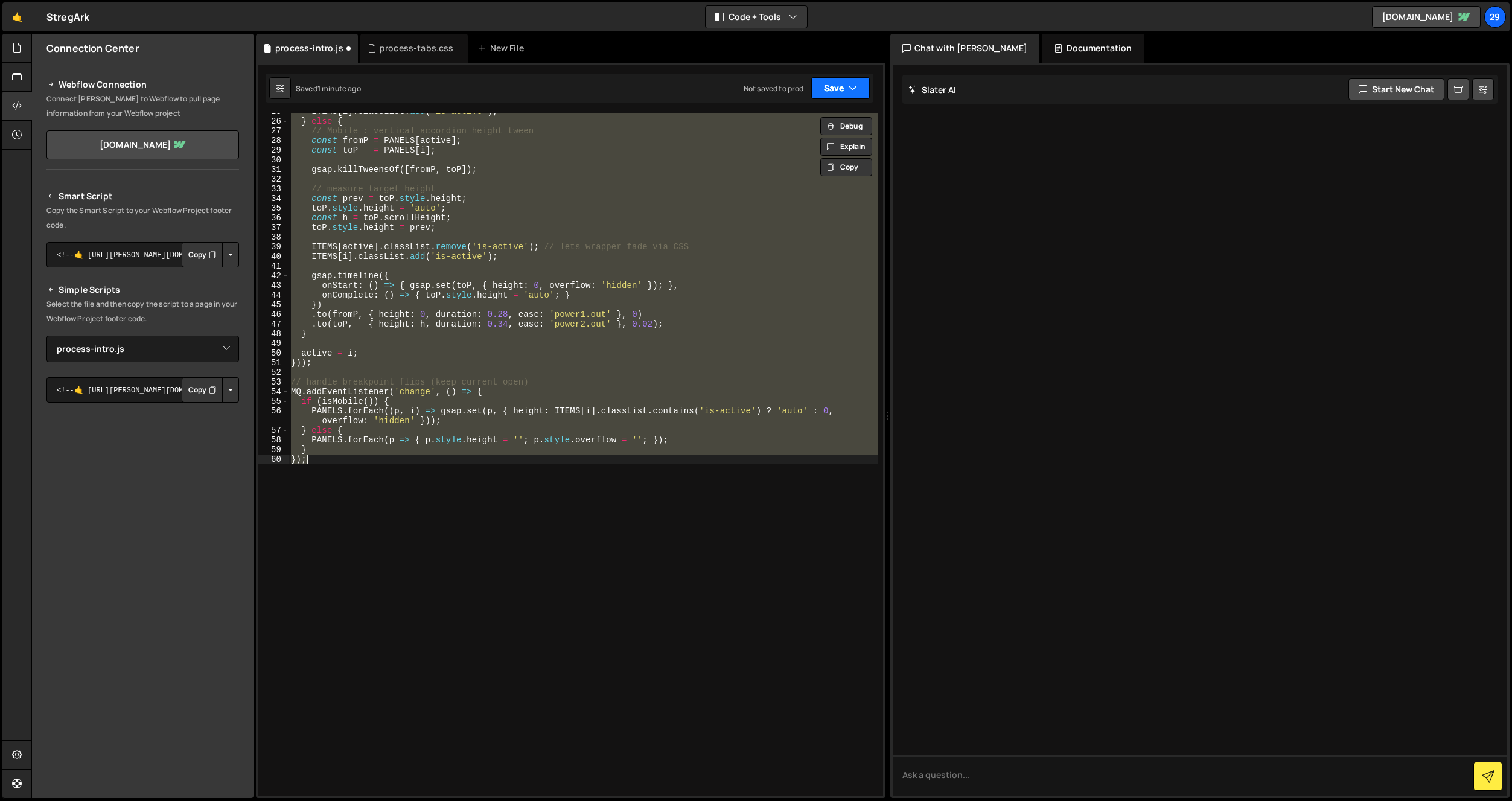
click at [847, 89] on button "Save" at bounding box center [841, 88] width 59 height 22
click at [819, 122] on div "Save to Staging S" at bounding box center [799, 118] width 125 height 12
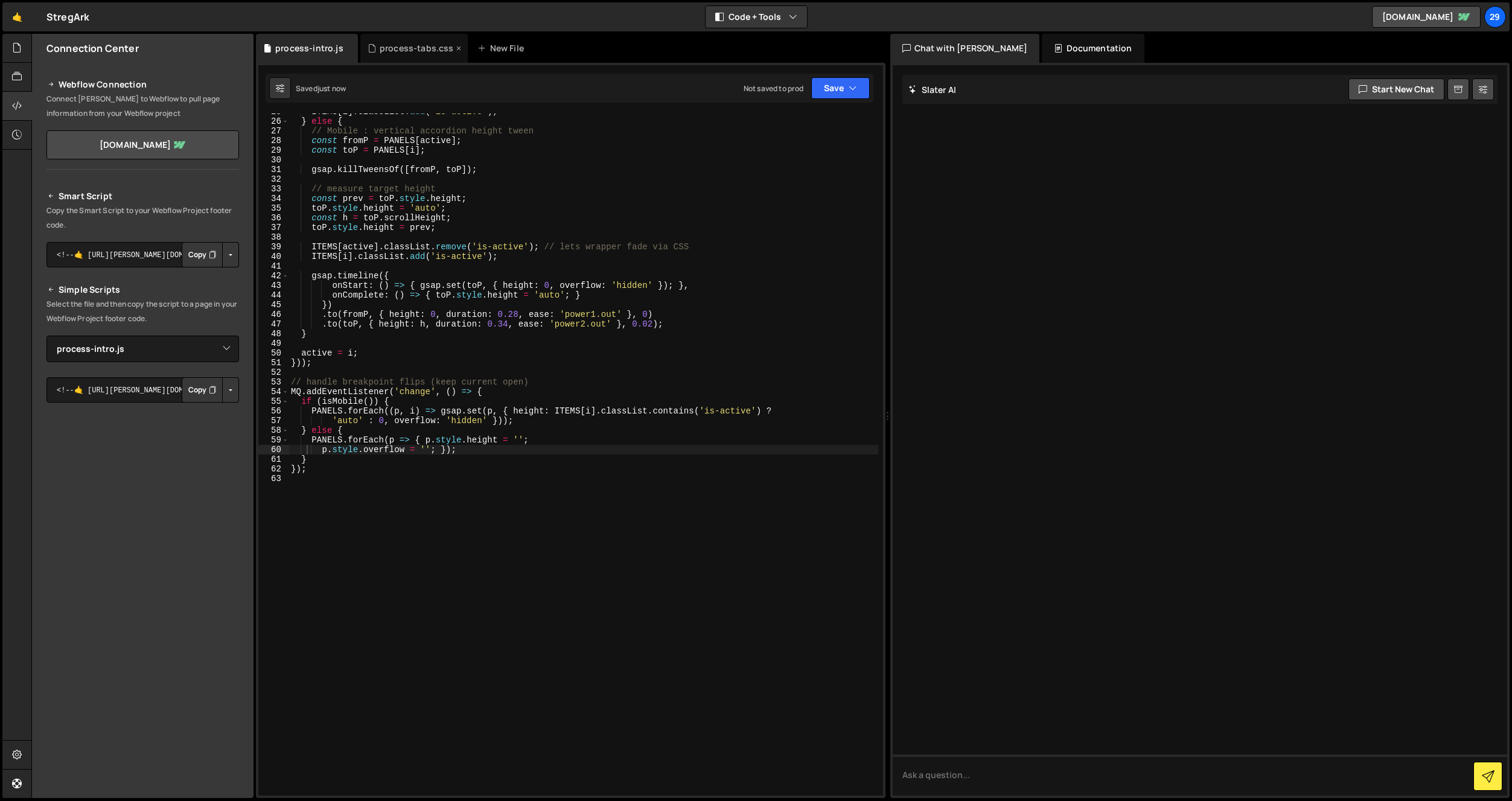
click at [409, 49] on div "process-tabs.css" at bounding box center [416, 48] width 74 height 12
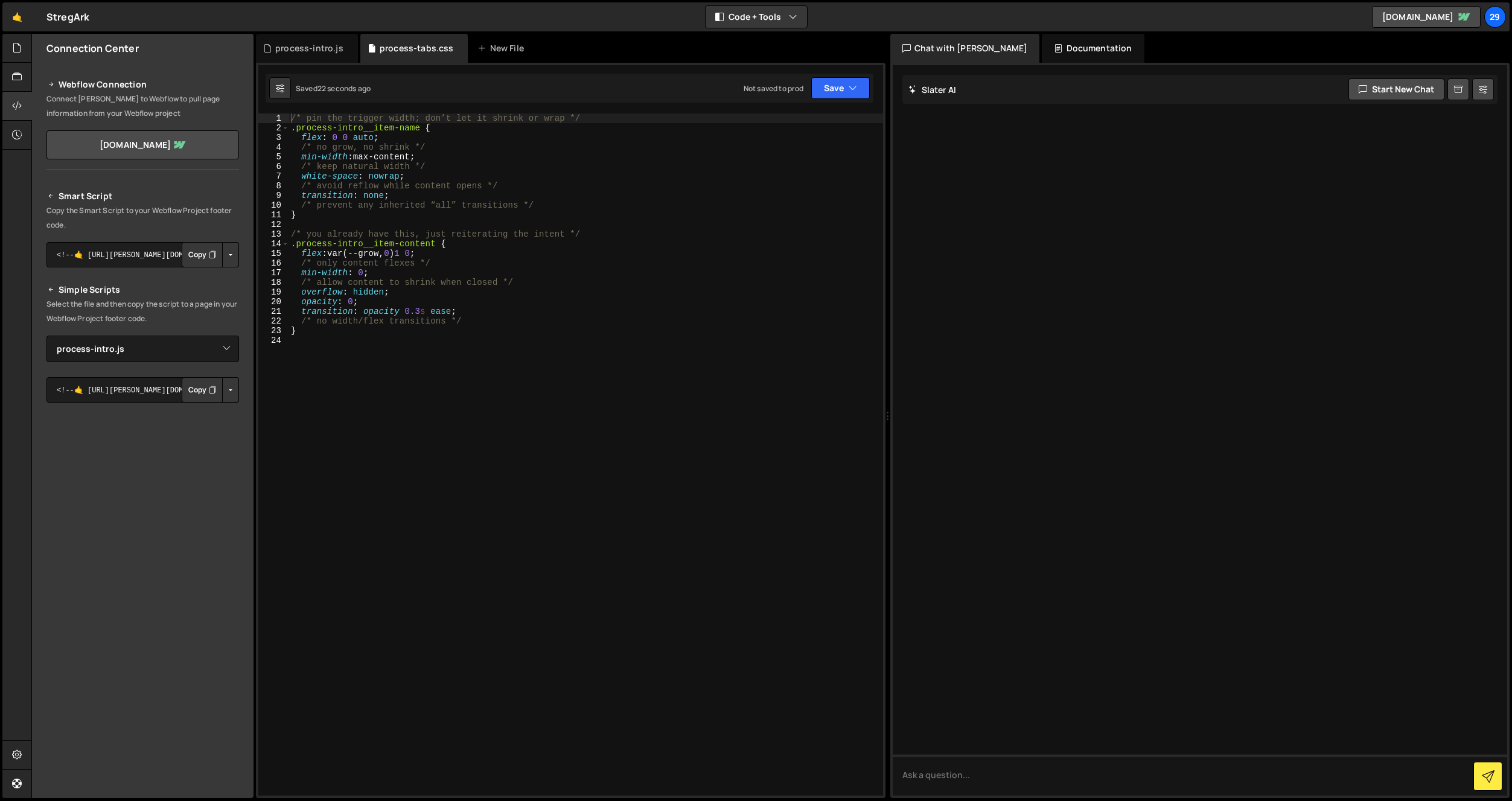
click at [448, 365] on div "/* pin the trigger width; don’t let it shrink or wrap */ .process-intro__item-n…" at bounding box center [586, 464] width 595 height 702
type textarea "transition: opacity 0.3s ease; /* no width/flex transitions */ }"
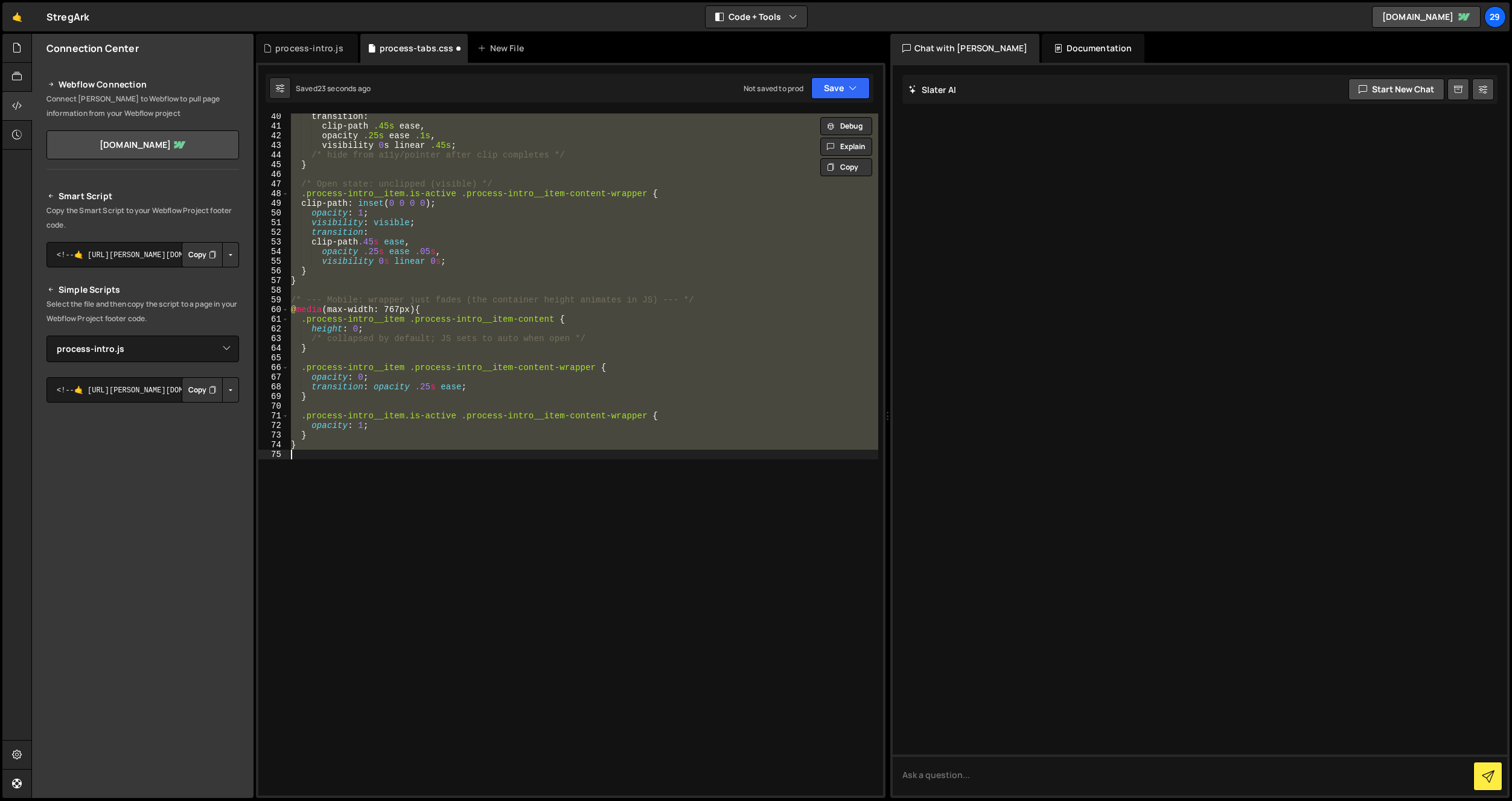
type textarea "} }"
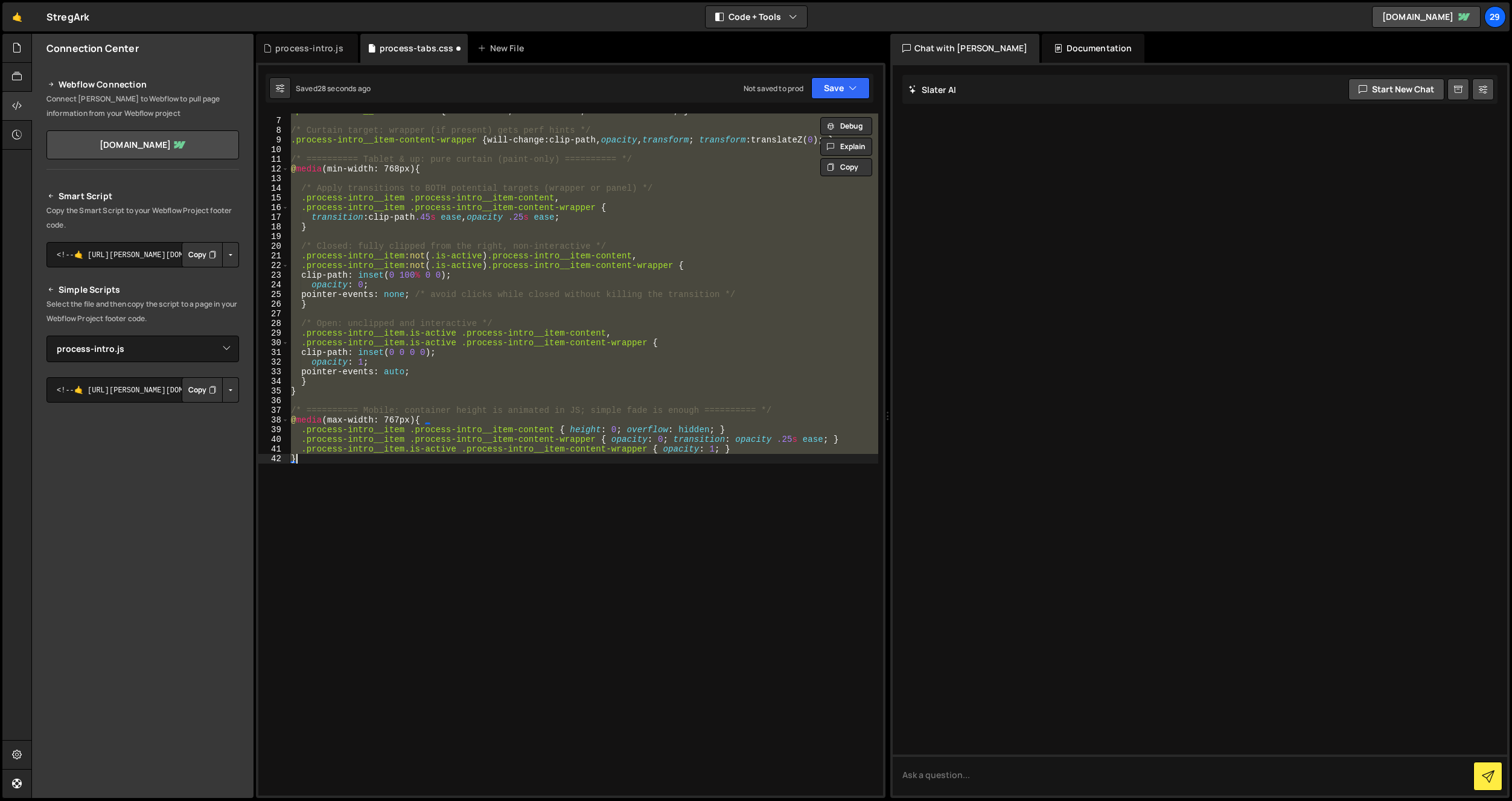
scroll to position [0, 0]
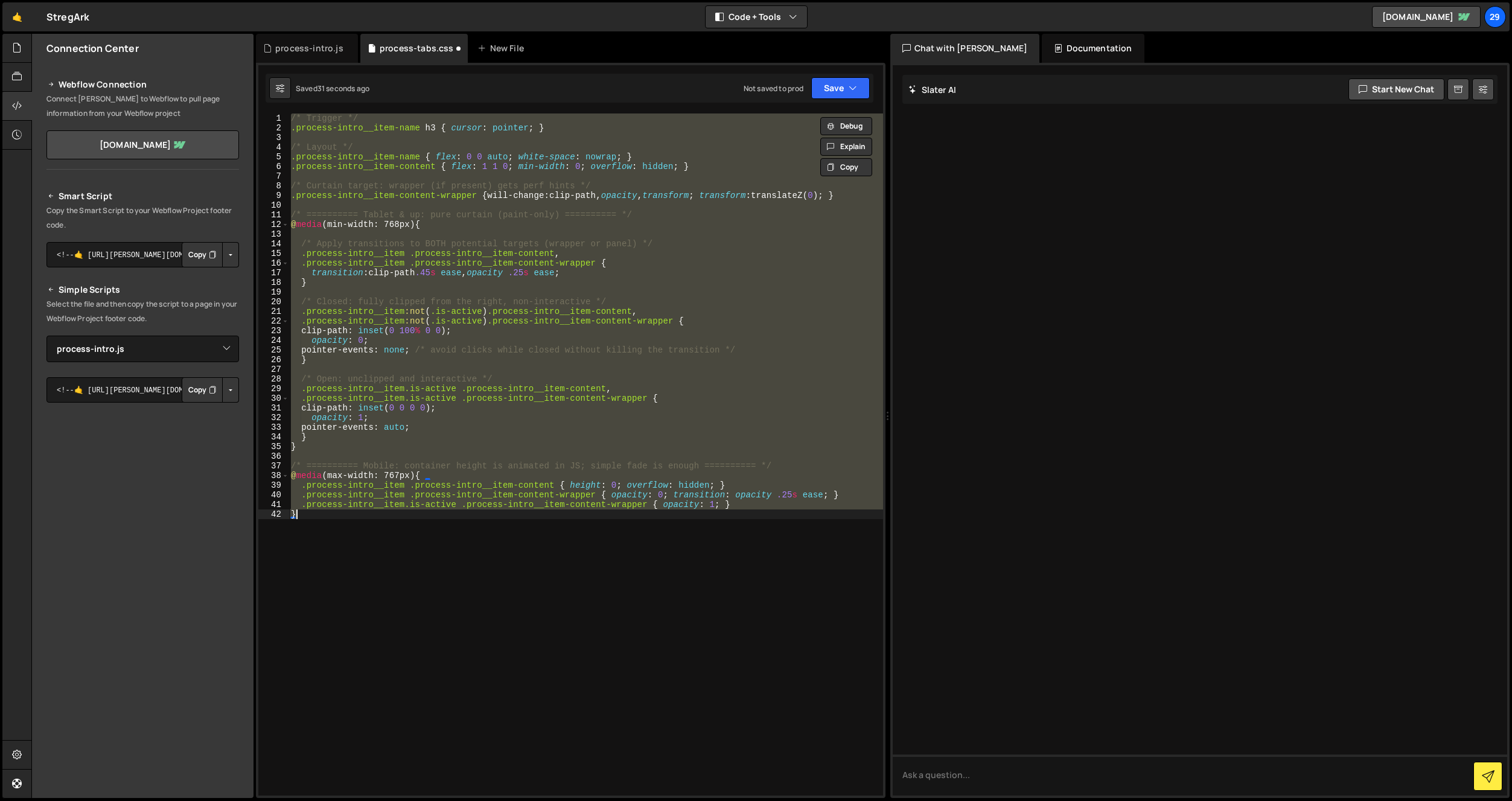
type textarea "/* Open: unclipped and interactive */"
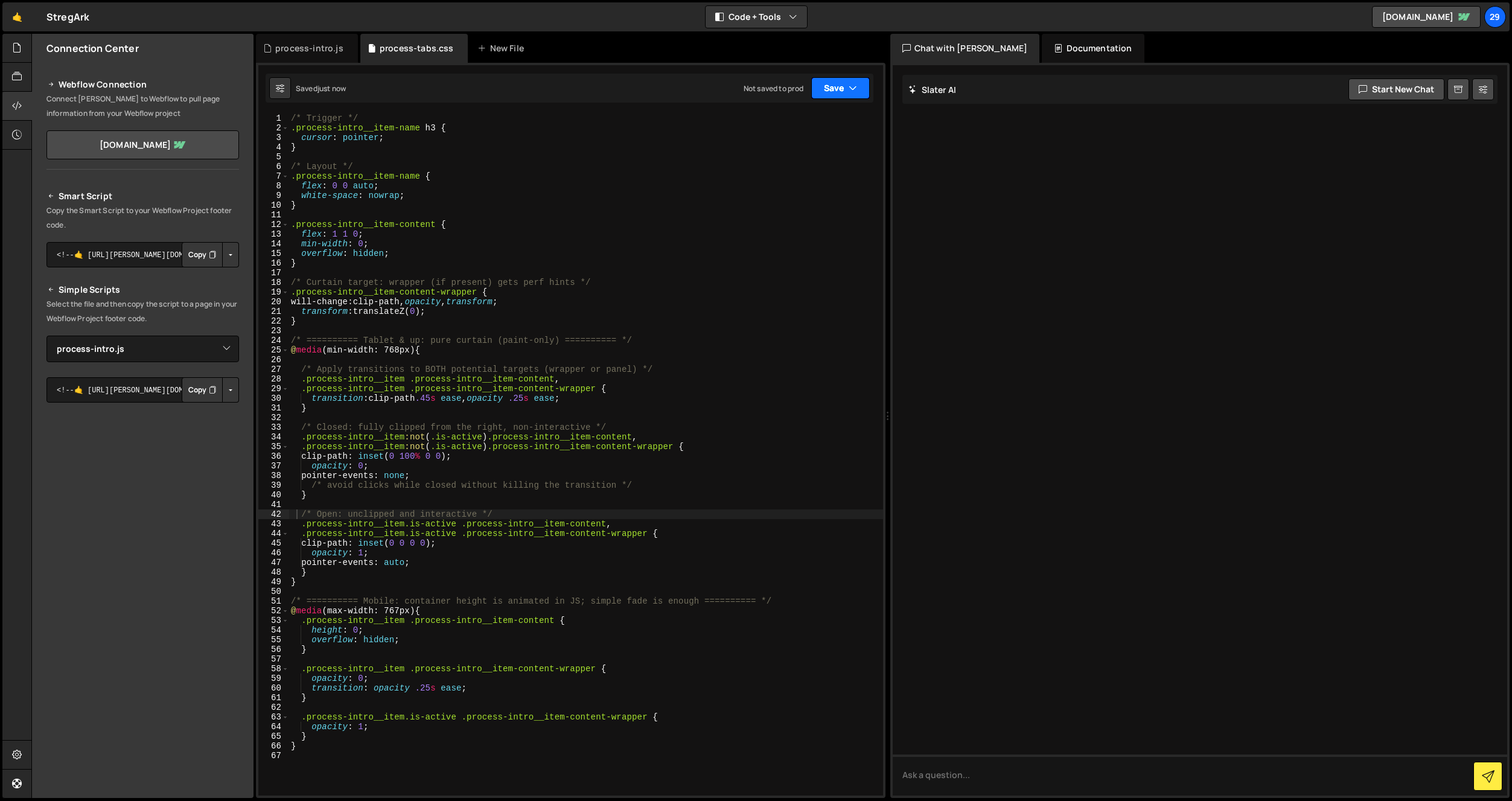
click at [841, 92] on button "Save" at bounding box center [841, 88] width 59 height 22
click at [806, 126] on div "Saved just now" at bounding box center [799, 131] width 125 height 14
click at [315, 43] on div "process-intro.js" at bounding box center [309, 48] width 68 height 12
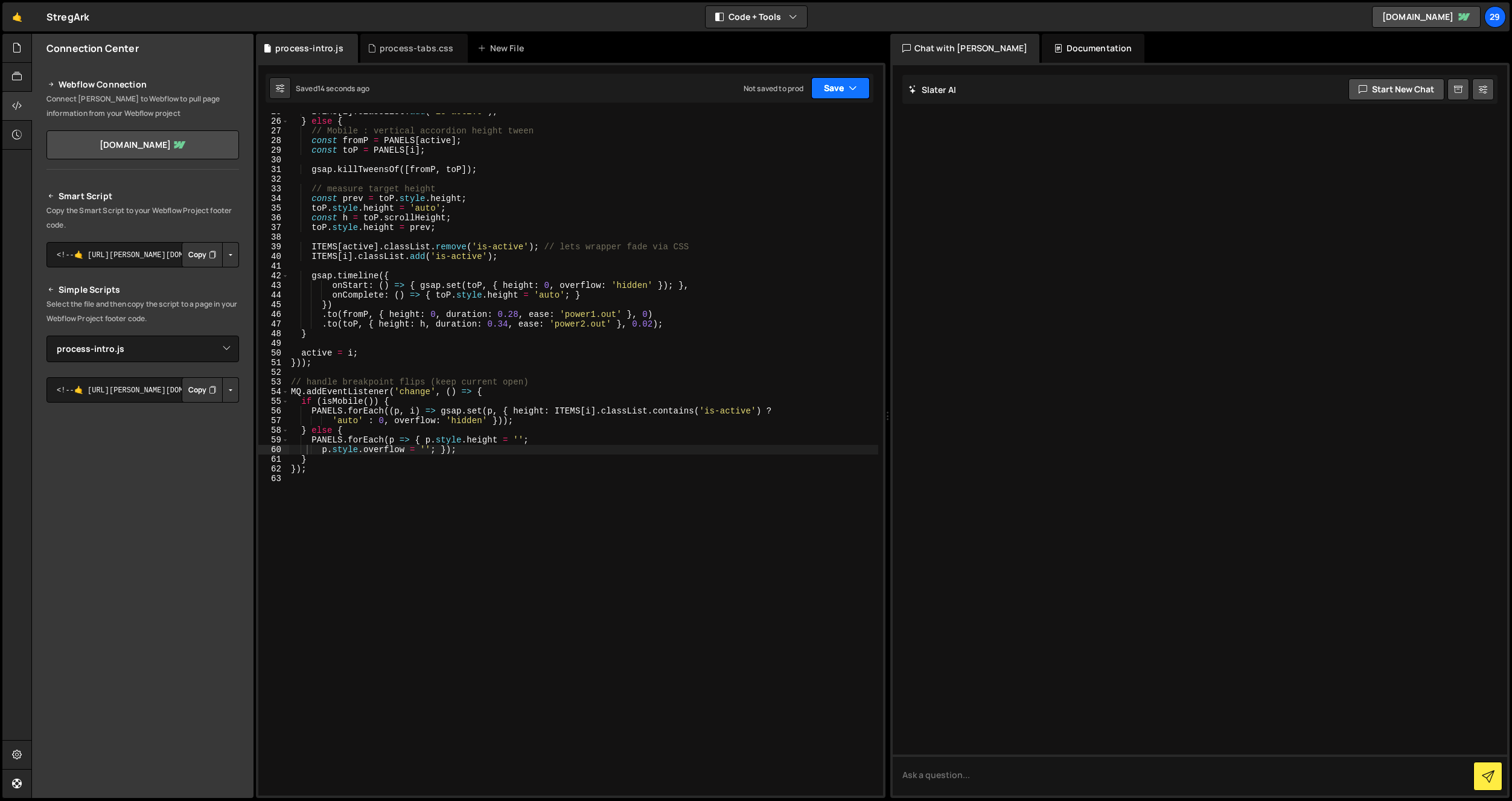
click at [839, 85] on button "Save" at bounding box center [841, 88] width 59 height 22
click at [795, 125] on div "15 seconds ago" at bounding box center [784, 131] width 53 height 11
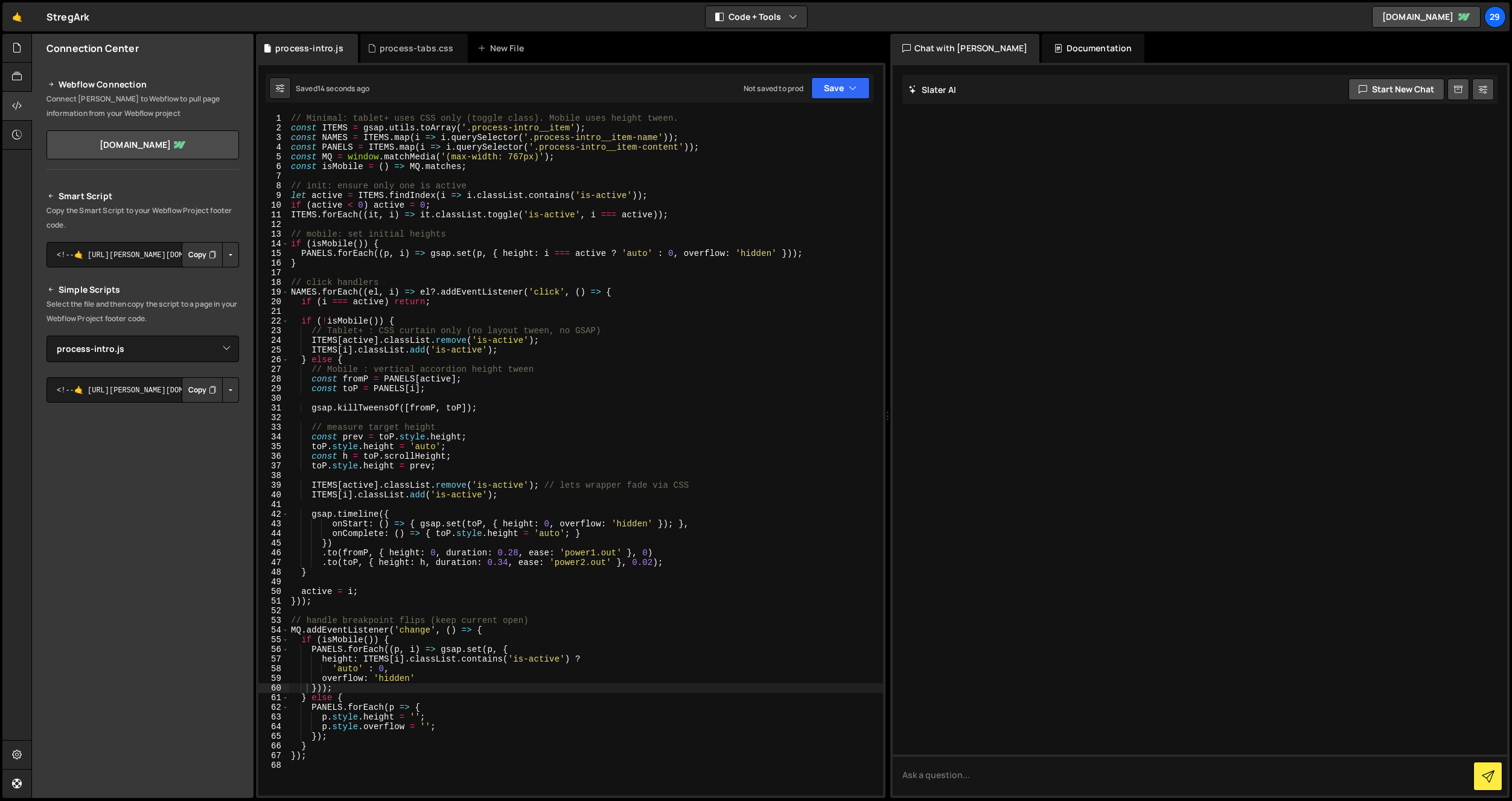
click at [483, 482] on div "// Minimal: tablet+ uses CSS only (toggle class). Mobile uses height tween. con…" at bounding box center [586, 464] width 595 height 702
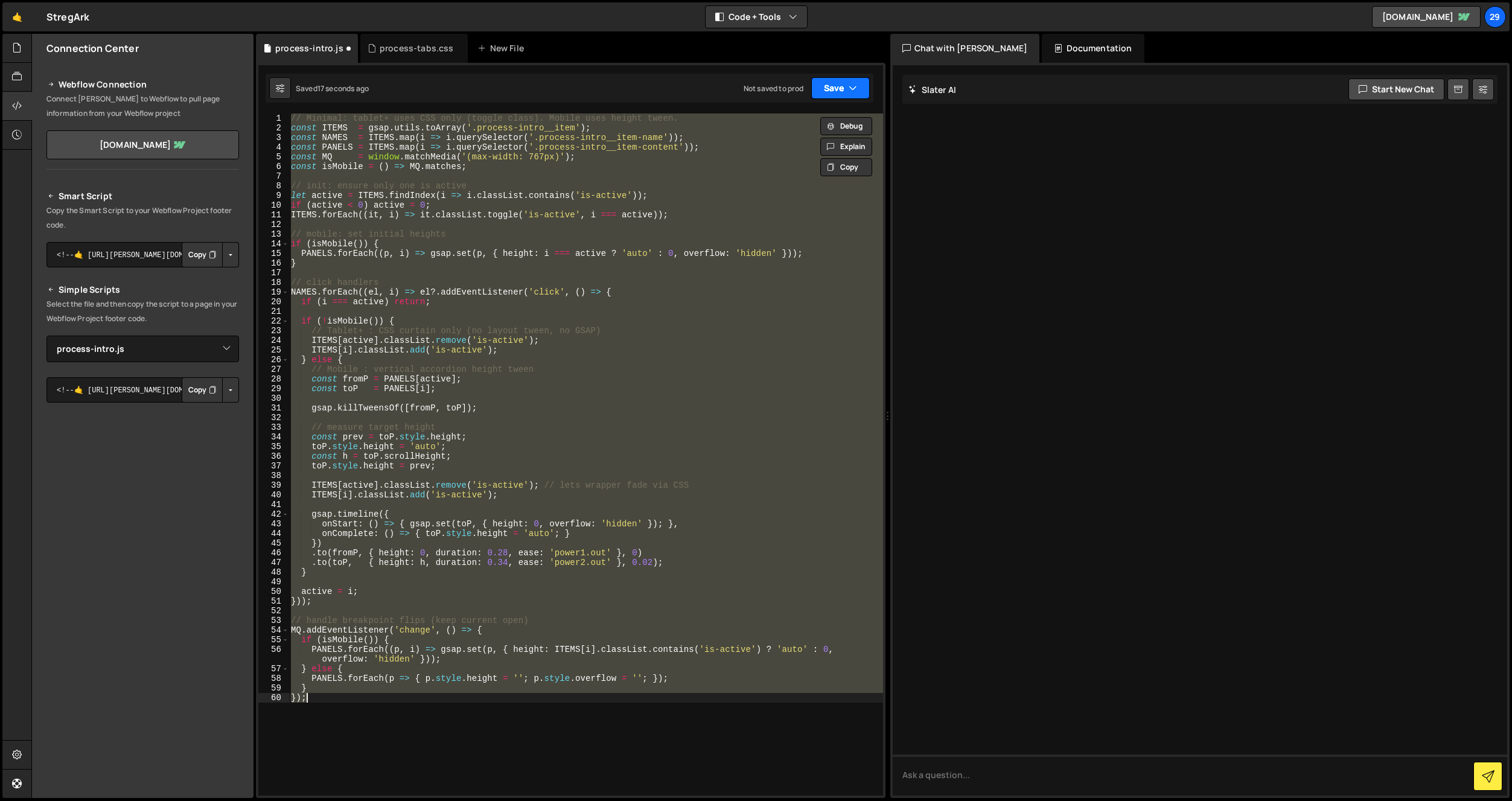
drag, startPoint x: 833, startPoint y: 82, endPoint x: 834, endPoint y: 89, distance: 7.1
click at [833, 83] on button "Save" at bounding box center [841, 88] width 59 height 22
click at [762, 122] on div "Save to Staging S" at bounding box center [799, 118] width 125 height 12
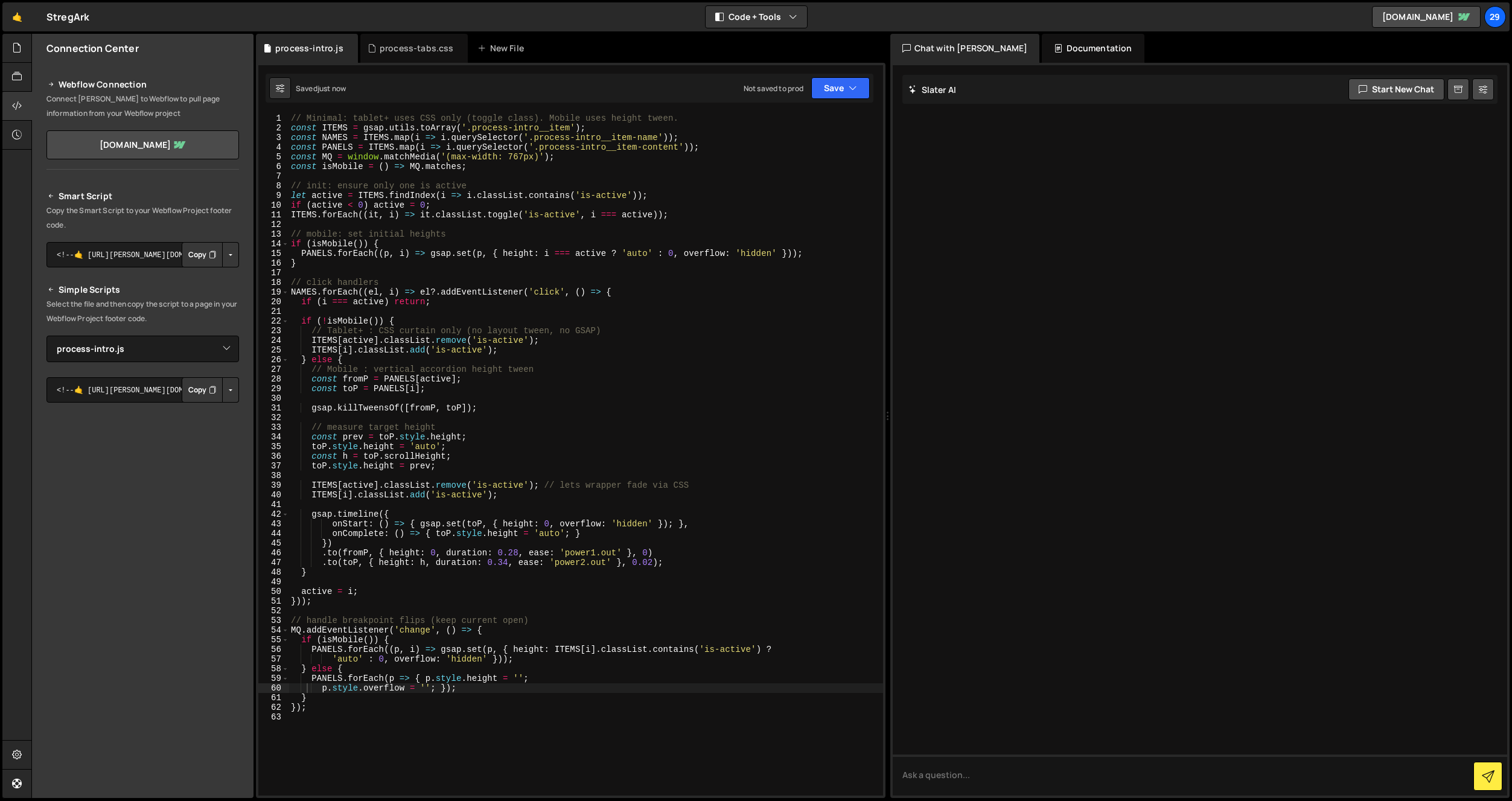
click at [370, 204] on div "// Minimal: tablet+ uses CSS only (toggle class). Mobile uses height tween. con…" at bounding box center [586, 464] width 595 height 702
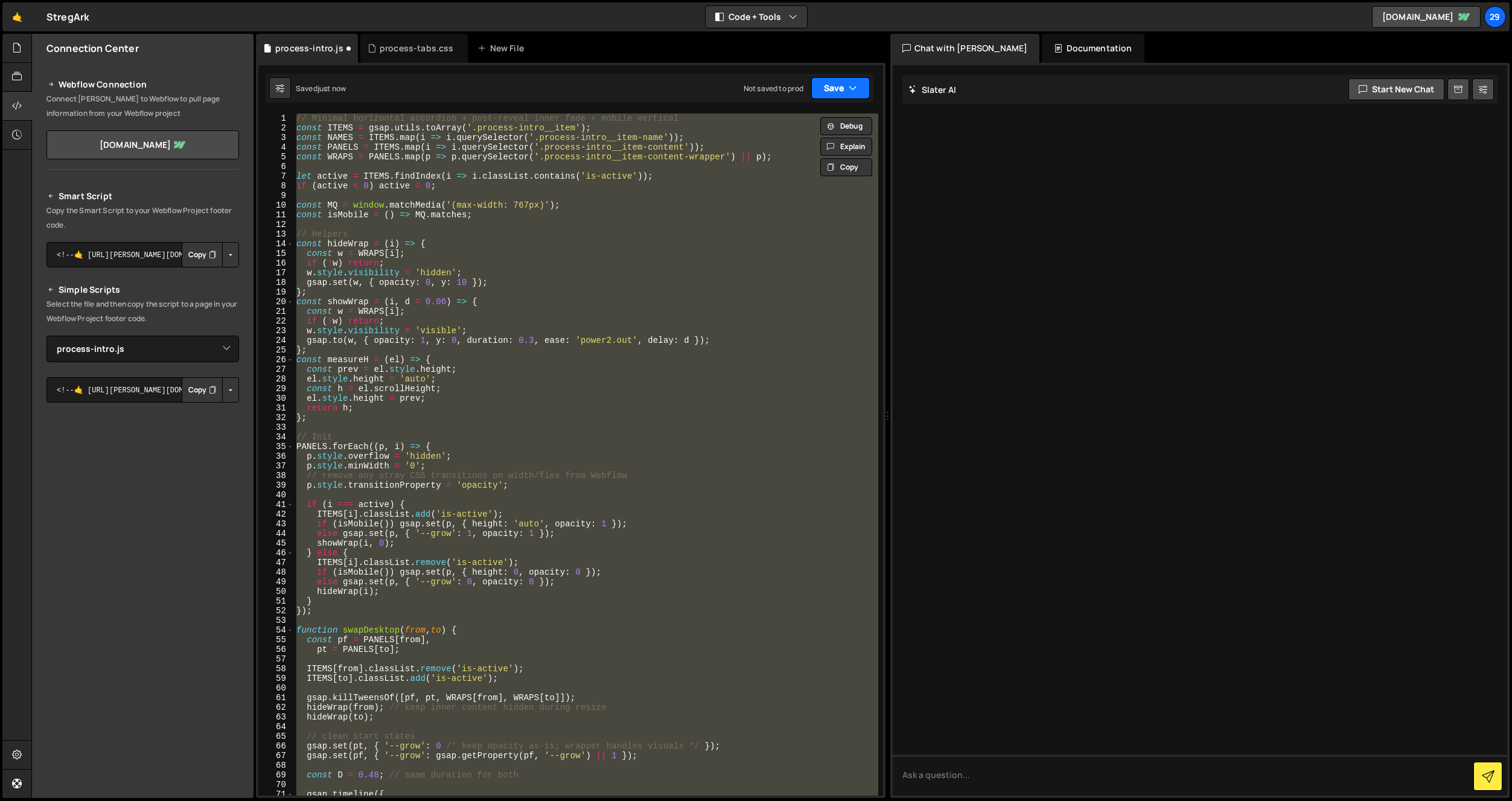
click at [837, 83] on button "Save" at bounding box center [841, 88] width 59 height 22
click at [799, 134] on div "Saved just now" at bounding box center [799, 131] width 125 height 14
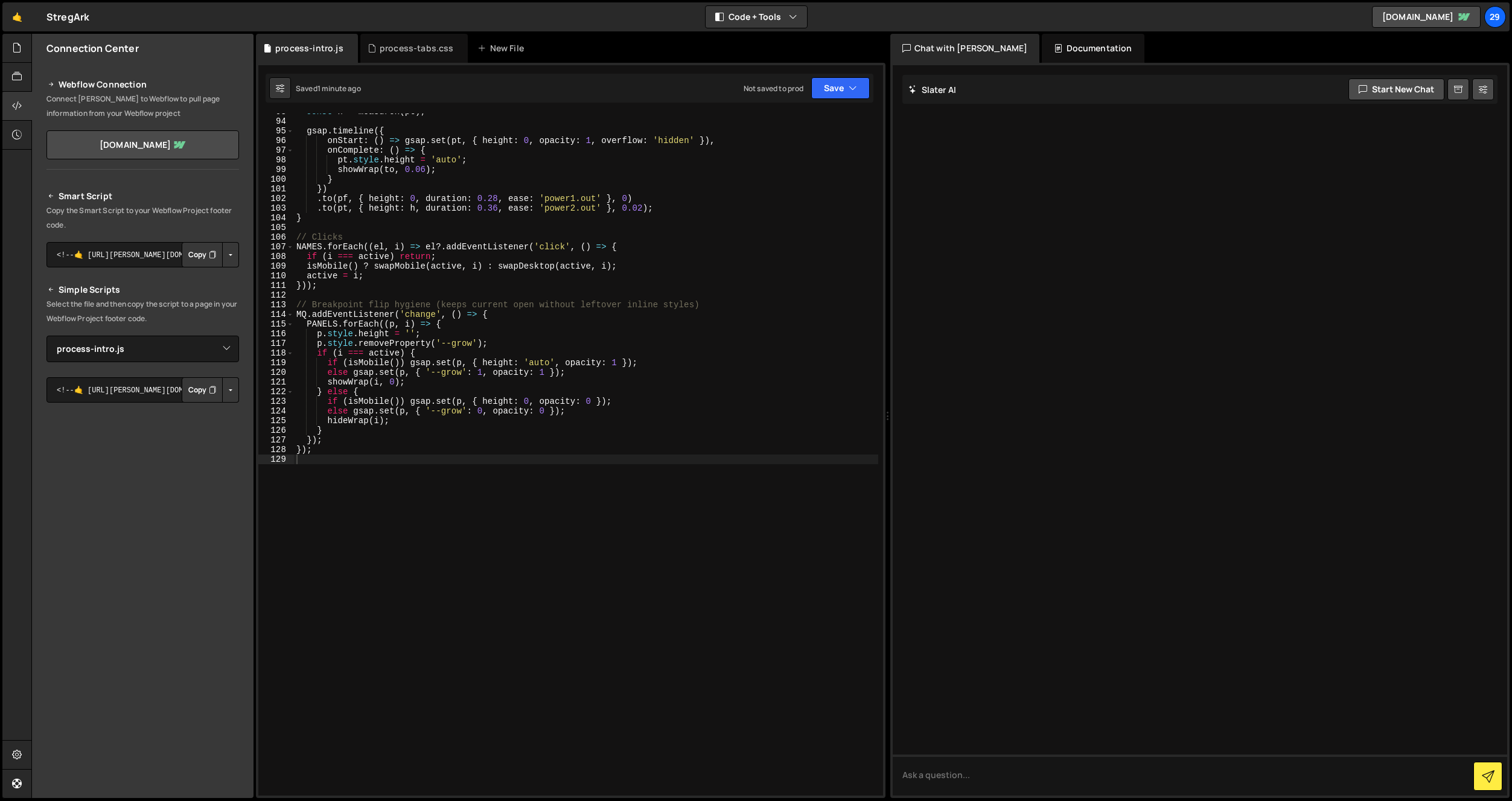
click at [457, 277] on div "const h = measureH ( pt ) ; gsap . timeline ({ onStart : ( ) => gsap . set ( pt…" at bounding box center [586, 458] width 584 height 702
click at [454, 285] on div "const h = measureH ( pt ) ; gsap . timeline ({ onStart : ( ) => gsap . set ( pt…" at bounding box center [586, 458] width 584 height 702
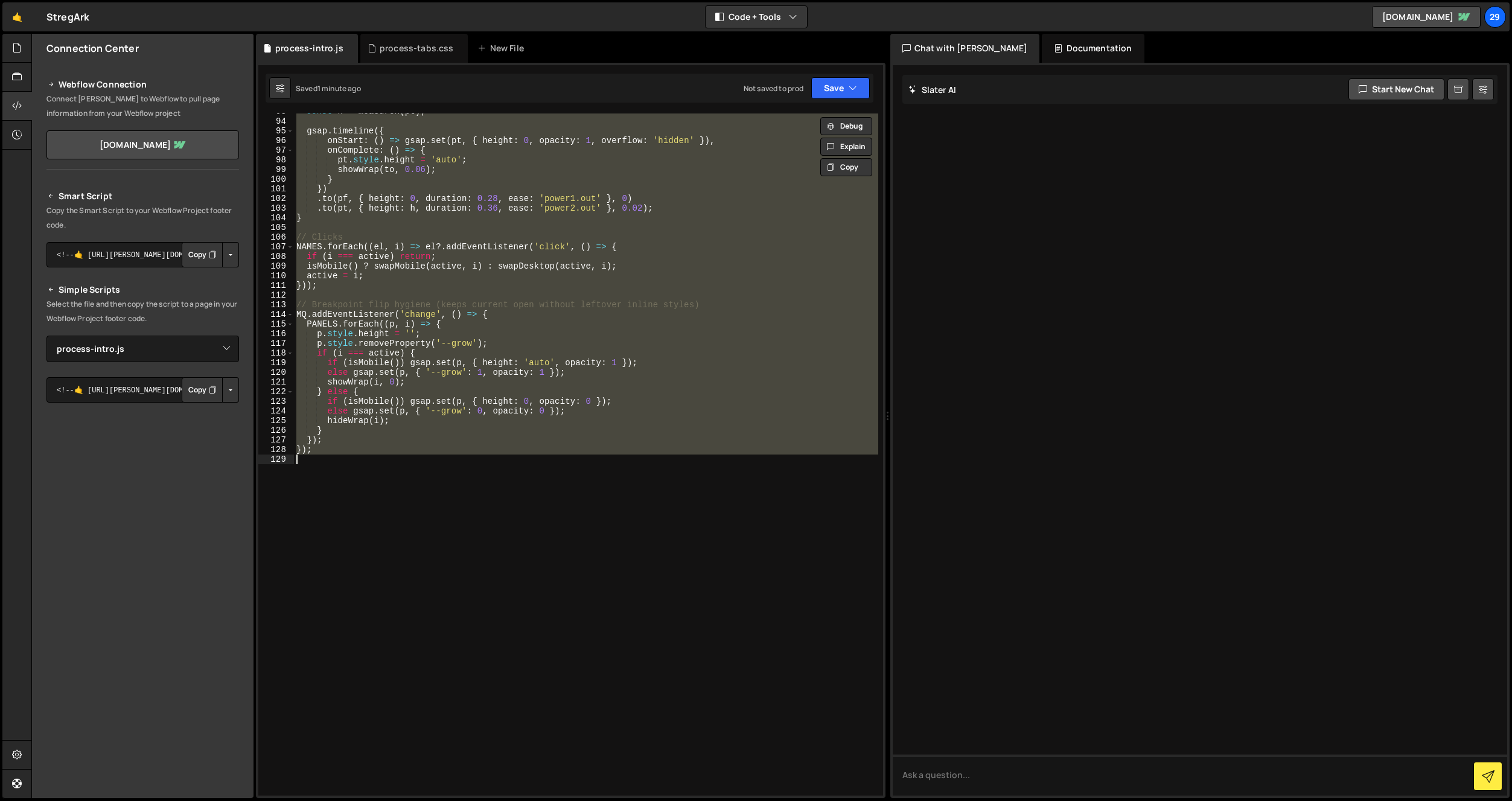
paste textarea
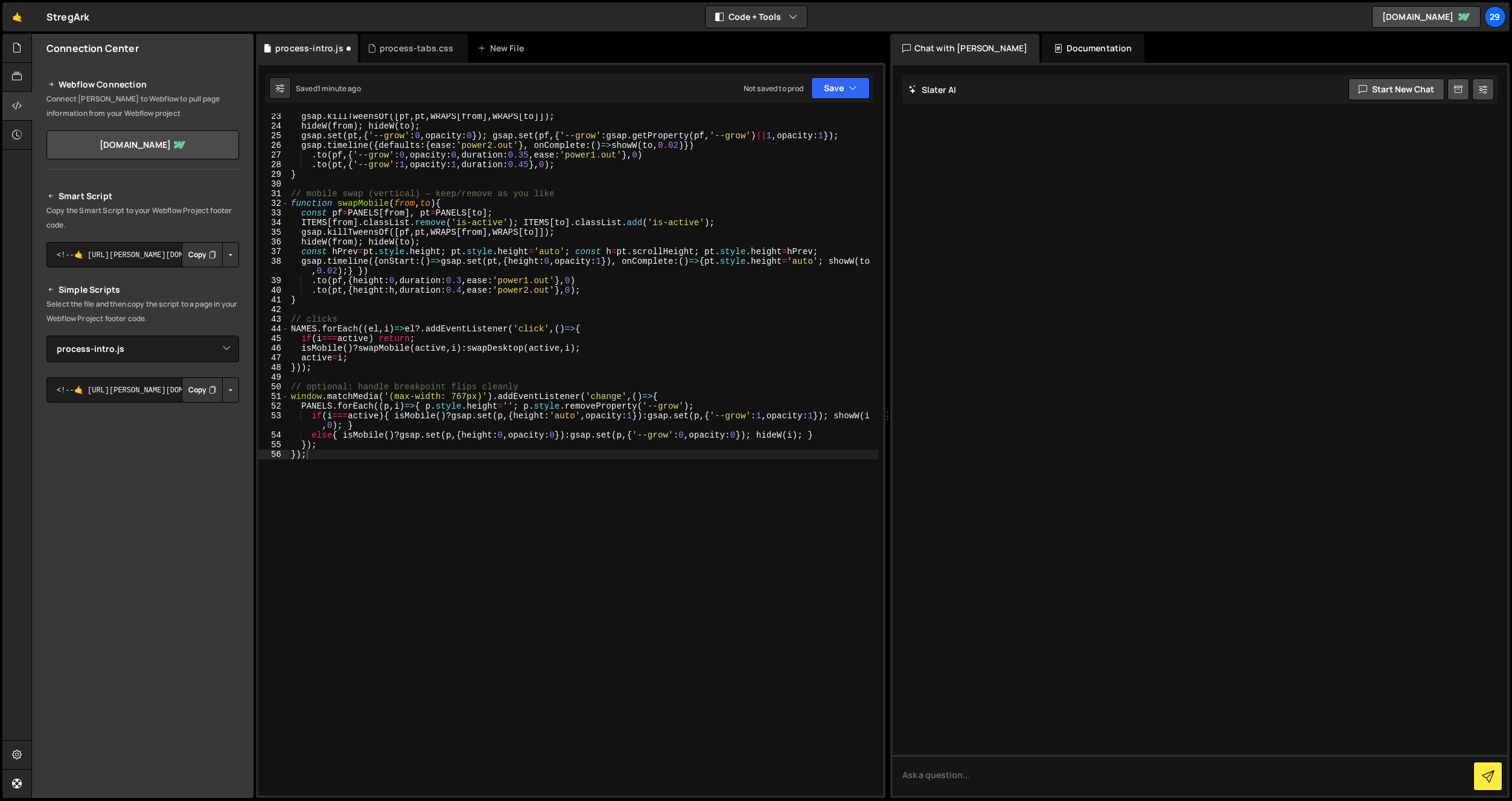
click at [846, 104] on div "/* Open: unclipped and interactive */ 1 2 3 4 5 6 7 8 9 10 11 12 13 14 15 16 17…" at bounding box center [571, 431] width 629 height 736
click at [845, 94] on button "Save" at bounding box center [841, 88] width 59 height 22
click at [799, 122] on div "Save to Staging S" at bounding box center [799, 118] width 125 height 12
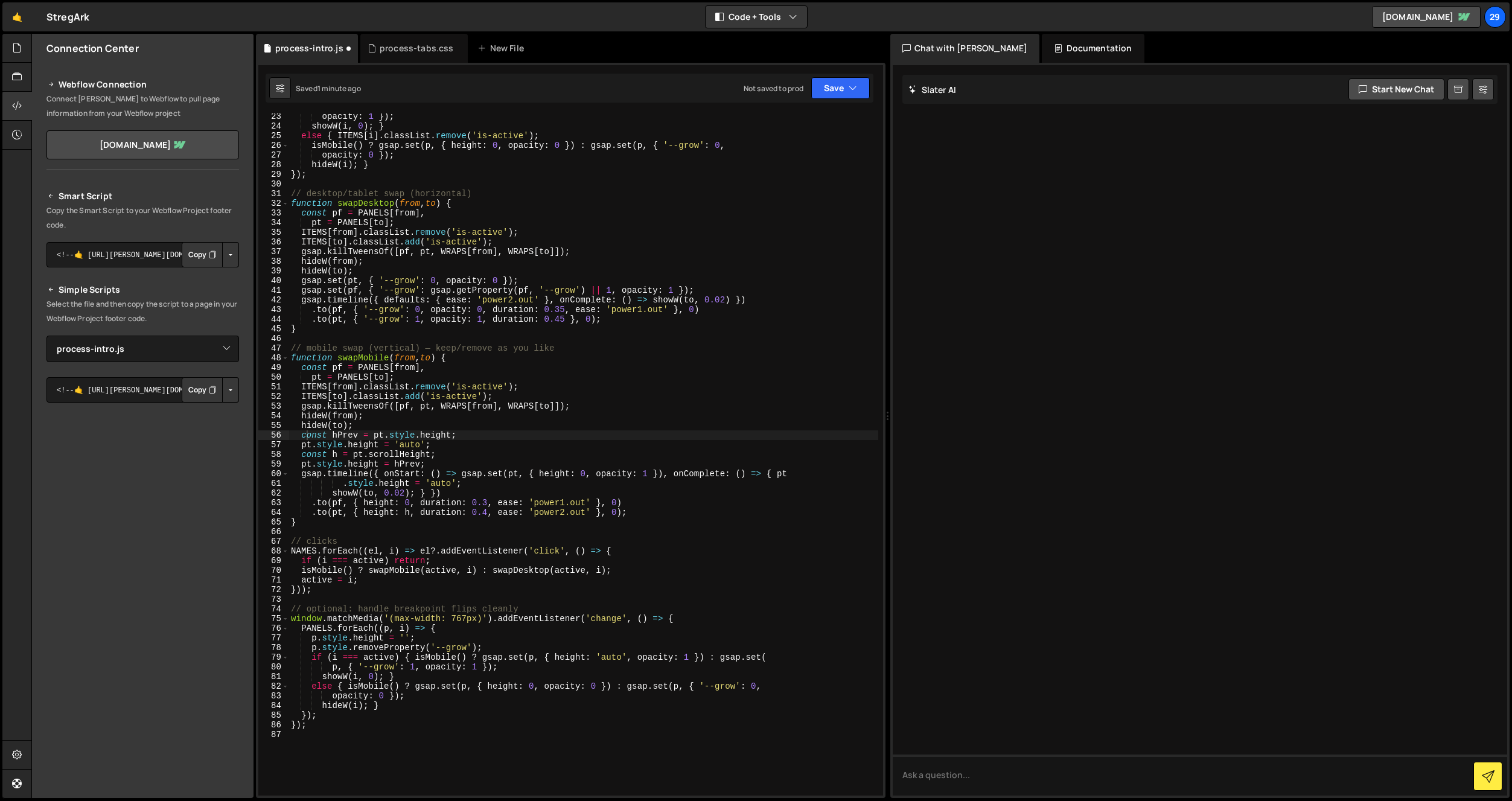
scroll to position [214, 0]
click at [494, 221] on div "opacity : 1 }) ; showW ( i , 0 ) ; } else { ITEMS [ i ] . classList . remove ( …" at bounding box center [583, 463] width 590 height 702
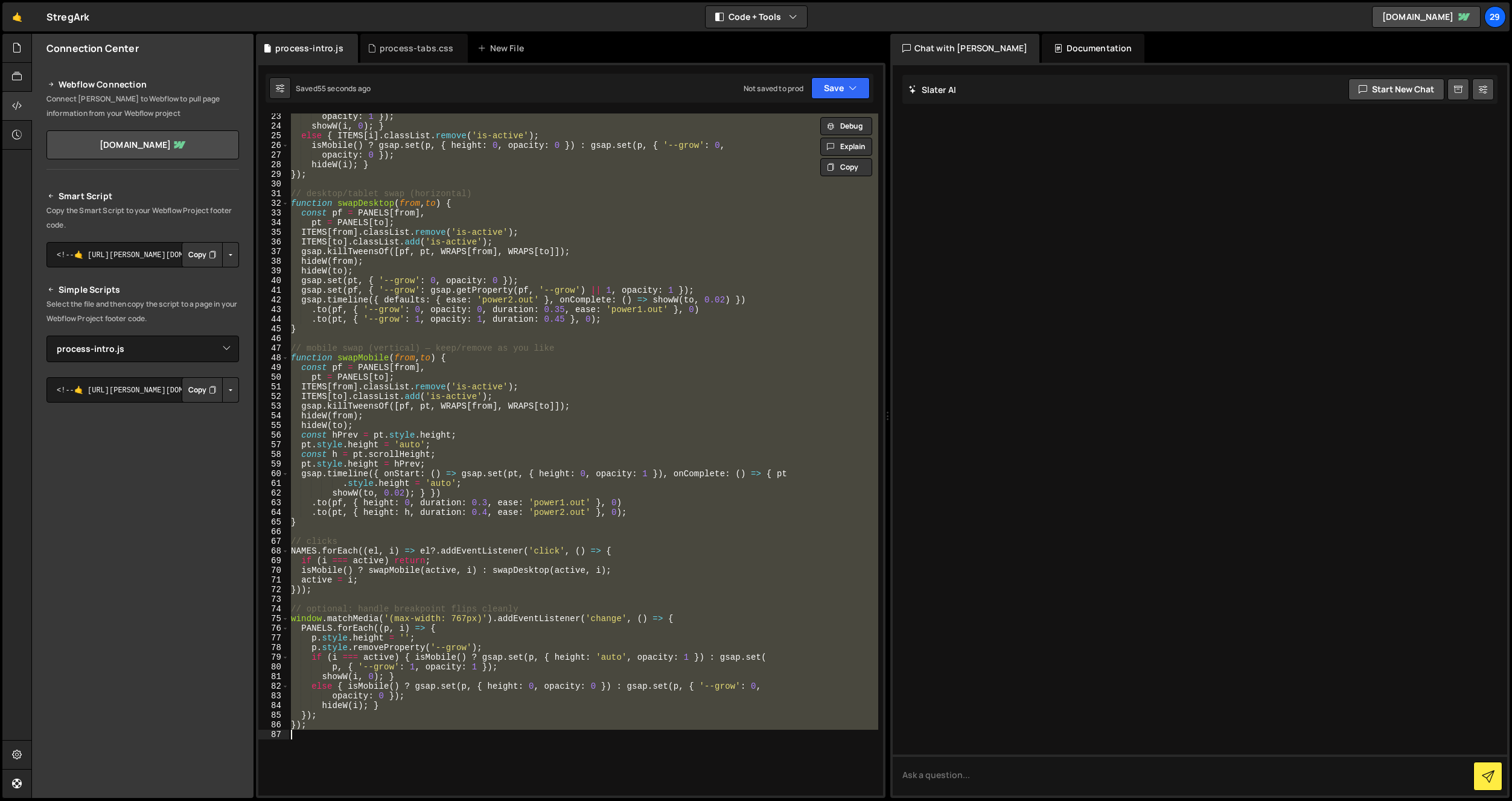
paste textarea
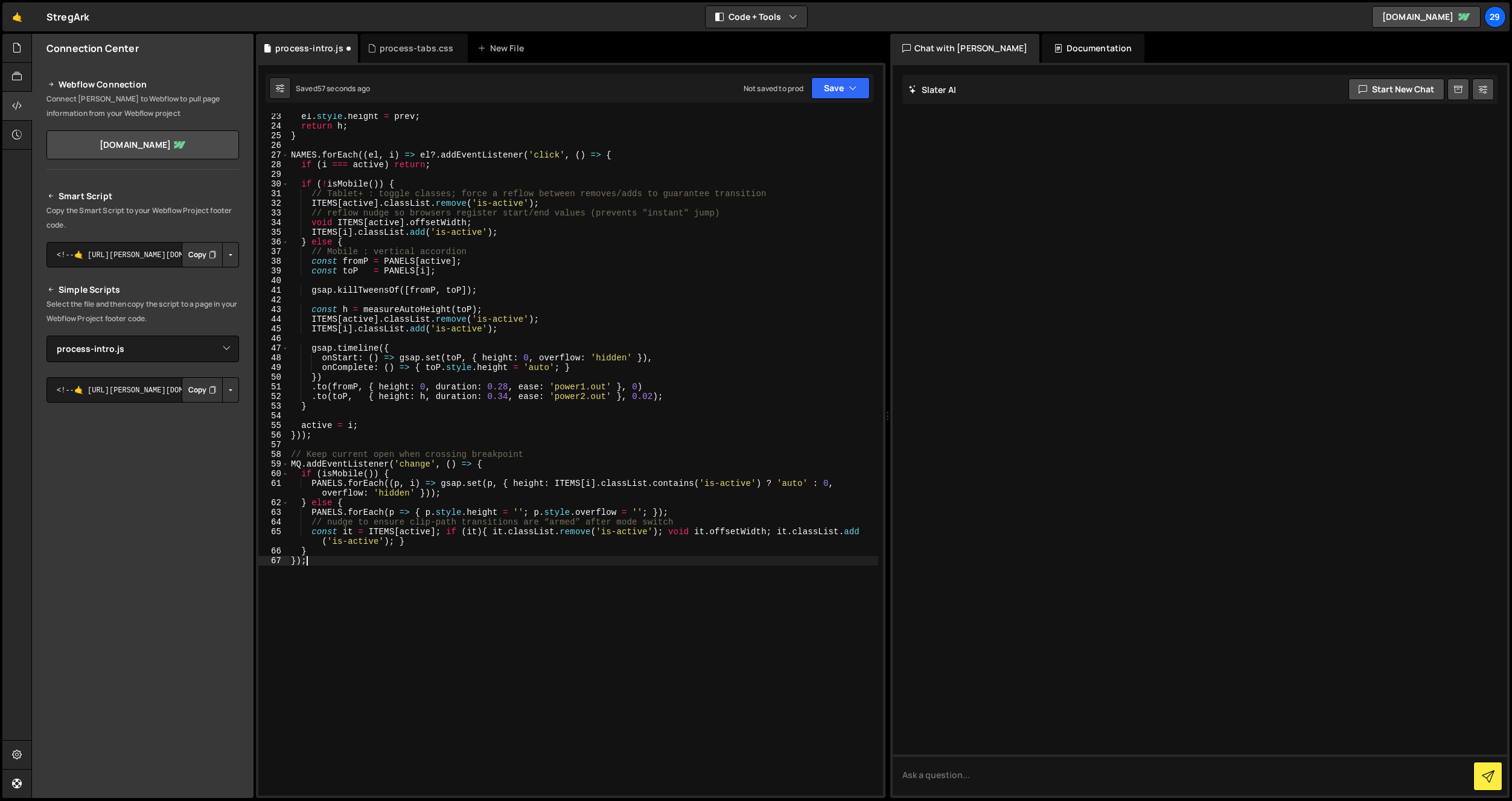
type textarea "const it = ITEMS[active];"
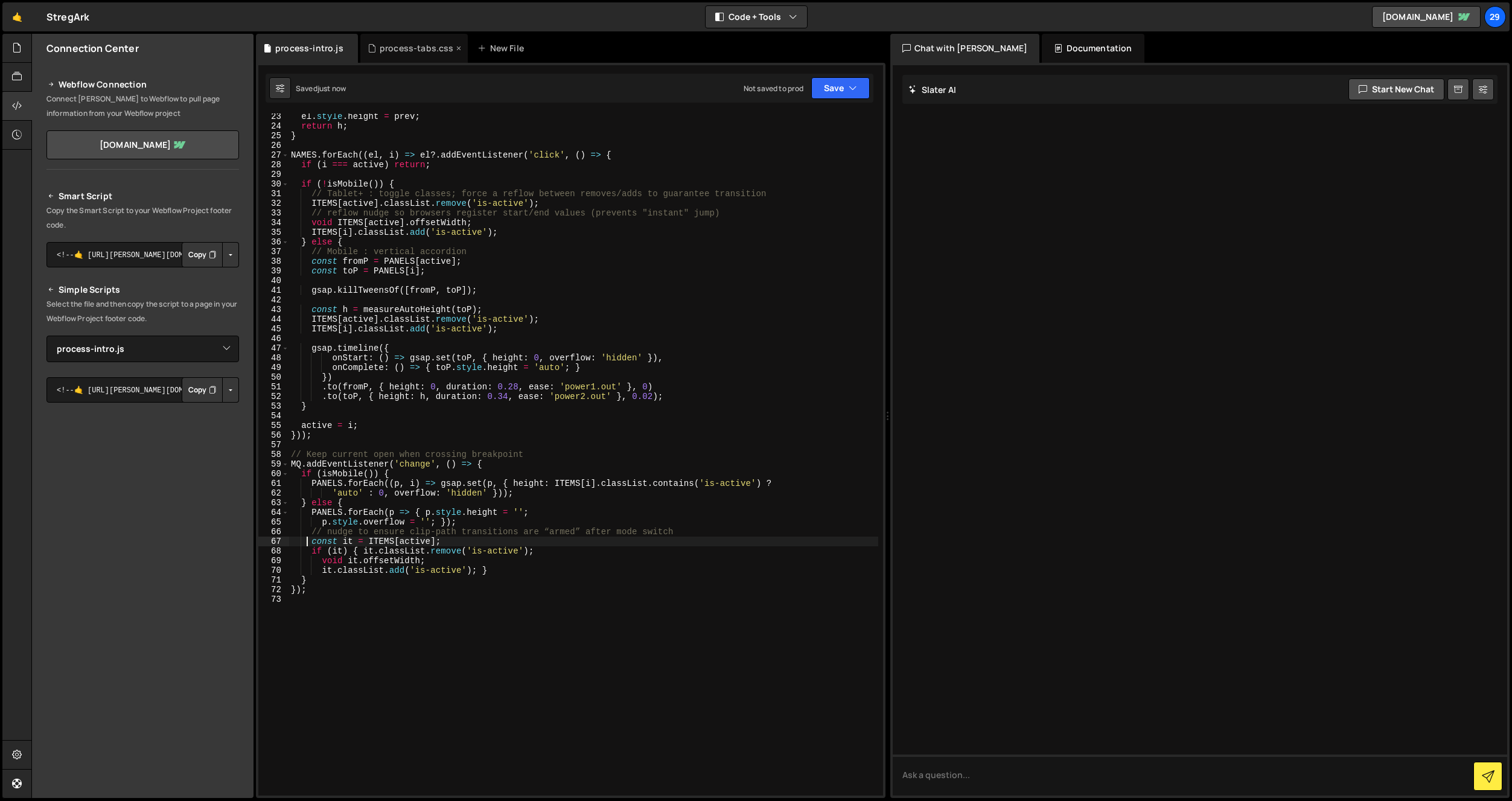
click at [407, 46] on div "process-tabs.css" at bounding box center [416, 48] width 74 height 12
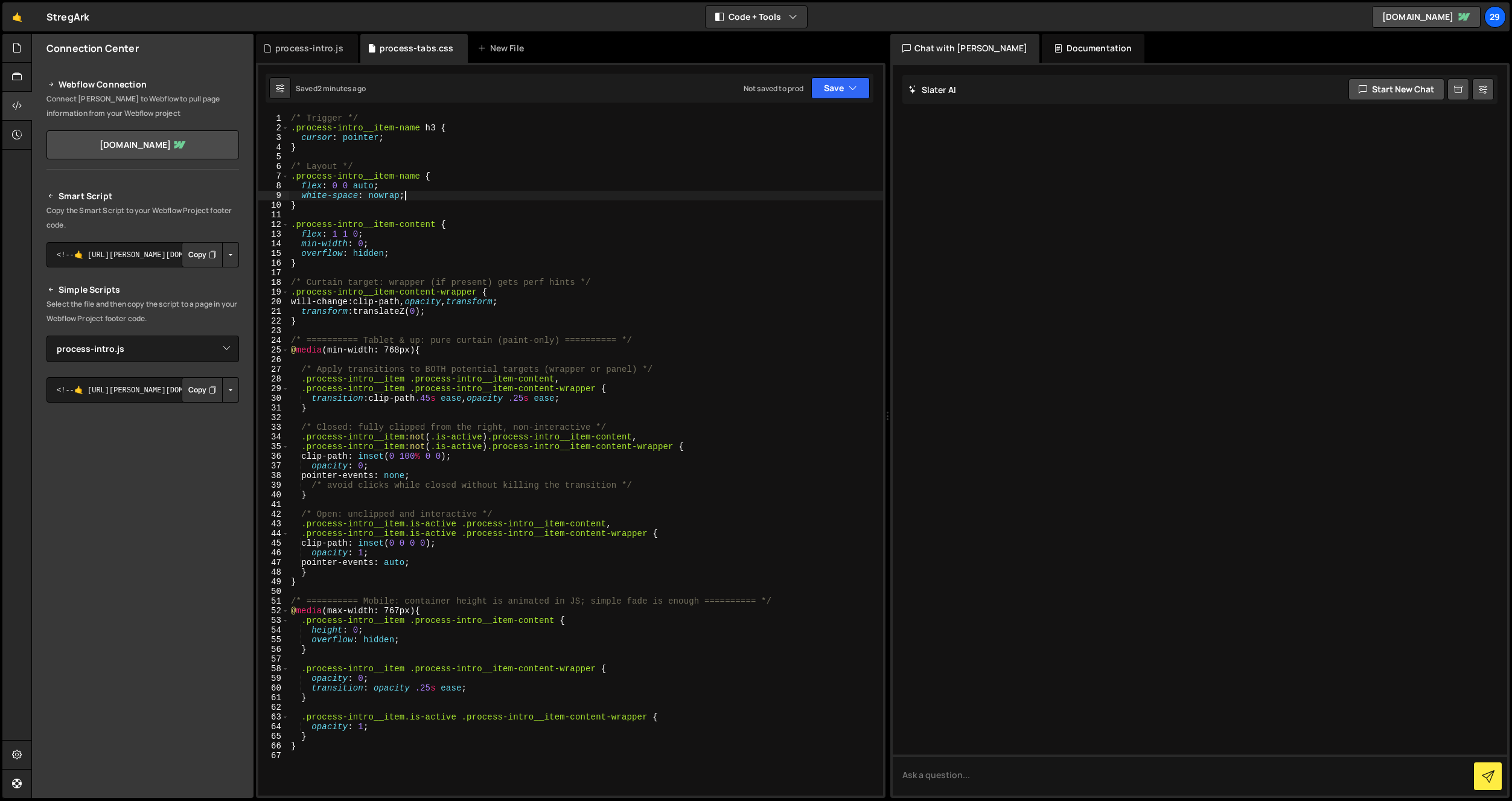
click at [436, 193] on div "/* Trigger */ .process-intro__item-name h3 { cursor : pointer ; } /* Layout */ …" at bounding box center [586, 464] width 595 height 702
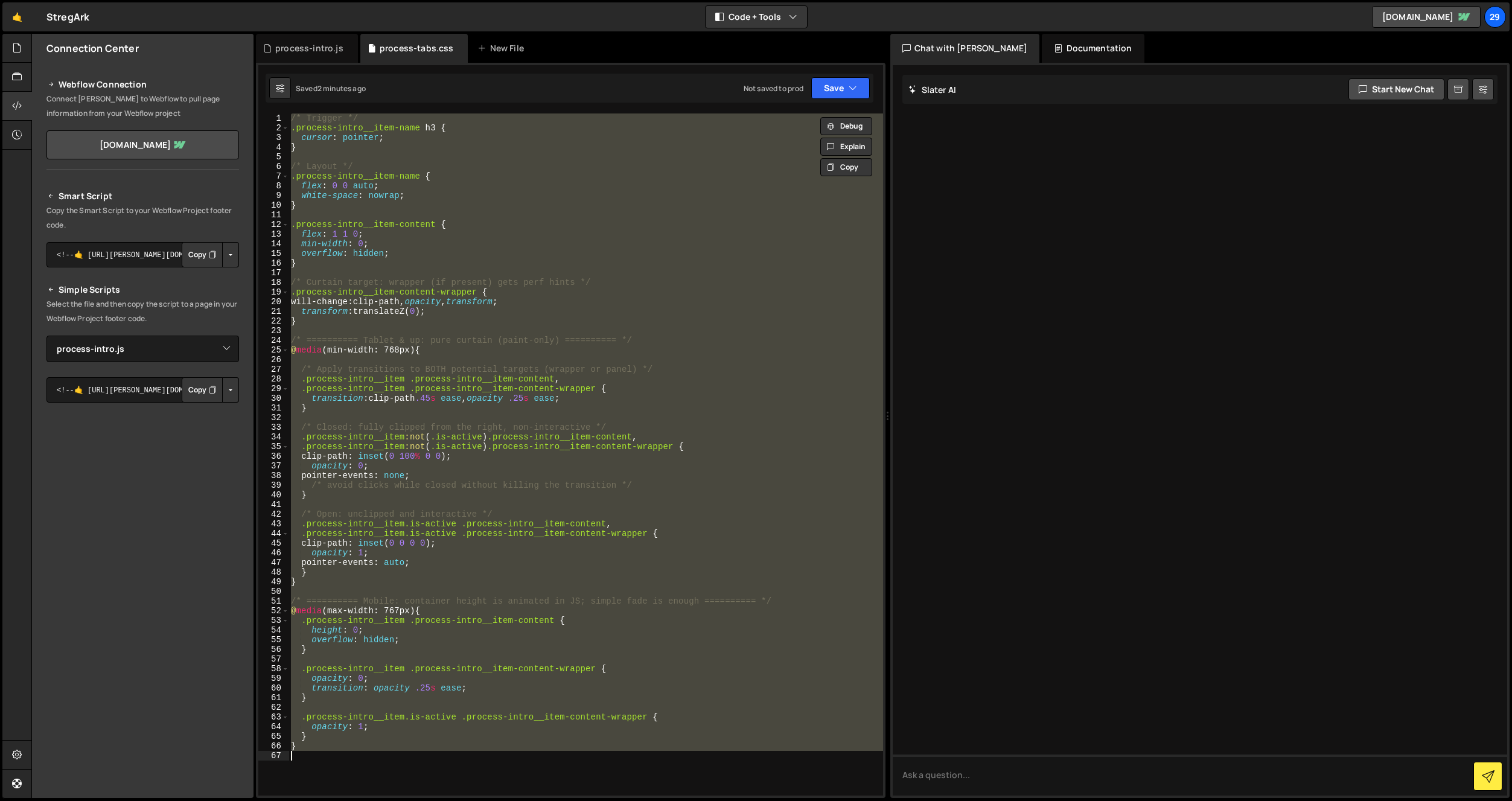
paste textarea
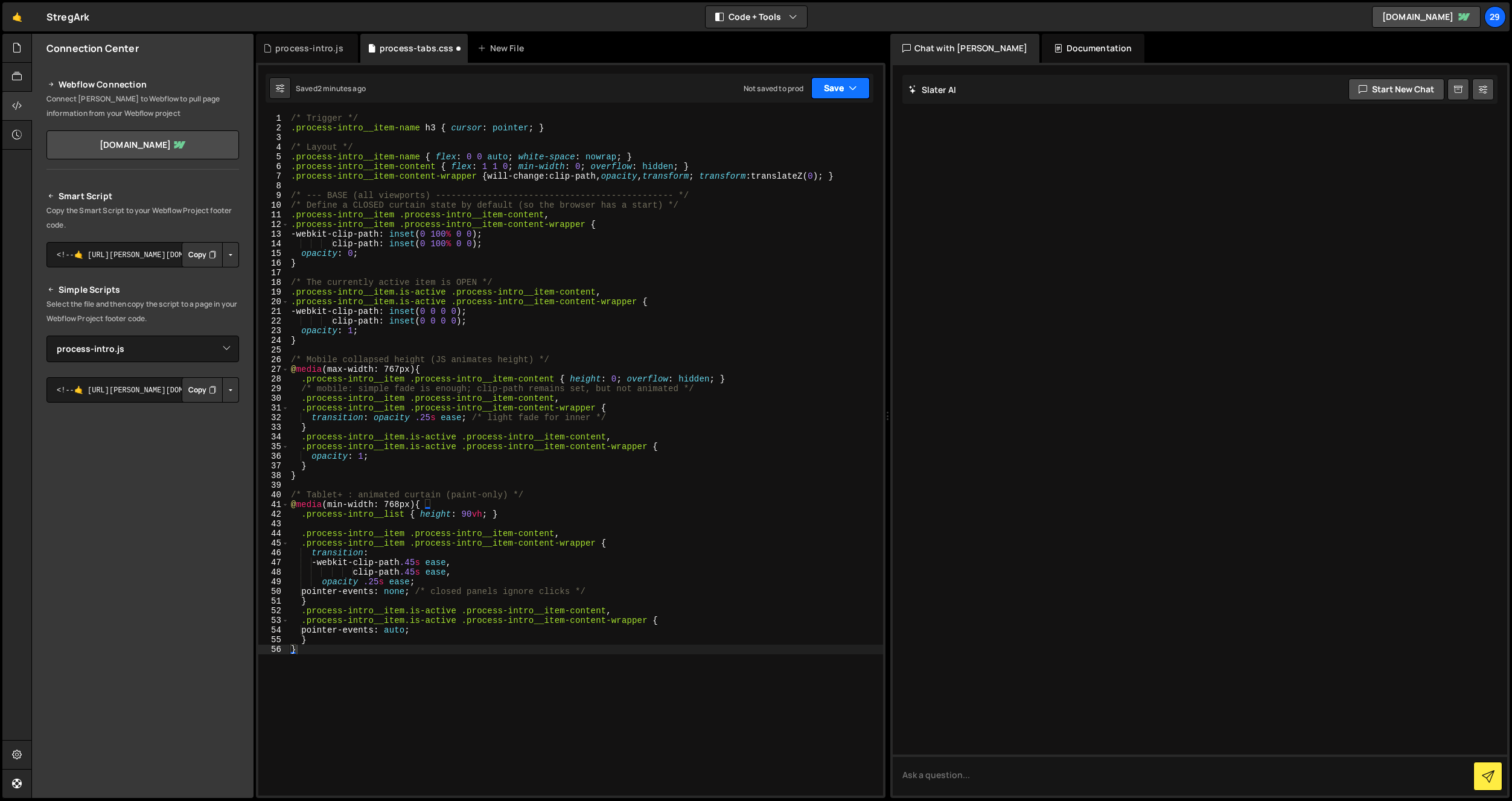
click at [844, 91] on button "Save" at bounding box center [841, 88] width 59 height 22
click at [788, 128] on div "2 minutes ago" at bounding box center [781, 131] width 47 height 11
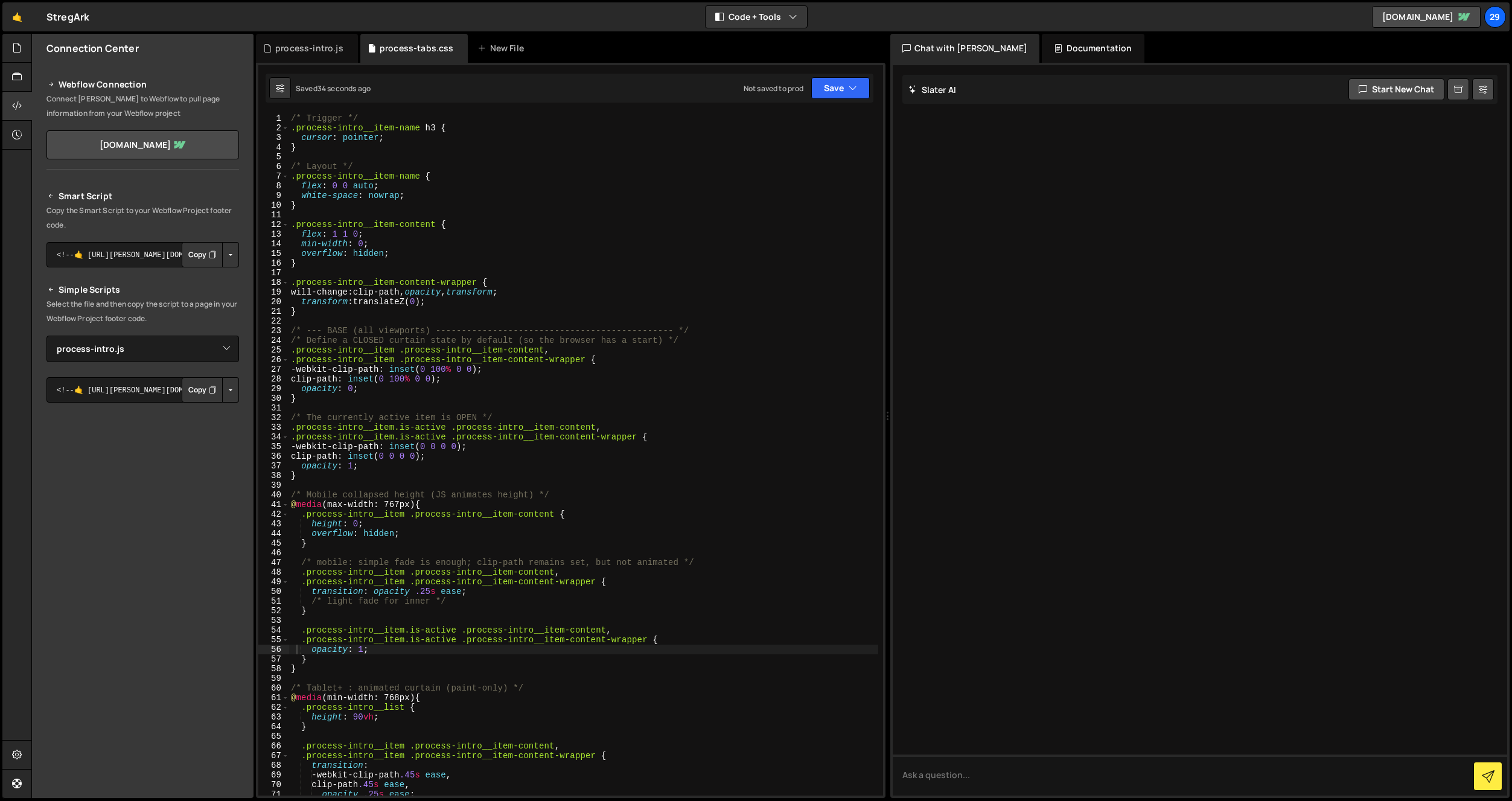
click at [403, 163] on div "/* Trigger */ .process-intro__item-name h3 { cursor : pointer ; } /* Layout */ …" at bounding box center [583, 464] width 590 height 702
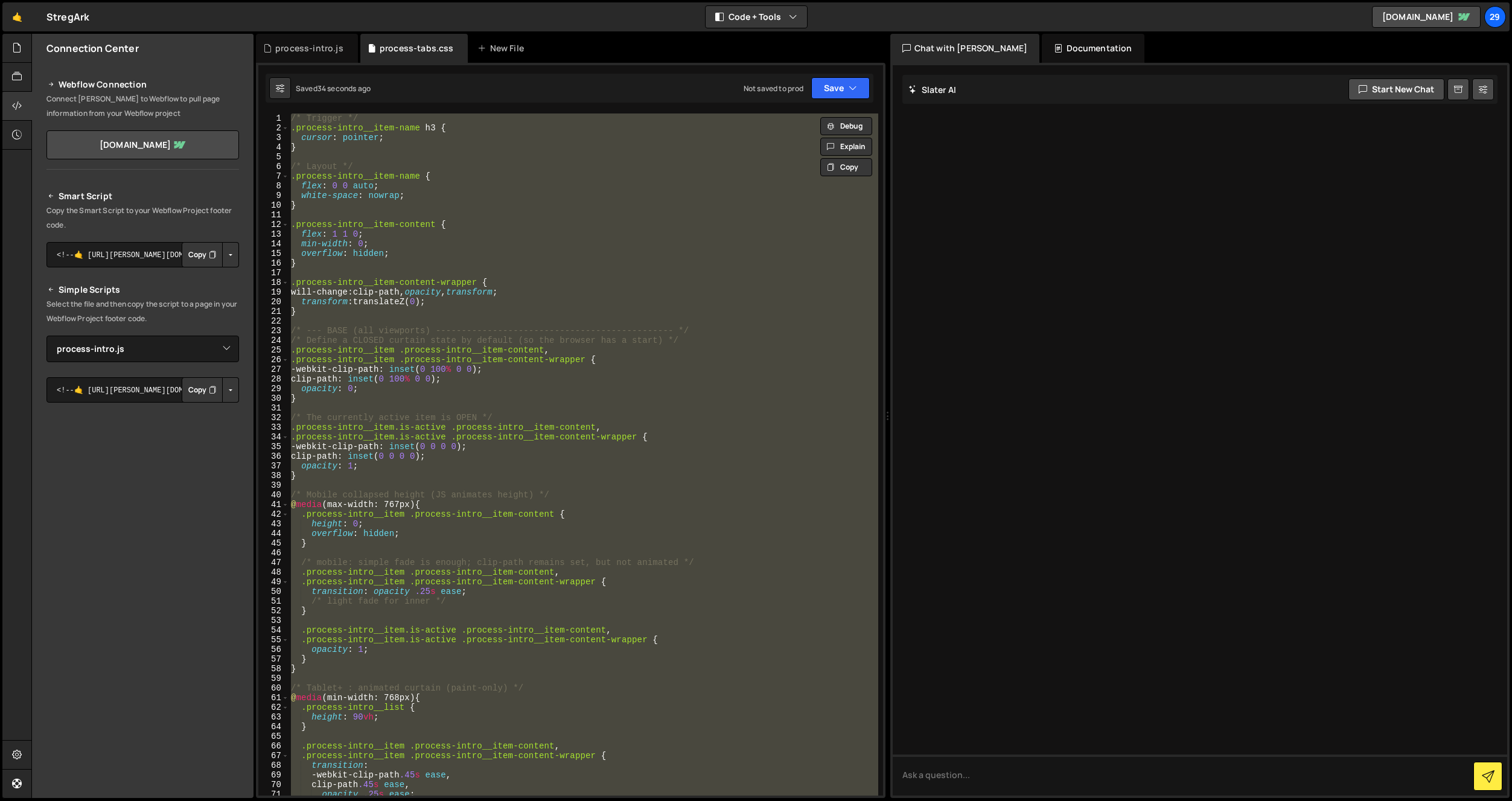
paste textarea
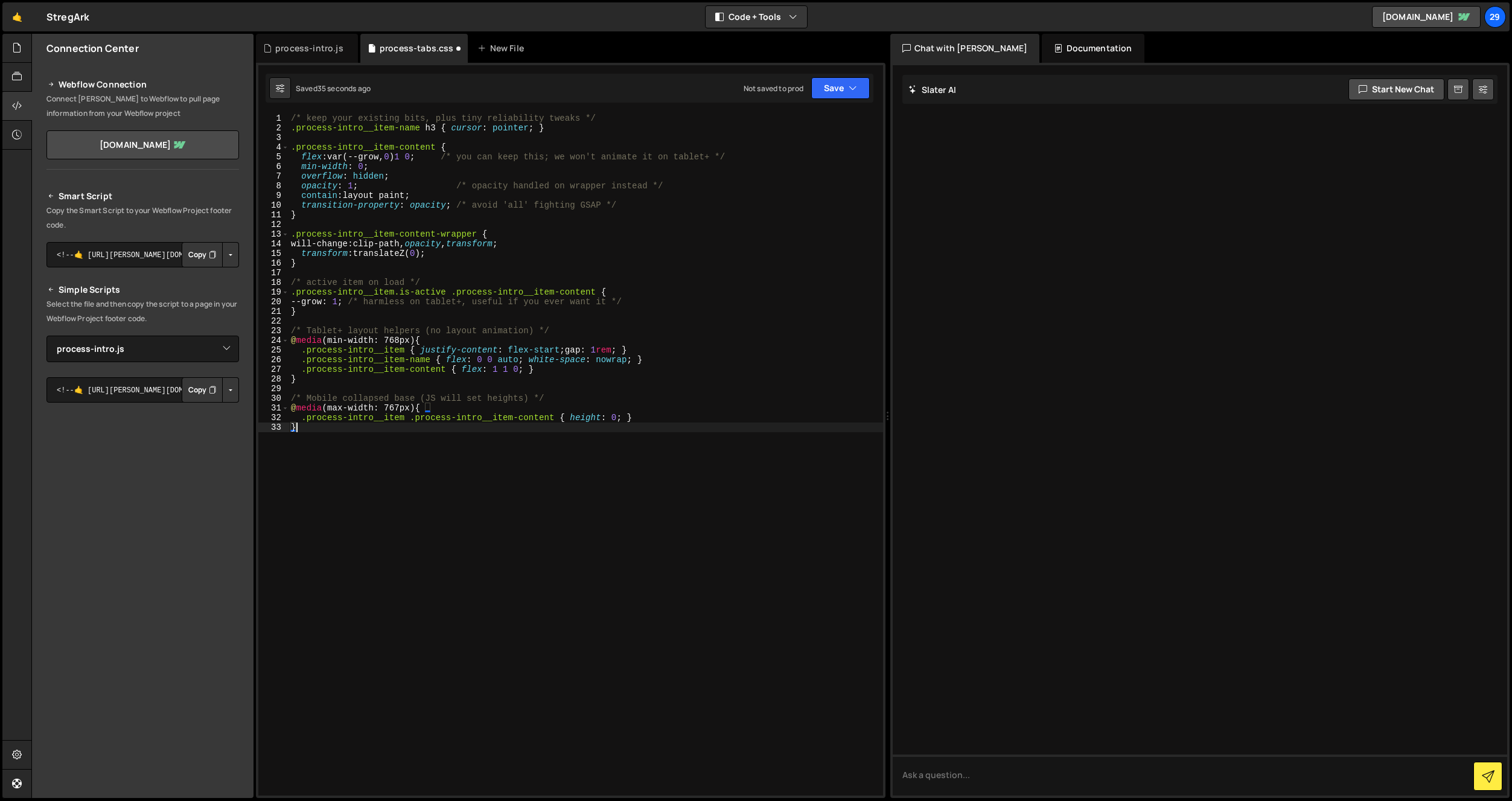
type textarea "gap: 1rem;"
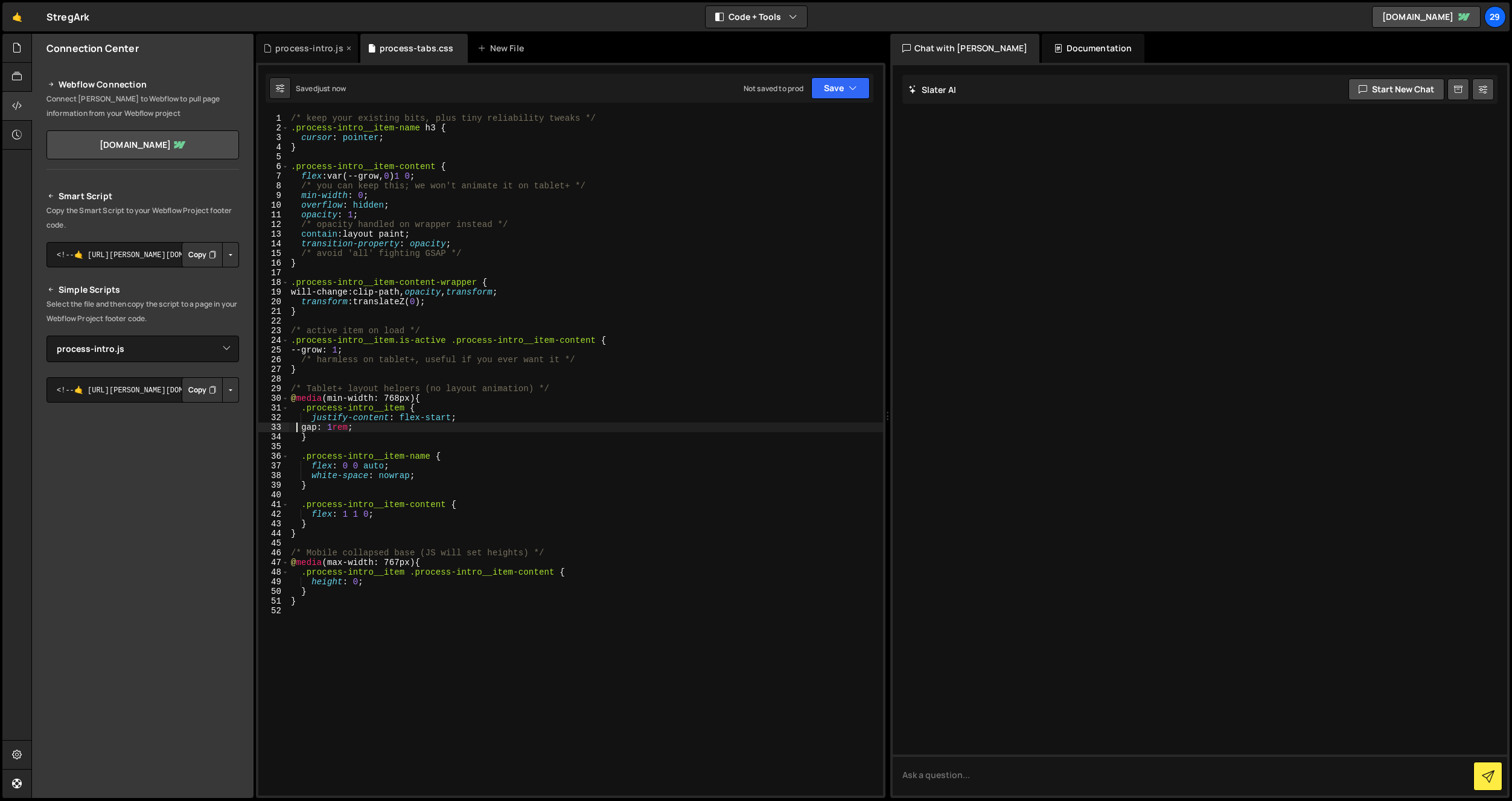
click at [313, 50] on div "process-intro.js" at bounding box center [309, 48] width 68 height 12
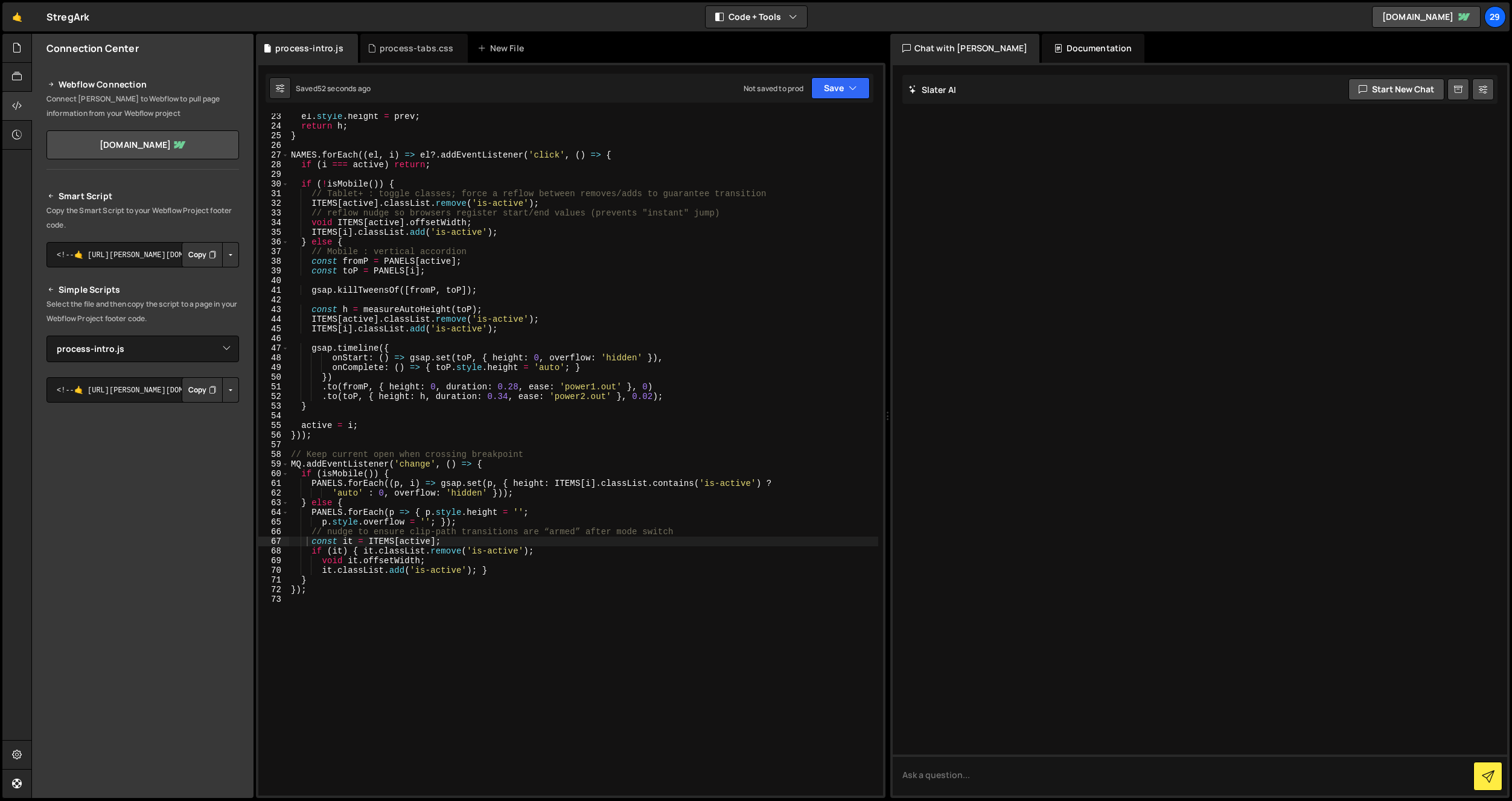
drag, startPoint x: 370, startPoint y: 225, endPoint x: 379, endPoint y: 228, distance: 9.5
click at [370, 225] on div "el . style . height = prev ; return h ; } NAMES . forEach (( el , i ) => el ?. …" at bounding box center [583, 463] width 590 height 702
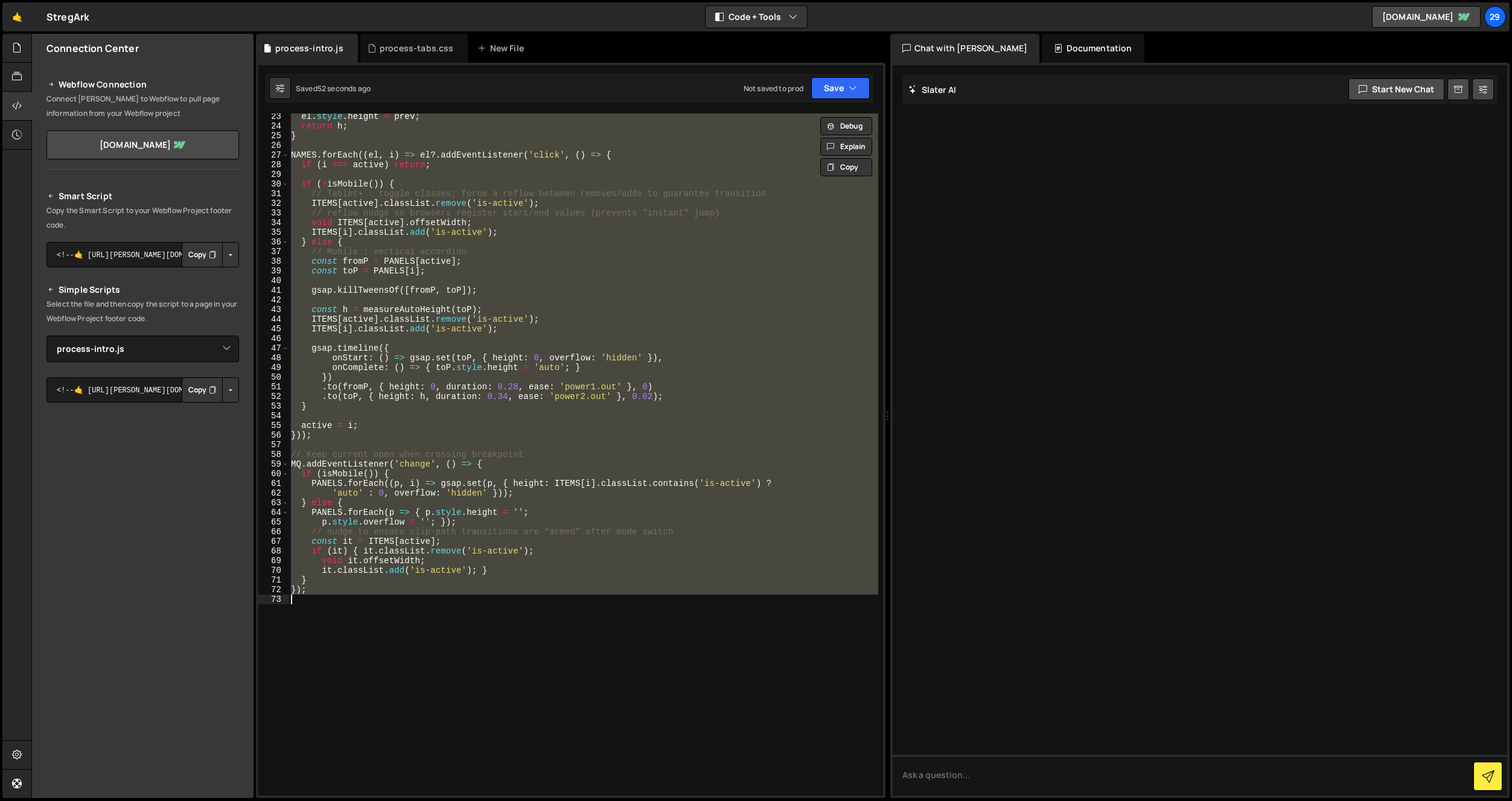
paste textarea
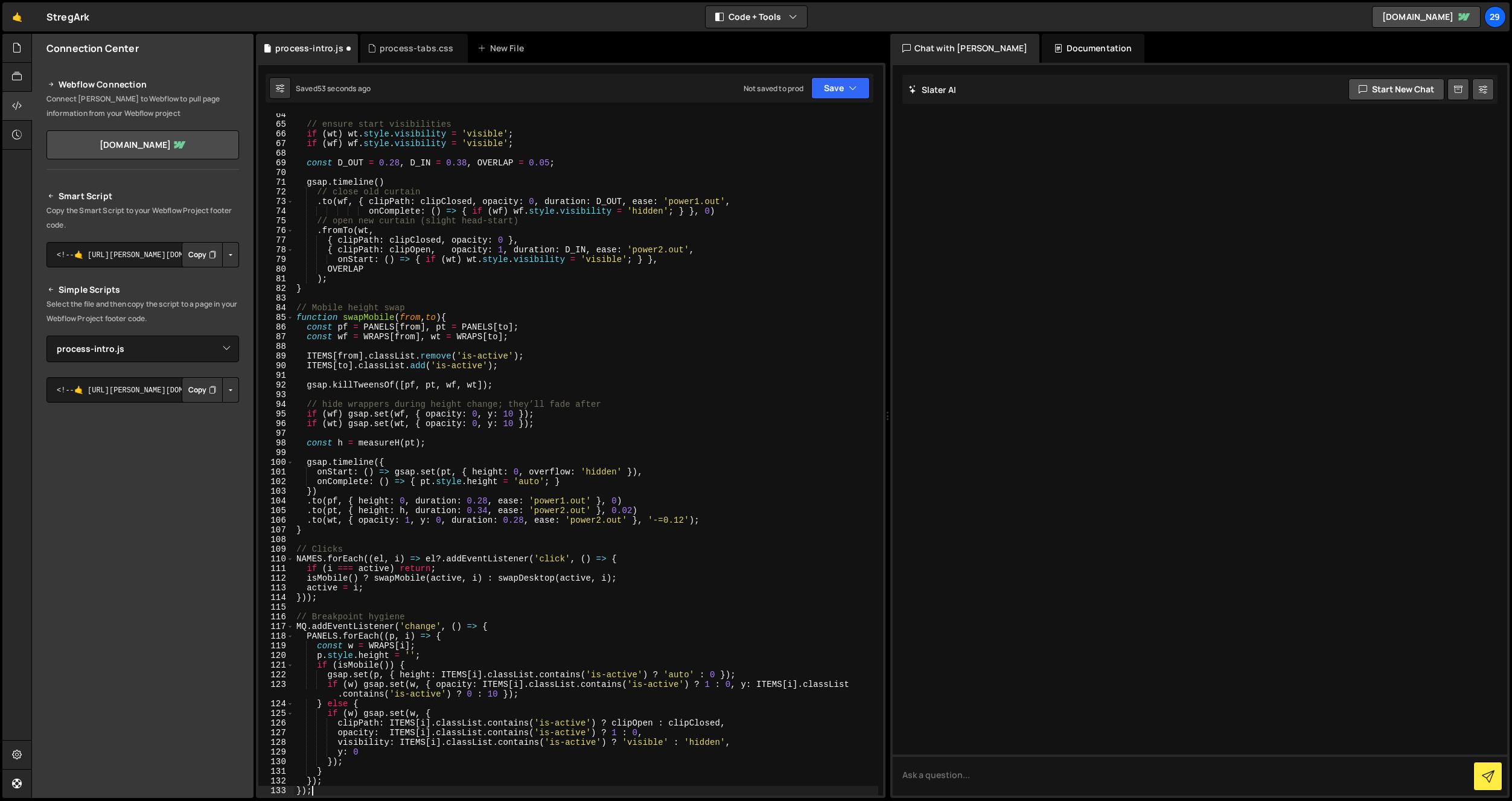
scroll to position [612, 0]
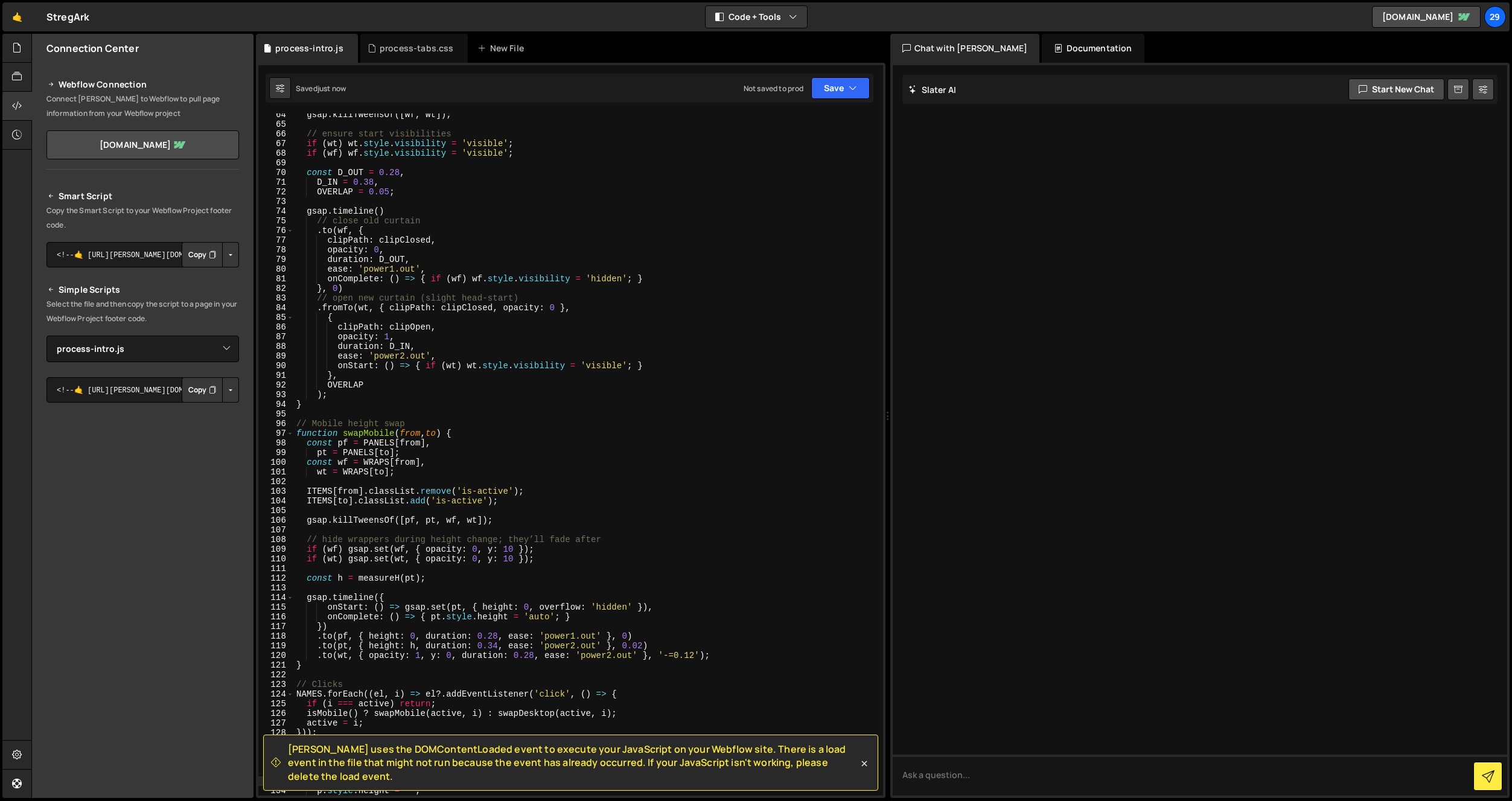
click at [609, 258] on div "gsap . killTweensOf ([ wf , wt ]) ; // ensure start visibilities if ( wt ) wt .…" at bounding box center [586, 461] width 584 height 702
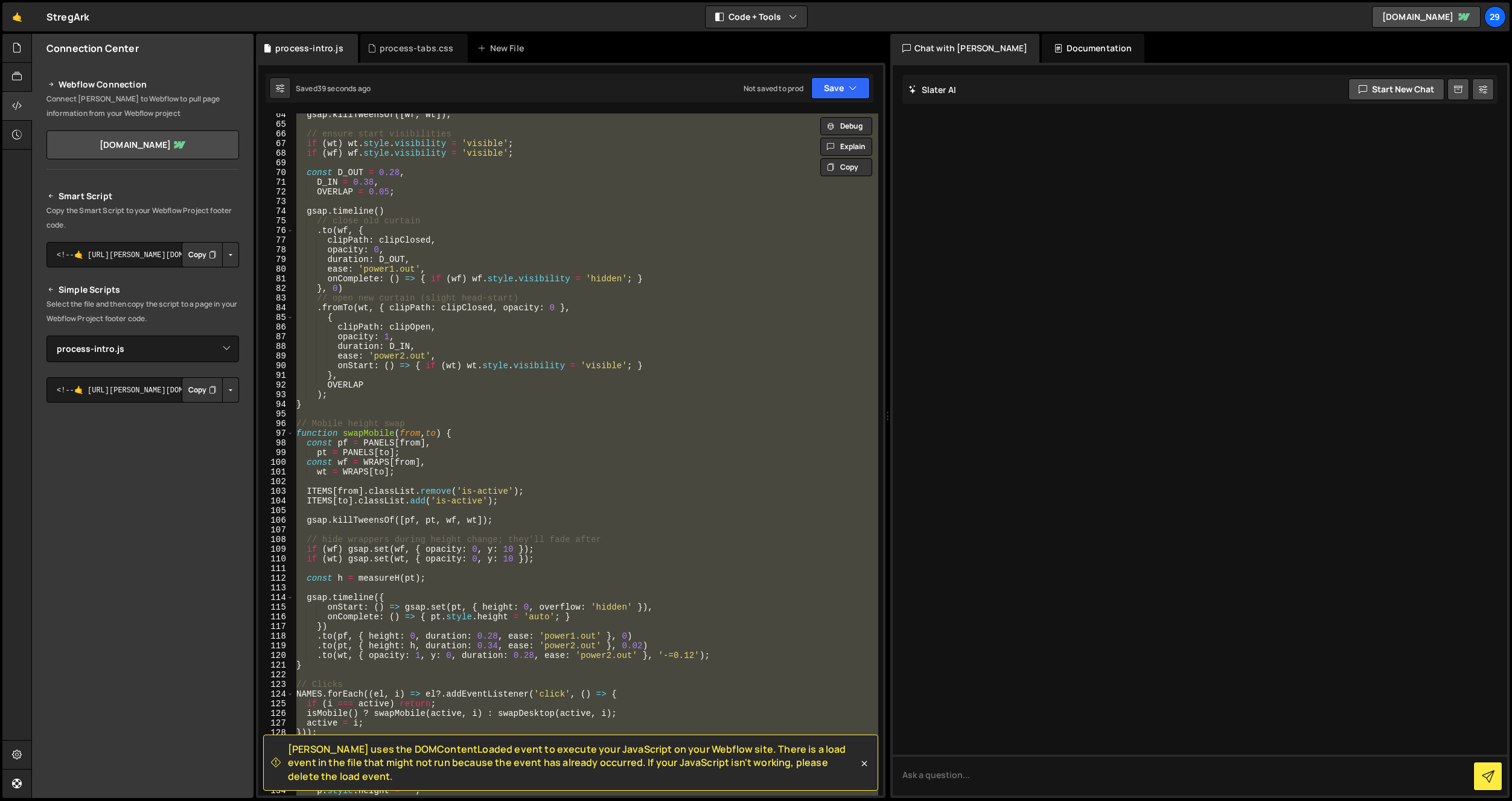
click at [570, 263] on div "gsap . killTweensOf ([ wf , wt ]) ; // ensure start visibilities if ( wt ) wt .…" at bounding box center [586, 461] width 584 height 702
paste textarea
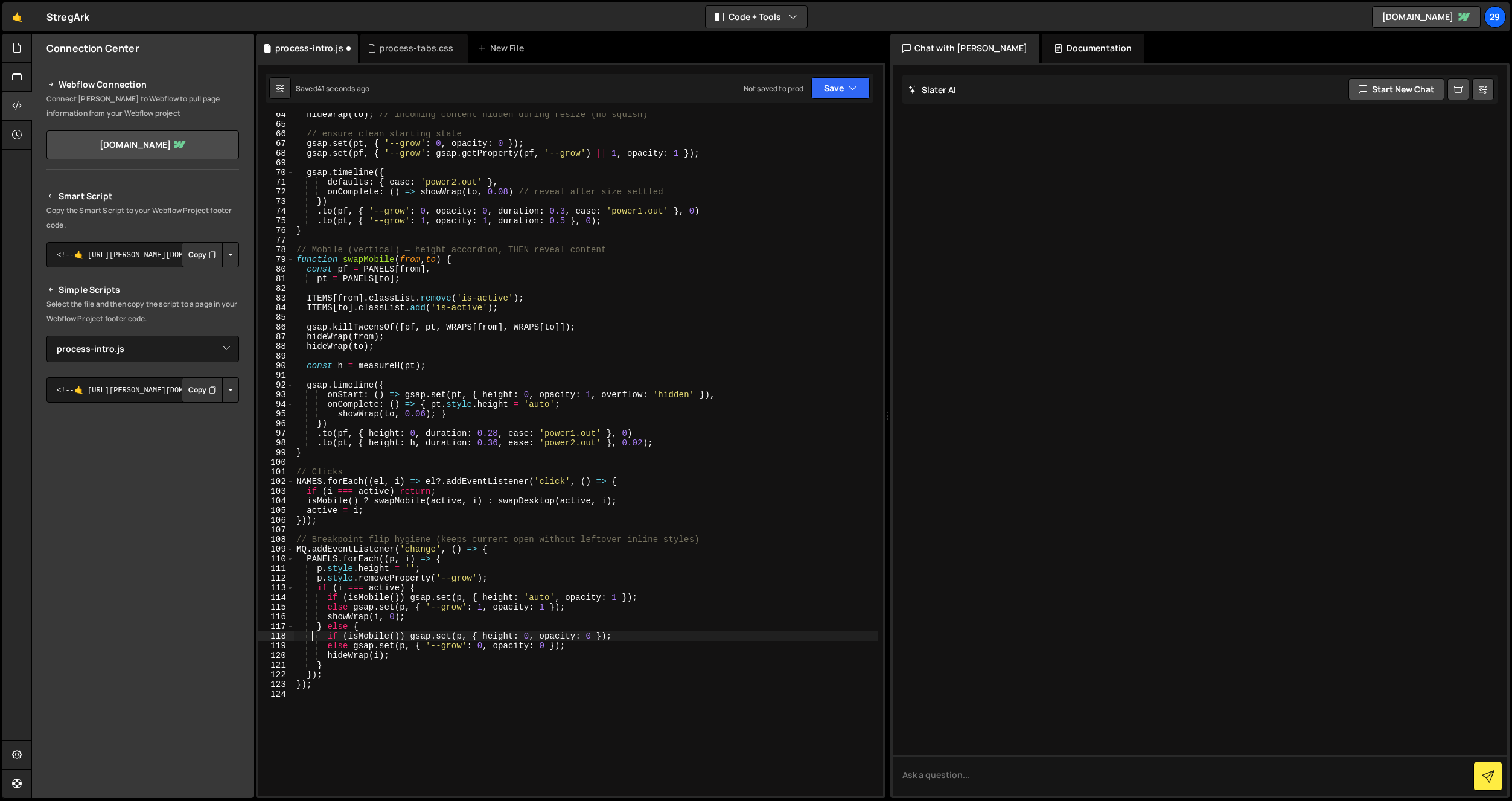
type textarea "if (isMobile()) gsap.set(p, { height: 0, opacity: 0 });"
click at [407, 47] on div "process-tabs.css" at bounding box center [416, 48] width 74 height 12
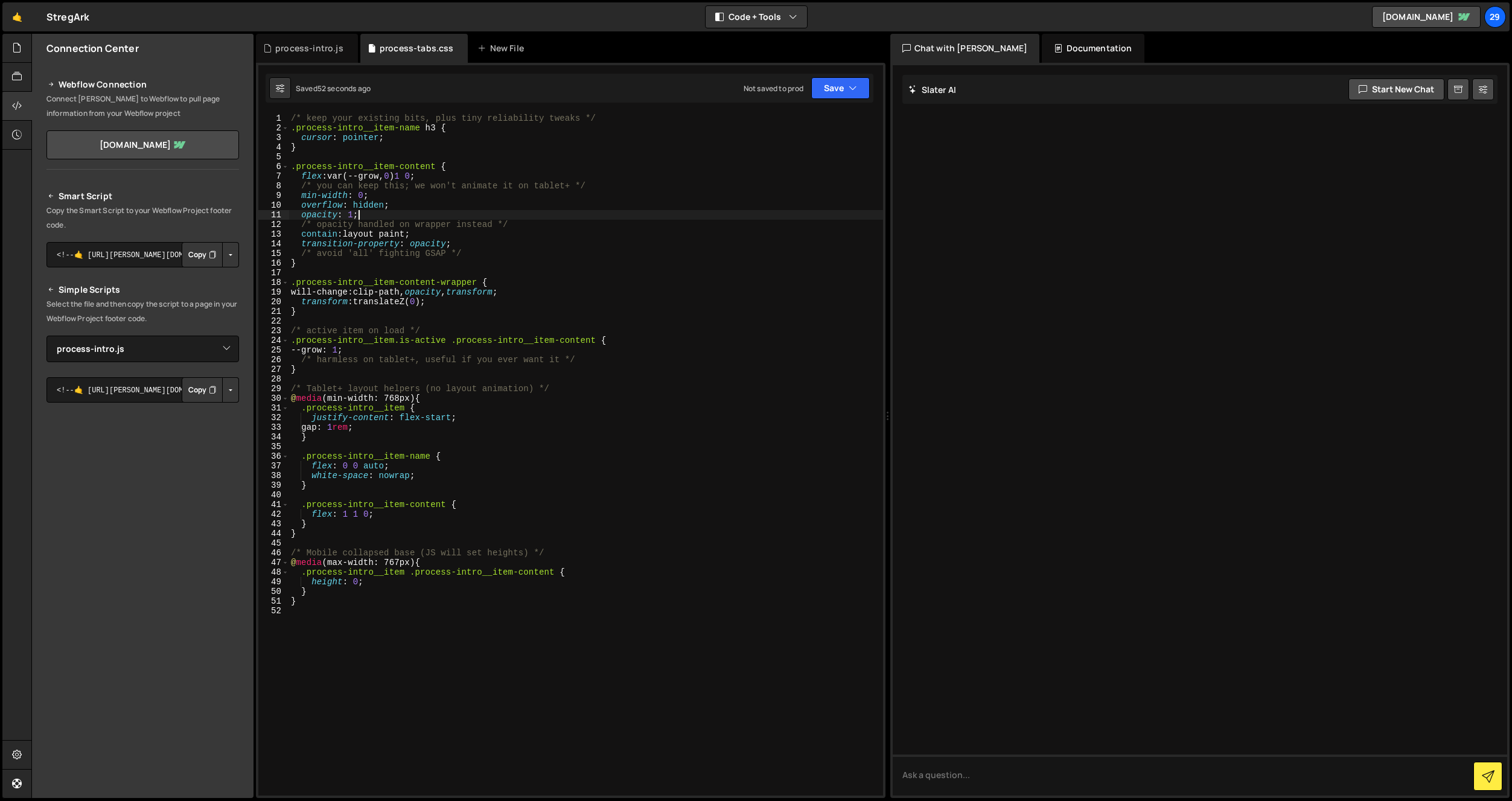
drag, startPoint x: 419, startPoint y: 210, endPoint x: 432, endPoint y: 214, distance: 13.6
click at [424, 211] on div "/* keep your existing bits, plus tiny reliability tweaks */ .process-intro__ite…" at bounding box center [586, 464] width 595 height 702
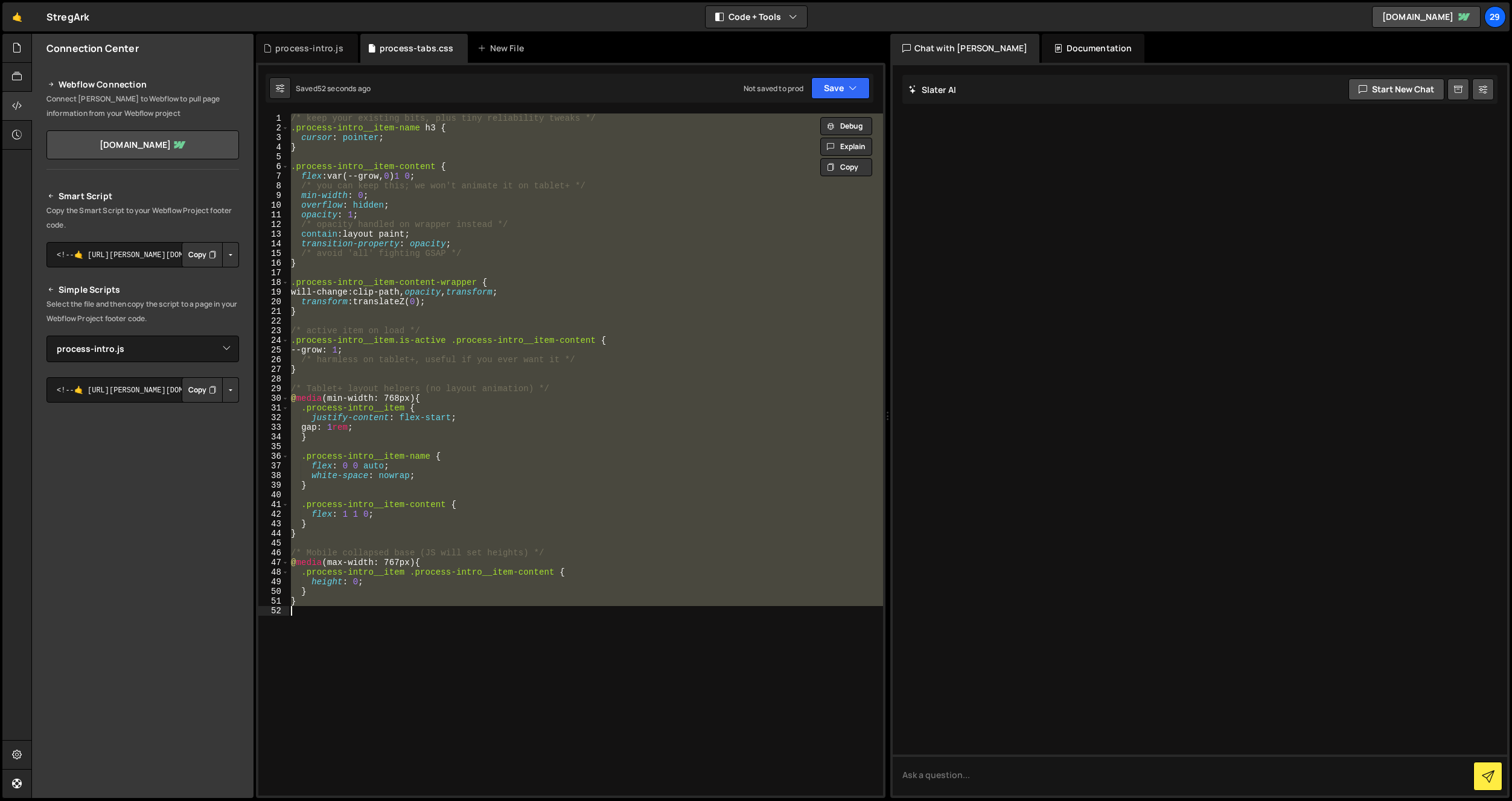
paste textarea
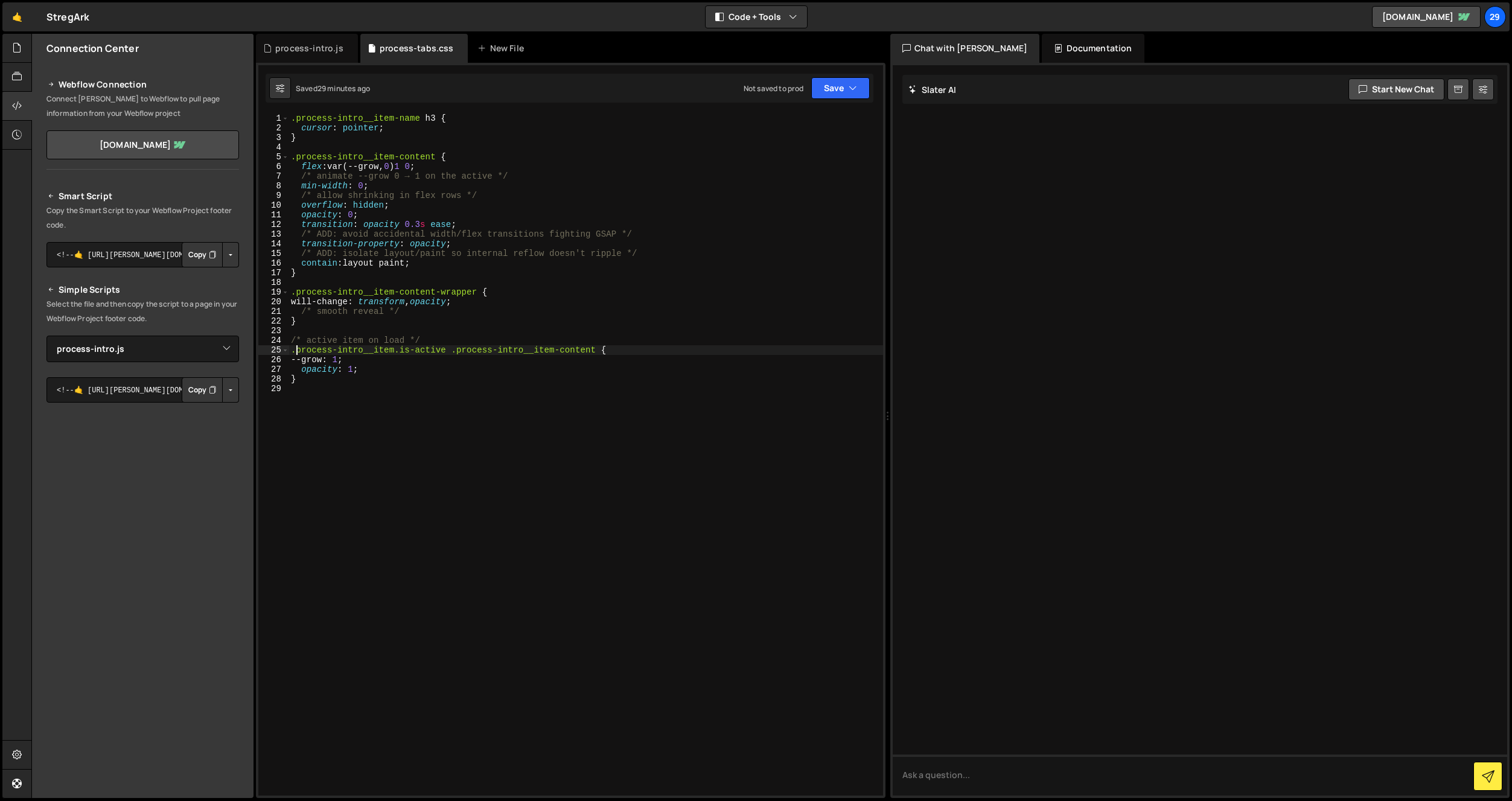
type textarea "}"
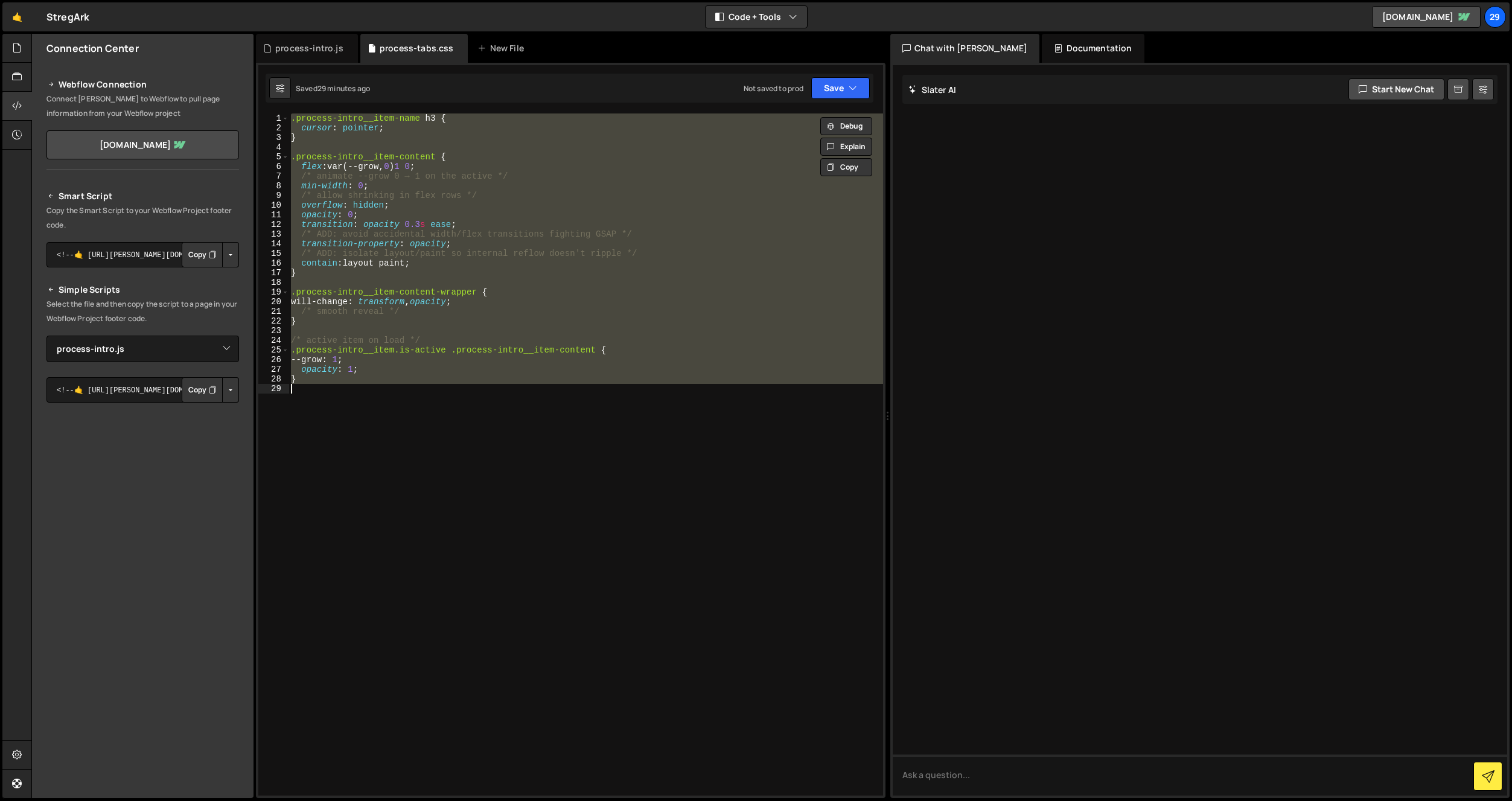
drag, startPoint x: 318, startPoint y: 51, endPoint x: 352, endPoint y: 106, distance: 64.7
click at [318, 51] on div "process-intro.js" at bounding box center [309, 48] width 68 height 12
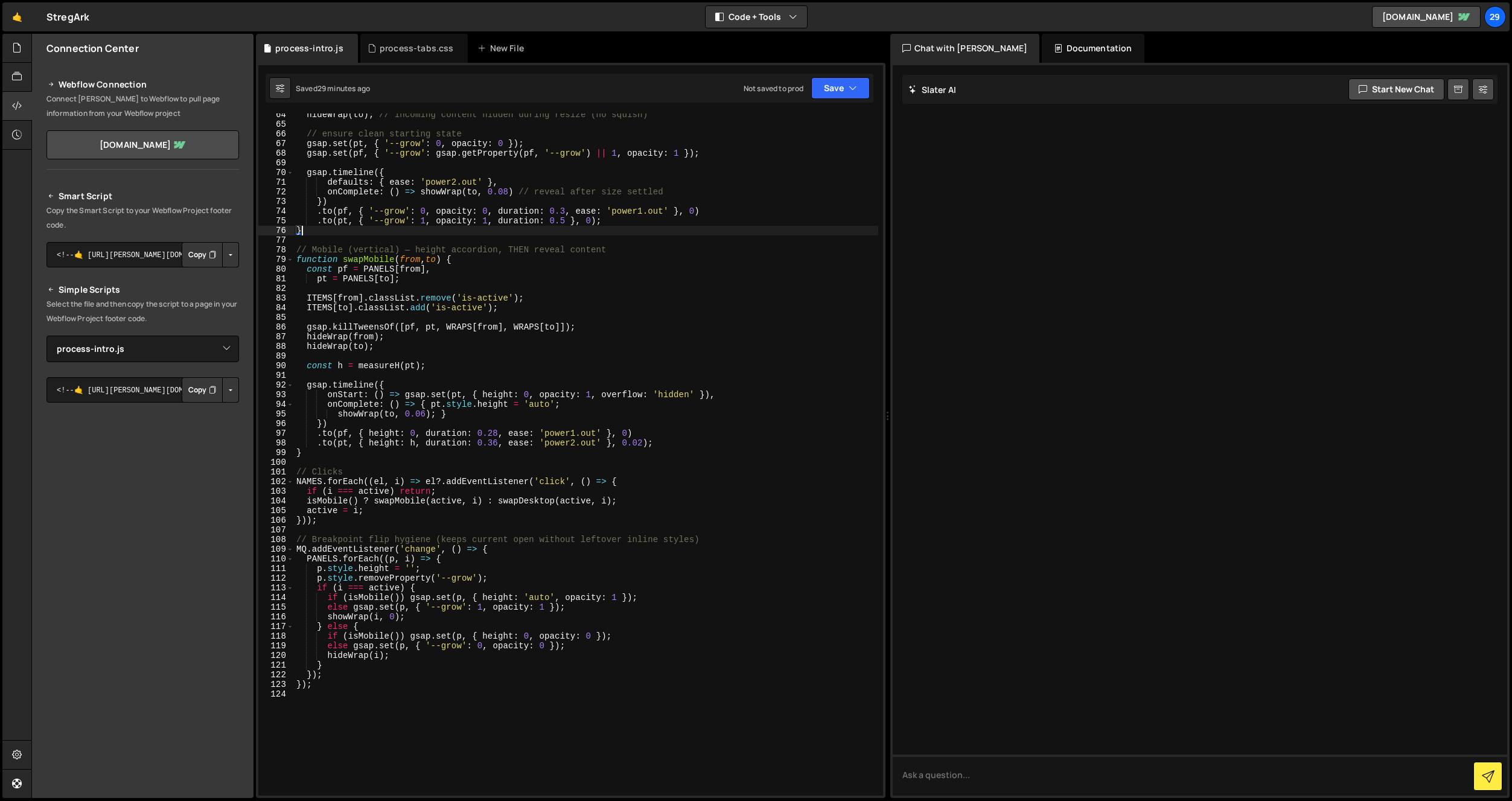
click at [429, 230] on div "hideWrap ( to ) ; // incoming content hidden during resize (no squish) // ensur…" at bounding box center [586, 461] width 584 height 702
type textarea "});"
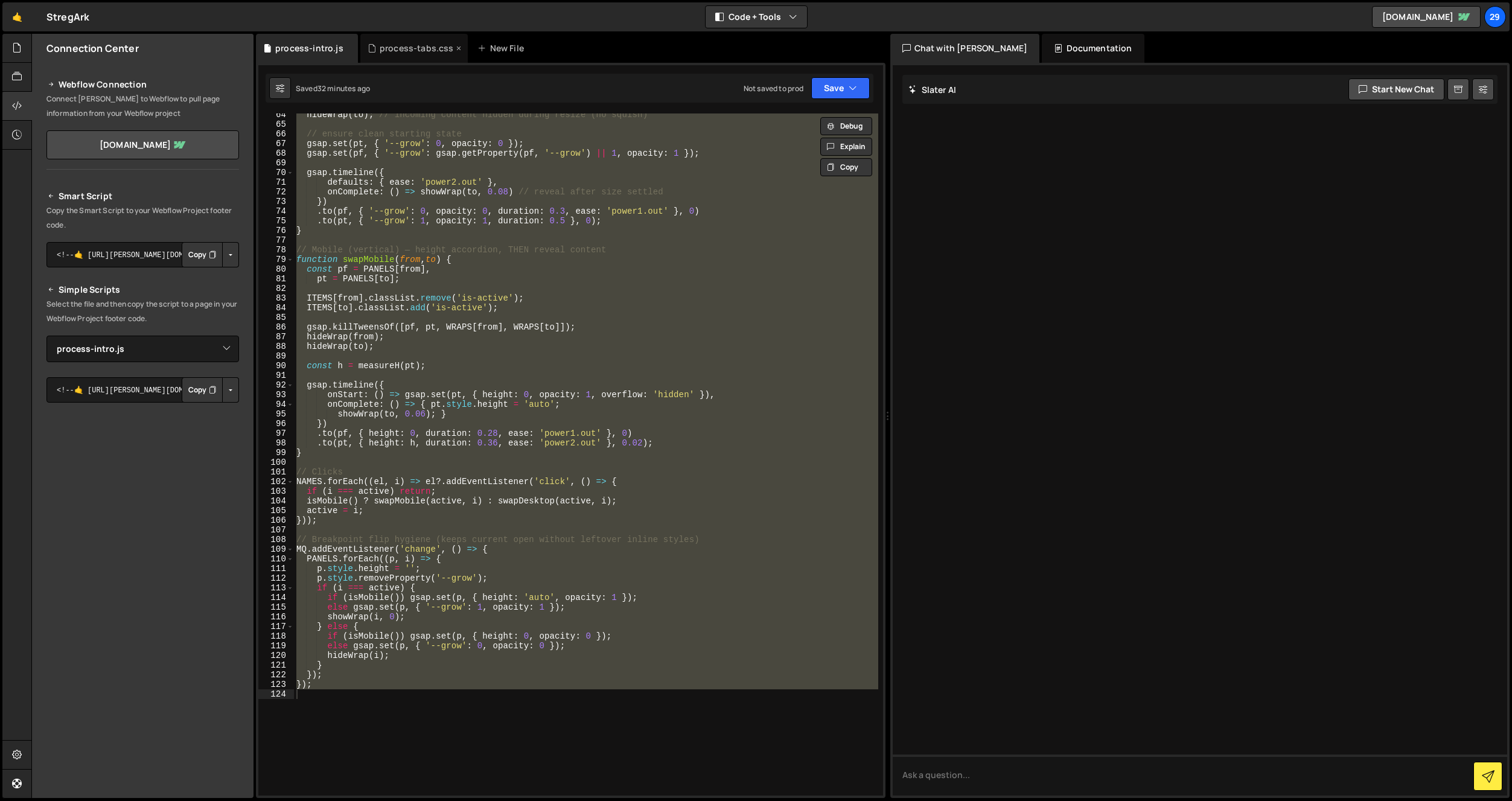
click at [406, 50] on div "process-tabs.css" at bounding box center [416, 48] width 74 height 12
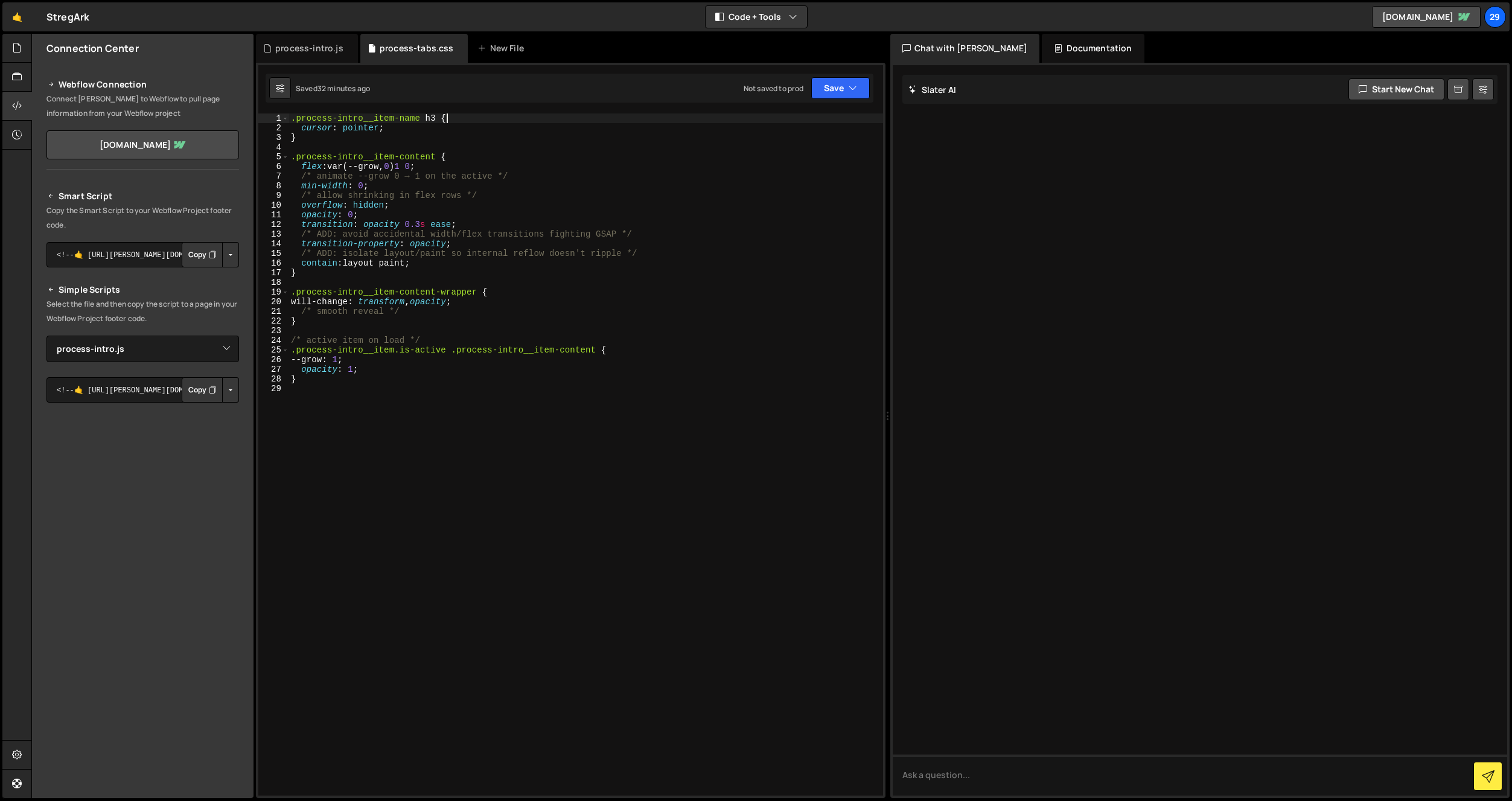
click at [458, 118] on div ".process-intro__item-name h3 { cursor : pointer ; } .process-intro__item-conten…" at bounding box center [586, 464] width 595 height 702
type textarea ".process-intro__item-name h3 {"
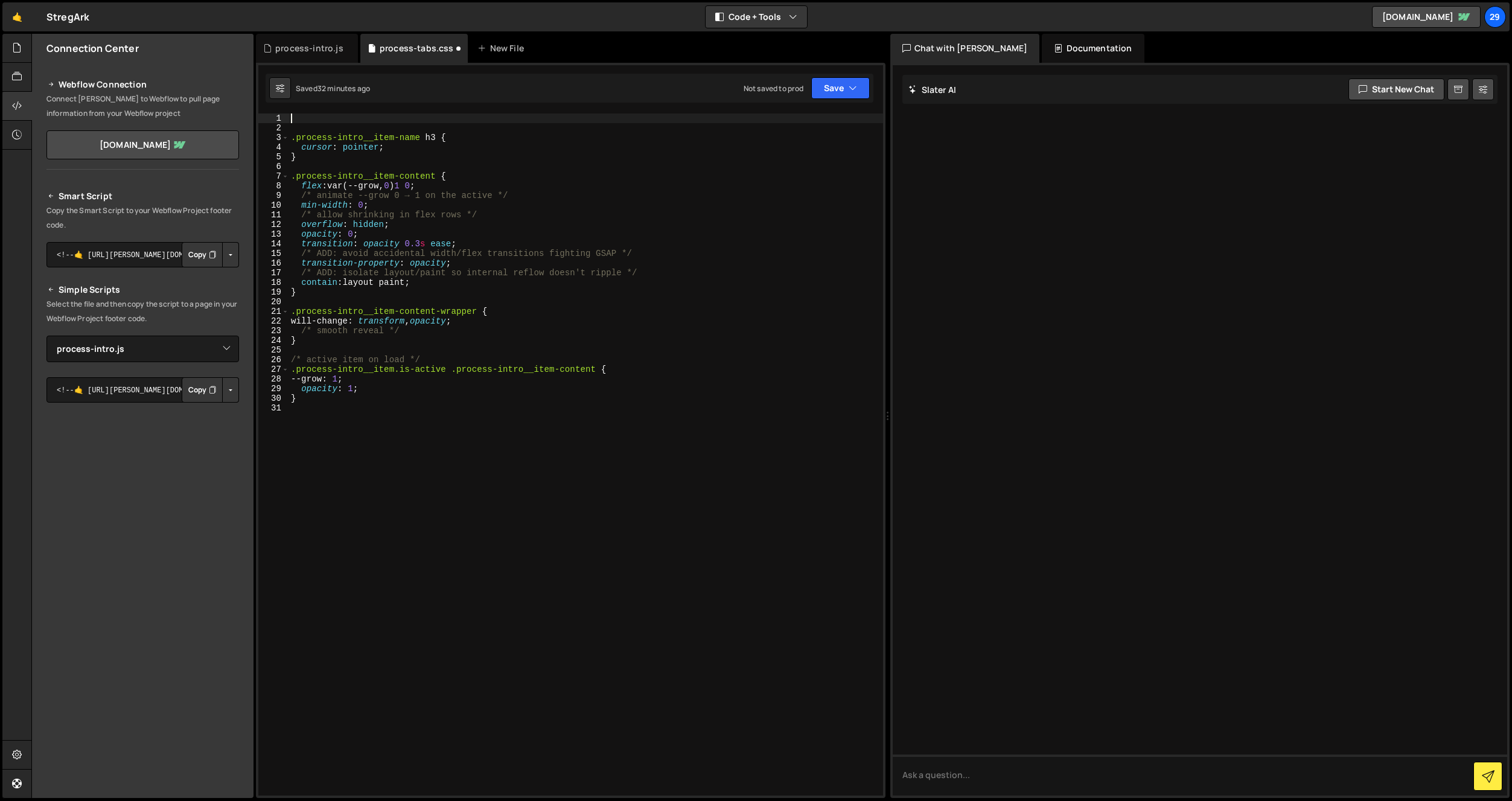
paste textarea ".process-intro__item-name { flex-shrink: 0; white-space: nowrap; transition: no…"
drag, startPoint x: 518, startPoint y: 117, endPoint x: 501, endPoint y: 116, distance: 17.0
click at [501, 116] on div ".process-intro__item-name { flex-shrink : 0 ; white-space : nowrap ; transition…" at bounding box center [586, 464] width 595 height 702
click at [518, 117] on div ".process-intro__item-name { flex-shrink : 0 ; white-space : nowrap ; transition…" at bounding box center [585, 455] width 594 height 682
drag, startPoint x: 518, startPoint y: 119, endPoint x: 436, endPoint y: 119, distance: 82.0
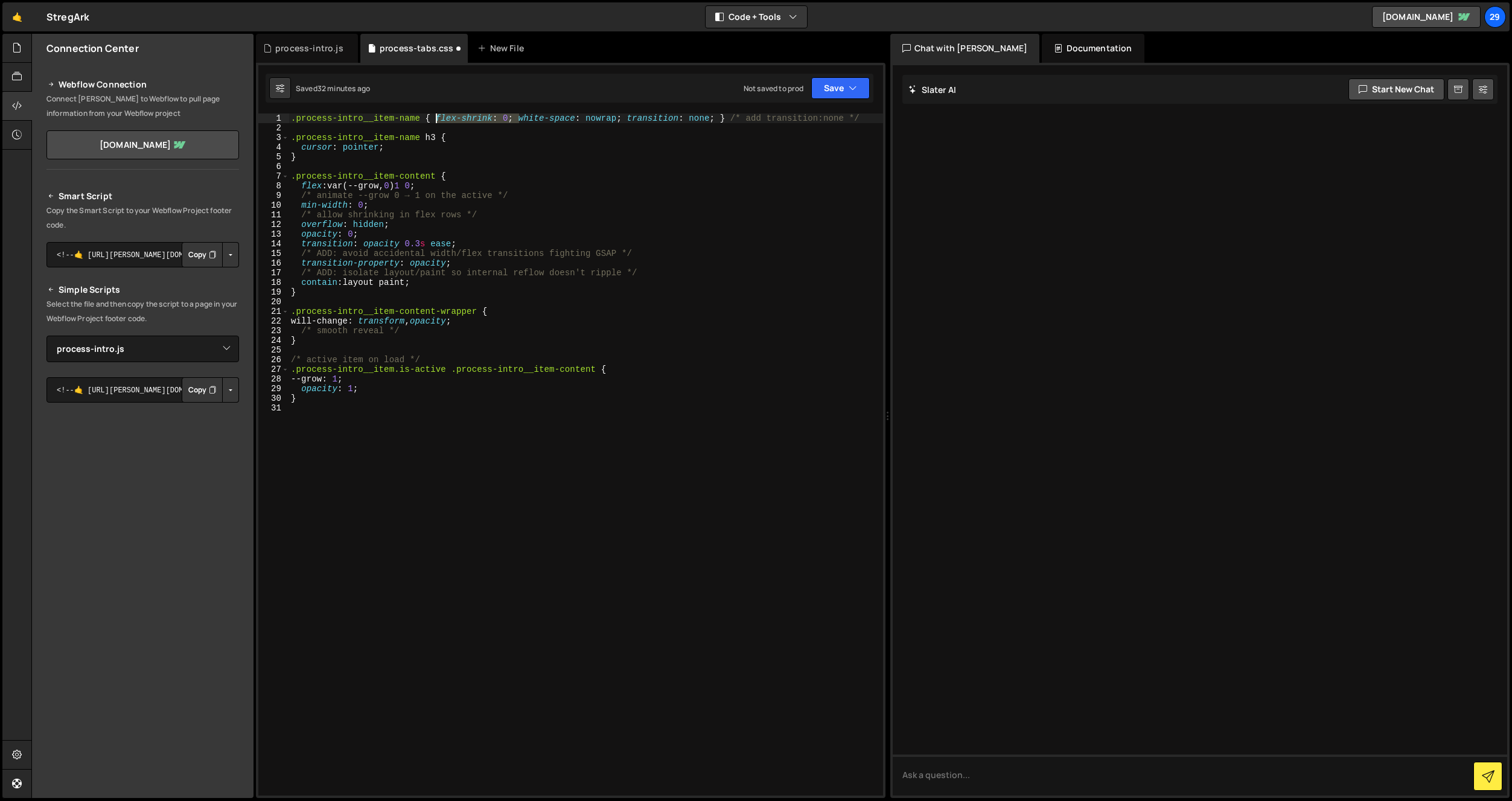
click at [436, 119] on div ".process-intro__item-name { flex-shrink : 0 ; white-space : nowrap ; transition…" at bounding box center [586, 464] width 595 height 702
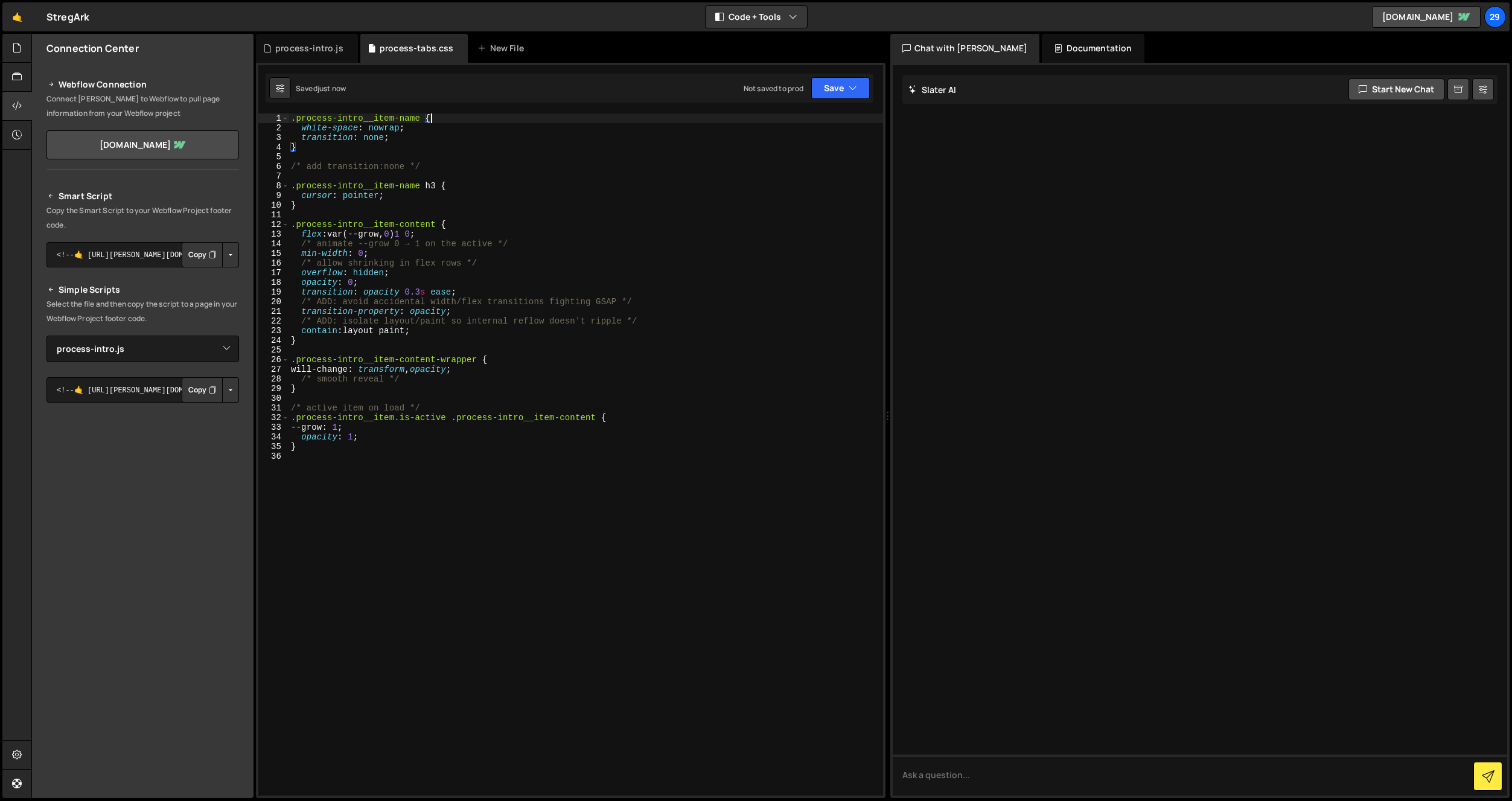
click at [313, 148] on div ".process-intro__item-name { white-space : nowrap ; transition : none ; } /* add…" at bounding box center [586, 464] width 595 height 702
click at [312, 207] on div ".process-intro__item-name { white-space : nowrap ; transition : none ; } /* add…" at bounding box center [586, 464] width 595 height 702
type textarea "}"
click at [308, 54] on div "process-intro.js" at bounding box center [307, 48] width 102 height 29
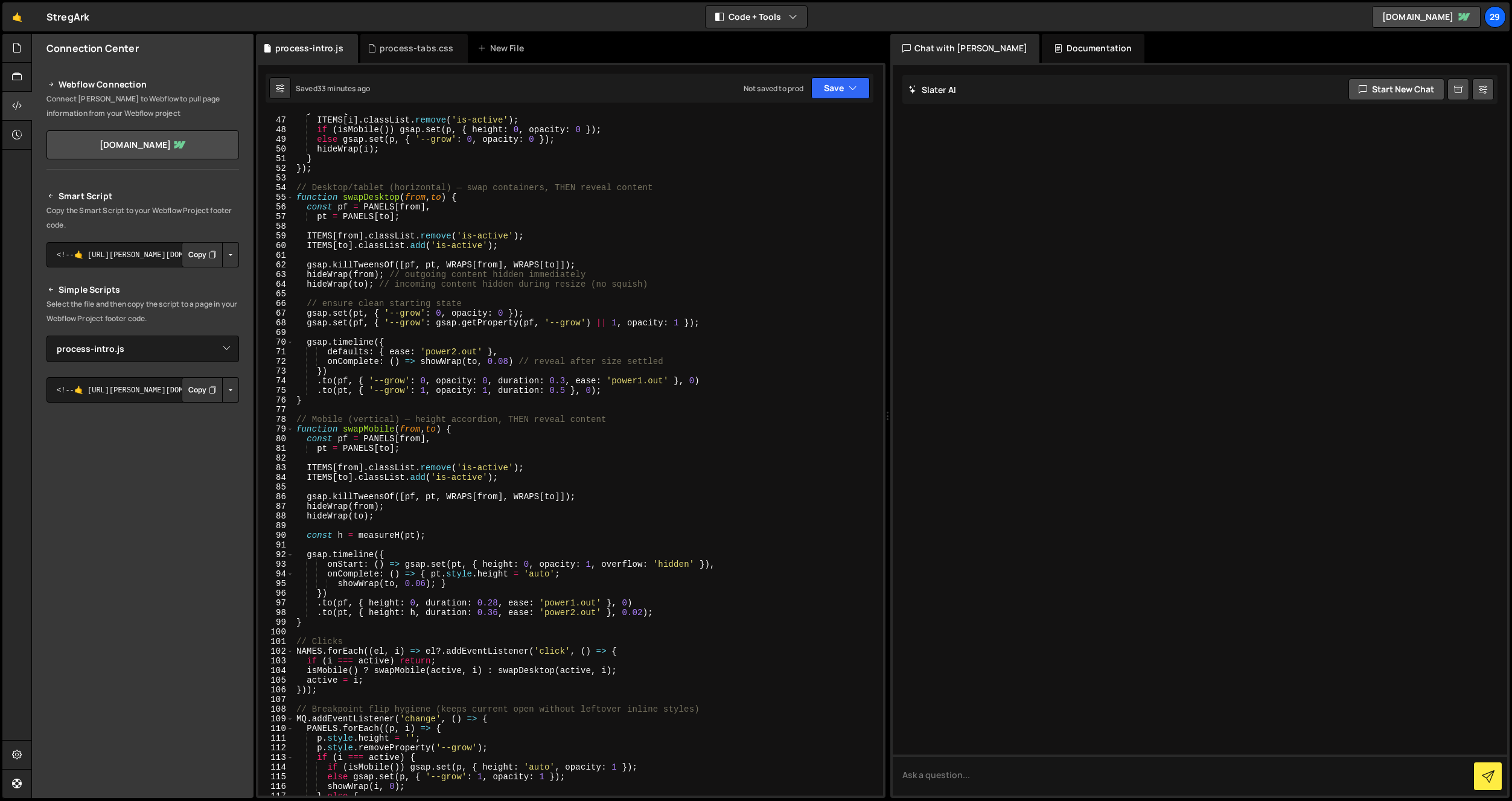
scroll to position [443, 0]
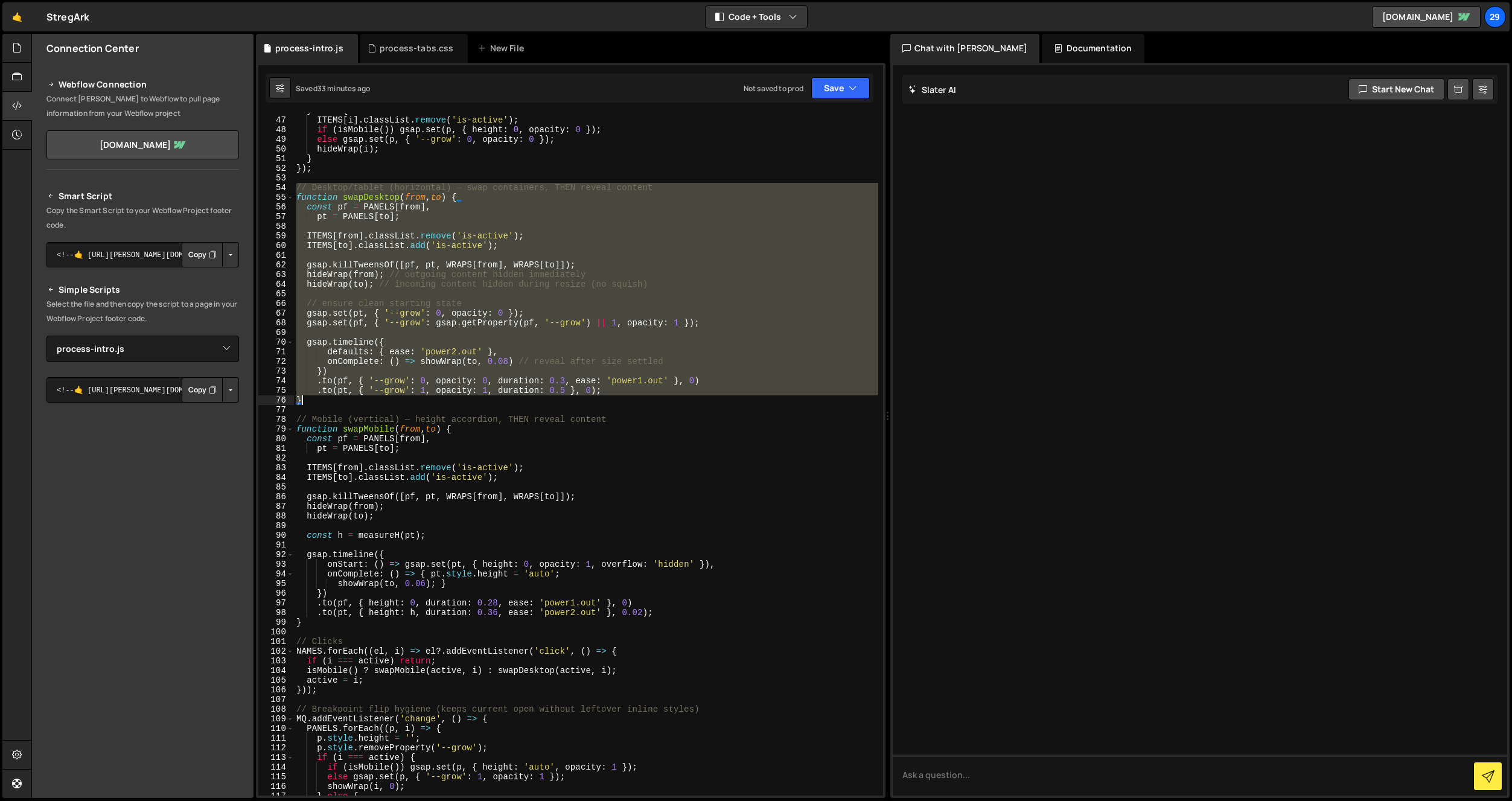
drag, startPoint x: 297, startPoint y: 187, endPoint x: 406, endPoint y: 397, distance: 236.6
click at [406, 397] on div "} else { ITEMS [ i ] . classList . remove ( 'is-active' ) ; if ( isMobile ( )) …" at bounding box center [586, 457] width 584 height 702
paste textarea
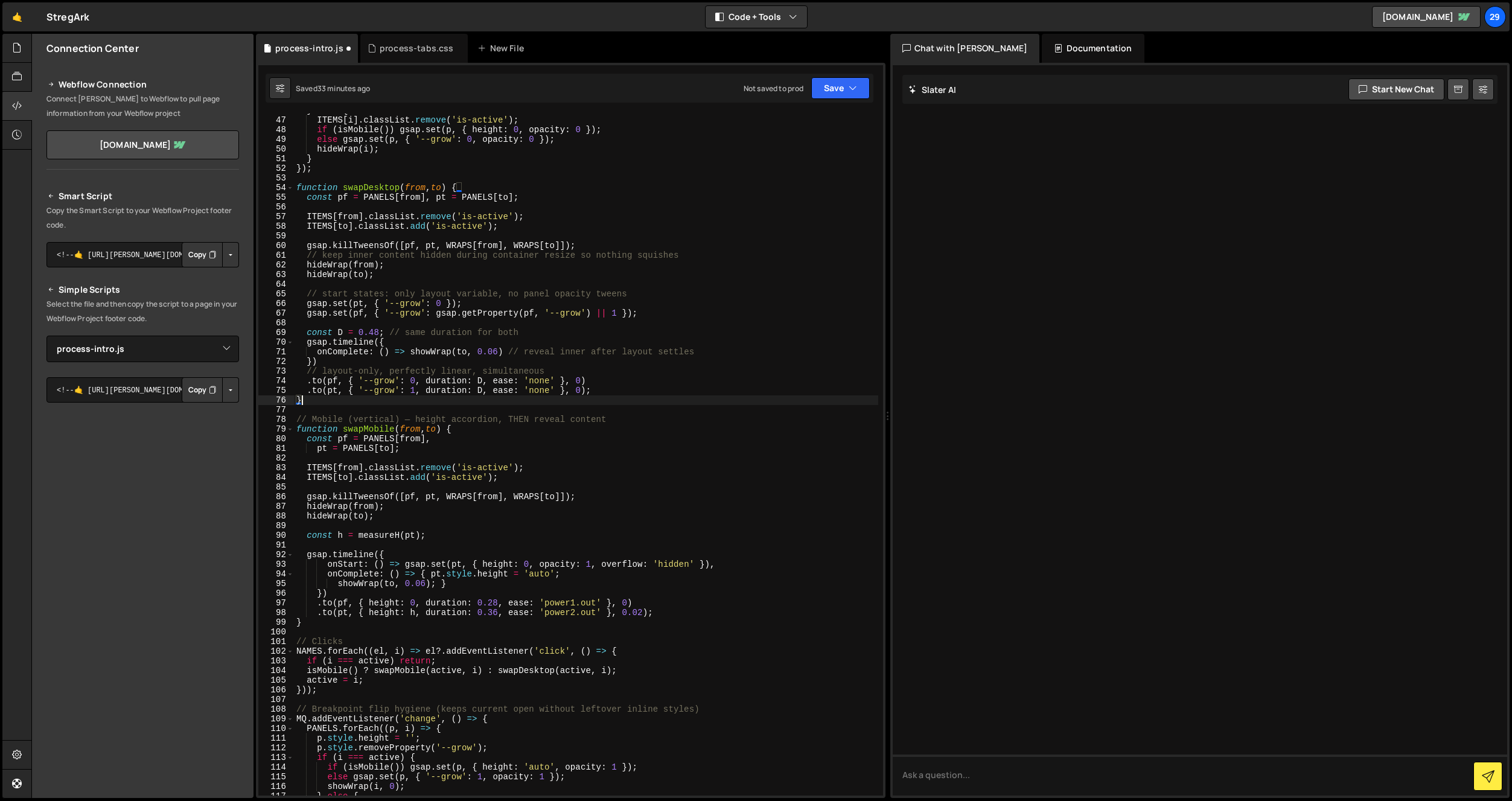
type textarea ".to(pt, { '--grow': 1, opacity: 1, duration: 0.5 }, 0); }"
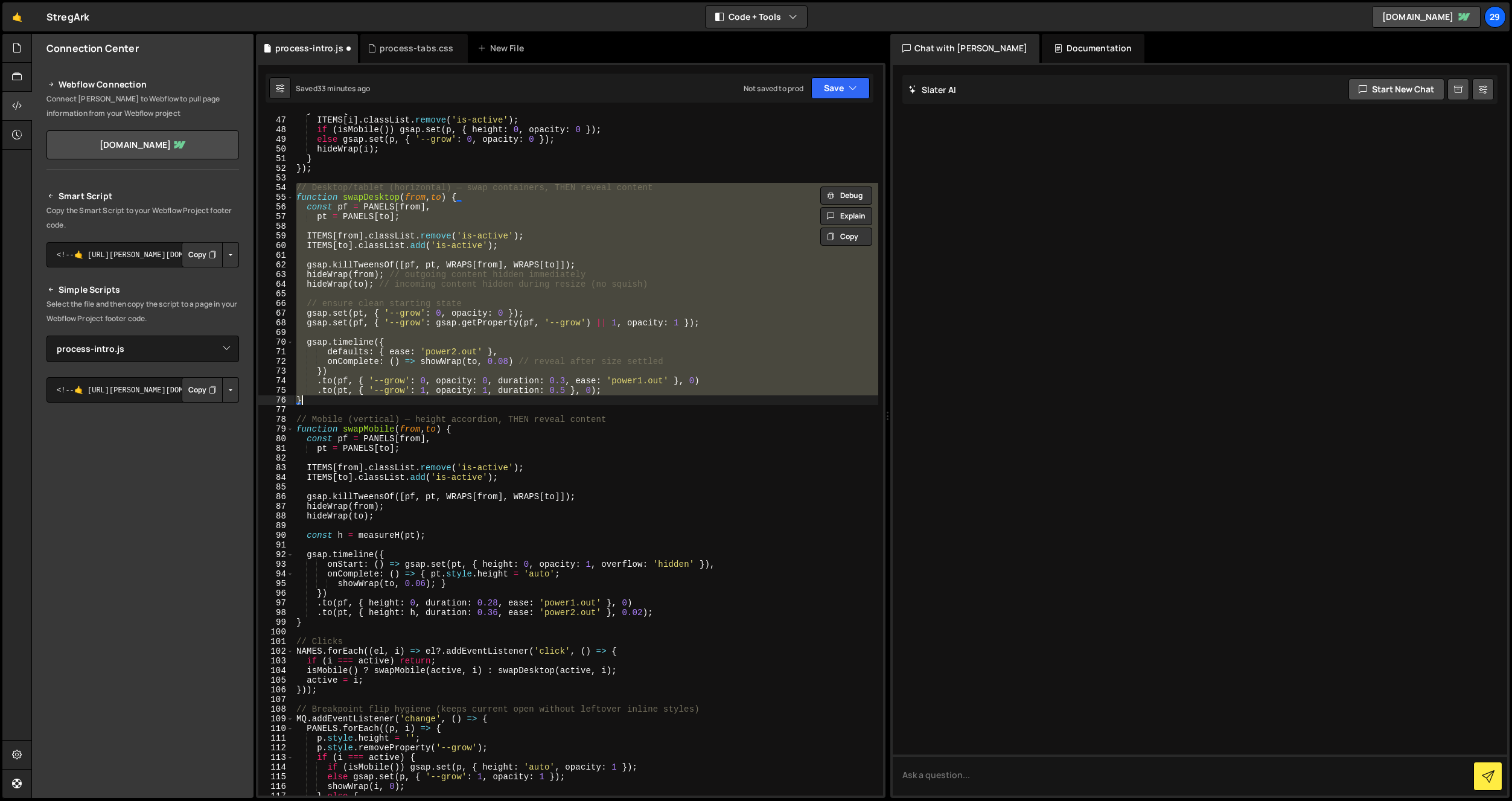
click at [382, 176] on div "} else { ITEMS [ i ] . classList . remove ( 'is-active' ) ; if ( isMobile ( )) …" at bounding box center [586, 457] width 584 height 702
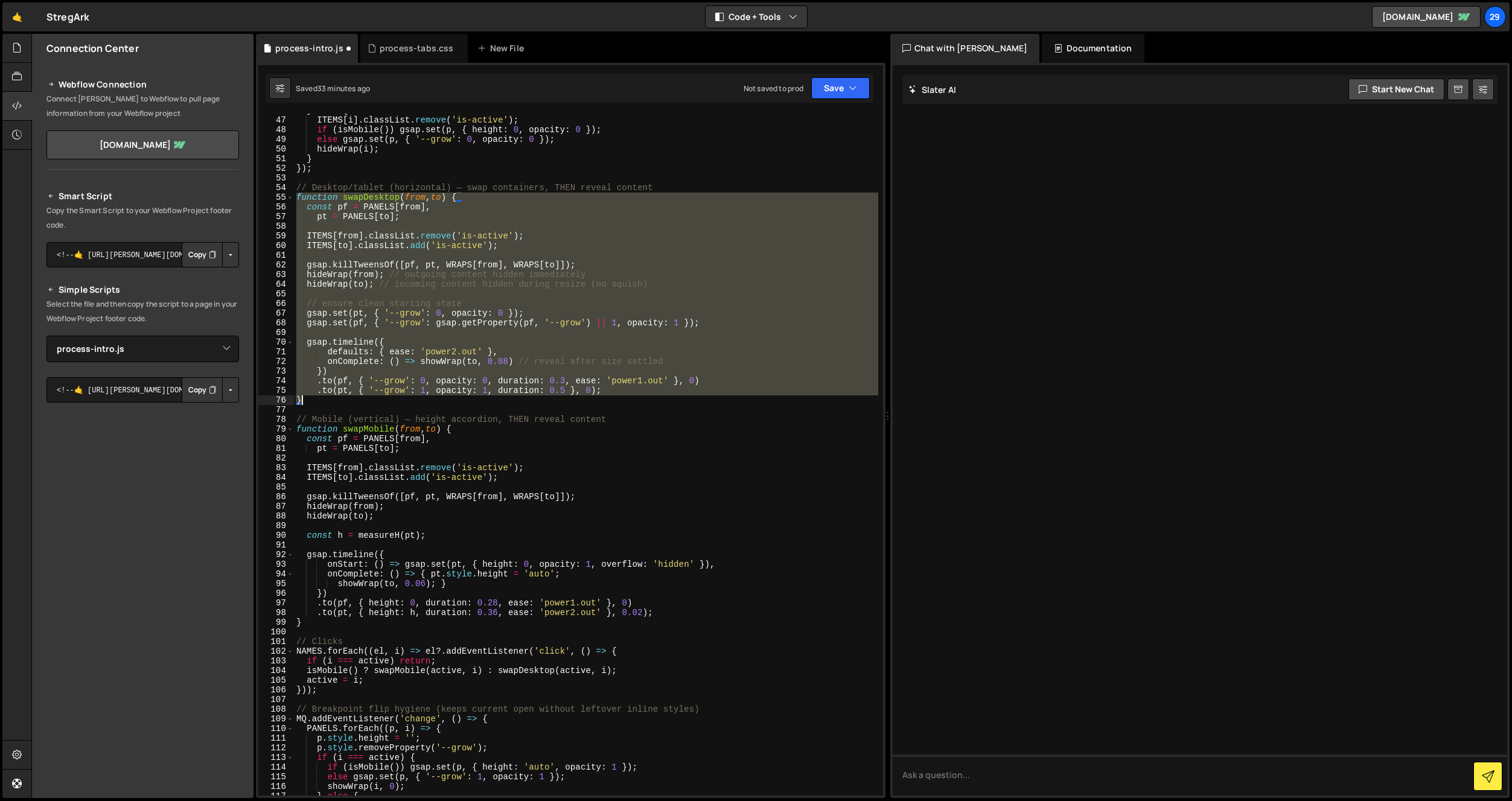
drag, startPoint x: 297, startPoint y: 198, endPoint x: 404, endPoint y: 401, distance: 229.5
click at [404, 401] on div "} else { ITEMS [ i ] . classList . remove ( 'is-active' ) ; if ( isMobile ( )) …" at bounding box center [586, 457] width 584 height 702
paste textarea
type textarea "}"
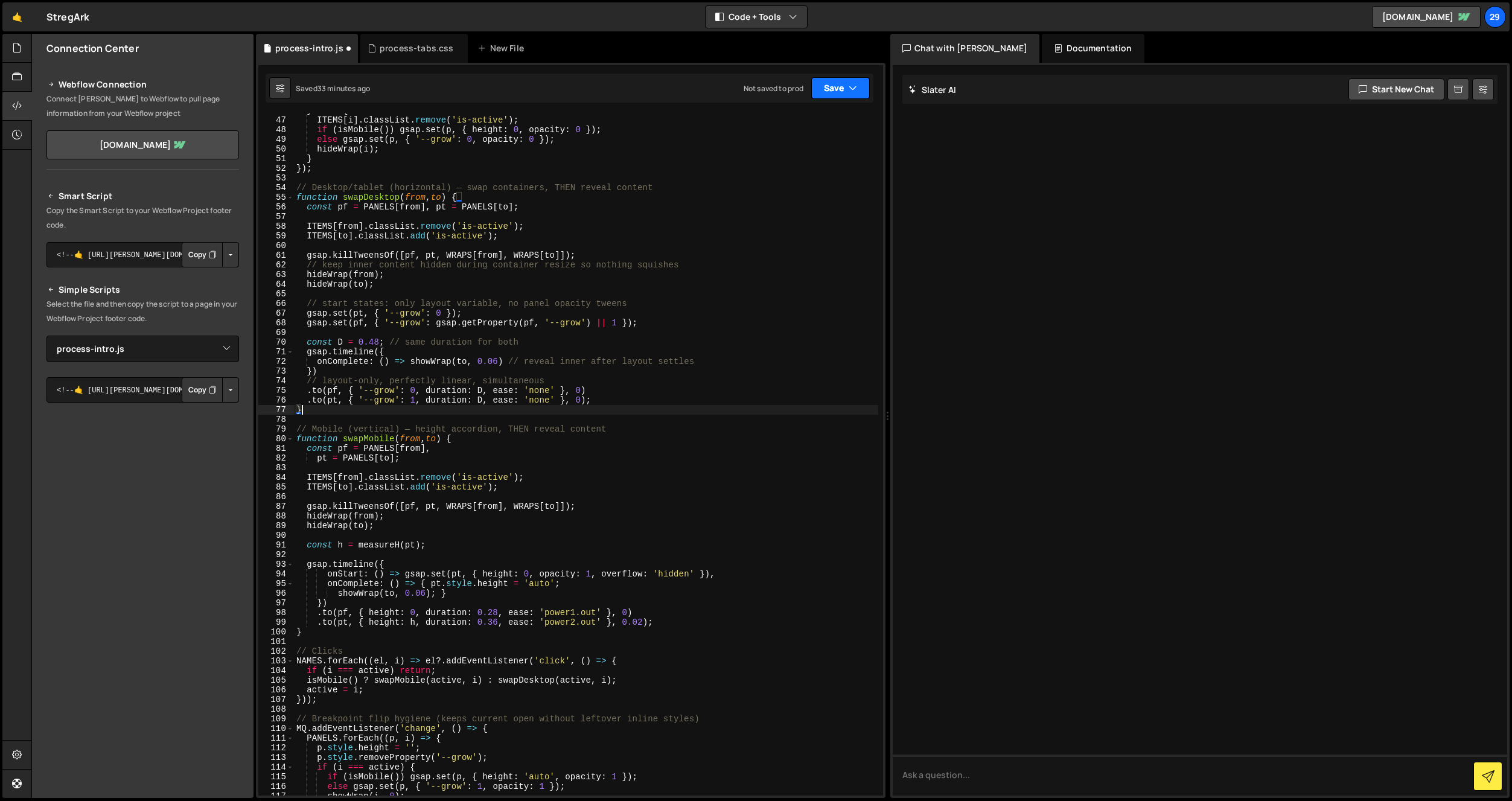
click at [834, 89] on button "Save" at bounding box center [841, 88] width 59 height 22
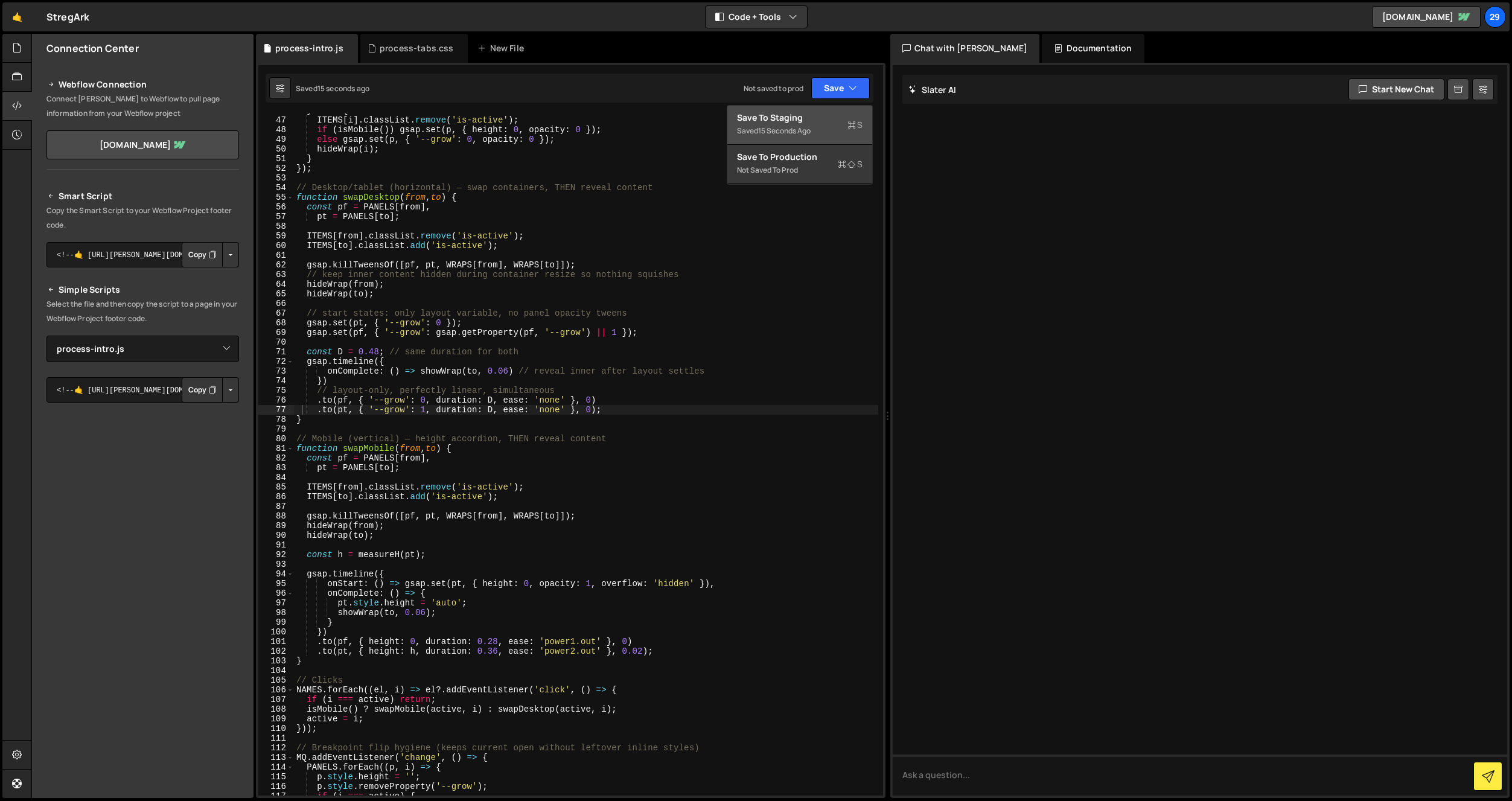
drag, startPoint x: 615, startPoint y: 374, endPoint x: 615, endPoint y: 389, distance: 15.0
click at [615, 374] on div "} else { ITEMS [ i ] . classList . remove ( 'is-active' ) ; if ( isMobile ( )) …" at bounding box center [586, 457] width 584 height 702
click at [614, 415] on div "} else { ITEMS [ i ] . classList . remove ( 'is-active' ) ; if ( isMobile ( )) …" at bounding box center [586, 457] width 584 height 702
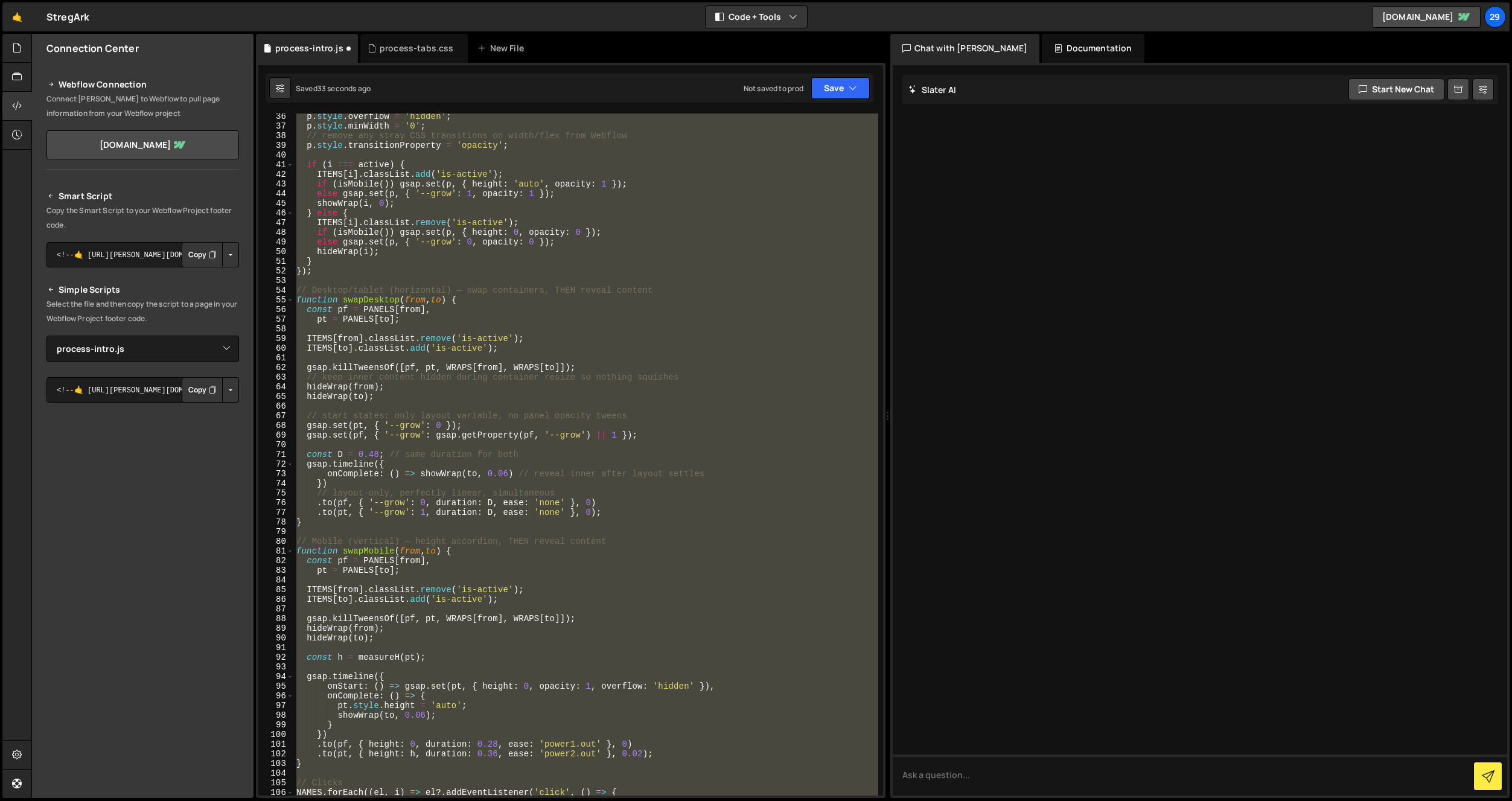
scroll to position [340, 0]
click at [554, 434] on div "p . style . overflow = 'hidden' ; p . style . minWidth = '0' ; // remove any st…" at bounding box center [586, 455] width 584 height 682
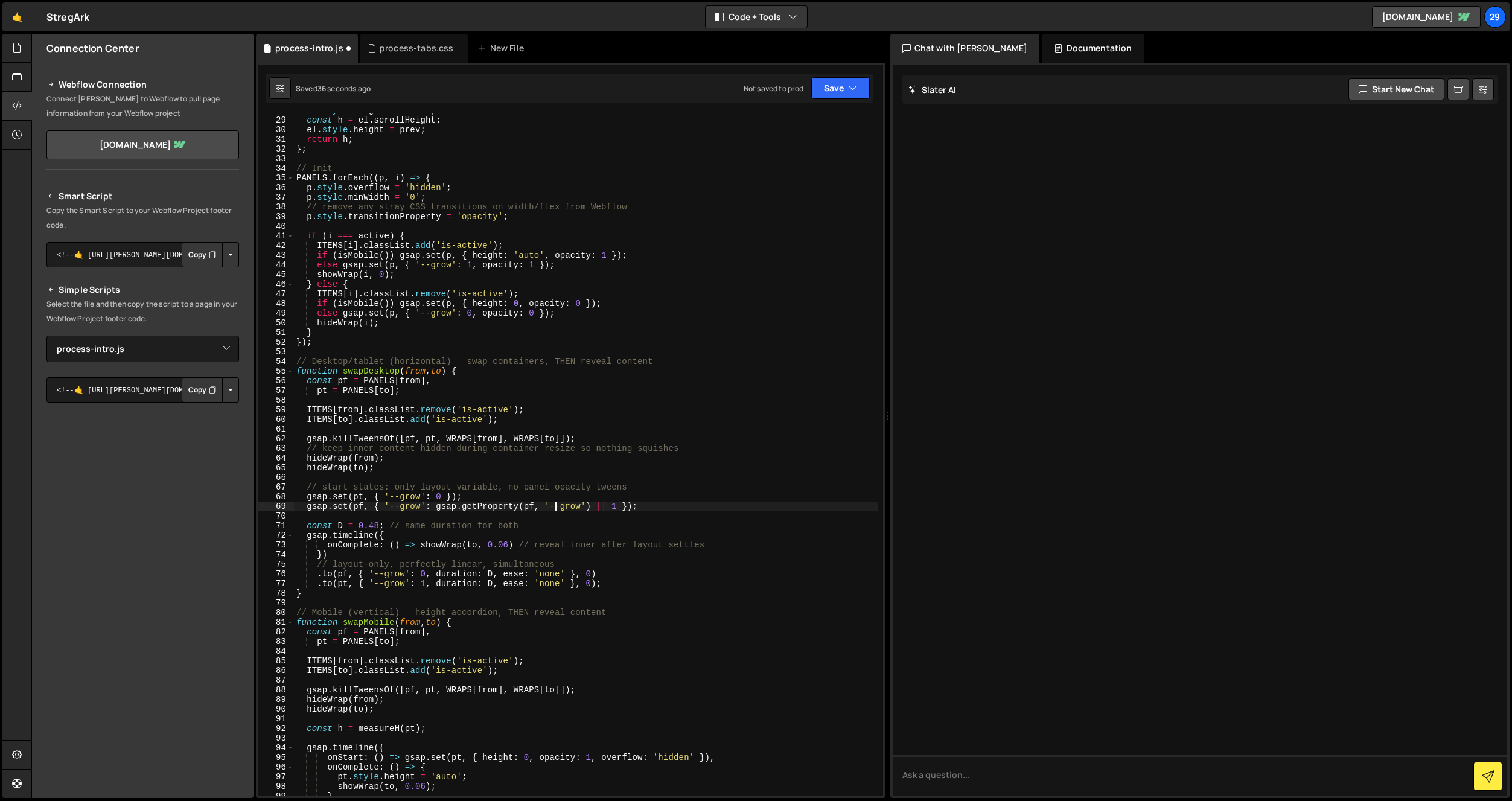
scroll to position [298, 0]
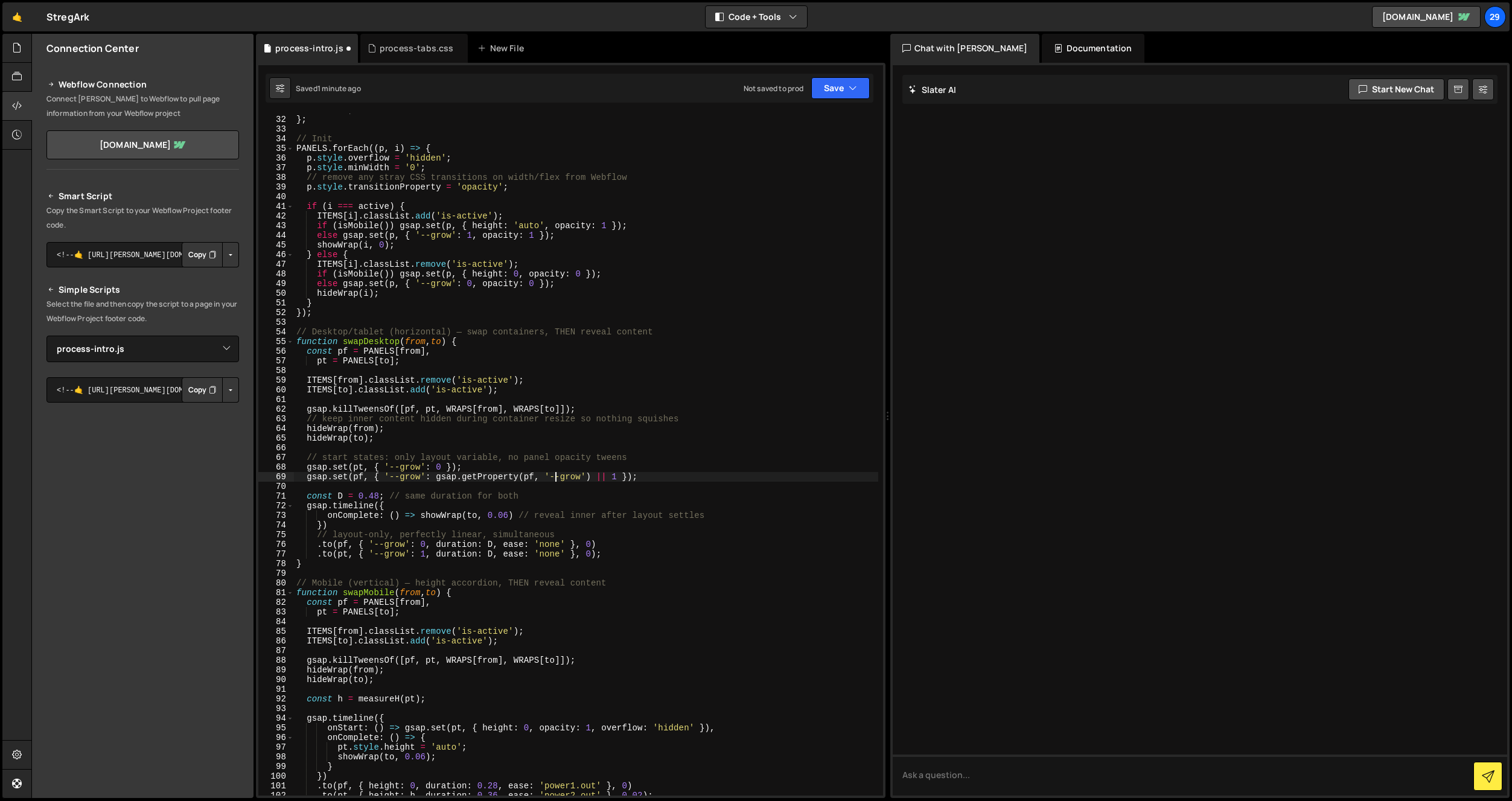
click at [485, 336] on div "return h ; } ; // Init PANELS . forEach (( p , i ) => { p . style . overflow = …" at bounding box center [586, 456] width 584 height 702
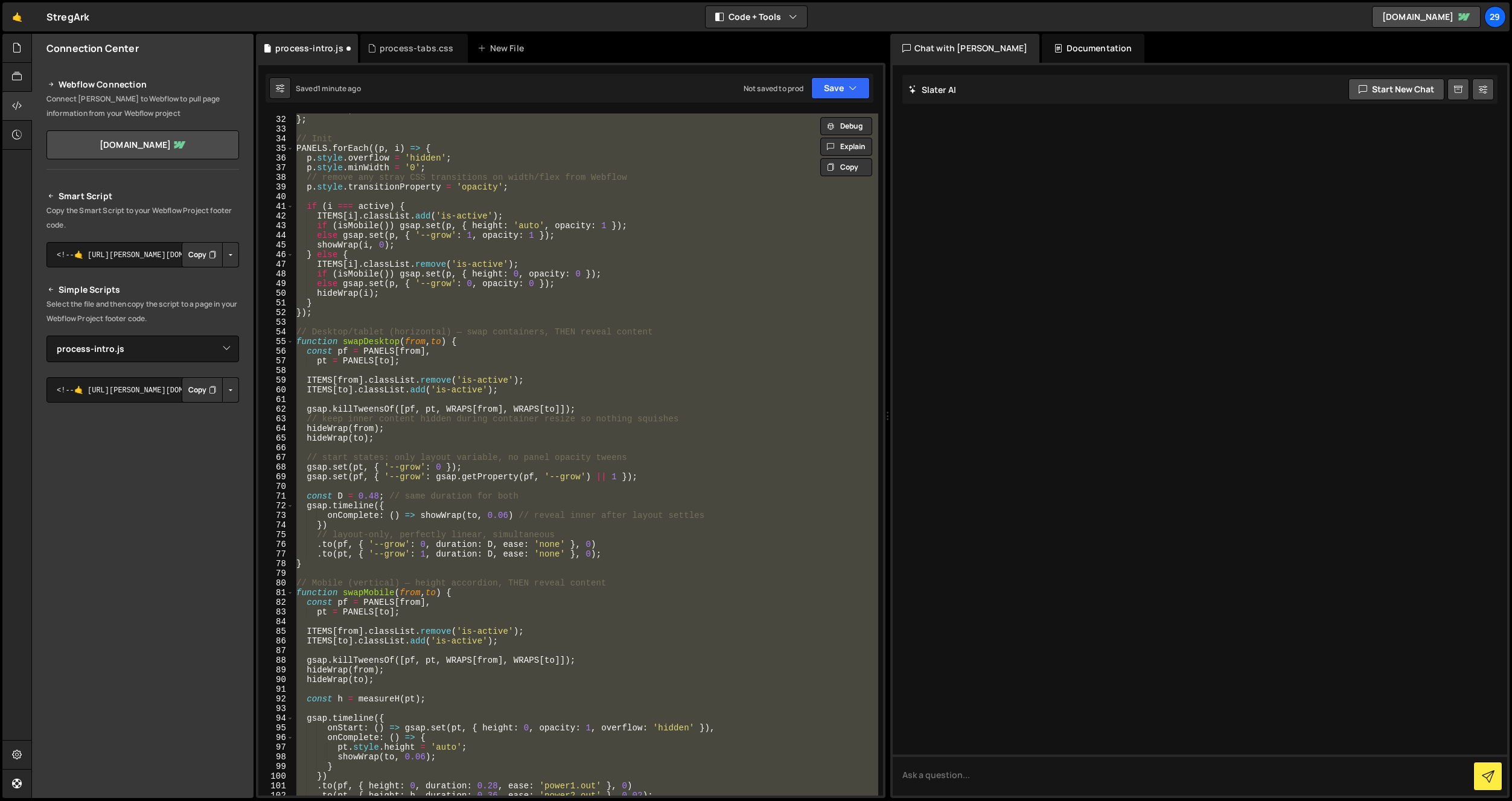
paste textarea
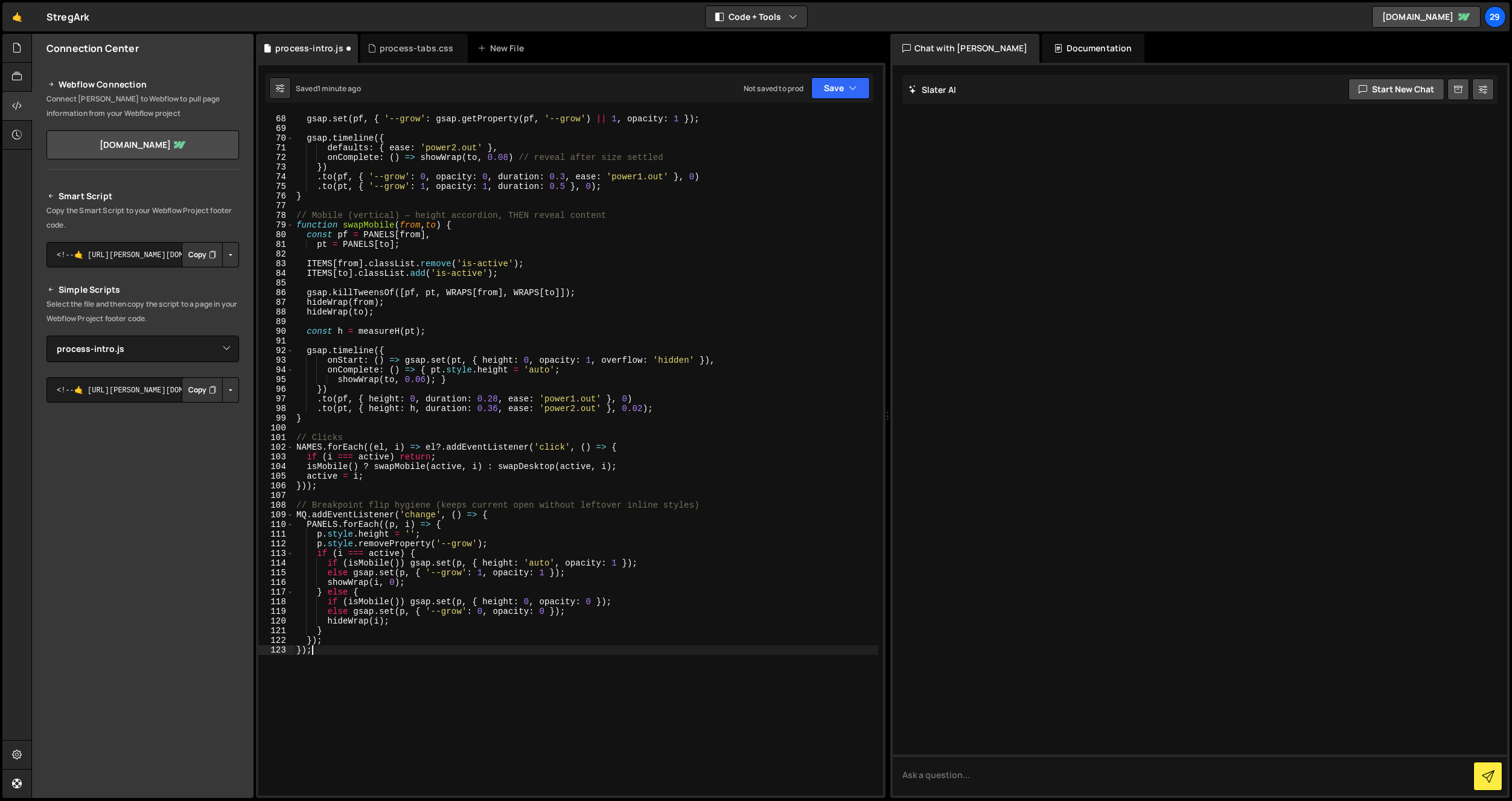
scroll to position [647, 0]
click at [828, 91] on button "Save" at bounding box center [841, 88] width 59 height 22
click at [771, 125] on div "Saved 1 minute ago" at bounding box center [799, 131] width 125 height 14
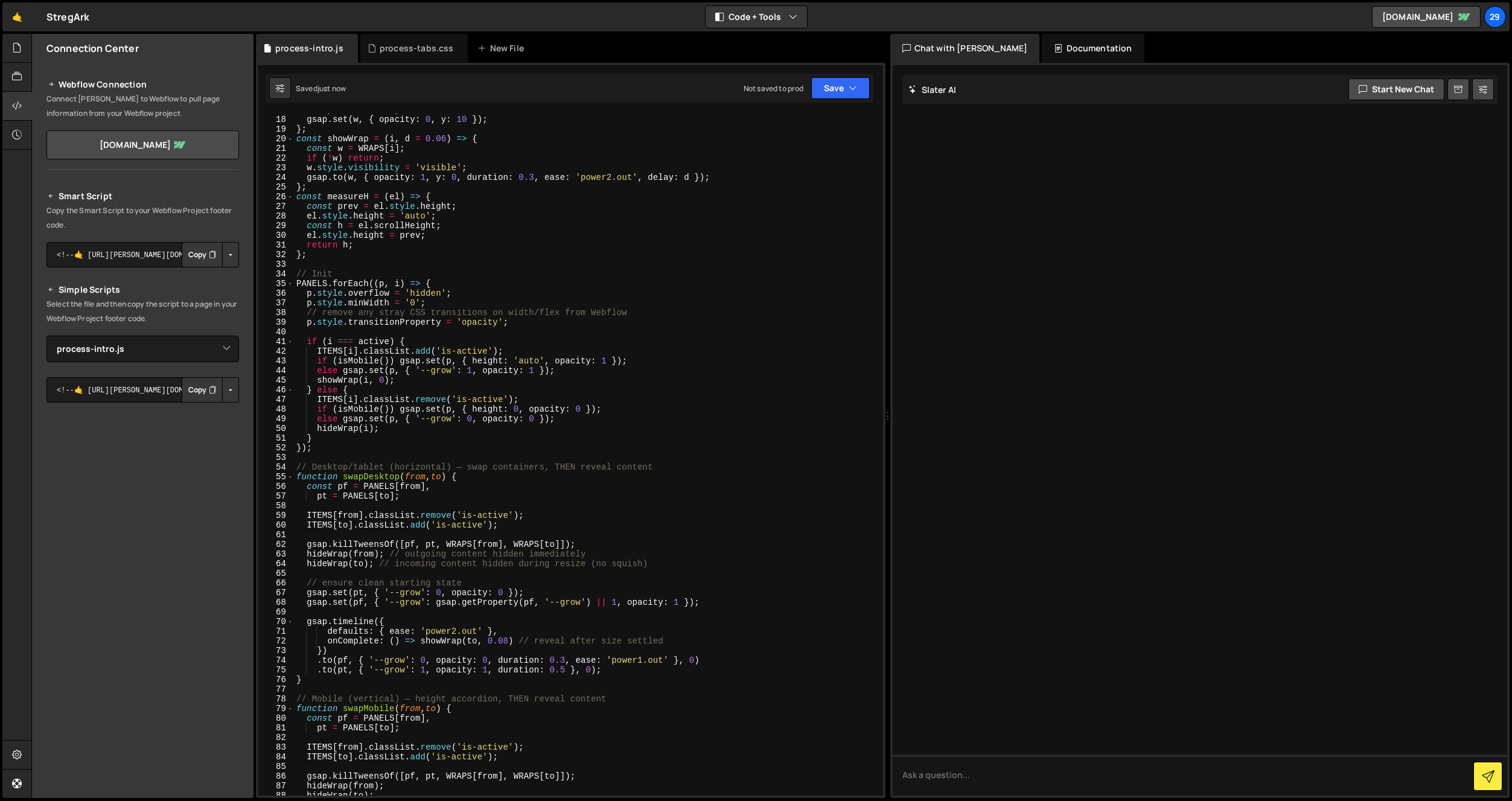
scroll to position [0, 0]
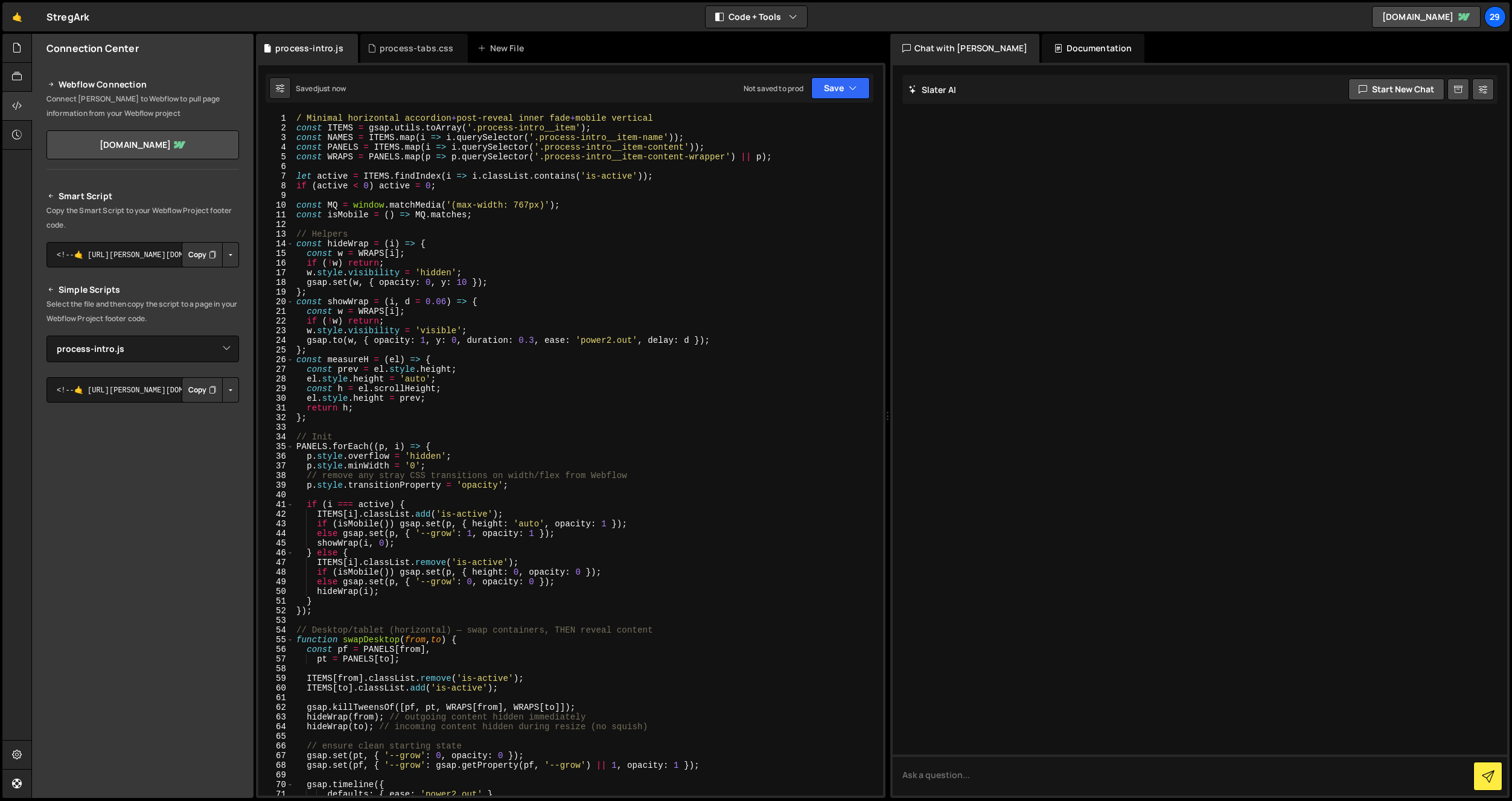
click at [617, 585] on div "/ Minimal horizontal accordion + post-reveal inner fade + mobile vertical const…" at bounding box center [586, 464] width 584 height 702
click at [617, 580] on div "/ Minimal horizontal accordion + post-reveal inner fade + mobile vertical const…" at bounding box center [586, 455] width 584 height 682
type textarea "}); });"
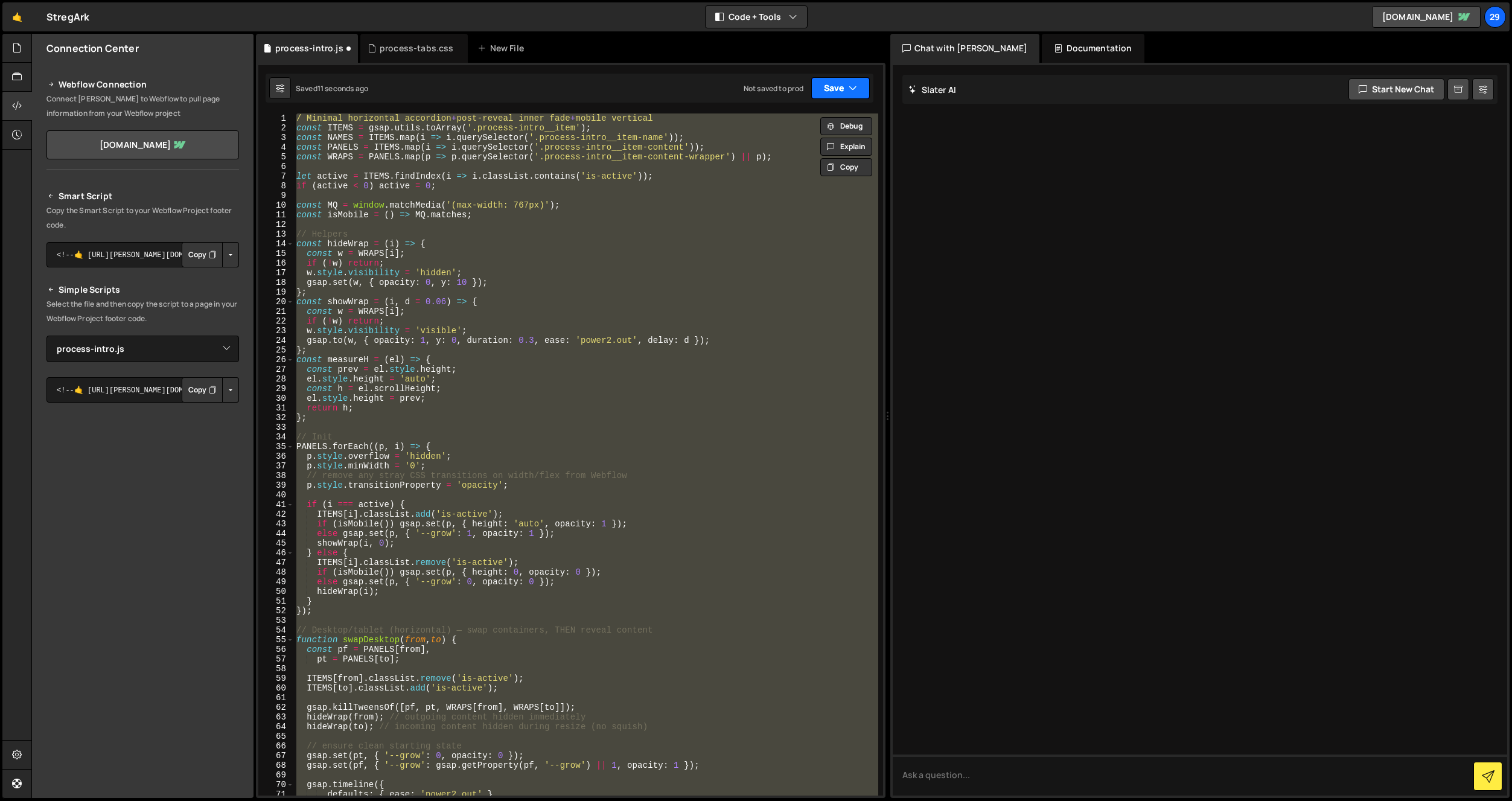
click at [830, 85] on button "Save" at bounding box center [841, 88] width 59 height 22
click at [790, 118] on div "Save to Staging S" at bounding box center [799, 118] width 125 height 12
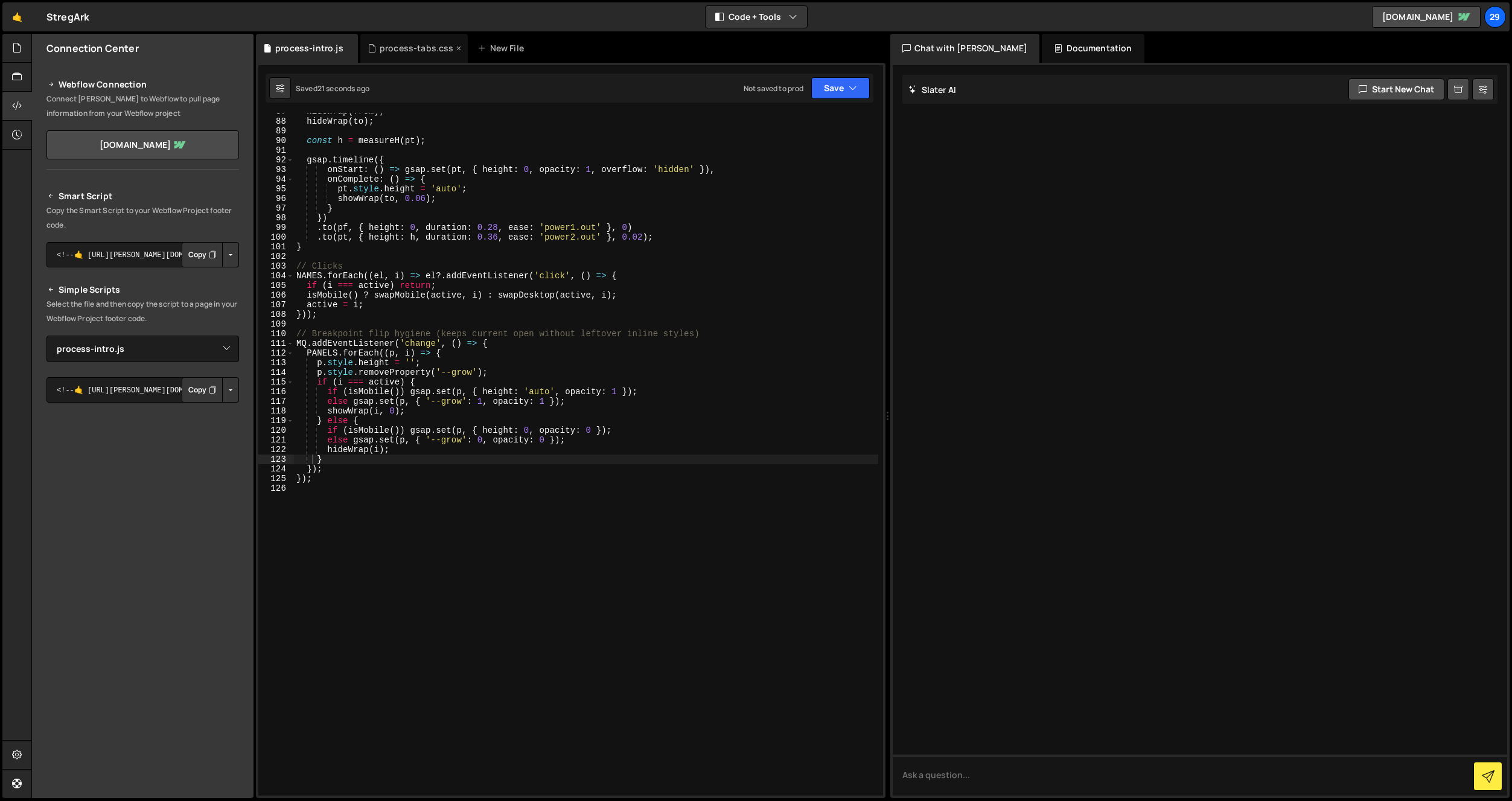
click at [415, 44] on div "process-tabs.css" at bounding box center [416, 48] width 74 height 12
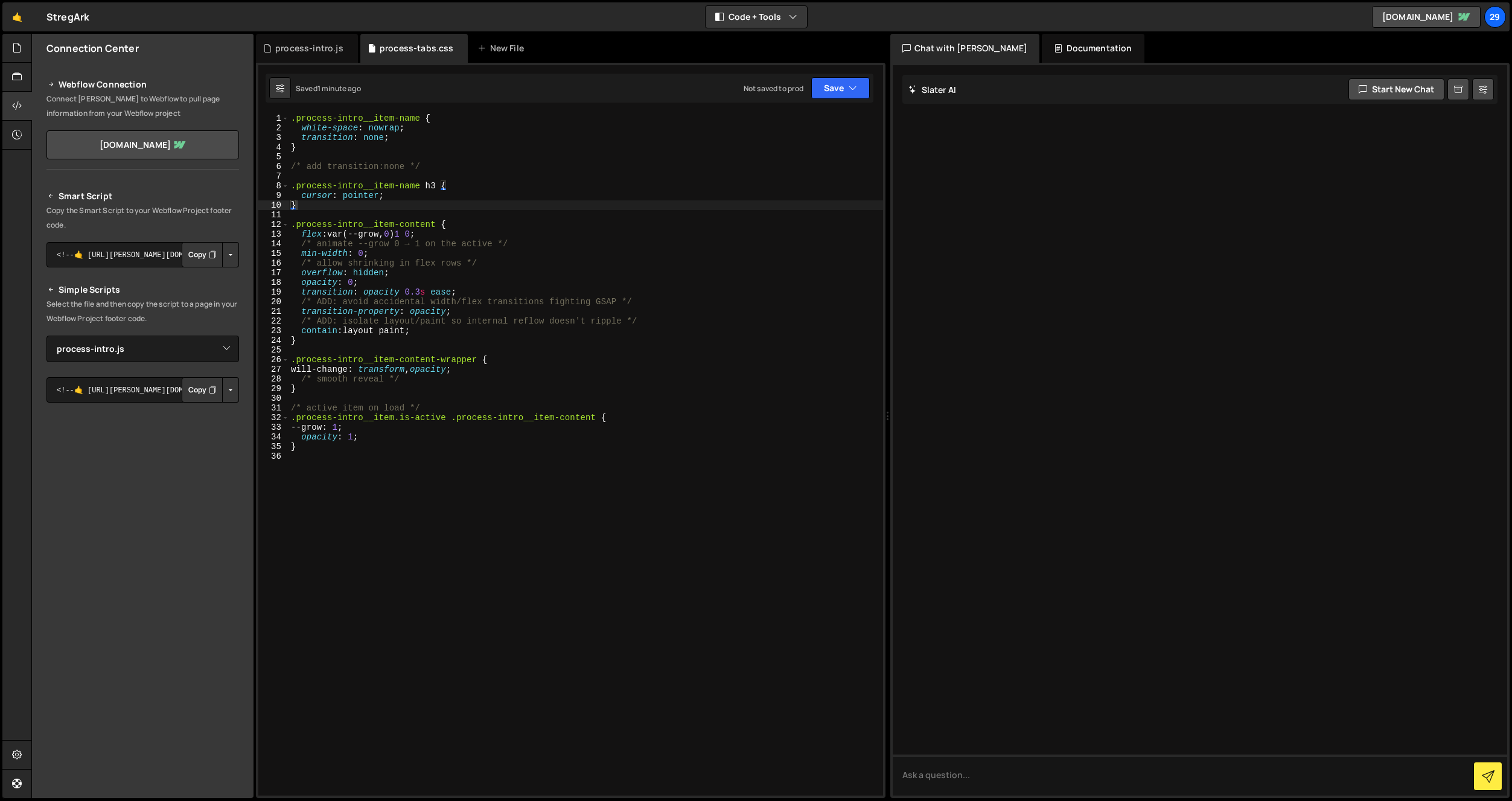
type textarea "transition-property: opacity;"
click at [431, 310] on div ".process-intro__item-name { white-space : nowrap ; transition : none ; } /* add…" at bounding box center [586, 464] width 595 height 702
click at [303, 47] on div "process-intro.js" at bounding box center [309, 48] width 68 height 12
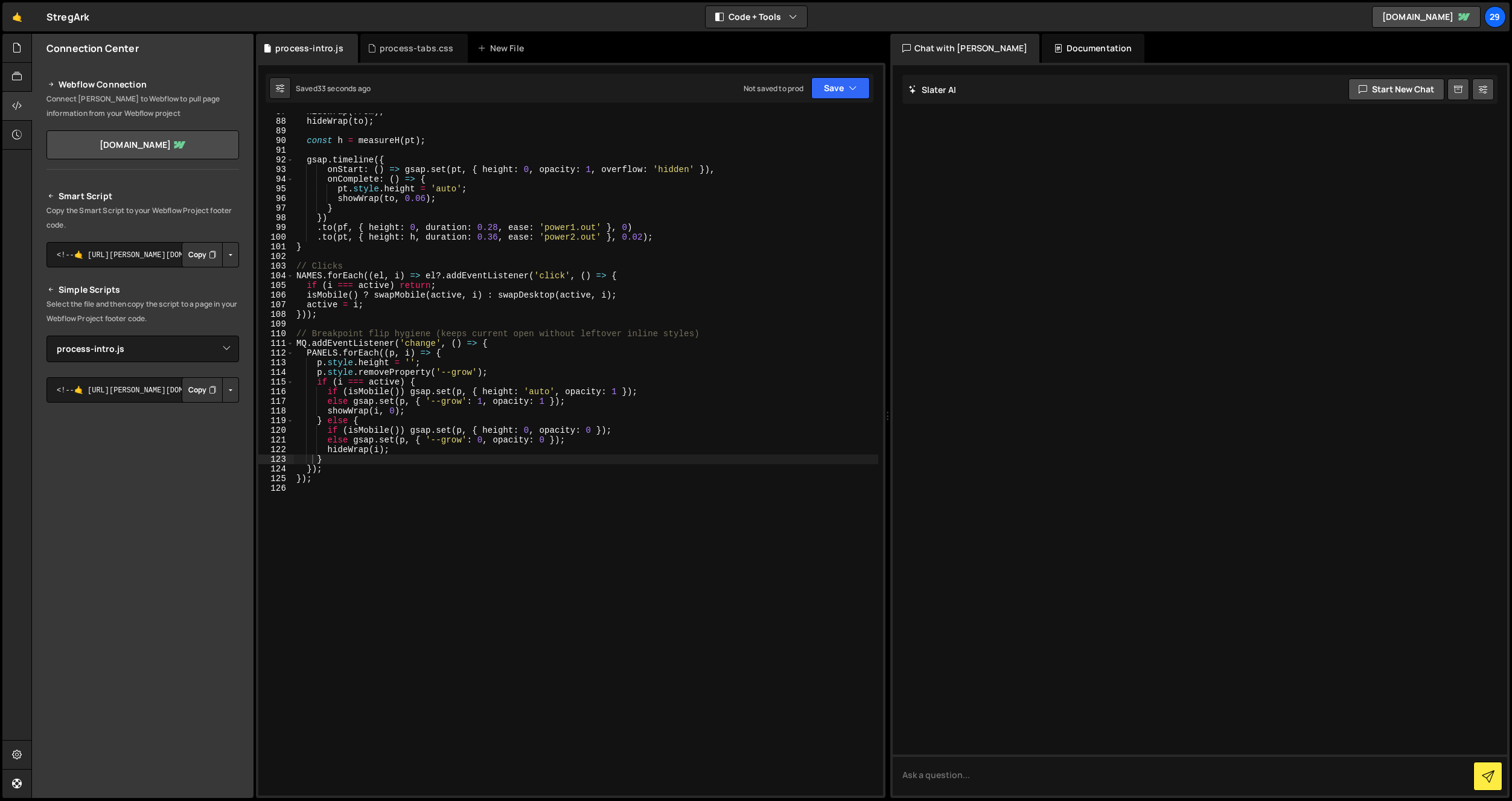
click at [568, 367] on div "hideWrap ( from ) ; hideWrap ( to ) ; const h = measureH ( pt ) ; gsap . timeli…" at bounding box center [586, 458] width 584 height 702
click at [659, 470] on div "hideWrap ( from ) ; hideWrap ( to ) ; const h = measureH ( pt ) ; gsap . timeli…" at bounding box center [586, 458] width 584 height 702
type textarea "});"
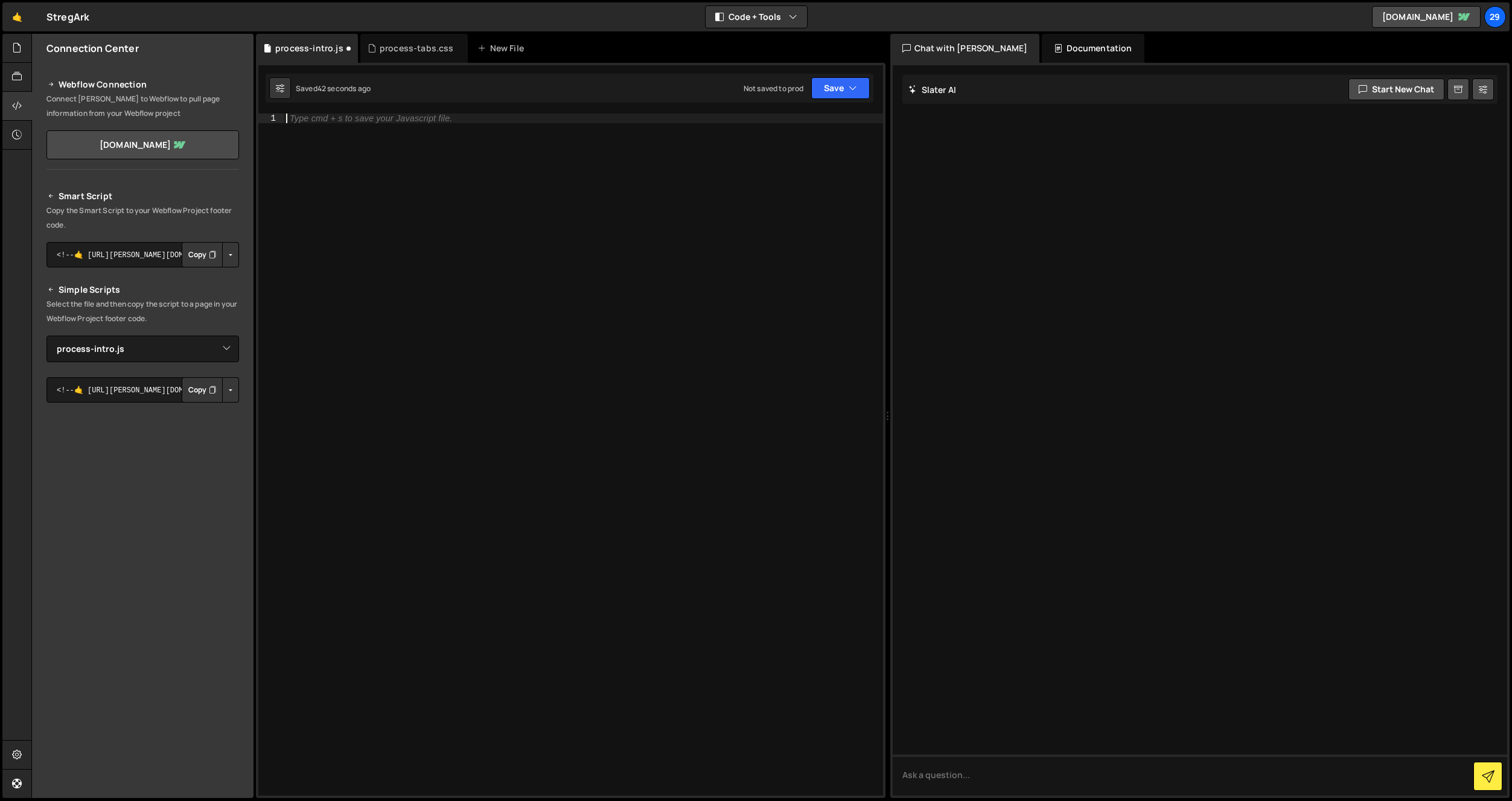
drag, startPoint x: 408, startPoint y: 44, endPoint x: 412, endPoint y: 64, distance: 20.4
click at [408, 44] on div "process-tabs.css" at bounding box center [416, 48] width 74 height 12
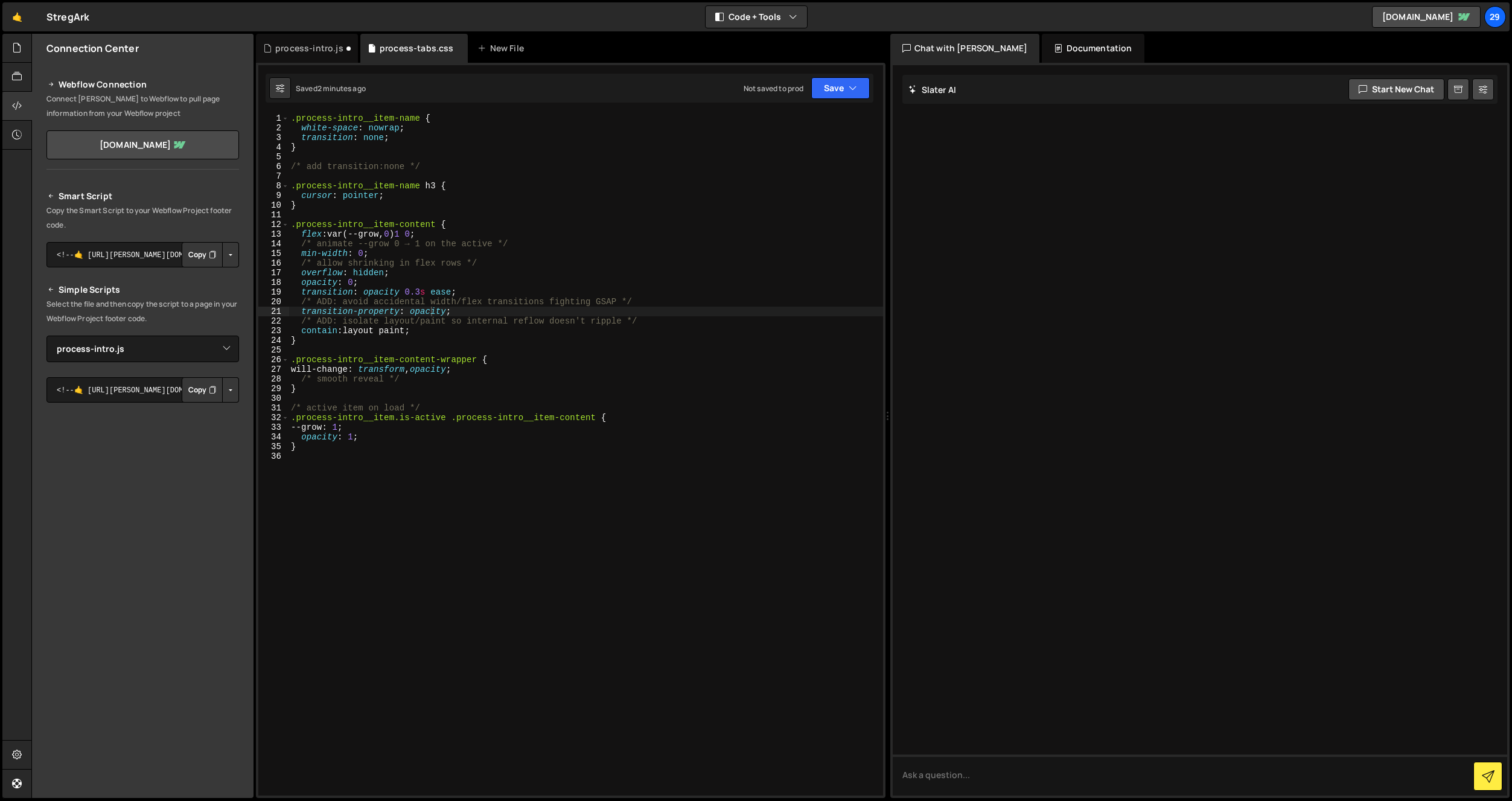
drag, startPoint x: 434, startPoint y: 289, endPoint x: 451, endPoint y: 306, distance: 24.0
click at [438, 293] on div ".process-intro__item-name { white-space : nowrap ; transition : none ; } /* add…" at bounding box center [586, 464] width 595 height 702
type textarea "}"
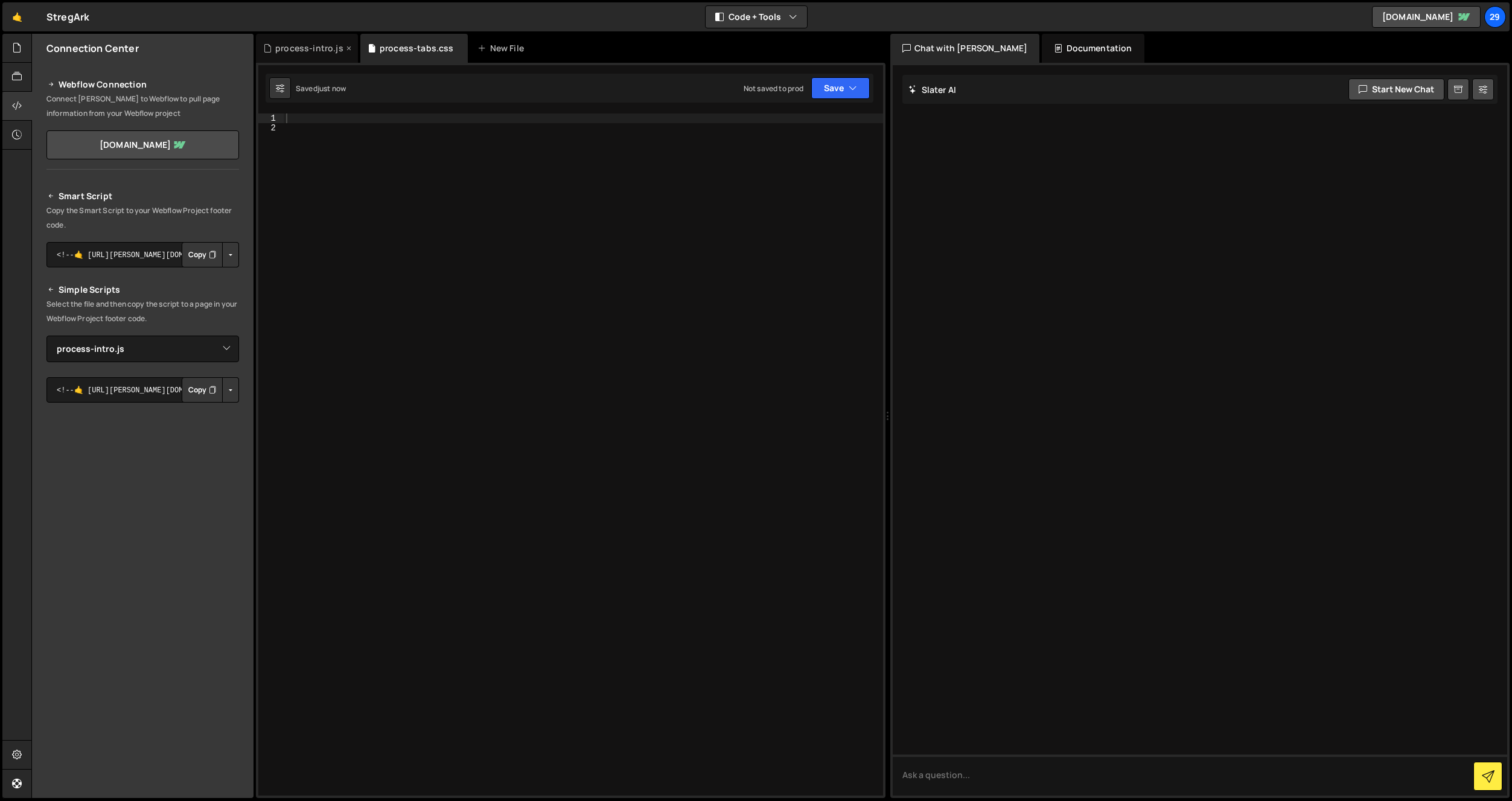
click at [297, 50] on div "process-intro.js" at bounding box center [309, 48] width 68 height 12
click at [420, 50] on div "process-tabs.css" at bounding box center [416, 48] width 74 height 12
click at [398, 125] on div at bounding box center [584, 464] width 599 height 702
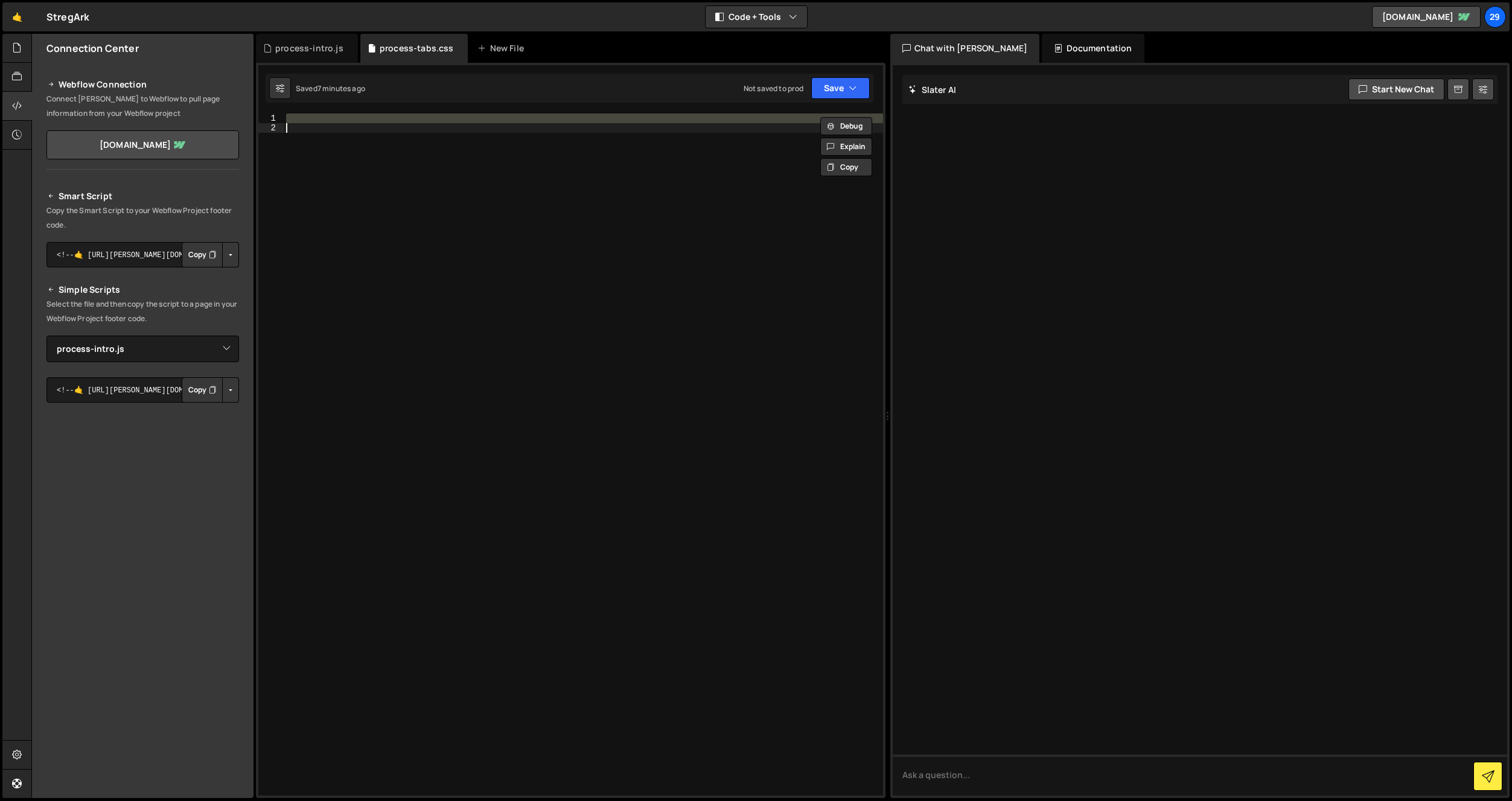
click at [391, 151] on div at bounding box center [584, 455] width 599 height 682
click at [665, 213] on div at bounding box center [584, 455] width 599 height 682
paste textarea "}"
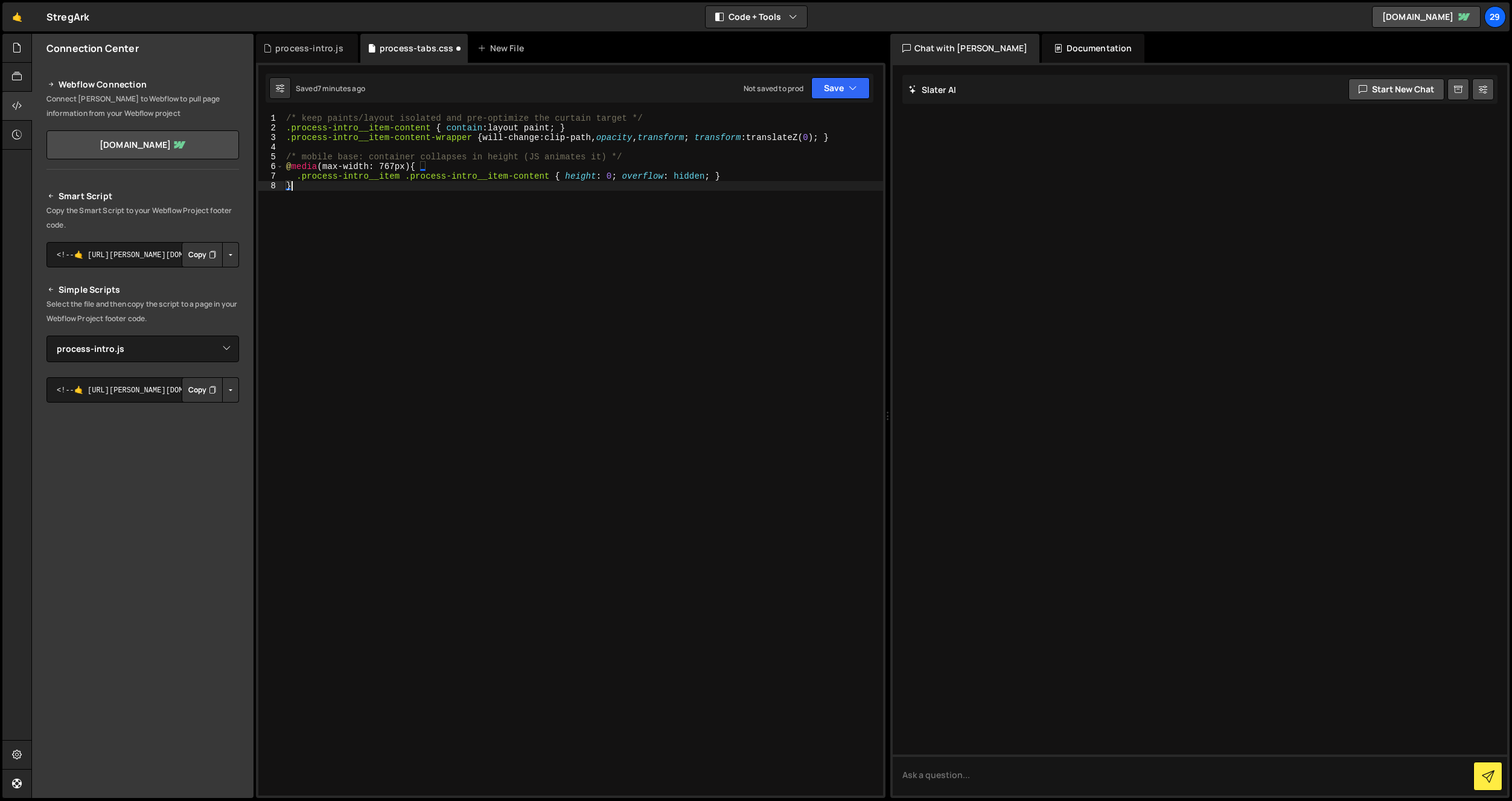
type textarea "transform: translateZ(0);"
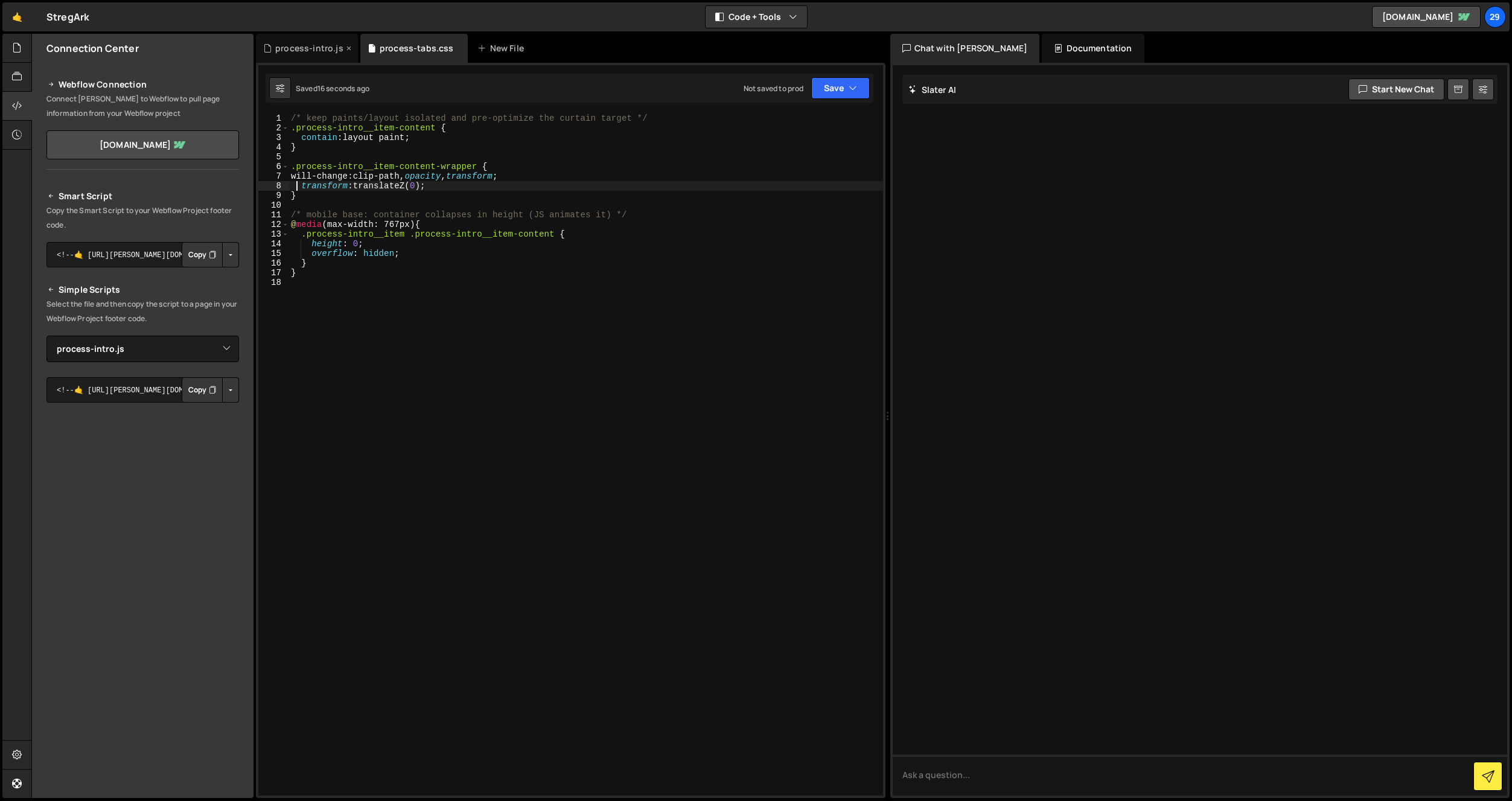
click at [298, 50] on div "process-intro.js" at bounding box center [309, 48] width 68 height 12
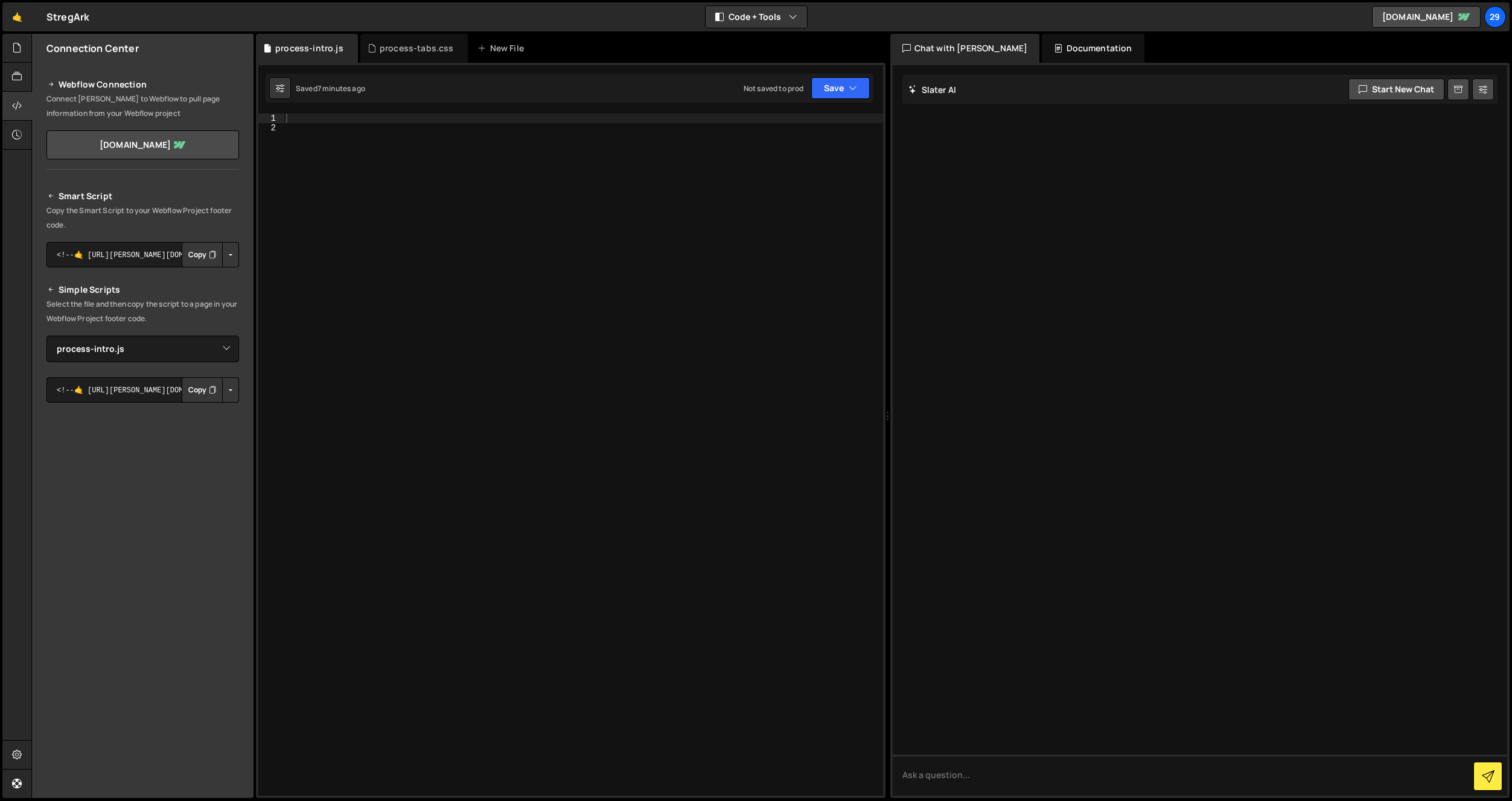
click at [438, 269] on div at bounding box center [584, 464] width 599 height 702
paste textarea "});"
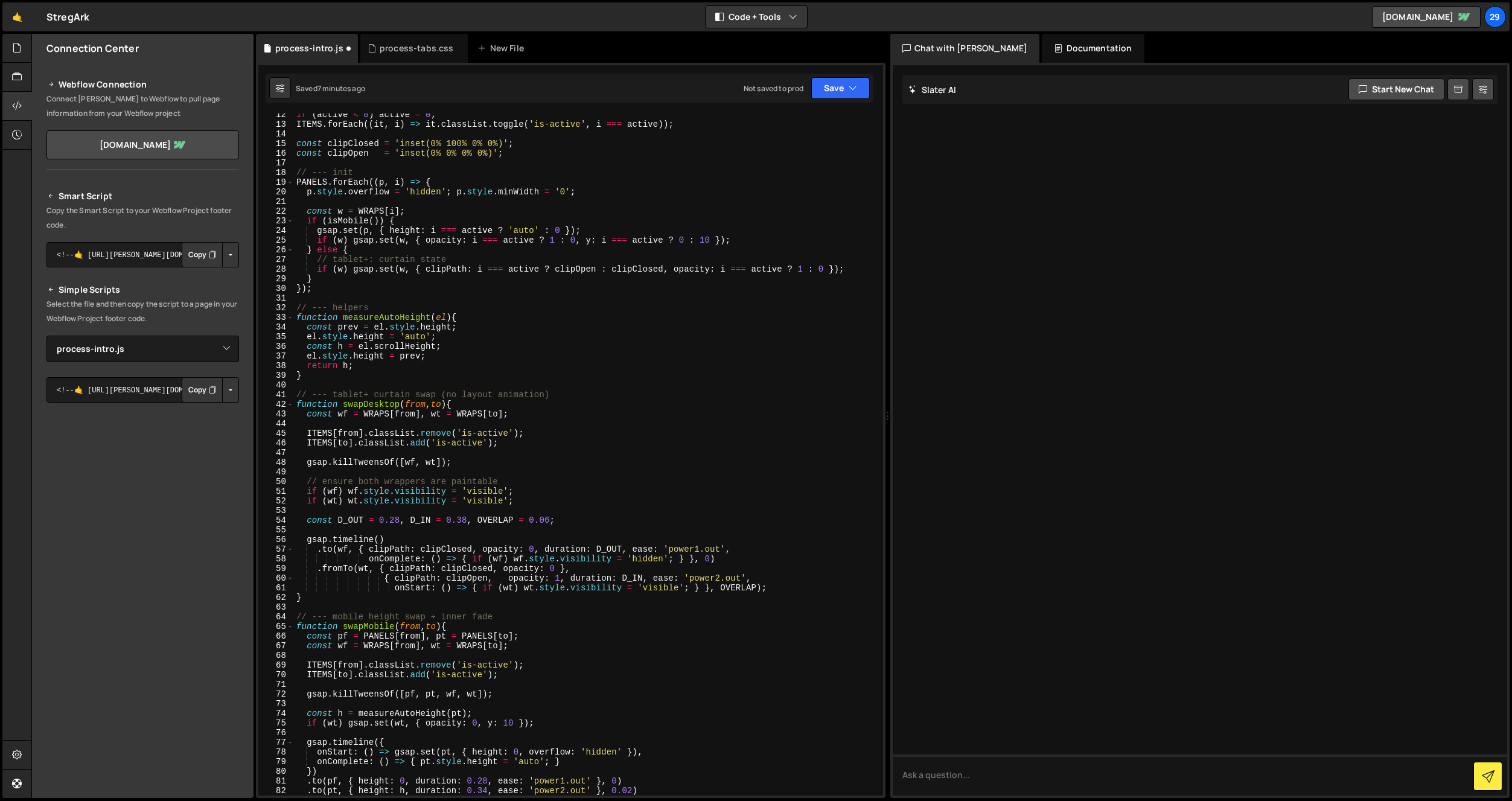
scroll to position [0, 0]
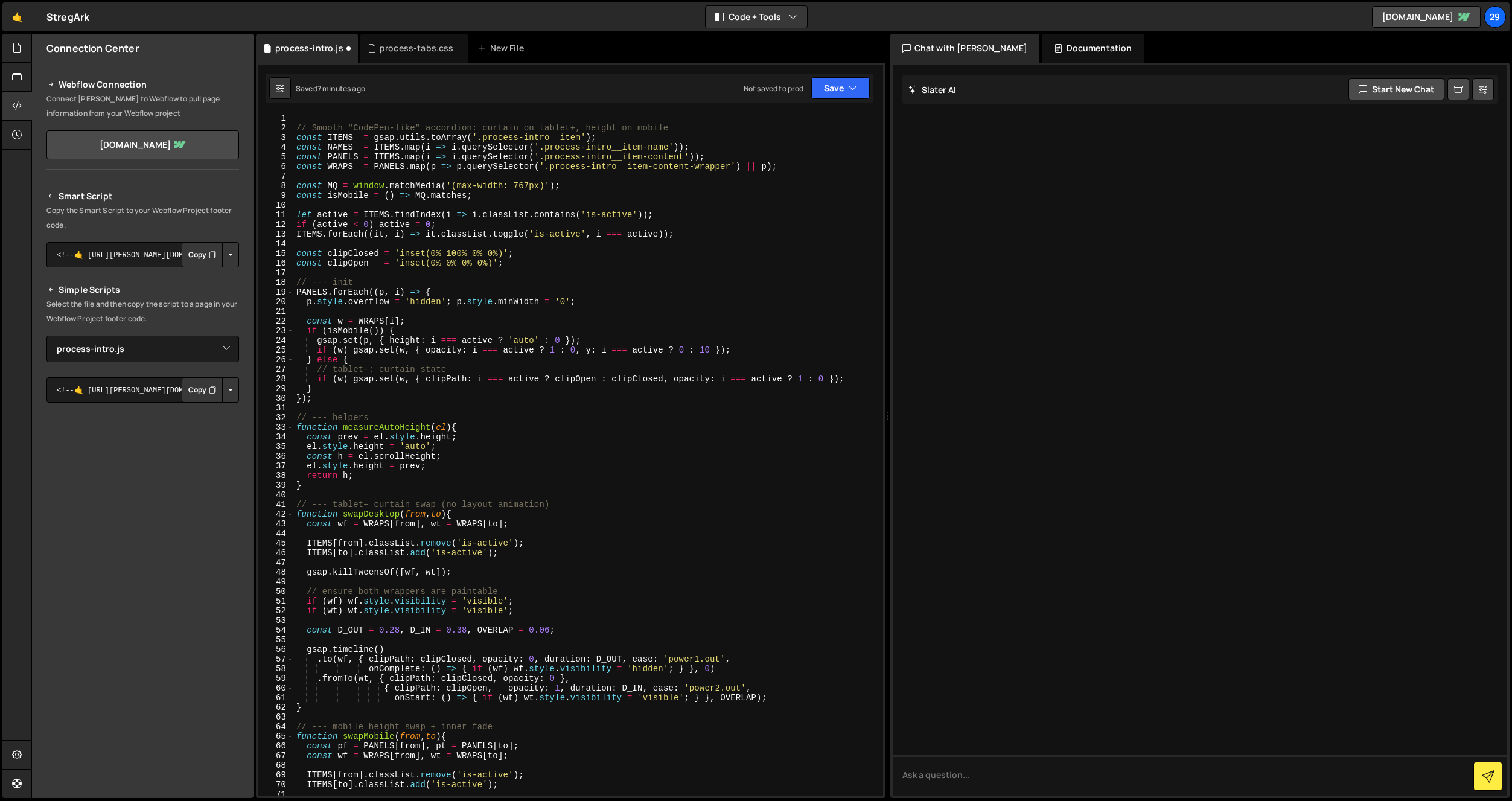
type textarea "// --- breakpoint hygiene"
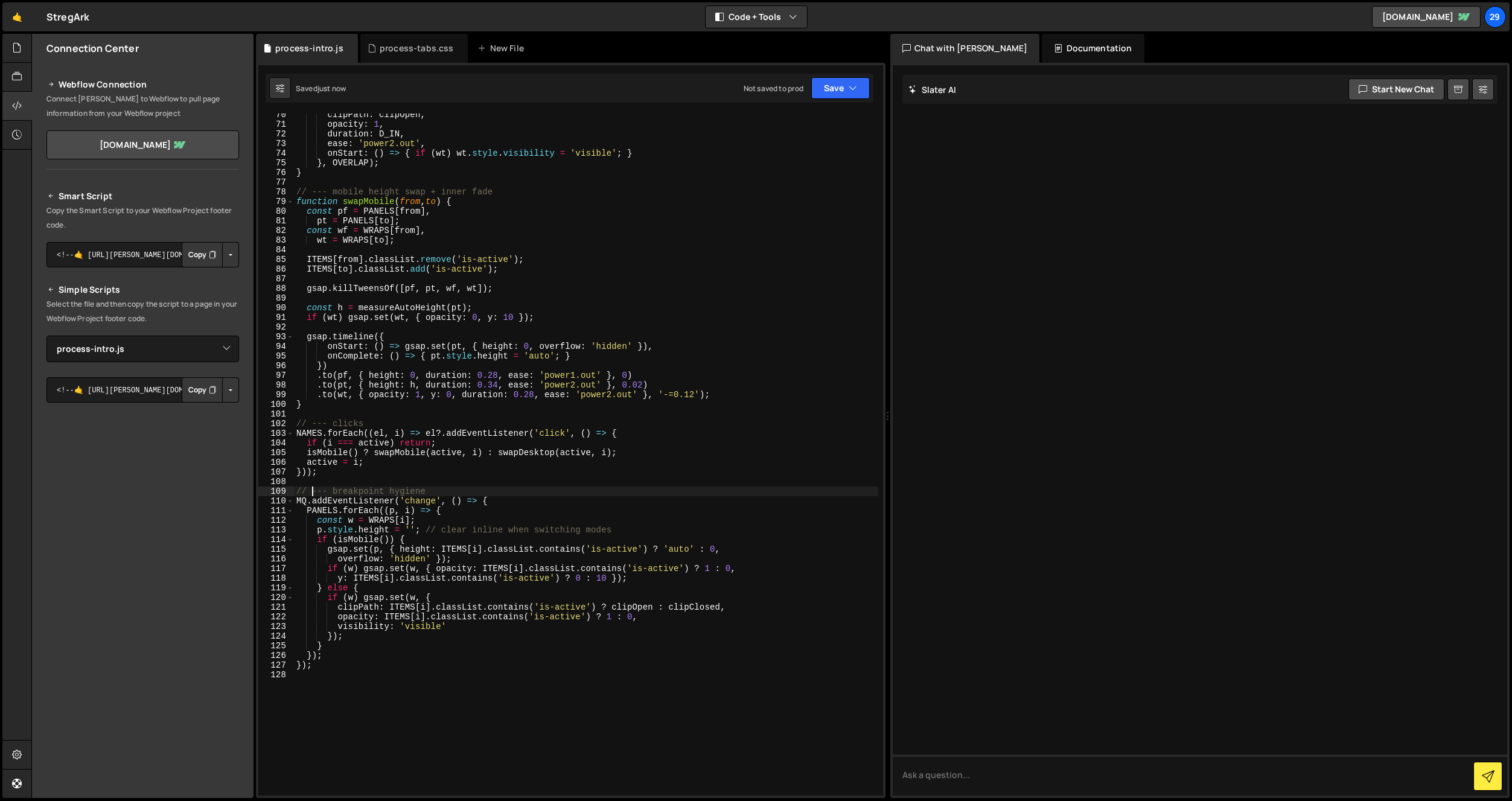
scroll to position [667, 0]
click at [400, 48] on div "process-tabs.css" at bounding box center [416, 48] width 74 height 12
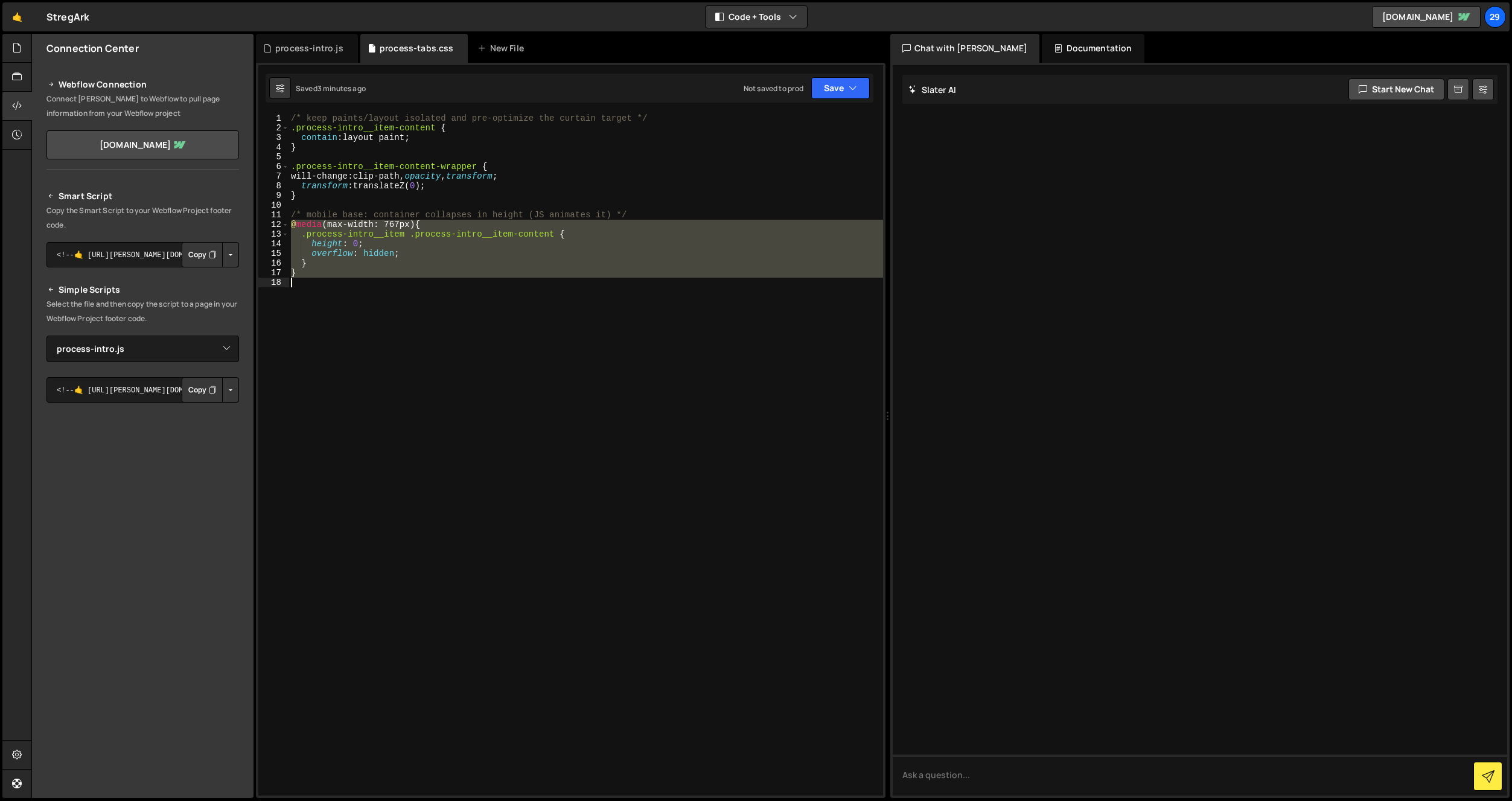
drag, startPoint x: 291, startPoint y: 226, endPoint x: 362, endPoint y: 295, distance: 99.0
click at [337, 284] on div "/* keep paints/layout isolated and pre-optimize the curtain target */ .process-…" at bounding box center [586, 464] width 595 height 702
paste textarea
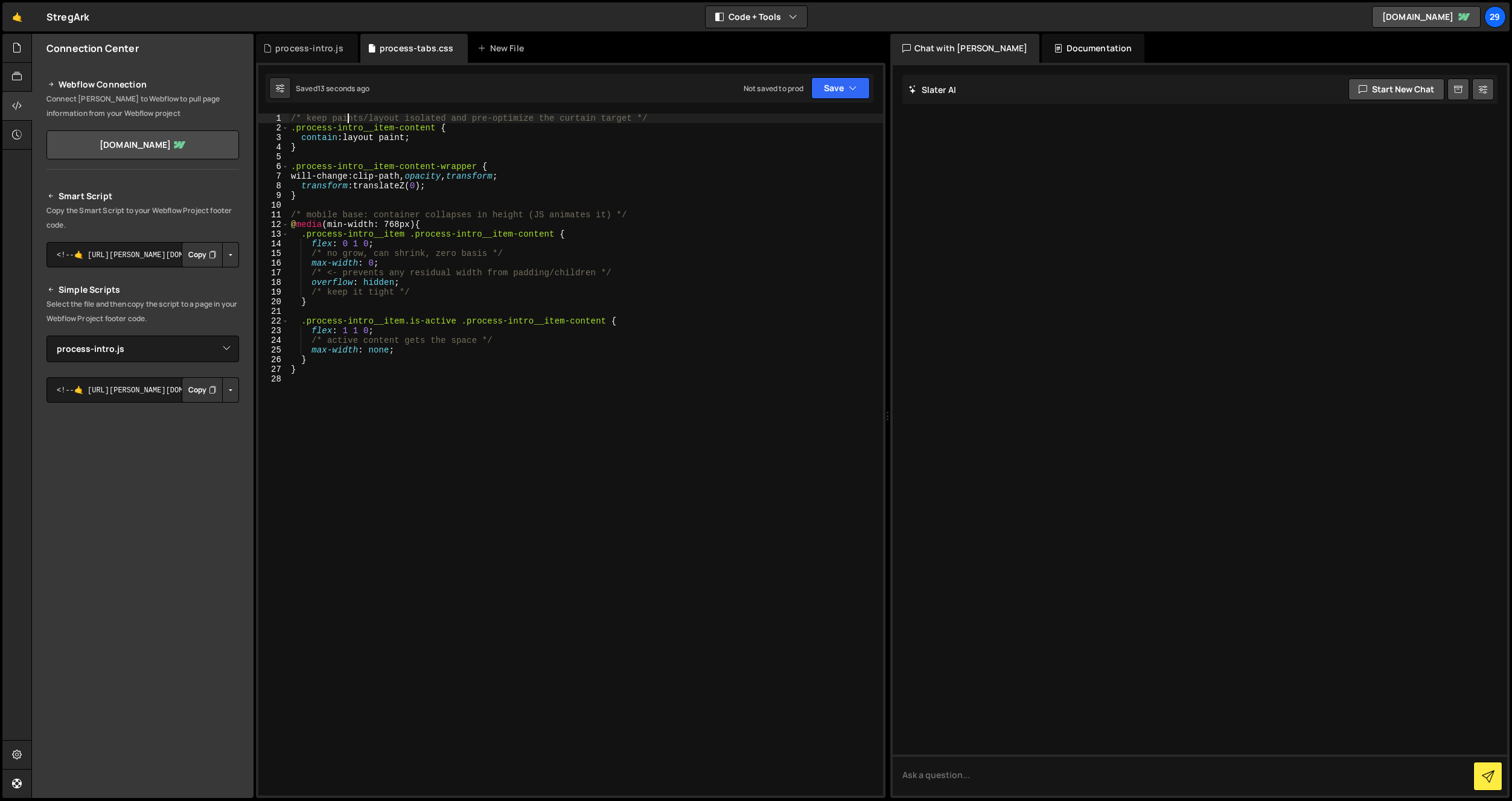
click at [347, 121] on div "/* keep paints/layout isolated and pre-optimize the curtain target */ .process-…" at bounding box center [586, 464] width 595 height 702
type textarea "/* keep paints/layout isolated and pre-optimize the curtain target */"
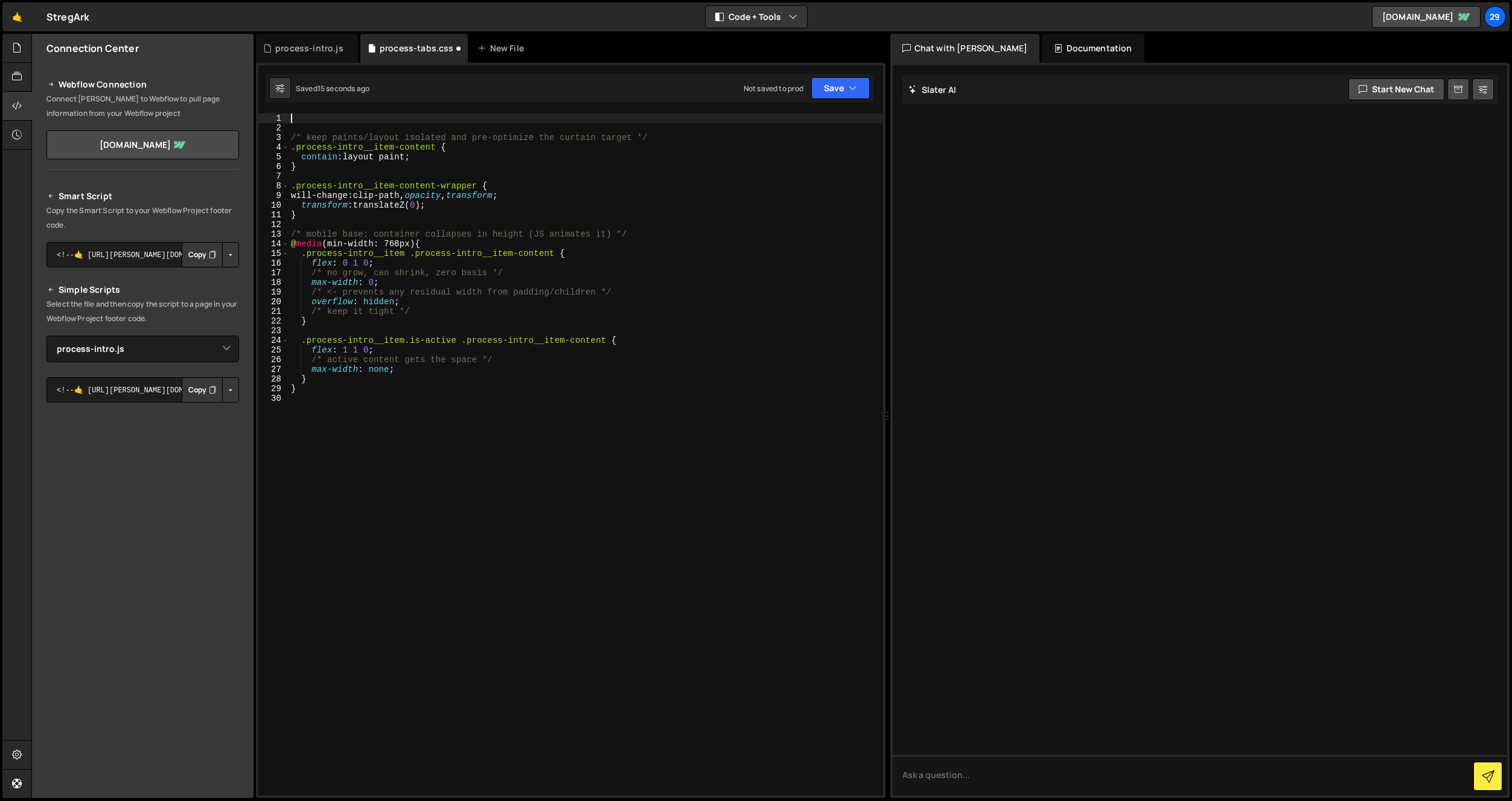
paste textarea ".process-intro__item-name { flex-shrink: 0; white-space: nowrap; transition: no…"
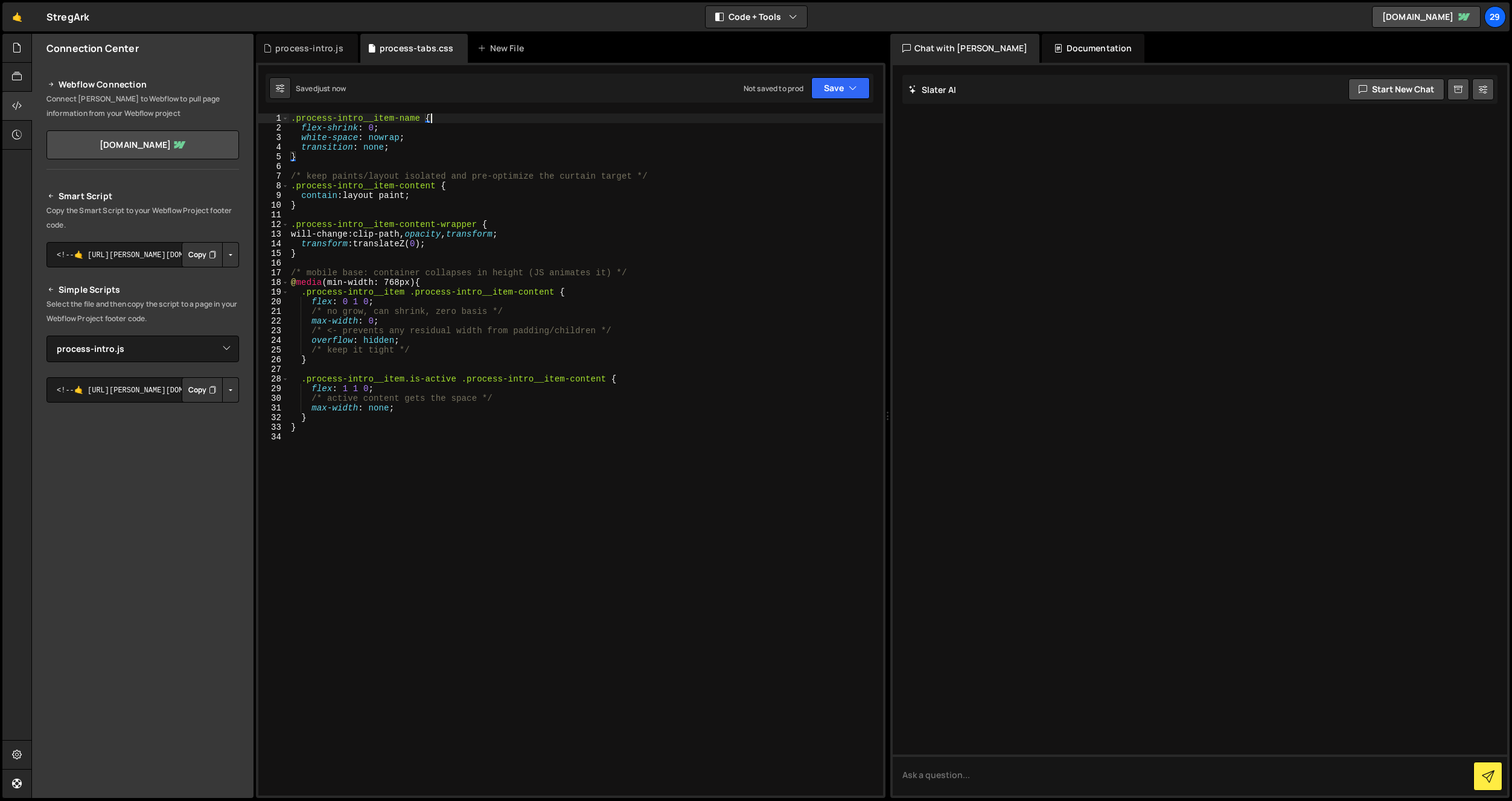
type textarea ".process-intro__item-name {"
click at [422, 434] on div ".process-intro__item-name { flex-shrink : 0 ; white-space : nowrap ; transition…" at bounding box center [586, 464] width 595 height 702
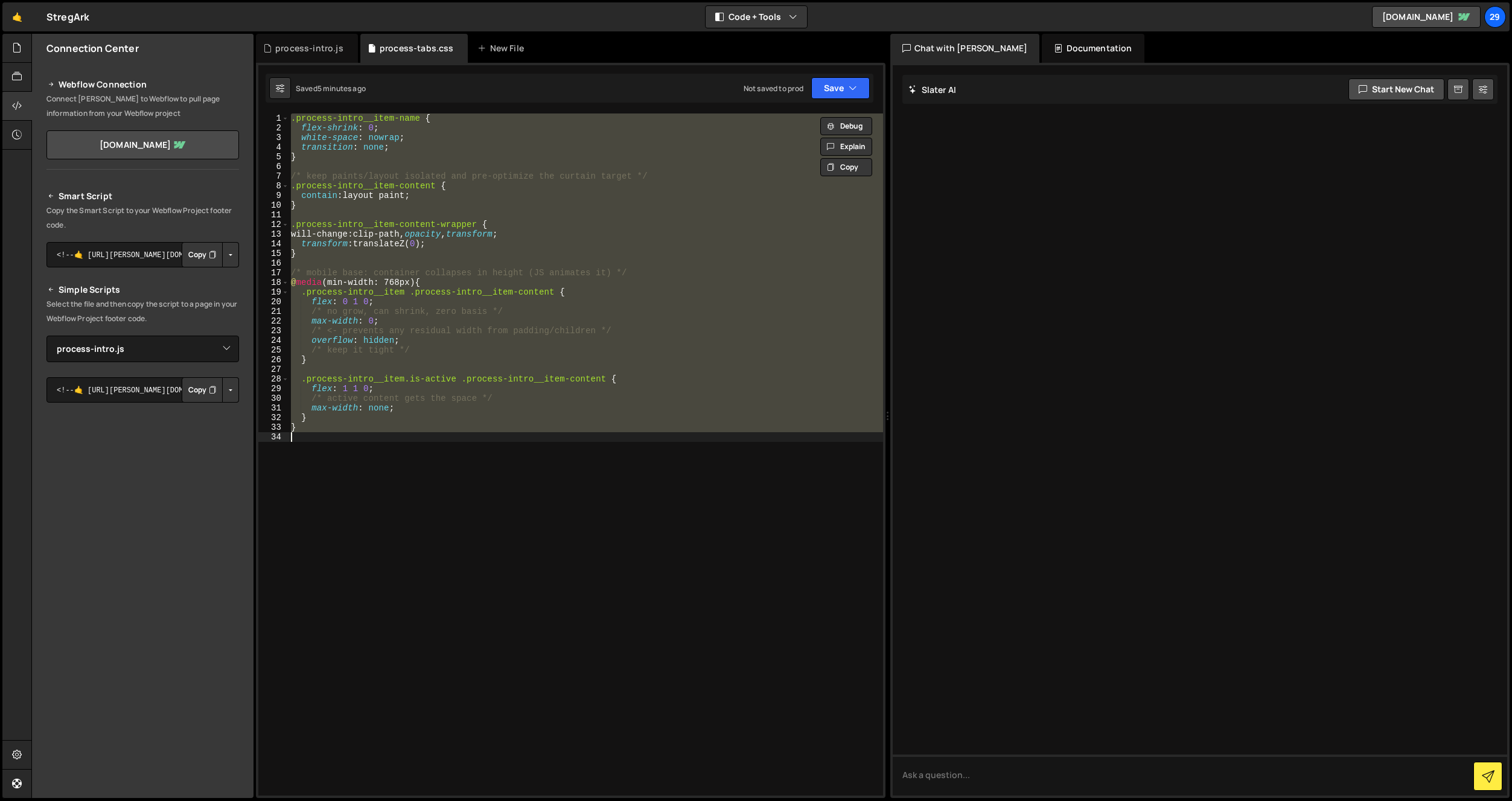
click at [554, 432] on div ".process-intro__item-name { flex-shrink : 0 ; white-space : nowrap ; transition…" at bounding box center [585, 455] width 594 height 682
paste textarea
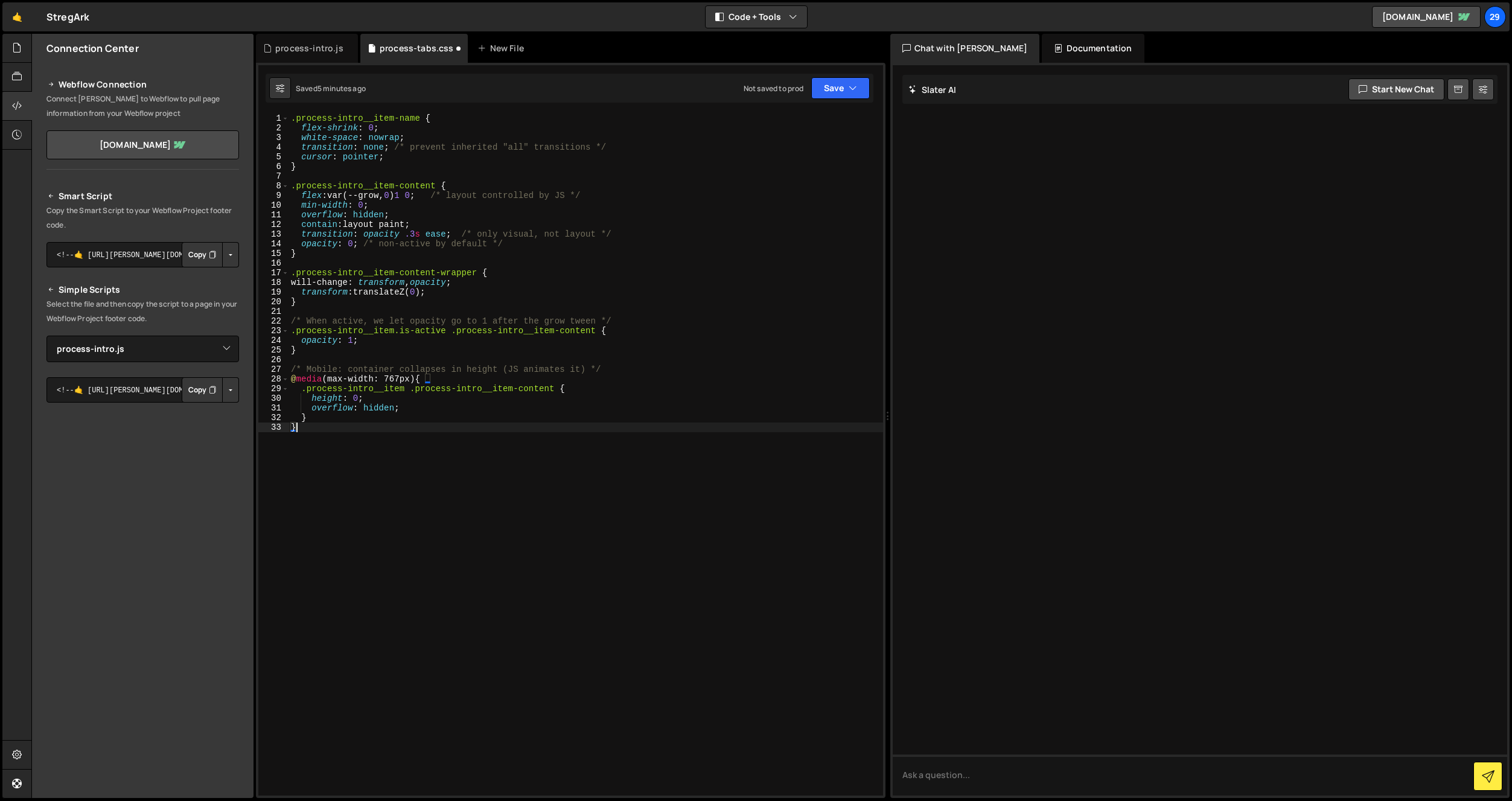
type textarea ".process-intro__item .process-intro__item-content {"
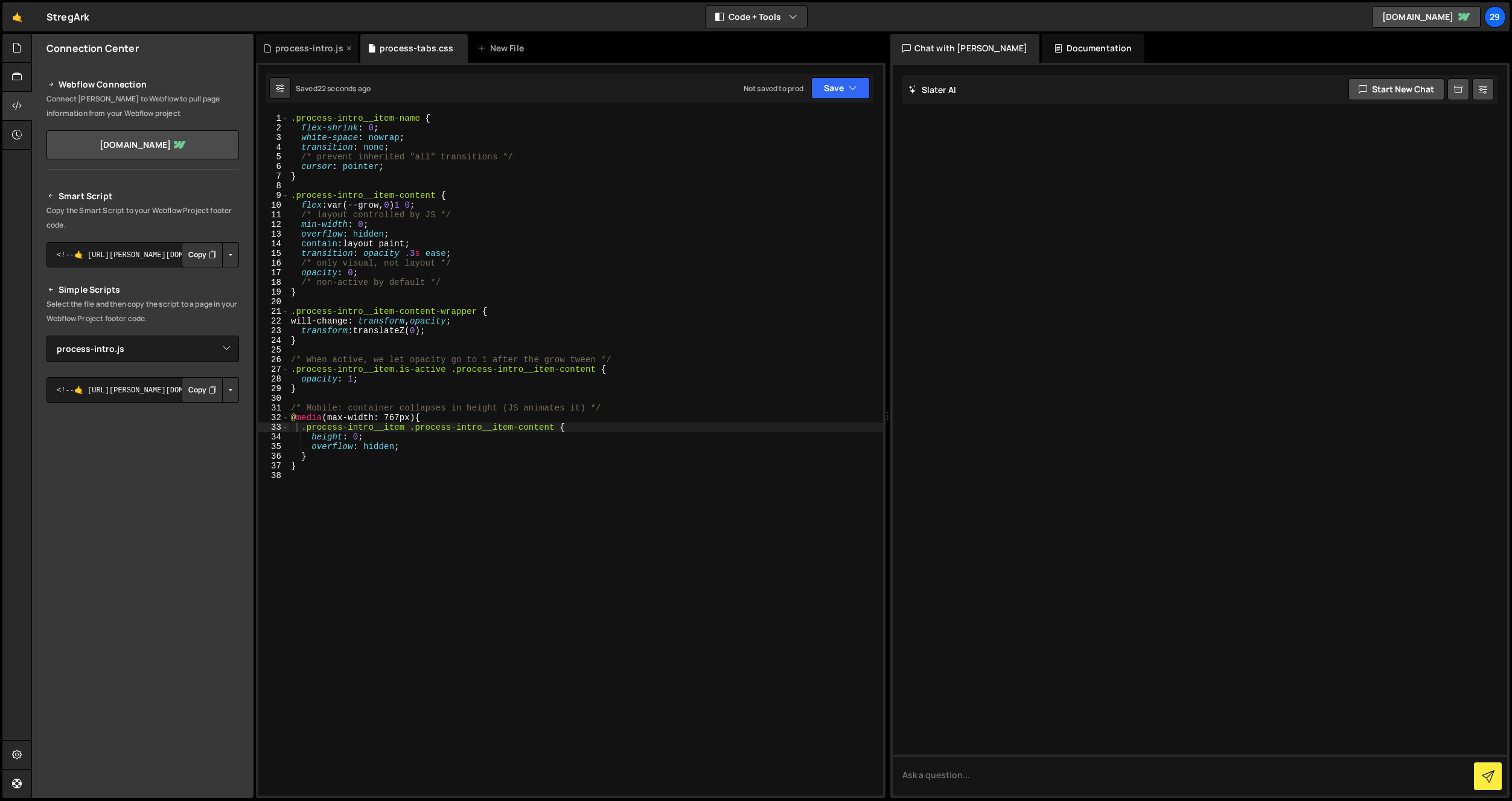
click at [313, 41] on div "process-intro.js" at bounding box center [307, 48] width 102 height 29
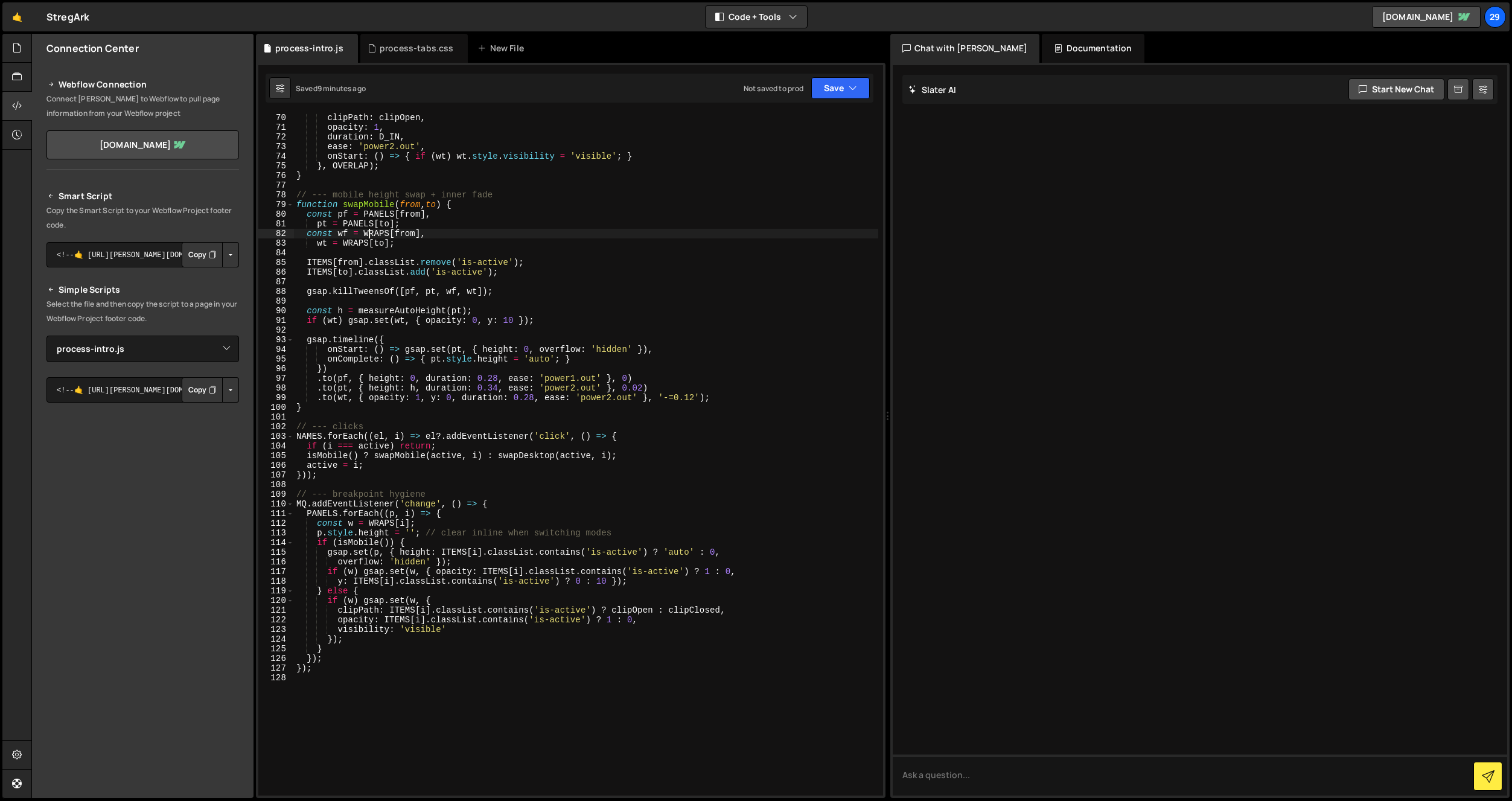
click at [368, 234] on div "clipPath : clipOpen , opacity : 1 , duration : D_IN , ease : 'power2.out' , onS…" at bounding box center [586, 464] width 584 height 702
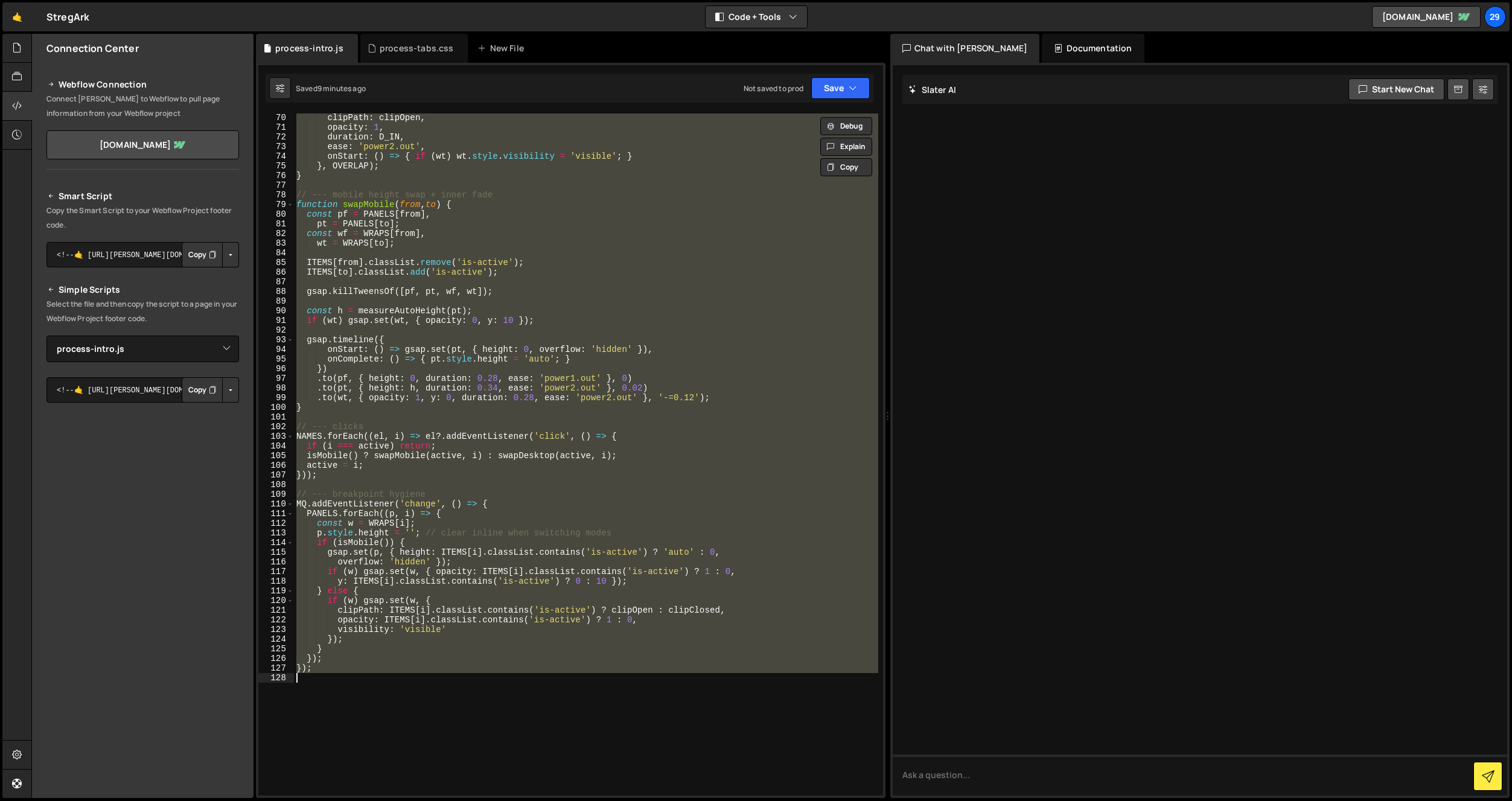
paste textarea
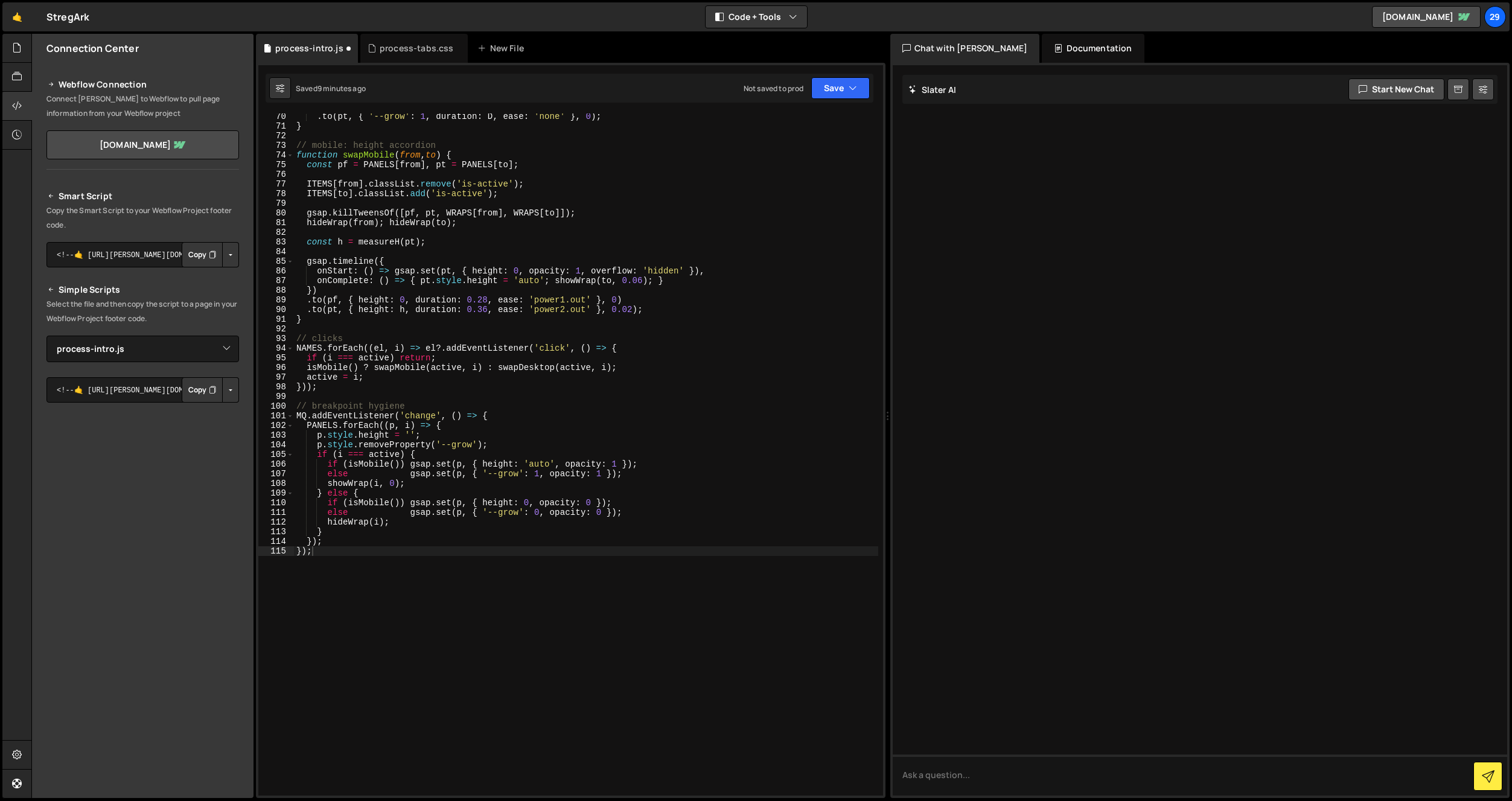
click at [831, 99] on div "Saved 9 minutes ago Not saved to prod Upgrade to Edit Save Save to Staging S Sa…" at bounding box center [569, 88] width 608 height 29
click at [837, 92] on button "Save" at bounding box center [841, 88] width 59 height 22
click at [779, 128] on div "9 minutes ago" at bounding box center [781, 131] width 47 height 11
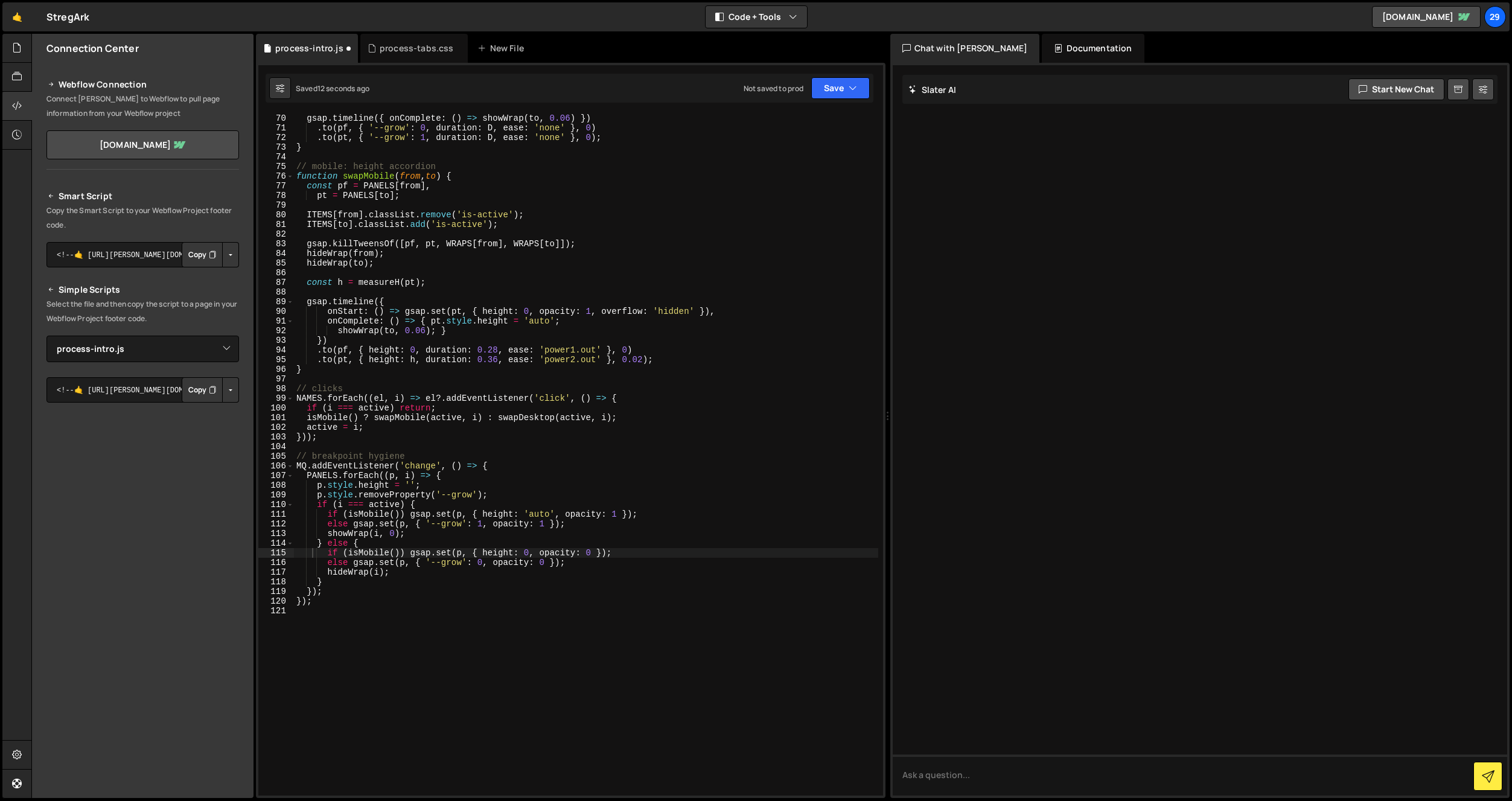
click at [512, 400] on div "const D = 0.48 ; // equal duration, linear easing = constant label glide gsap .…" at bounding box center [586, 455] width 584 height 702
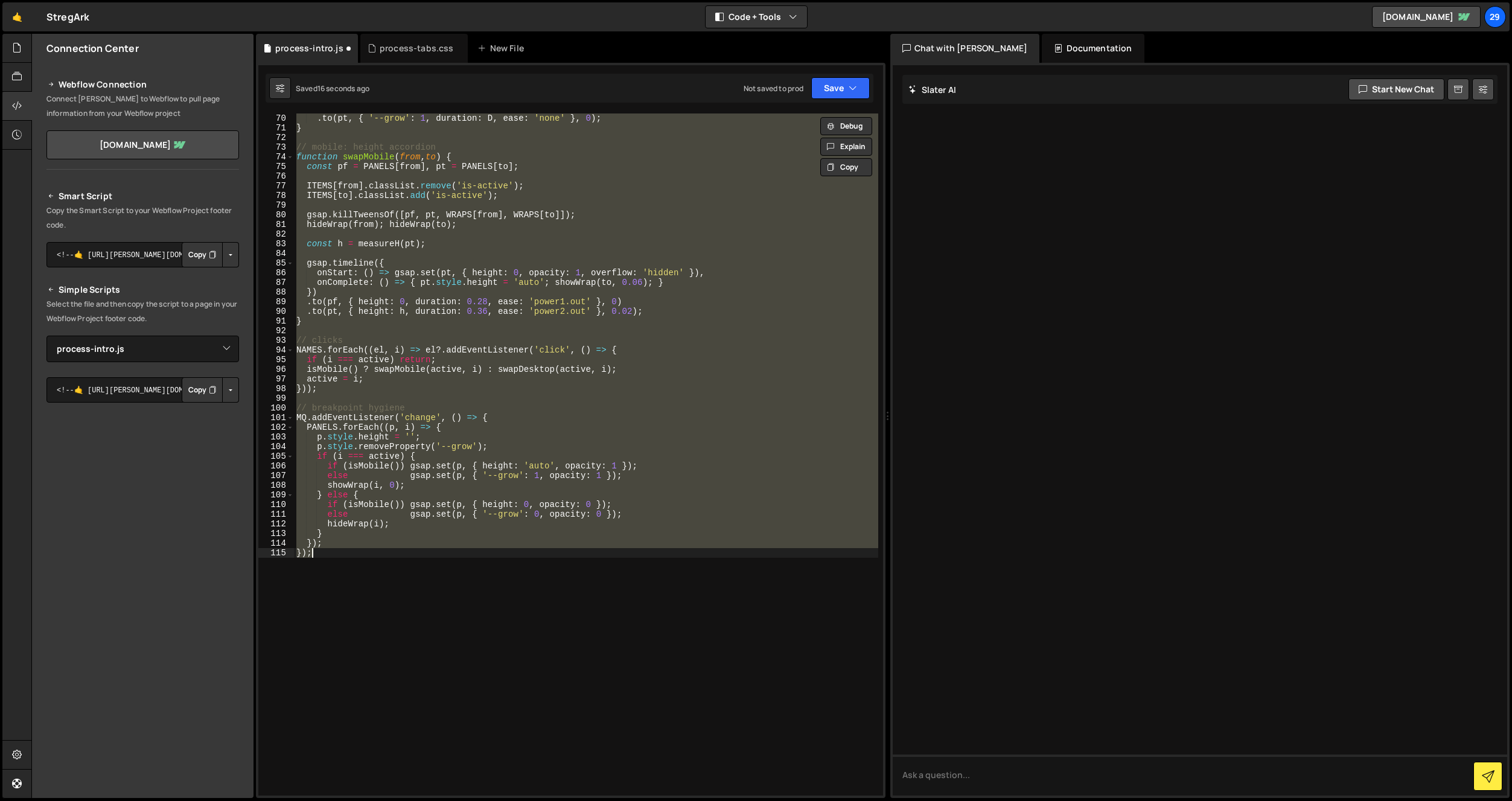
type textarea "});"
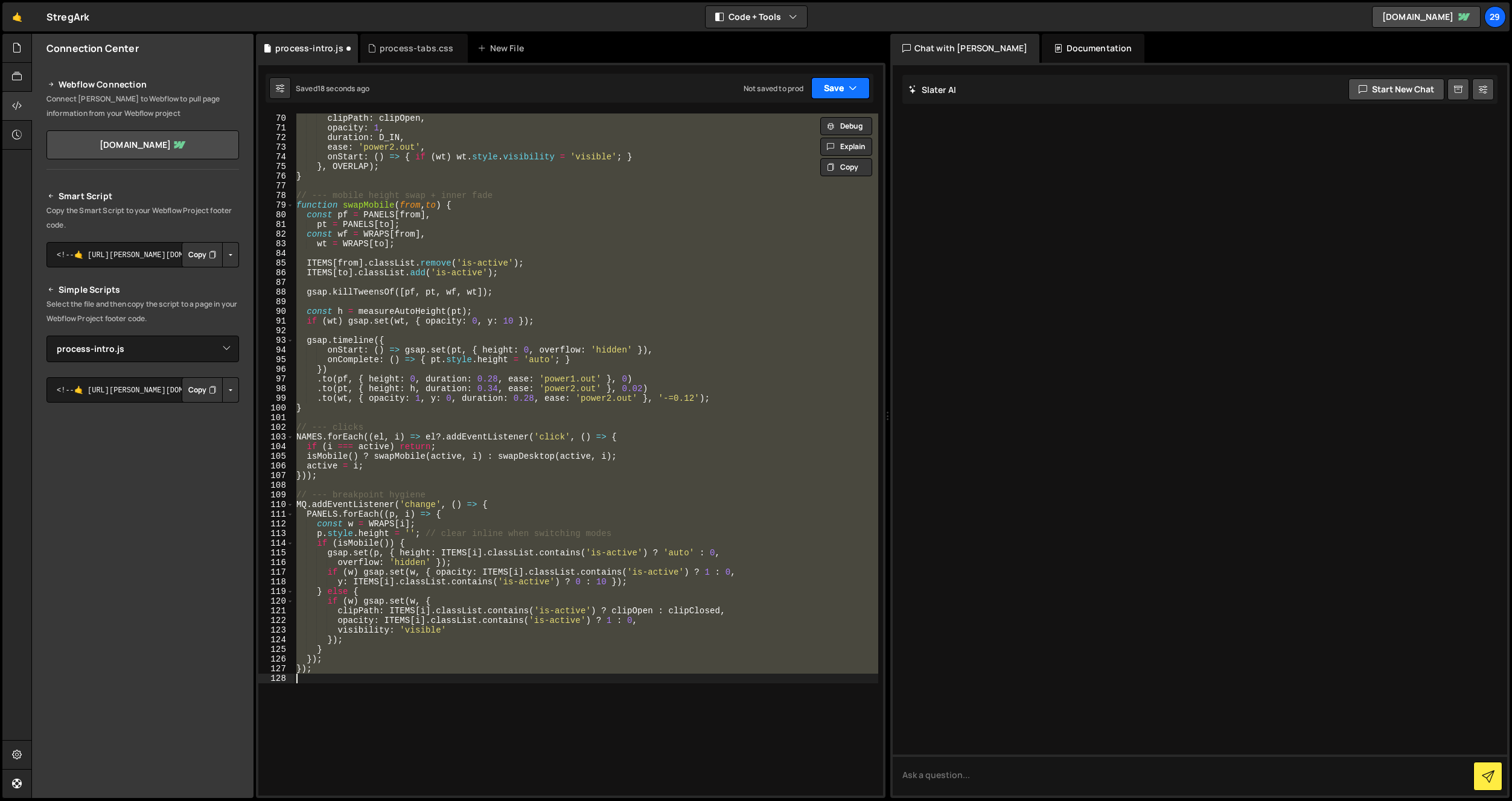
click at [840, 91] on button "Save" at bounding box center [841, 88] width 59 height 22
click at [774, 116] on div "Save to Staging S" at bounding box center [799, 118] width 125 height 12
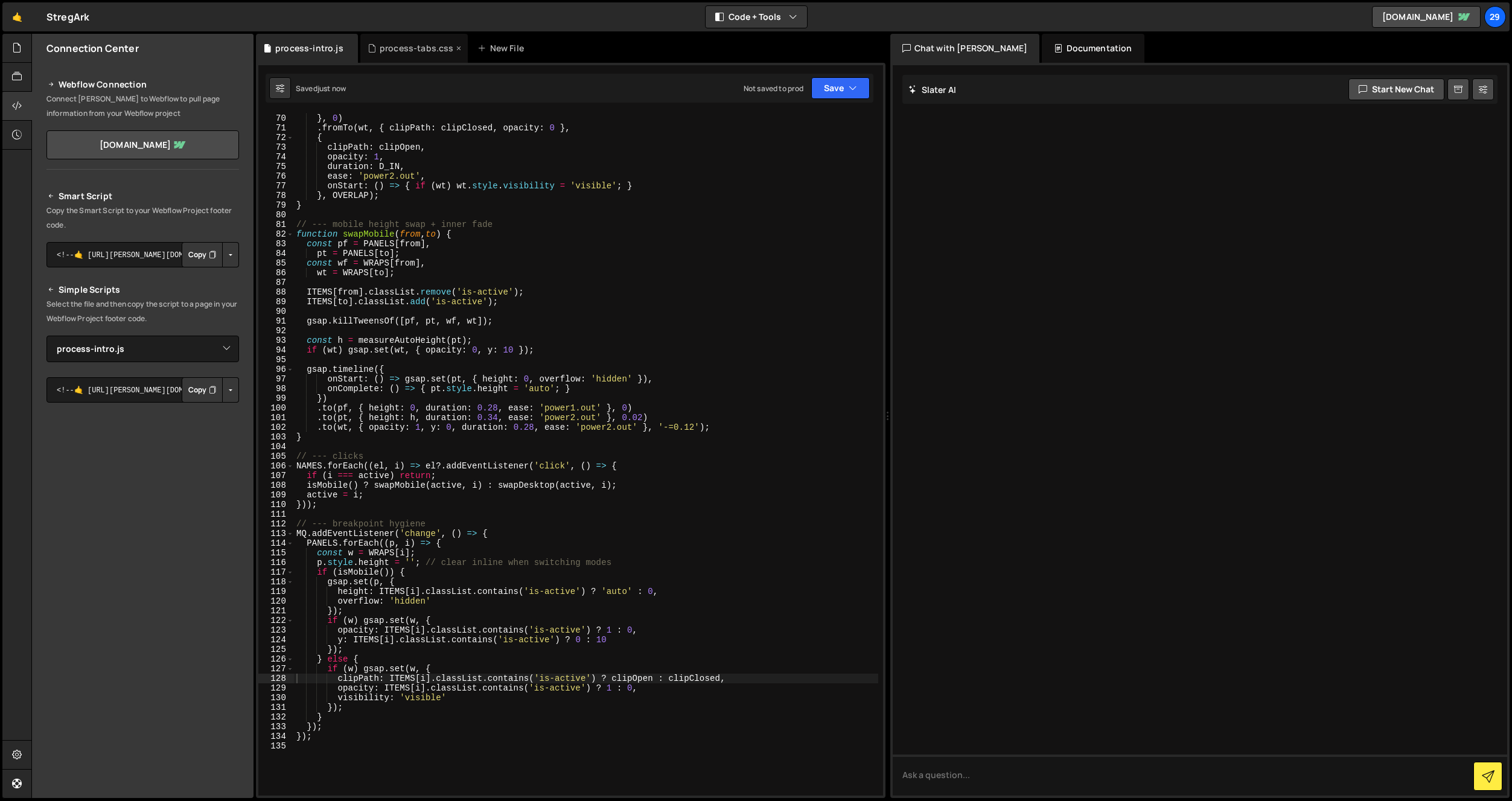
click at [412, 47] on div "process-tabs.css" at bounding box center [416, 48] width 74 height 12
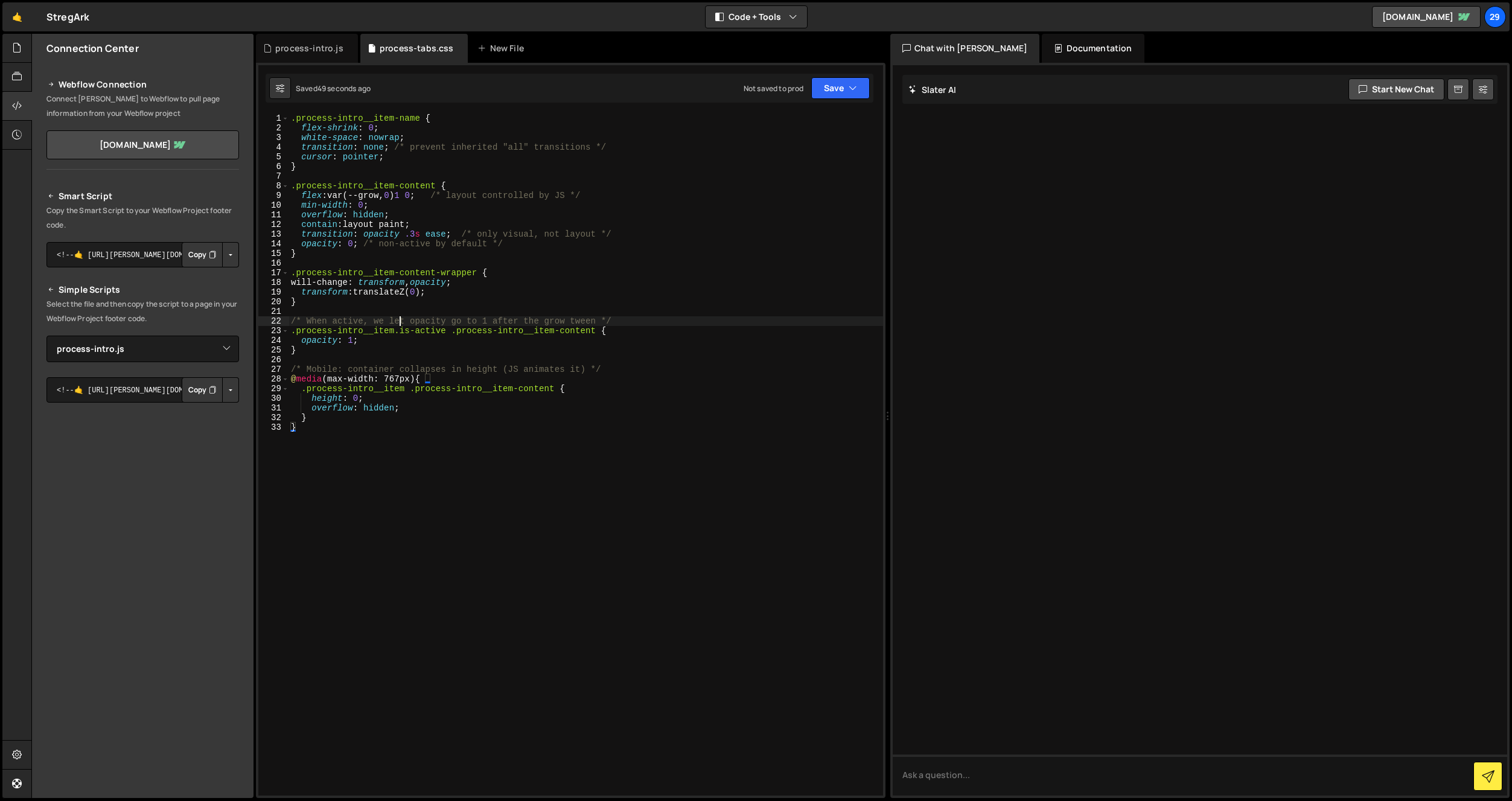
drag, startPoint x: 399, startPoint y: 325, endPoint x: 407, endPoint y: 334, distance: 12.0
click at [403, 328] on div ".process-intro__item-name { flex-shrink : 0 ; white-space : nowrap ; transition…" at bounding box center [586, 464] width 595 height 702
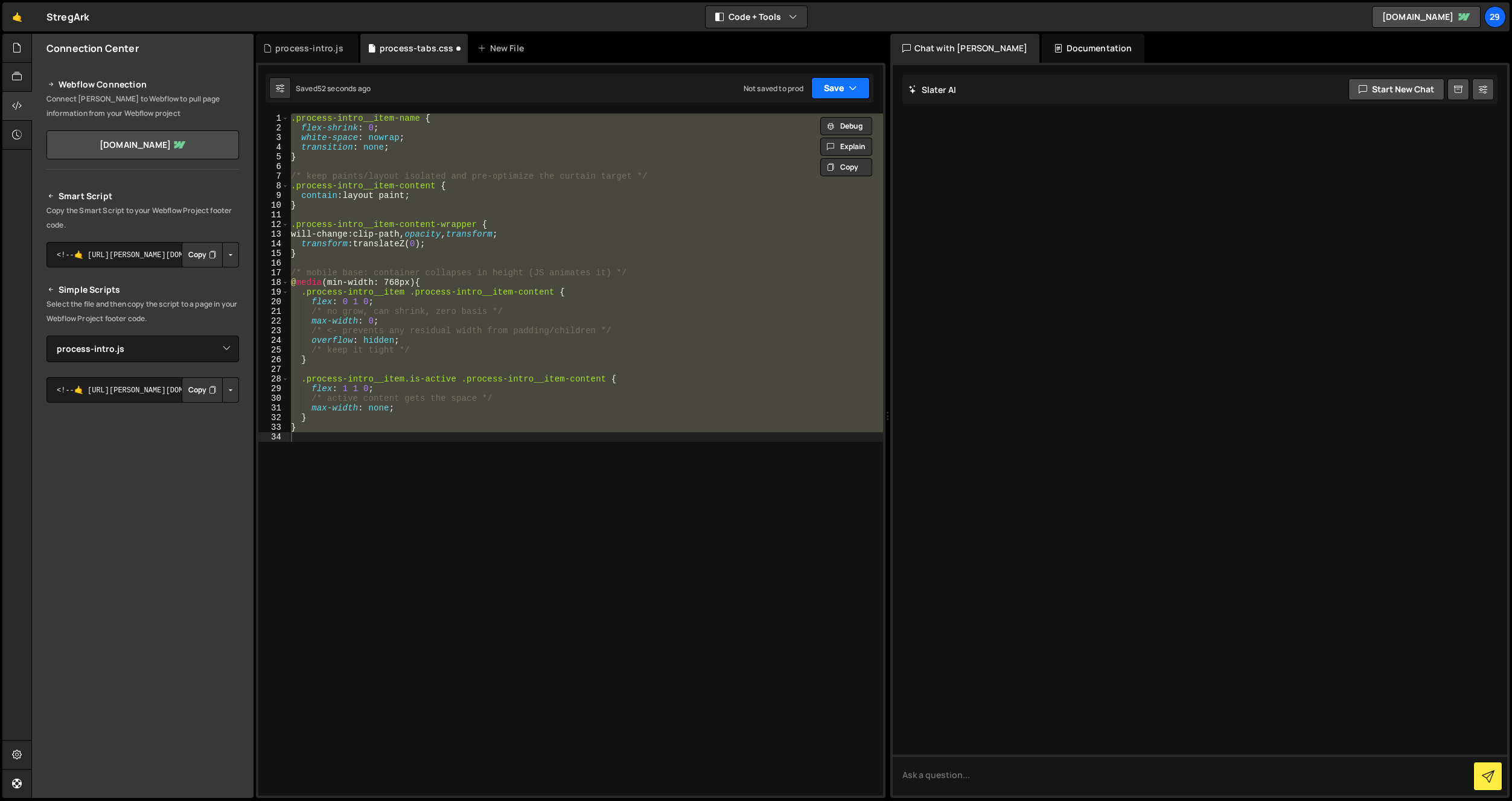
click at [832, 89] on button "Save" at bounding box center [841, 88] width 59 height 22
click at [776, 125] on div "52 seconds ago" at bounding box center [785, 131] width 54 height 11
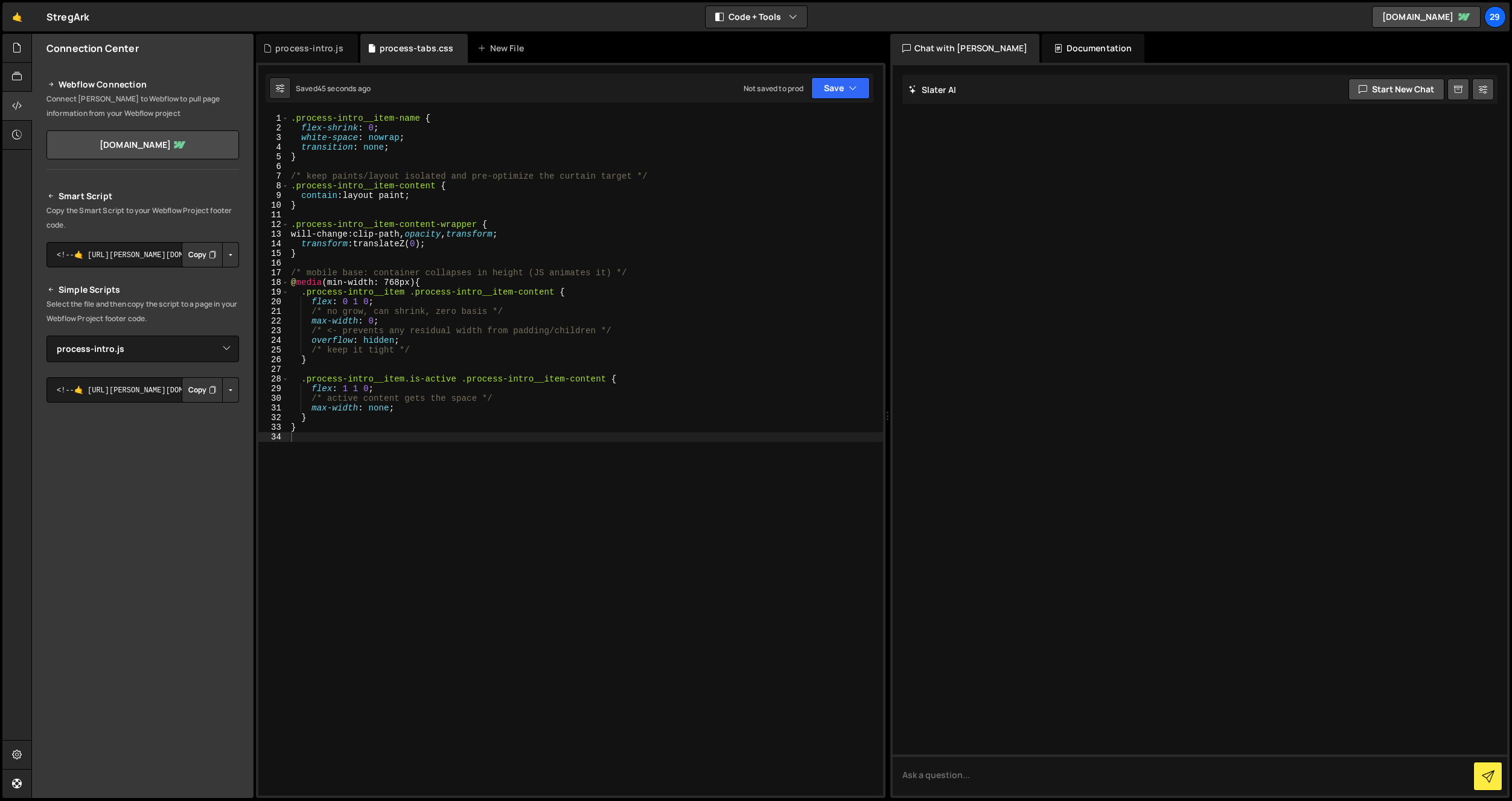
click at [561, 397] on div ".process-intro__item-name { flex-shrink : 0 ; white-space : nowrap ; transition…" at bounding box center [586, 464] width 595 height 702
type textarea "}"
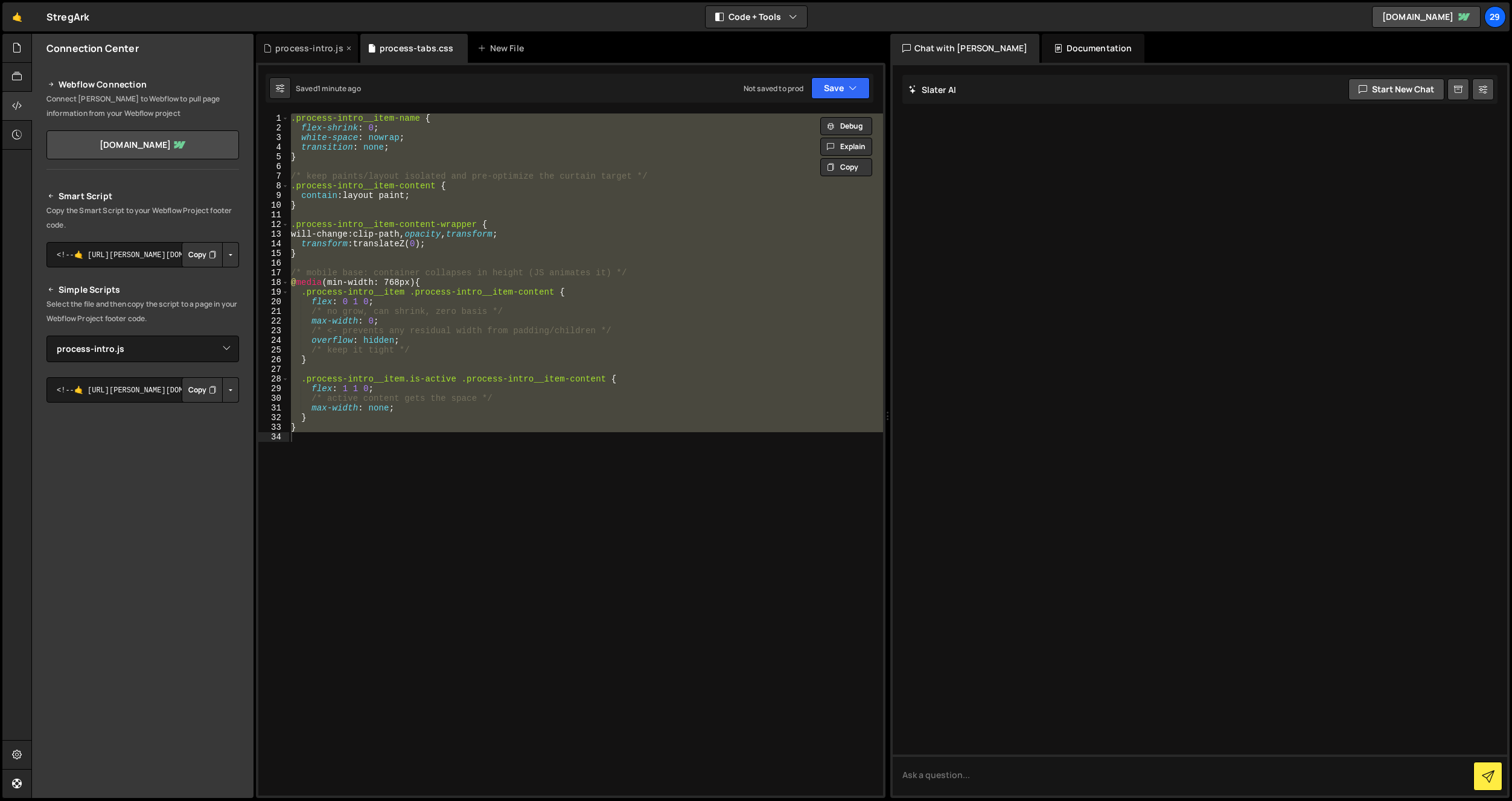
click at [309, 52] on div "process-intro.js" at bounding box center [309, 48] width 68 height 12
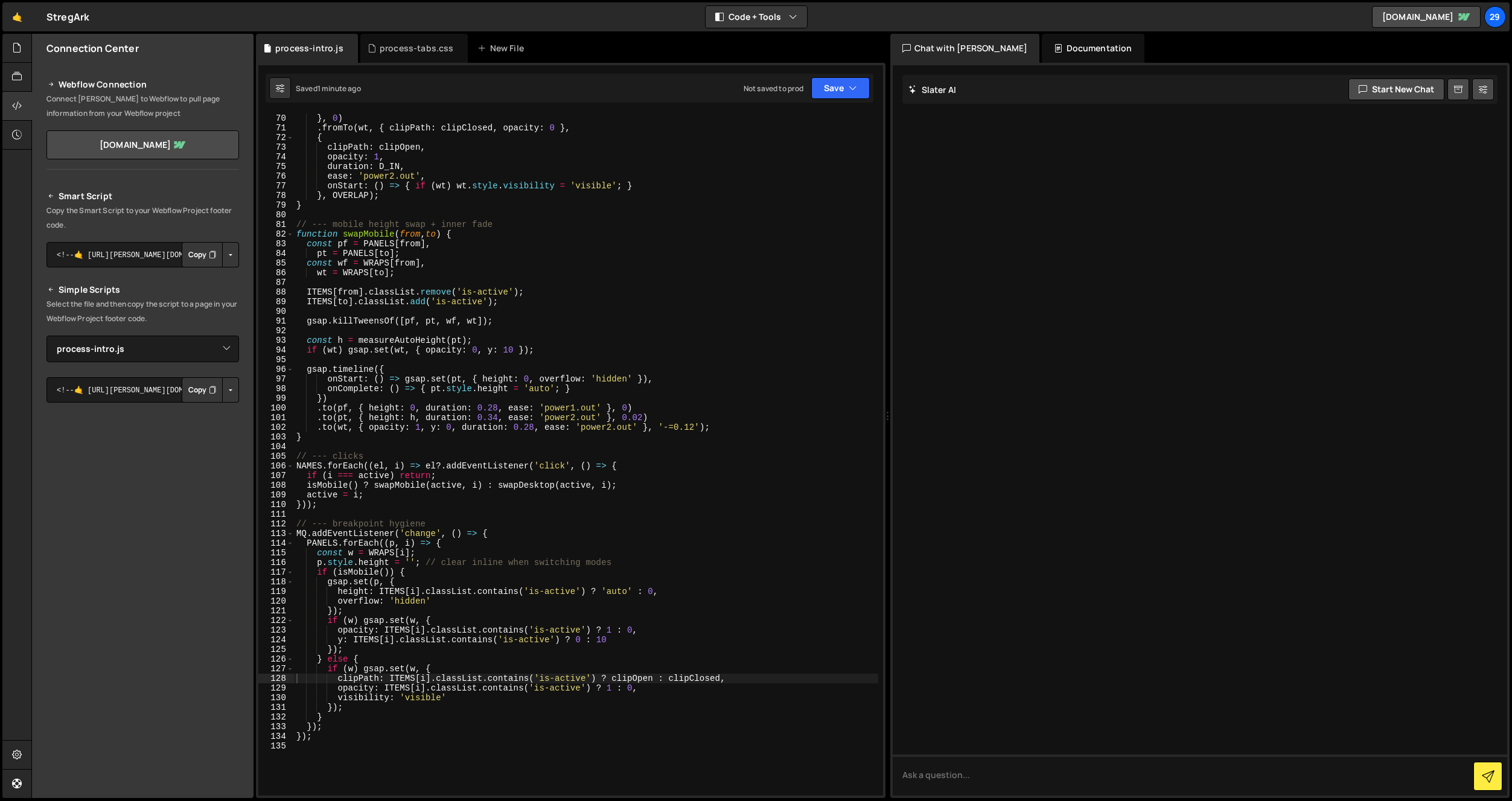
click at [413, 246] on div "onComplete : ( ) => { if ( wf ) wf . style . visibility = 'hidden' ; } } , 0 ) …" at bounding box center [586, 455] width 584 height 702
type textarea "});"
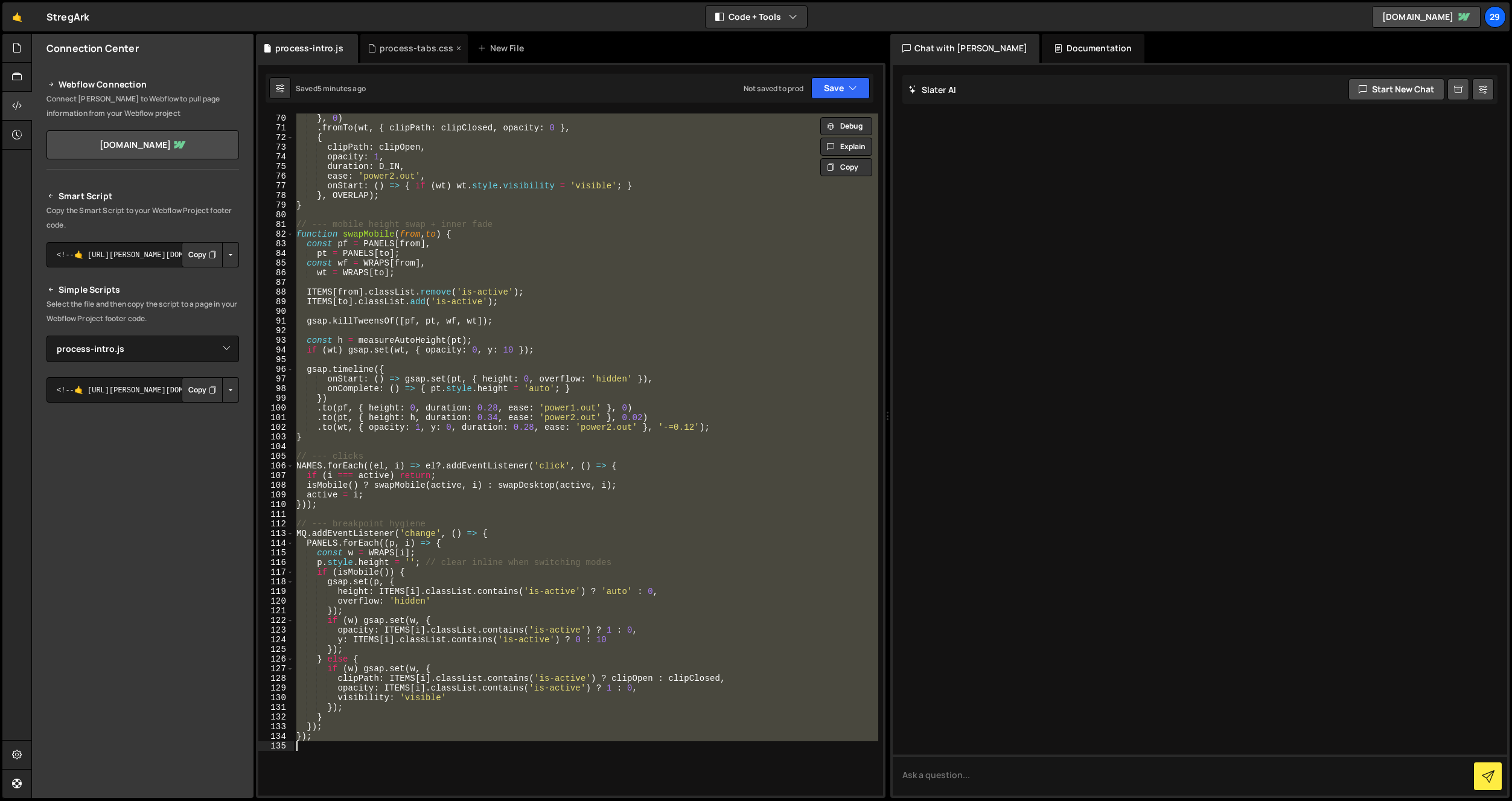
click at [419, 47] on div "process-tabs.css" at bounding box center [416, 48] width 74 height 12
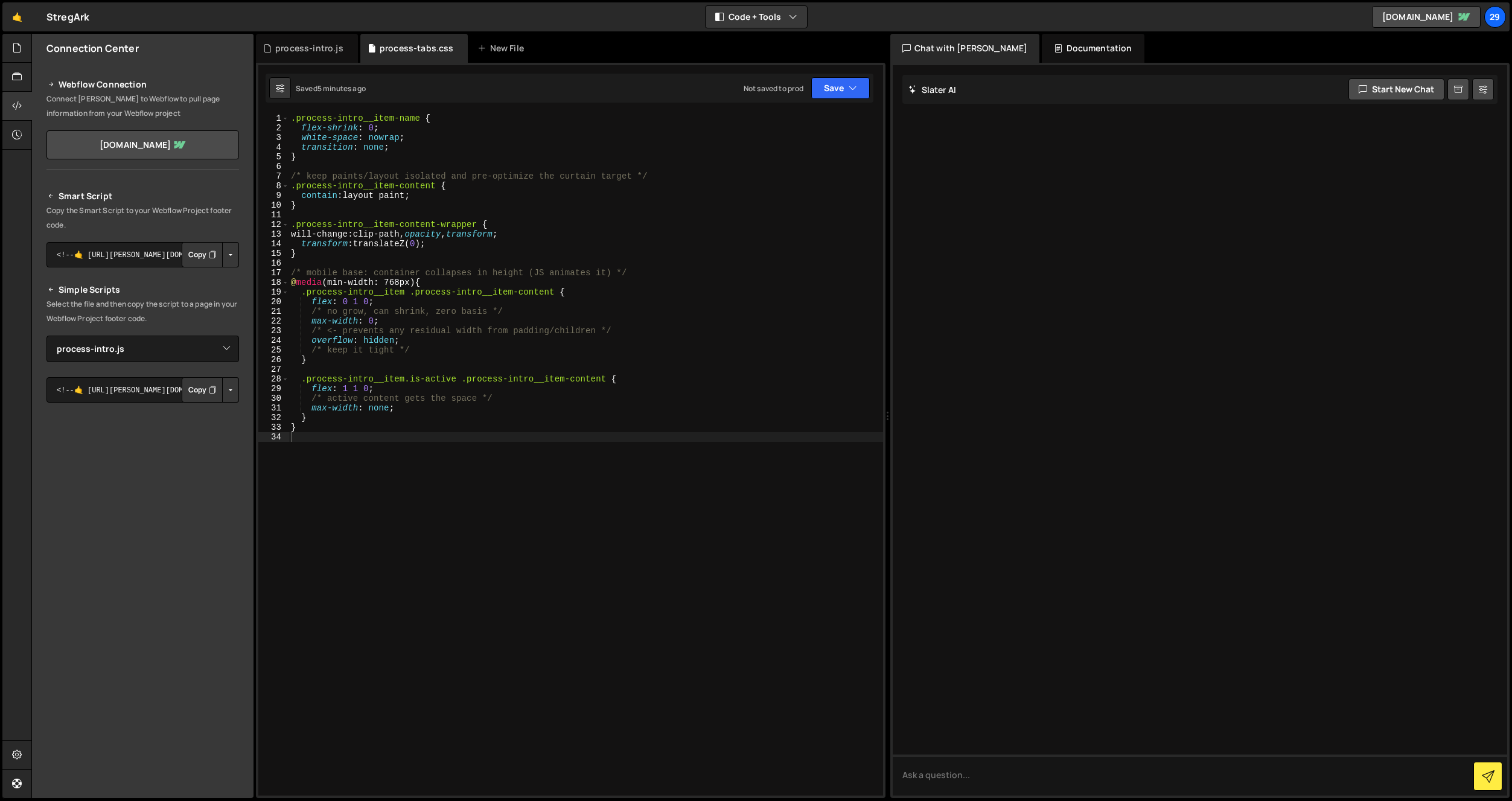
click at [485, 316] on div ".process-intro__item-name { flex-shrink : 0 ; white-space : nowrap ; transition…" at bounding box center [586, 464] width 595 height 702
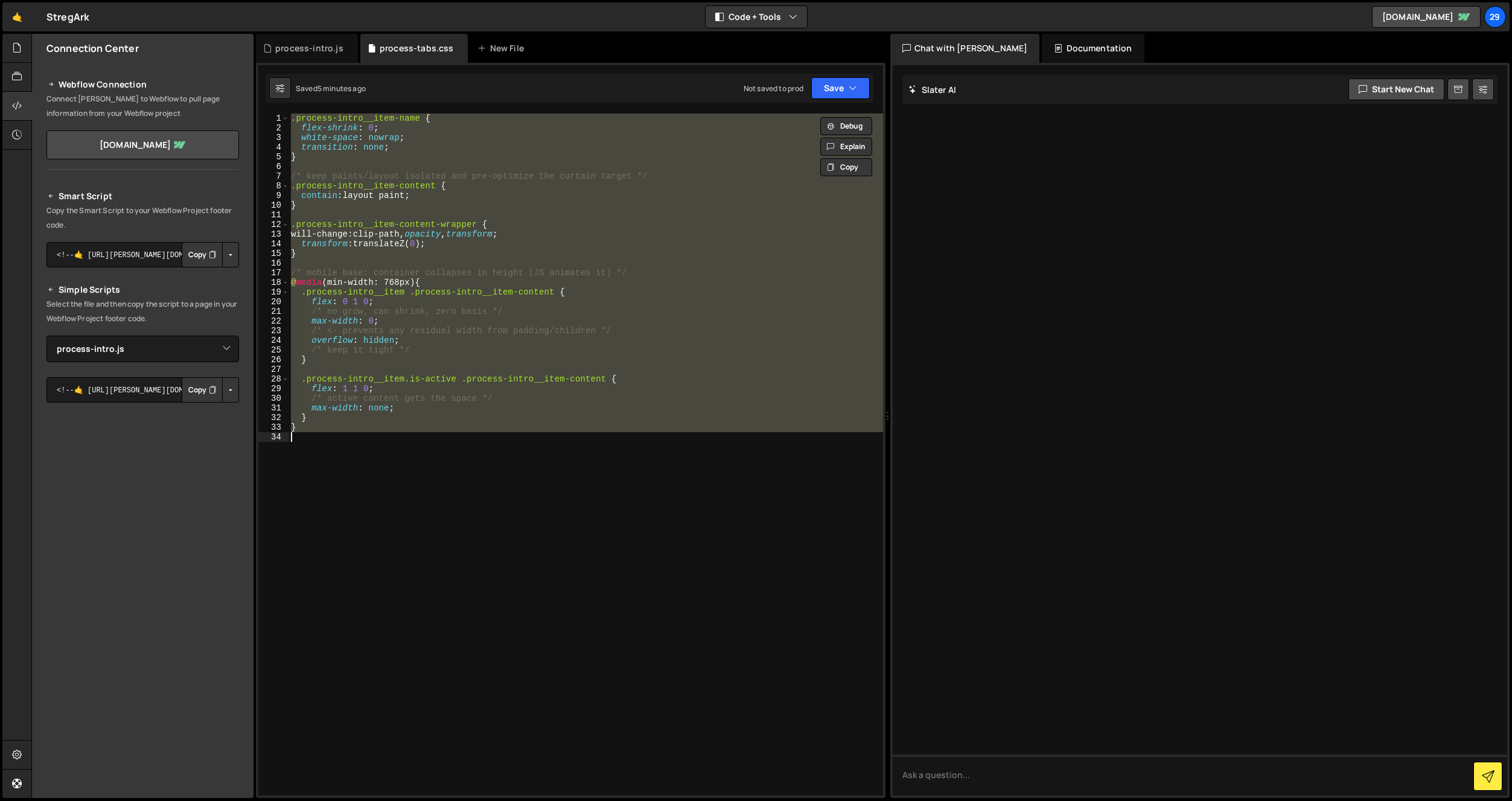
paste textarea
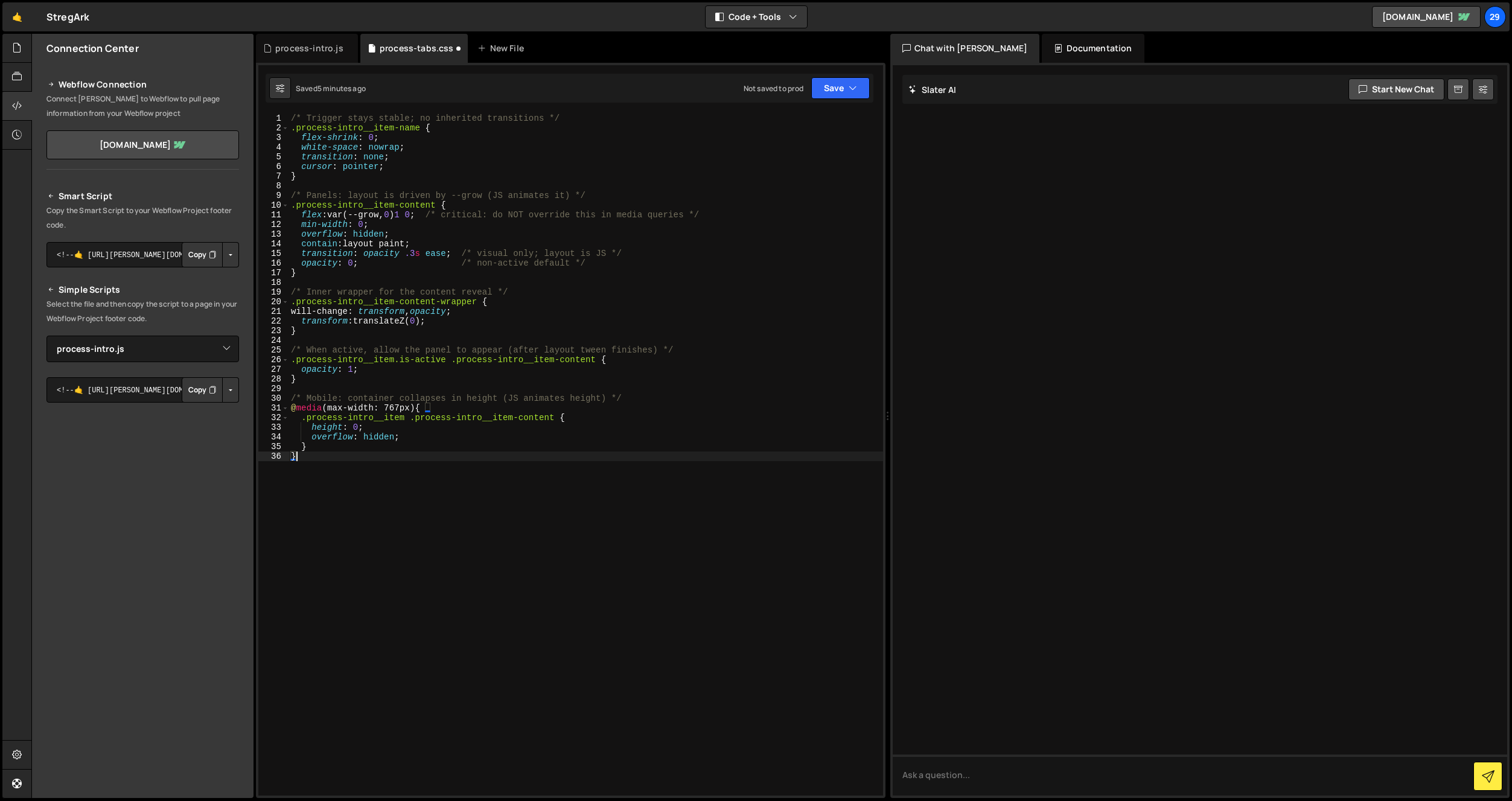
click at [396, 139] on div "/* Trigger stays stable; no inherited transitions */ .process-intro__item-name …" at bounding box center [586, 464] width 595 height 702
type textarea "flex-shrink: 0;"
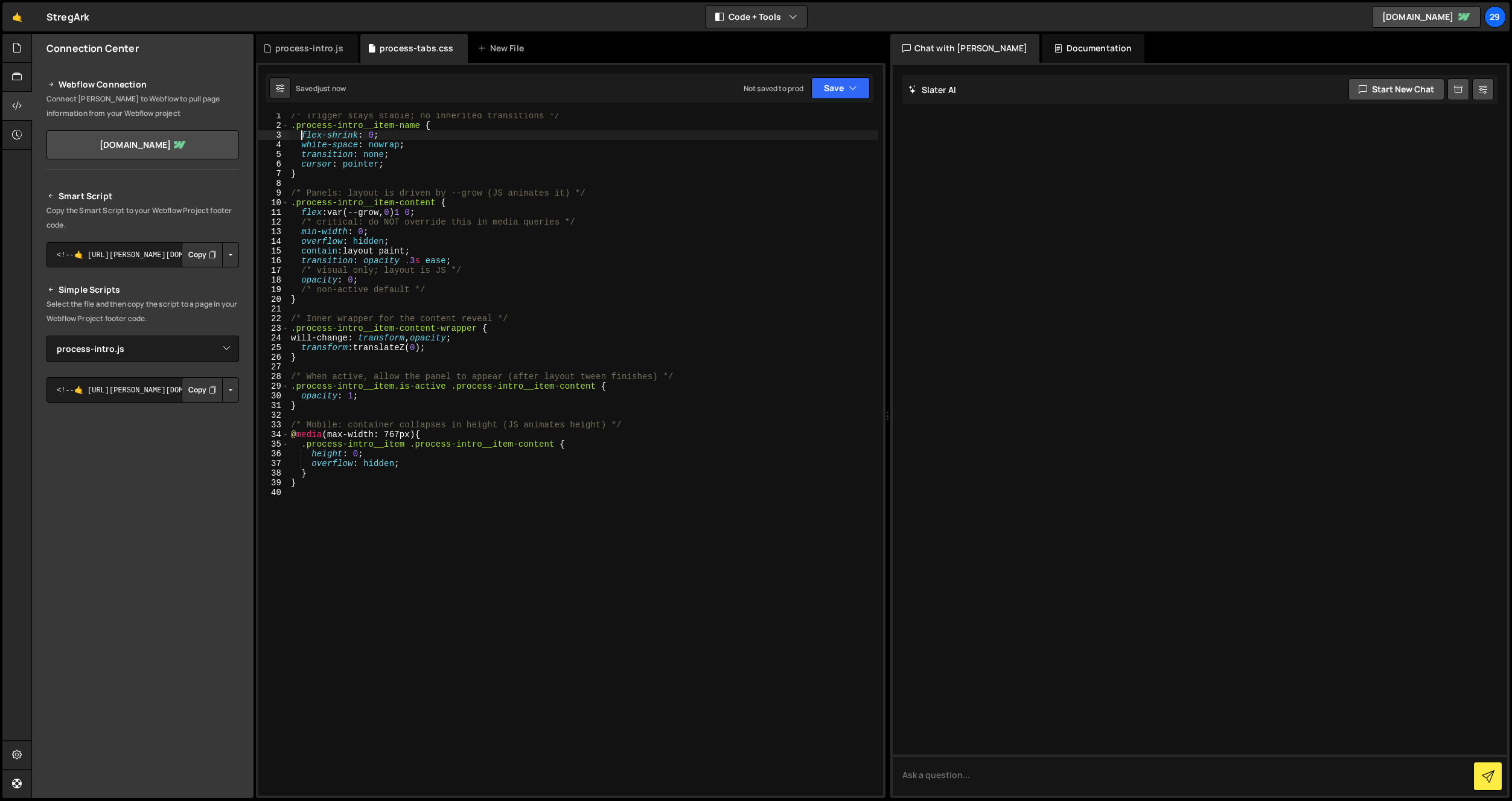
scroll to position [4, 0]
click at [306, 47] on div "process-intro.js" at bounding box center [309, 48] width 68 height 12
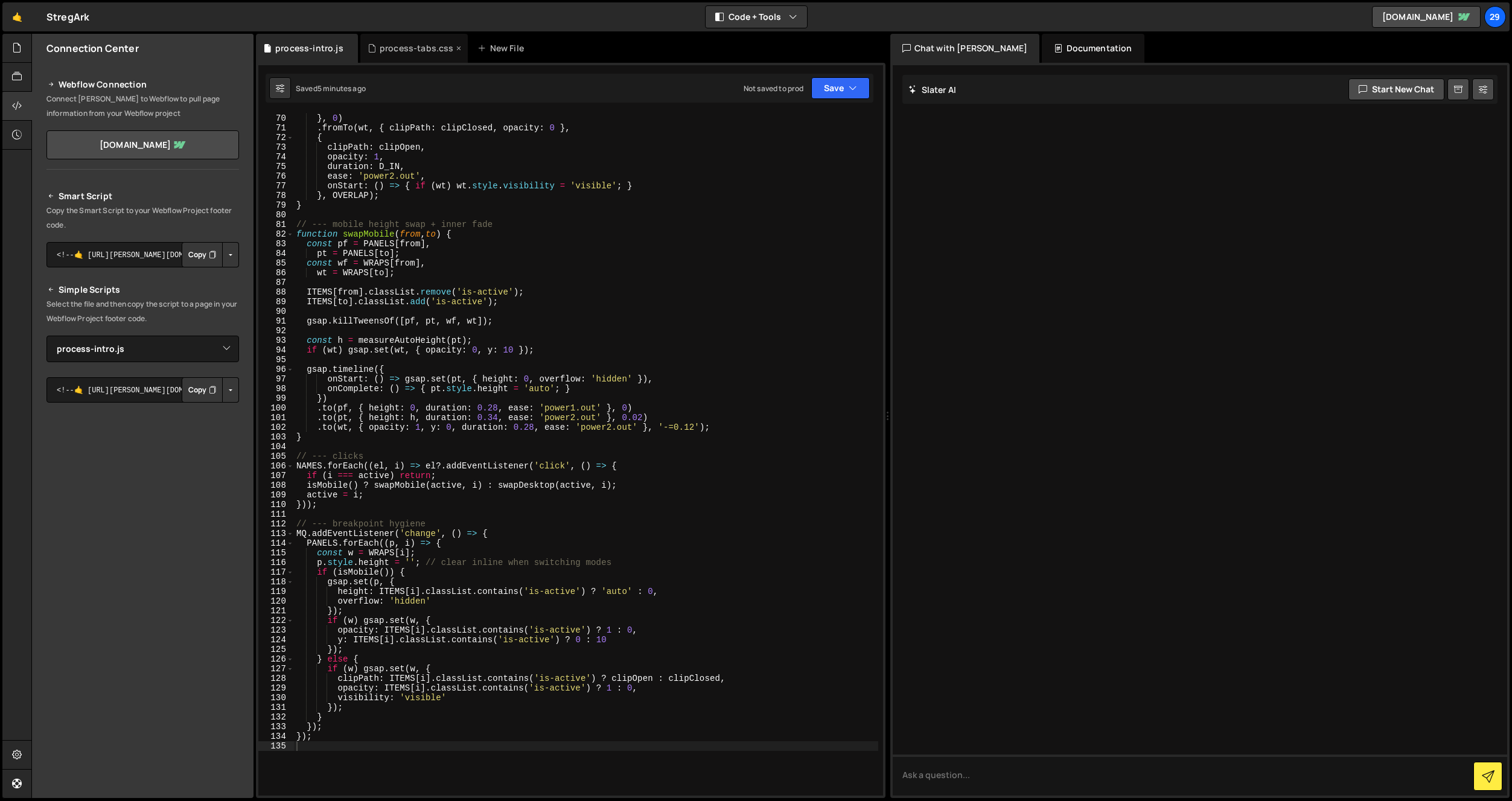
click at [406, 44] on div "process-tabs.css" at bounding box center [416, 48] width 74 height 12
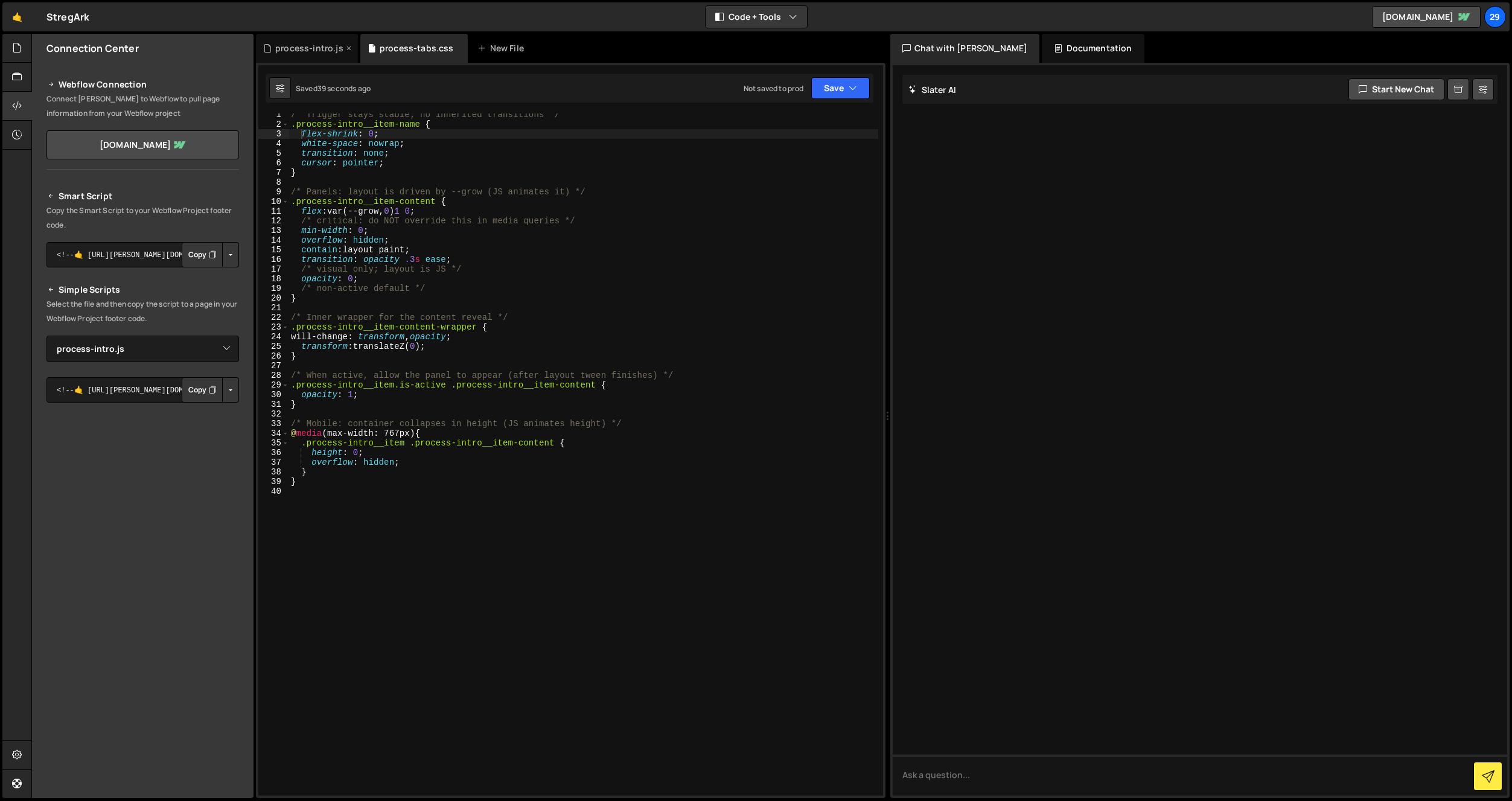
click at [301, 37] on div "process-intro.js" at bounding box center [307, 48] width 102 height 29
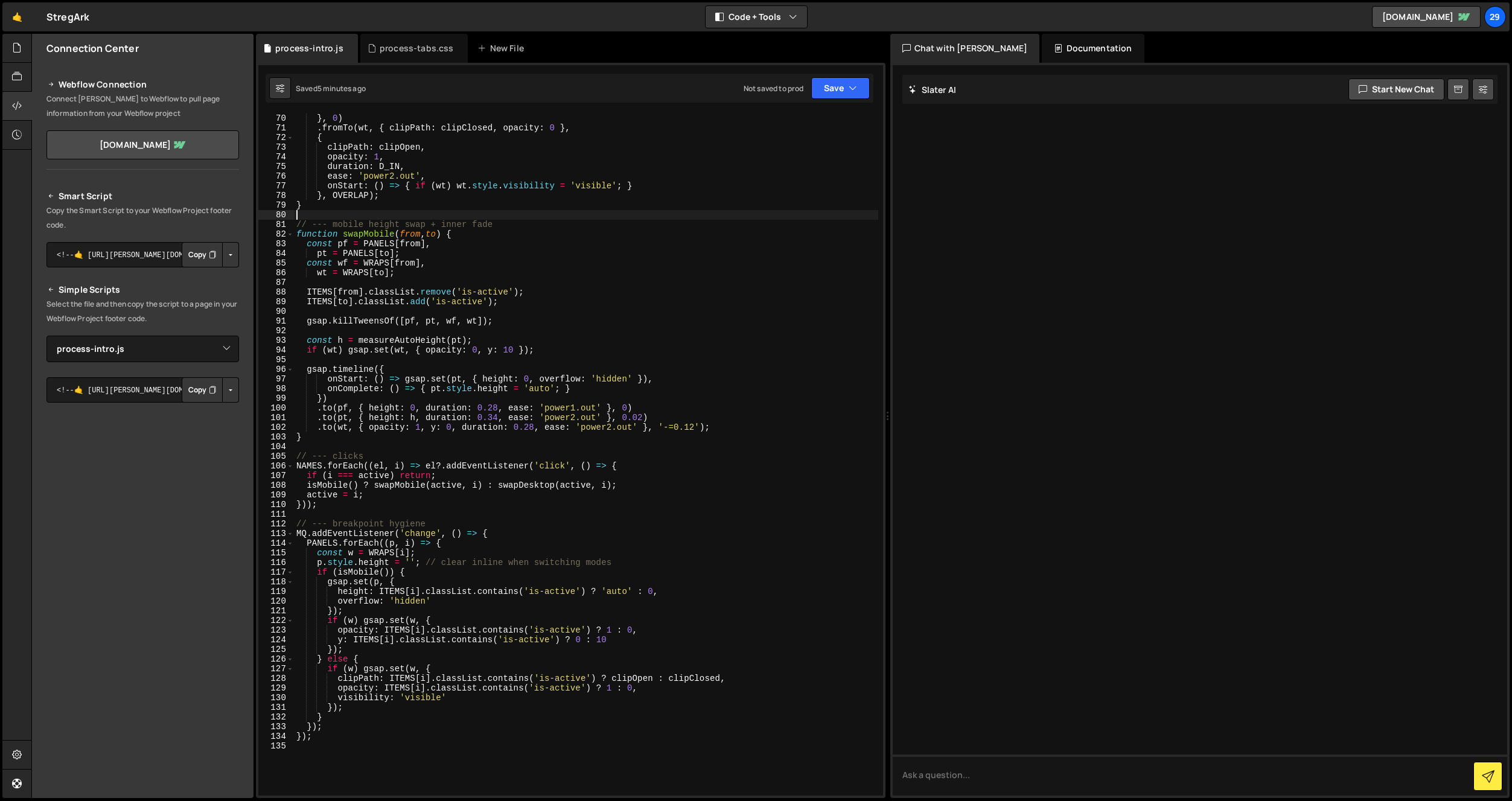
click at [367, 211] on div "onComplete : ( ) => { if ( wf ) wf . style . visibility = 'hidden' ; } } , 0 ) …" at bounding box center [586, 455] width 584 height 702
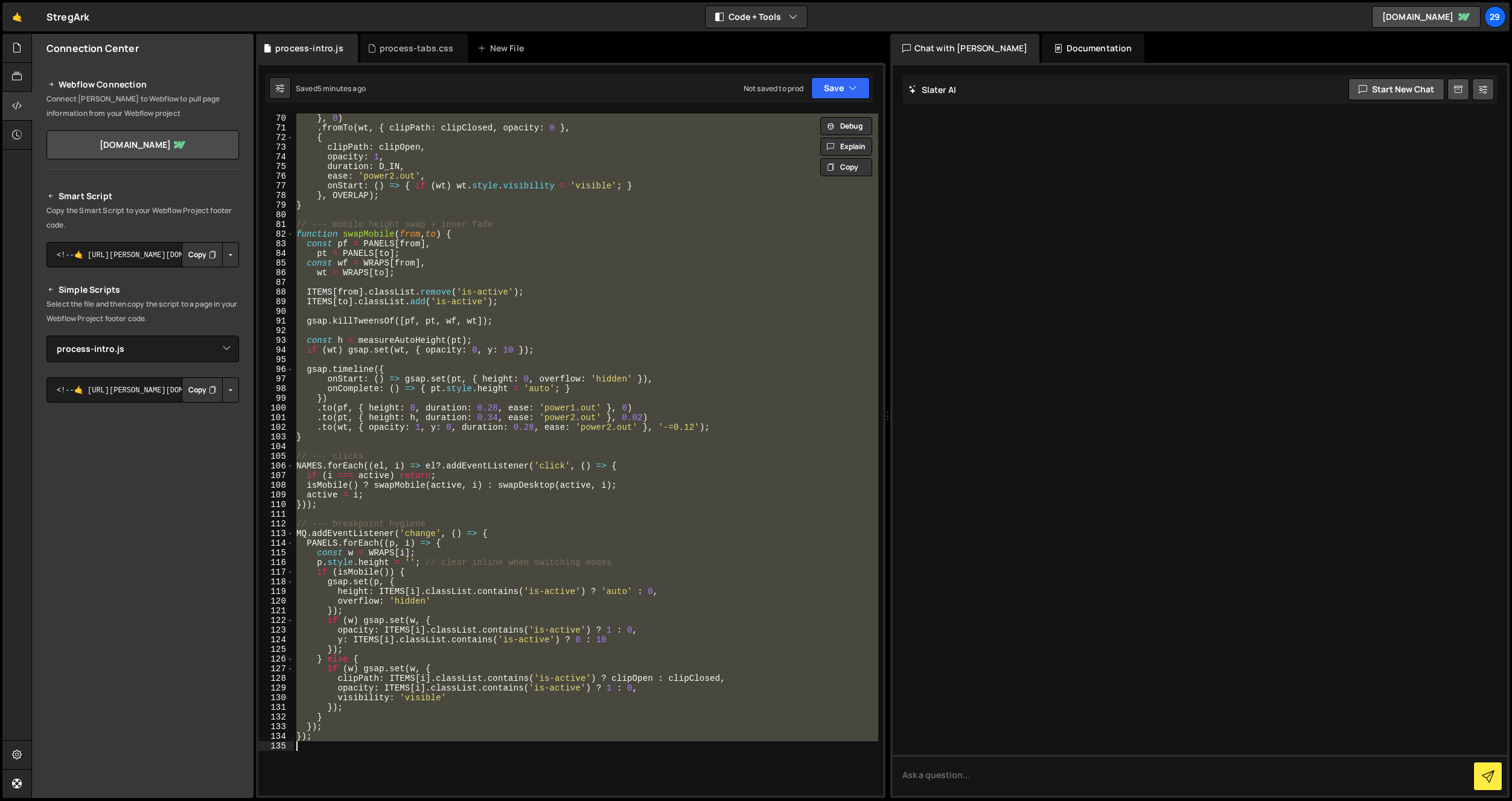
paste textarea
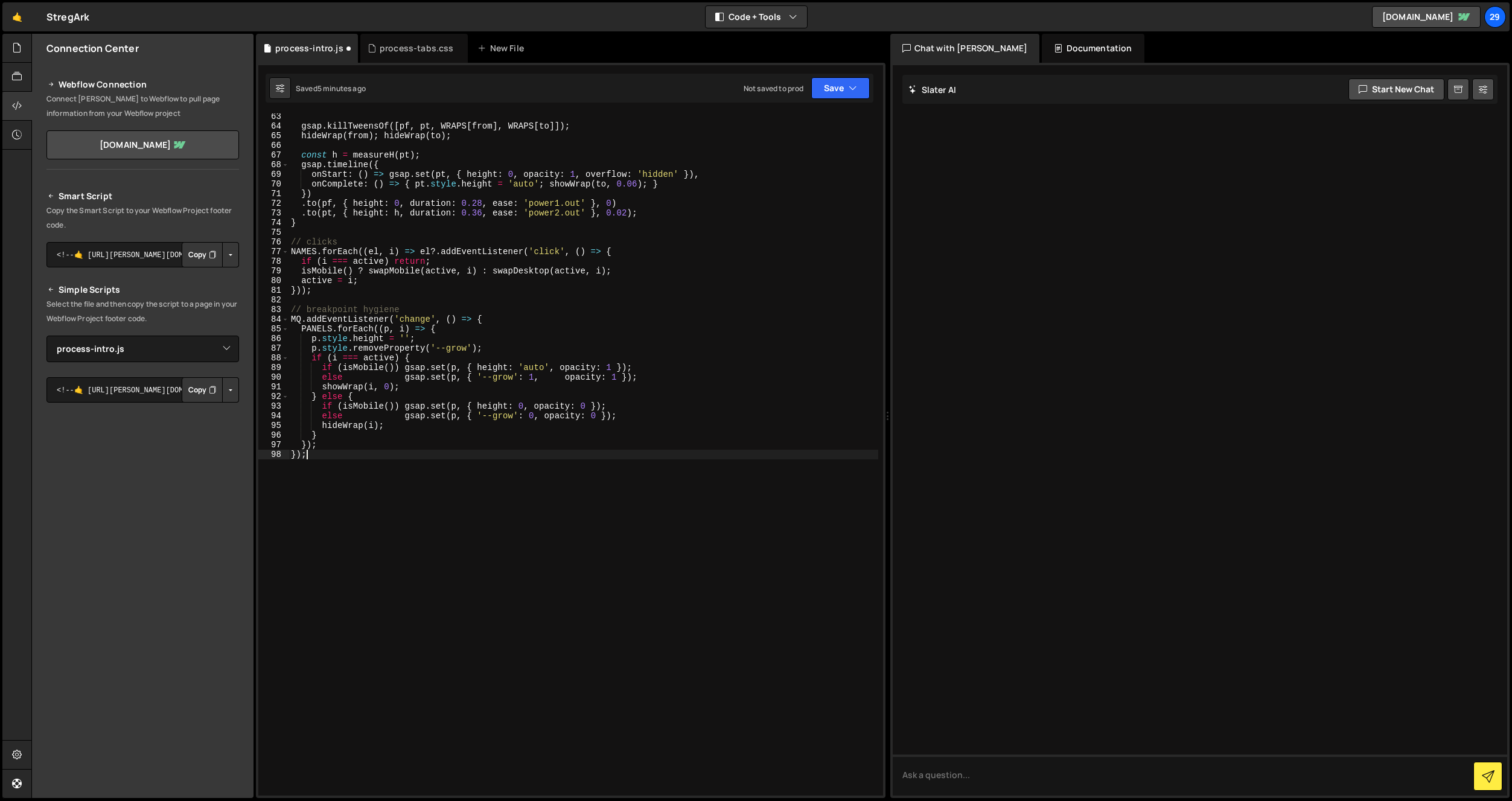
type textarea "p.style.removeProperty('--grow');"
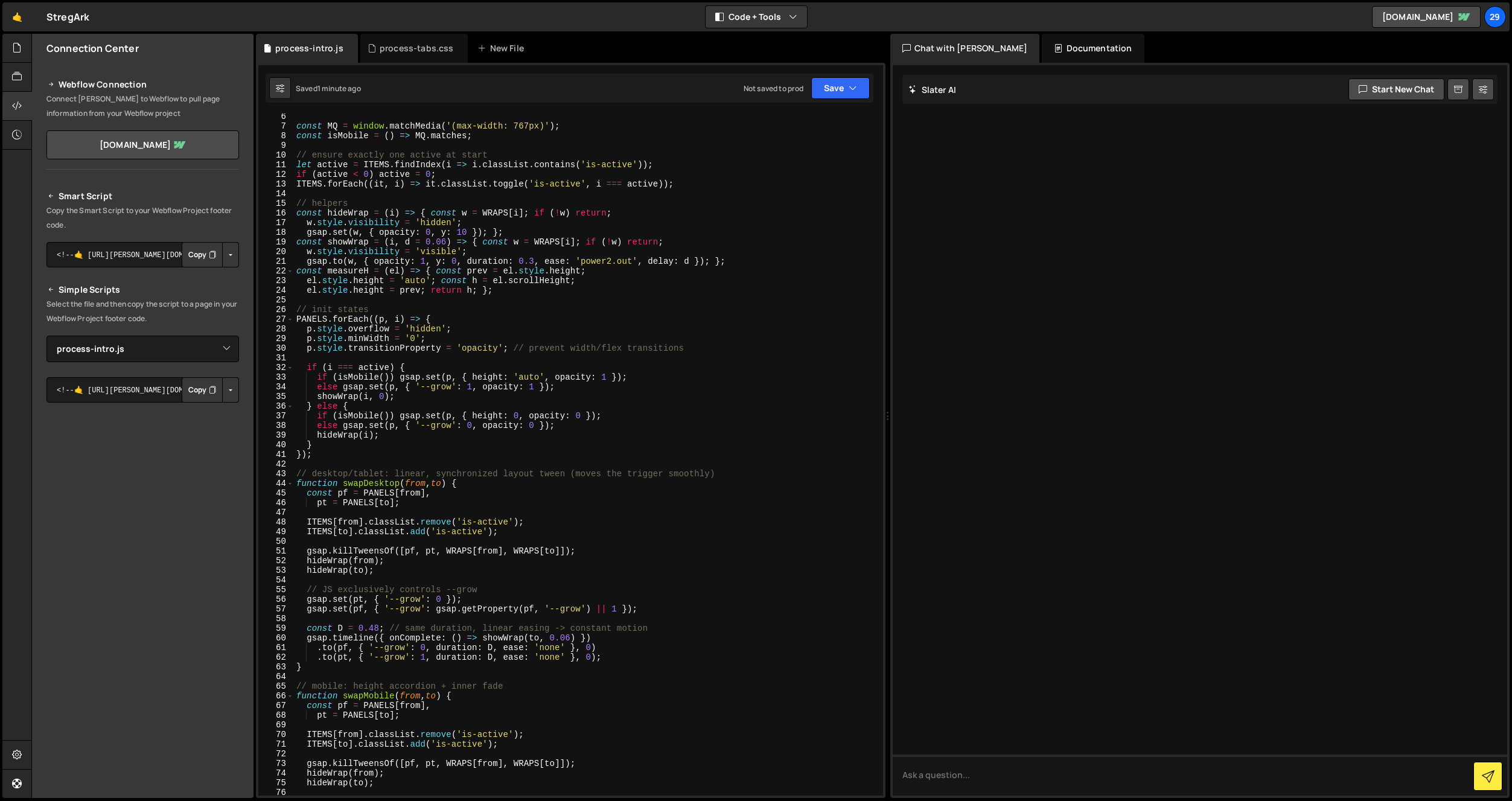
scroll to position [51, 0]
click at [406, 50] on div "process-tabs.css" at bounding box center [416, 48] width 74 height 12
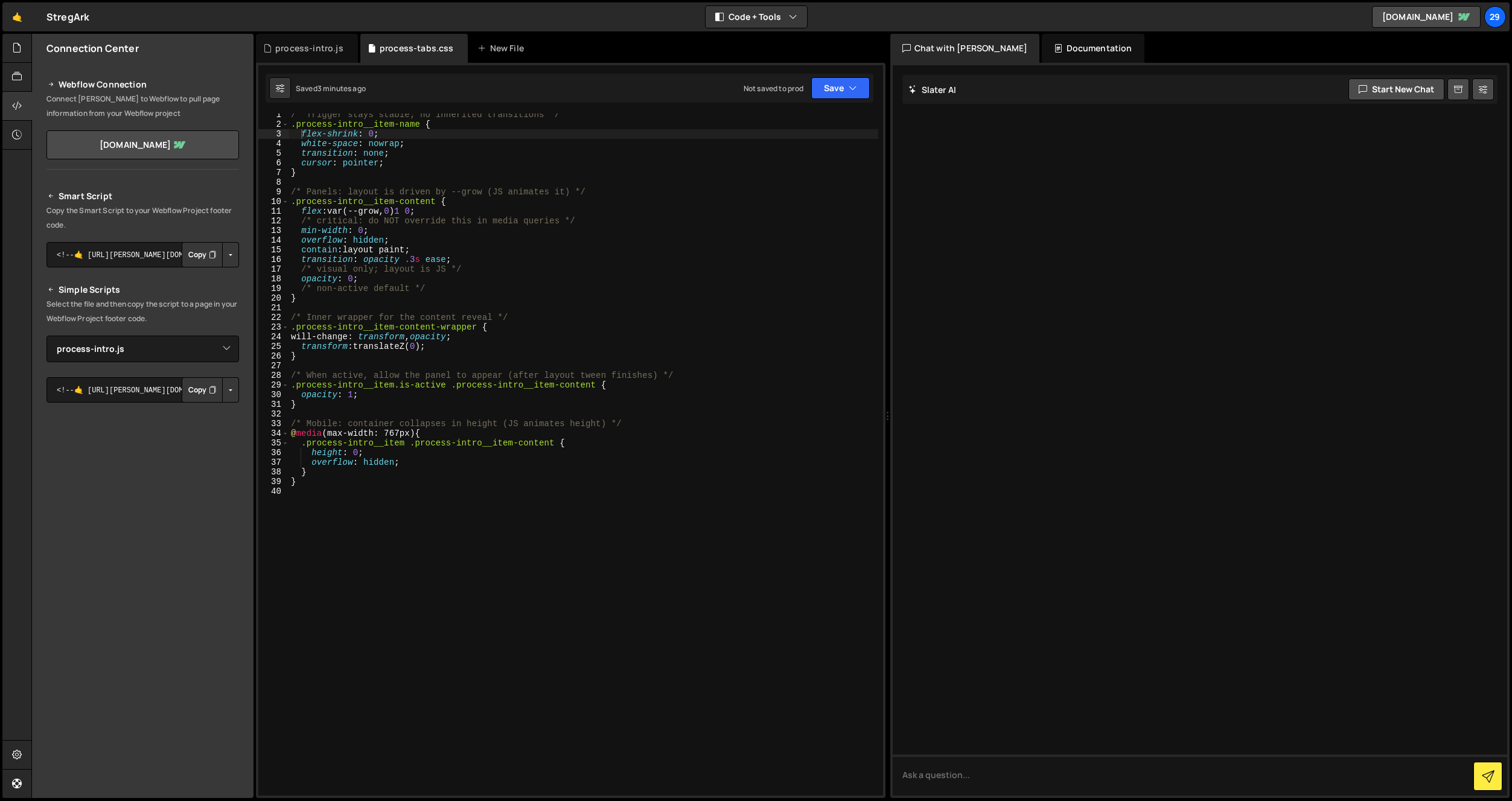
drag, startPoint x: 418, startPoint y: 235, endPoint x: 421, endPoint y: 243, distance: 8.5
click at [419, 235] on div "/* Trigger stays stable; no inherited transitions */ .process-intro__item-name …" at bounding box center [583, 461] width 590 height 702
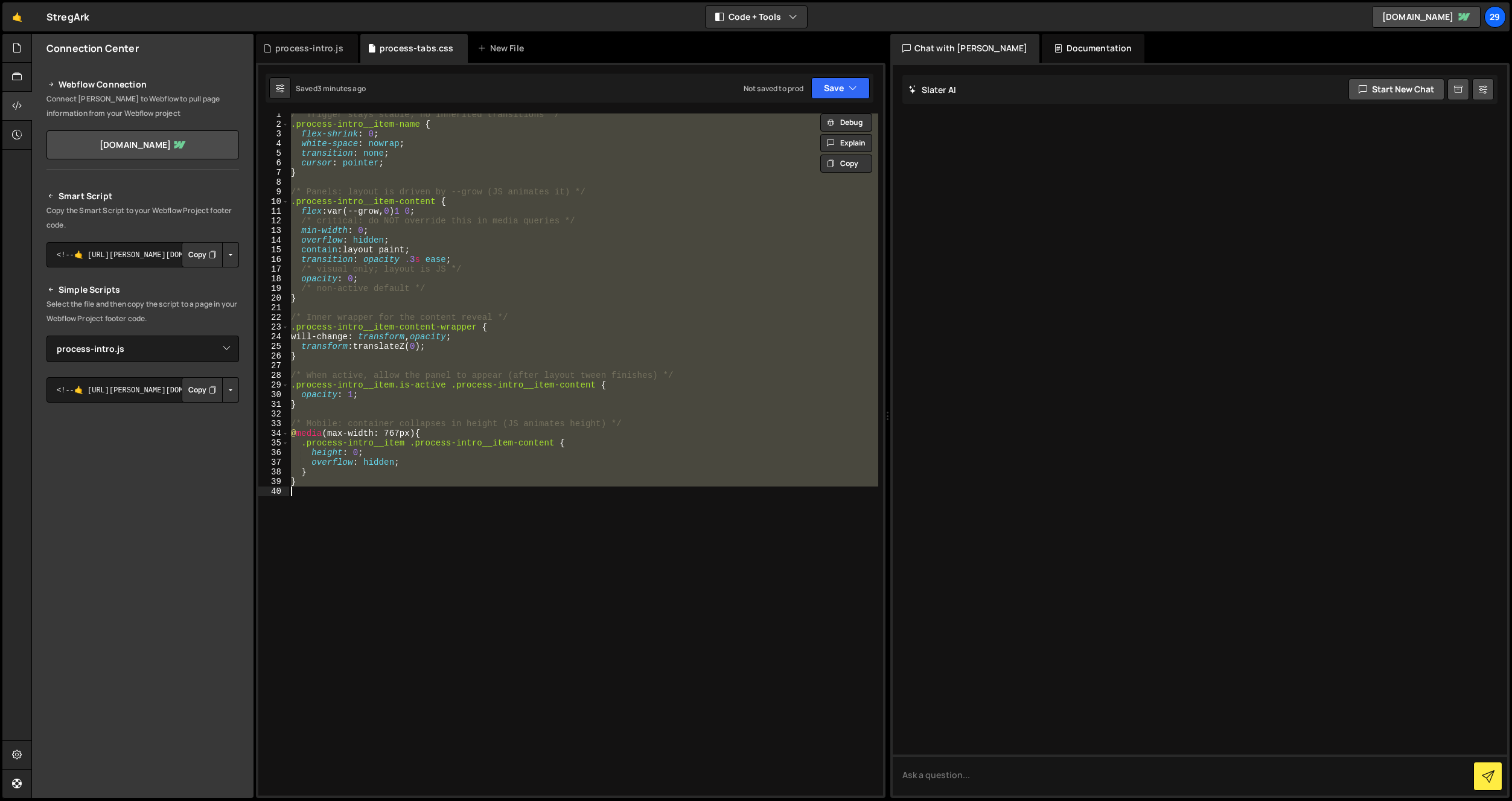
paste textarea
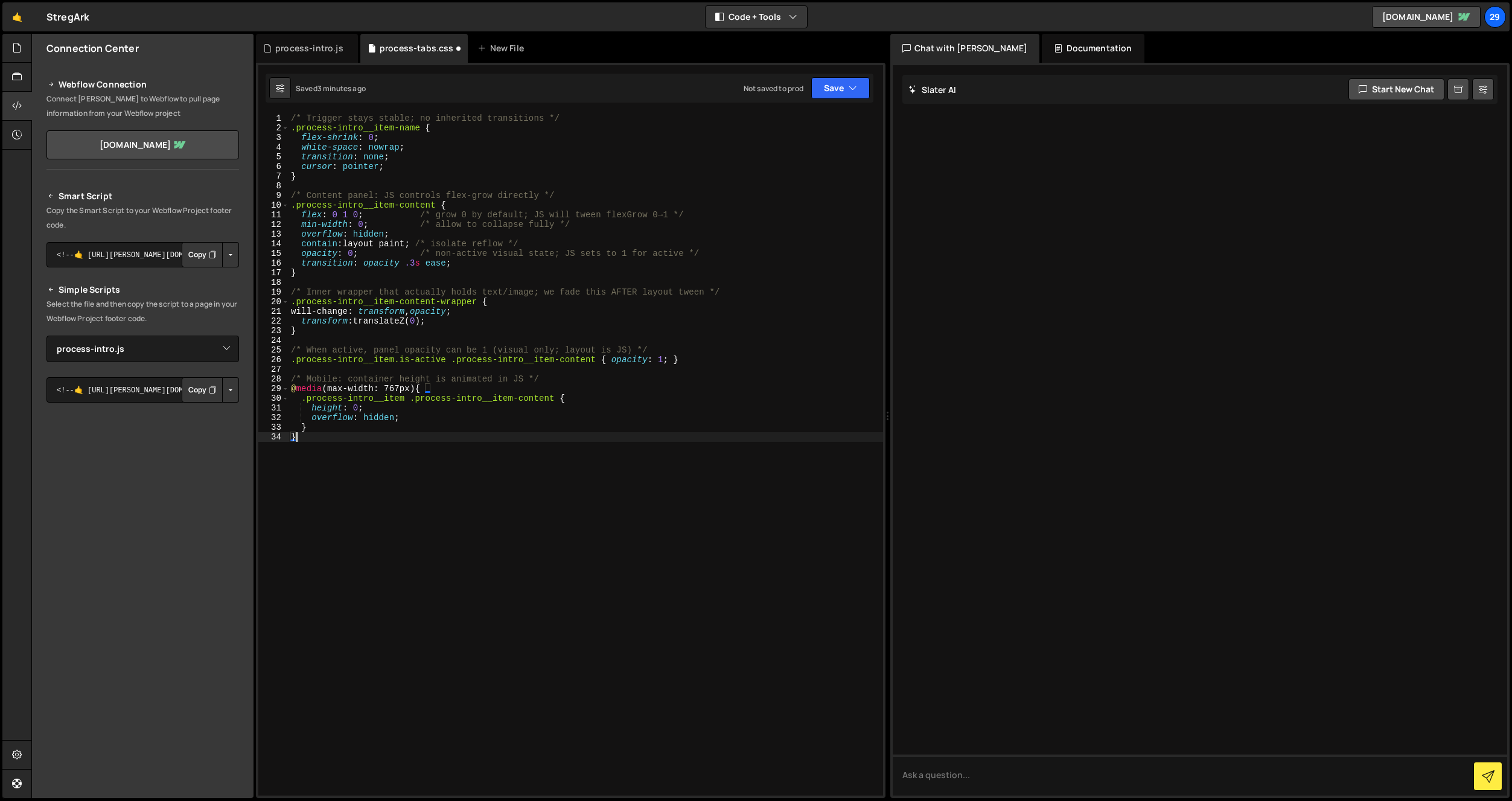
type textarea "/* Mobile: container height is animated in JS */"
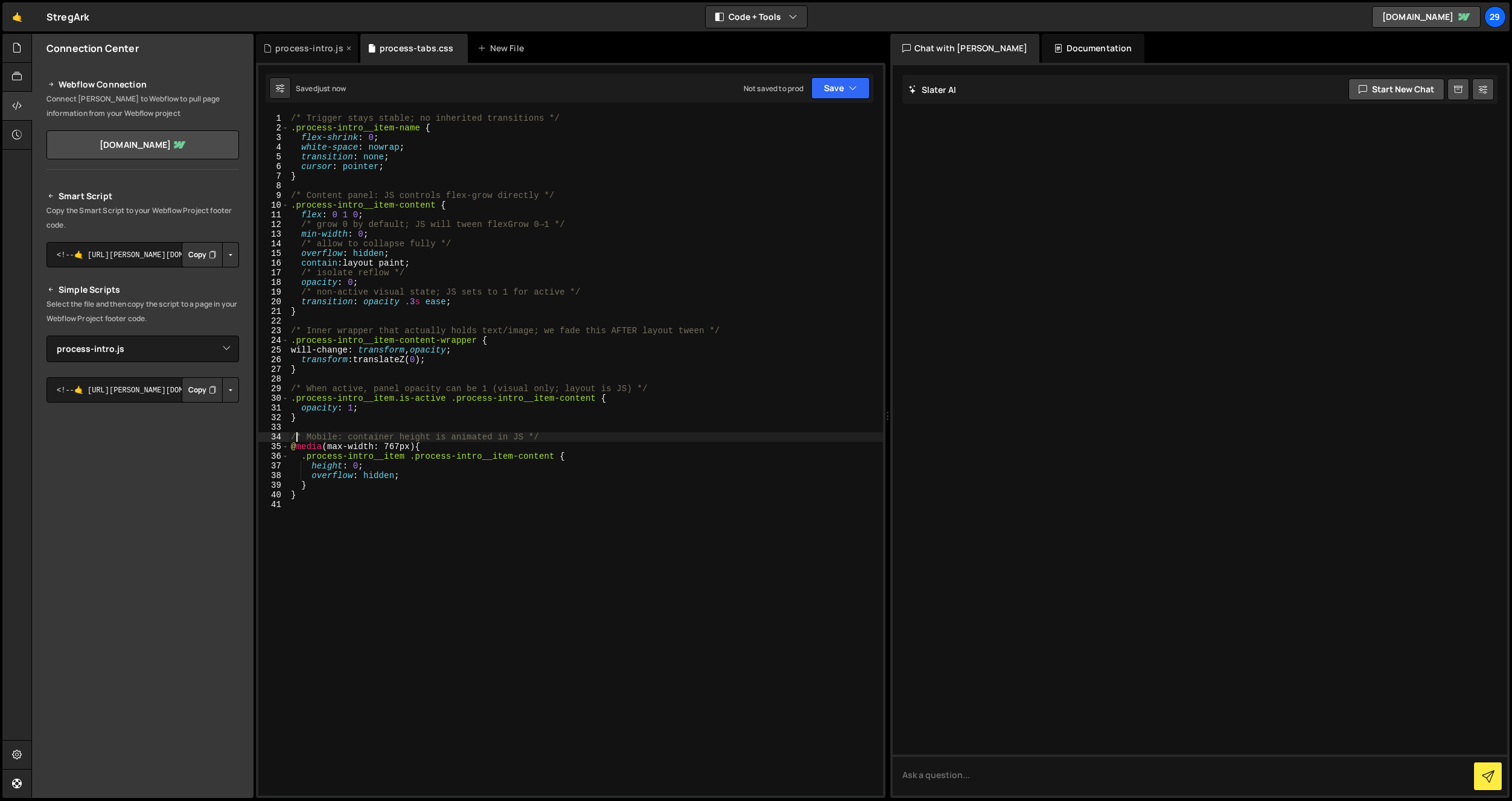
click at [311, 43] on div "process-intro.js" at bounding box center [309, 48] width 68 height 12
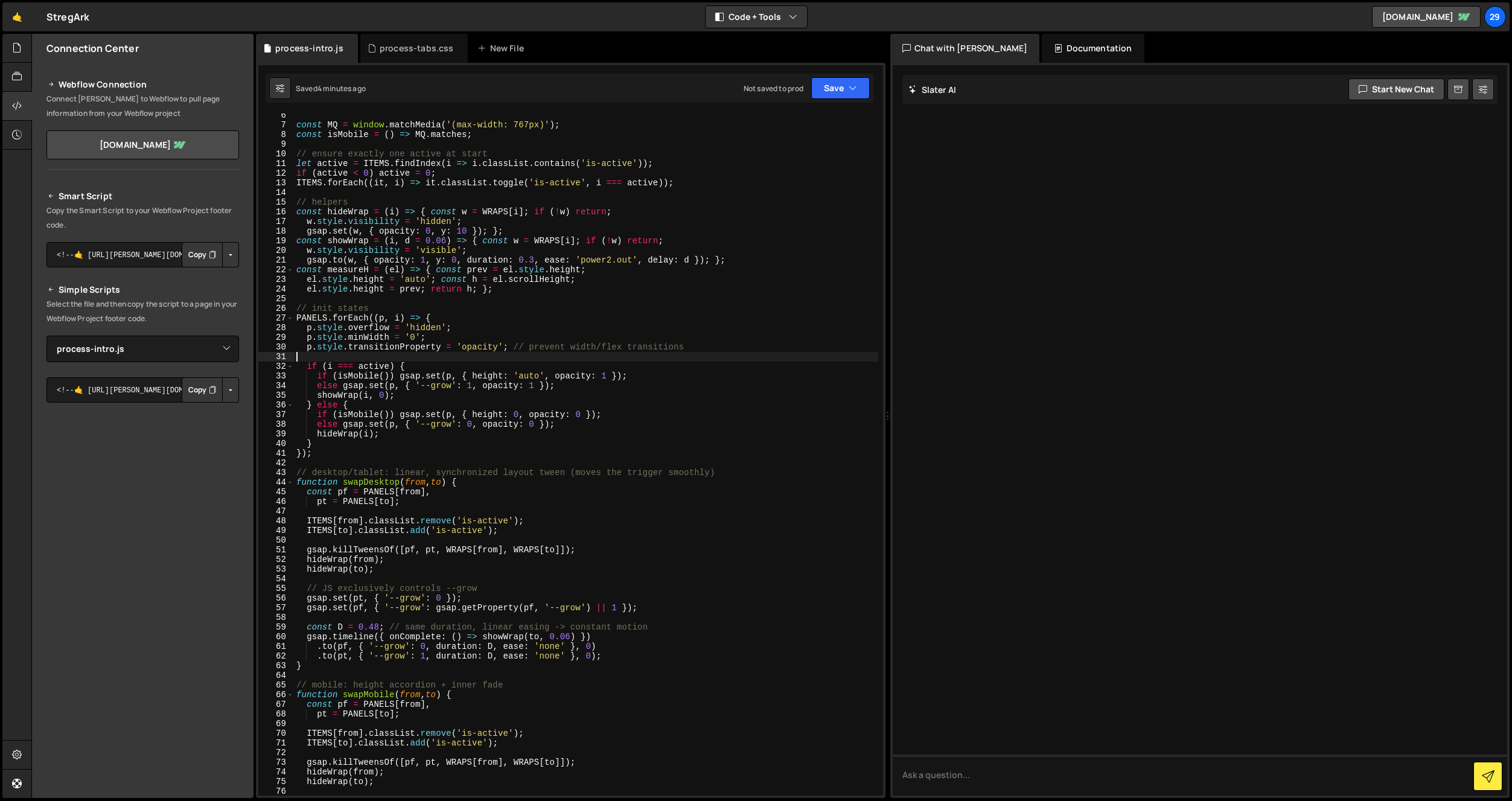
click at [607, 358] on div "const MQ = window . matchMedia ( '(max-width: 767px)' ) ; const isMobile = ( ) …" at bounding box center [586, 461] width 584 height 702
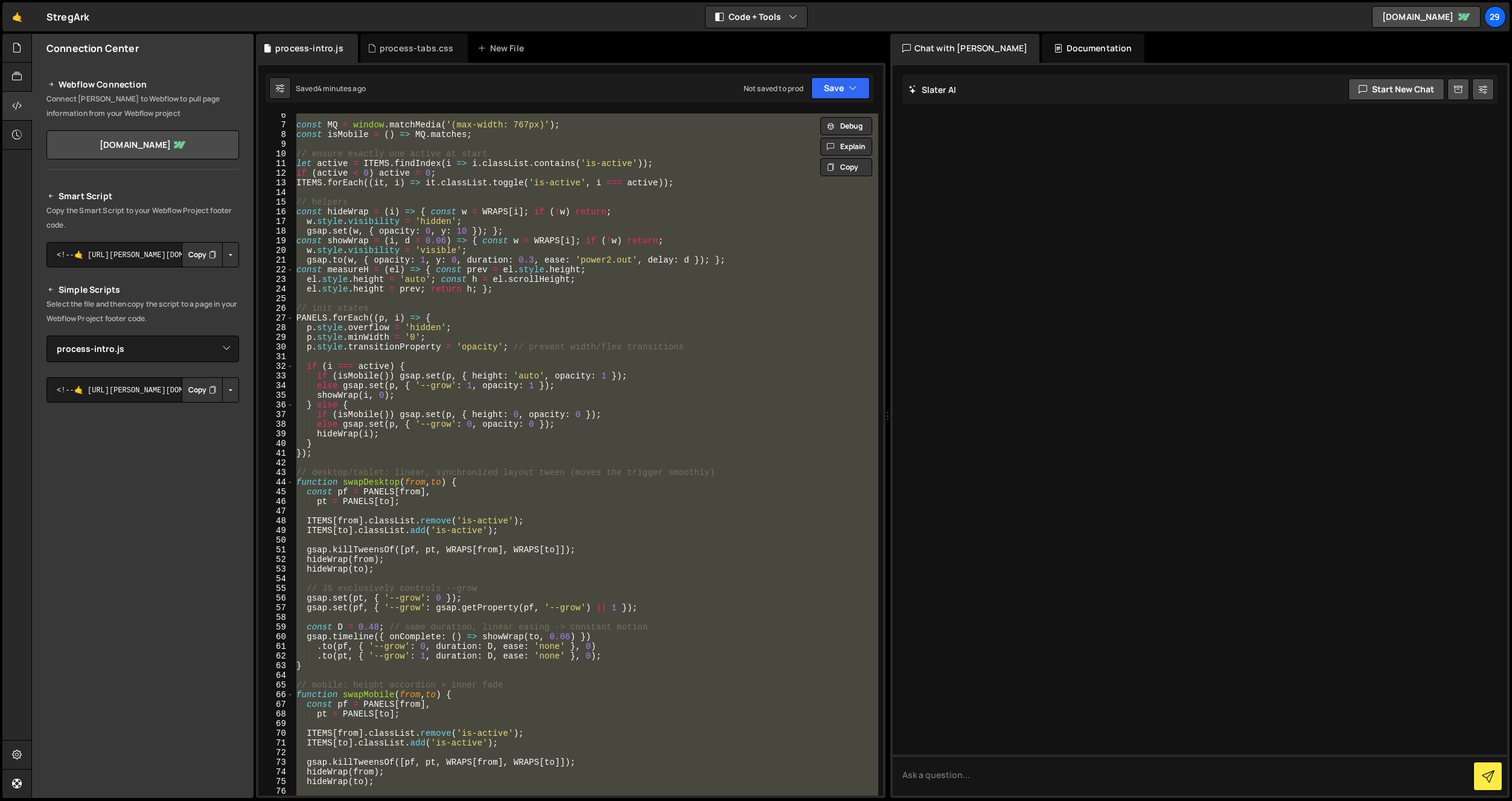
paste textarea
type textarea "});"
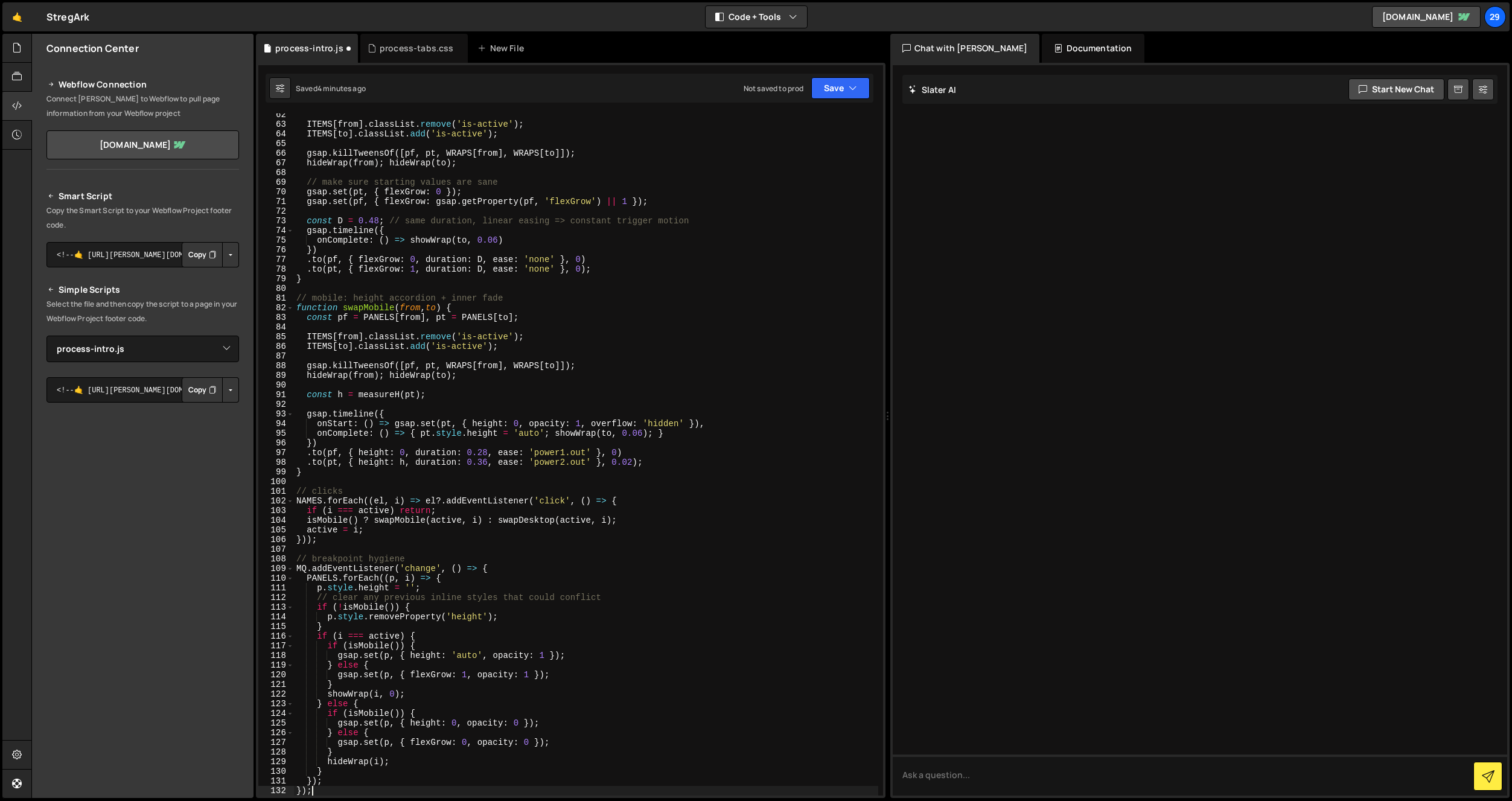
click at [841, 100] on div "Saved 4 minutes ago Not saved to prod Upgrade to Edit Save Save to Staging S Sa…" at bounding box center [569, 88] width 608 height 29
click at [842, 95] on button "Save" at bounding box center [841, 88] width 59 height 22
click at [774, 125] on div "Saved 4 minutes ago" at bounding box center [799, 131] width 125 height 14
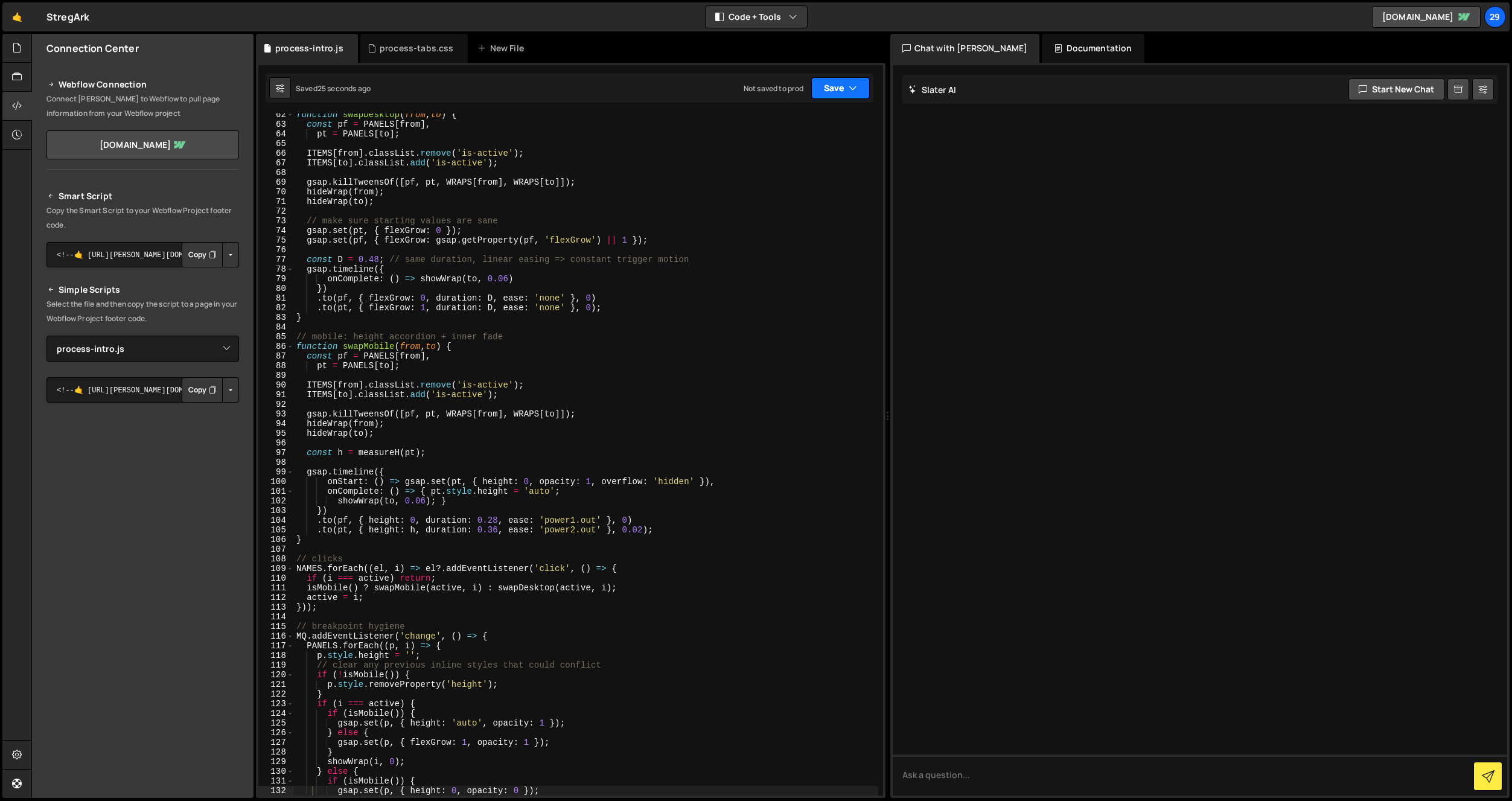
click at [831, 93] on button "Save" at bounding box center [841, 88] width 59 height 22
click at [795, 128] on div "25 seconds ago" at bounding box center [785, 131] width 54 height 11
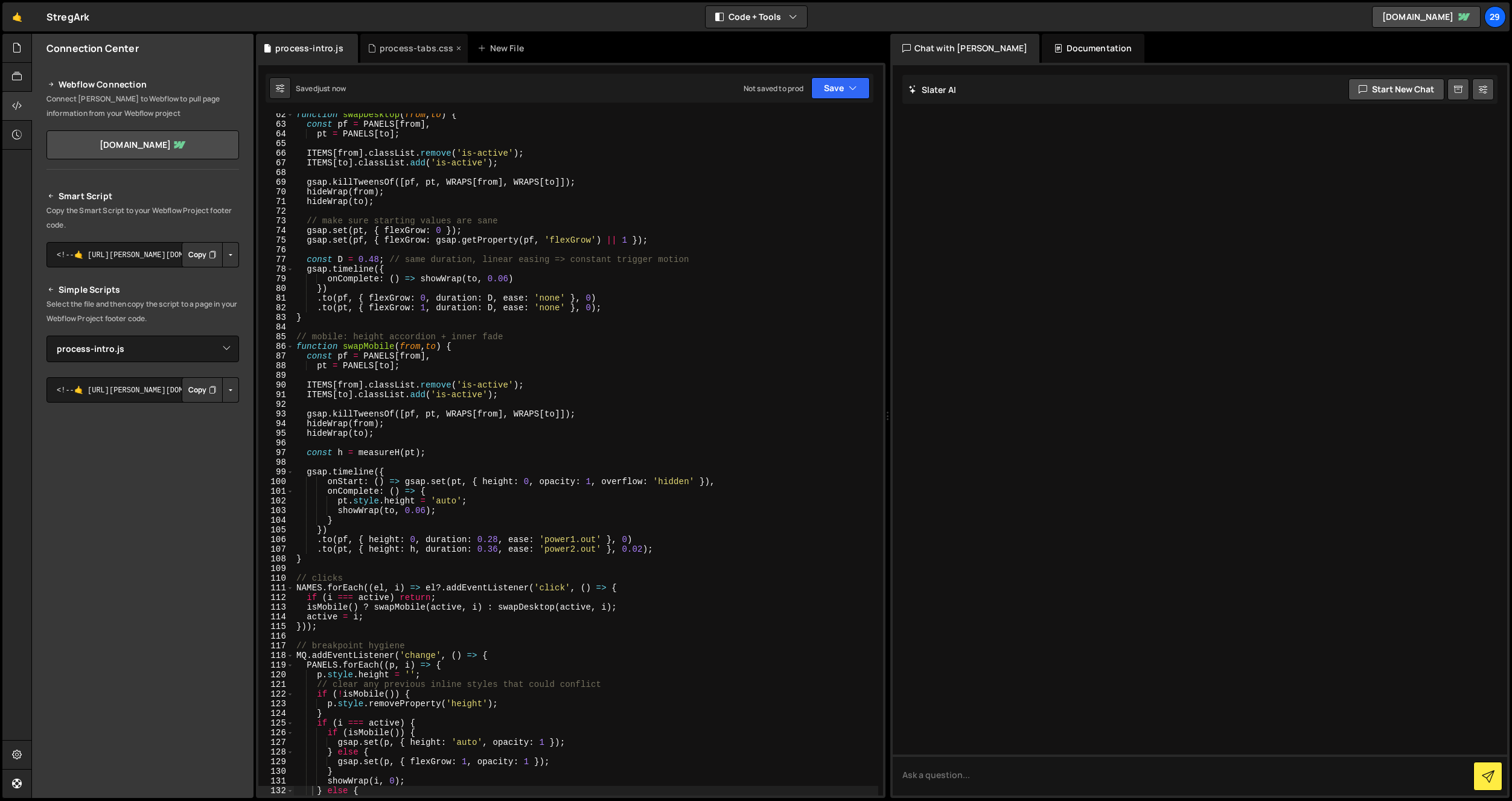
click at [409, 42] on div "process-tabs.css" at bounding box center [416, 48] width 74 height 12
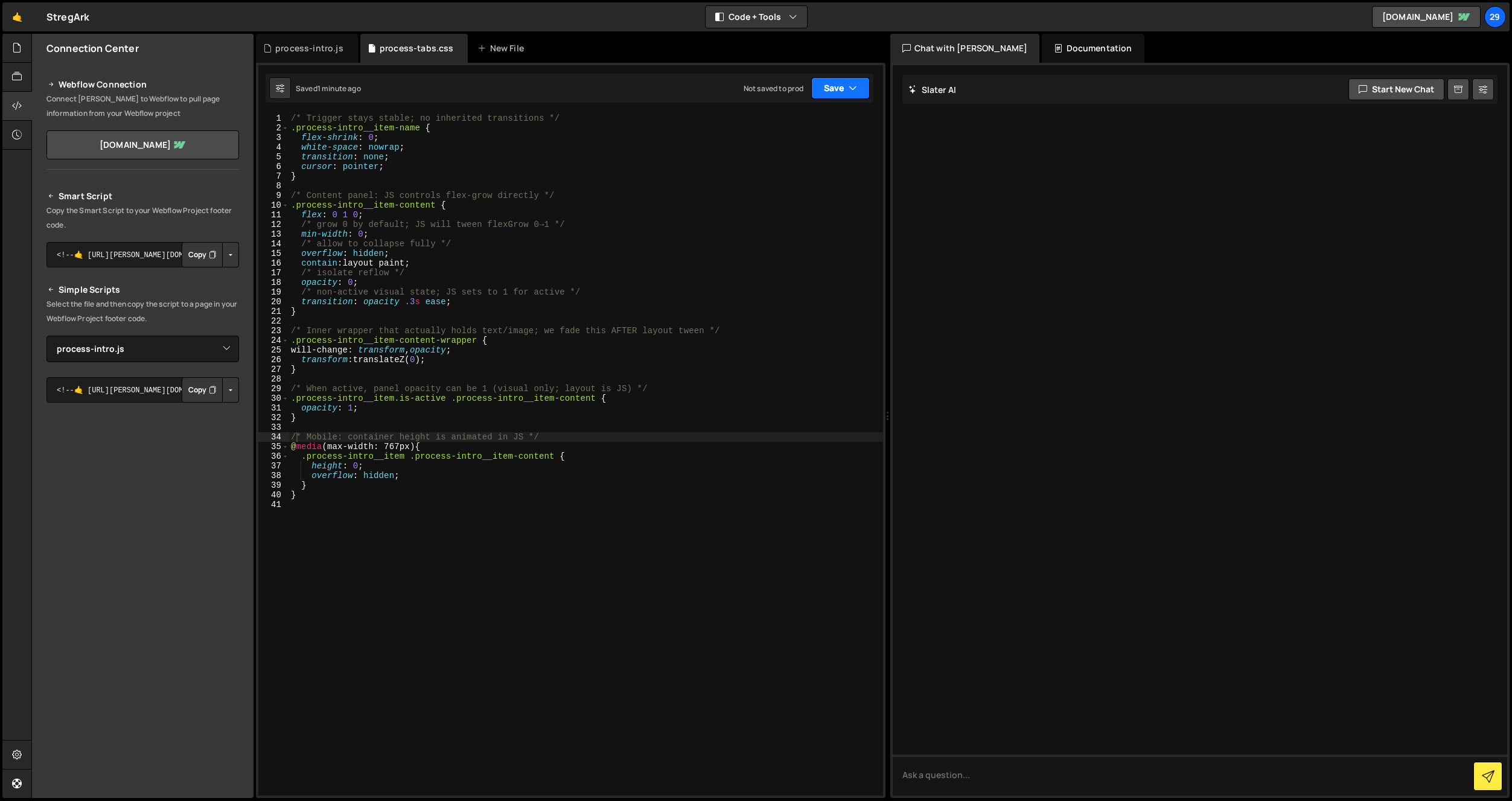
drag, startPoint x: 826, startPoint y: 88, endPoint x: 809, endPoint y: 116, distance: 32.8
click at [827, 88] on button "Save" at bounding box center [841, 88] width 59 height 22
click at [776, 124] on div "Saved 1 minute ago" at bounding box center [799, 131] width 125 height 14
click at [296, 355] on div "/* Trigger stays stable; no inherited transitions */ .process-intro__item-name …" at bounding box center [586, 464] width 595 height 702
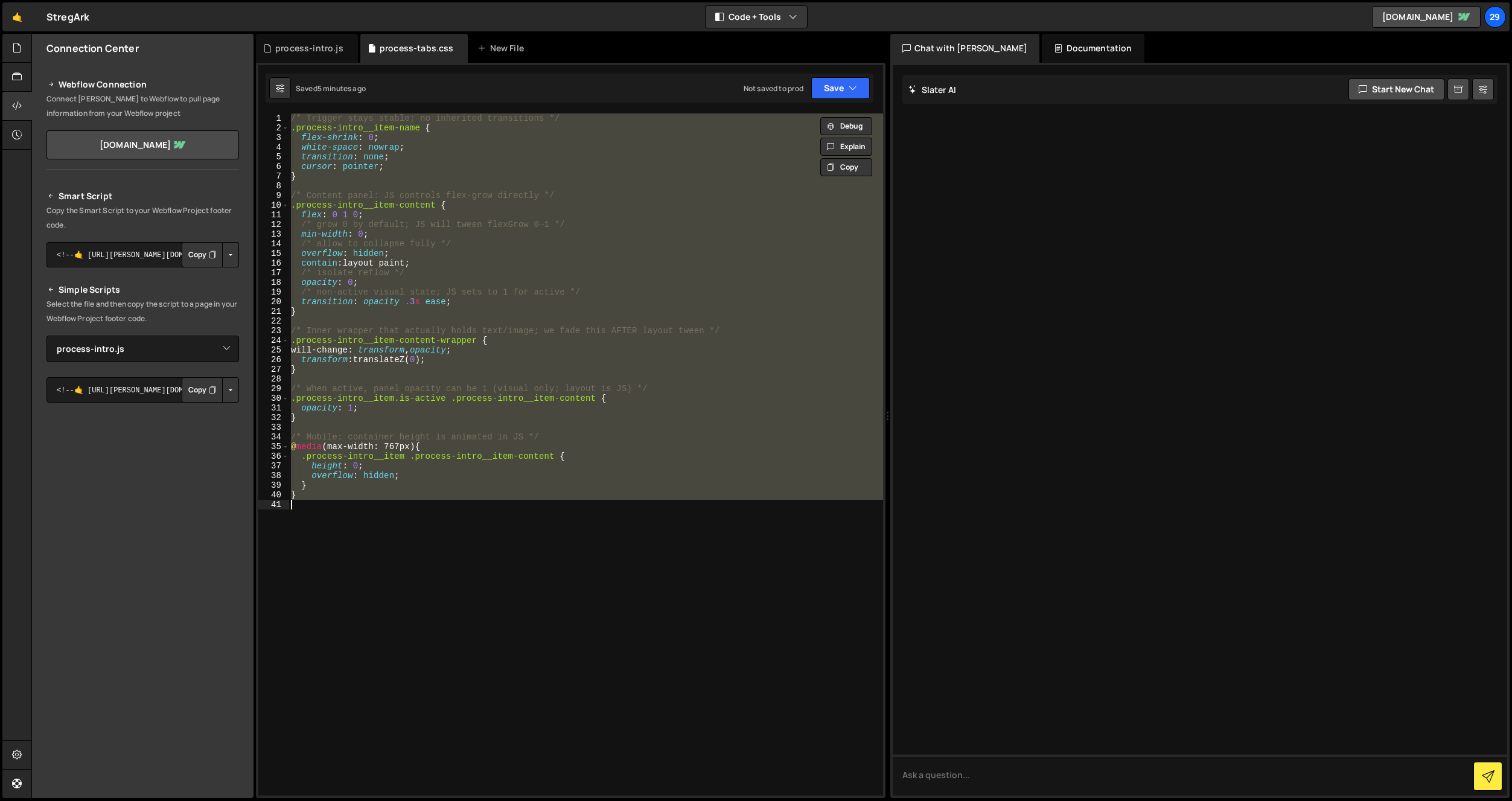
paste textarea
type textarea "}"
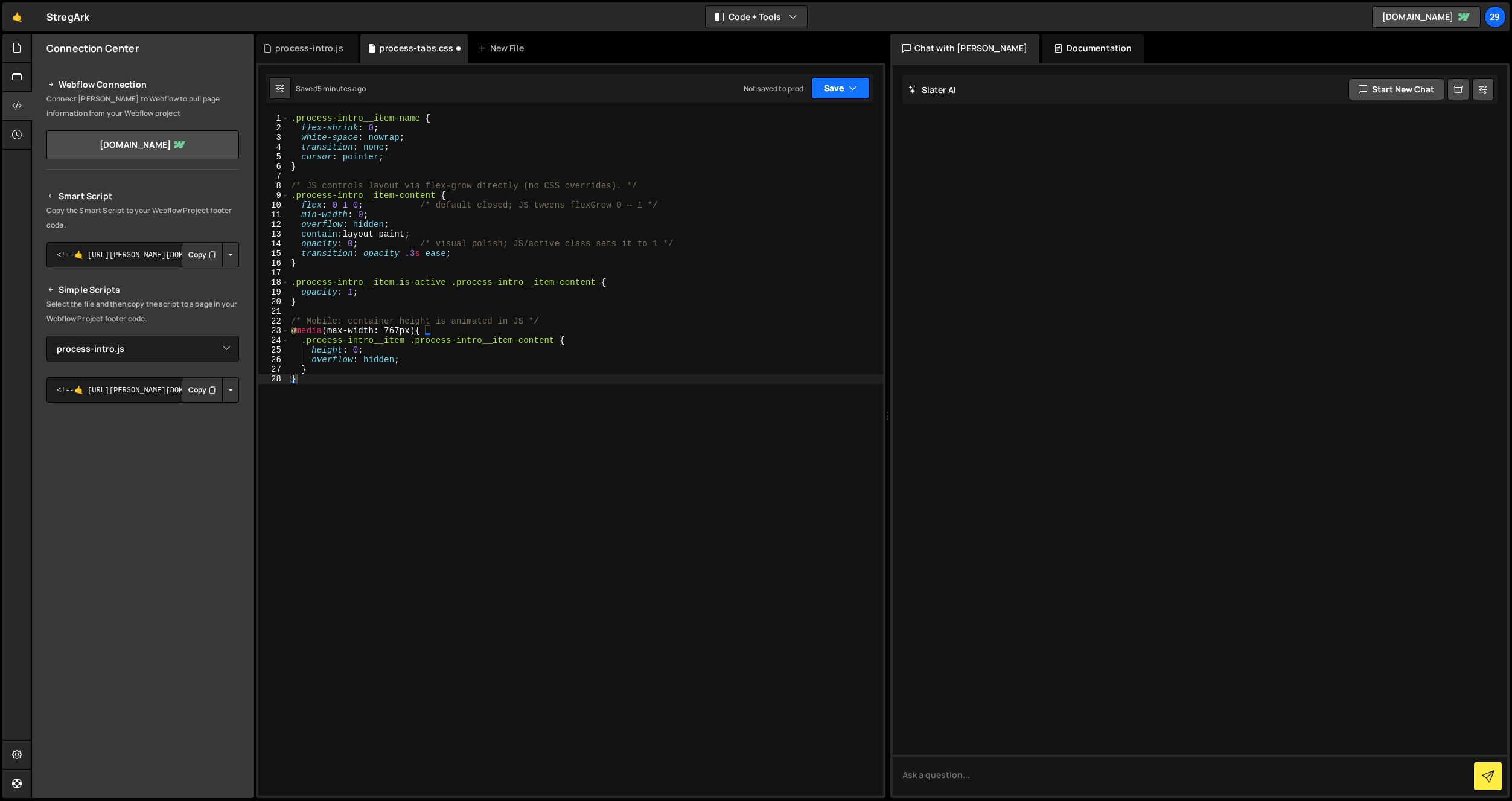
click at [836, 90] on button "Save" at bounding box center [841, 88] width 59 height 22
click at [793, 124] on div "Saved 5 minutes ago" at bounding box center [799, 131] width 125 height 14
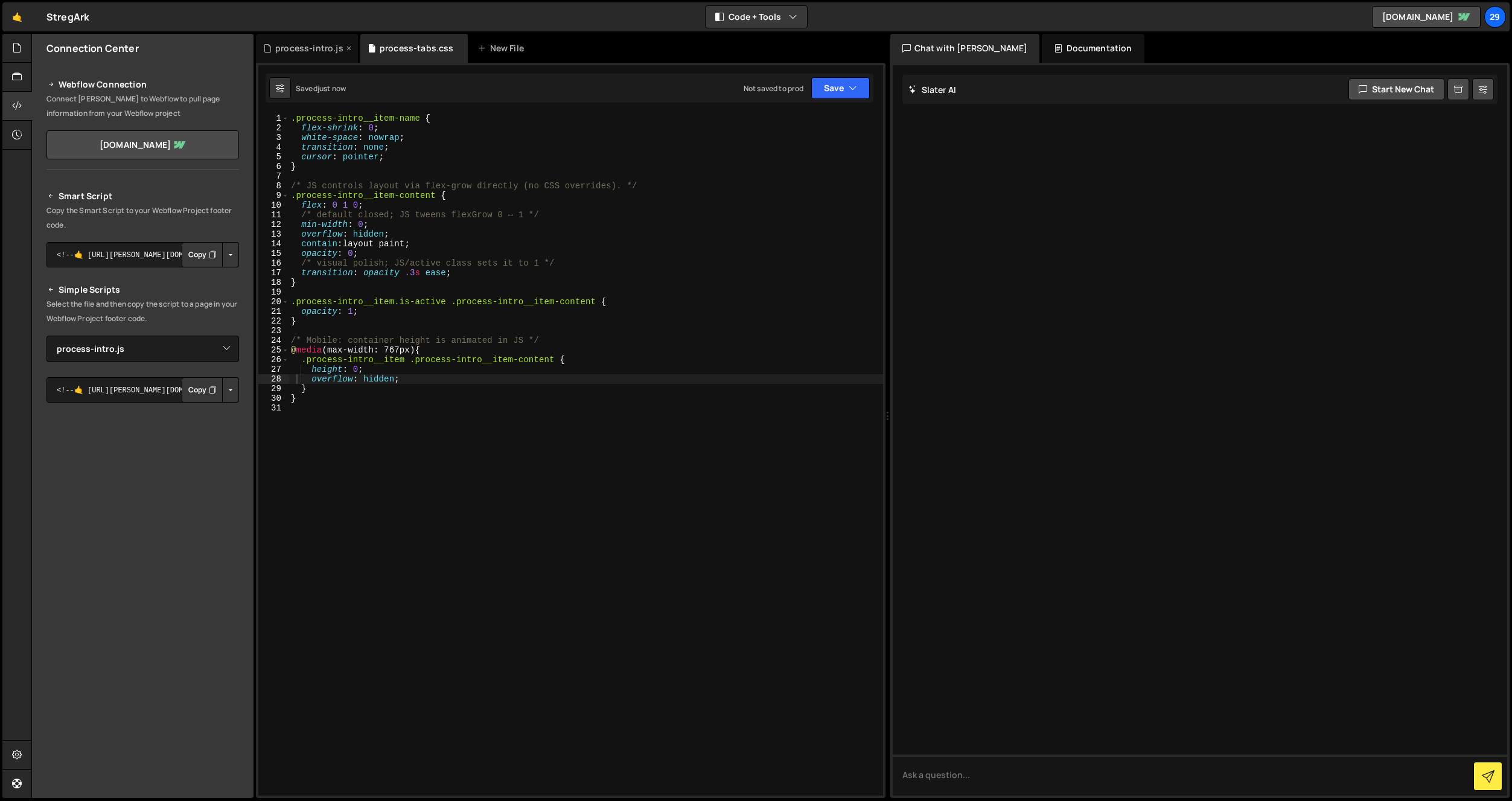
click at [298, 47] on div "process-intro.js" at bounding box center [309, 48] width 68 height 12
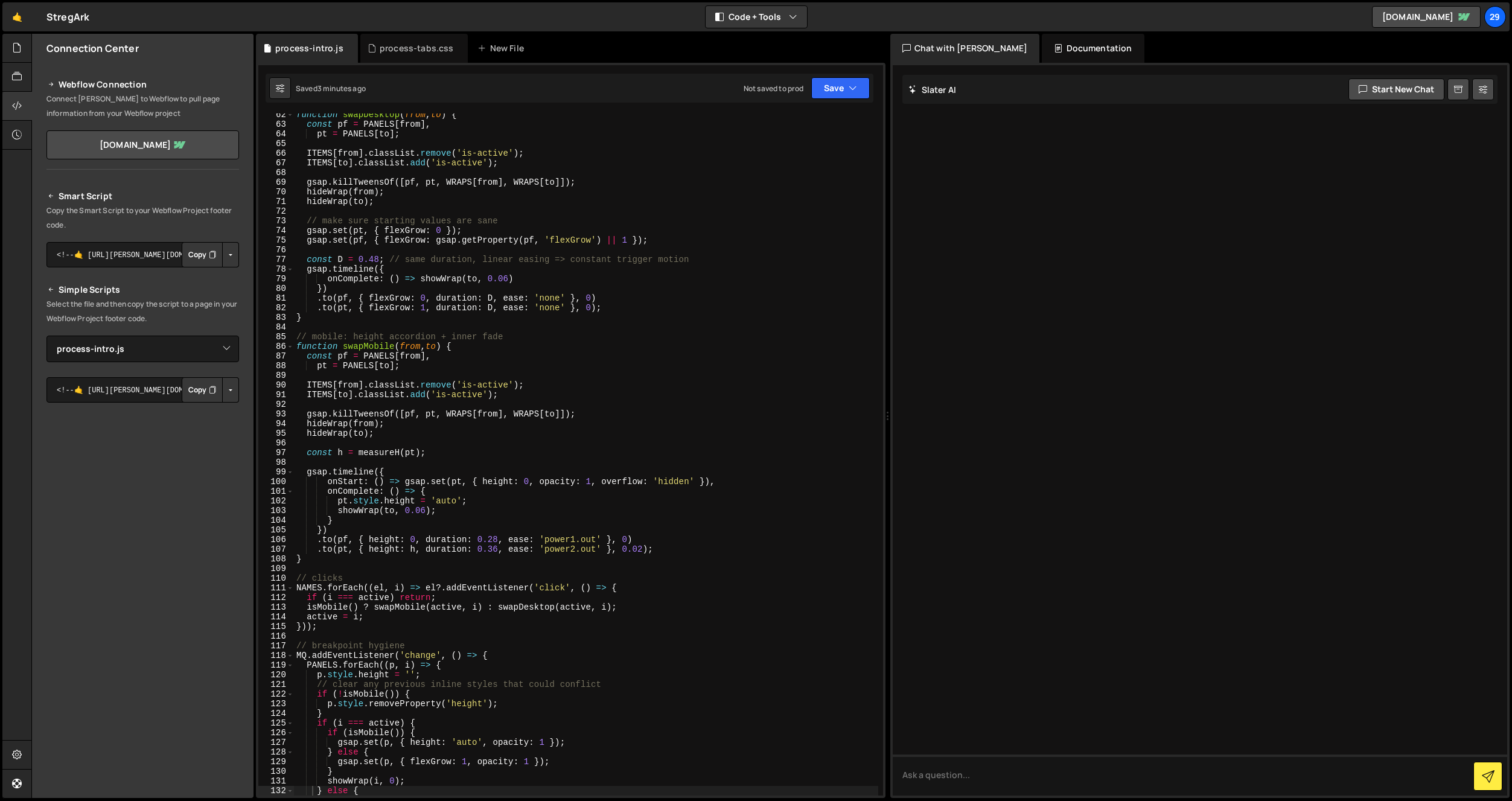
click at [388, 262] on div "function swapDesktop ( from , to ) { const pf = PANELS [ from ] , pt = PANELS […" at bounding box center [586, 461] width 584 height 702
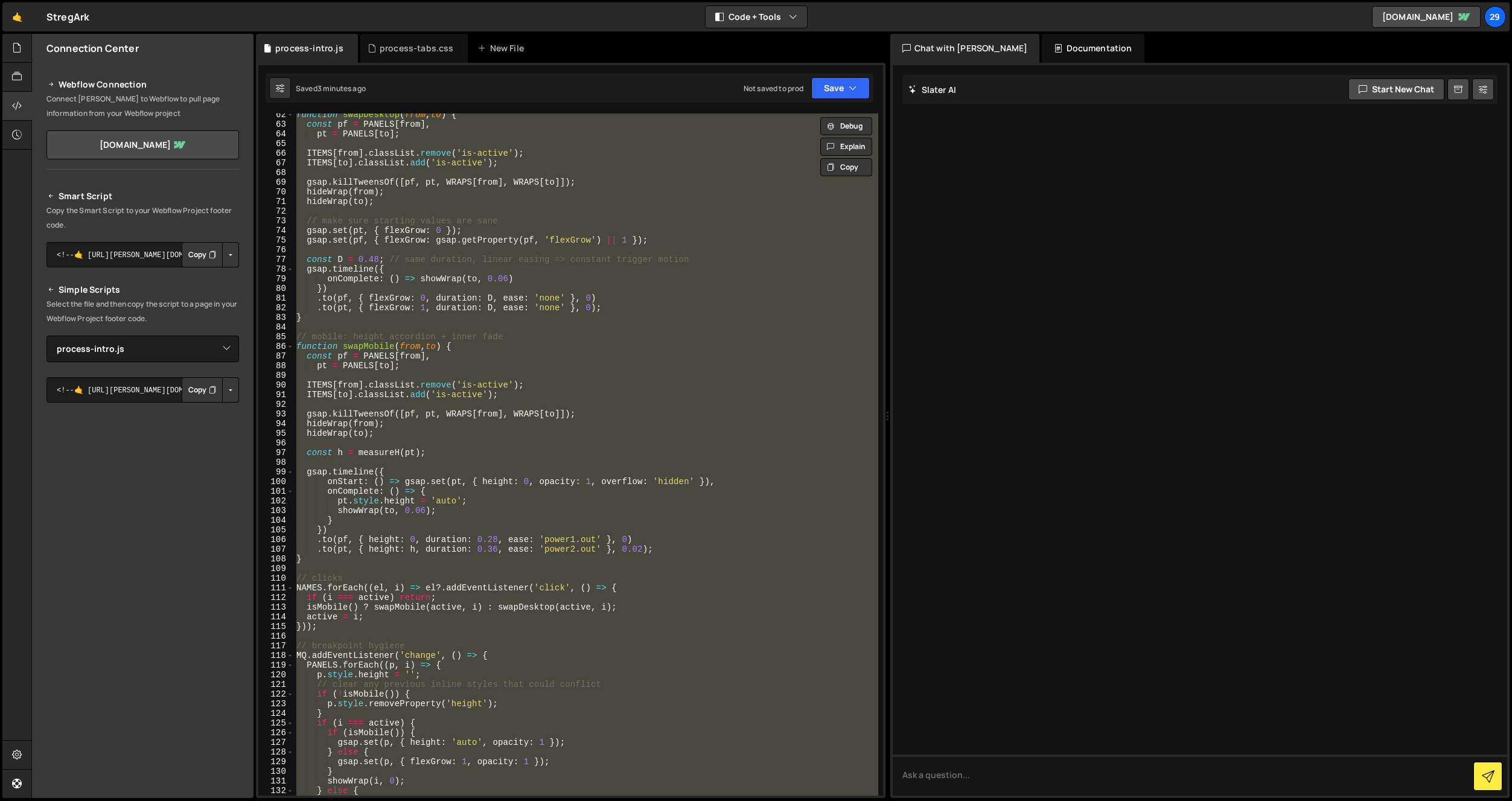
paste textarea
type textarea "});"
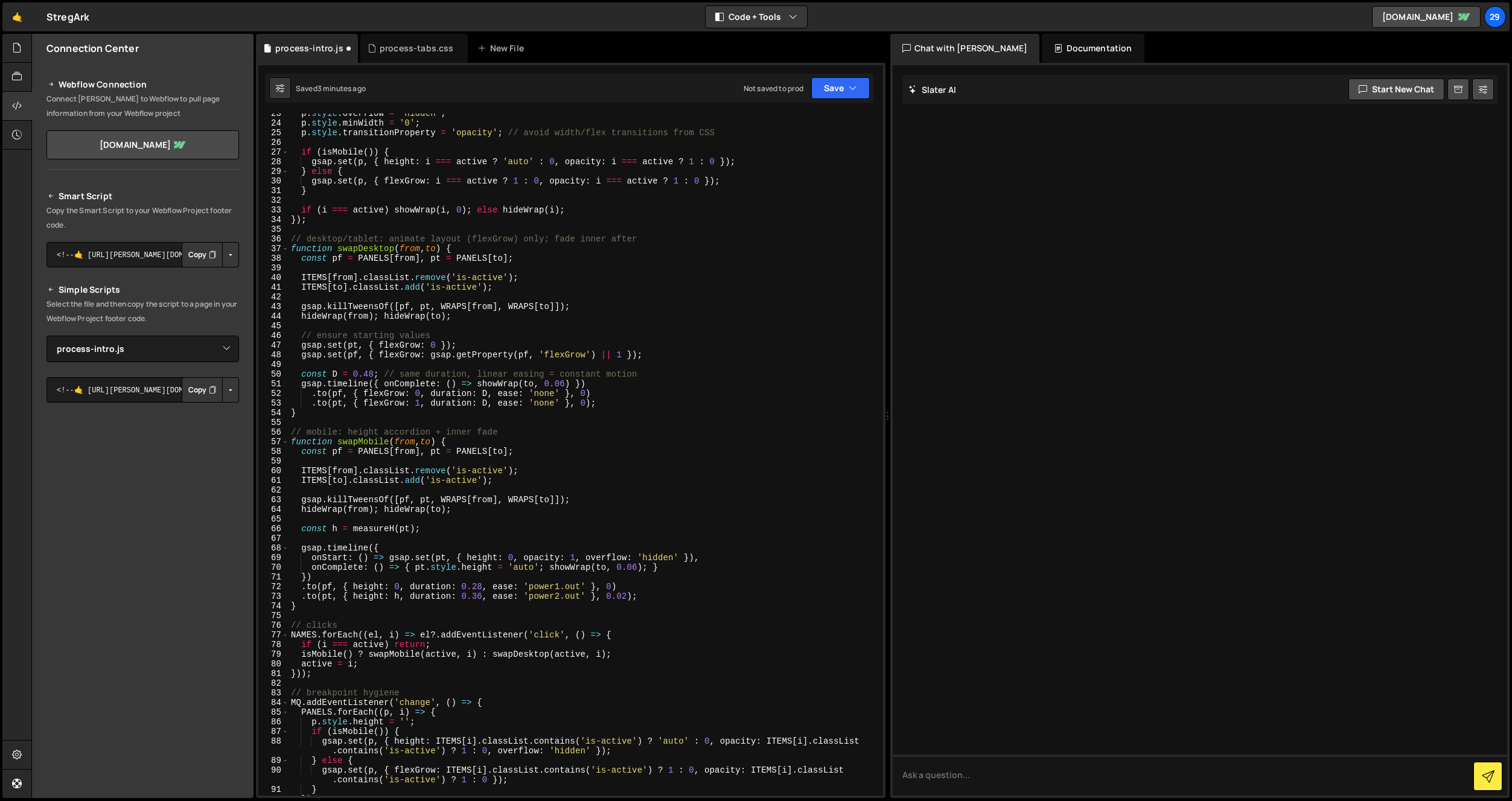
scroll to position [218, 0]
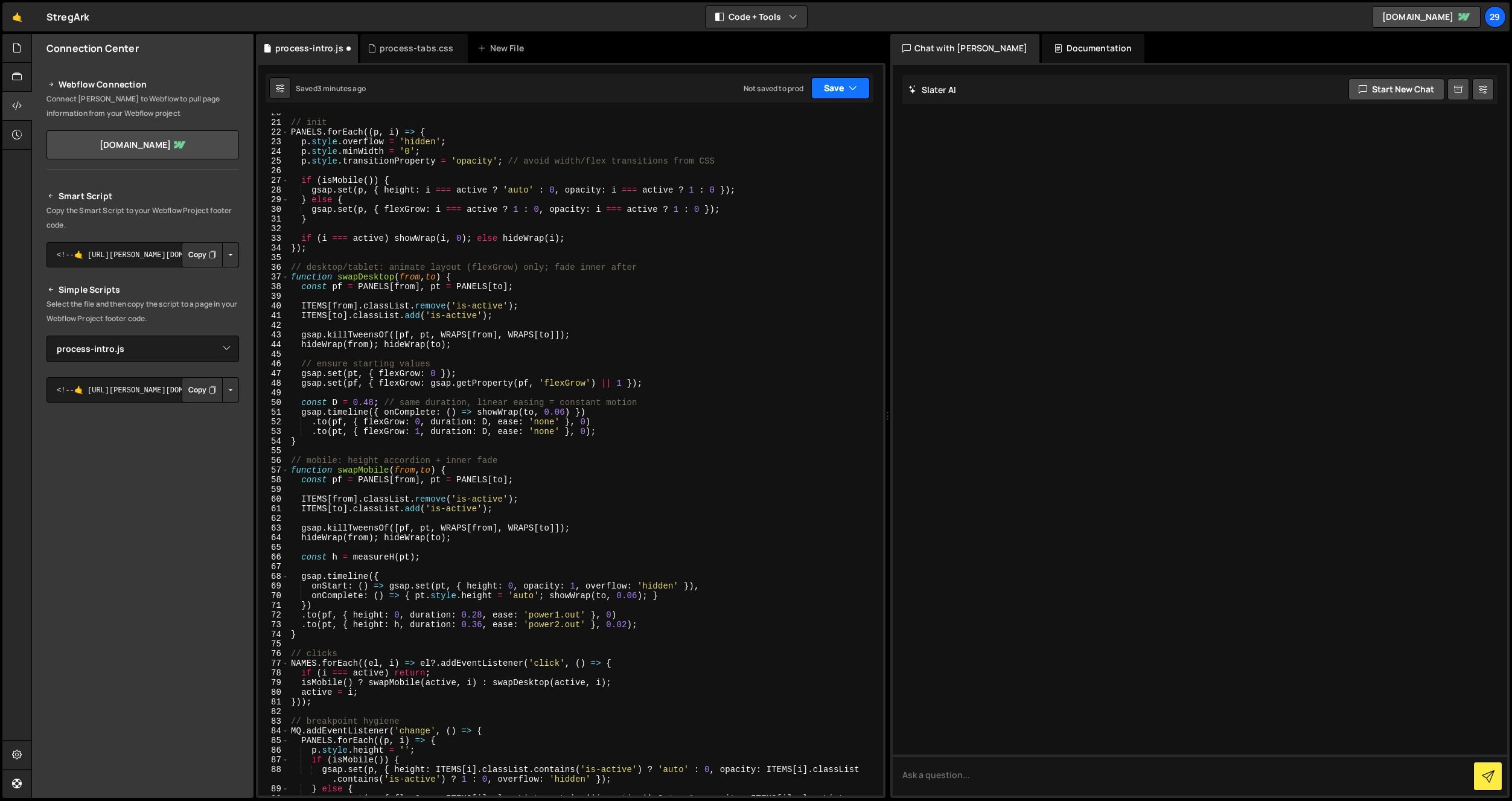
click at [834, 87] on button "Save" at bounding box center [841, 88] width 59 height 22
click at [792, 122] on div "Save to Staging S" at bounding box center [799, 118] width 125 height 12
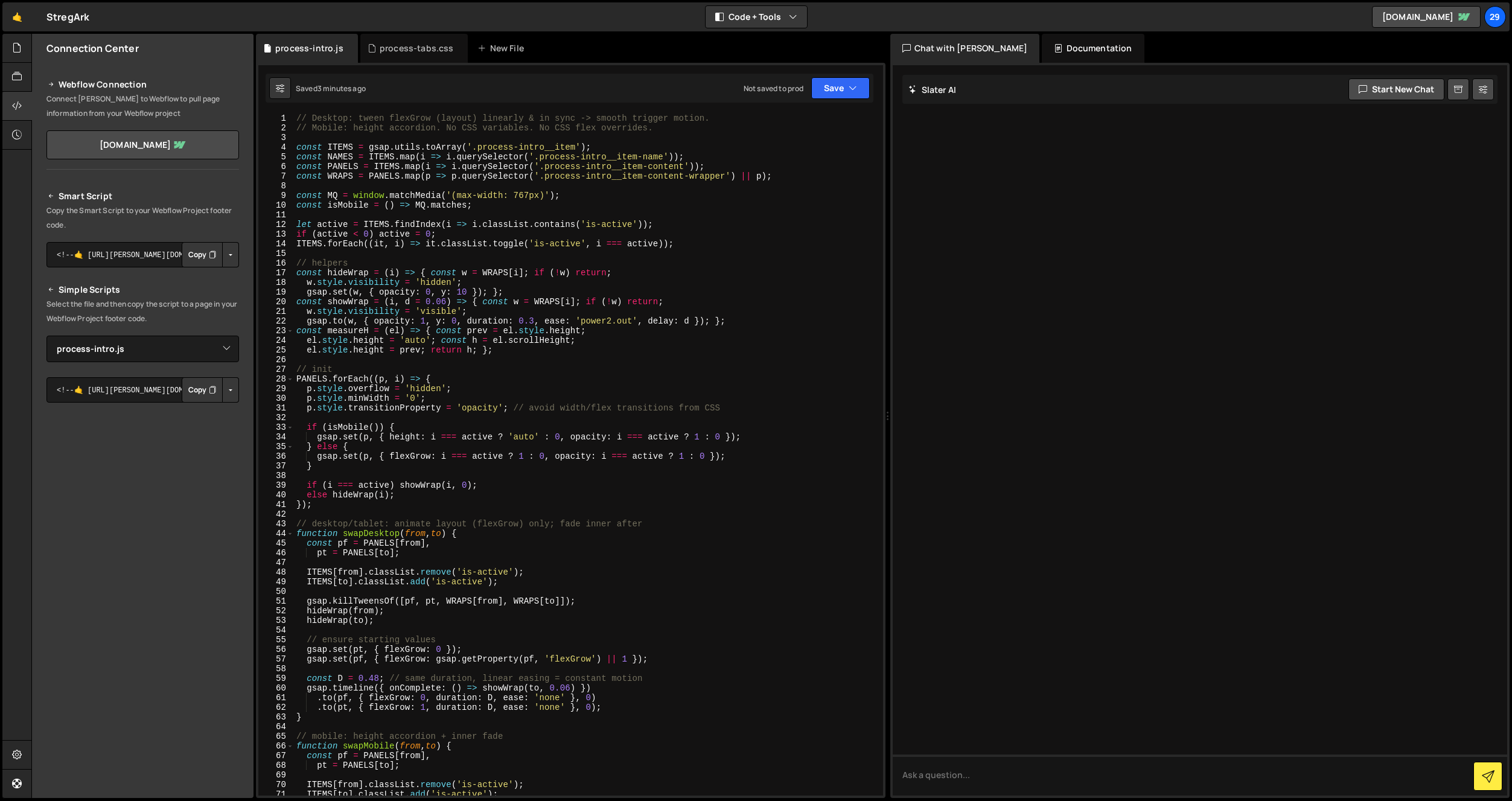
scroll to position [1, 0]
click at [411, 51] on div "process-tabs.css" at bounding box center [416, 48] width 74 height 12
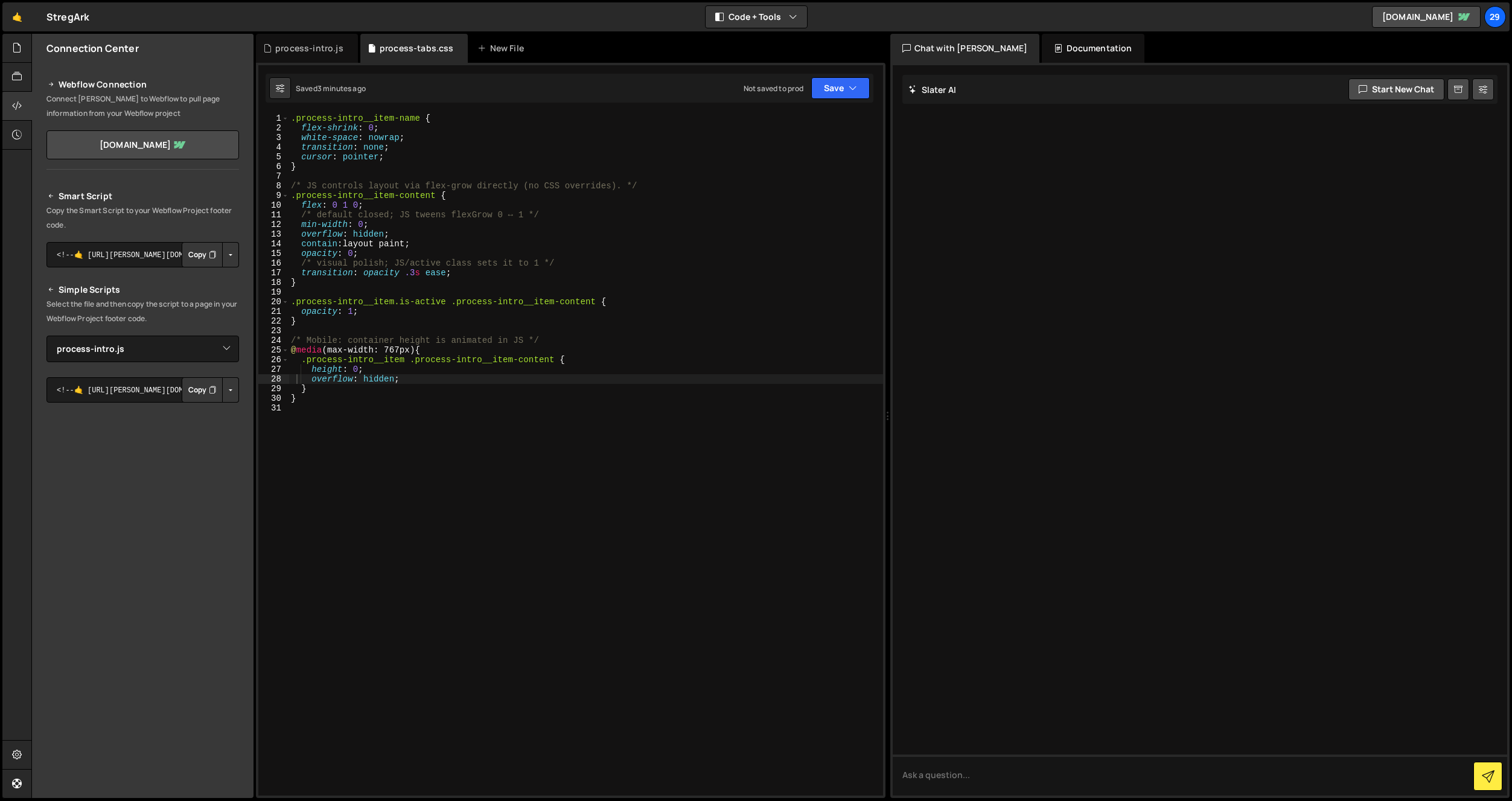
click at [489, 243] on div ".process-intro__item-name { flex-shrink : 0 ; white-space : nowrap ; transition…" at bounding box center [586, 464] width 595 height 702
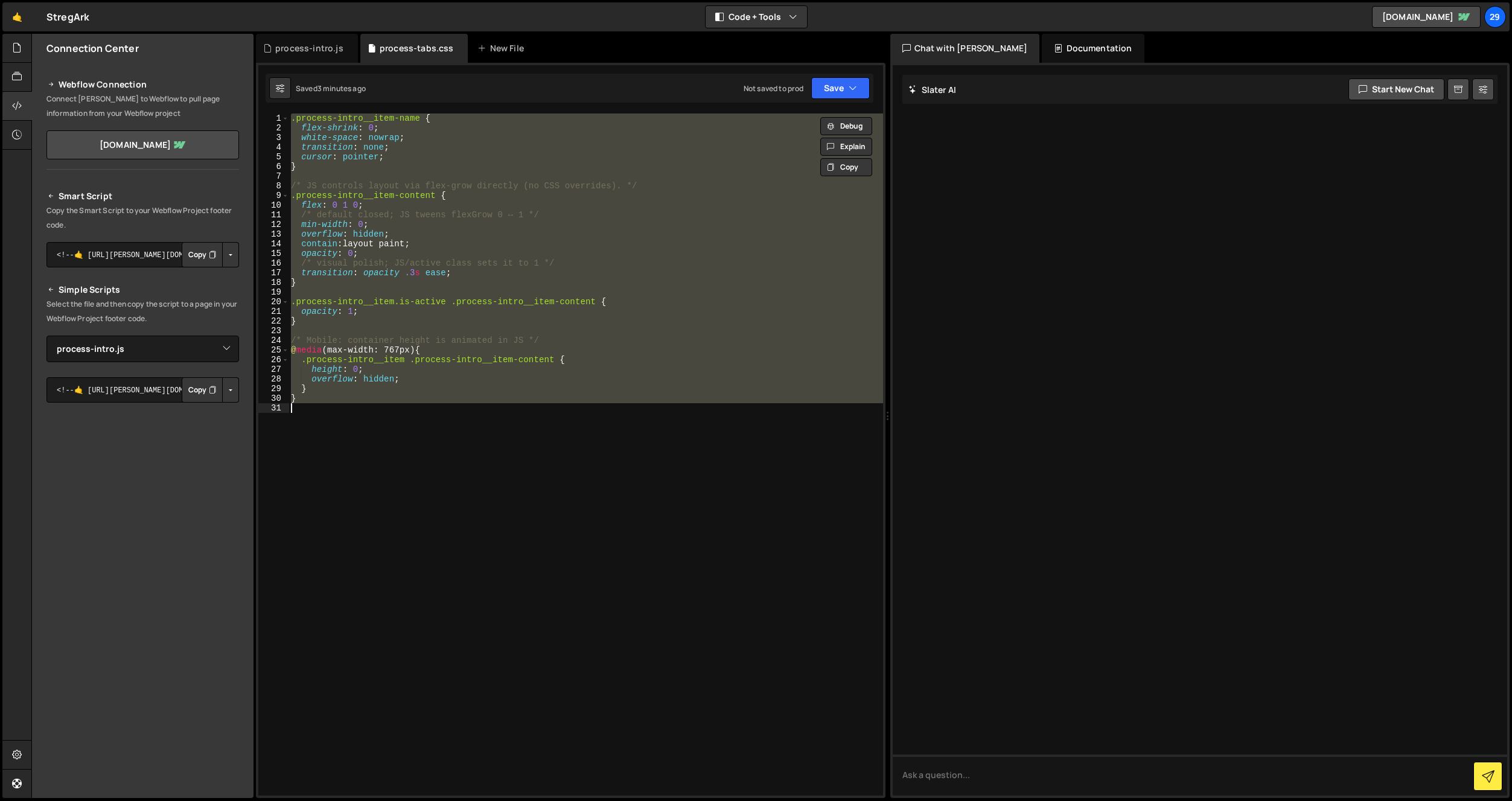
paste textarea
type textarea "}"
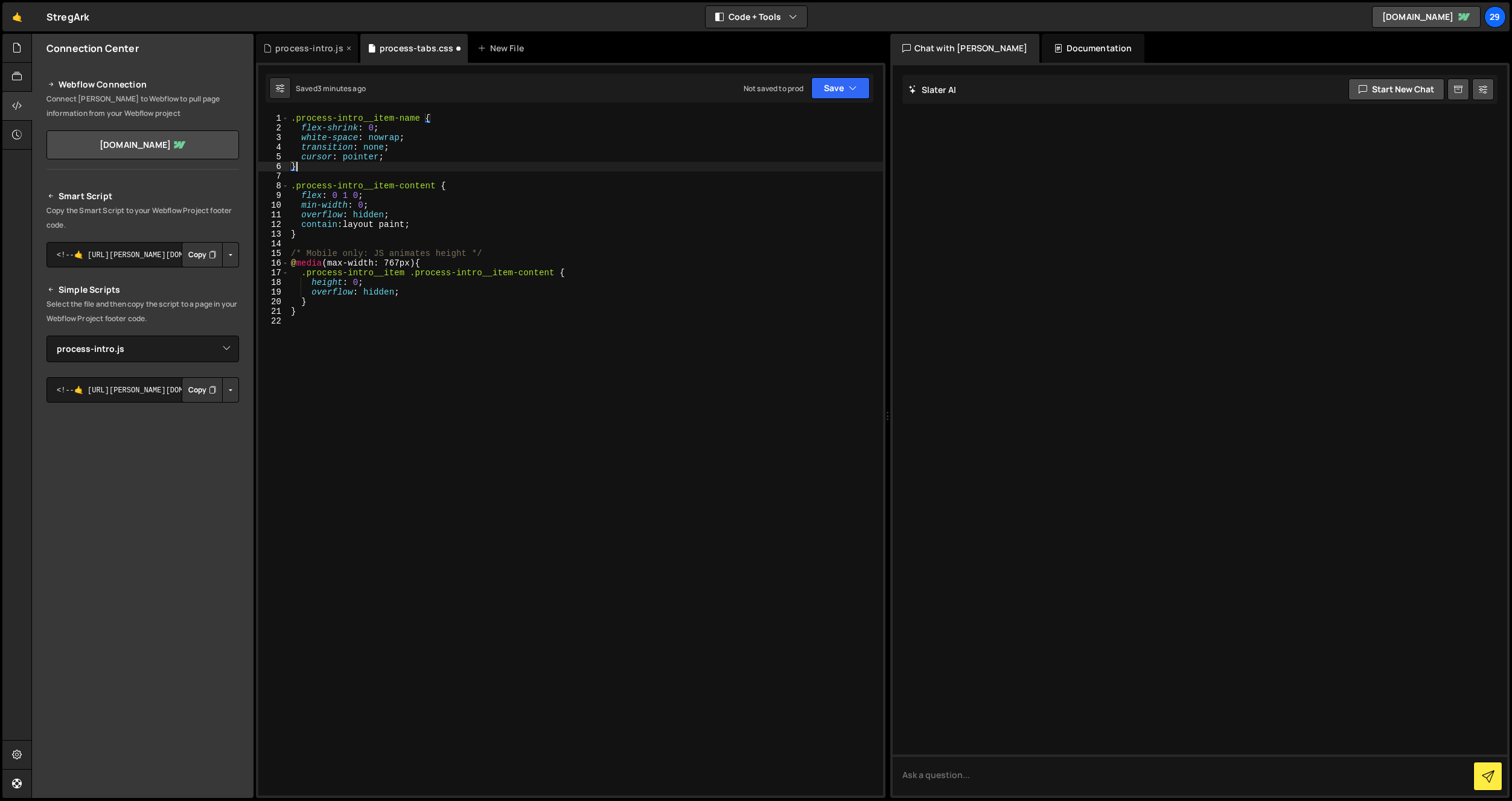
click at [303, 52] on div "process-intro.js" at bounding box center [309, 48] width 68 height 12
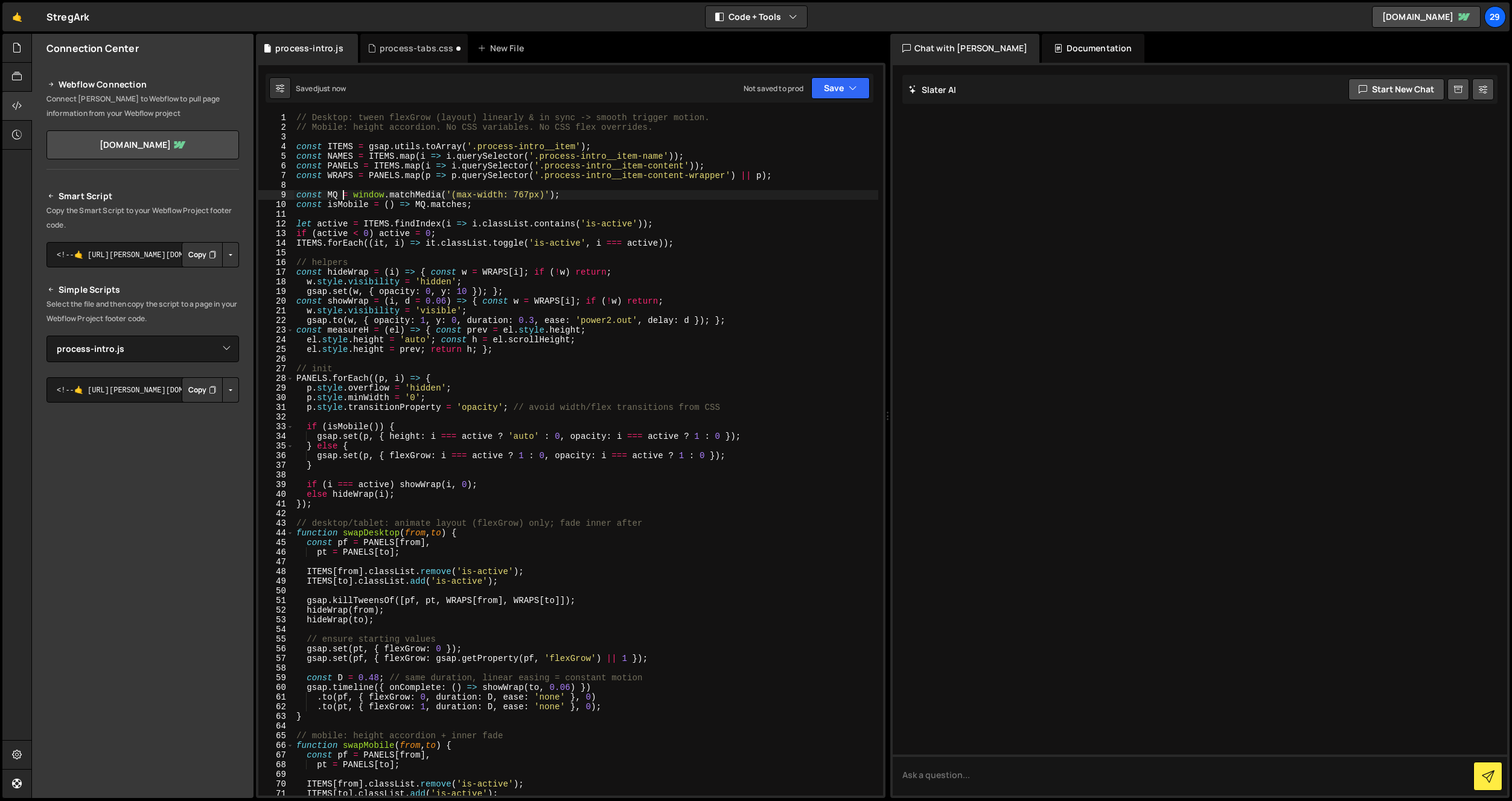
click at [345, 192] on div "// Desktop: tween flexGrow (layout) linearly & in sync -> smooth trigger motion…" at bounding box center [586, 464] width 584 height 702
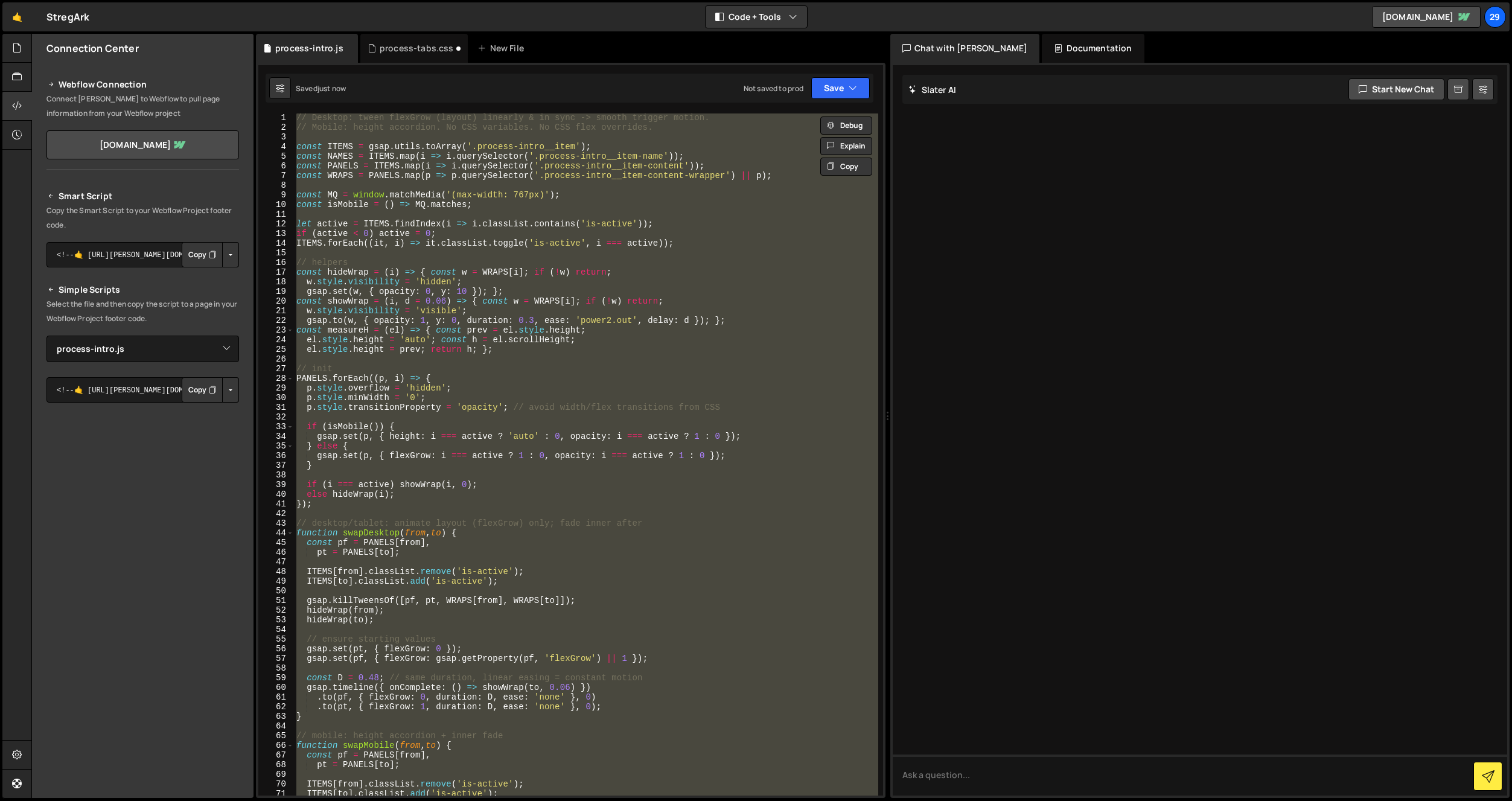
paste textarea
type textarea "}"
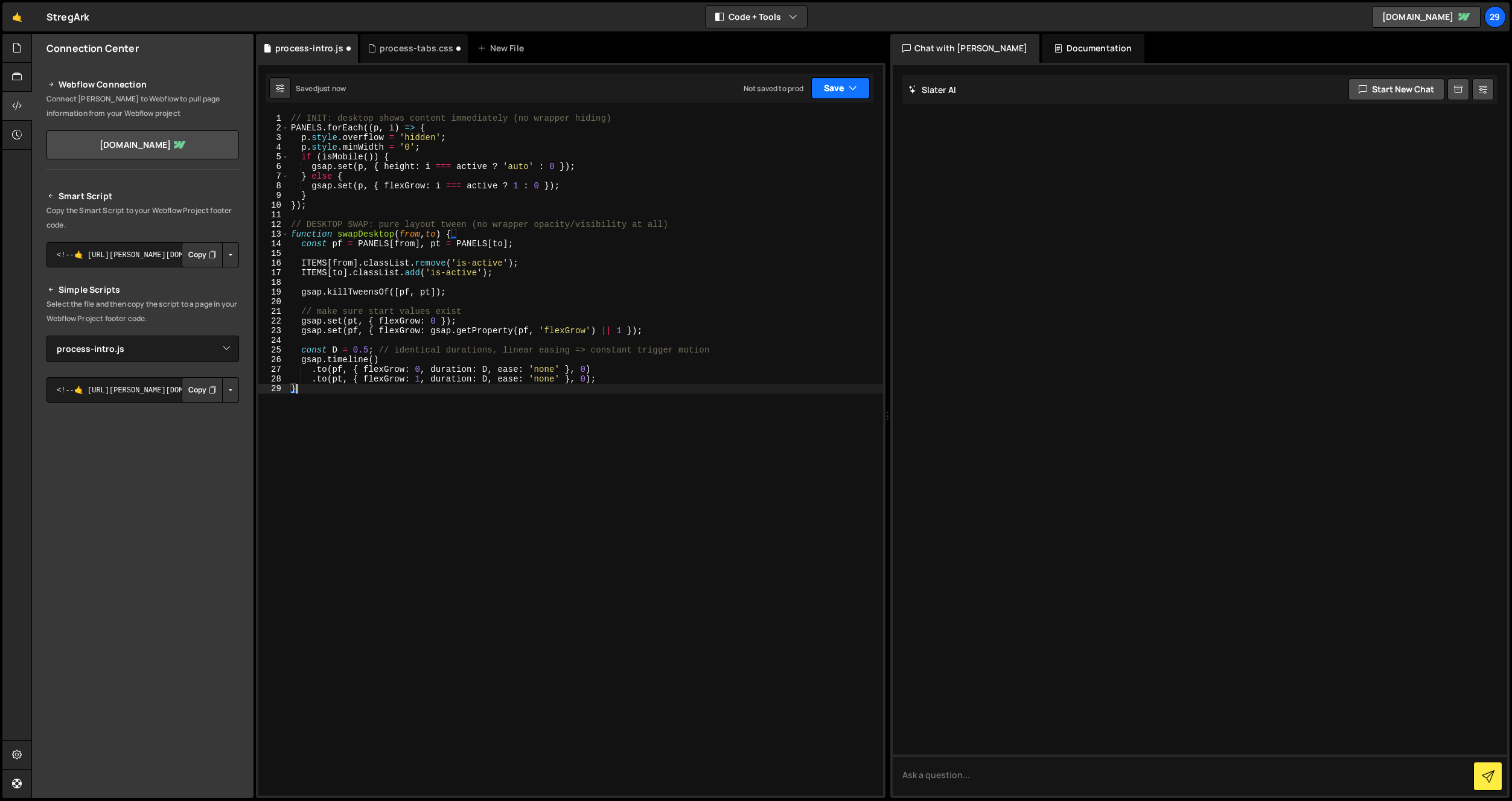
click at [841, 89] on button "Save" at bounding box center [841, 88] width 59 height 22
click at [781, 128] on div "just now" at bounding box center [772, 131] width 29 height 11
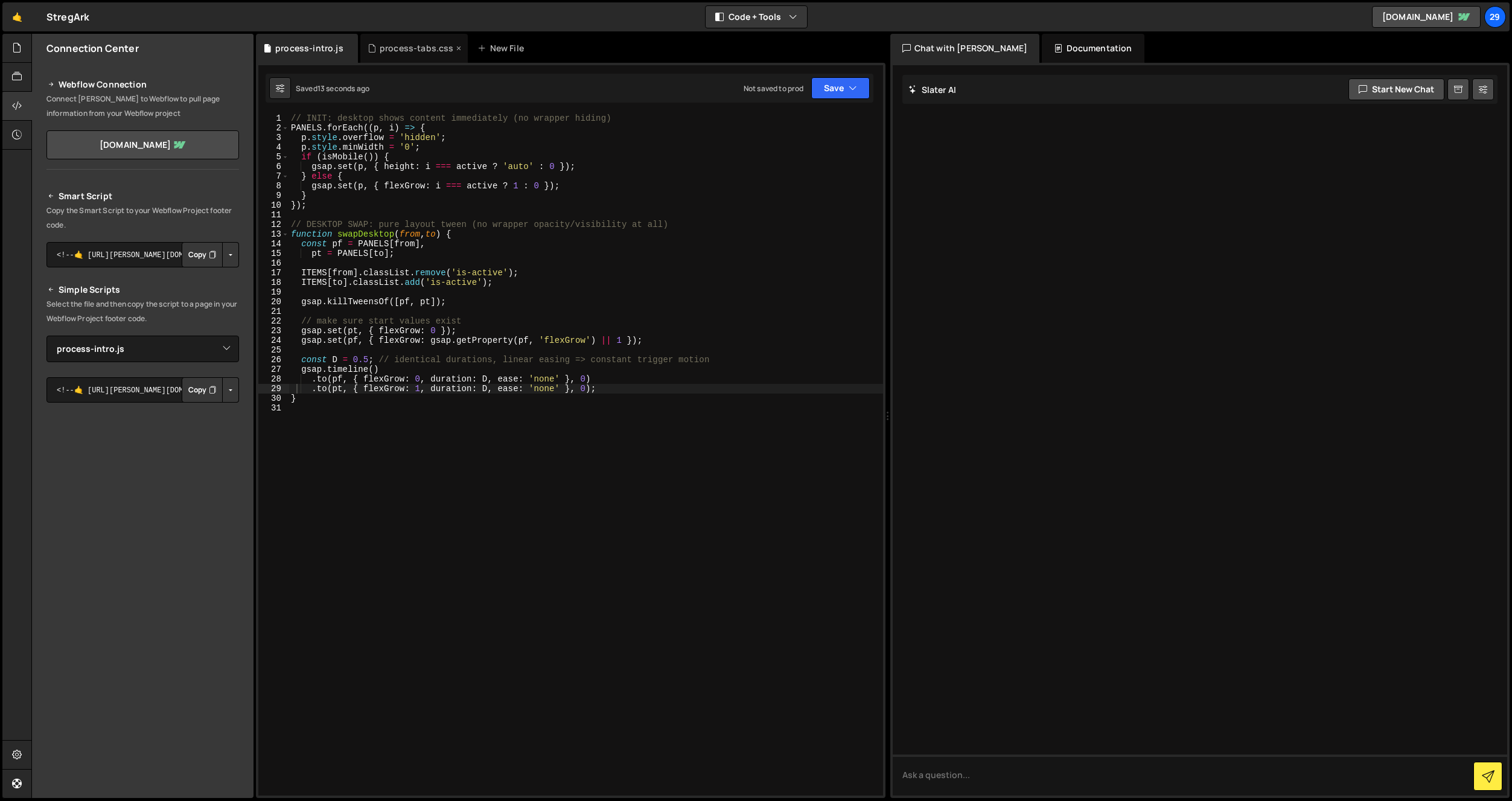
click at [417, 40] on div "process-tabs.css" at bounding box center [415, 48] width 108 height 29
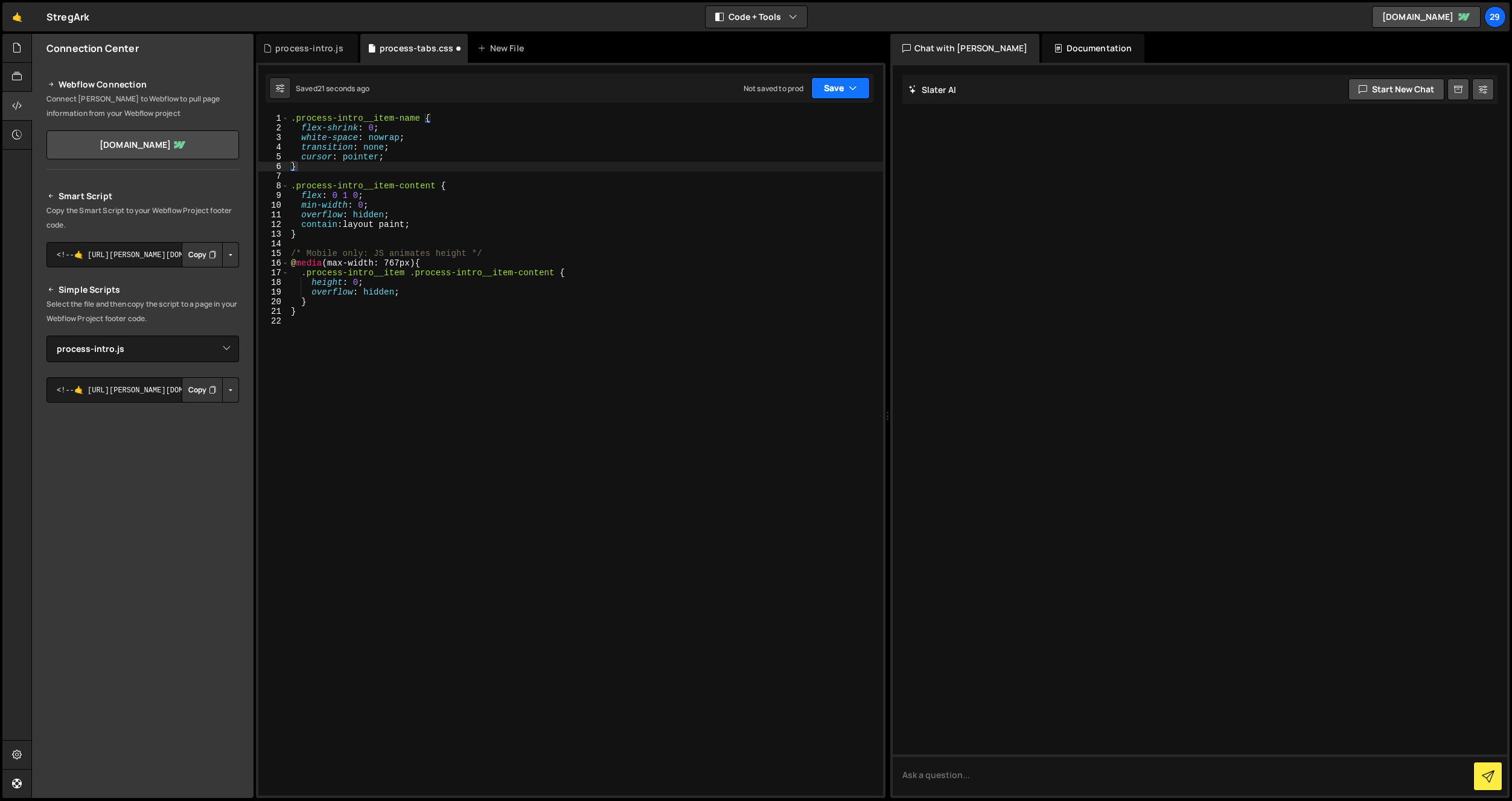
click at [841, 92] on button "Save" at bounding box center [841, 88] width 59 height 22
click at [792, 128] on div "22 seconds ago" at bounding box center [785, 131] width 54 height 11
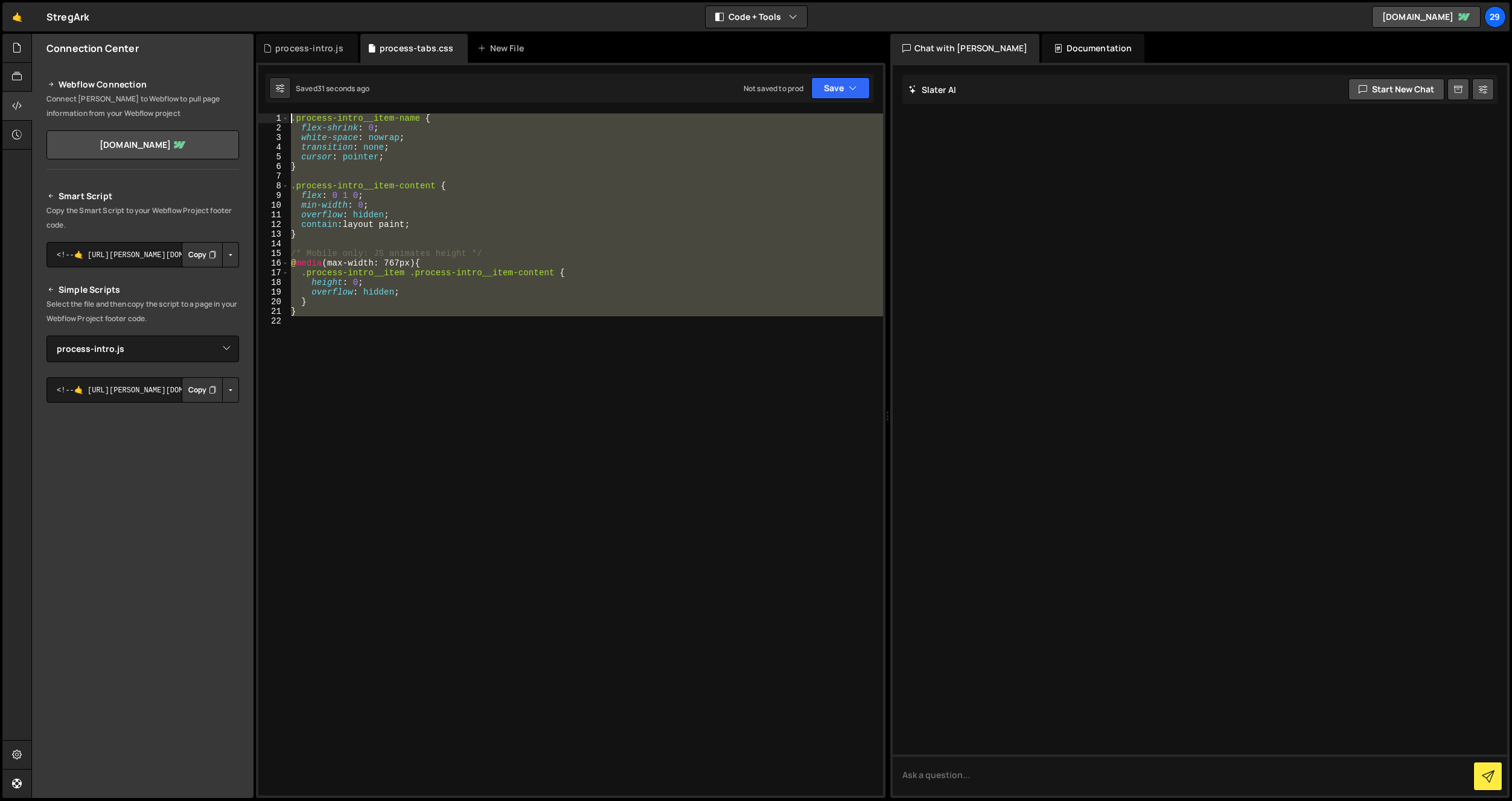
drag, startPoint x: 299, startPoint y: 332, endPoint x: 245, endPoint y: 52, distance: 285.2
click at [245, 52] on div "Files New File Javascript files 1 navbar.js 0 1 process-intro.js 0 CSS files na…" at bounding box center [771, 416] width 1480 height 765
type textarea ".process-intro__item-name { flex-shrink: 0;"
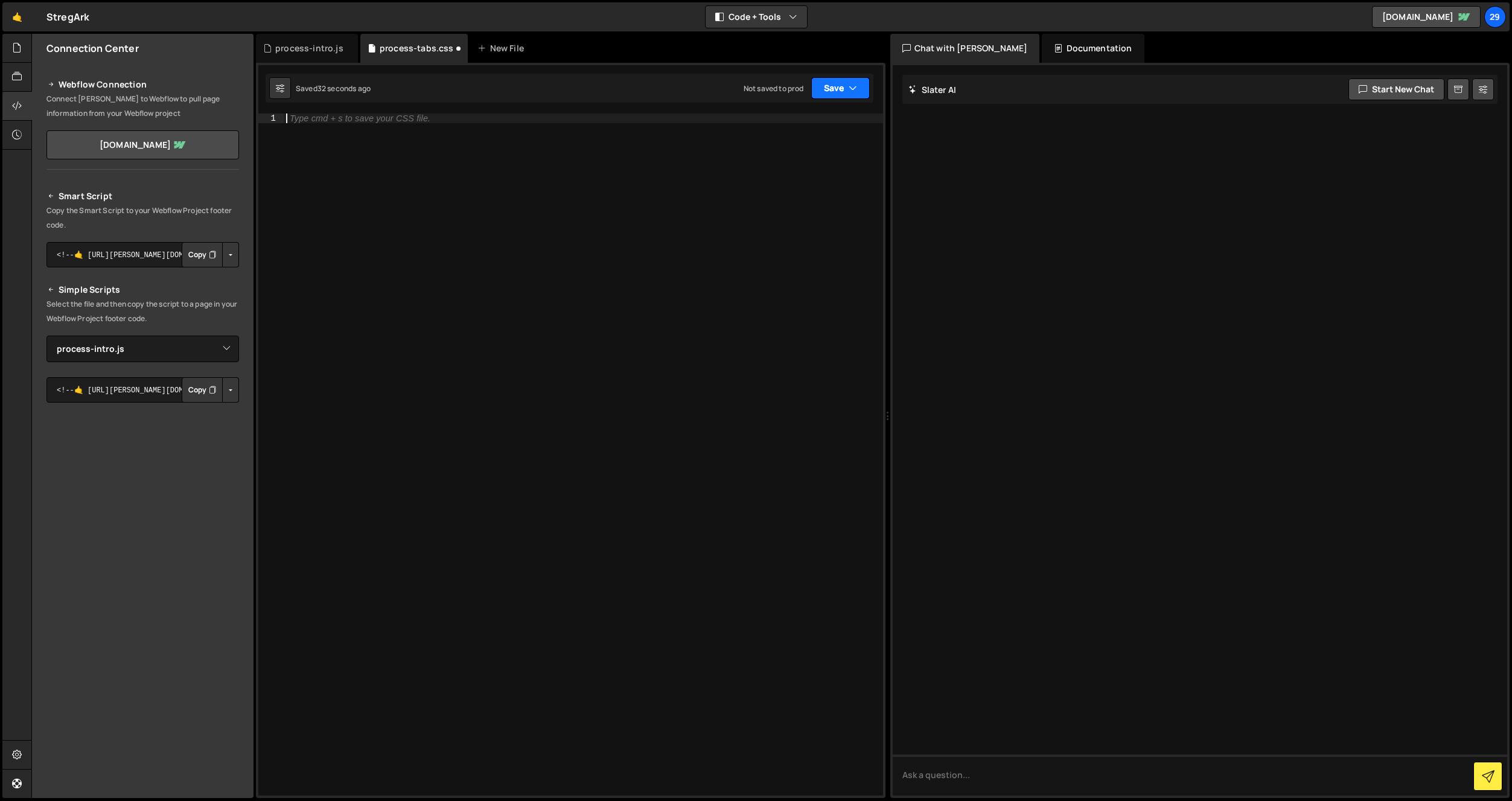
click at [830, 80] on button "Save" at bounding box center [841, 88] width 59 height 22
click at [799, 107] on button "Save to Staging S Saved 32 seconds ago" at bounding box center [799, 125] width 145 height 39
drag, startPoint x: 306, startPoint y: 50, endPoint x: 337, endPoint y: 82, distance: 44.6
click at [308, 50] on div "process-intro.js" at bounding box center [309, 48] width 68 height 12
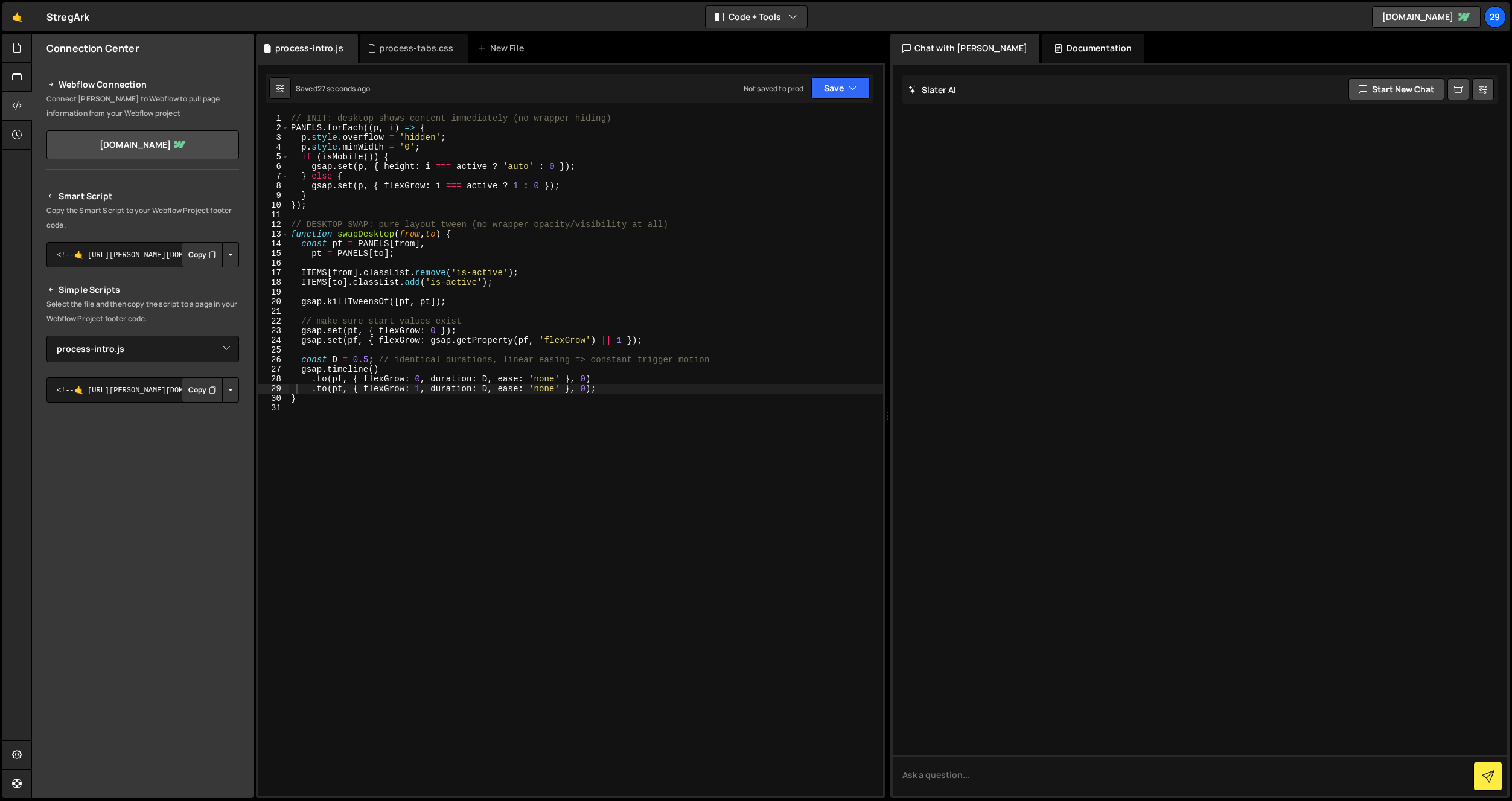
click at [439, 275] on div "// INIT: desktop shows content immediately (no wrapper hiding) PANELS . forEach…" at bounding box center [586, 464] width 595 height 702
type textarea "}"
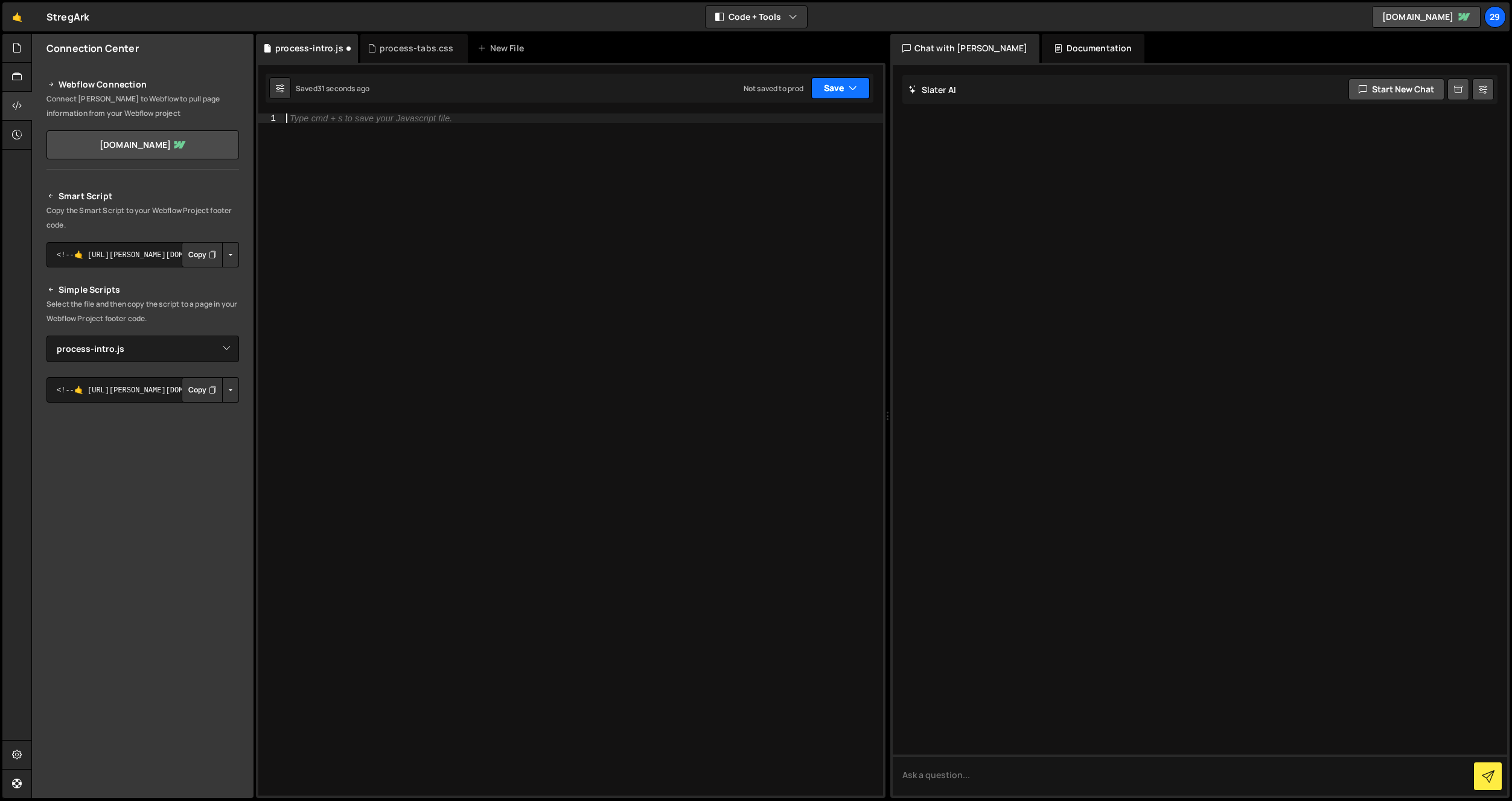
click at [837, 87] on button "Save" at bounding box center [841, 88] width 59 height 22
click at [771, 119] on div "Save to Staging S" at bounding box center [799, 118] width 125 height 12
click at [418, 52] on div "process-tabs.css" at bounding box center [416, 48] width 74 height 12
click at [438, 216] on div at bounding box center [584, 464] width 599 height 702
paste textarea "}"
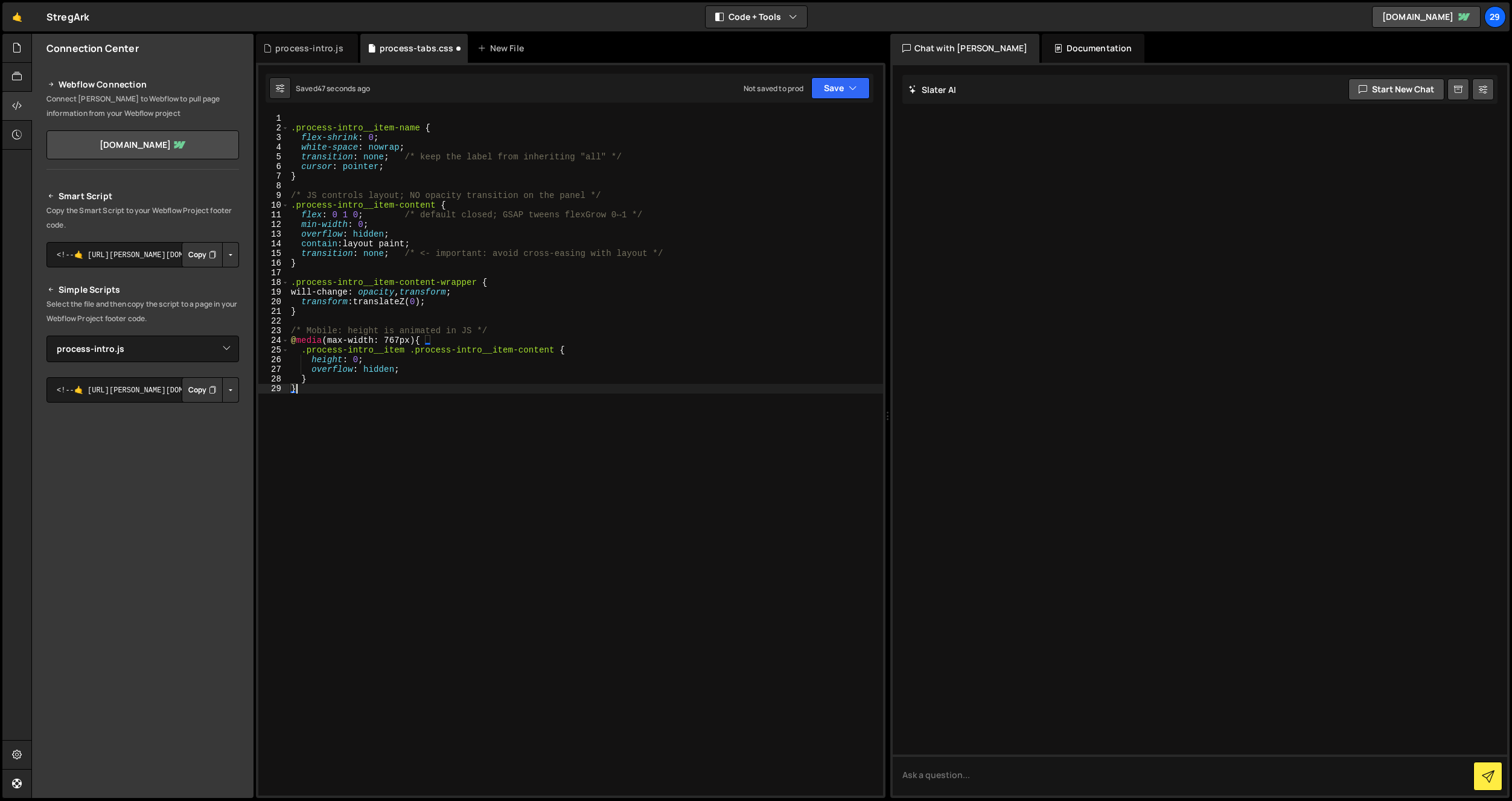
type textarea "overflow: hidden;"
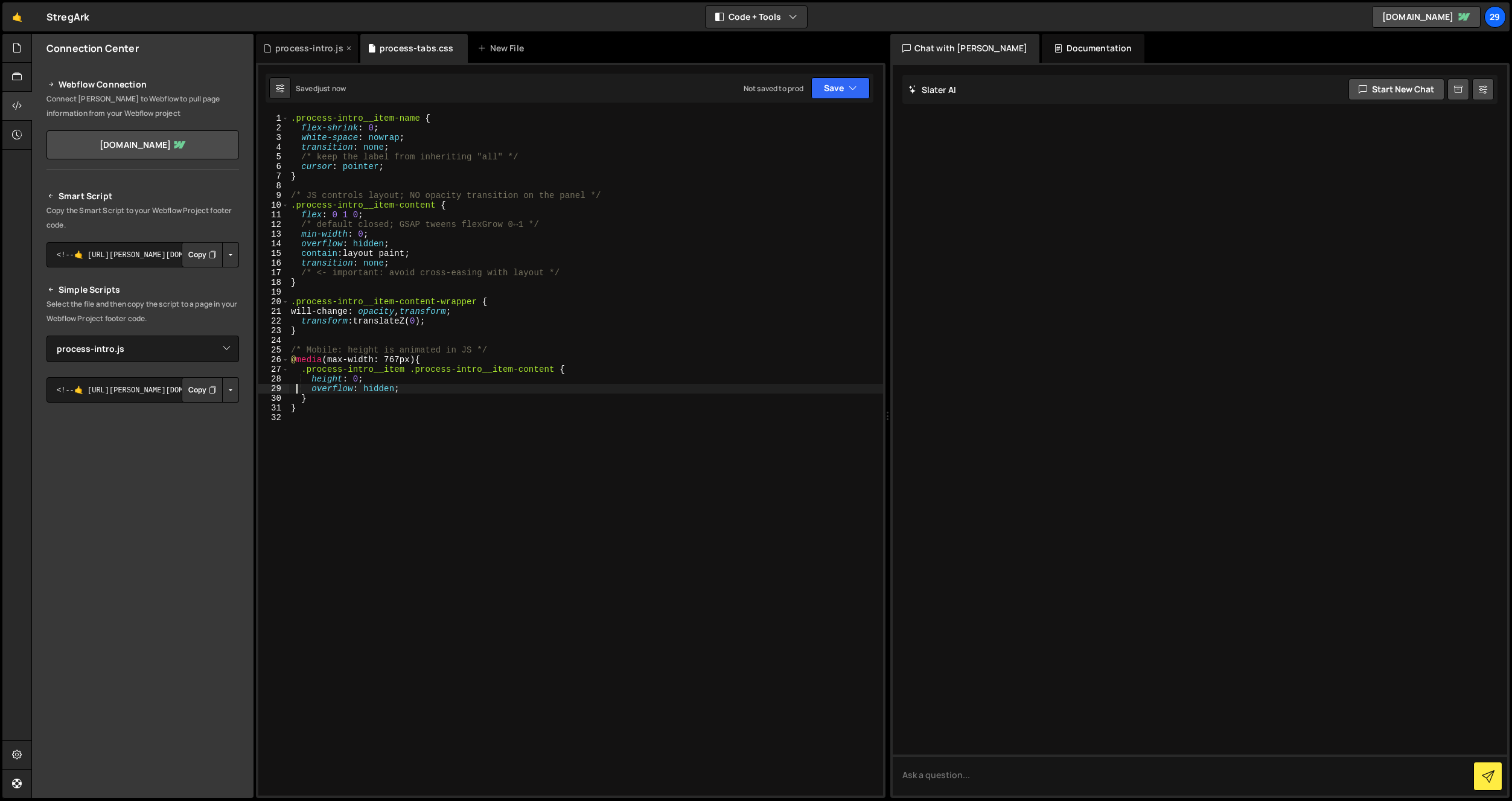
click at [315, 41] on div "process-intro.js" at bounding box center [307, 48] width 102 height 29
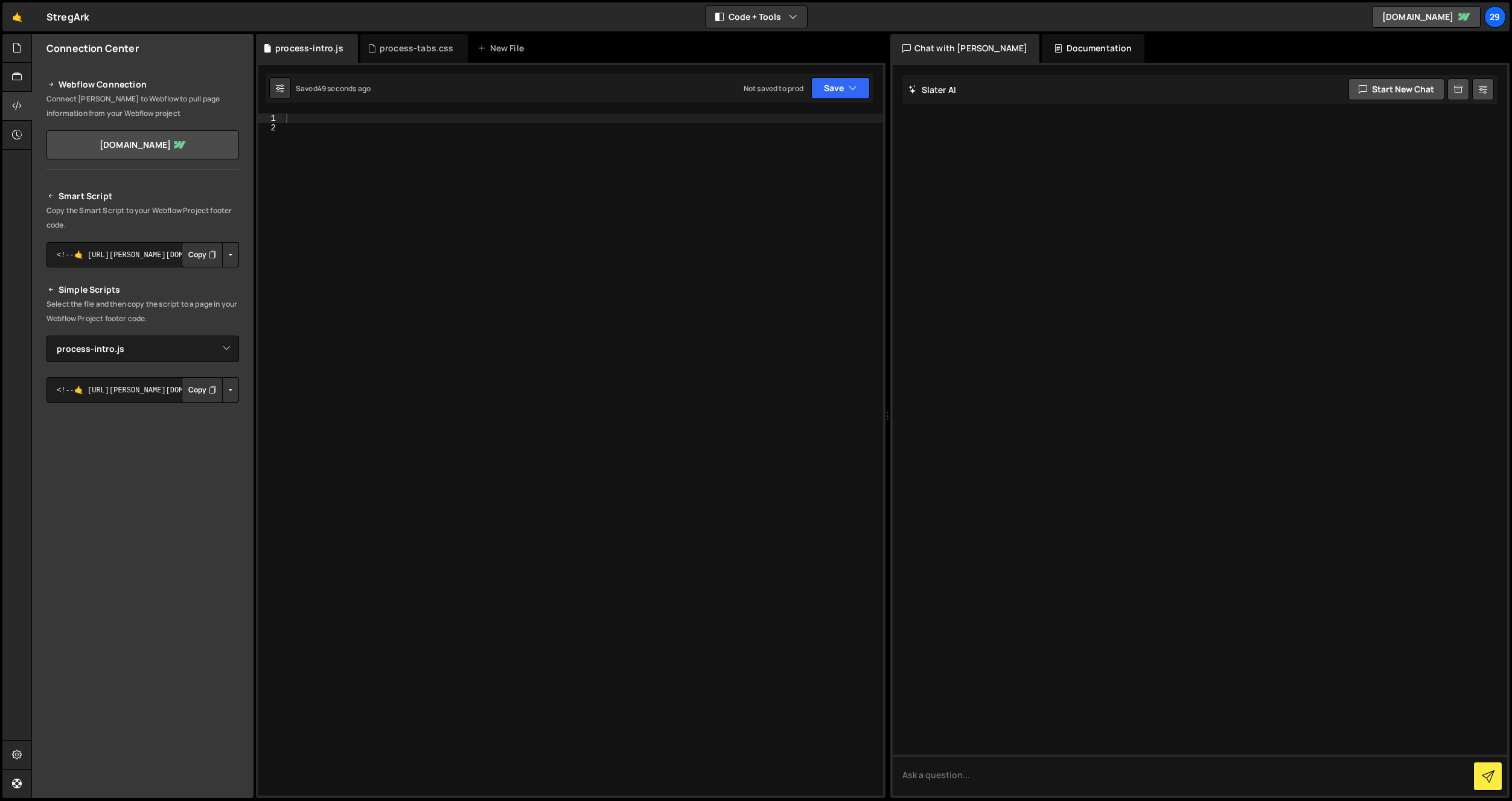
click at [360, 243] on div at bounding box center [584, 464] width 599 height 702
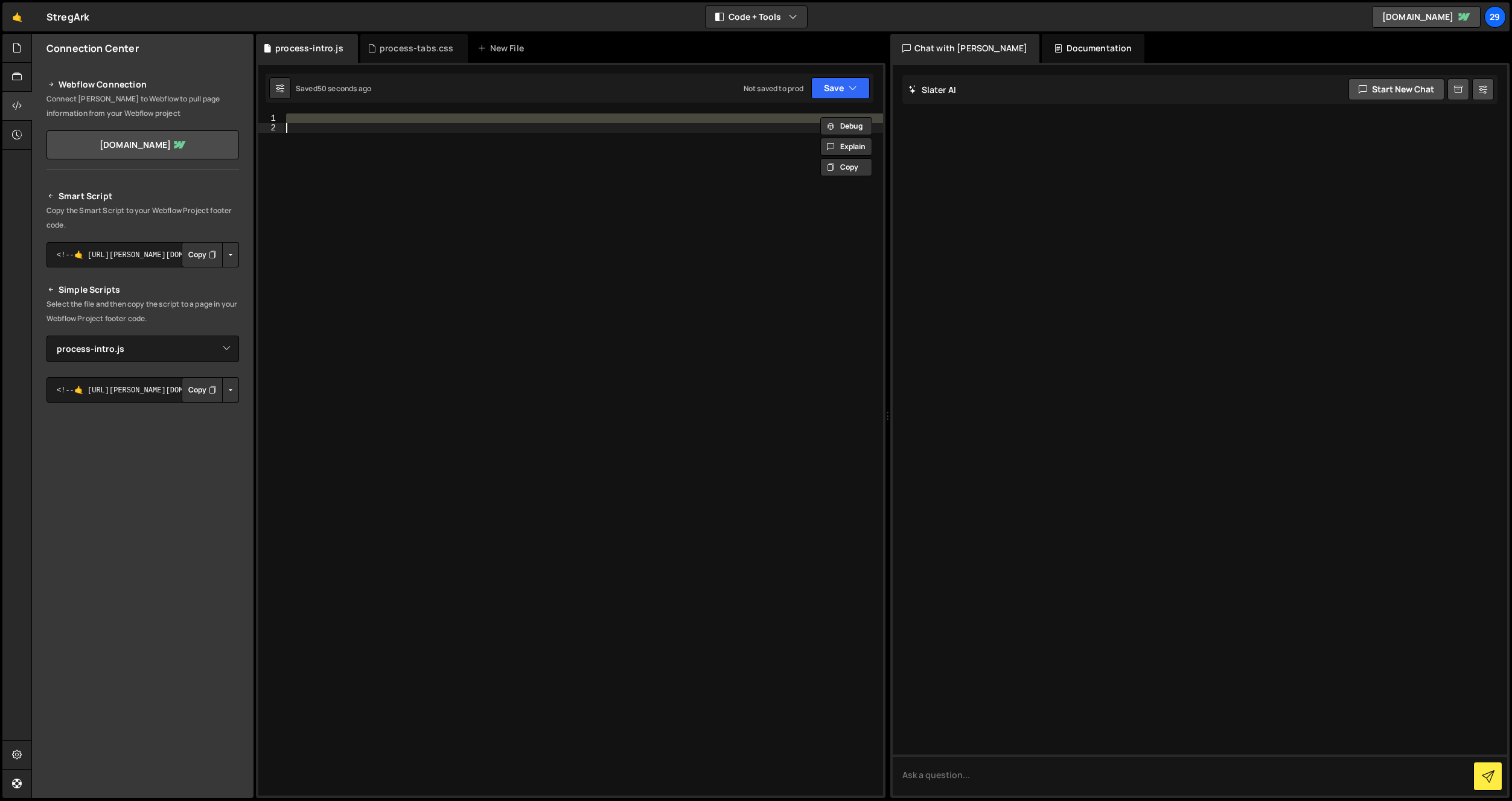
paste textarea "}"
type textarea "}"
click at [402, 272] on div at bounding box center [584, 455] width 599 height 682
paste textarea "});"
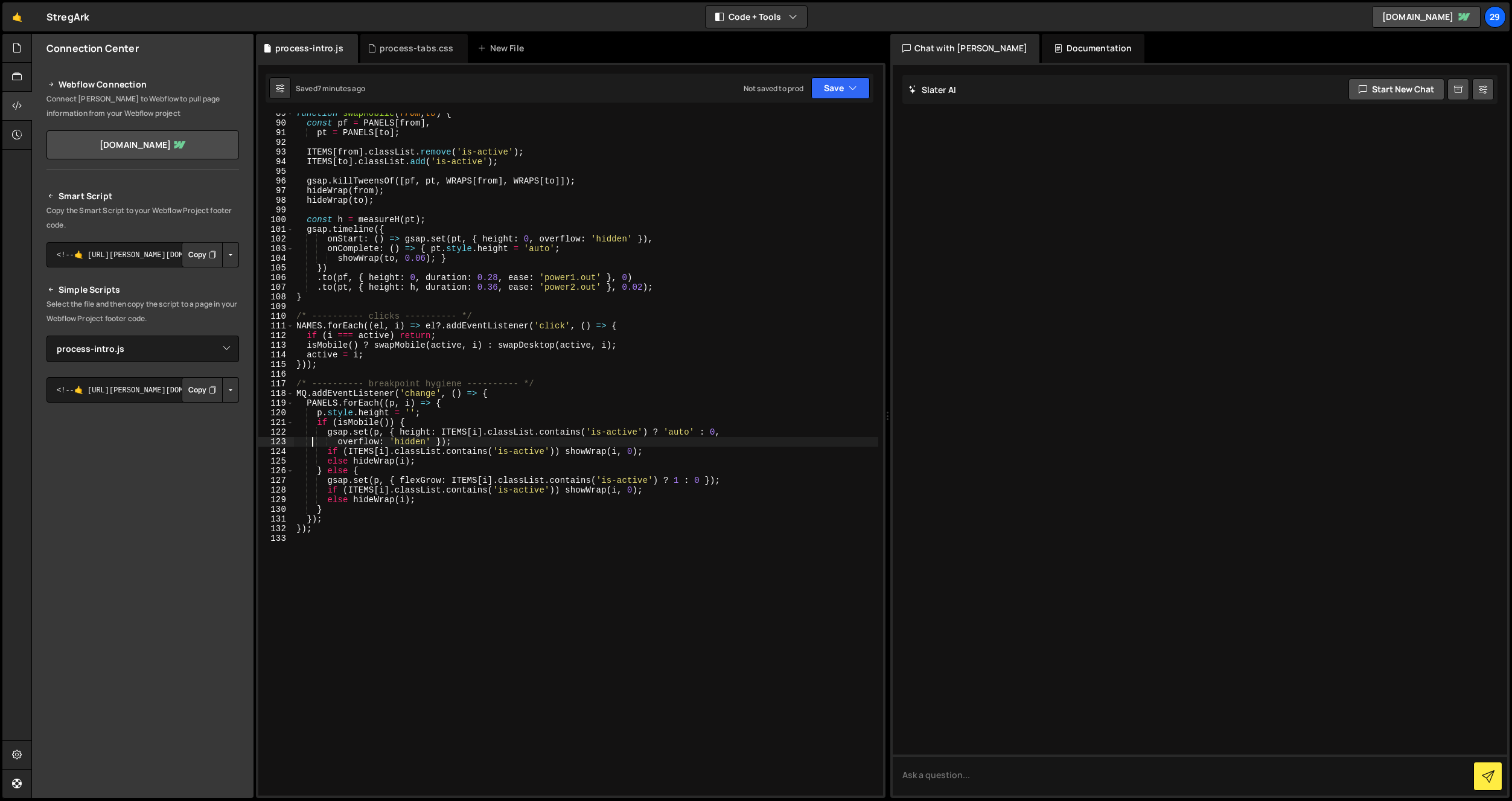
scroll to position [855, 0]
click at [658, 257] on div "function swapMobile ( from , to ) { const pf = PANELS [ from ] , pt = PANELS [ …" at bounding box center [586, 460] width 584 height 702
type textarea "showWrap(to, 0.06); }"
click at [403, 40] on div "process-tabs.css" at bounding box center [415, 48] width 108 height 29
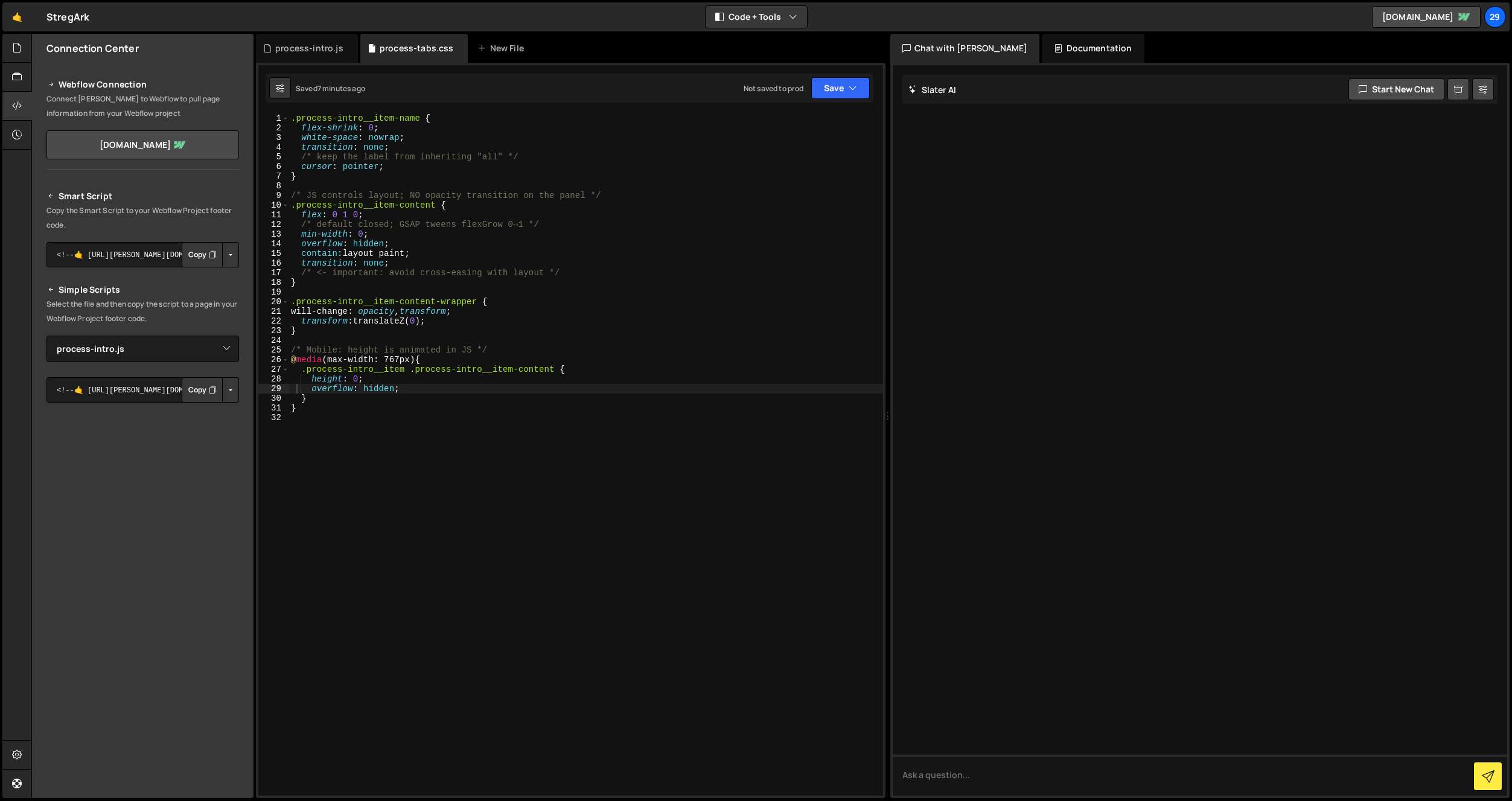
drag, startPoint x: 448, startPoint y: 237, endPoint x: 457, endPoint y: 243, distance: 10.8
click at [451, 238] on div ".process-intro__item-name { flex-shrink : 0 ; white-space : nowrap ; transition…" at bounding box center [586, 464] width 595 height 702
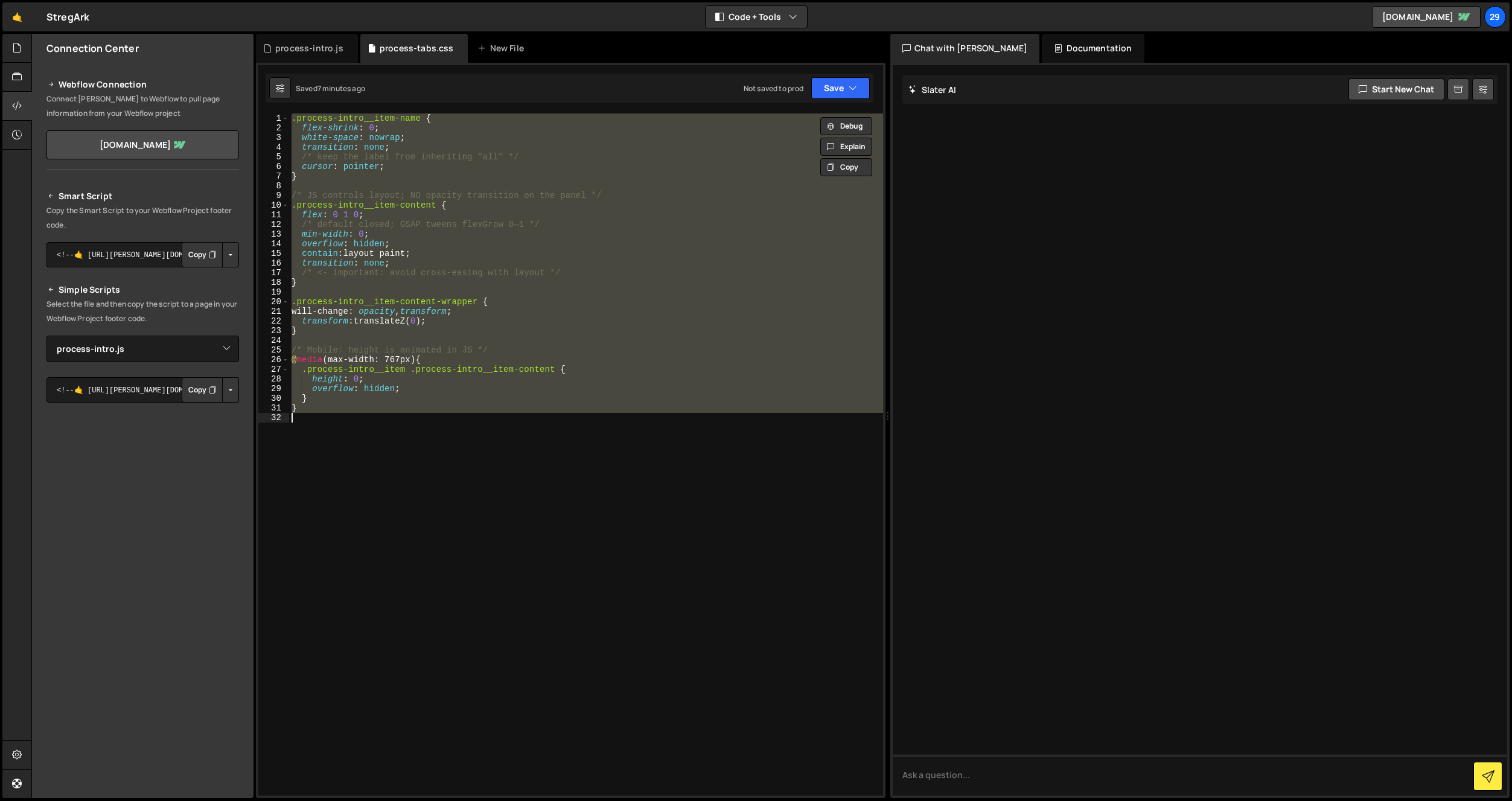
paste textarea
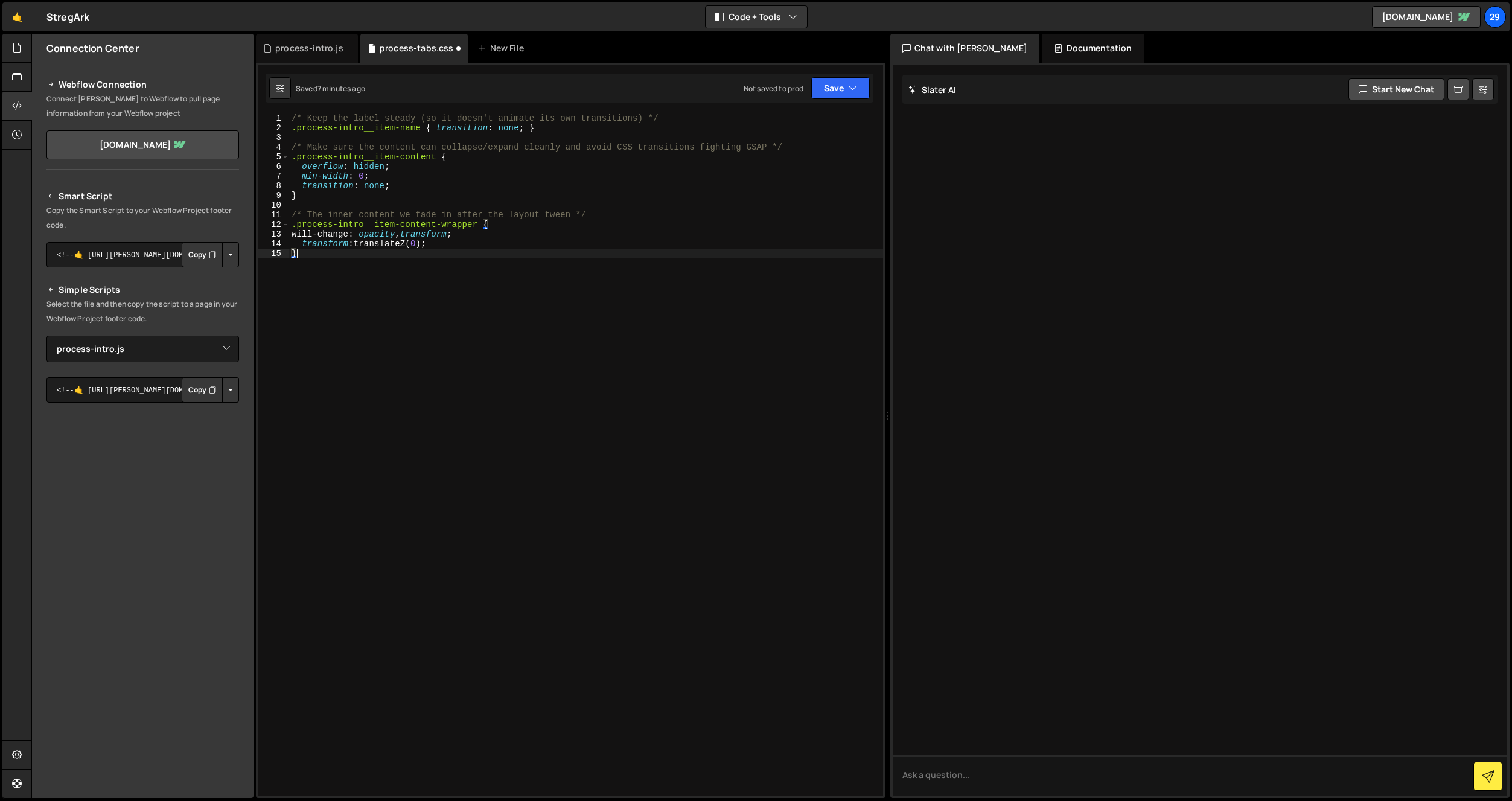
type textarea "will-change: opacity, transform;"
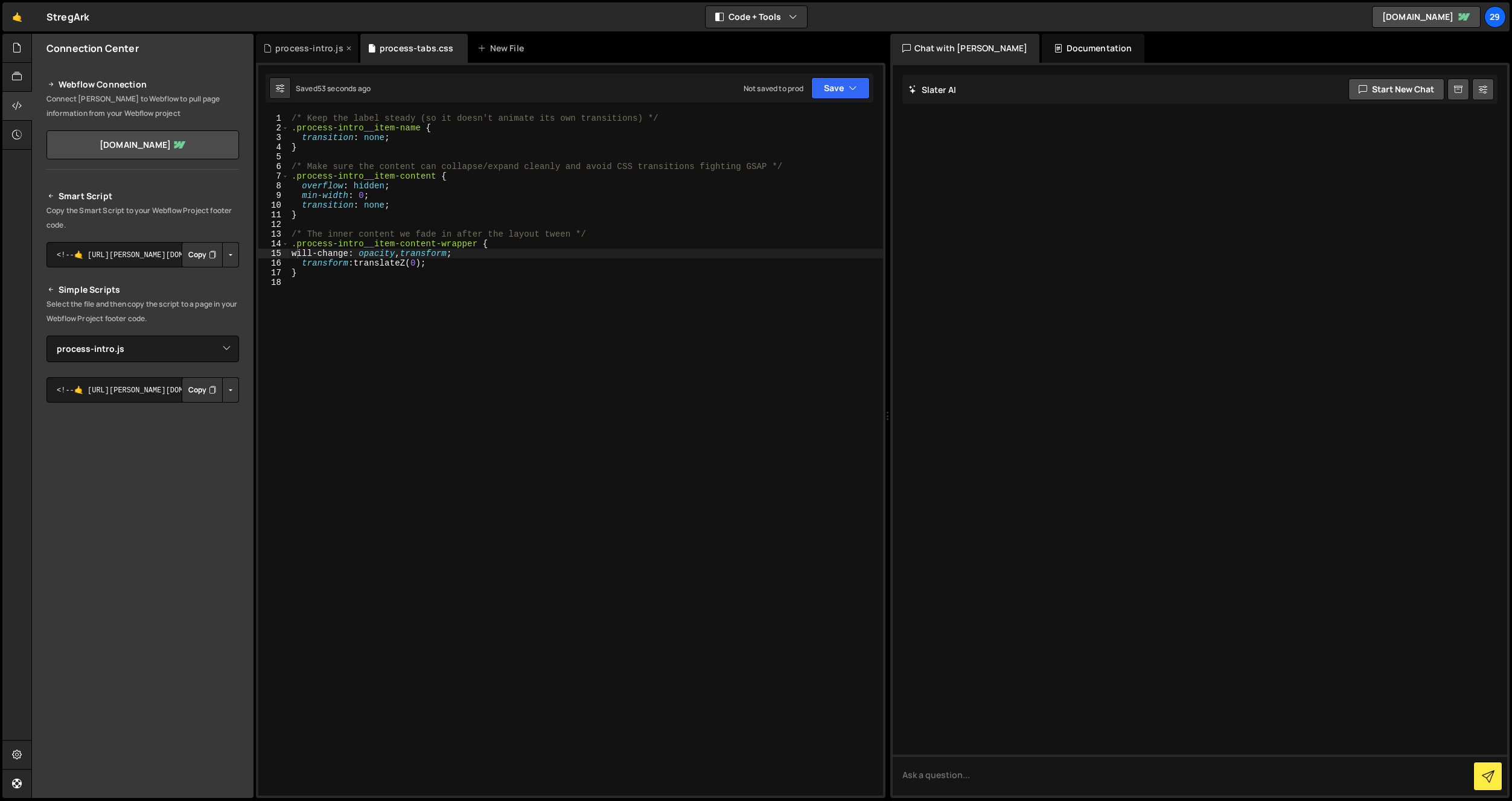
click at [316, 45] on div "process-intro.js" at bounding box center [309, 48] width 68 height 12
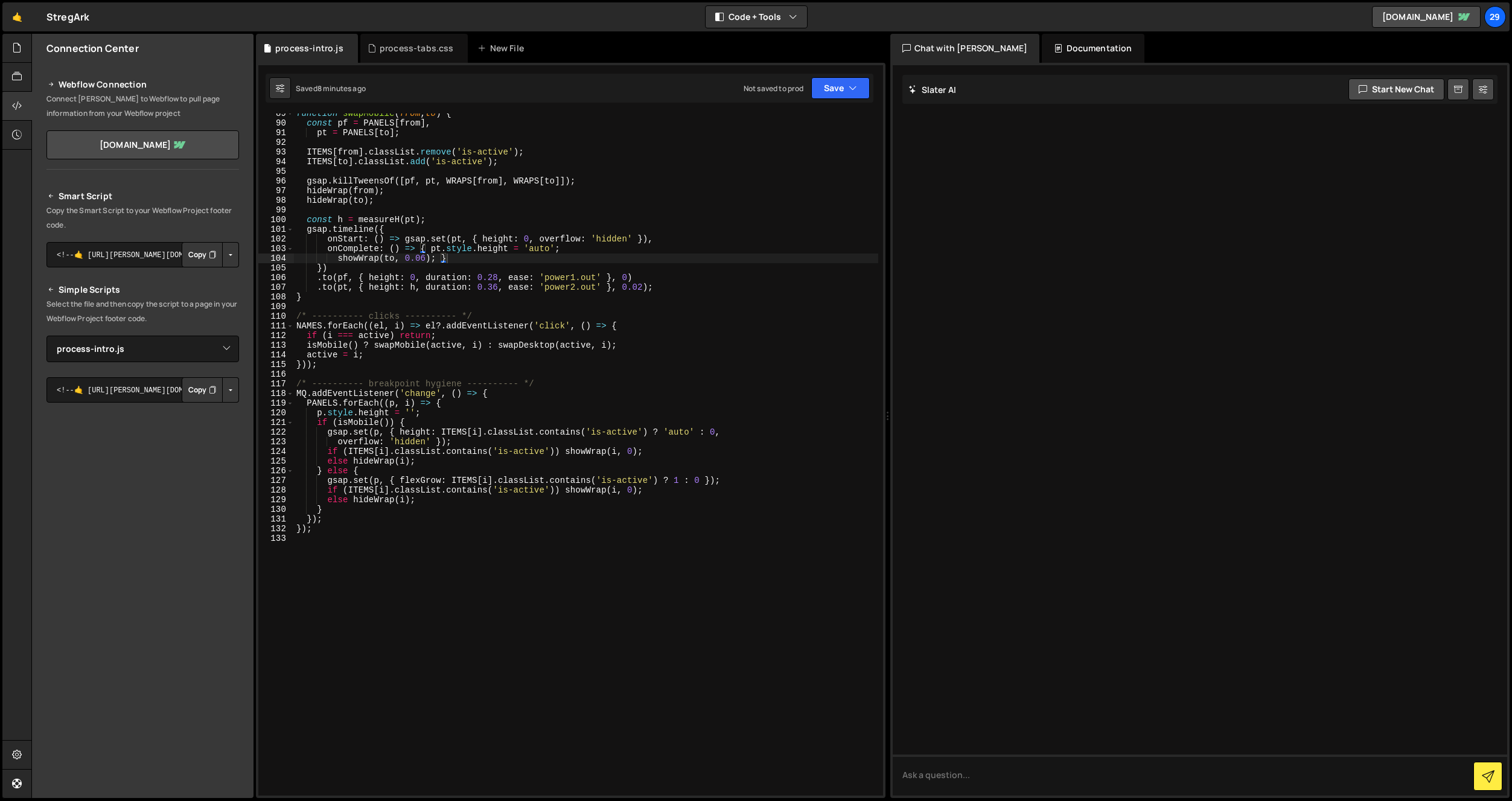
click at [398, 263] on div "function swapMobile ( from , to ) { const pf = PANELS [ from ] , pt = PANELS [ …" at bounding box center [586, 460] width 584 height 702
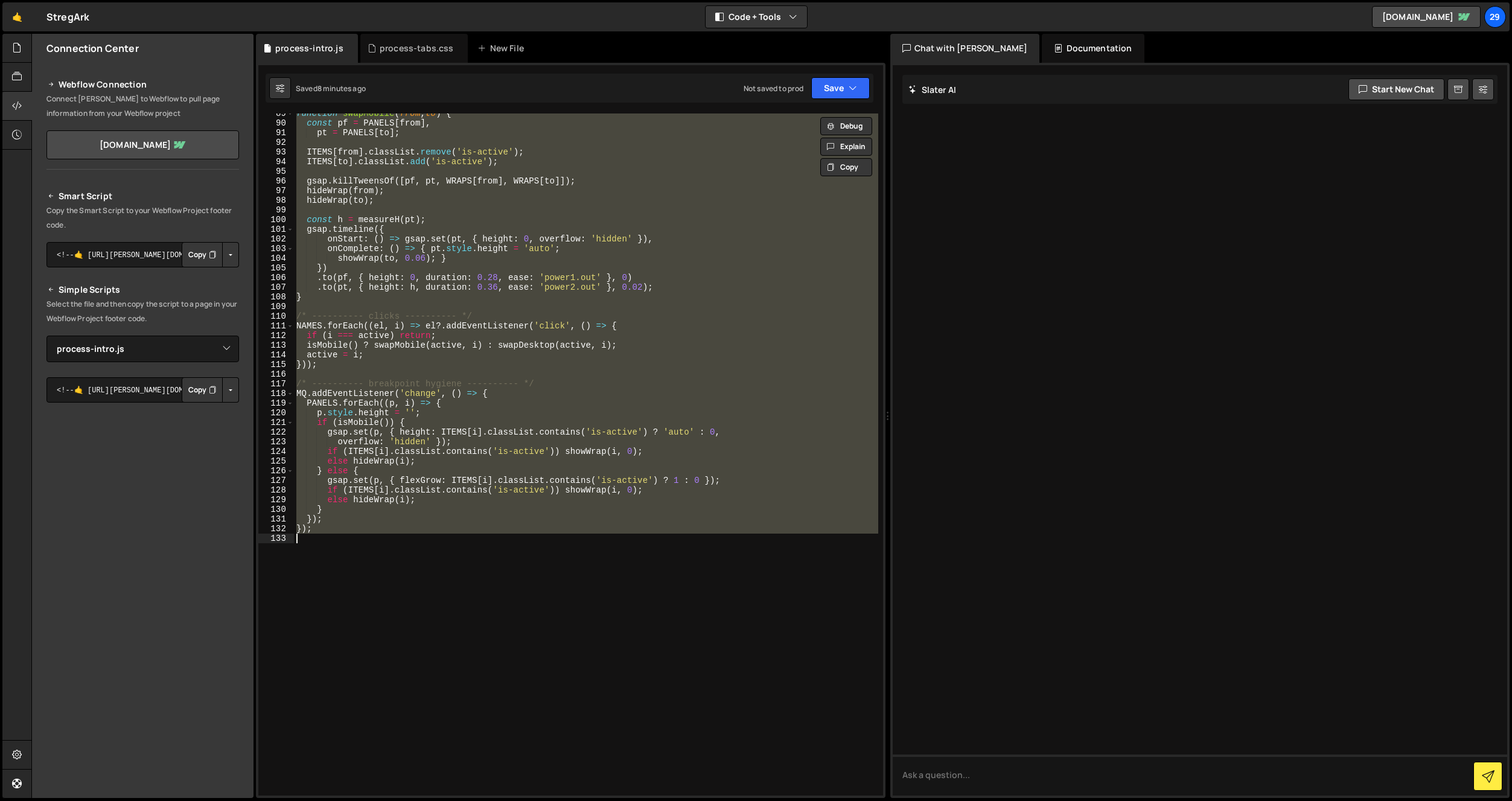
paste textarea
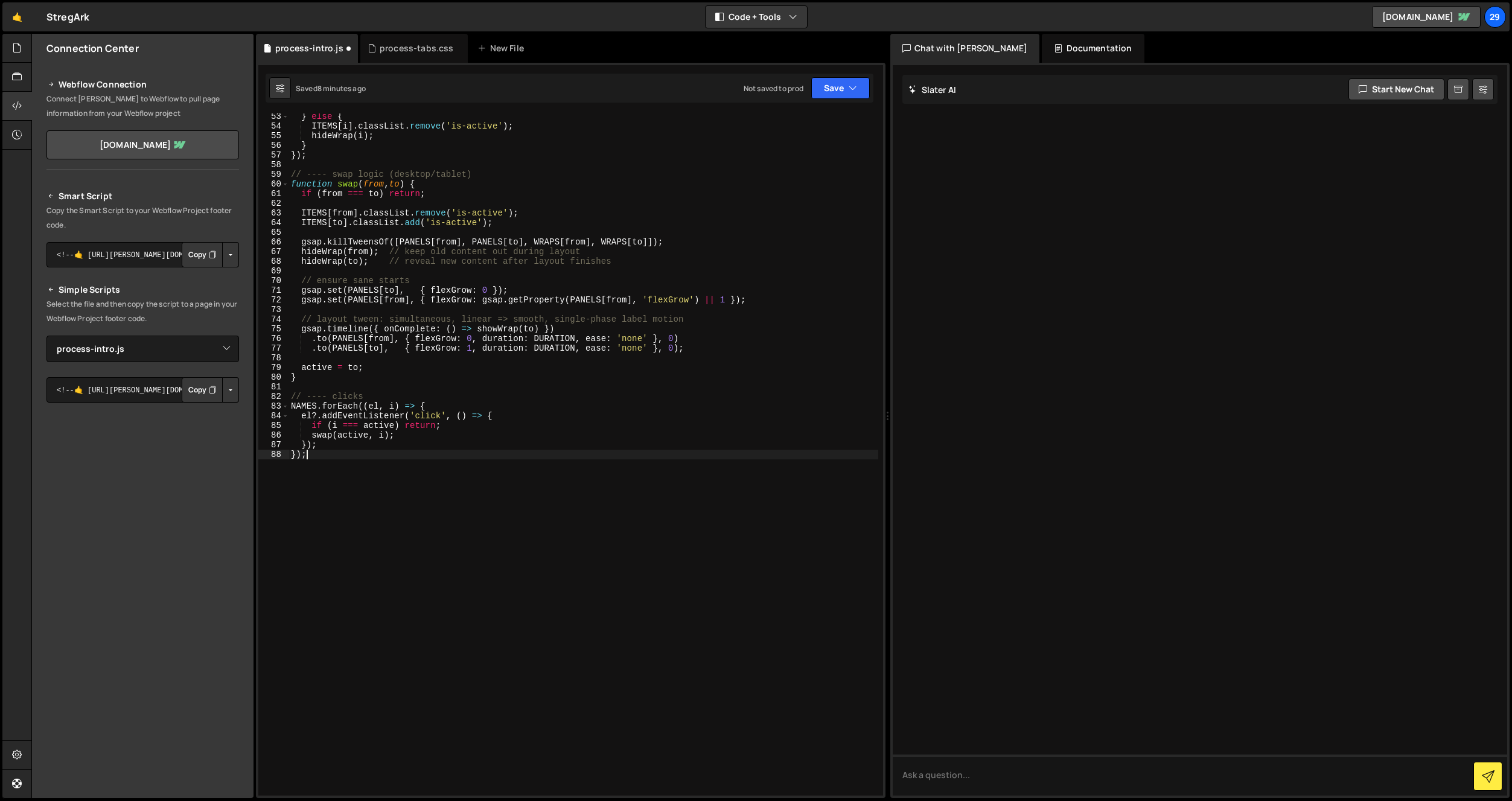
type textarea "swap(active, i);"
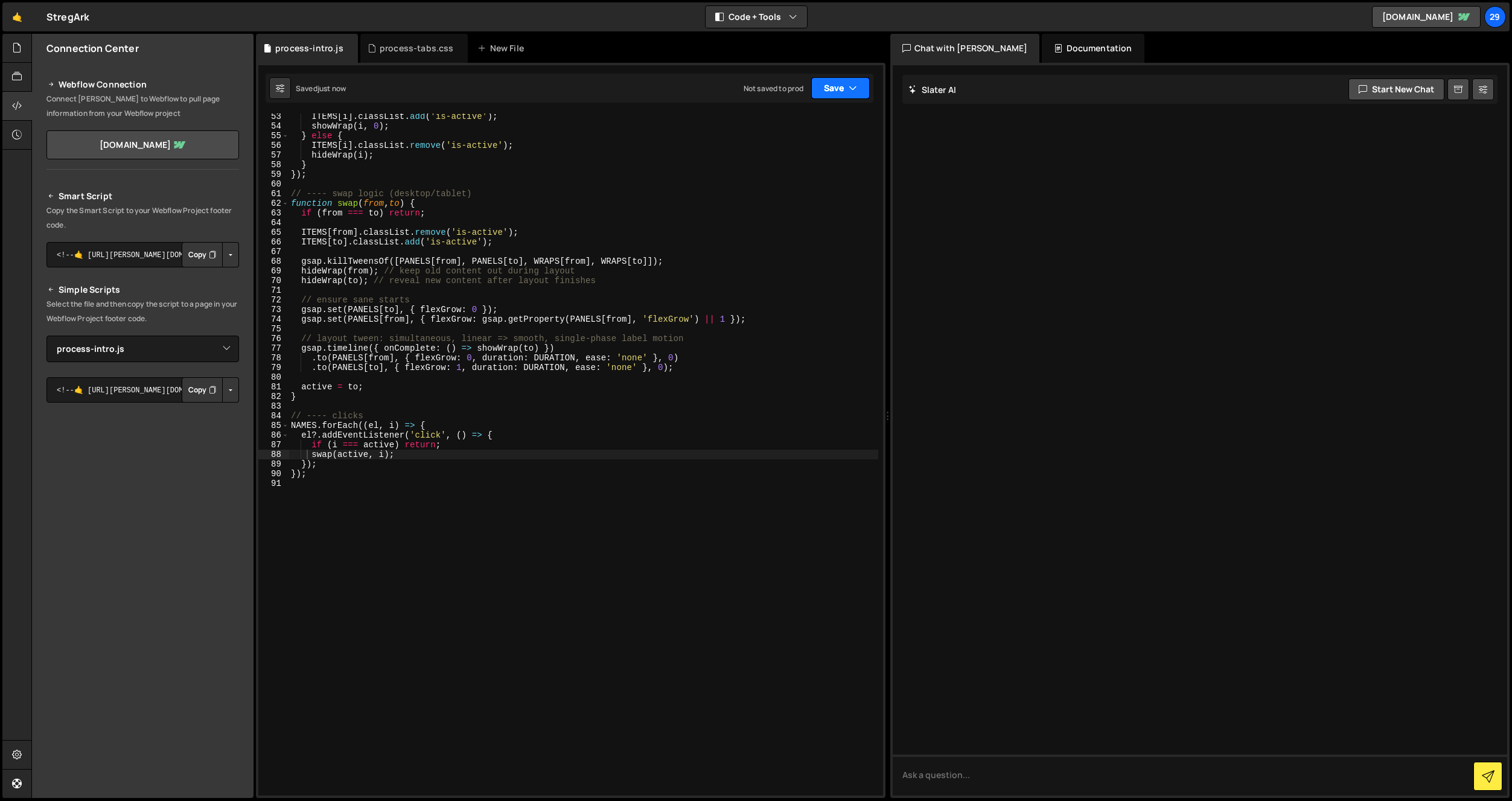
click at [844, 88] on button "Save" at bounding box center [841, 88] width 59 height 22
click at [1059, 207] on div at bounding box center [1200, 431] width 615 height 730
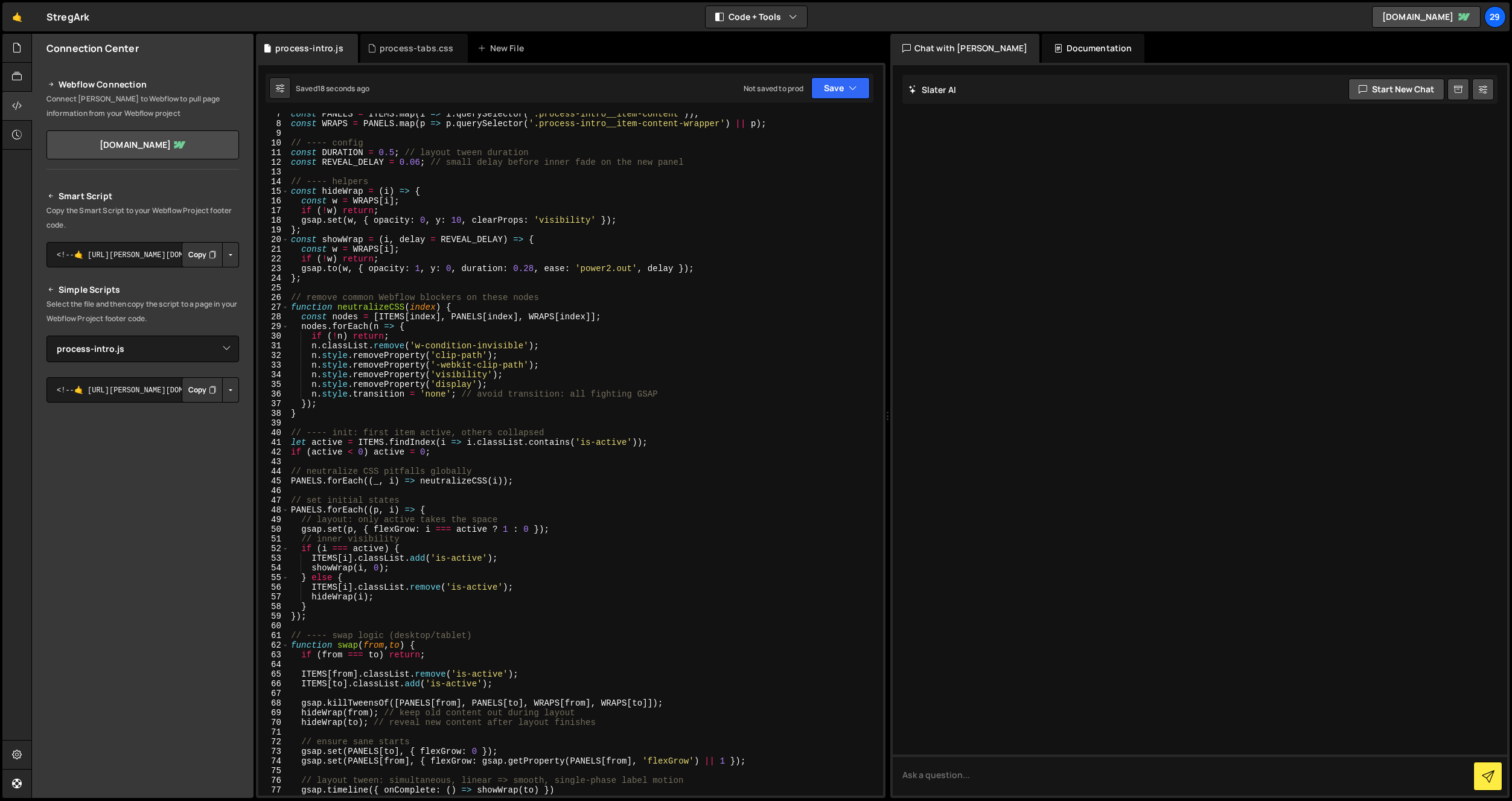
scroll to position [0, 0]
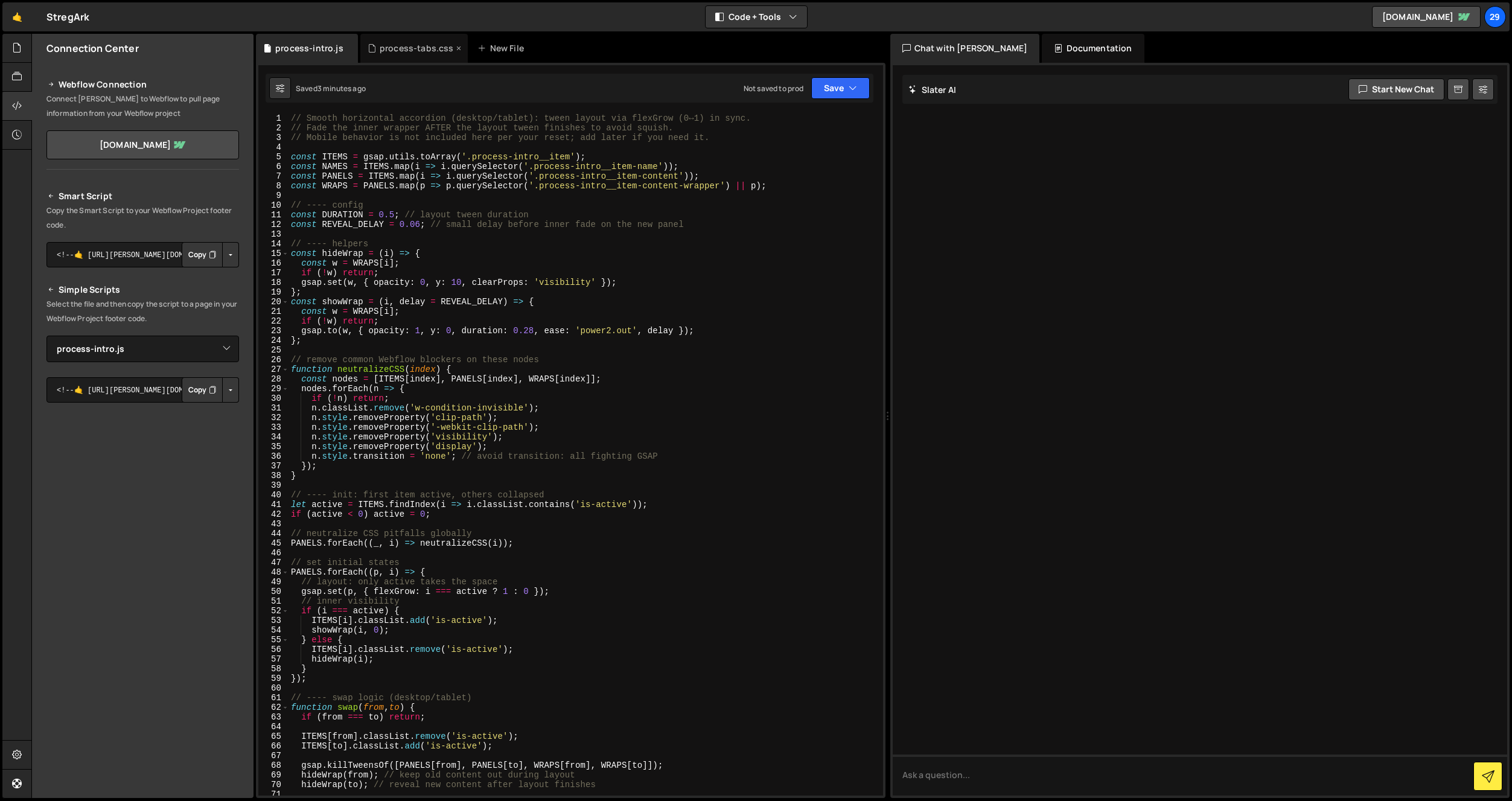
click at [412, 39] on div "process-tabs.css" at bounding box center [415, 48] width 108 height 29
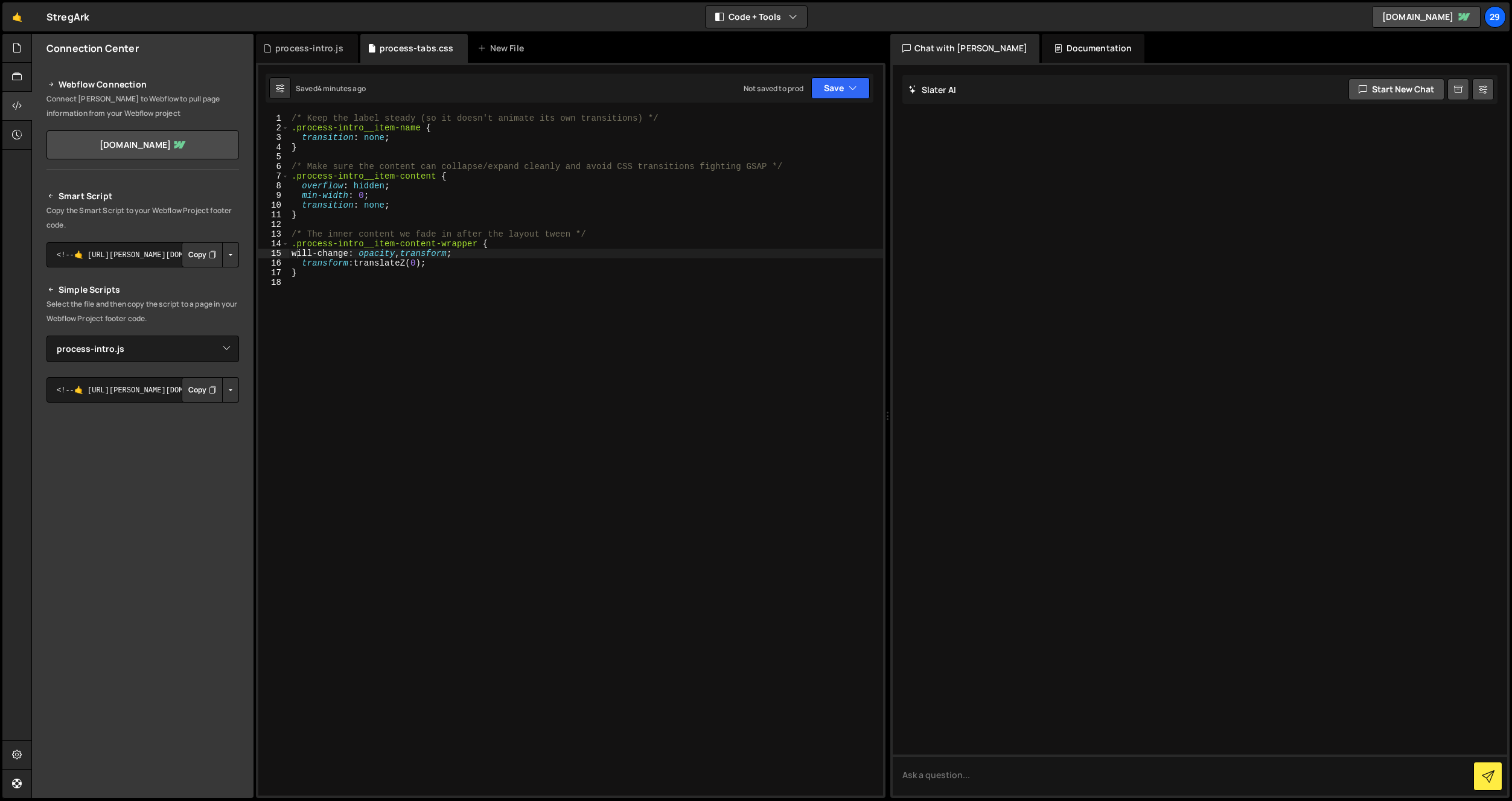
click at [422, 189] on div "/* Keep the label steady (so it doesn't animate its own transitions) */ .proces…" at bounding box center [586, 464] width 594 height 702
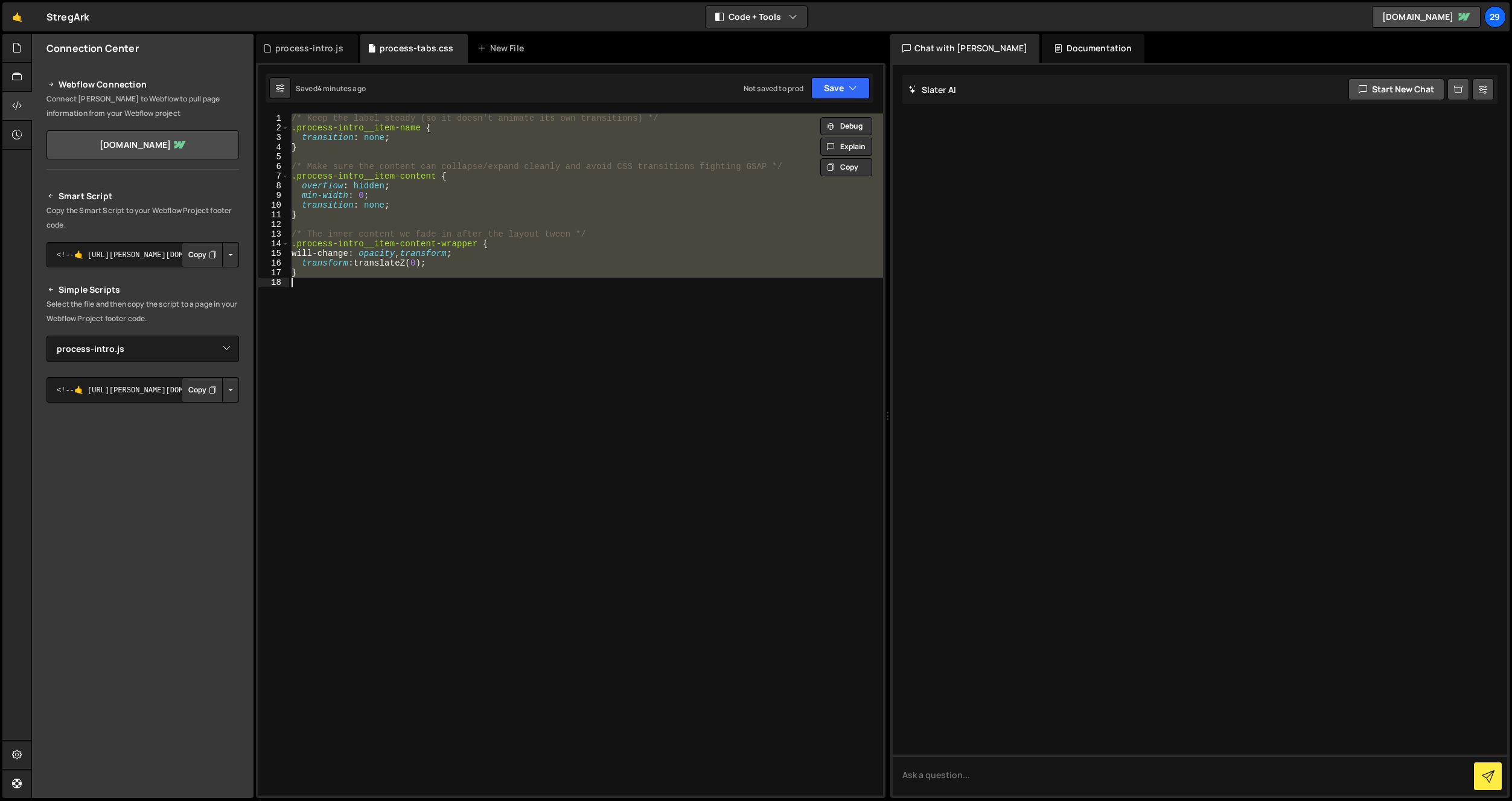
paste textarea
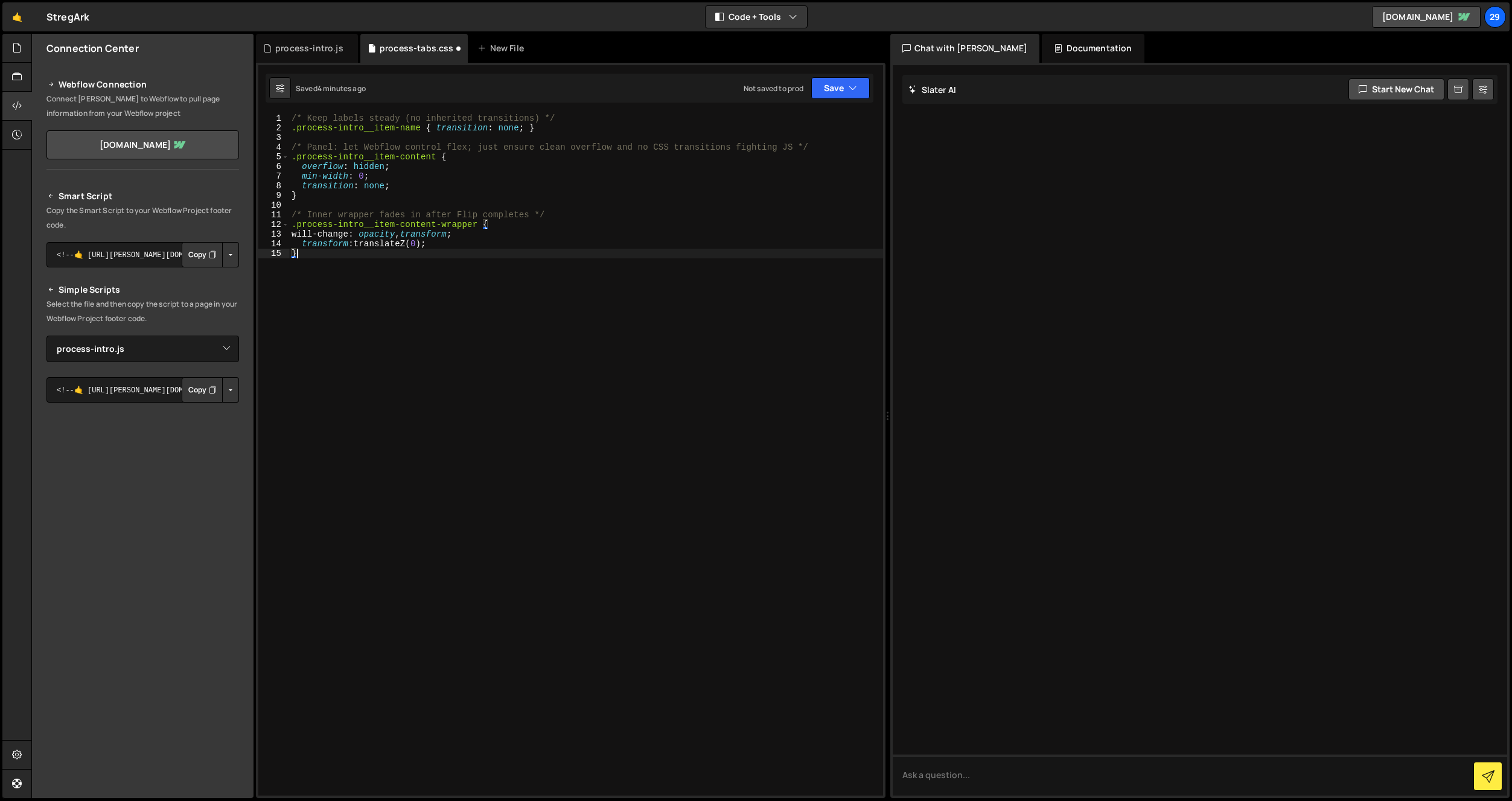
type textarea "will-change: opacity, transform;"
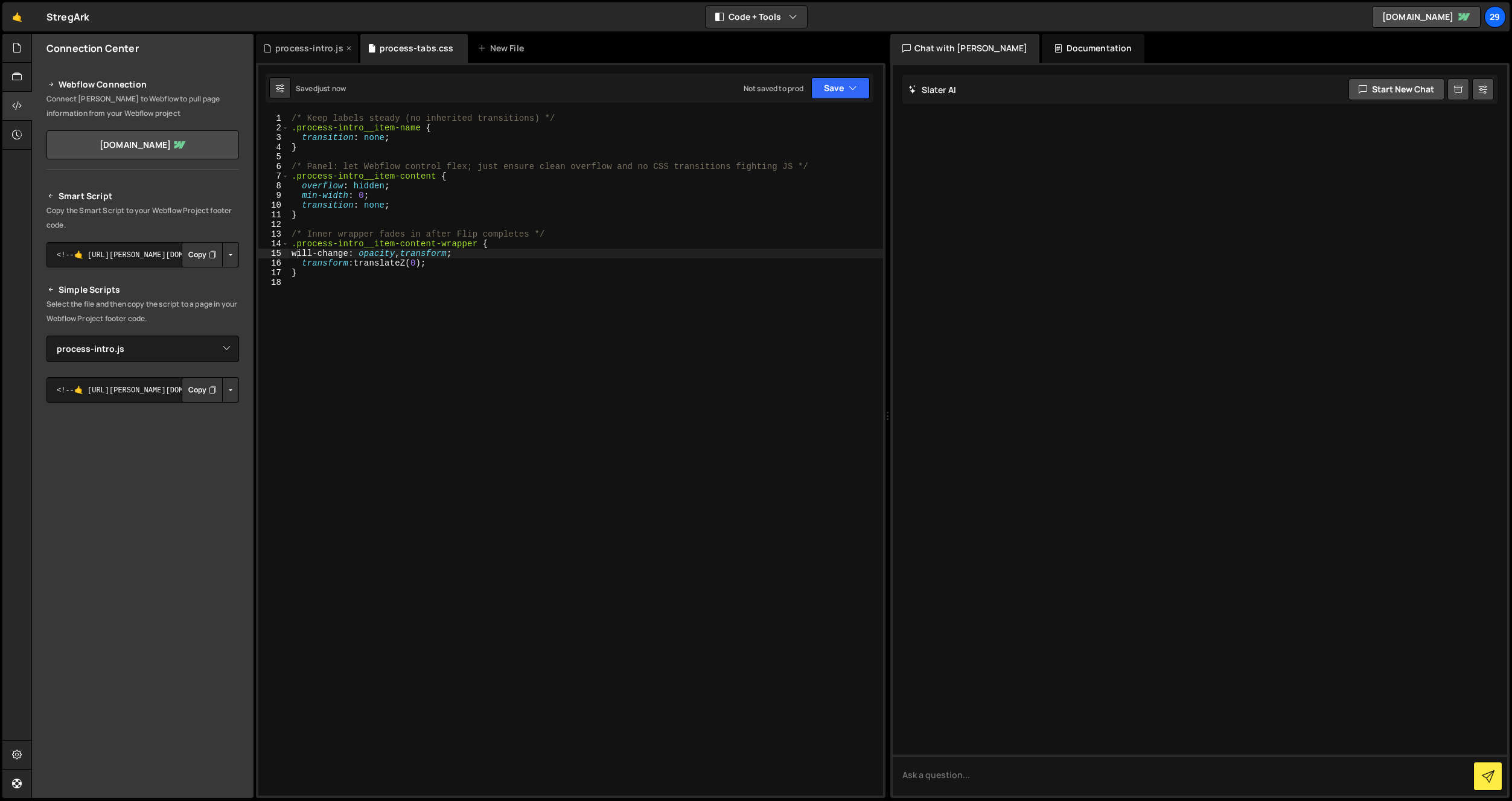
click at [310, 43] on div "process-intro.js" at bounding box center [309, 48] width 68 height 12
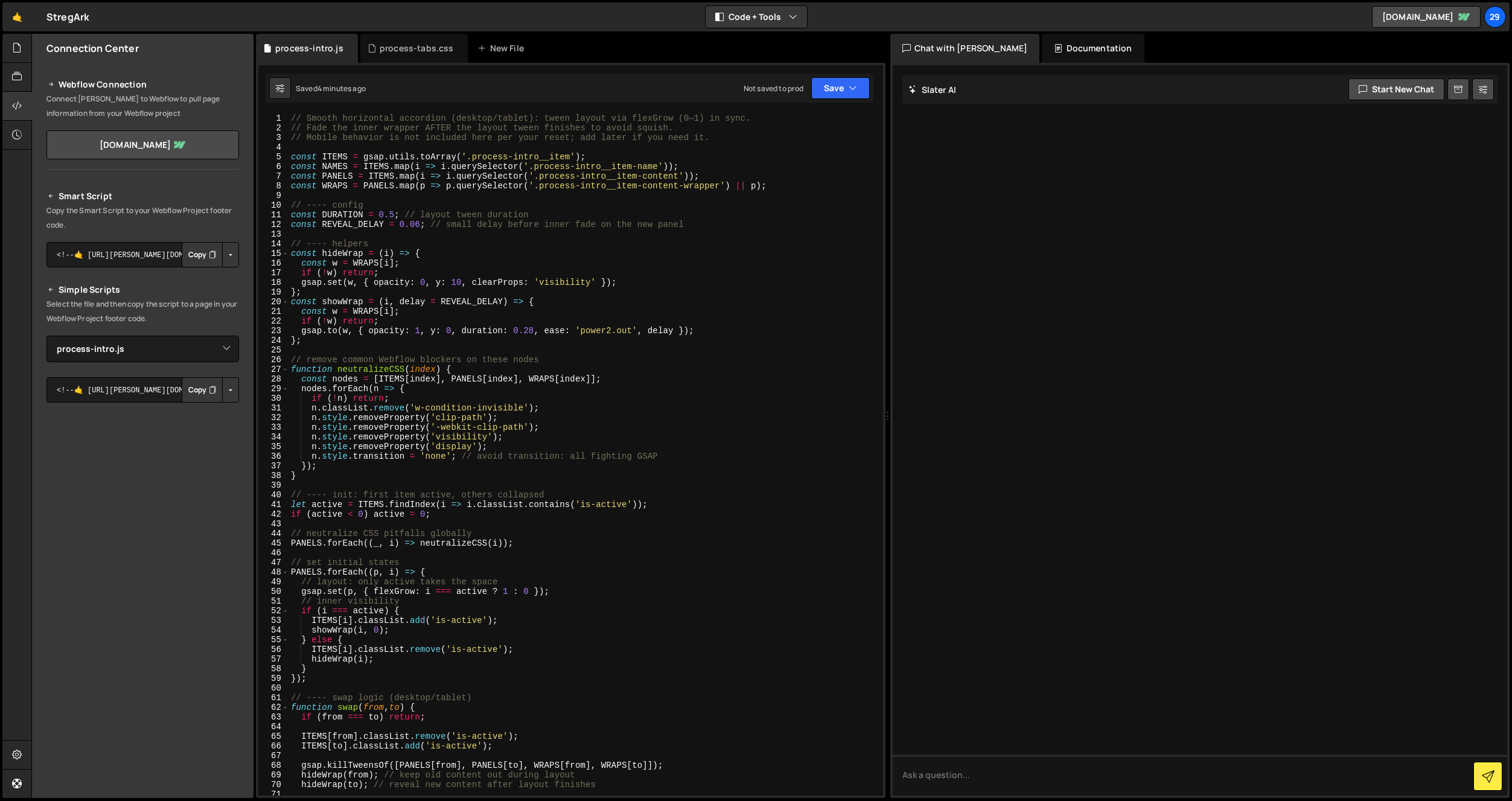
click at [388, 331] on div "// Smooth horizontal accordion (desktop/tablet): tween layout via flexGrow (0↔1…" at bounding box center [583, 464] width 590 height 702
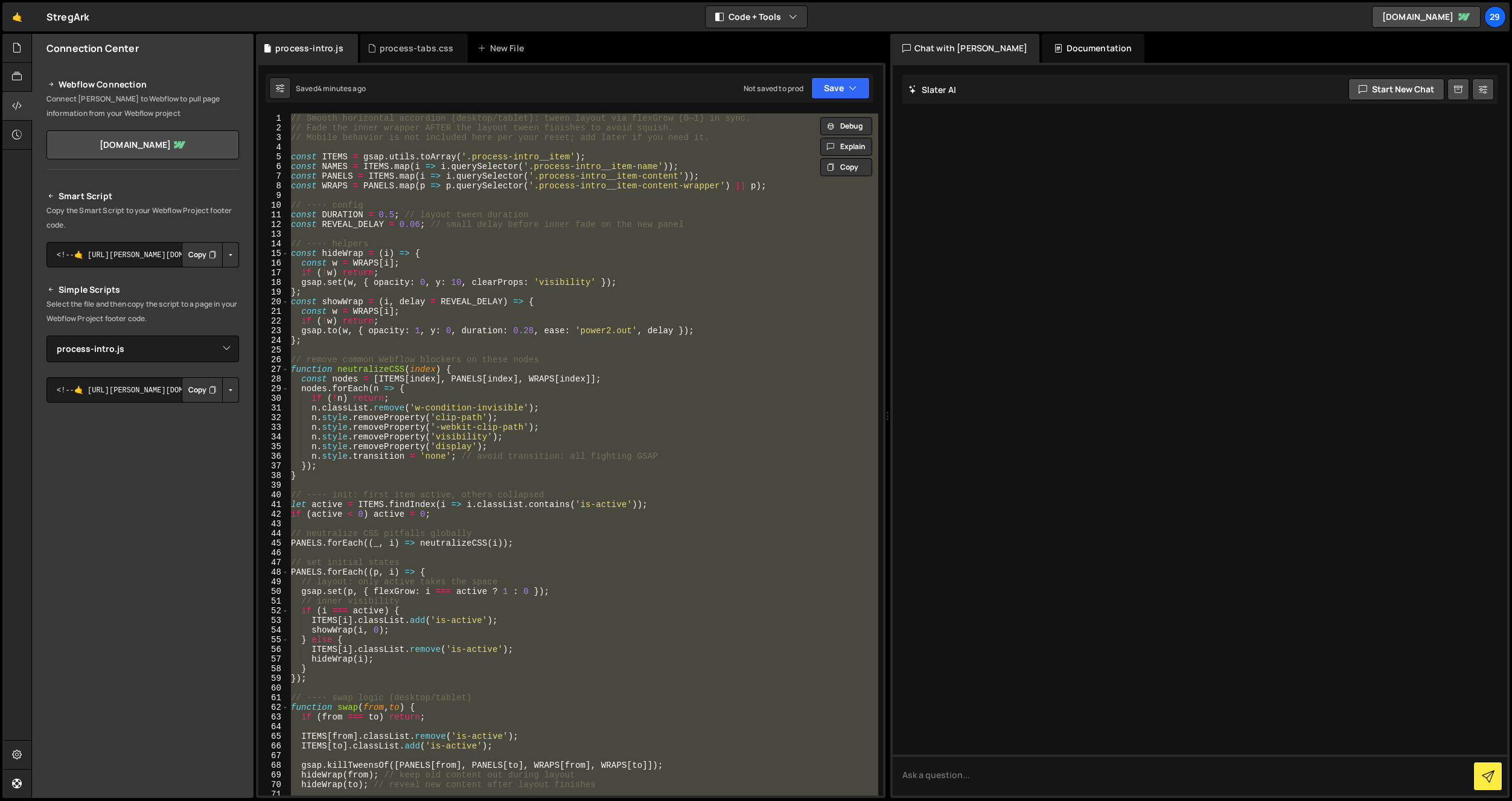
paste textarea "NAMES.forEach((el, i) => el?.addEventListener('click', () => onClick(i)));"
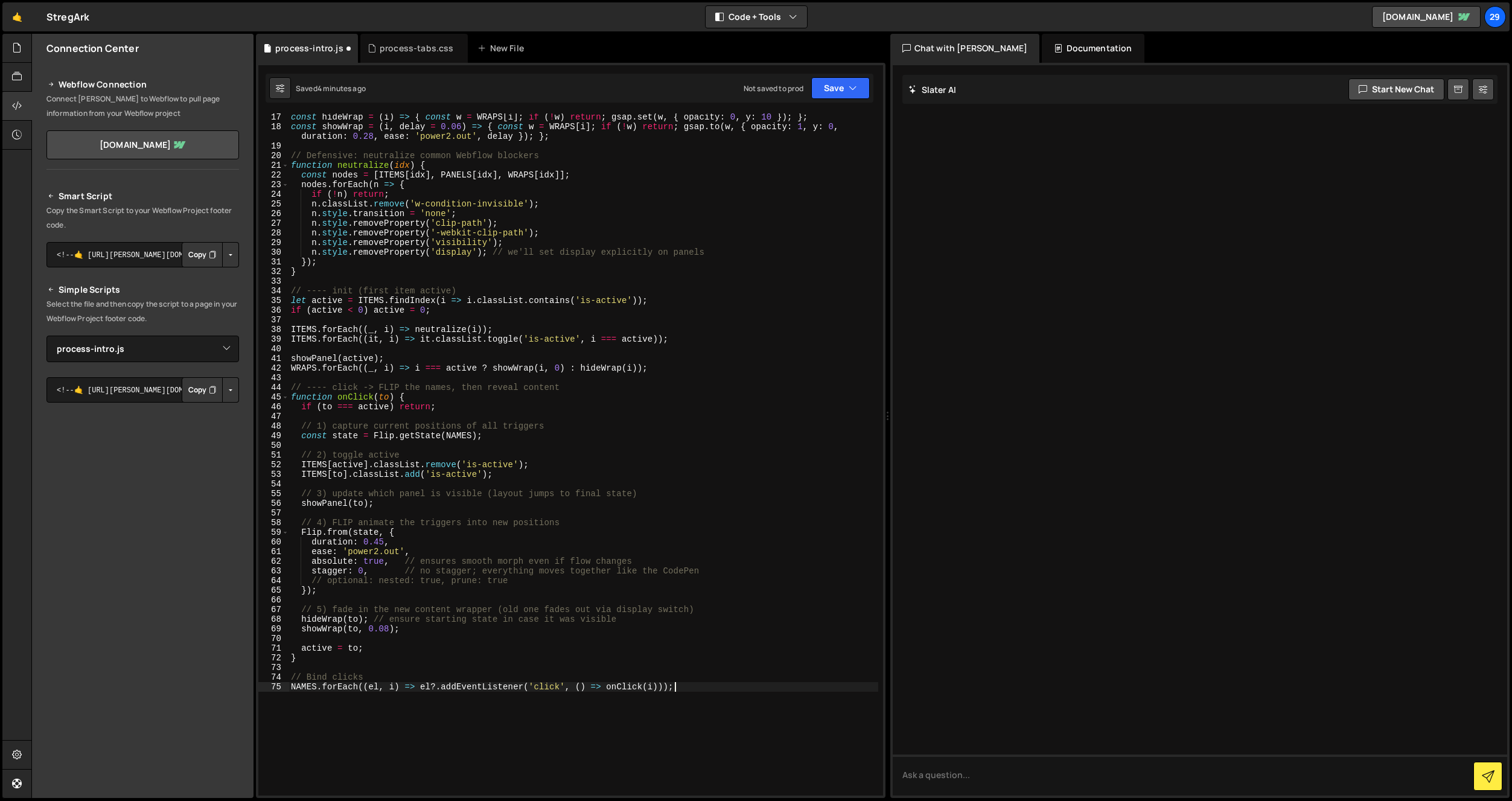
scroll to position [137, 0]
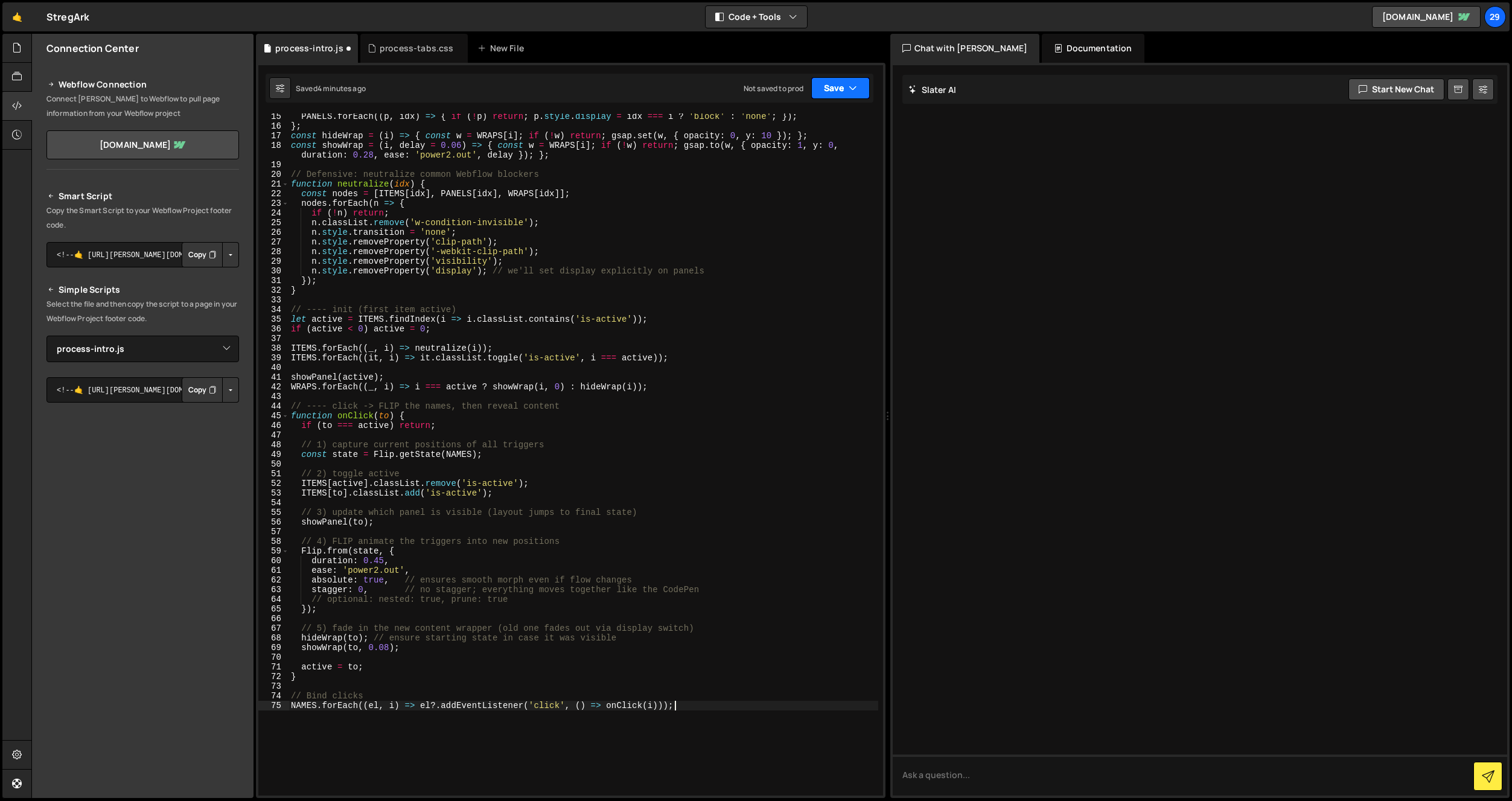
click at [830, 88] on button "Save" at bounding box center [841, 88] width 59 height 22
click at [795, 125] on div "Saved 4 minutes ago" at bounding box center [799, 131] width 125 height 14
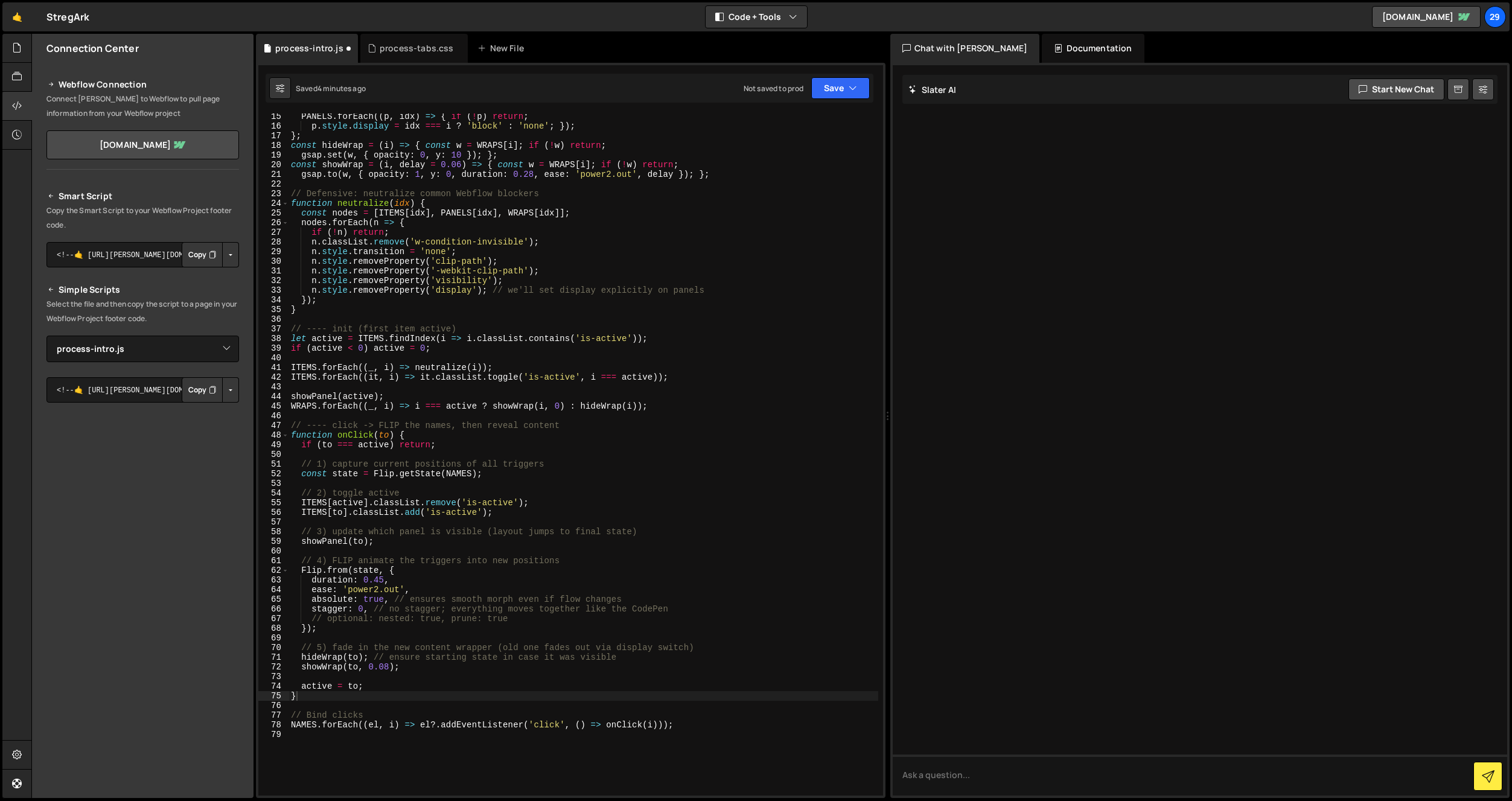
scroll to position [143, 0]
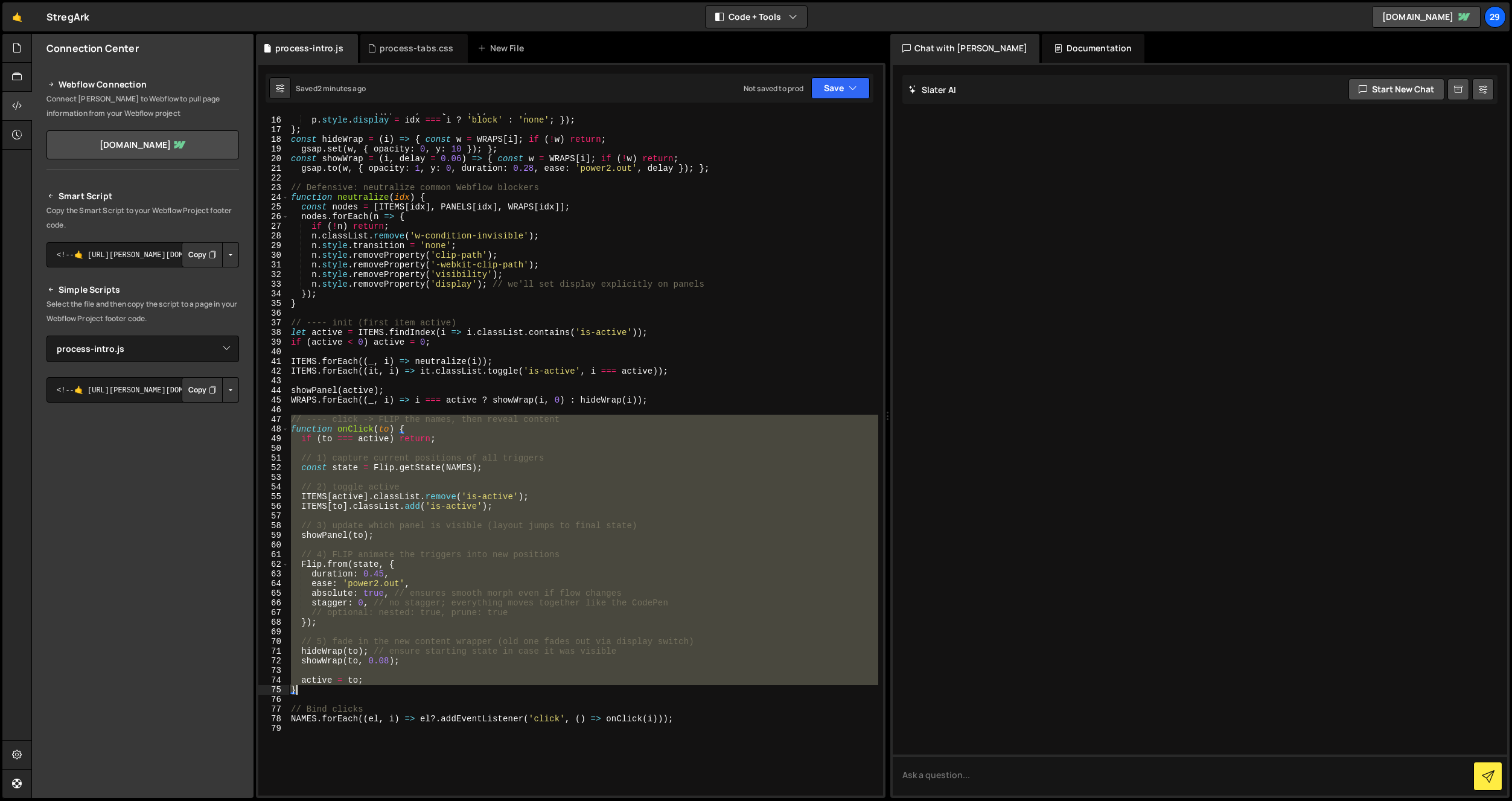
drag, startPoint x: 291, startPoint y: 422, endPoint x: 382, endPoint y: 694, distance: 286.8
click at [382, 694] on div "PANELS . forEach (( p , idx ) => { if ( ! p ) return ; p . style . display = id…" at bounding box center [583, 457] width 590 height 702
paste textarea
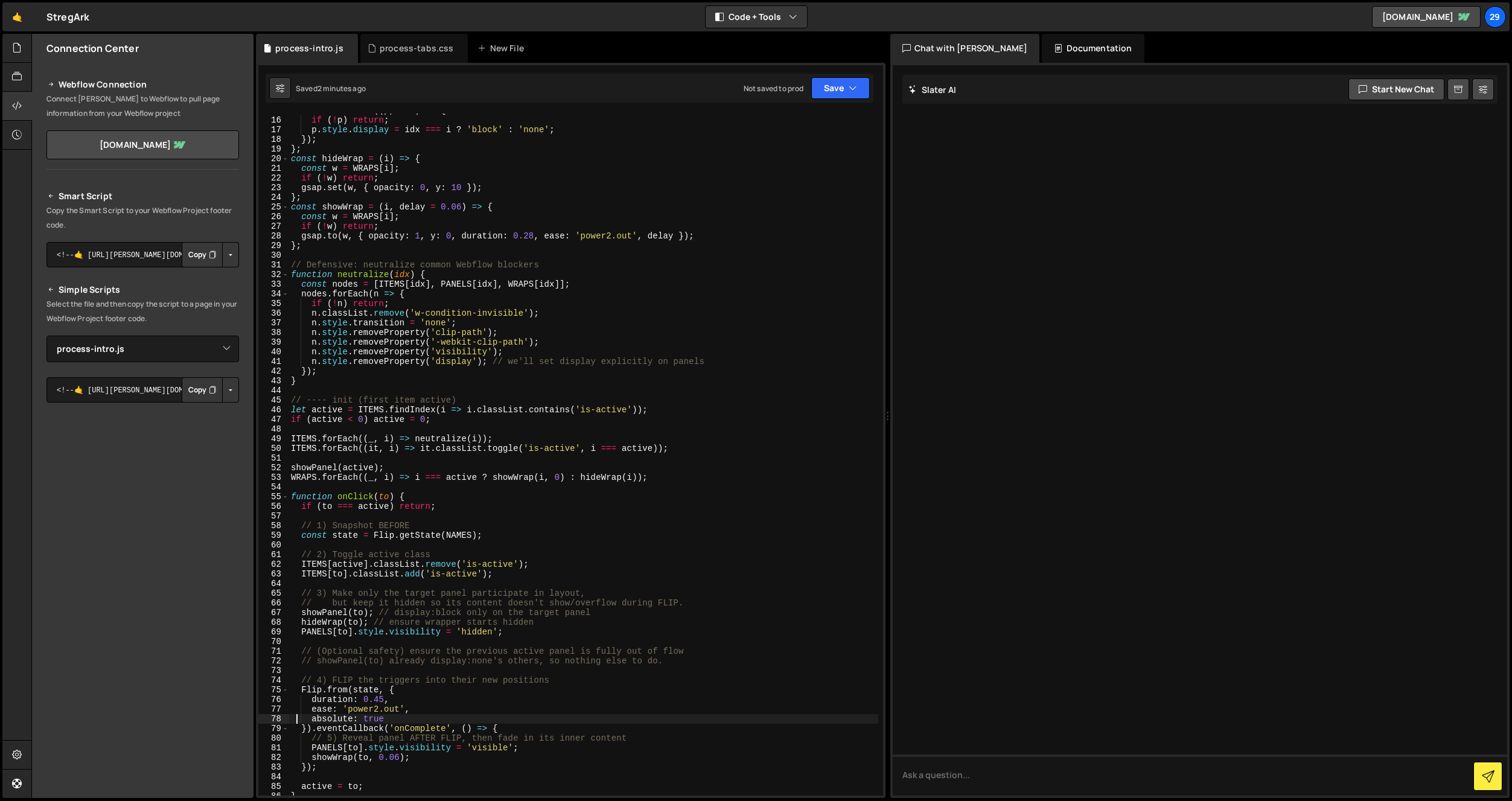
click at [343, 220] on div "PANELS . forEach (( p , idx ) => { if ( ! p ) return ; p . style . display = id…" at bounding box center [583, 457] width 590 height 702
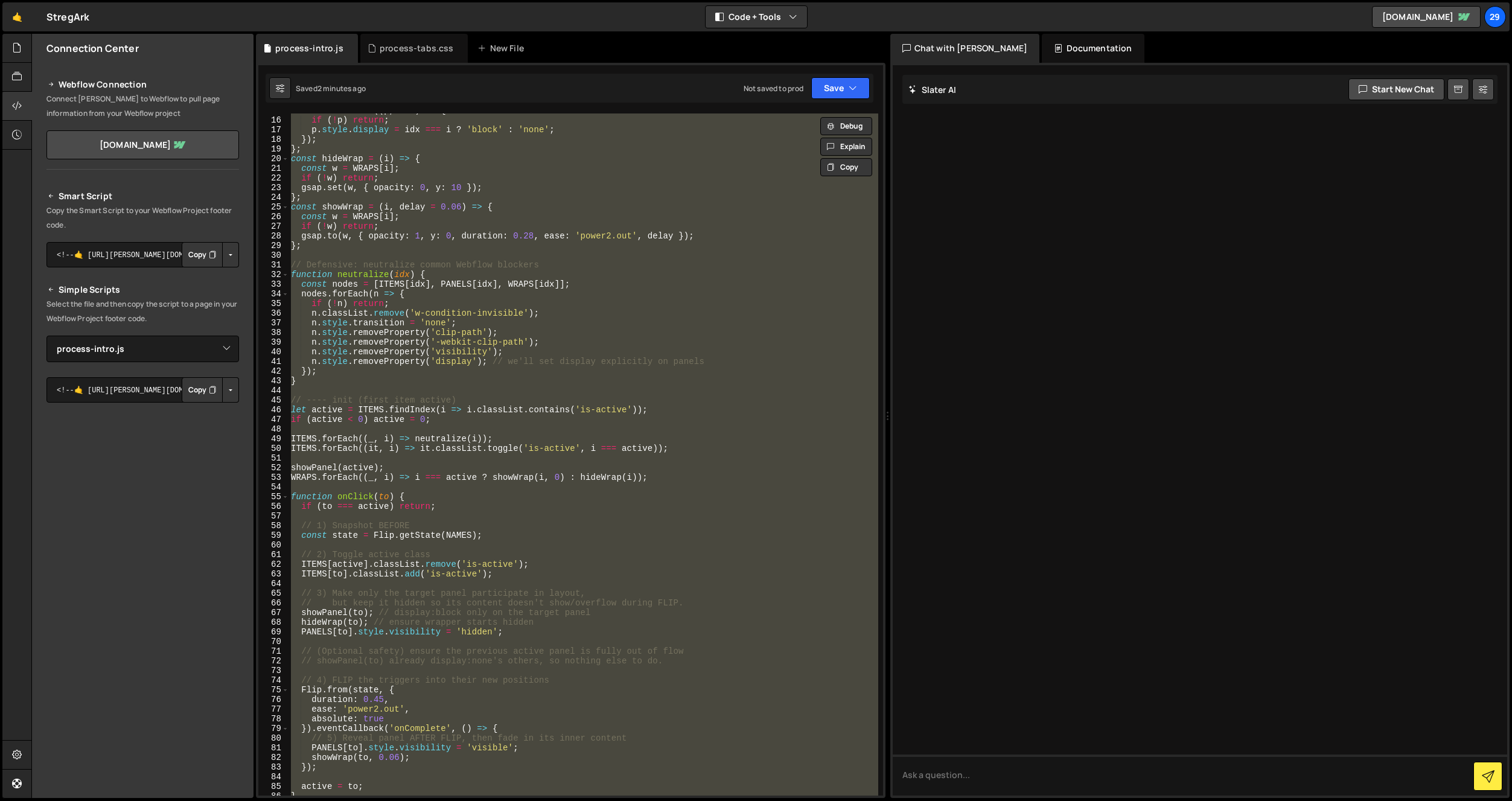
paste textarea
type textarea "NAMES.forEach((el, i) => el?.addEventListener('click', () => onClick(i)));"
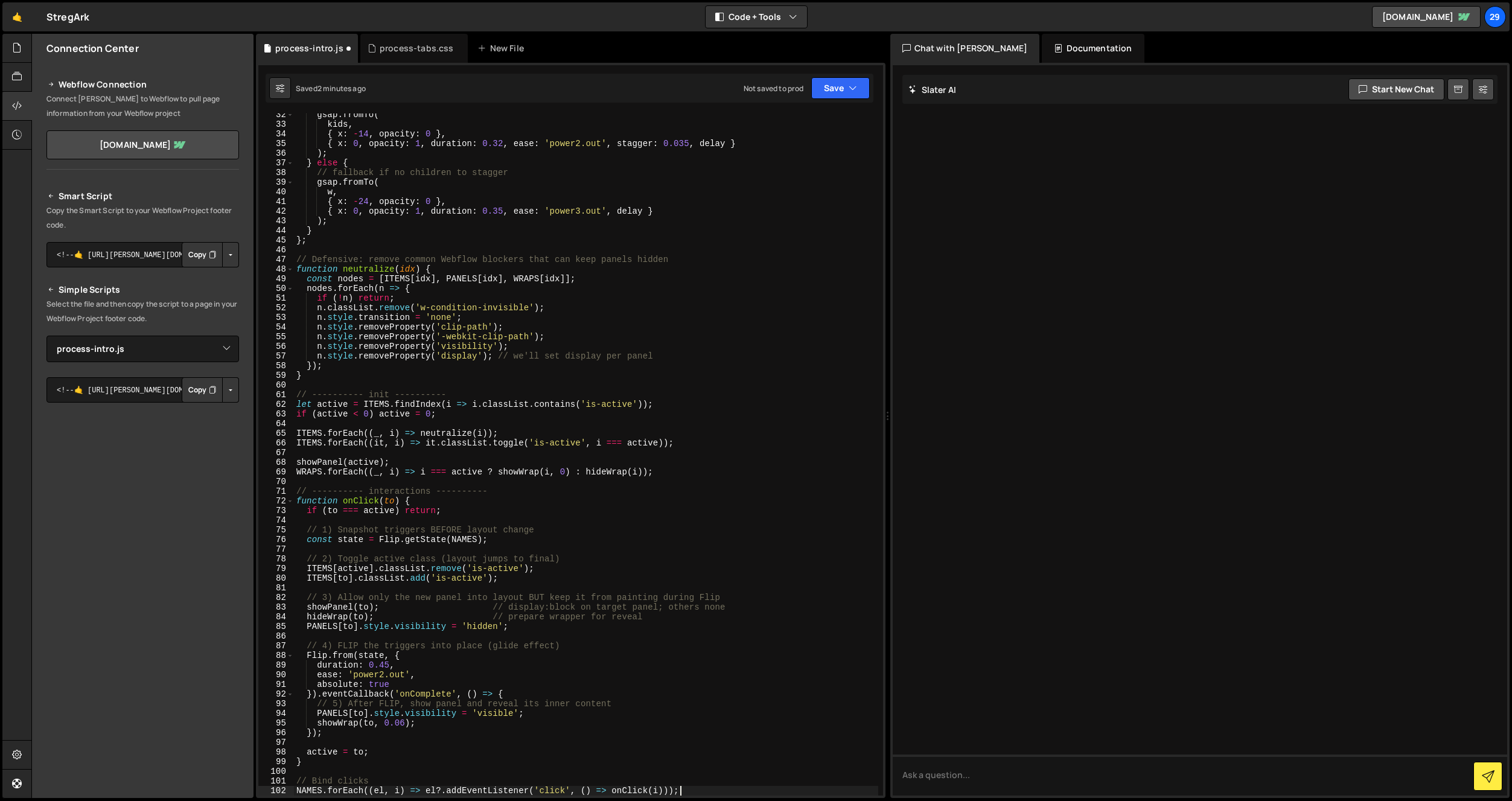
scroll to position [303, 0]
click at [825, 91] on button "Save" at bounding box center [841, 88] width 59 height 22
click at [775, 122] on div "Save to Staging S" at bounding box center [799, 118] width 125 height 12
click at [417, 46] on div "process-tabs.css" at bounding box center [416, 48] width 74 height 12
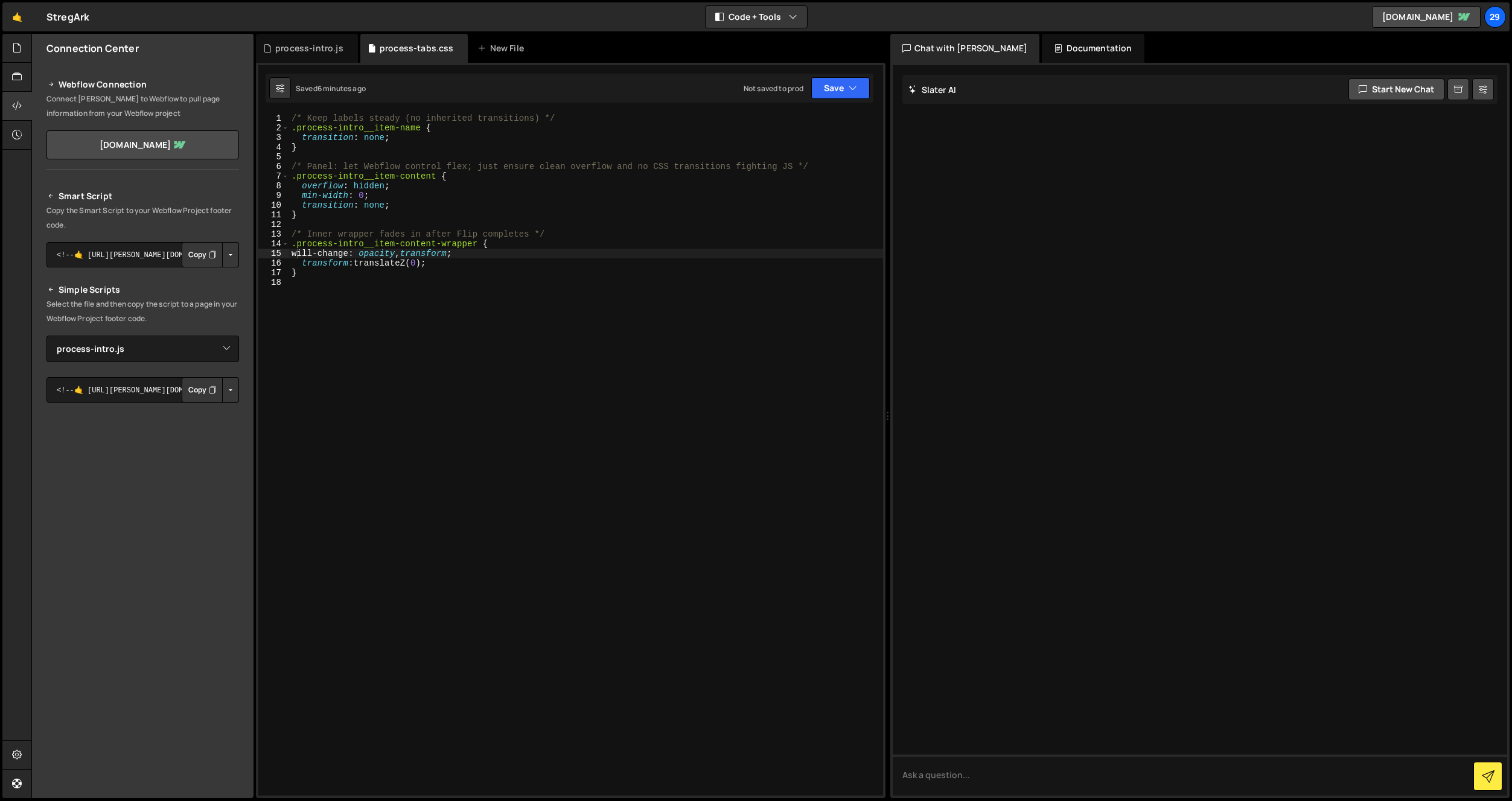
click at [321, 282] on div "/* Keep labels steady (no inherited transitions) */ .process-intro__item-name {…" at bounding box center [586, 464] width 594 height 702
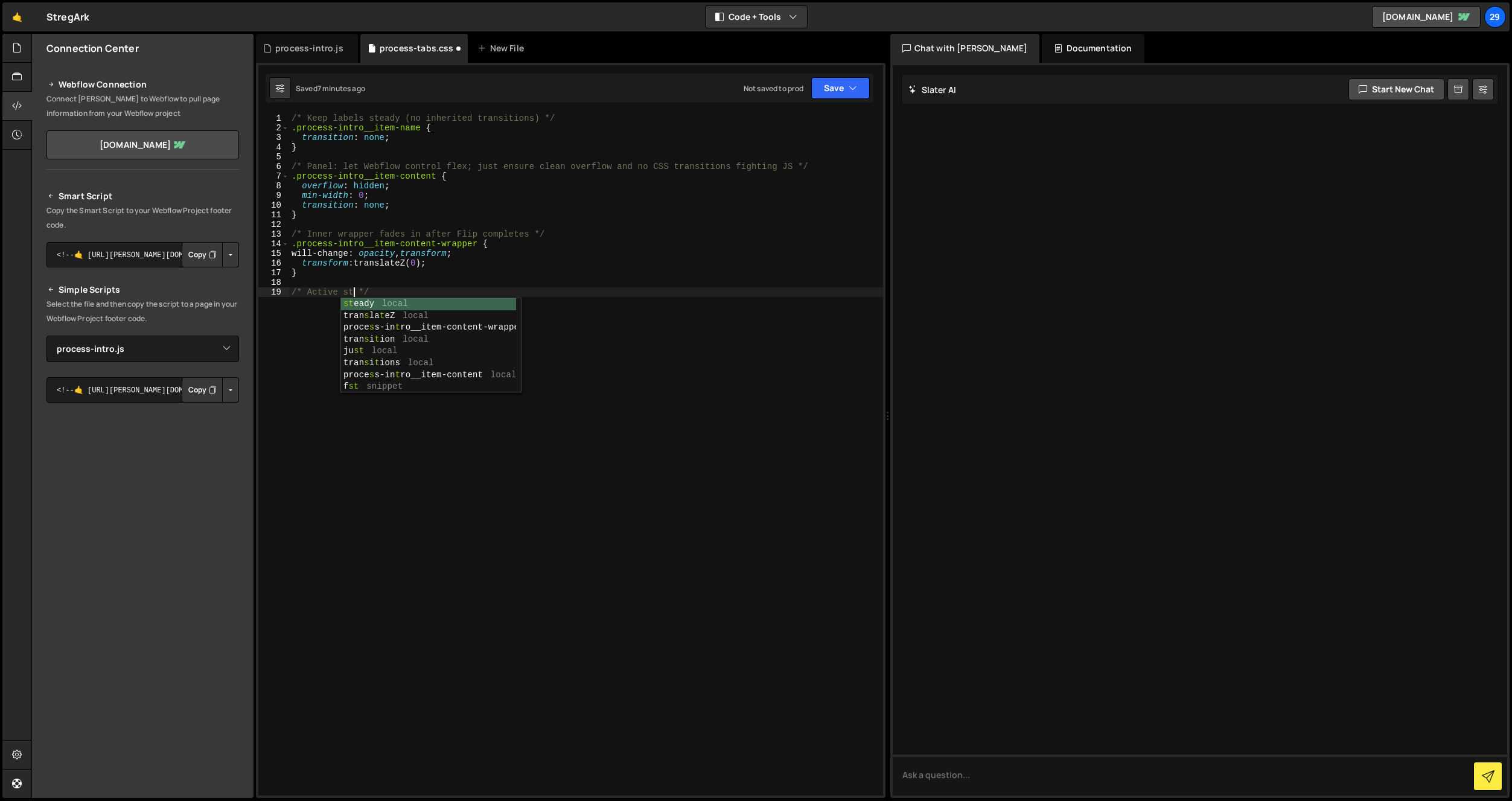
scroll to position [0, 5]
type textarea "/* Active styles */"
paste textarea "process-intro__item w-dyn-item is-active"
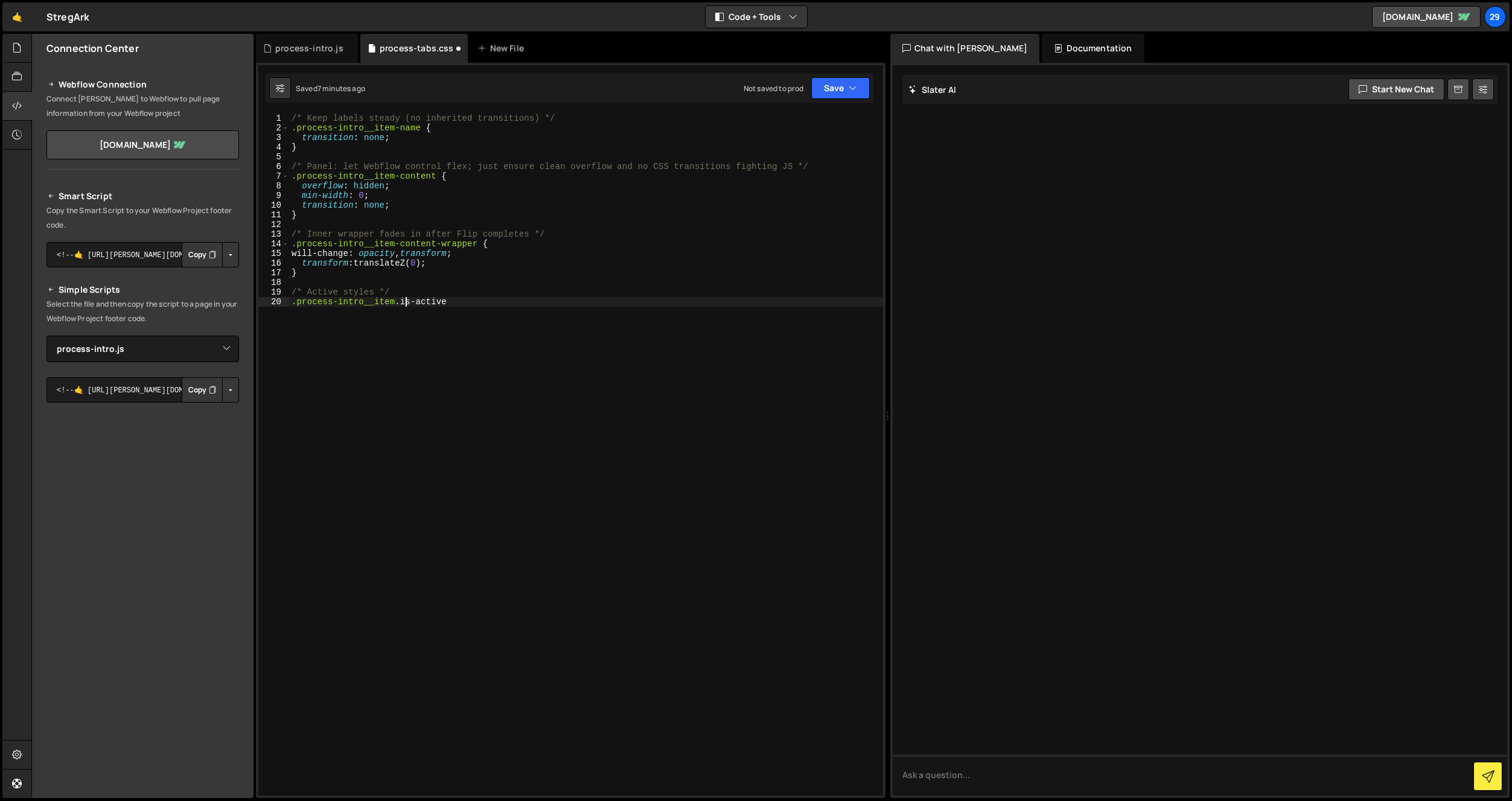
scroll to position [0, 8]
type textarea ".process-intro__item.is-active {}"
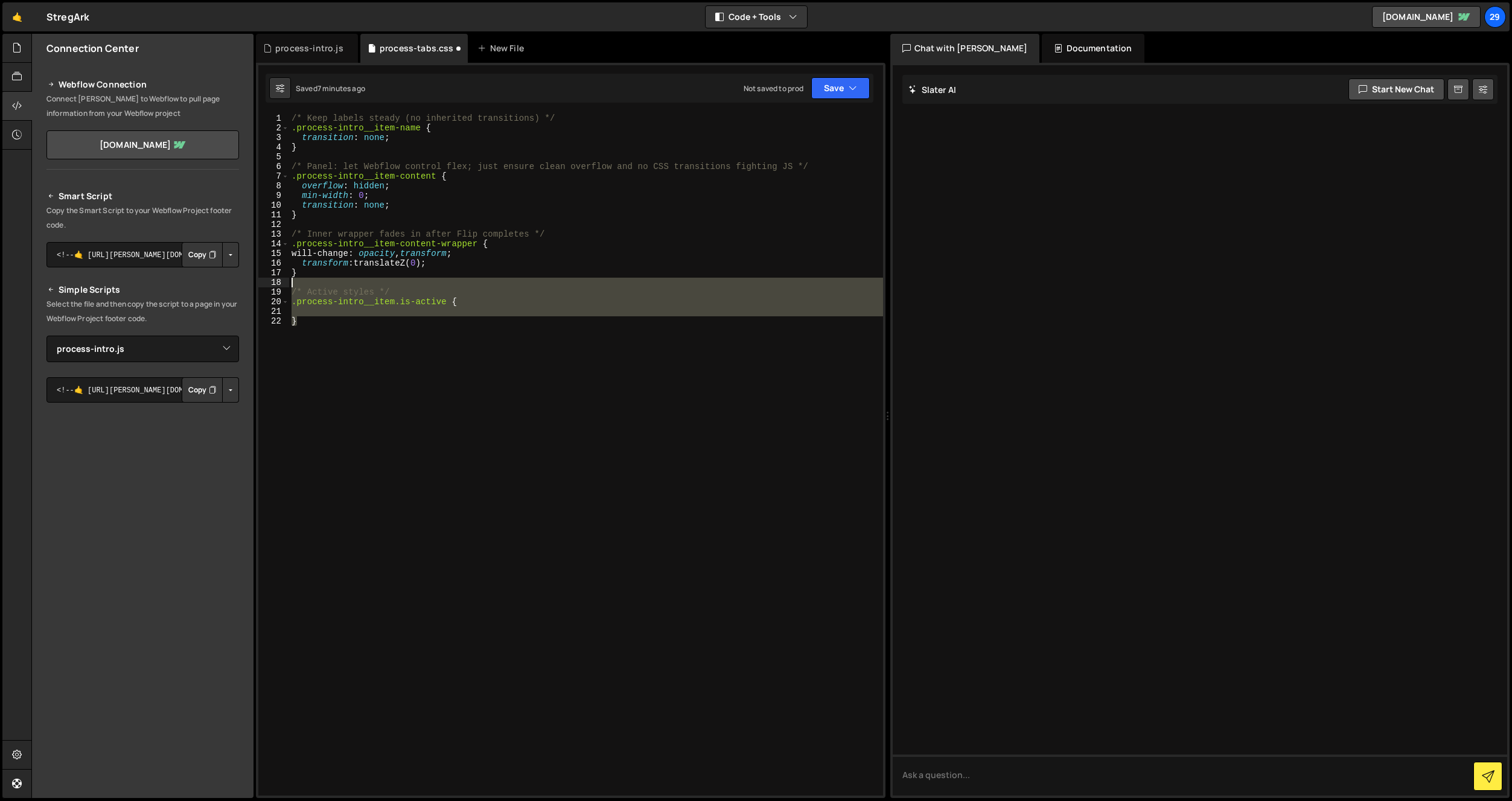
drag, startPoint x: 309, startPoint y: 326, endPoint x: 251, endPoint y: 287, distance: 69.9
click at [251, 287] on div "Files New File Javascript files 1 navbar.js 0 1 process-intro.js 0 CSS files na…" at bounding box center [771, 416] width 1480 height 765
type textarea "/* Active styles */"
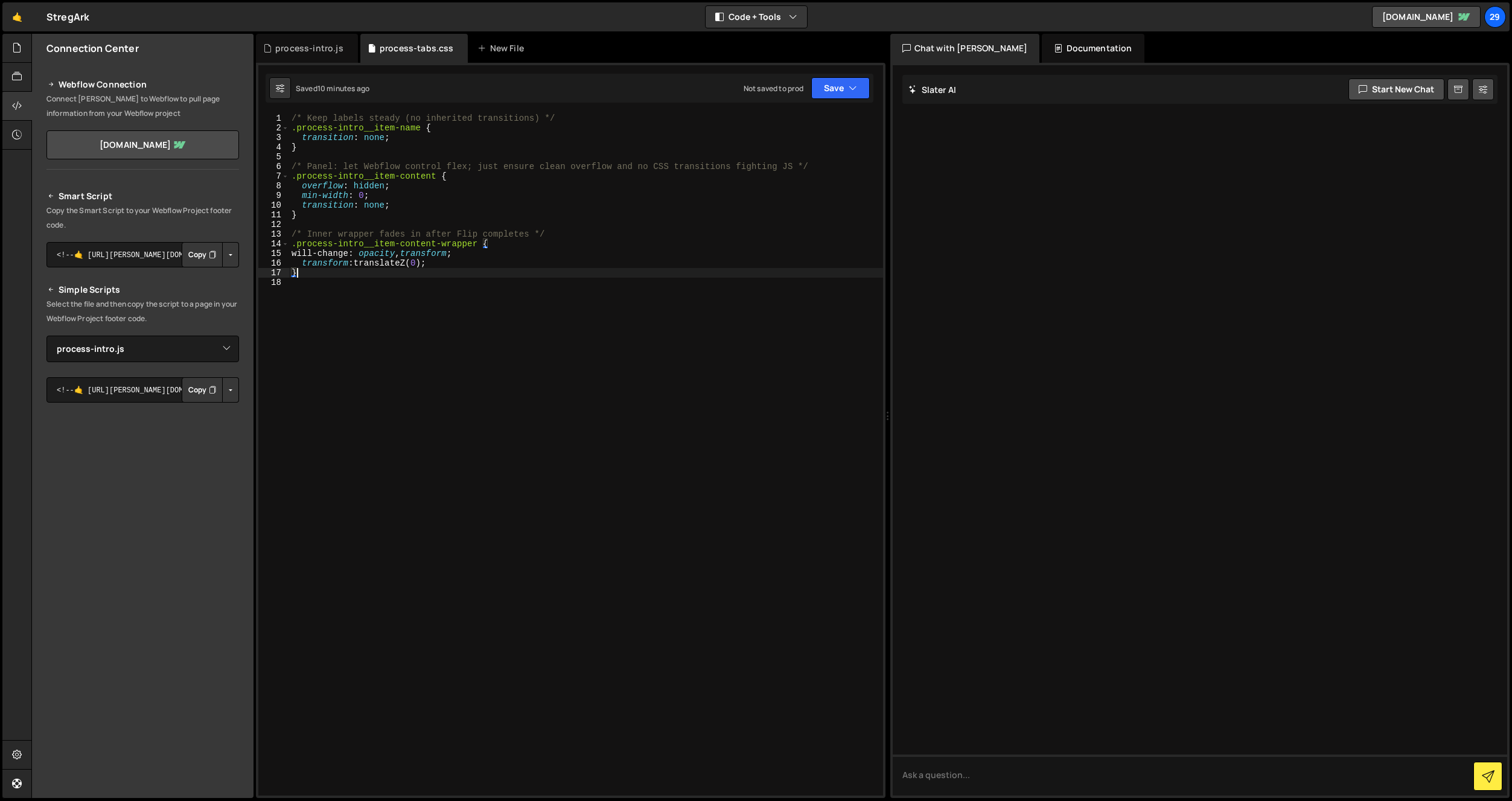
drag, startPoint x: 378, startPoint y: 125, endPoint x: 385, endPoint y: 126, distance: 7.1
click at [378, 125] on div "/* Keep labels steady (no inherited transitions) */ .process-intro__item-name {…" at bounding box center [586, 464] width 594 height 702
click at [321, 147] on div "/* Keep labels steady (no inherited transitions) */ .process-intro__item-name {…" at bounding box center [586, 464] width 594 height 702
type textarea "}"
paste textarea "}"
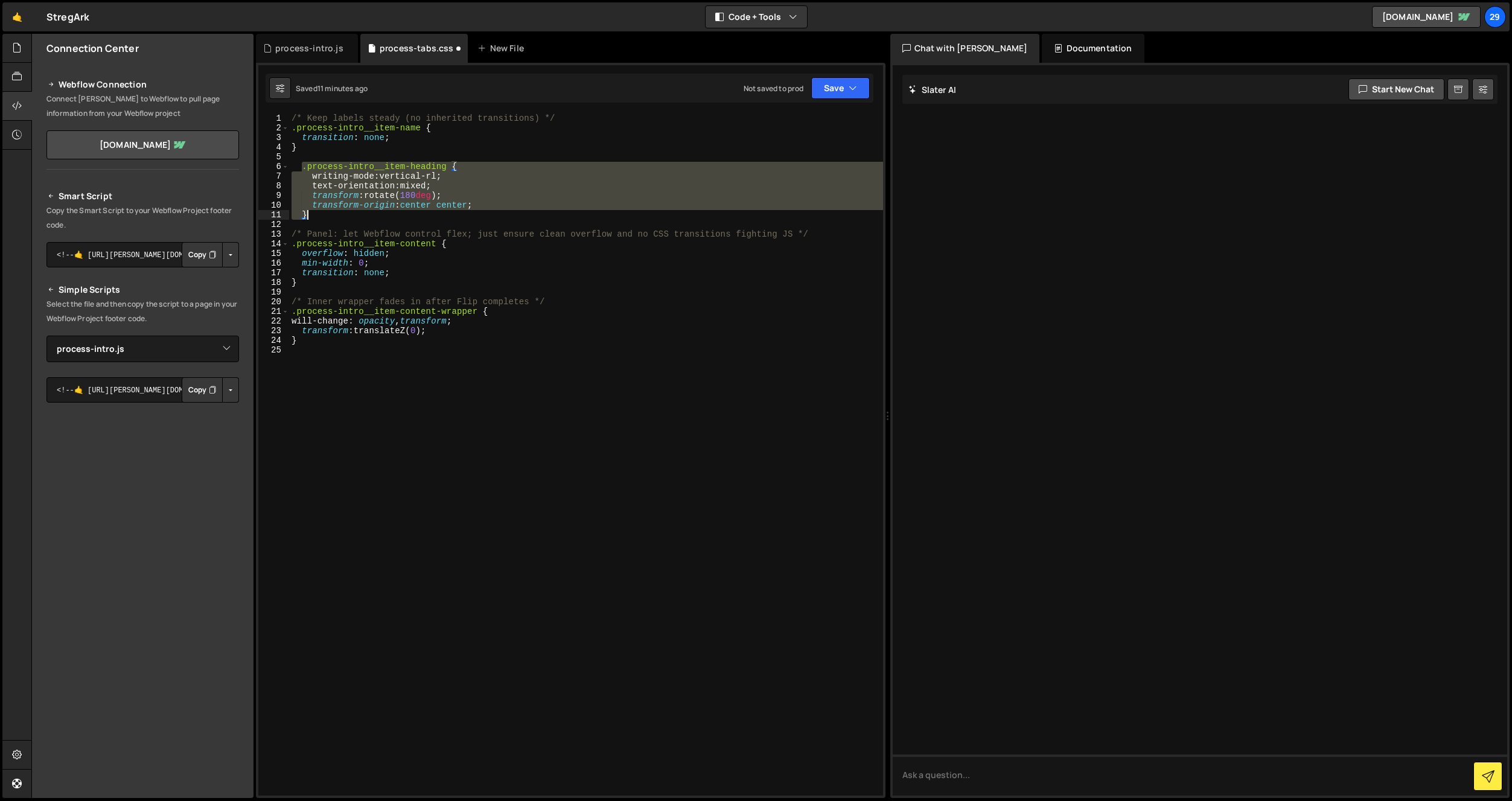
drag, startPoint x: 302, startPoint y: 168, endPoint x: 335, endPoint y: 219, distance: 60.7
click at [335, 219] on div "/* Keep labels steady (no inherited transitions) */ .process-intro__item-name {…" at bounding box center [586, 464] width 594 height 702
click at [373, 189] on div "/* Keep labels steady (no inherited transitions) */ .process-intro__item-name {…" at bounding box center [586, 455] width 594 height 682
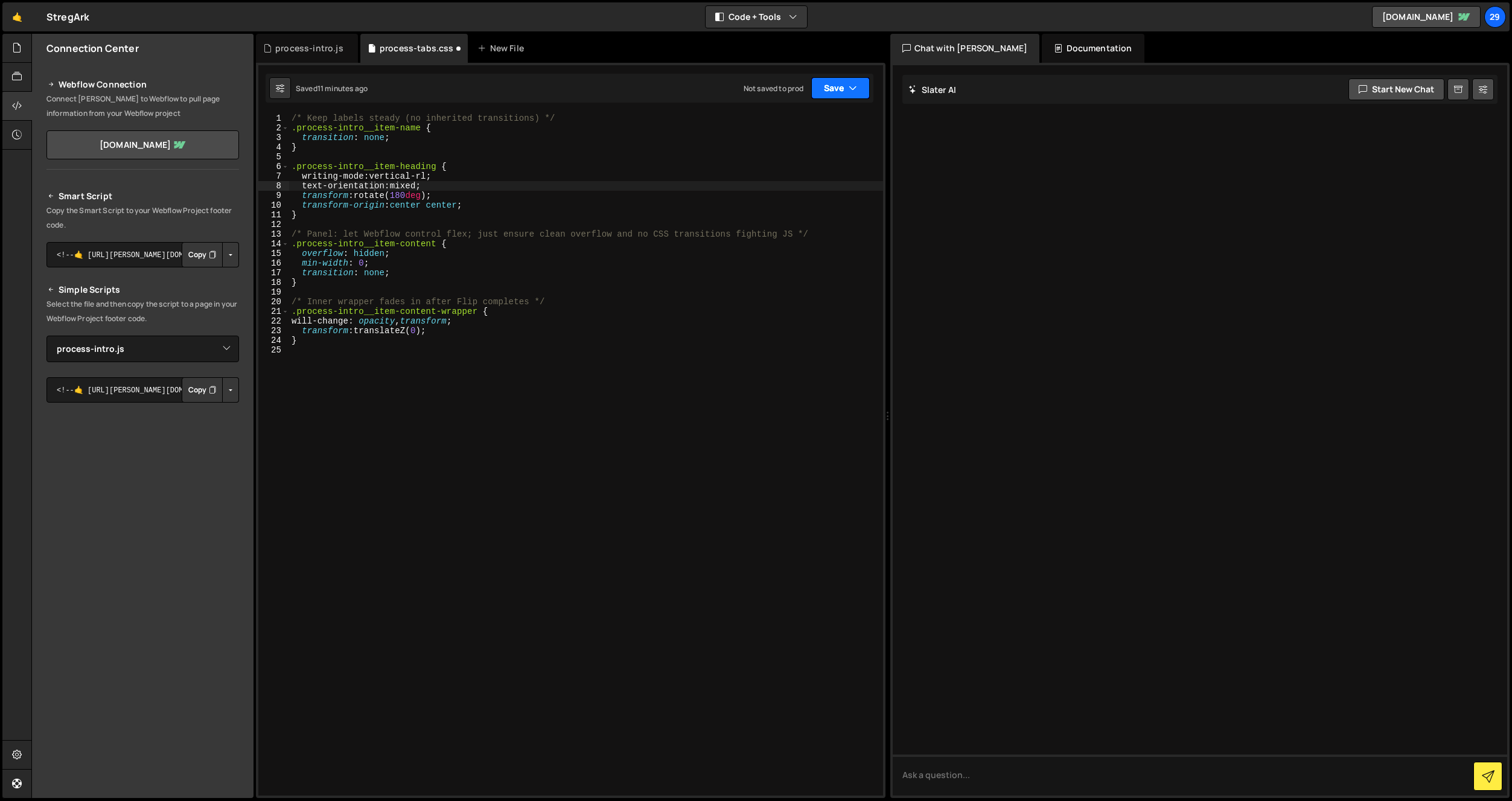
click at [834, 91] on button "Save" at bounding box center [841, 88] width 59 height 22
click at [790, 135] on div "11 minutes ago" at bounding box center [782, 131] width 49 height 11
click at [453, 165] on div "/* Keep labels steady (no inherited transitions) */ .process-intro__item-name {…" at bounding box center [586, 464] width 594 height 702
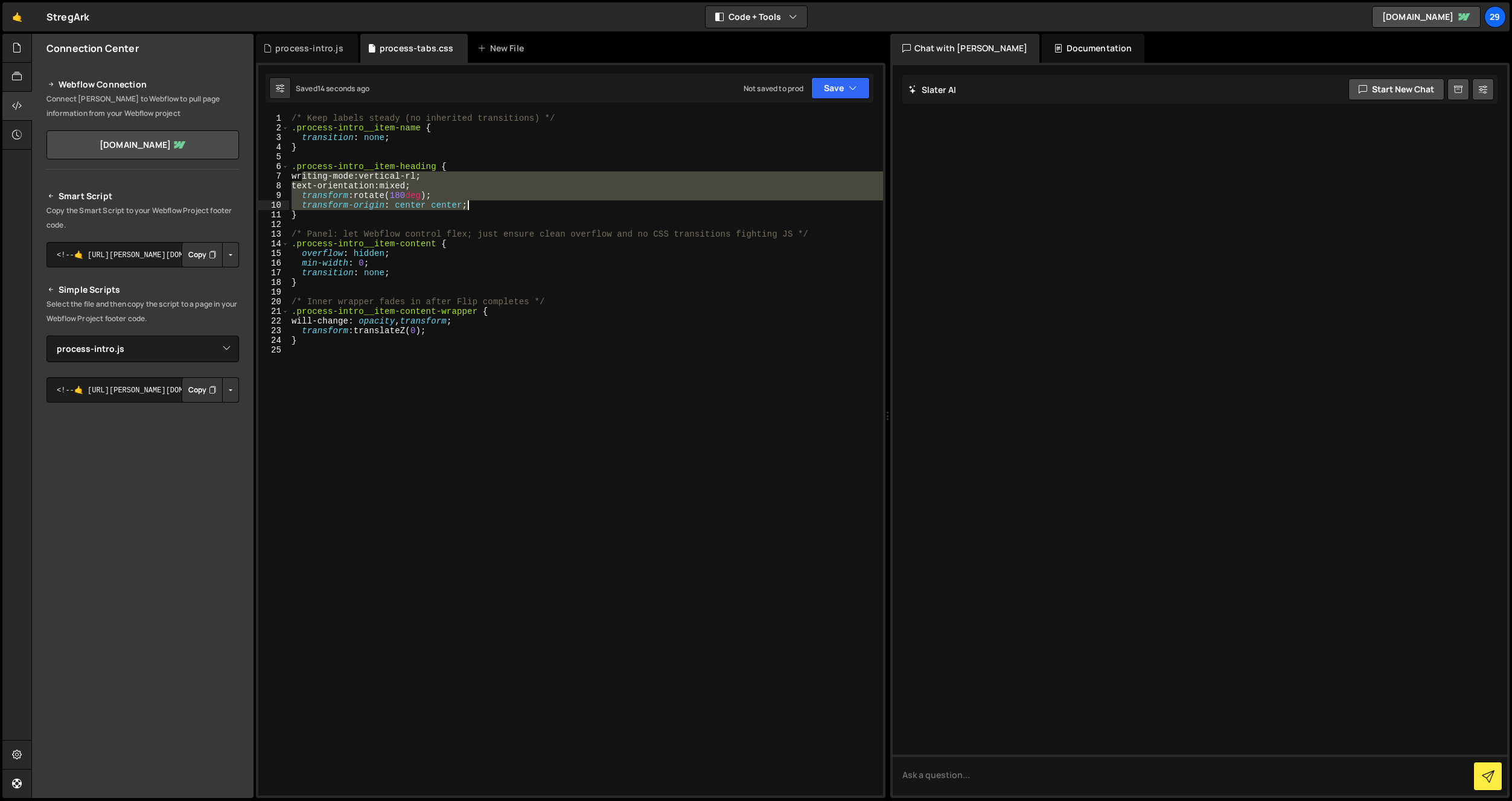
drag, startPoint x: 300, startPoint y: 177, endPoint x: 490, endPoint y: 207, distance: 192.4
click at [490, 207] on div "/* Keep labels steady (no inherited transitions) */ .process-intro__item-name {…" at bounding box center [586, 464] width 594 height 702
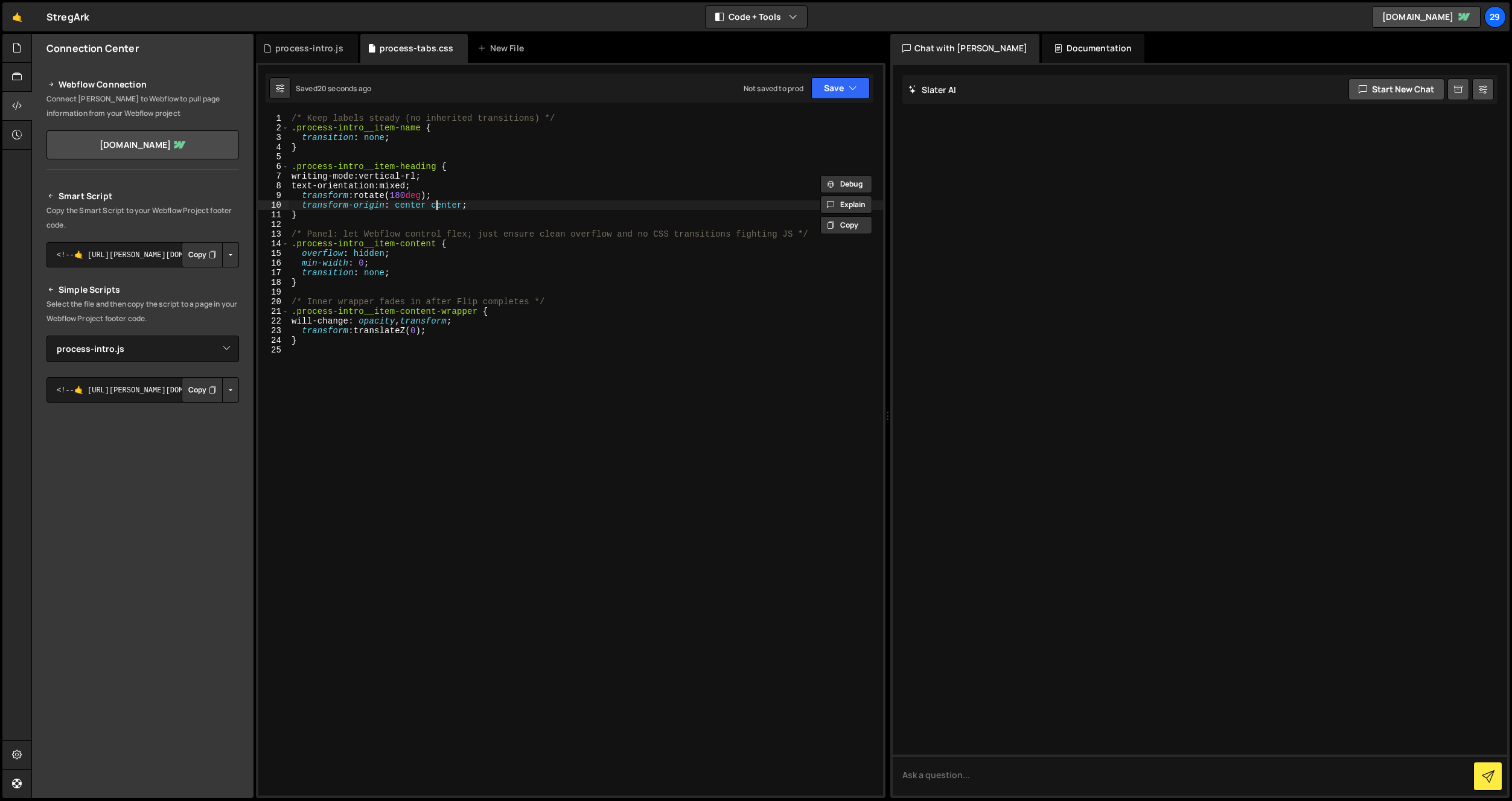
type textarea "}"
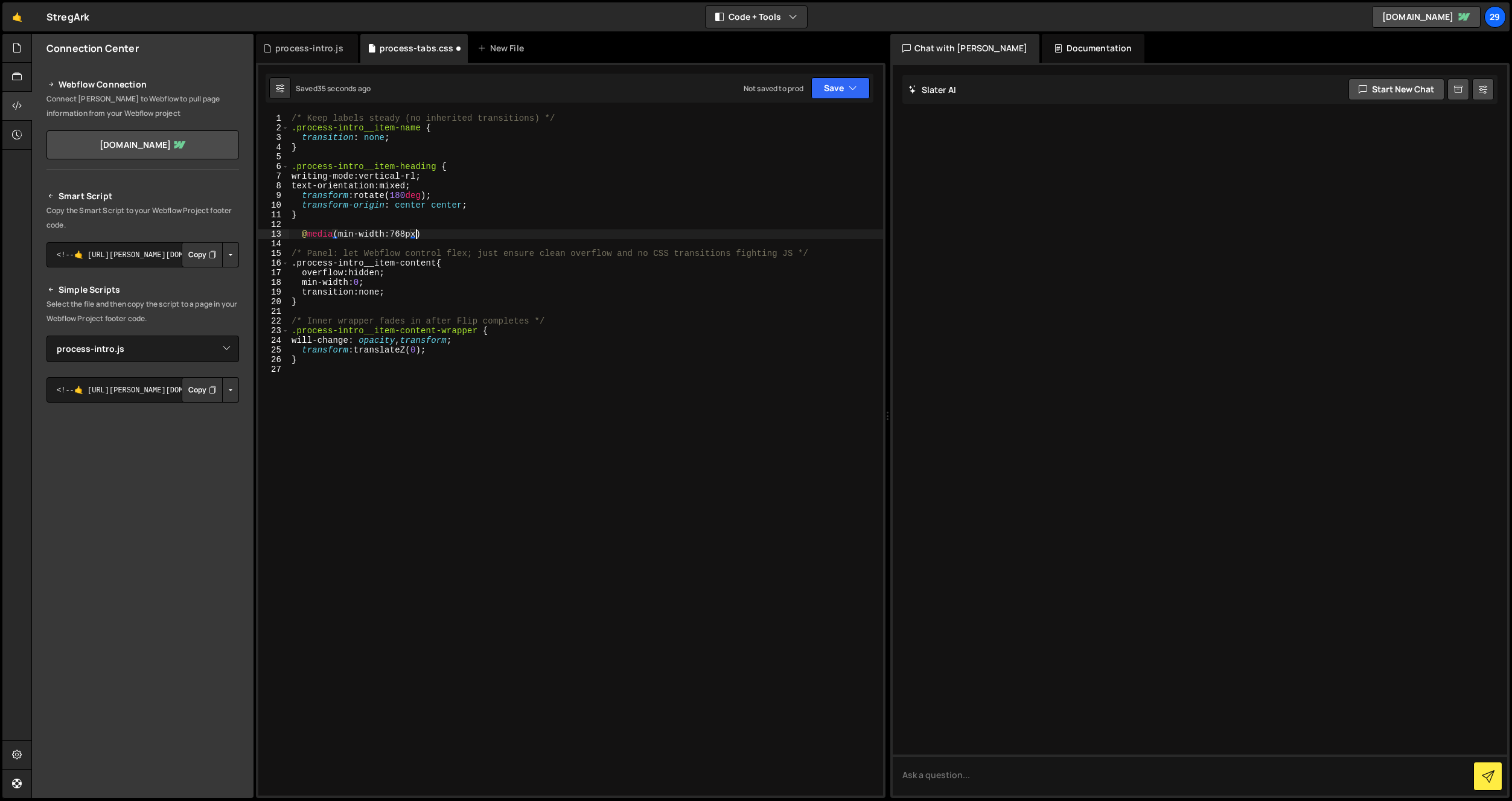
scroll to position [0, 8]
type textarea "@media(min-width:768px) {}"
paste textarea "}"
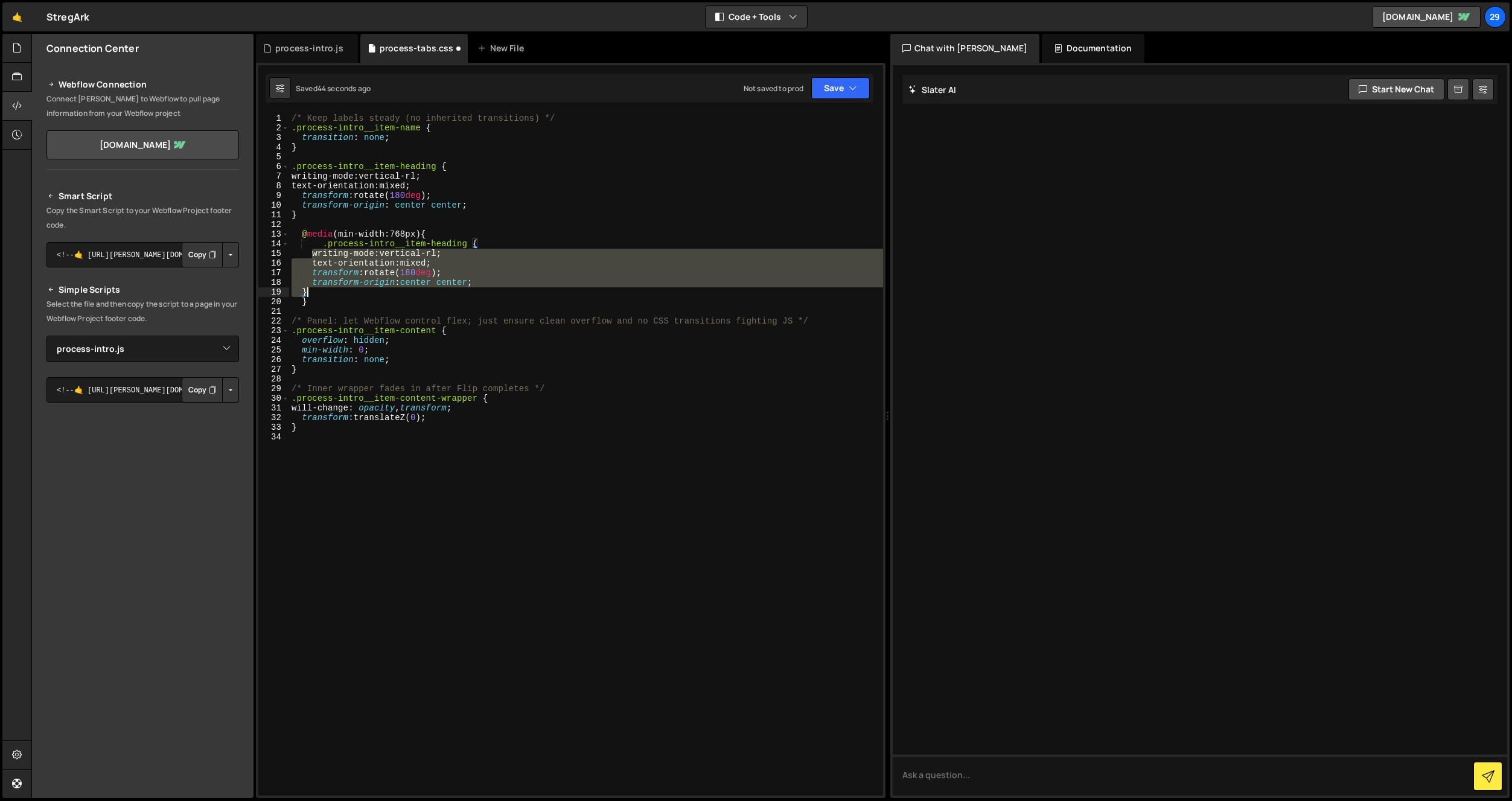
drag, startPoint x: 312, startPoint y: 255, endPoint x: 385, endPoint y: 292, distance: 81.8
click at [382, 292] on div "/* Keep labels steady (no inherited transitions) */ .process-intro__item-name {…" at bounding box center [586, 464] width 594 height 702
click at [321, 198] on div "/* Keep labels steady (no inherited transitions) */ .process-intro__item-name {…" at bounding box center [586, 464] width 594 height 702
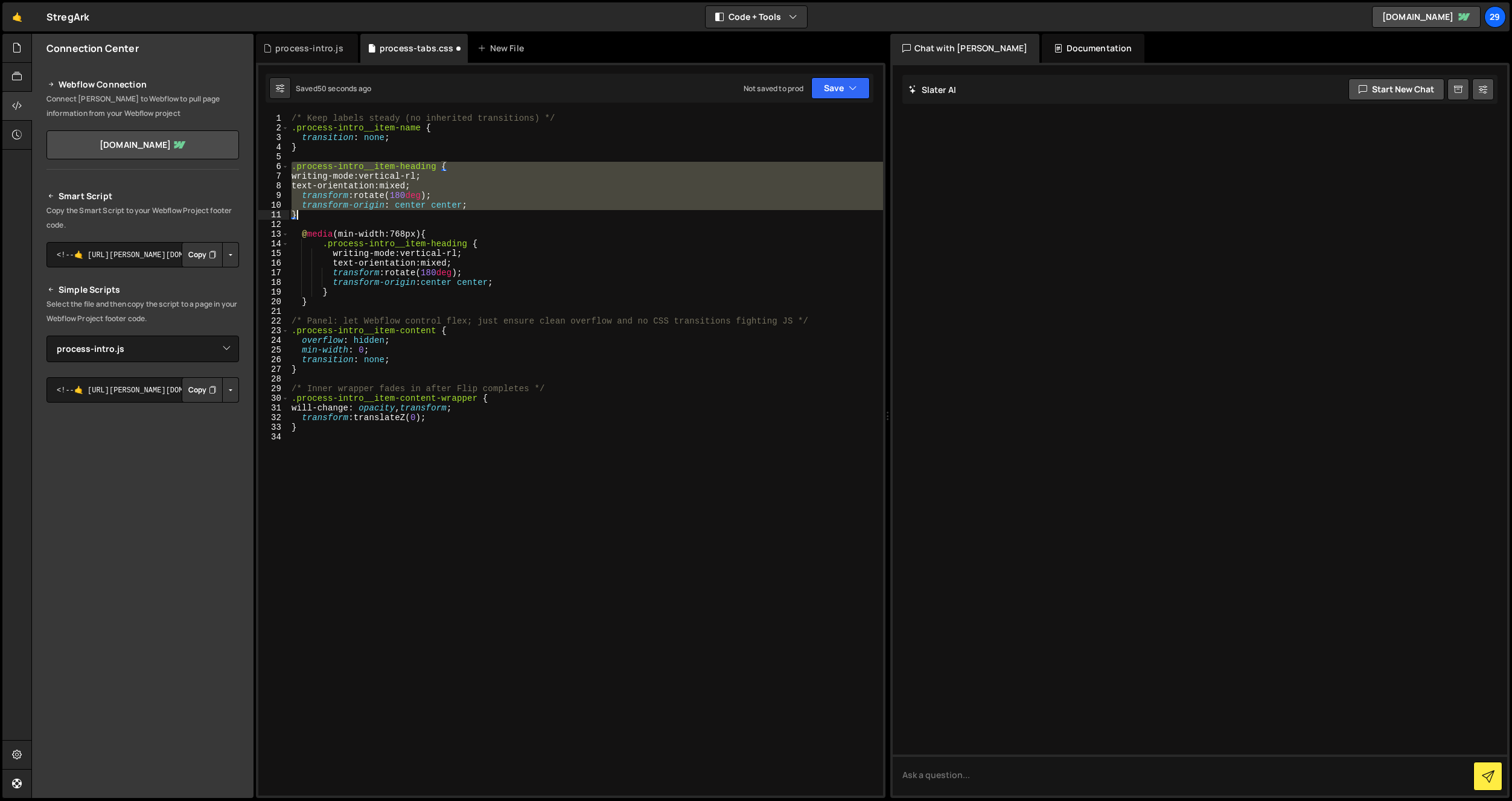
drag, startPoint x: 292, startPoint y: 168, endPoint x: 324, endPoint y: 213, distance: 55.2
click at [324, 213] on div "/* Keep labels steady (no inherited transitions) */ .process-intro__item-name {…" at bounding box center [586, 464] width 594 height 702
type textarea "transform-origin: center center; }"
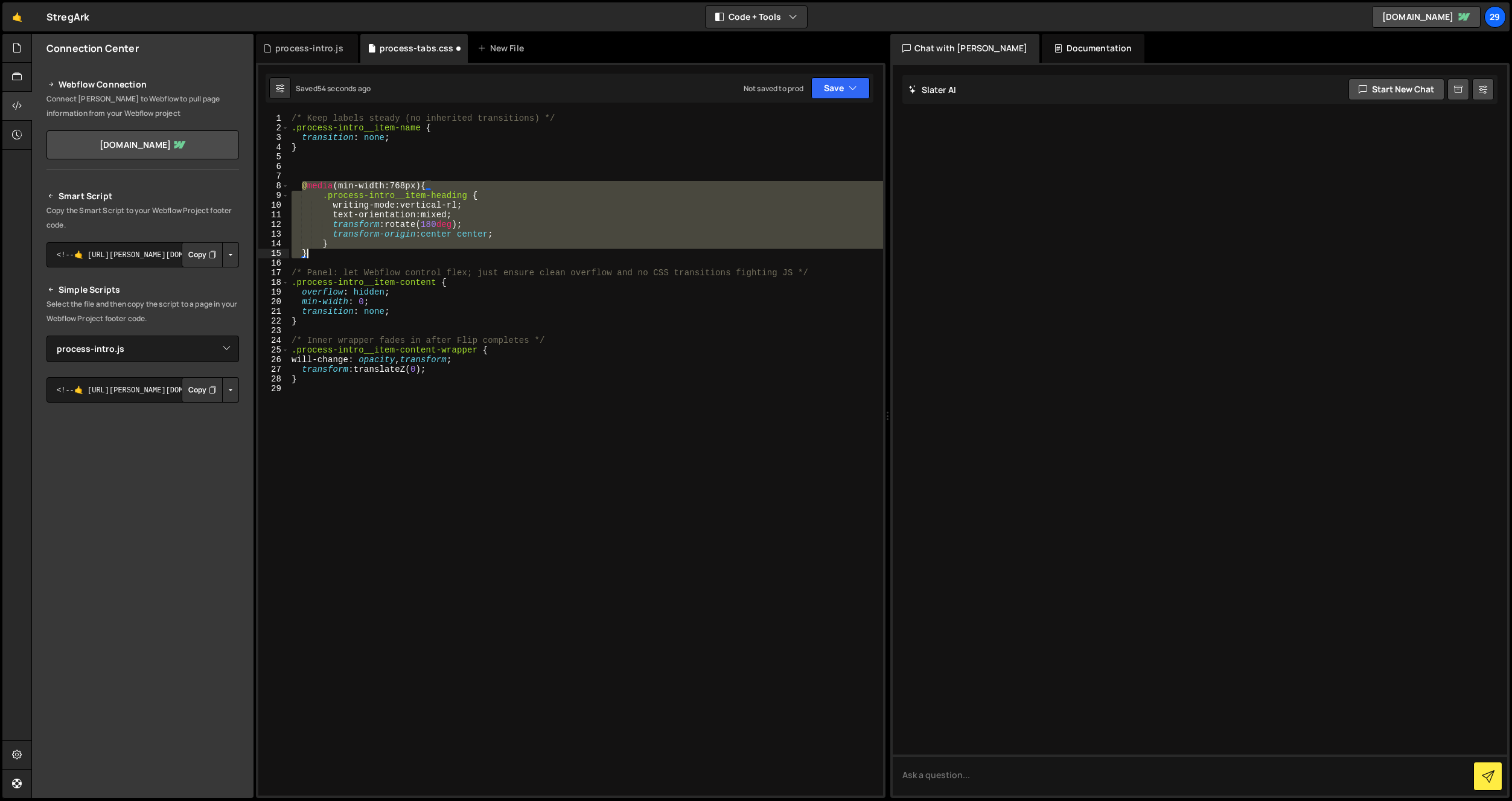
drag, startPoint x: 301, startPoint y: 186, endPoint x: 337, endPoint y: 257, distance: 79.6
click at [337, 257] on div "/* Keep labels steady (no inherited transitions) */ .process-intro__item-name {…" at bounding box center [586, 464] width 594 height 702
type textarea "} }"
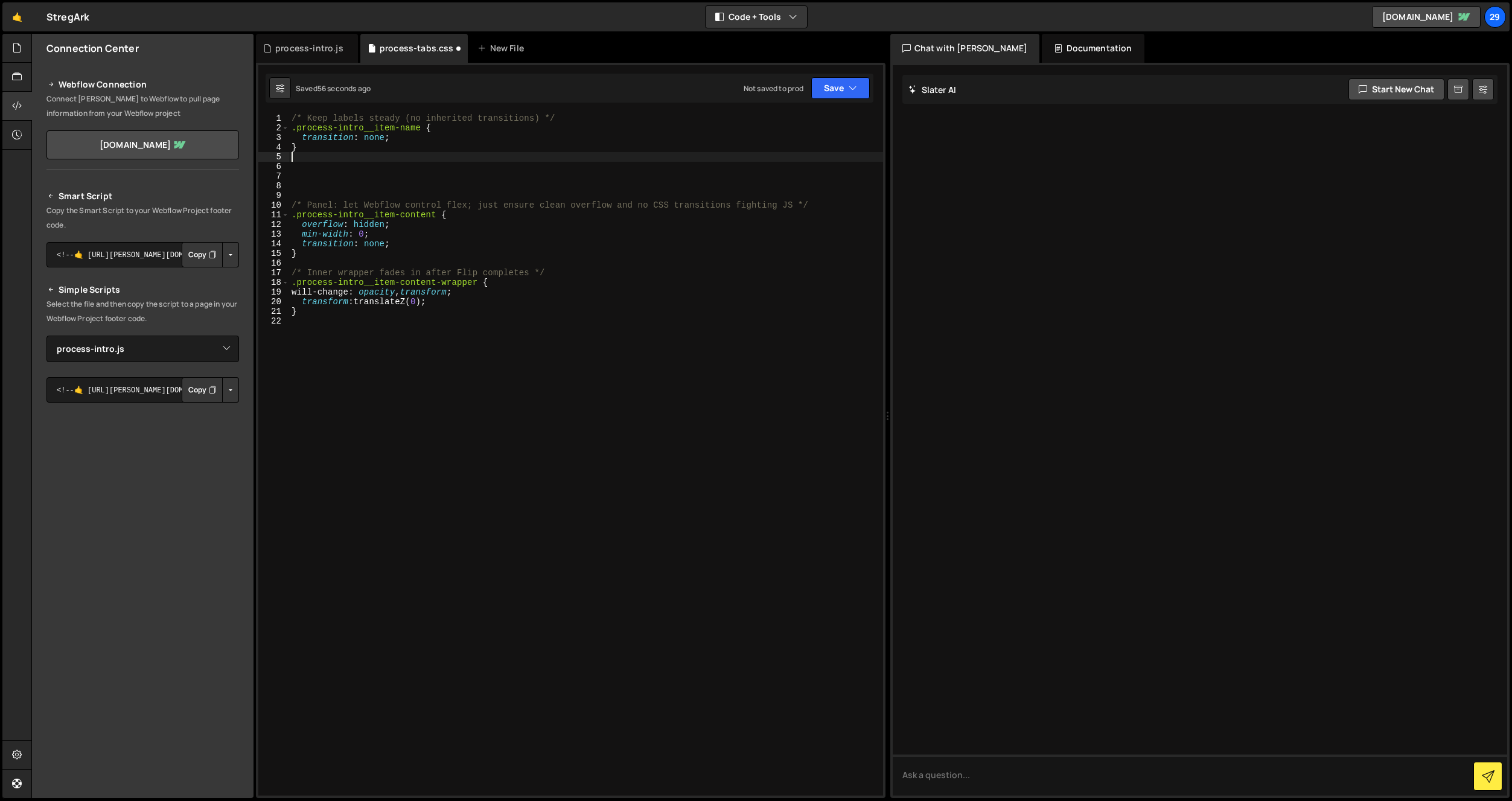
type textarea "}"
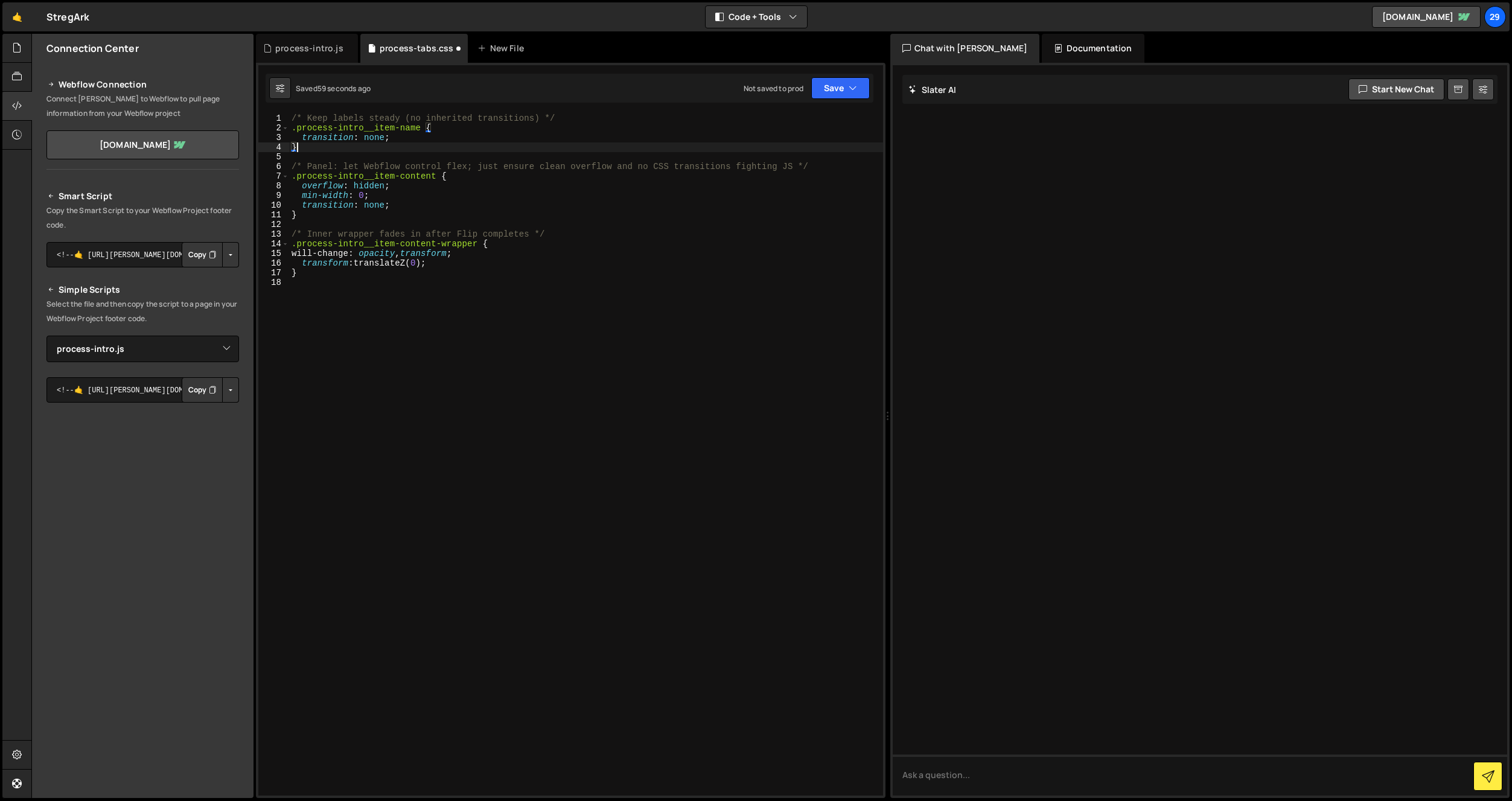
click at [312, 278] on div "/* Keep labels steady (no inherited transitions) */ .process-intro__item-name {…" at bounding box center [586, 464] width 594 height 702
type textarea "/* Flip process name text on tablet and above */"
paste textarea "}"
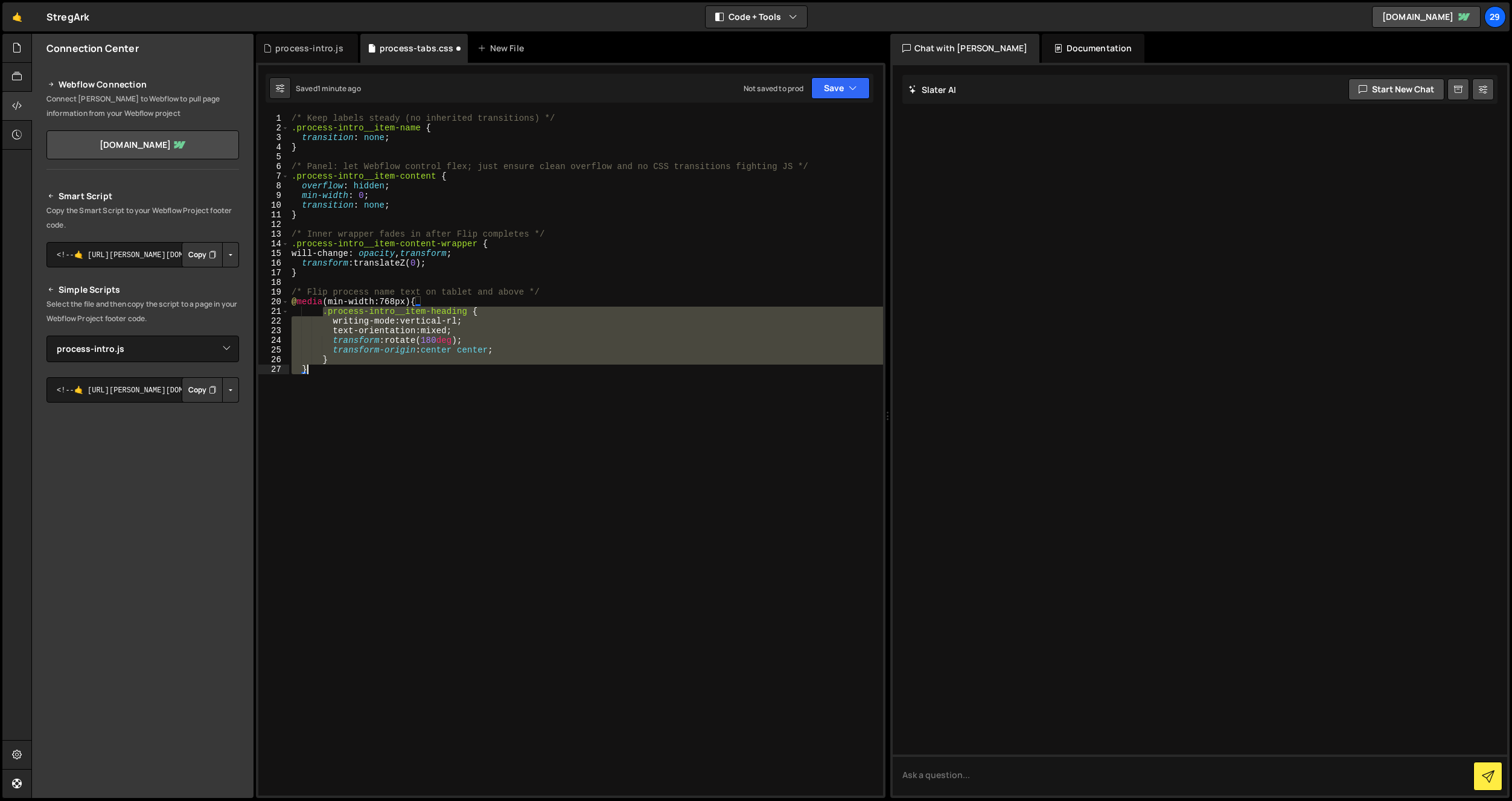
drag, startPoint x: 322, startPoint y: 313, endPoint x: 360, endPoint y: 370, distance: 68.5
click at [360, 370] on div "/* Keep labels steady (no inherited transitions) */ .process-intro__item-name {…" at bounding box center [586, 464] width 594 height 702
click at [385, 316] on div "/* Keep labels steady (no inherited transitions) */ .process-intro__item-name {…" at bounding box center [586, 455] width 594 height 682
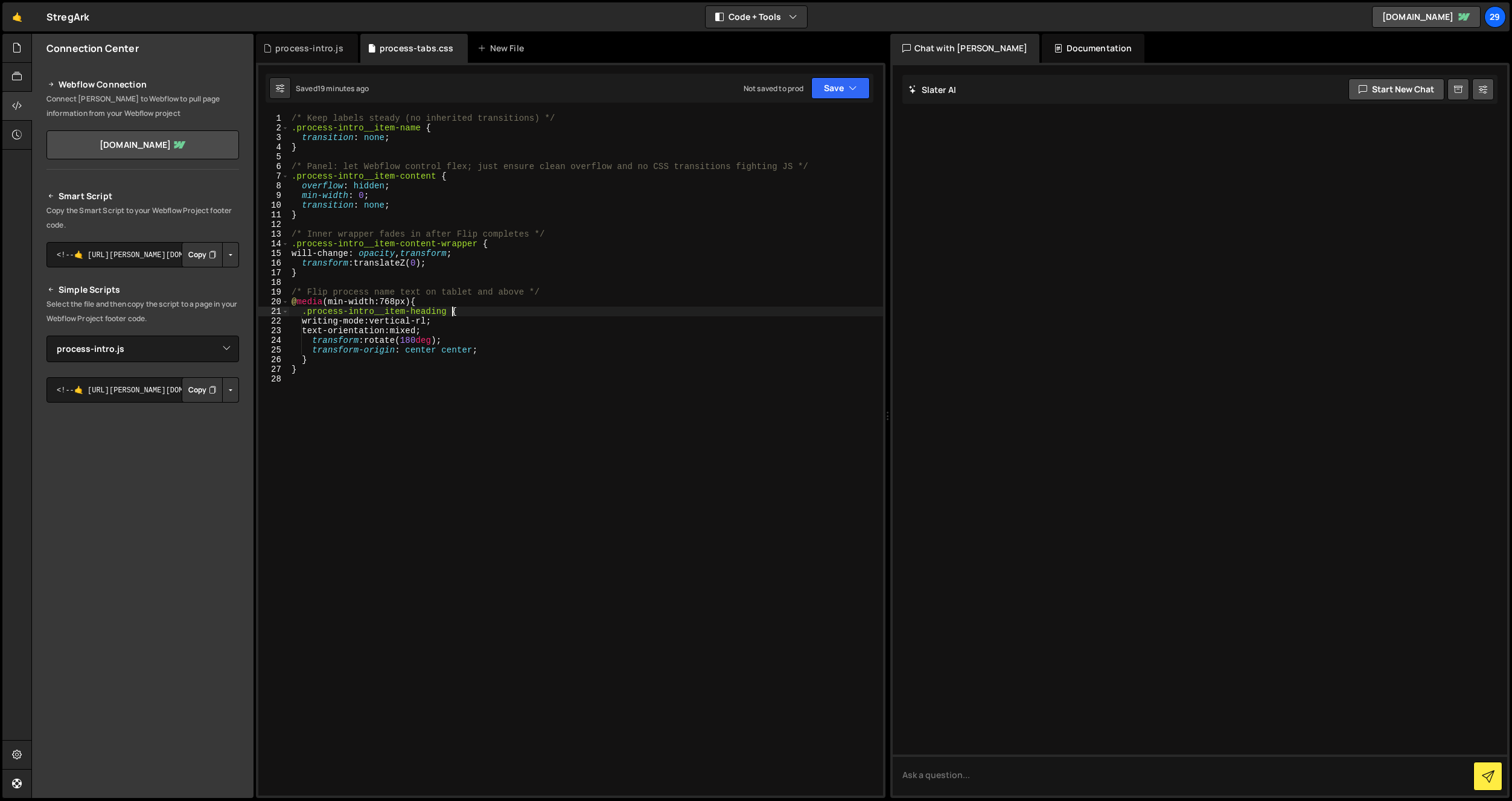
click at [451, 310] on div "/* Keep labels steady (no inherited transitions) */ .process-intro__item-name {…" at bounding box center [586, 464] width 594 height 702
type textarea ".process-intro__item-heading {"
click at [310, 53] on div "process-intro.js" at bounding box center [309, 48] width 68 height 12
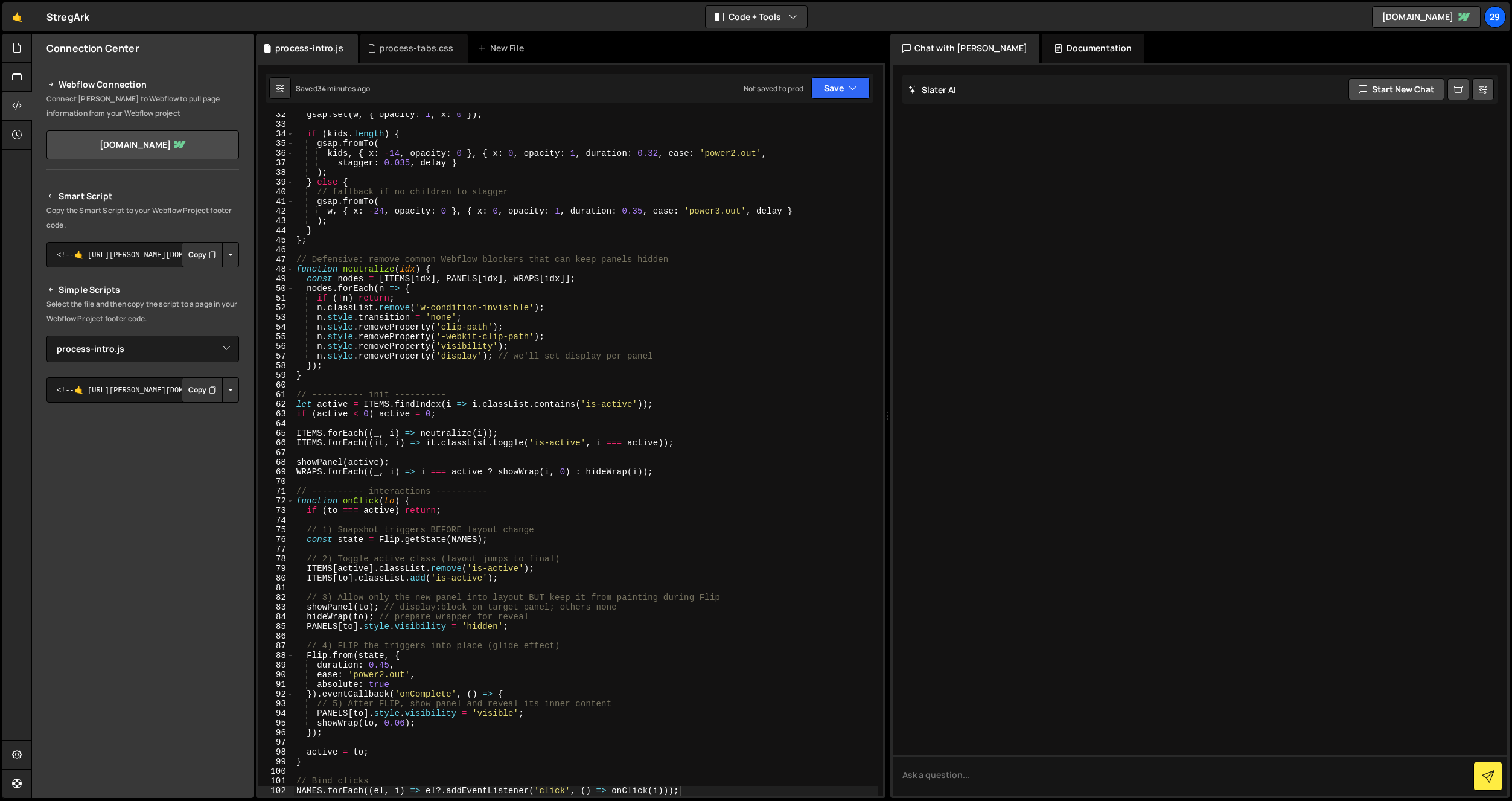
drag, startPoint x: 460, startPoint y: 346, endPoint x: 467, endPoint y: 347, distance: 7.1
click at [460, 346] on div "gsap . set ( w , { opacity : 1 , x : 0 }) ; if ( kids . length ) { gsap . fromT…" at bounding box center [586, 461] width 584 height 702
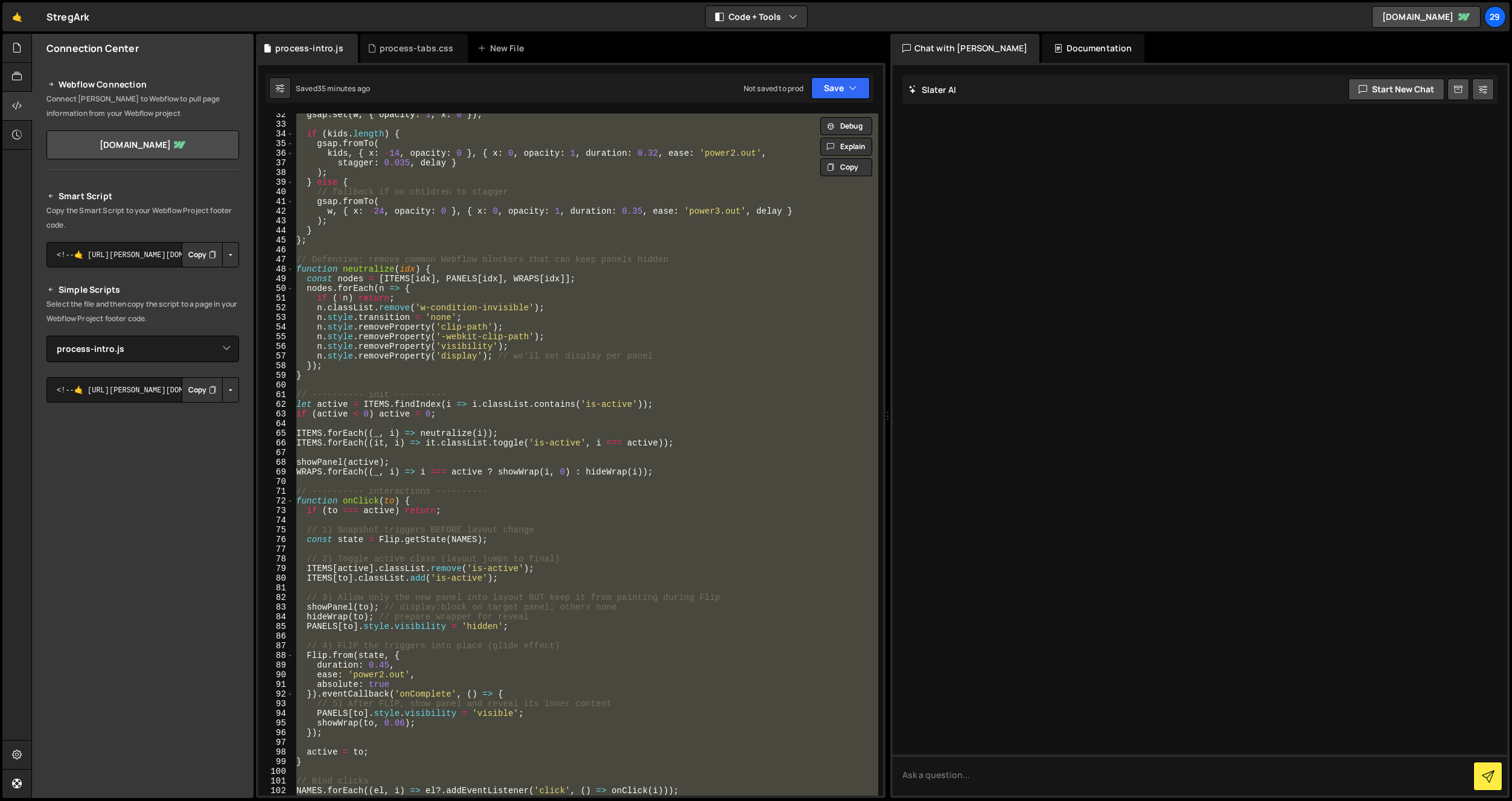
click at [415, 262] on div "gsap . set ( w , { opacity : 1 , x : 0 }) ; if ( kids . length ) { gsap . fromT…" at bounding box center [586, 455] width 584 height 682
click at [315, 311] on div "gsap . set ( w , { opacity : 1 , x : 0 }) ; if ( kids . length ) { gsap . fromT…" at bounding box center [586, 461] width 584 height 702
paste textarea "});"
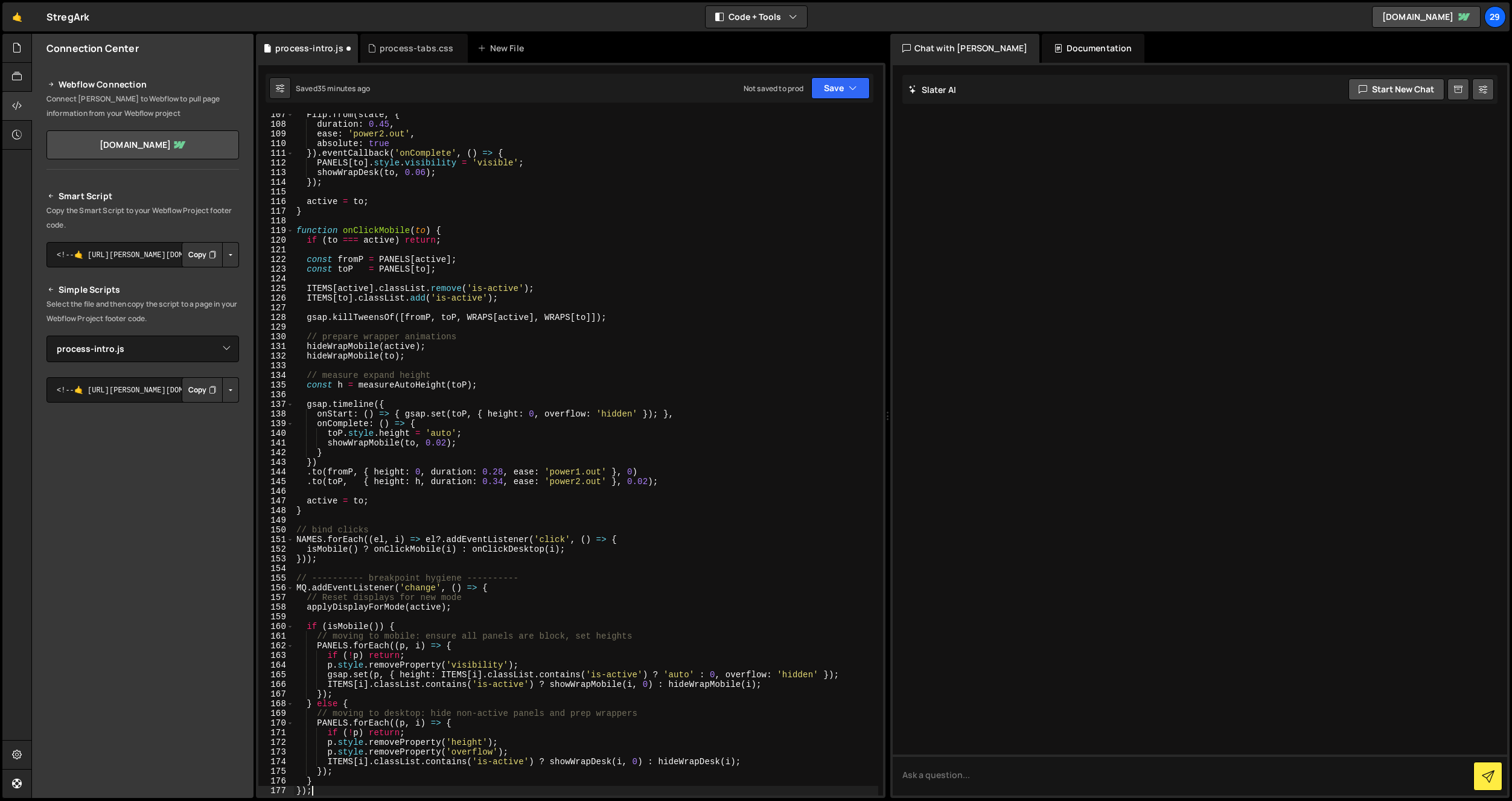
scroll to position [1038, 0]
type textarea "} else {"
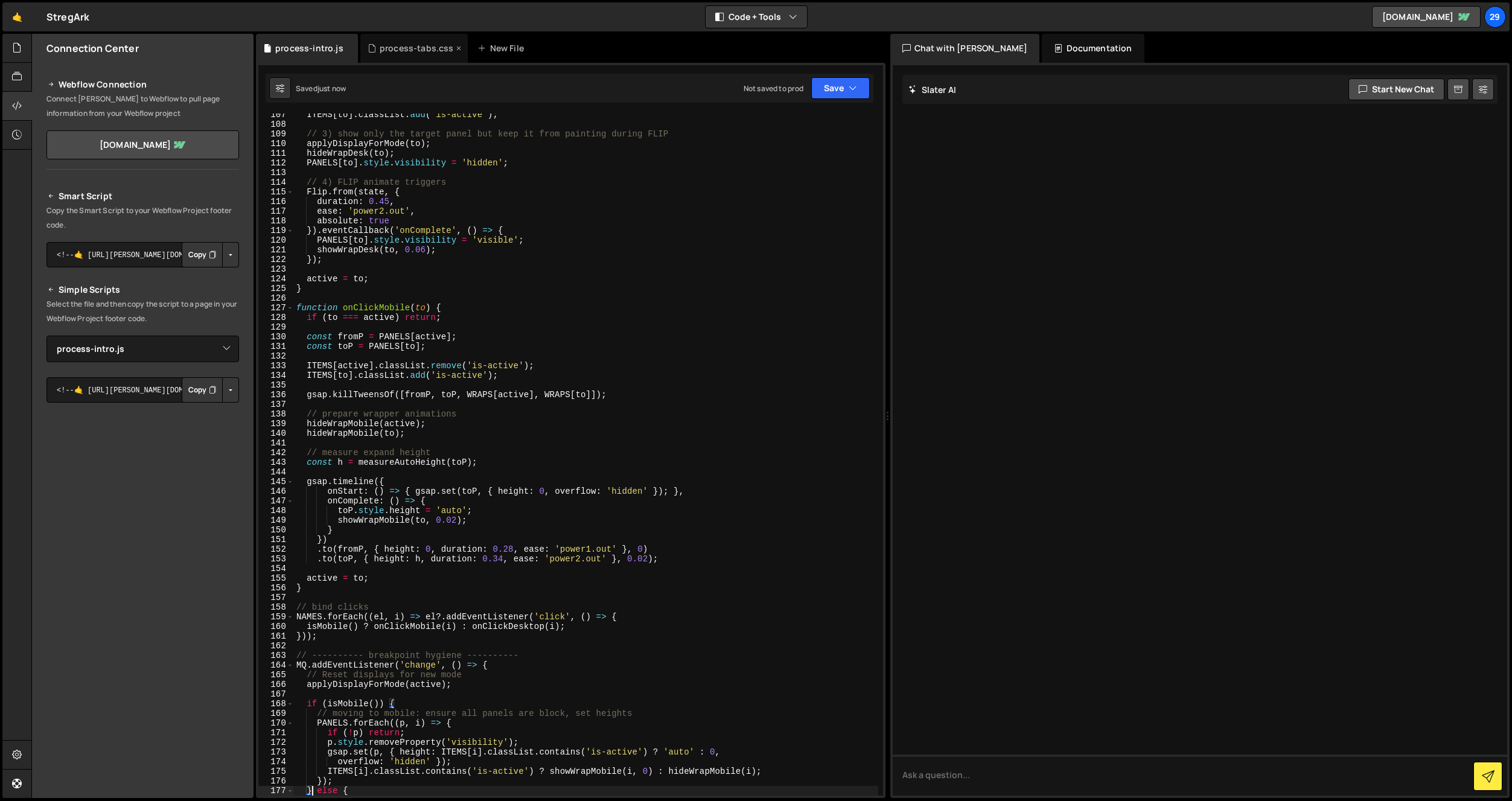
click at [394, 43] on div "process-tabs.css" at bounding box center [416, 48] width 74 height 12
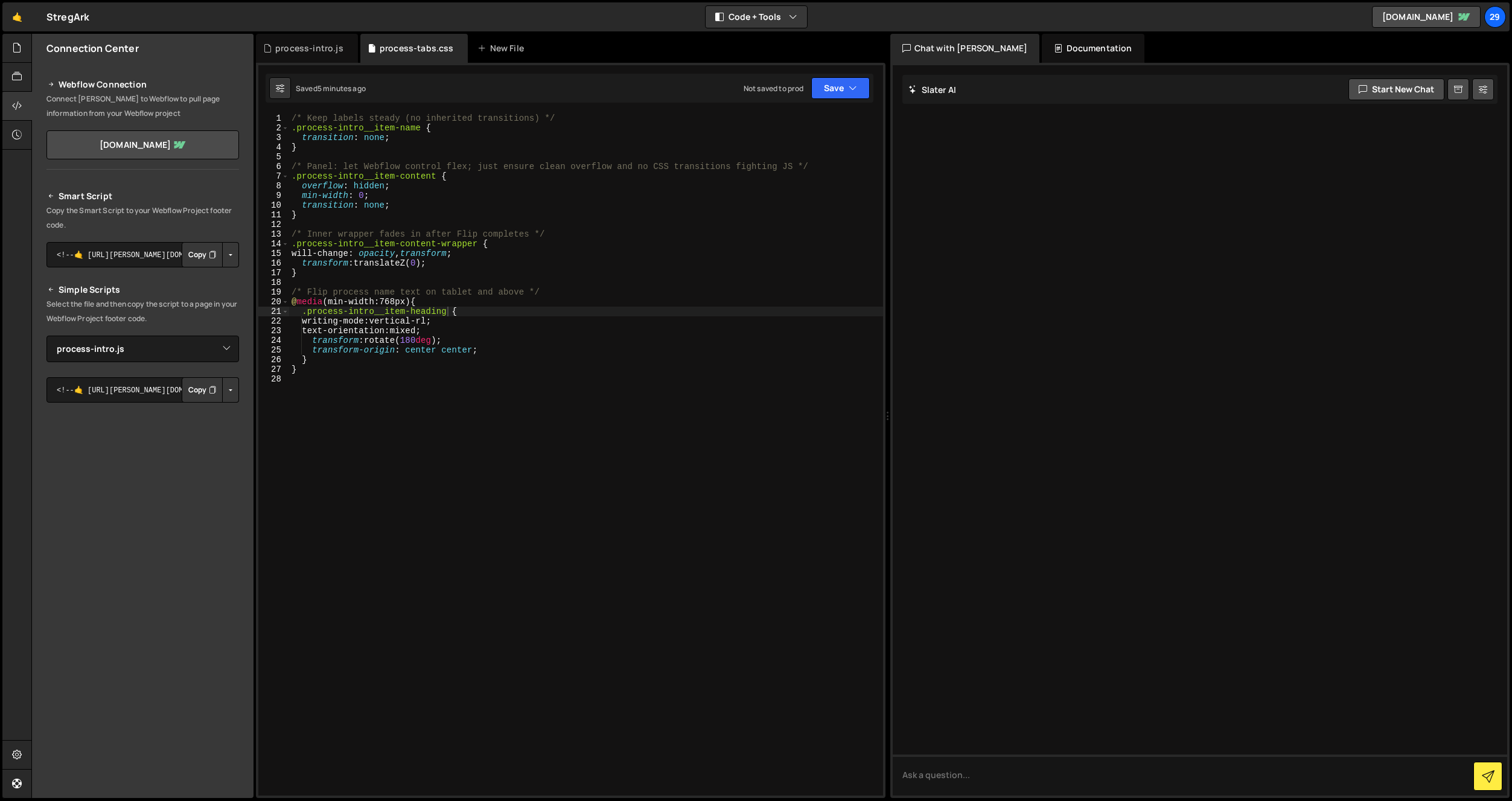
click at [306, 377] on div "/* Keep labels steady (no inherited transitions) */ .process-intro__item-name {…" at bounding box center [586, 464] width 594 height 702
click at [303, 267] on div "/* Keep labels steady (no inherited transitions) */ .process-intro__item-name {…" at bounding box center [586, 464] width 594 height 702
type textarea "}"
paste textarea "}"
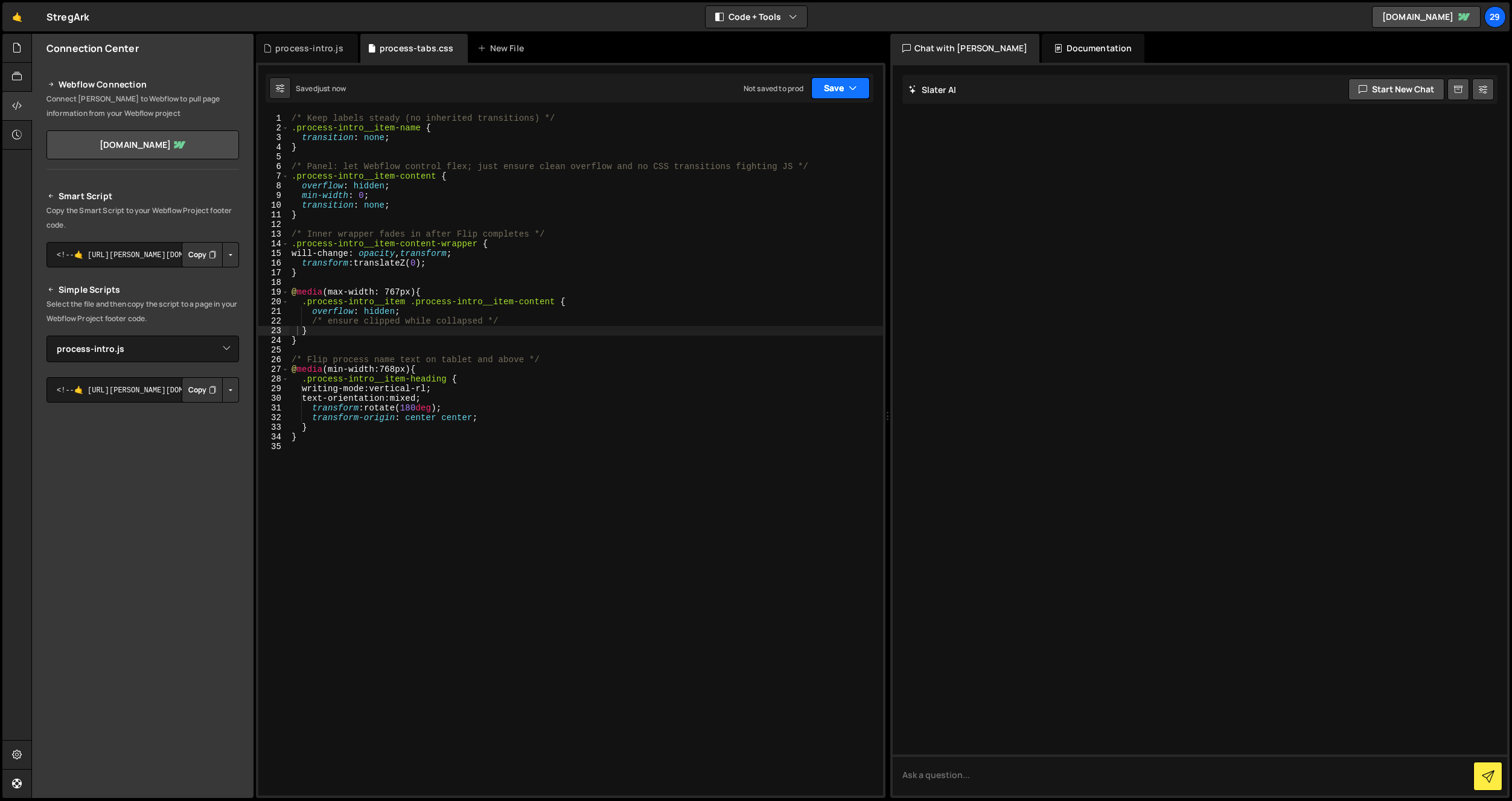
click at [840, 87] on button "Save" at bounding box center [841, 88] width 59 height 22
click at [733, 88] on div "Saved just now Not saved to prod Upgrade to Edit Save Save to Staging S Saved j…" at bounding box center [569, 88] width 608 height 29
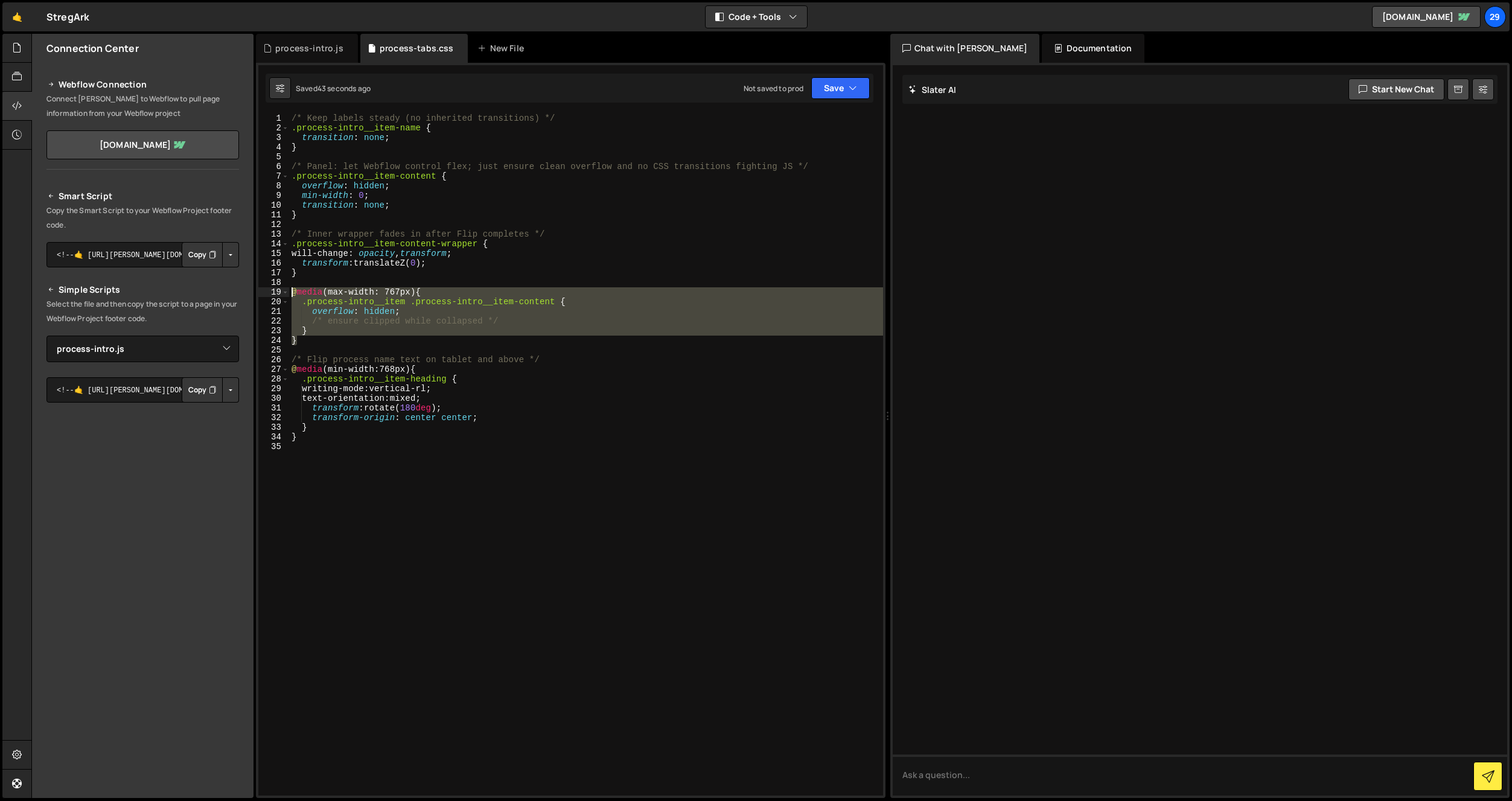
drag, startPoint x: 279, startPoint y: 328, endPoint x: 251, endPoint y: 289, distance: 48.0
click at [251, 289] on div "Files New File Javascript files 1 navbar.js 0 1 process-intro.js 0 CSS files na…" at bounding box center [771, 416] width 1480 height 765
type textarea "@media (max-width: 767px) { .process-intro__item .process-intro__item-content {"
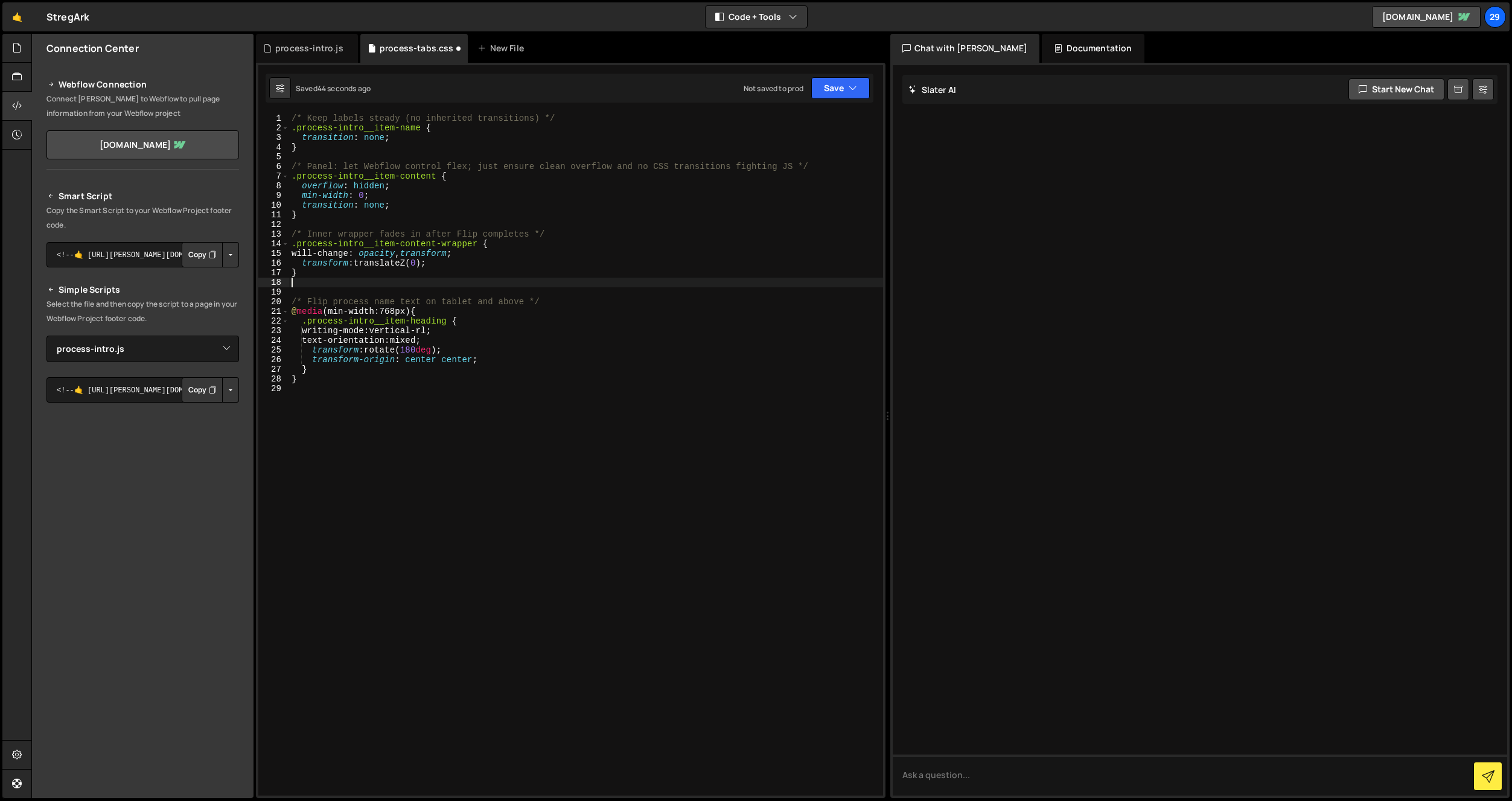
type textarea "}"
